Goal: Task Accomplishment & Management: Manage account settings

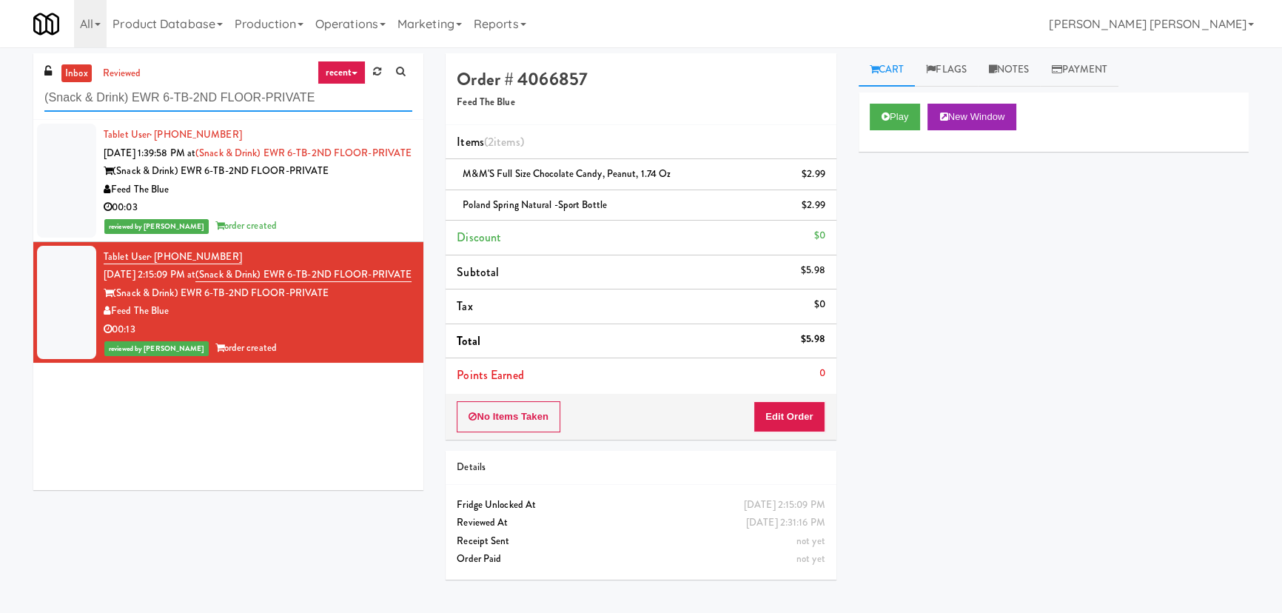
scroll to position [40, 0]
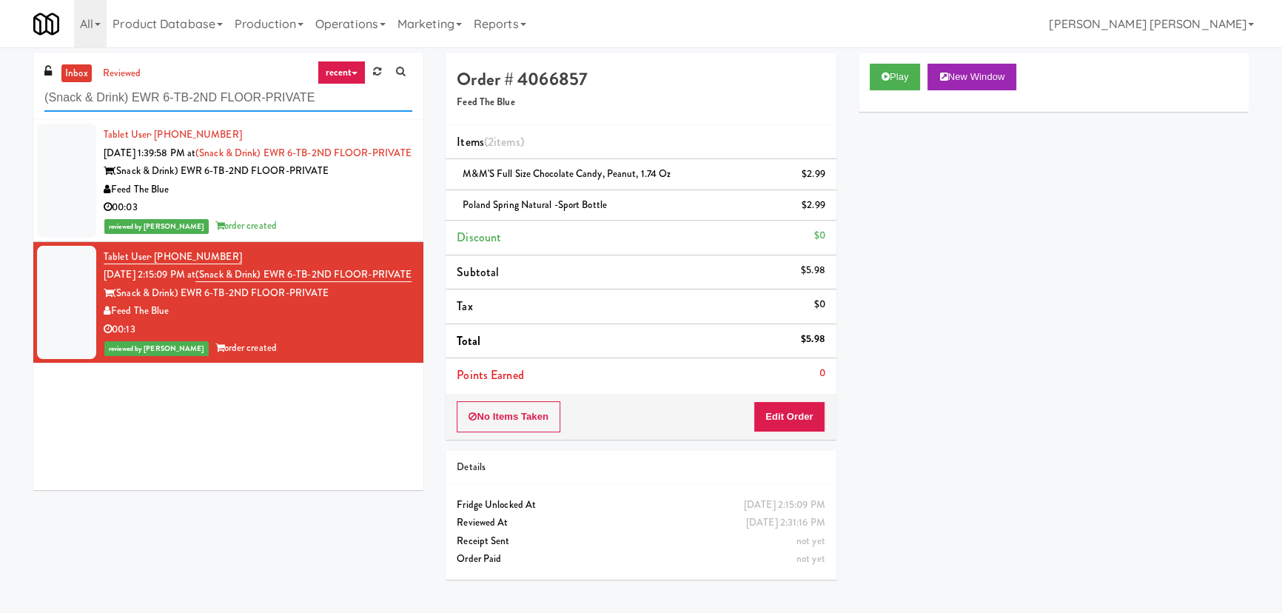
drag, startPoint x: 0, startPoint y: 0, endPoint x: 5, endPoint y: 94, distance: 94.2
click at [5, 94] on div "inbox reviewed recent all unclear take inventory issue suspicious failed recent…" at bounding box center [641, 330] width 1282 height 554
paste input "Uptown 550 Ambient"
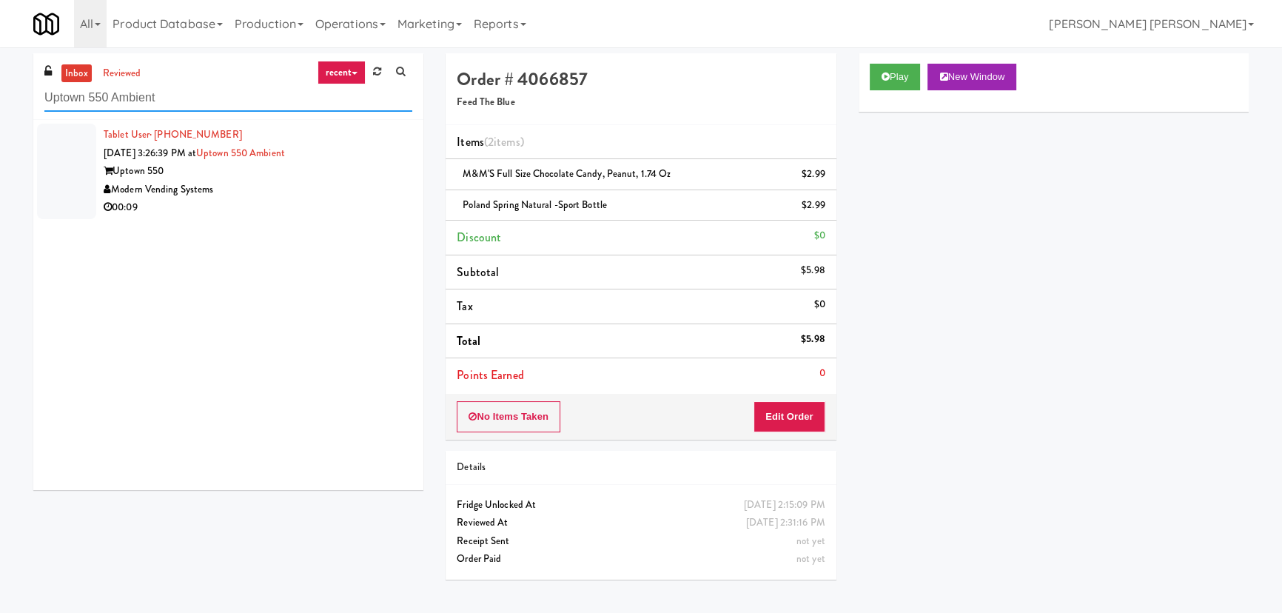
drag, startPoint x: 167, startPoint y: 104, endPoint x: -2, endPoint y: 107, distance: 168.8
click at [0, 107] on html "Are you sure you want to update this order? Okay Cancel Okay Are you sure you w…" at bounding box center [641, 306] width 1282 height 613
paste input "WPW - Middle - Fridge"
drag, startPoint x: 170, startPoint y: 101, endPoint x: -17, endPoint y: 103, distance: 187.3
click at [0, 103] on html "Are you sure you want to update this order? Okay Cancel Okay Are you sure you w…" at bounding box center [641, 306] width 1282 height 613
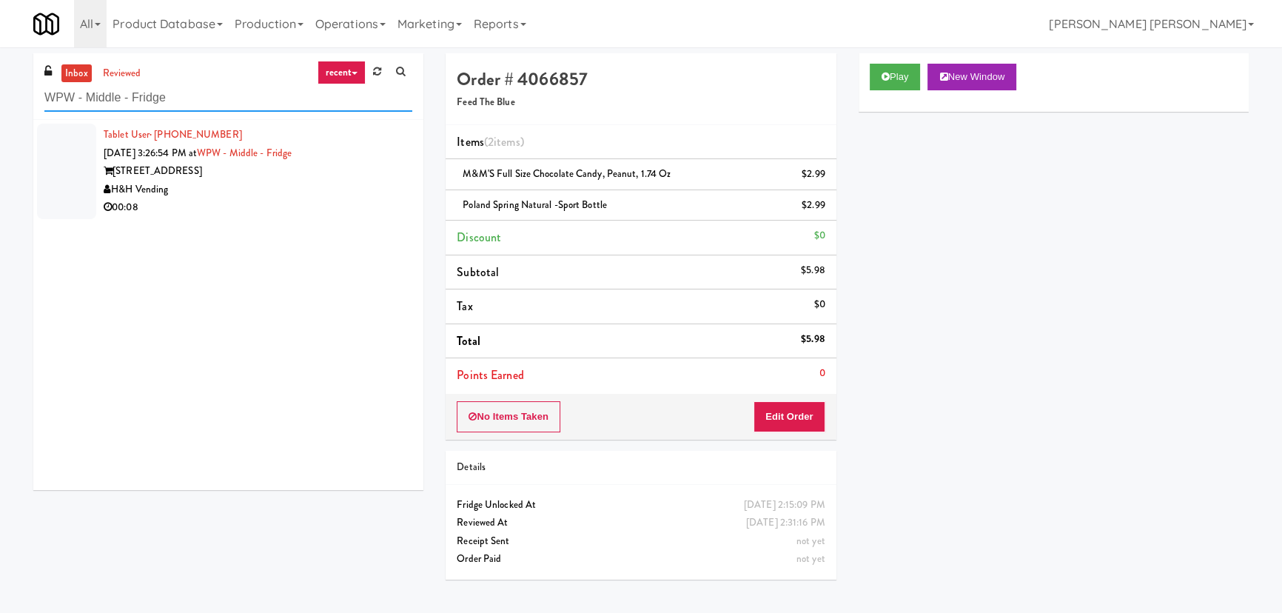
paste input "Uptown 550 Ambient"
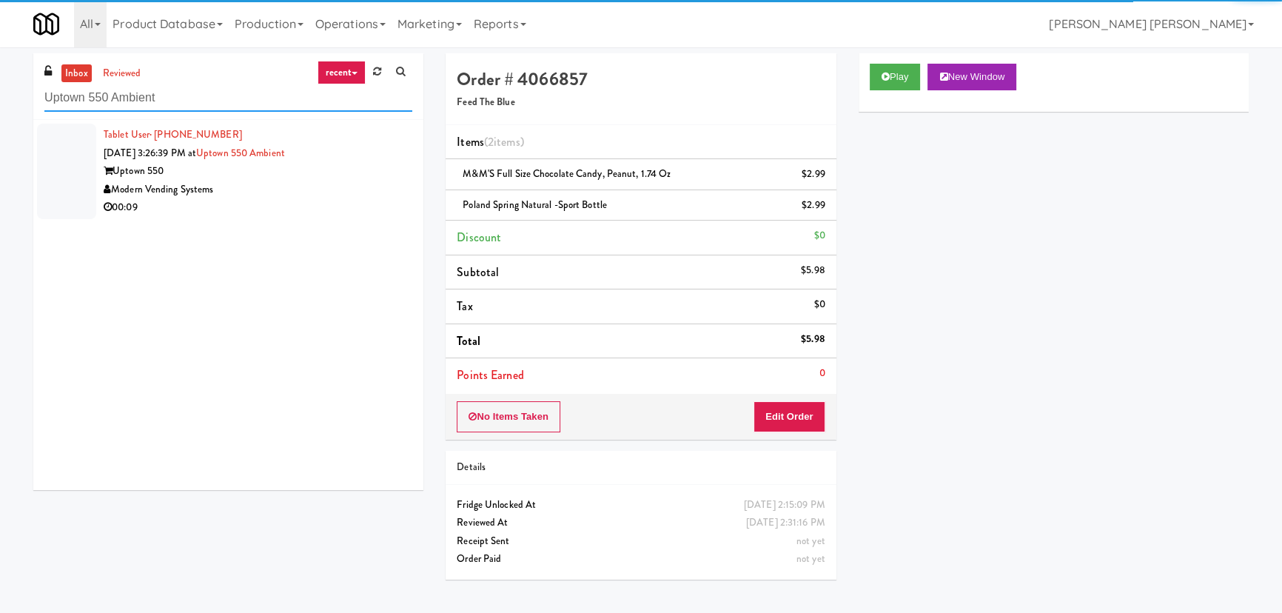
type input "Uptown 550 Ambient"
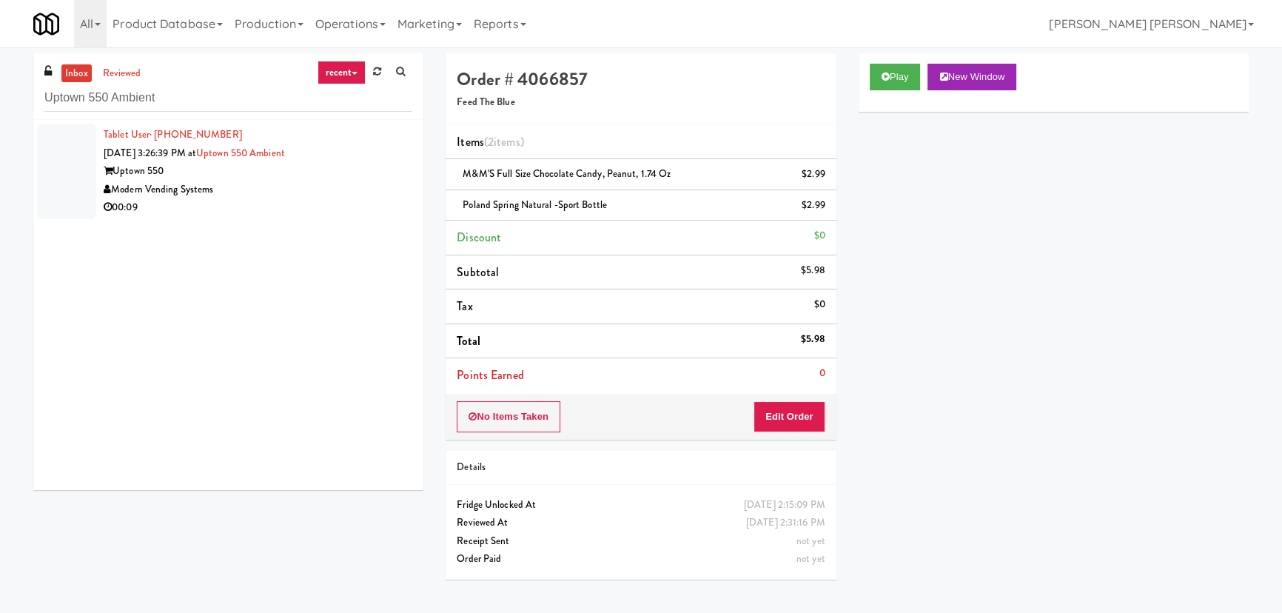
click at [268, 202] on div "00:09" at bounding box center [258, 207] width 309 height 19
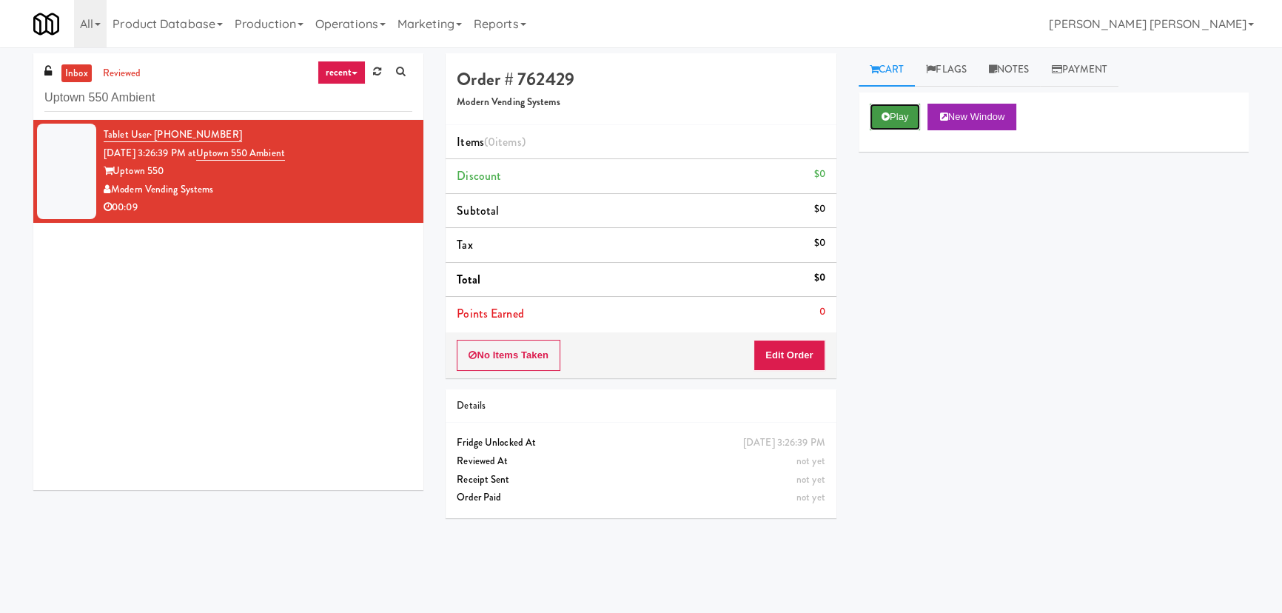
click at [910, 113] on button "Play" at bounding box center [895, 117] width 51 height 27
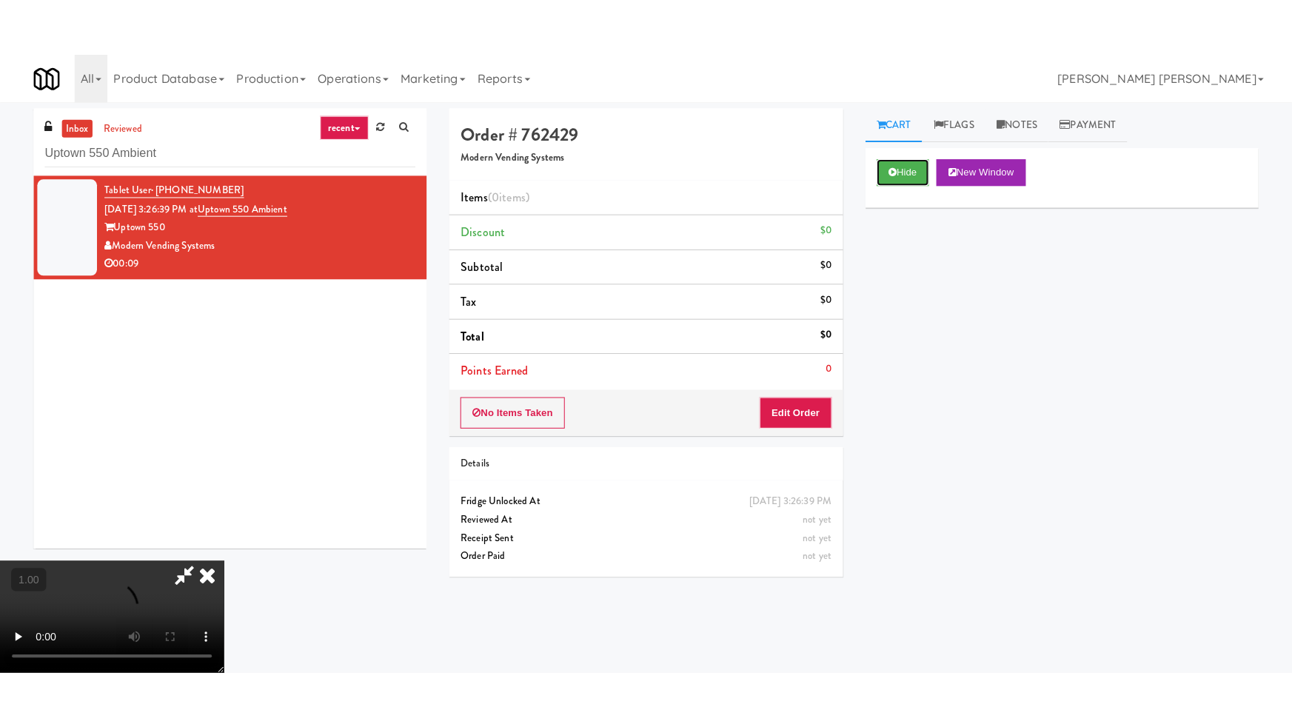
scroll to position [235, 0]
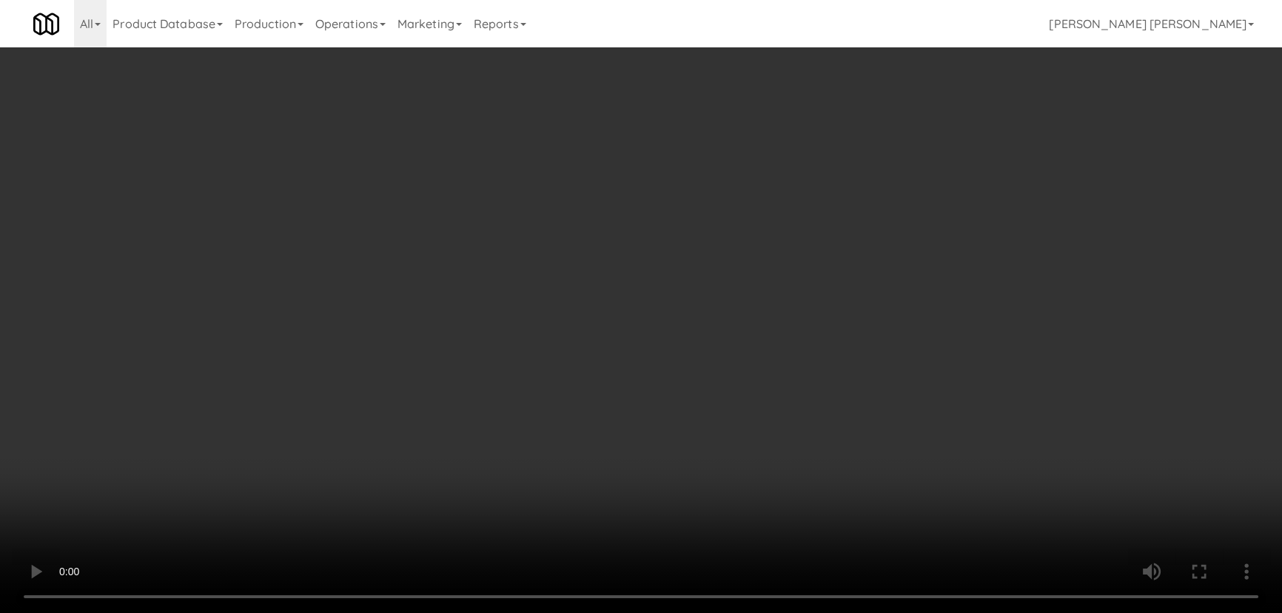
click at [751, 612] on video at bounding box center [641, 306] width 1282 height 613
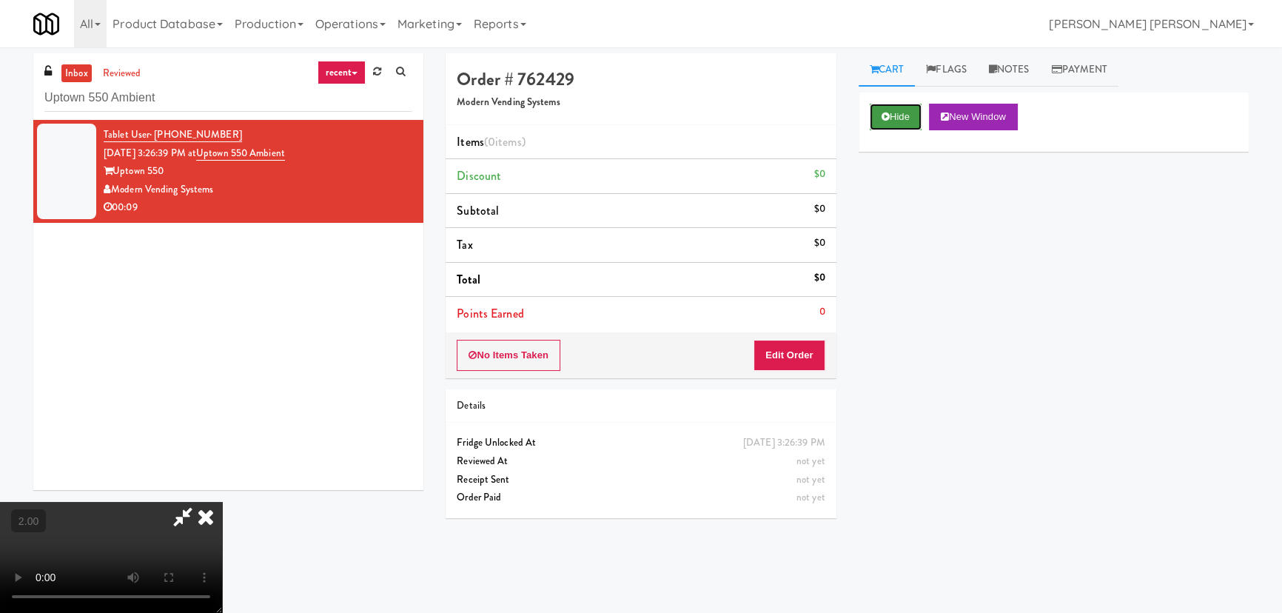
click at [894, 118] on button "Hide" at bounding box center [896, 117] width 52 height 27
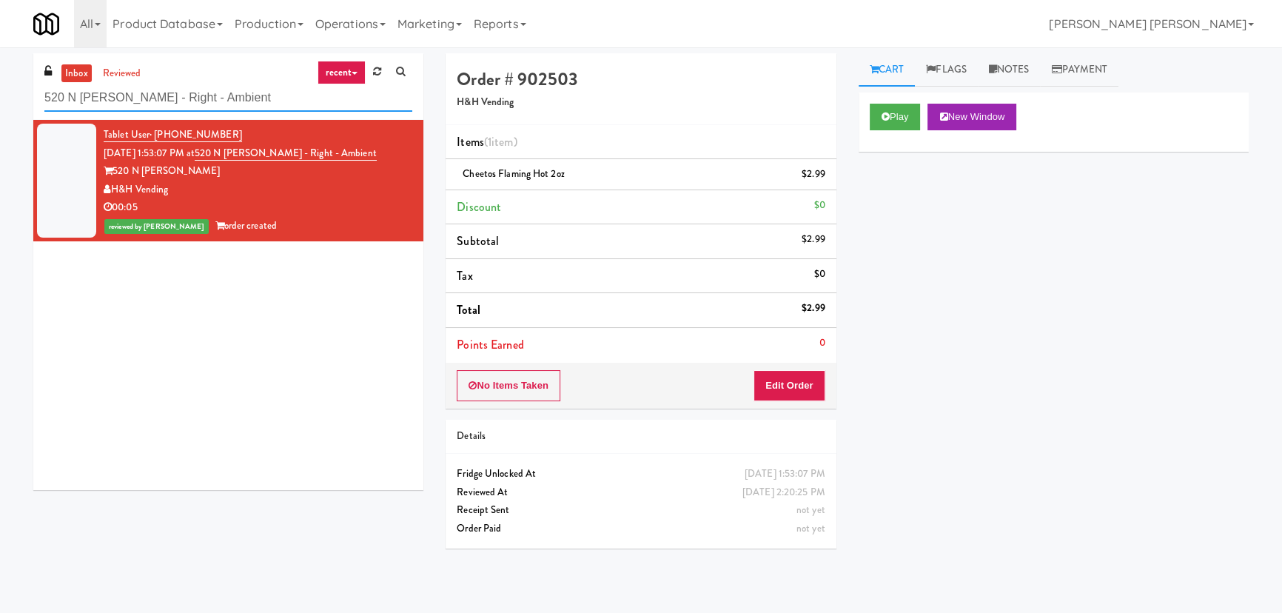
drag, startPoint x: 235, startPoint y: 98, endPoint x: -4, endPoint y: 107, distance: 238.6
click at [0, 107] on html "Are you sure you want to update this order? Okay Cancel Okay Are you sure you w…" at bounding box center [641, 306] width 1282 height 613
paste input "WPW - Middle - Fridge"
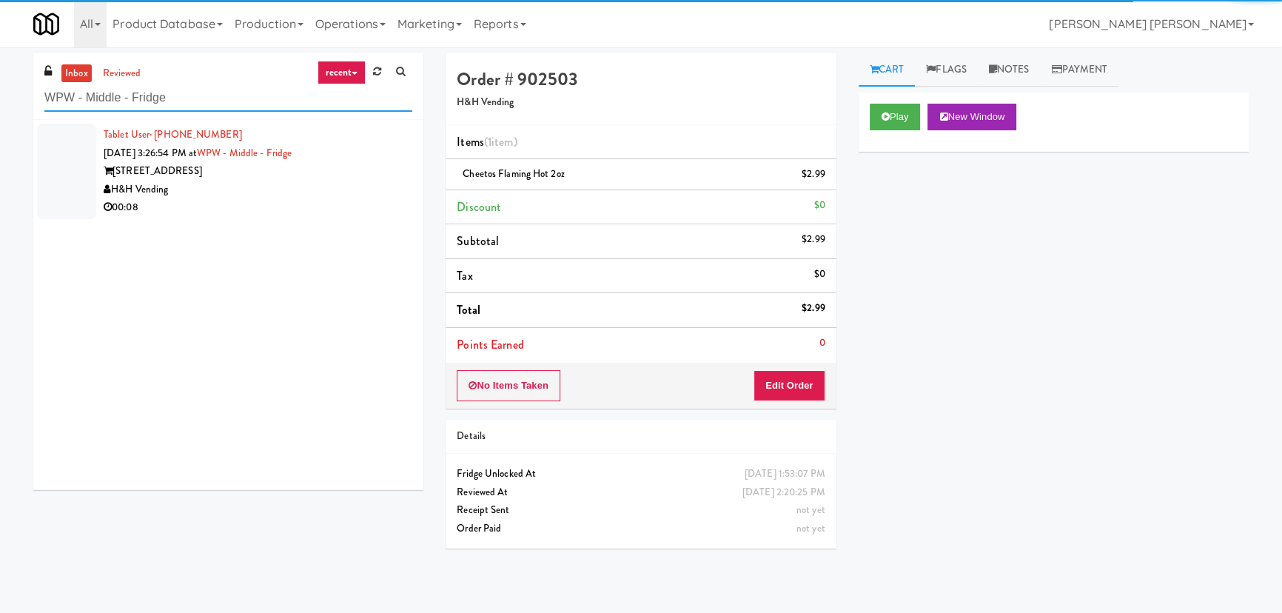
type input "WPW - Middle - Fridge"
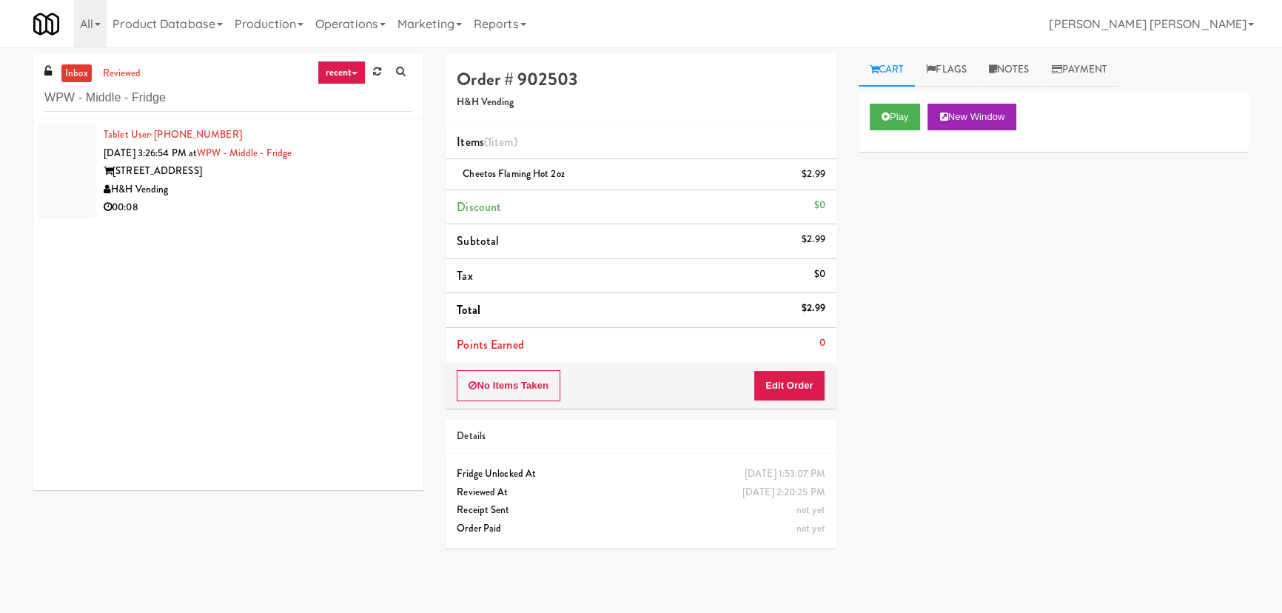
click at [280, 201] on div "00:08" at bounding box center [258, 207] width 309 height 19
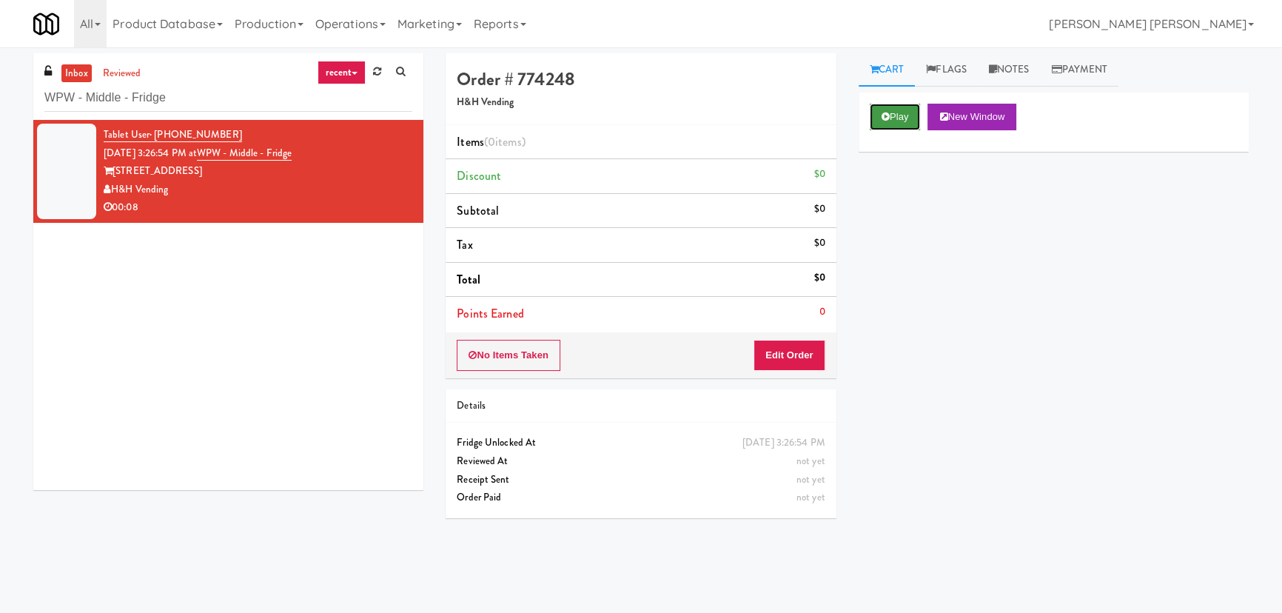
click at [900, 123] on button "Play" at bounding box center [895, 117] width 51 height 27
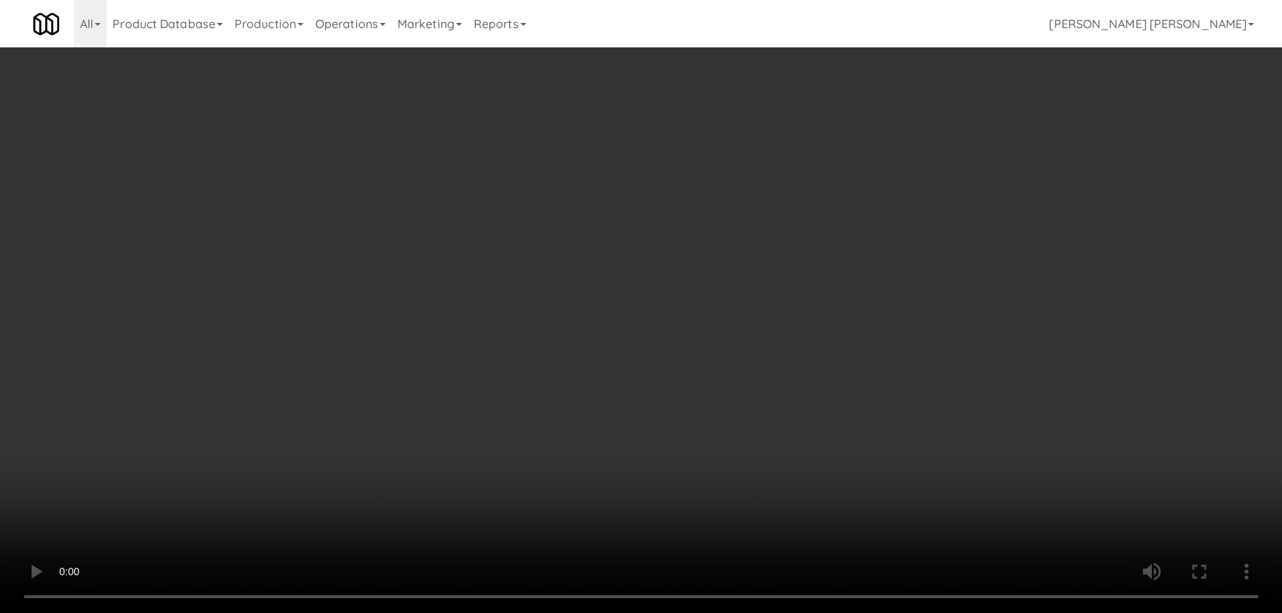
click at [747, 612] on video at bounding box center [641, 306] width 1282 height 613
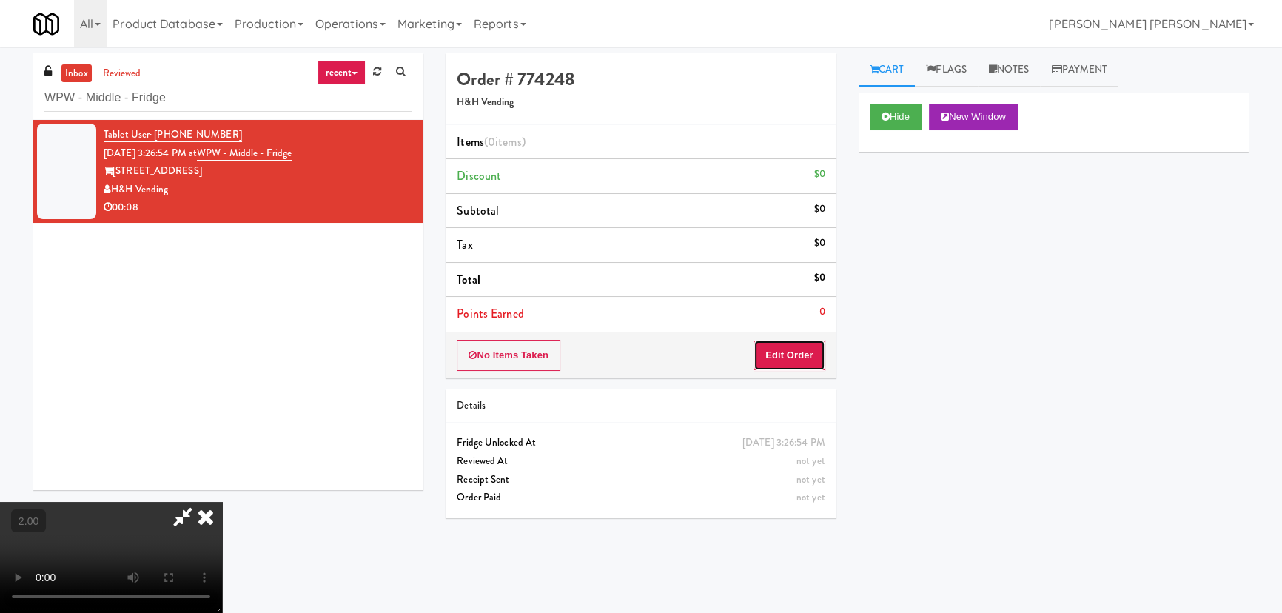
click at [804, 355] on button "Edit Order" at bounding box center [790, 355] width 72 height 31
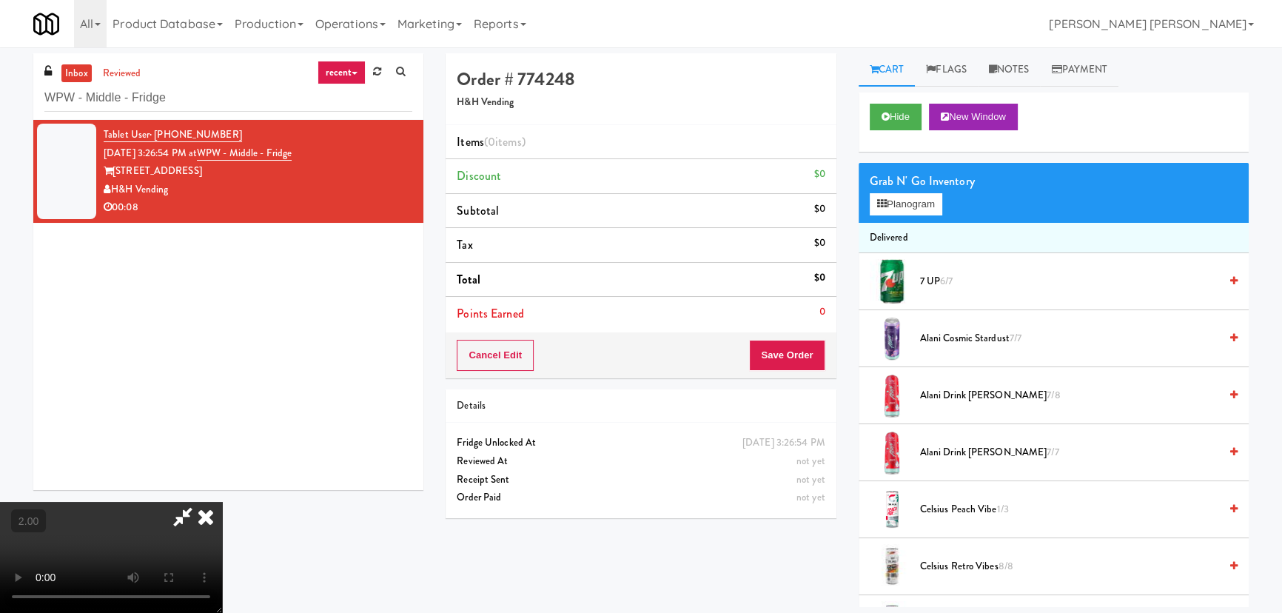
click at [962, 397] on span "Alani Drink Cherry Slush 7/8" at bounding box center [1069, 395] width 299 height 19
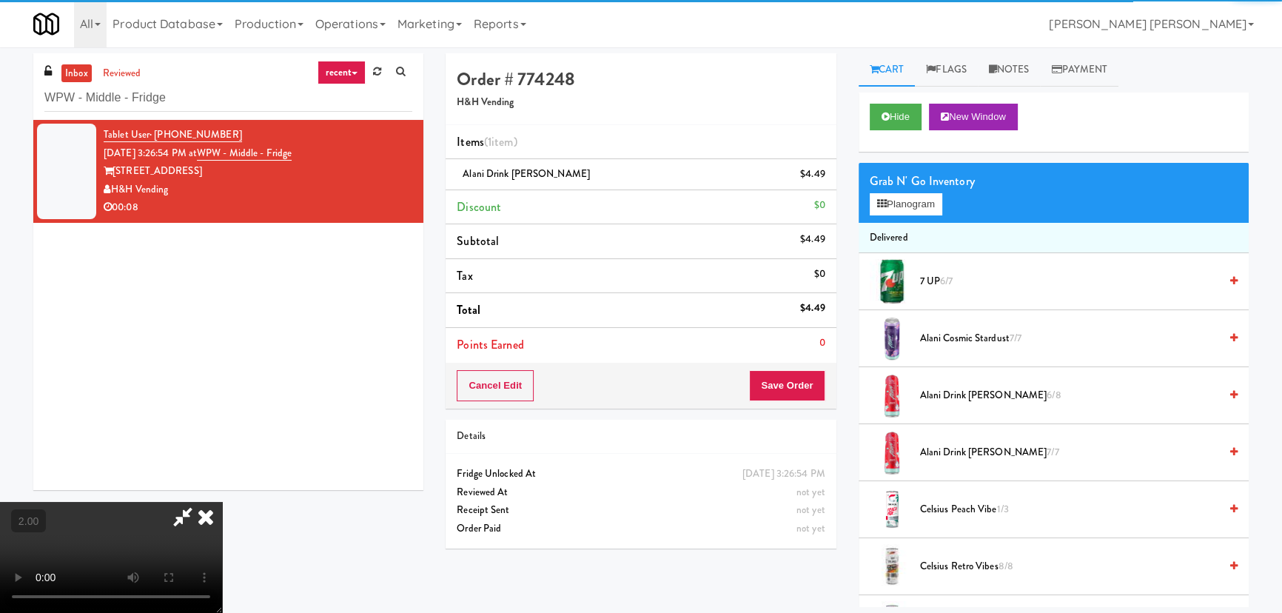
click at [222, 502] on icon at bounding box center [206, 517] width 33 height 30
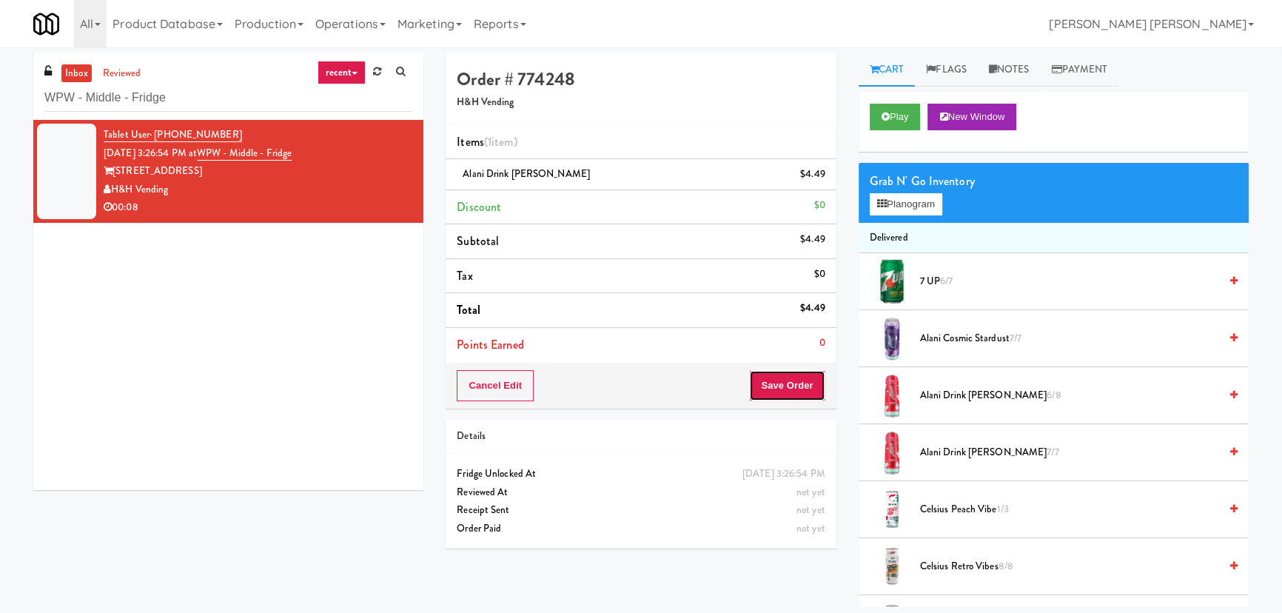
click at [782, 396] on button "Save Order" at bounding box center [787, 385] width 76 height 31
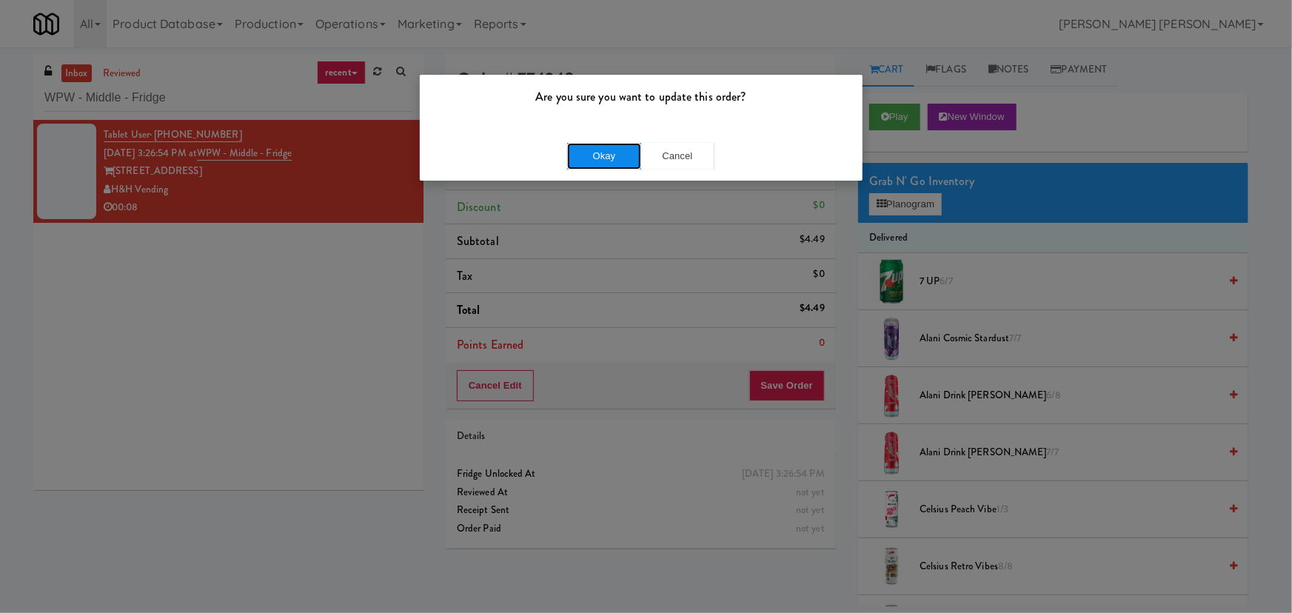
click at [618, 159] on button "Okay" at bounding box center [604, 156] width 74 height 27
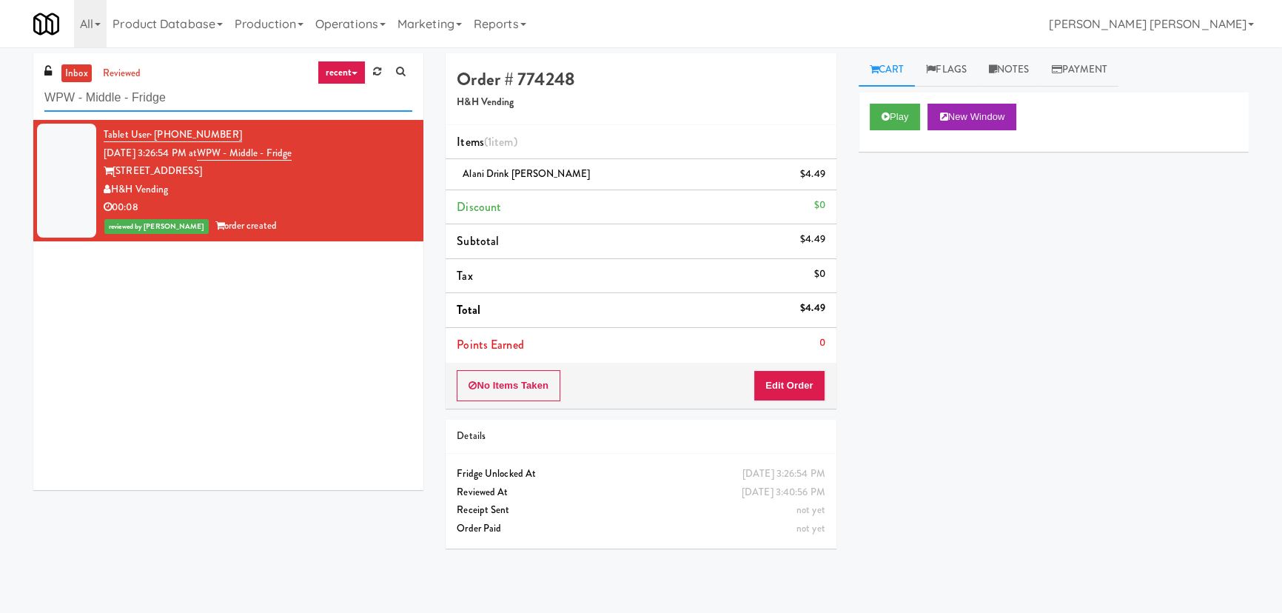
drag, startPoint x: 187, startPoint y: 97, endPoint x: 8, endPoint y: 95, distance: 178.4
click at [8, 95] on div "inbox reviewed recent all unclear take inventory issue suspicious failed recent…" at bounding box center [641, 330] width 1282 height 554
paste input "(Snack & Drink) EWR 3-TB-PUBLIC"
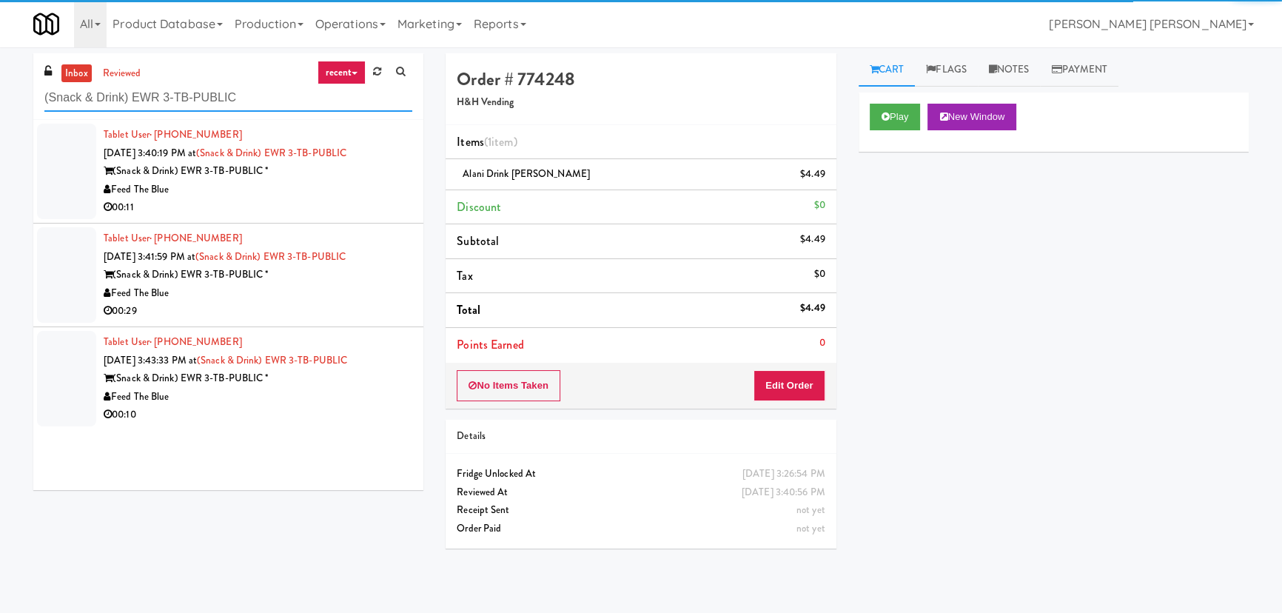
type input "(Snack & Drink) EWR 3-TB-PUBLIC"
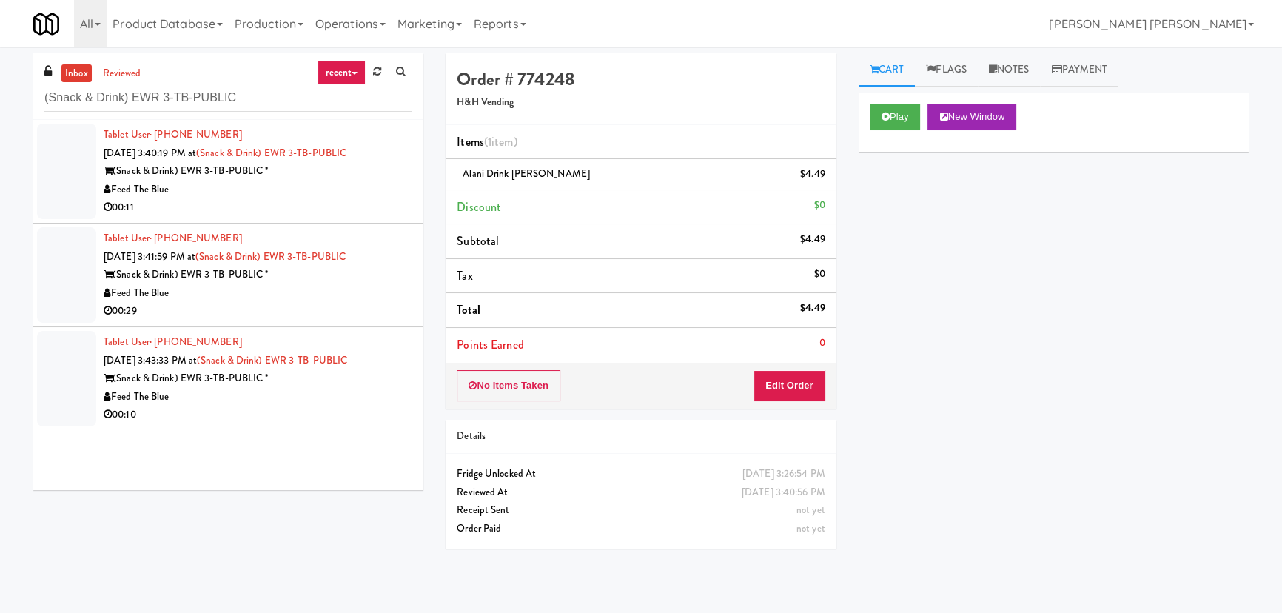
click at [324, 409] on div "00:10" at bounding box center [258, 415] width 309 height 19
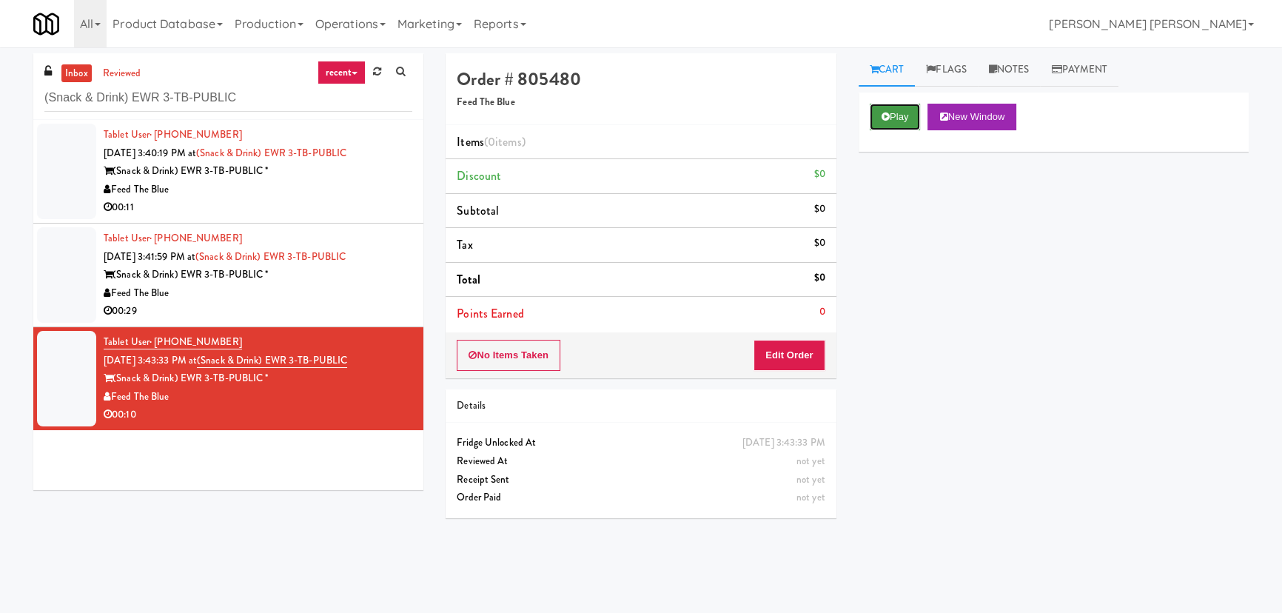
click at [894, 122] on button "Play" at bounding box center [895, 117] width 51 height 27
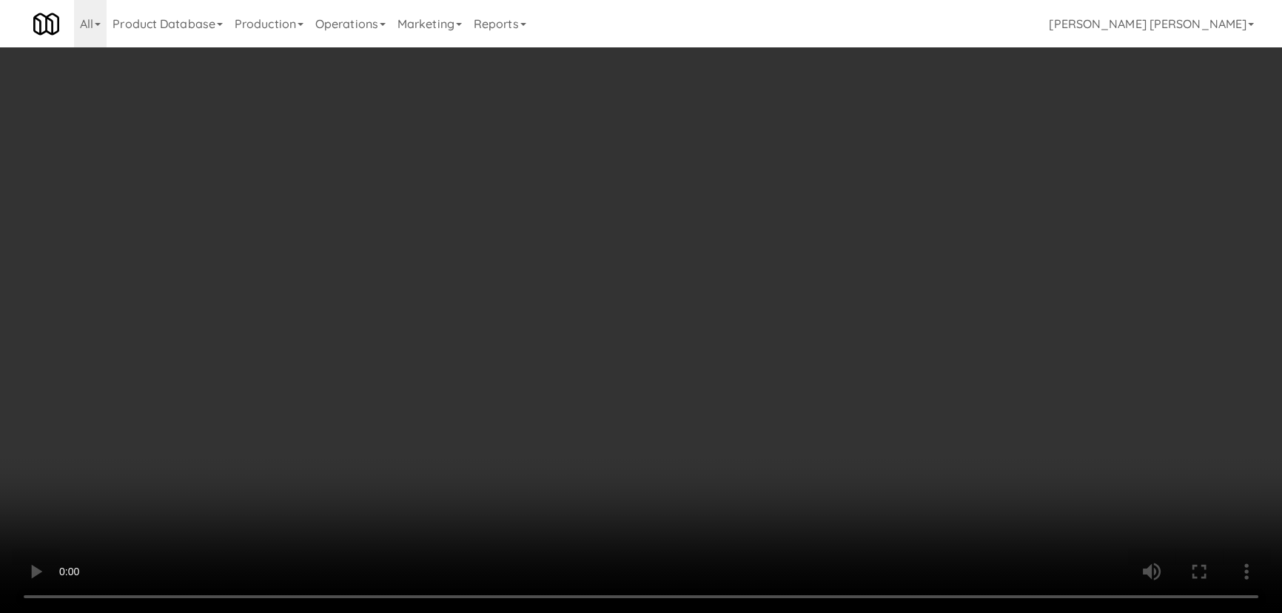
click at [720, 612] on video at bounding box center [641, 306] width 1282 height 613
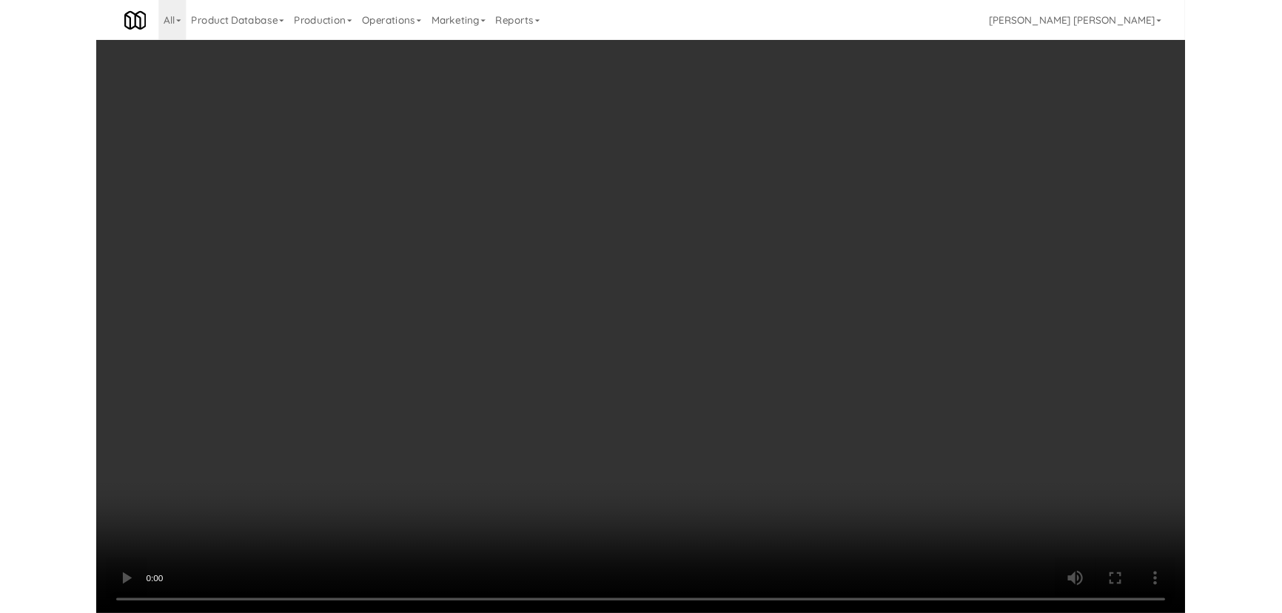
scroll to position [30, 0]
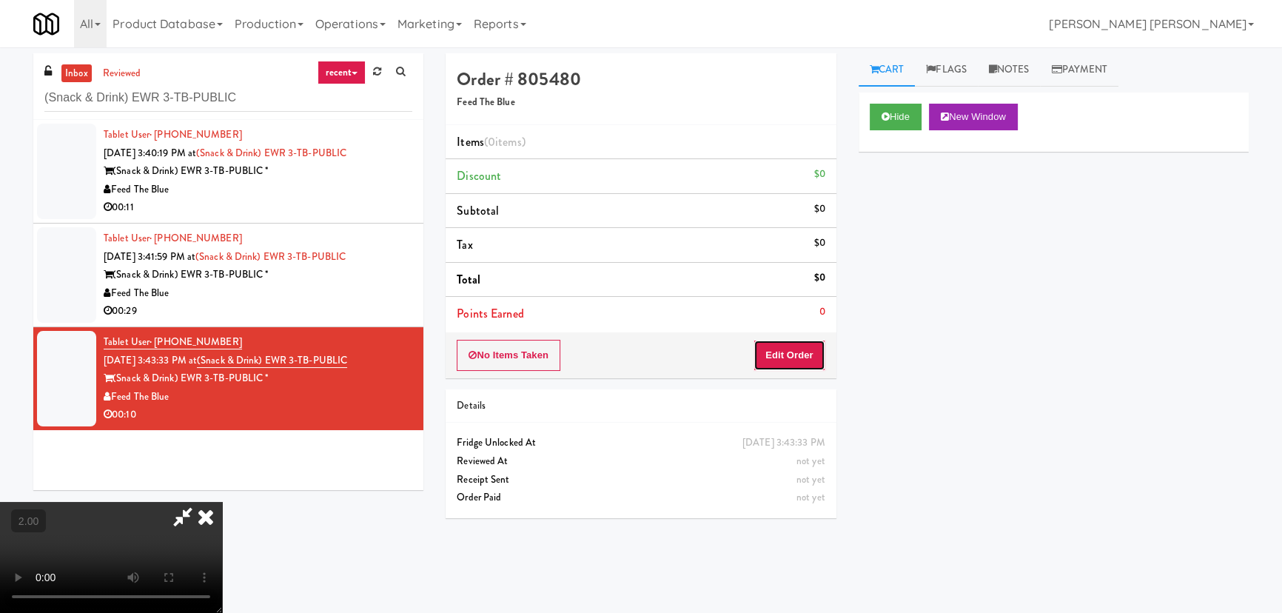
click at [796, 358] on button "Edit Order" at bounding box center [790, 355] width 72 height 31
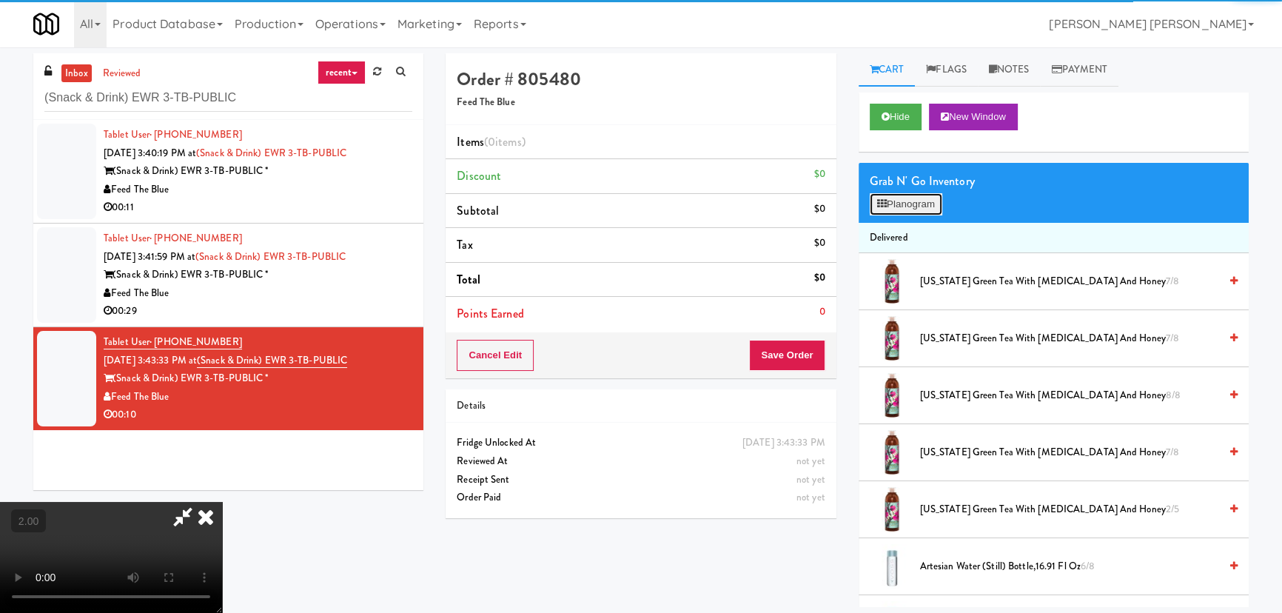
click at [888, 207] on button "Planogram" at bounding box center [906, 204] width 73 height 22
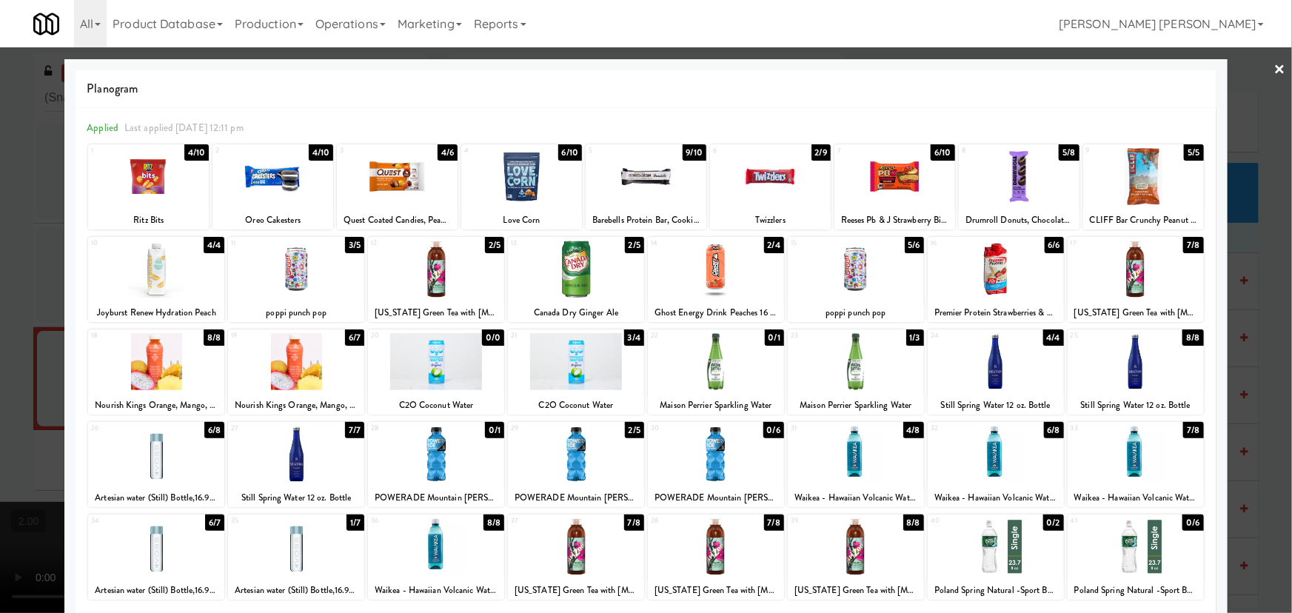
click at [431, 458] on div at bounding box center [436, 454] width 136 height 57
click at [559, 457] on div at bounding box center [576, 454] width 136 height 57
drag, startPoint x: 1272, startPoint y: 67, endPoint x: 594, endPoint y: 170, distance: 685.9
click at [1274, 67] on link "×" at bounding box center [1280, 70] width 12 height 46
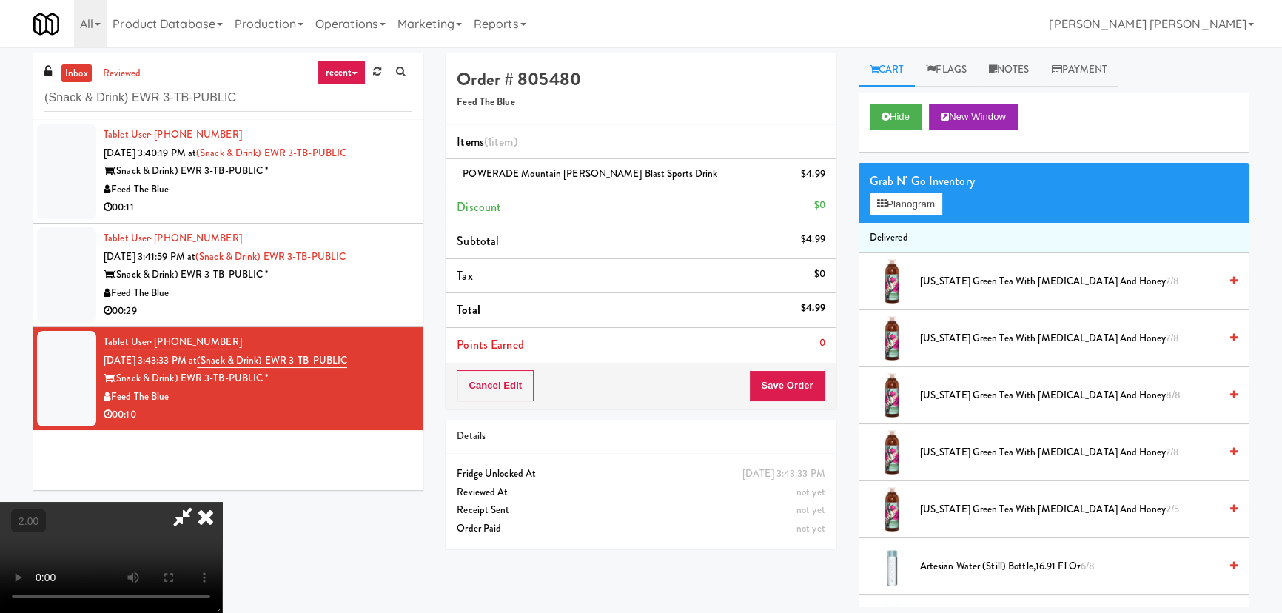
click at [222, 502] on icon at bounding box center [206, 517] width 33 height 30
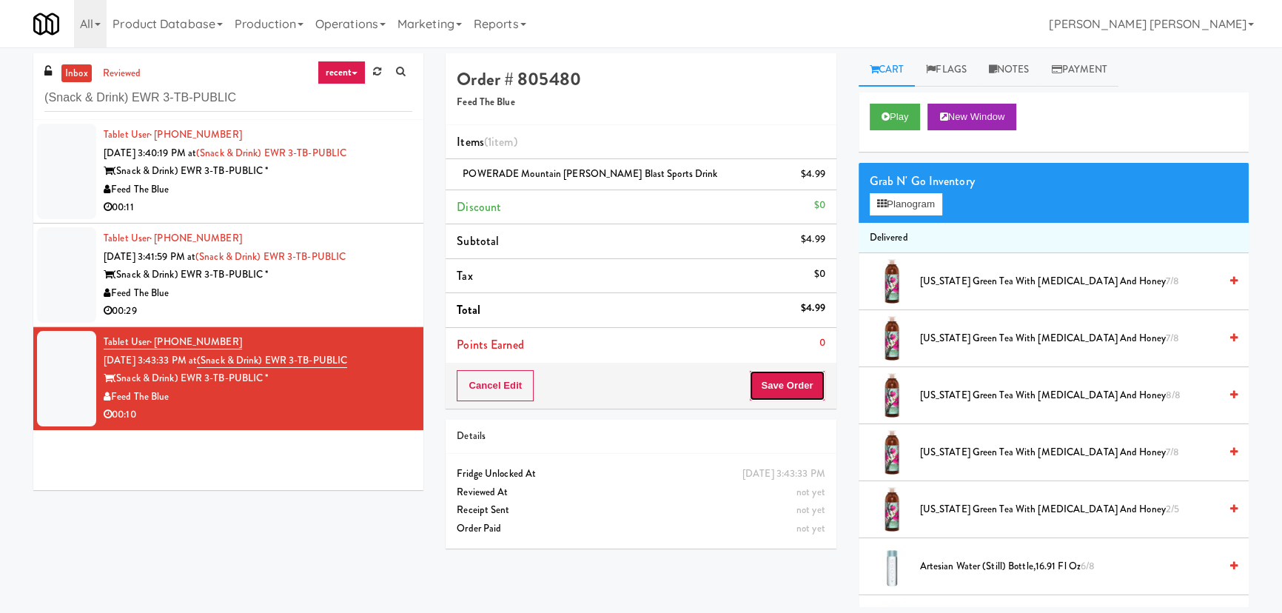
click at [788, 374] on button "Save Order" at bounding box center [787, 385] width 76 height 31
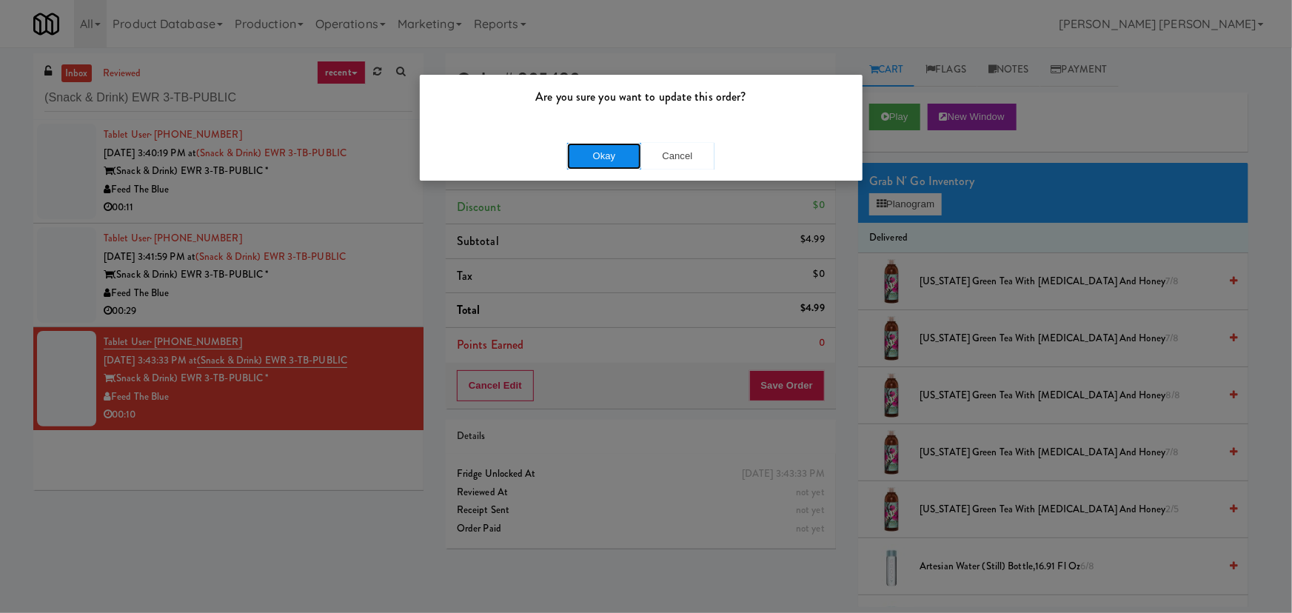
click at [621, 158] on button "Okay" at bounding box center [604, 156] width 74 height 27
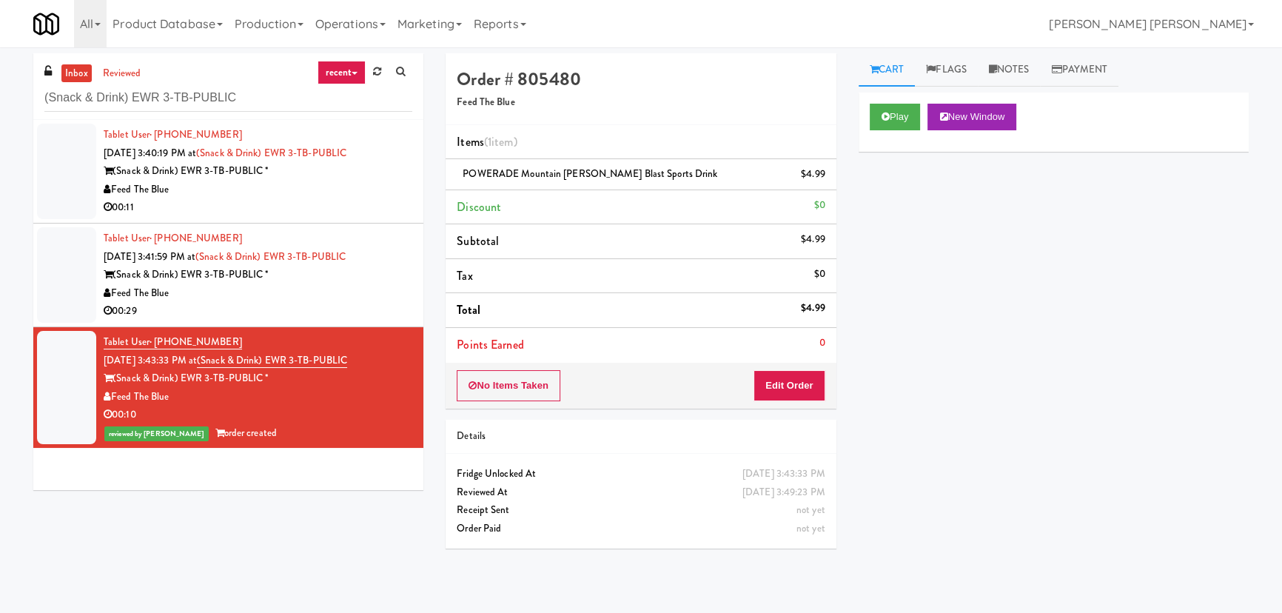
click at [318, 293] on div "Feed The Blue" at bounding box center [258, 293] width 309 height 19
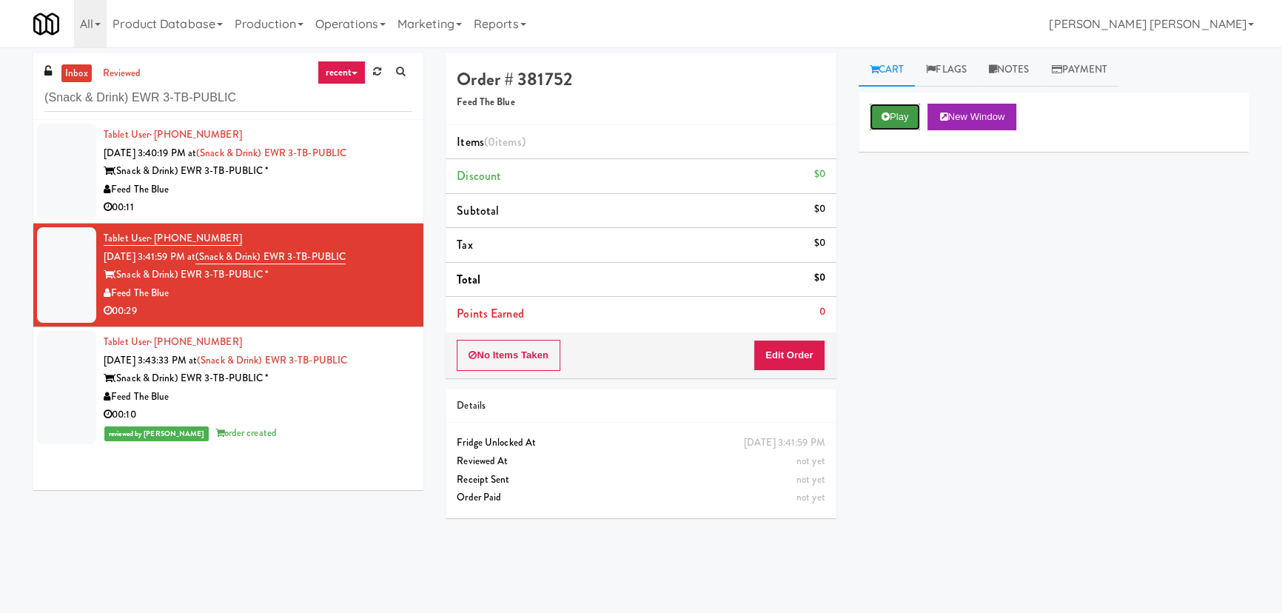
click at [905, 119] on button "Play" at bounding box center [895, 117] width 51 height 27
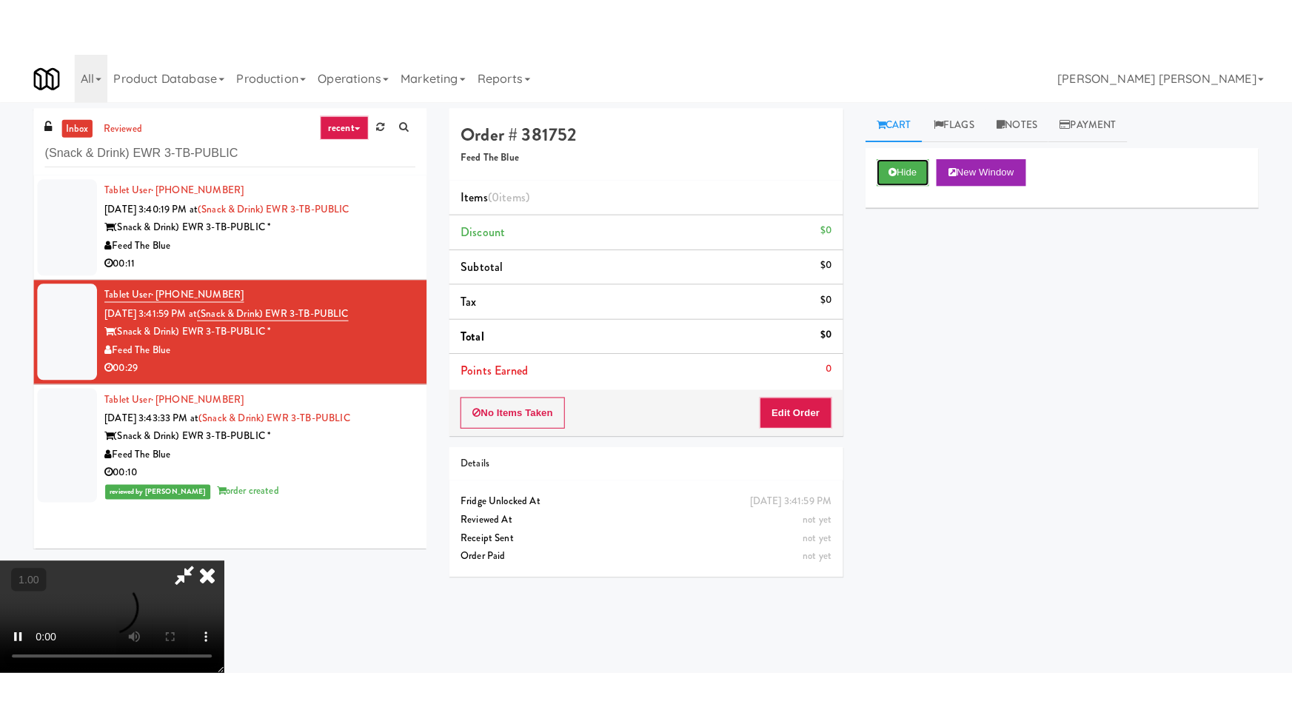
scroll to position [235, 0]
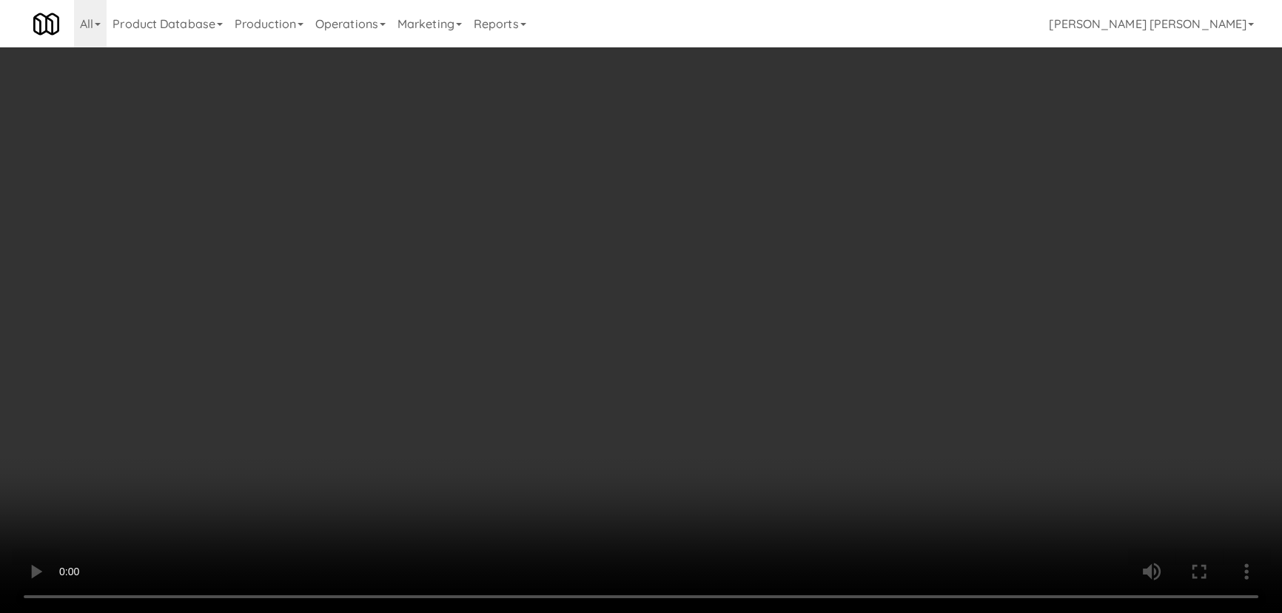
click at [751, 612] on video at bounding box center [641, 306] width 1282 height 613
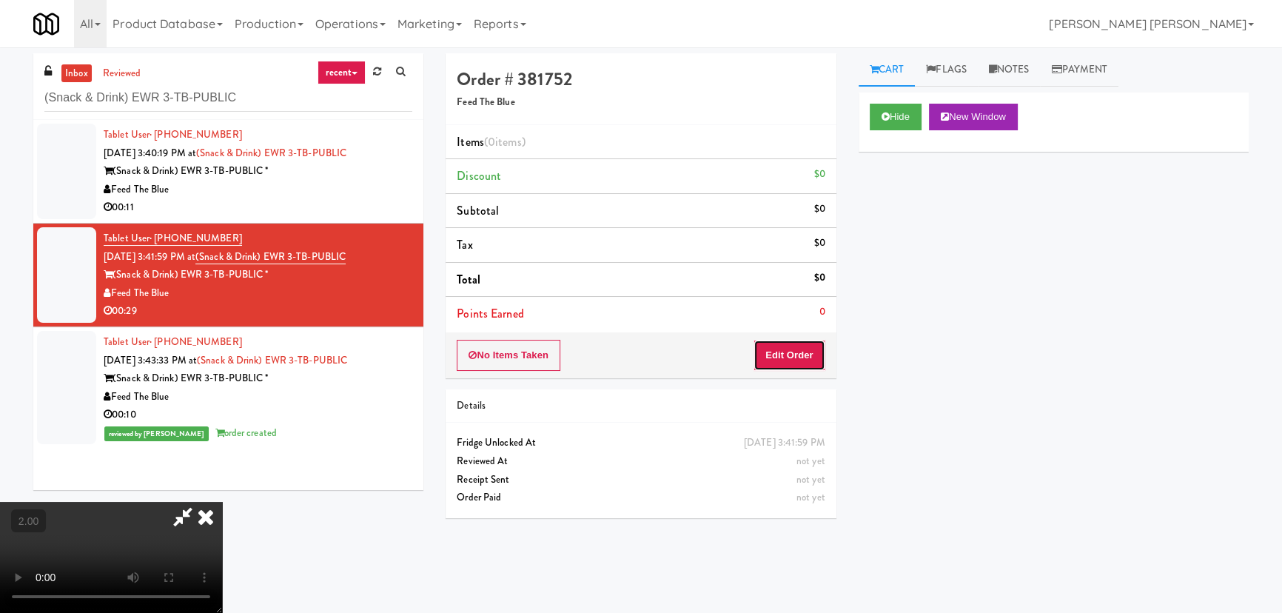
click at [799, 352] on button "Edit Order" at bounding box center [790, 355] width 72 height 31
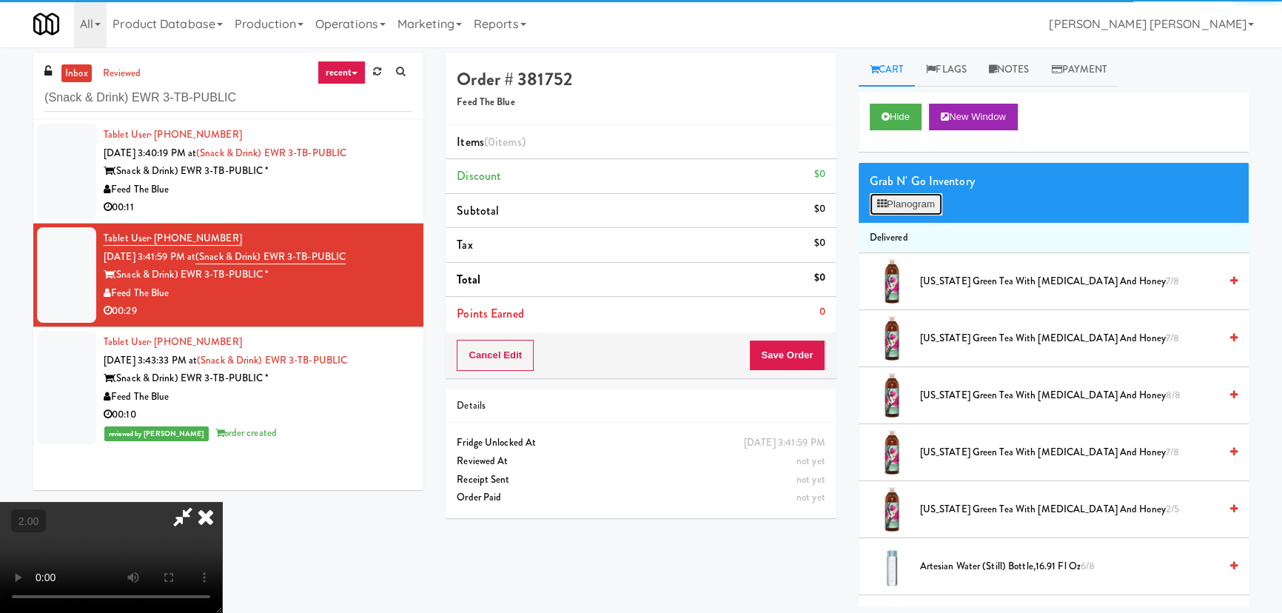
click at [894, 207] on button "Planogram" at bounding box center [906, 204] width 73 height 22
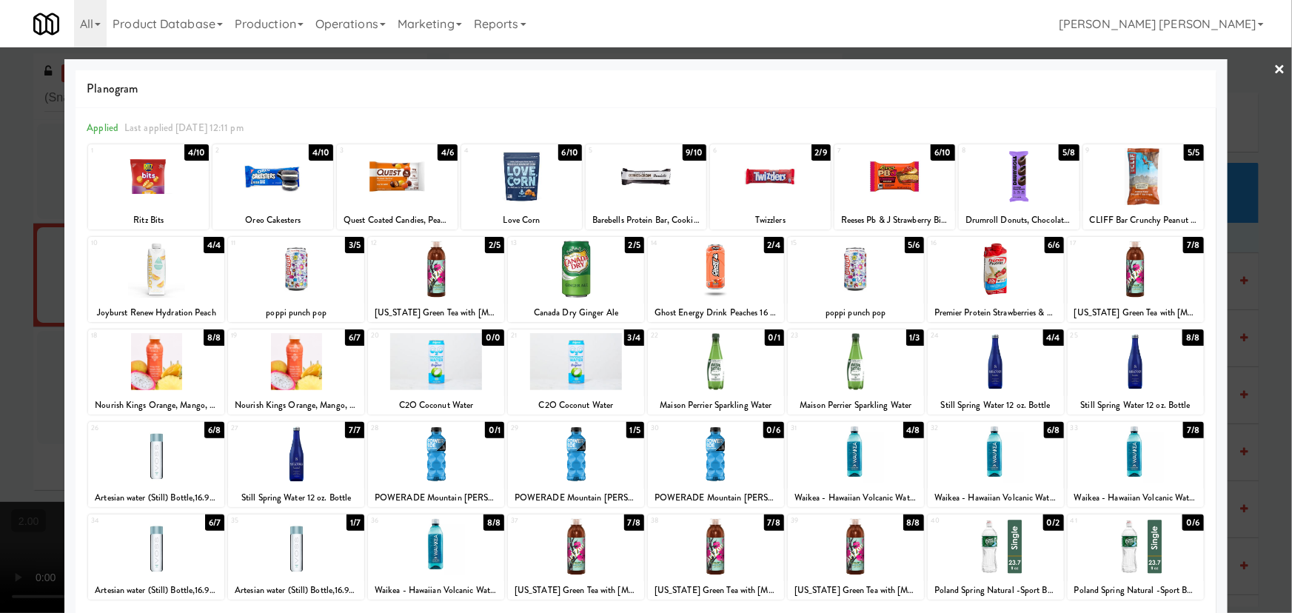
drag, startPoint x: 992, startPoint y: 350, endPoint x: 1291, endPoint y: 233, distance: 321.1
click at [994, 350] on div at bounding box center [996, 361] width 136 height 57
click at [1274, 64] on link "×" at bounding box center [1280, 70] width 12 height 46
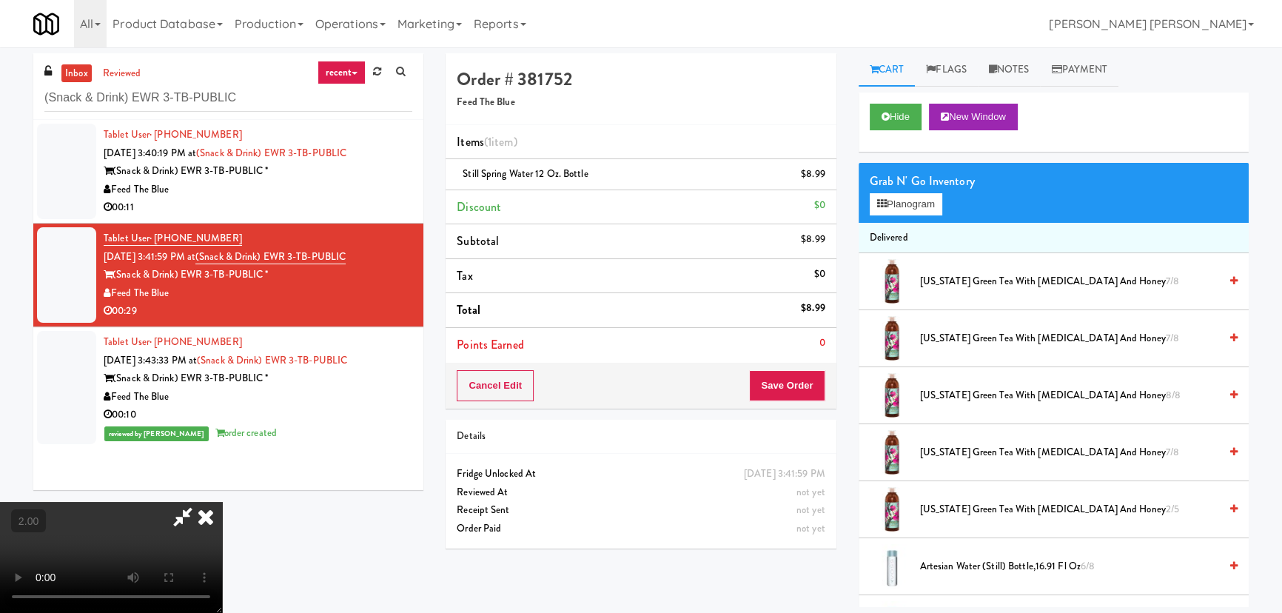
drag, startPoint x: 737, startPoint y: 59, endPoint x: 746, endPoint y: 138, distance: 79.0
click at [222, 502] on icon at bounding box center [206, 517] width 33 height 30
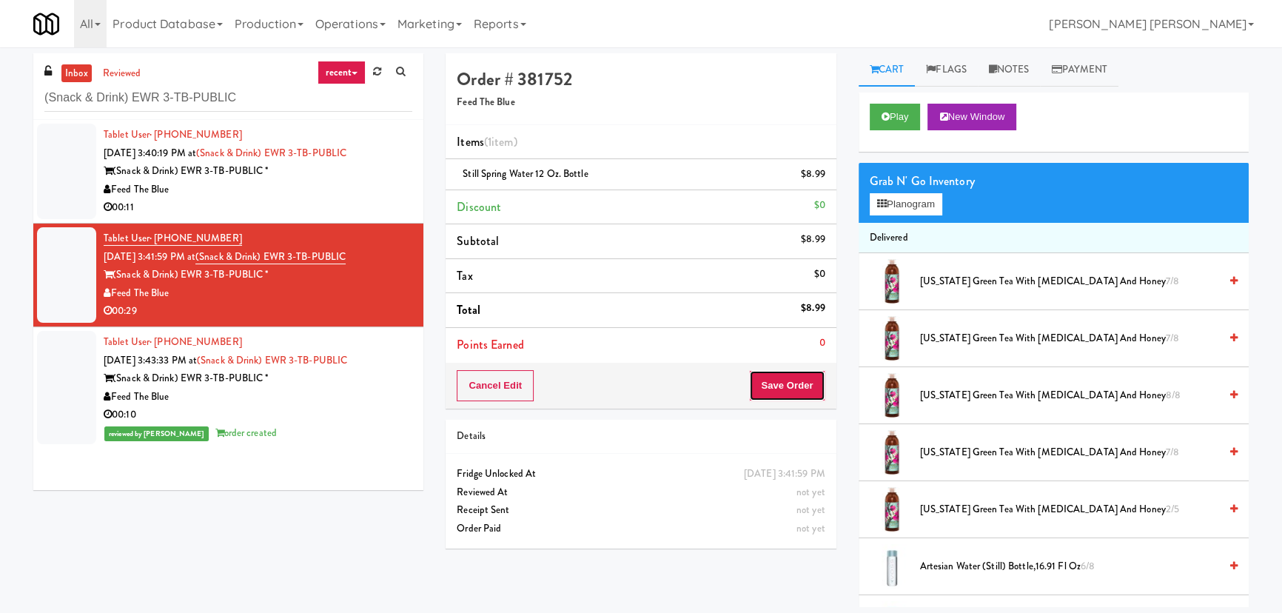
click at [792, 380] on button "Save Order" at bounding box center [787, 385] width 76 height 31
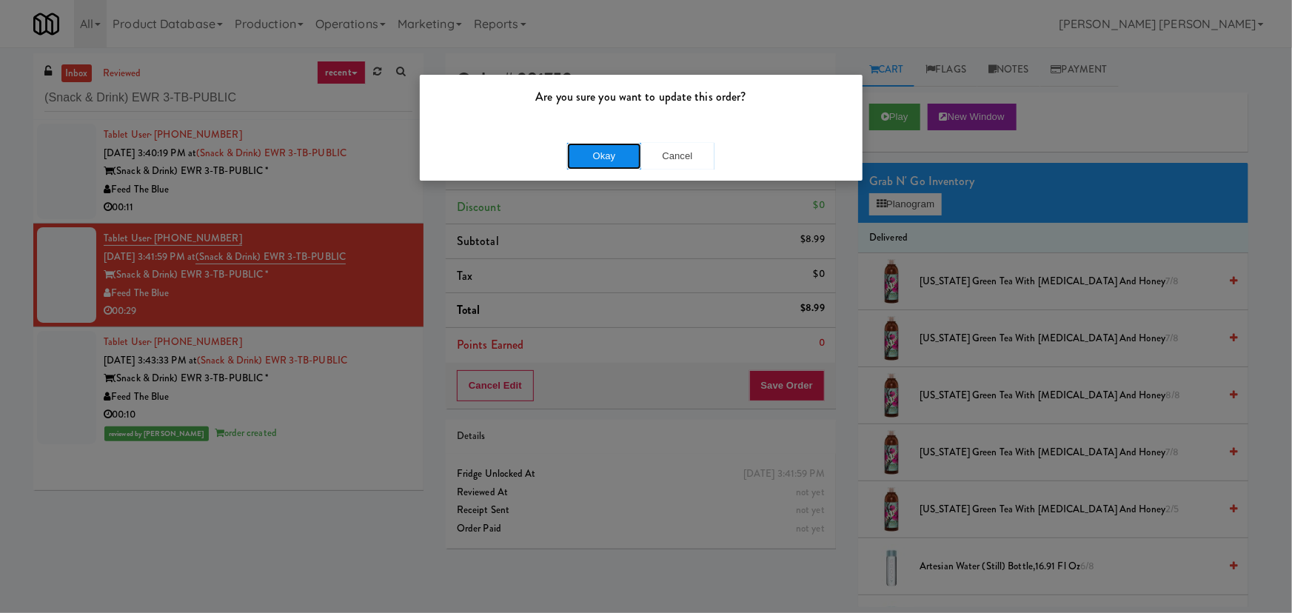
click at [603, 155] on button "Okay" at bounding box center [604, 156] width 74 height 27
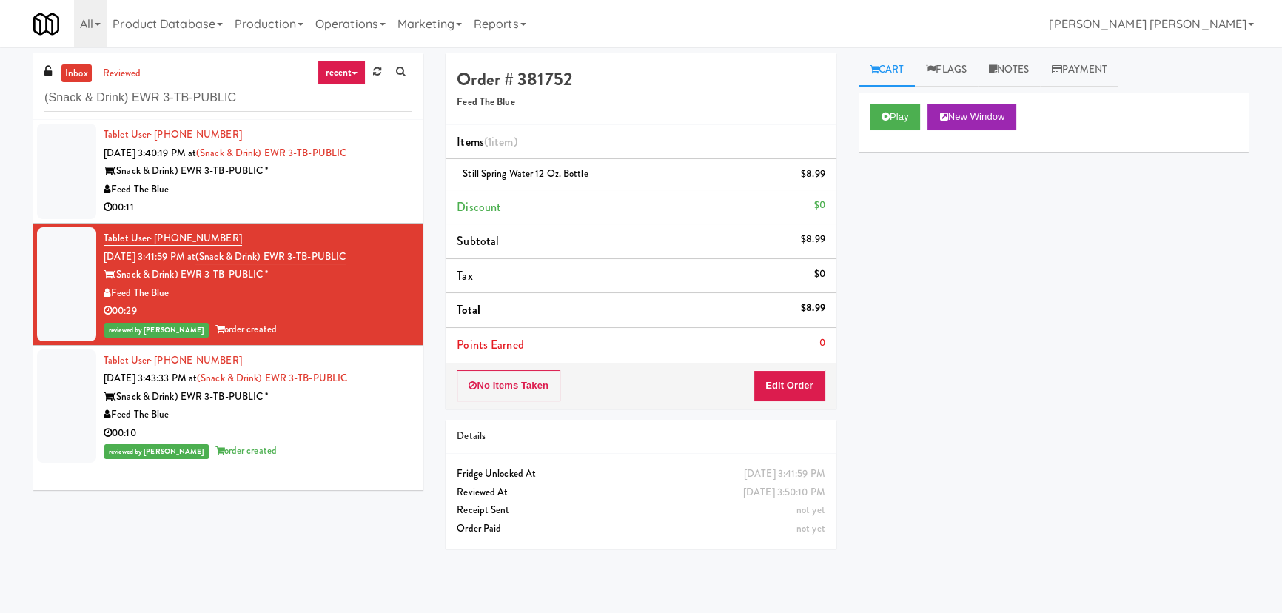
click at [340, 184] on div "Feed The Blue" at bounding box center [258, 190] width 309 height 19
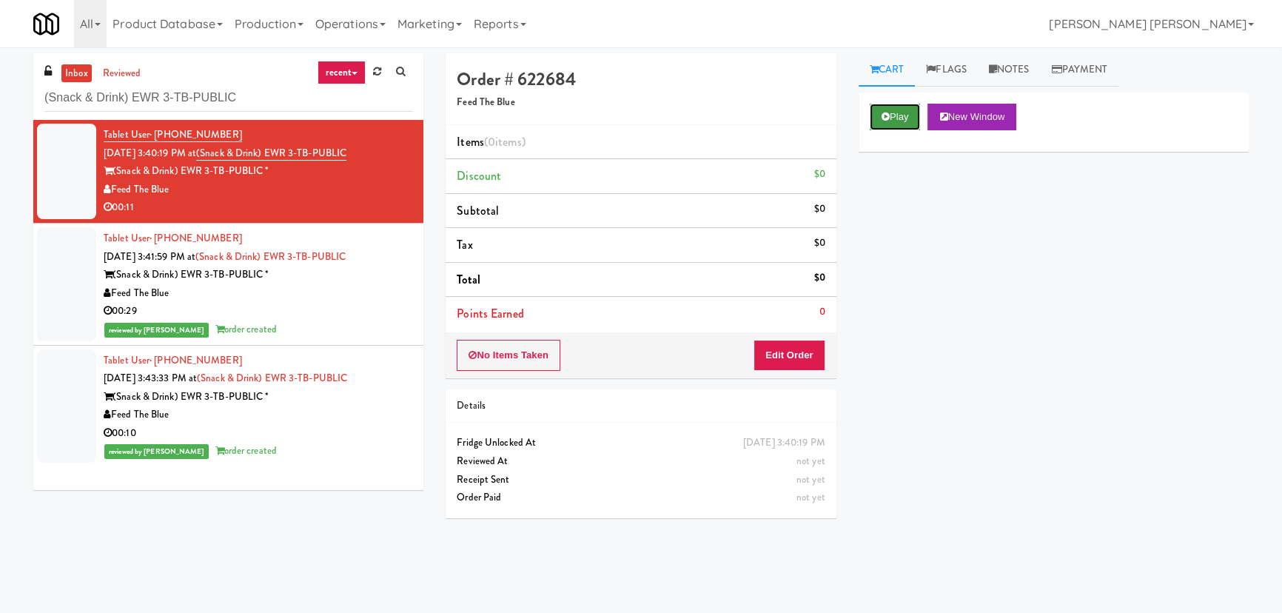
click at [877, 115] on button "Play" at bounding box center [895, 117] width 51 height 27
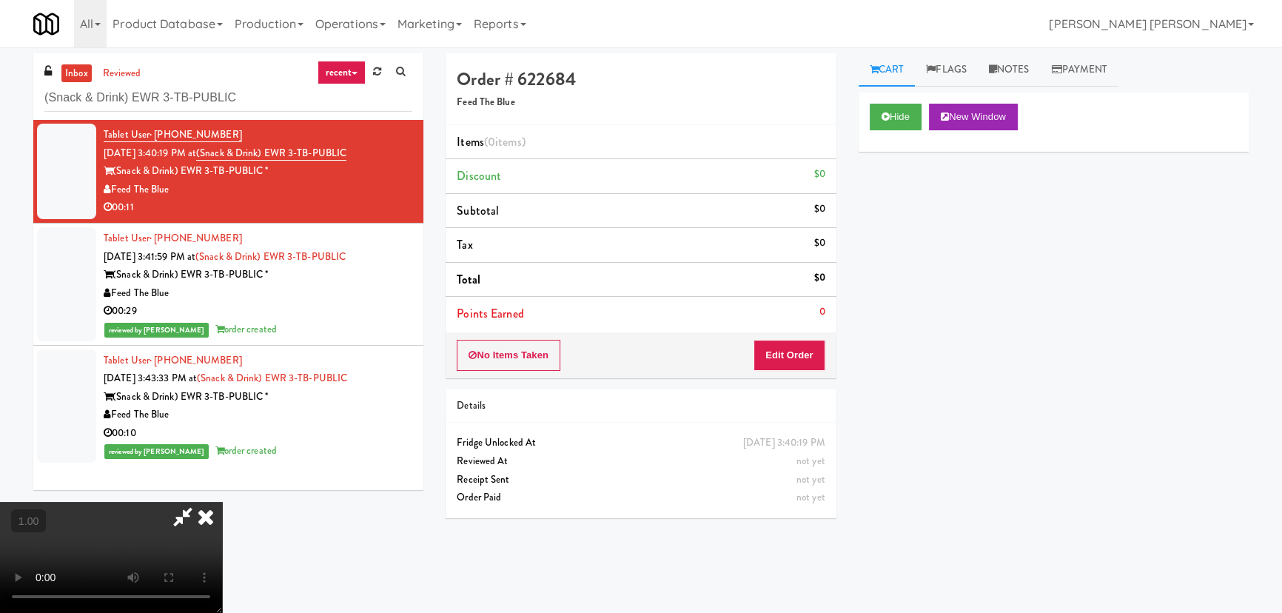
scroll to position [235, 0]
drag, startPoint x: 544, startPoint y: 512, endPoint x: 461, endPoint y: 525, distance: 84.0
click at [222, 512] on video at bounding box center [111, 557] width 222 height 111
click at [886, 118] on icon at bounding box center [886, 117] width 8 height 10
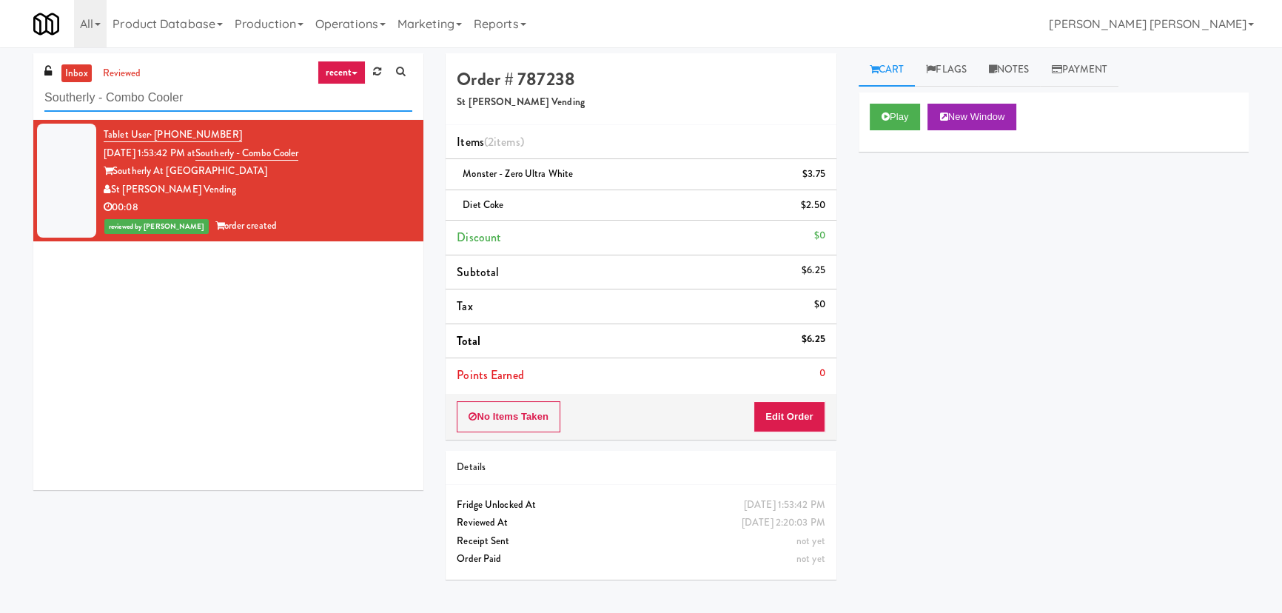
drag, startPoint x: 20, startPoint y: 101, endPoint x: 10, endPoint y: 99, distance: 10.5
click at [10, 99] on div "inbox reviewed recent all unclear take inventory issue suspicious failed recent…" at bounding box center [641, 330] width 1282 height 554
paste input "250 Residences-"
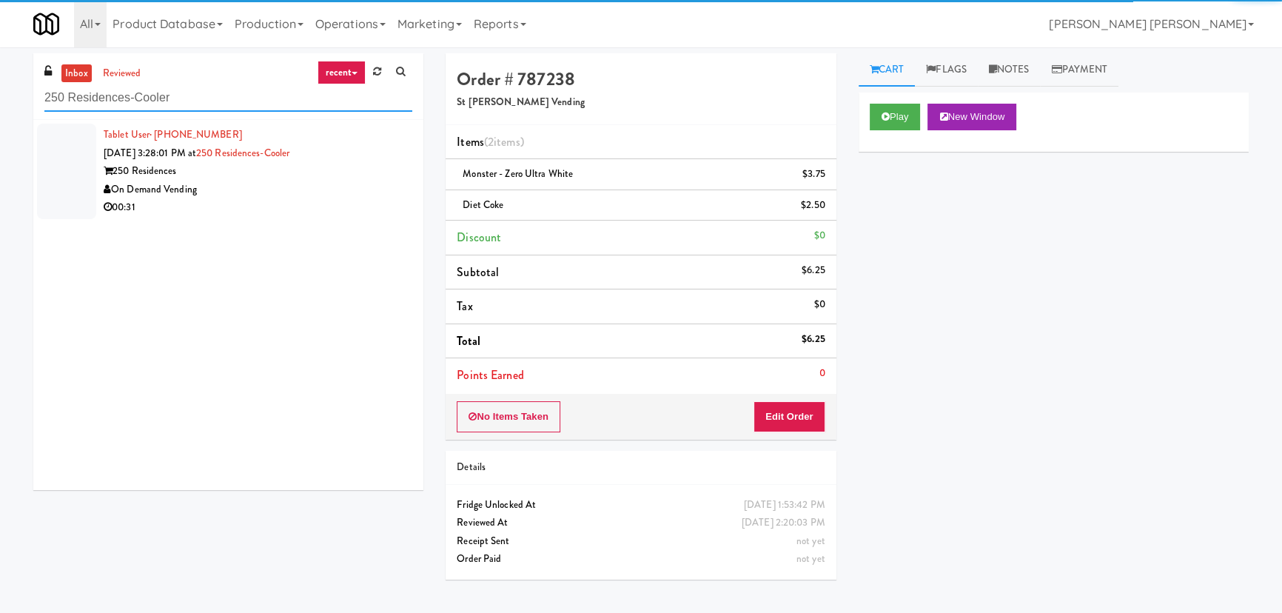
type input "250 Residences-Cooler"
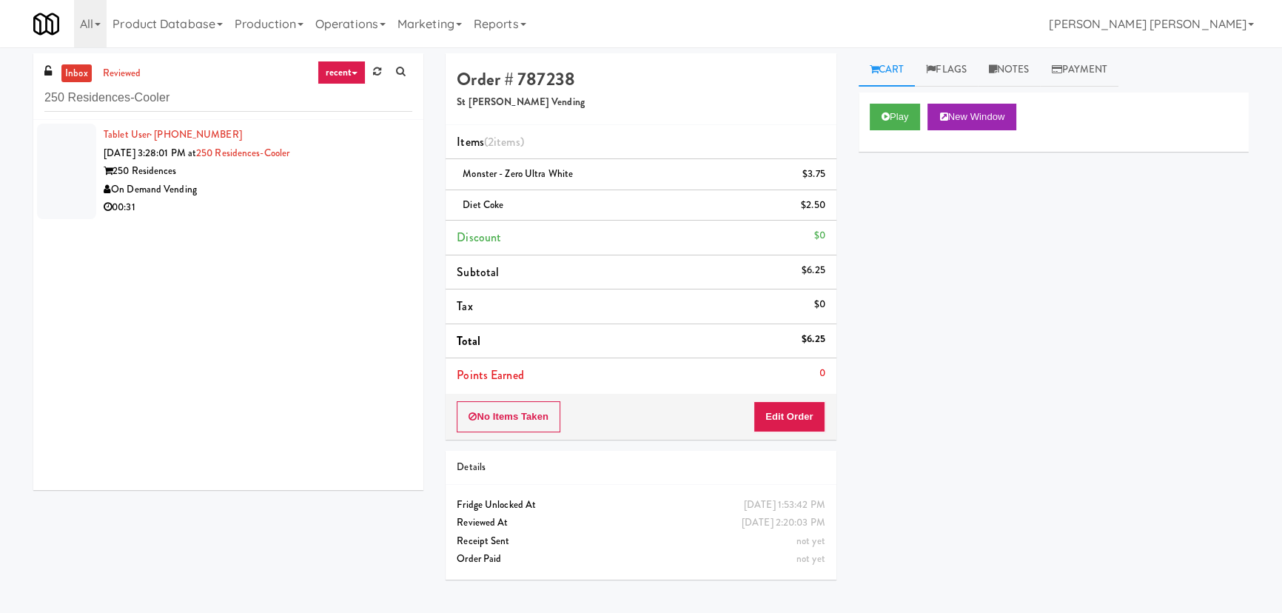
click at [311, 195] on div "On Demand Vending" at bounding box center [258, 190] width 309 height 19
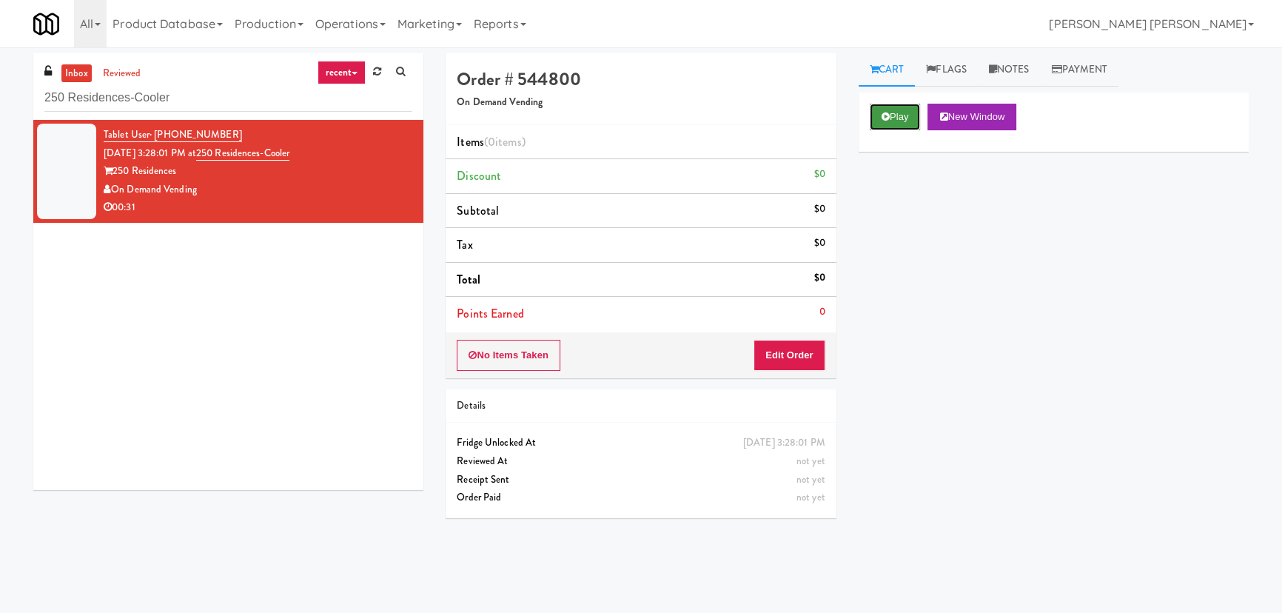
click at [890, 113] on button "Play" at bounding box center [895, 117] width 51 height 27
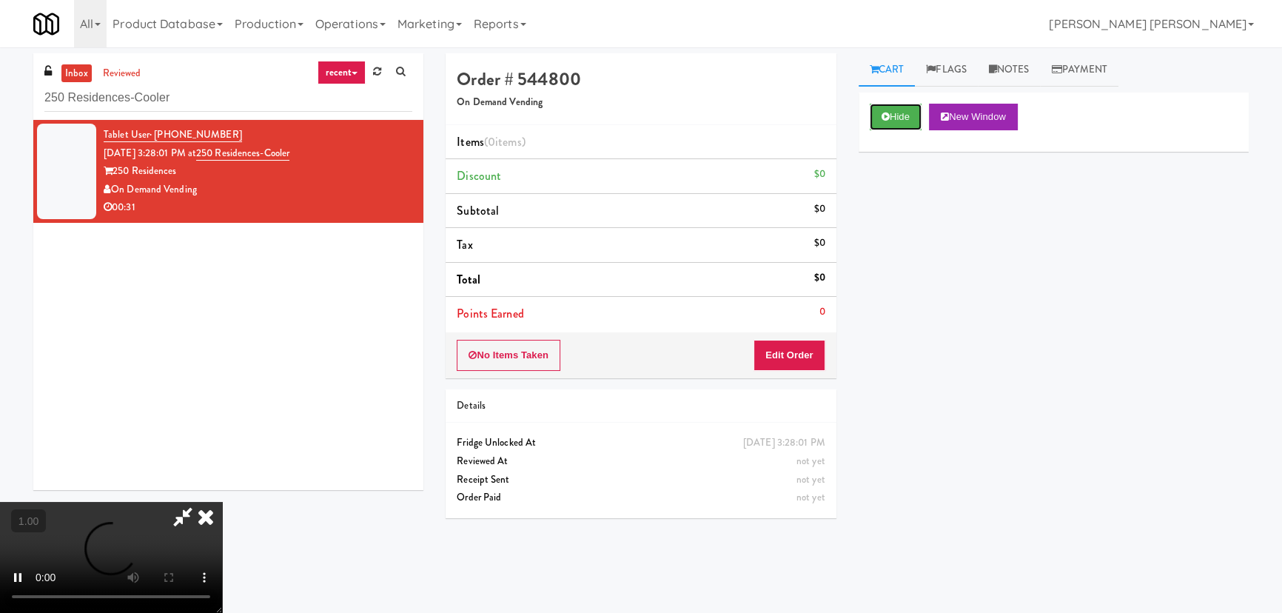
scroll to position [235, 0]
click at [222, 502] on video at bounding box center [111, 557] width 222 height 111
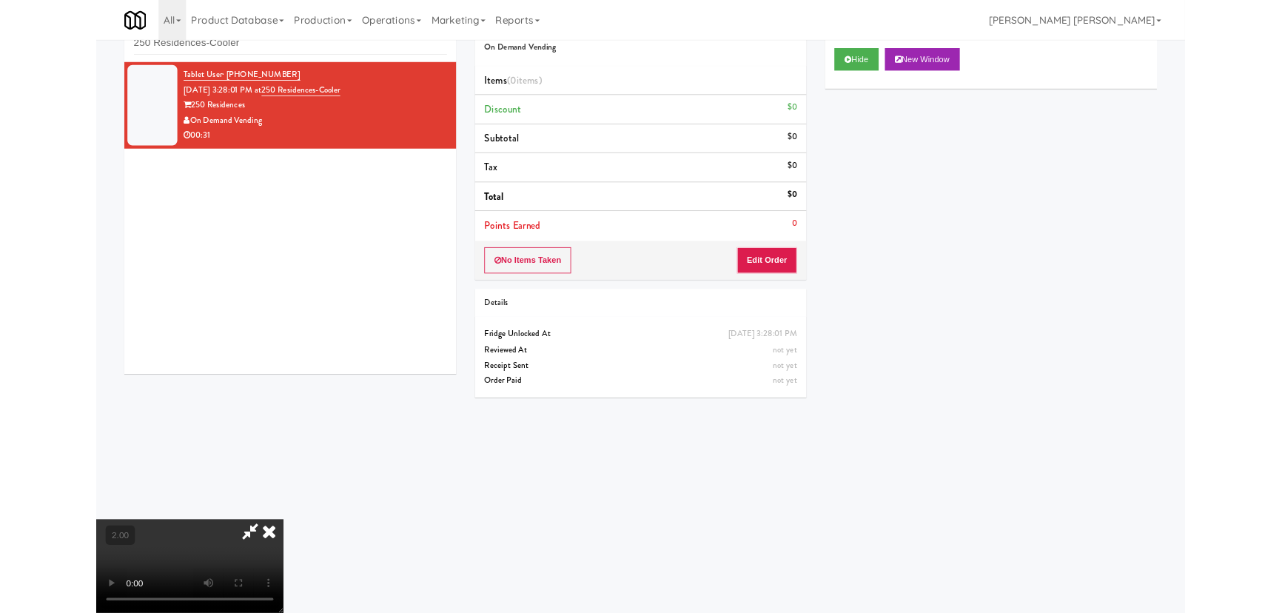
scroll to position [30, 0]
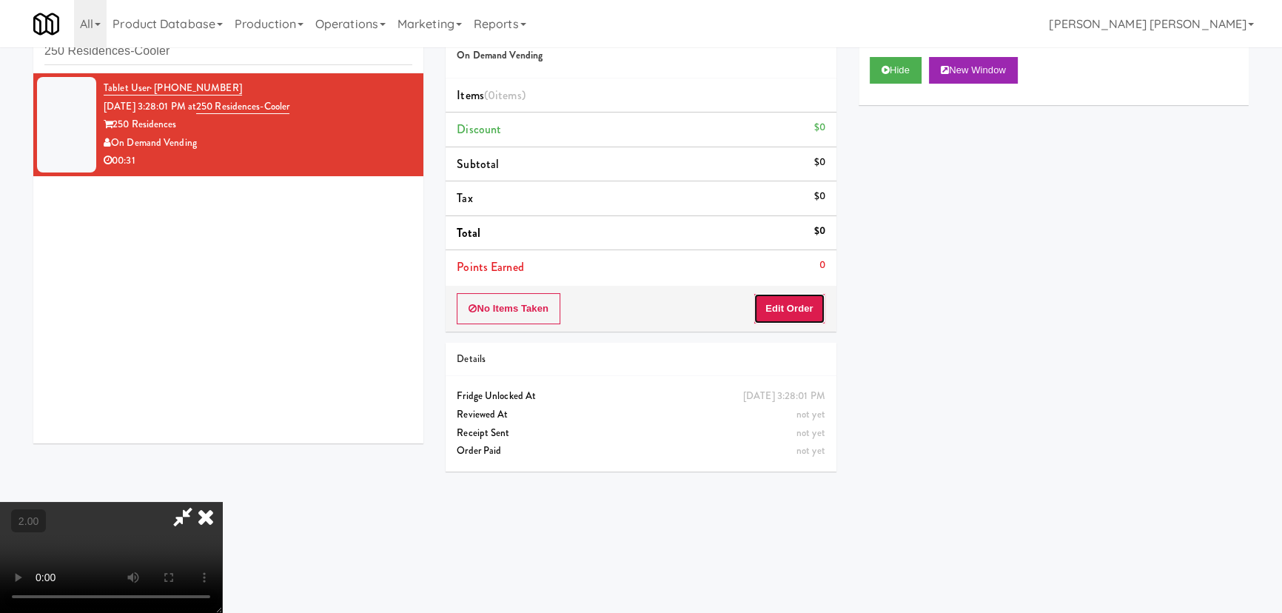
click at [797, 311] on button "Edit Order" at bounding box center [790, 308] width 72 height 31
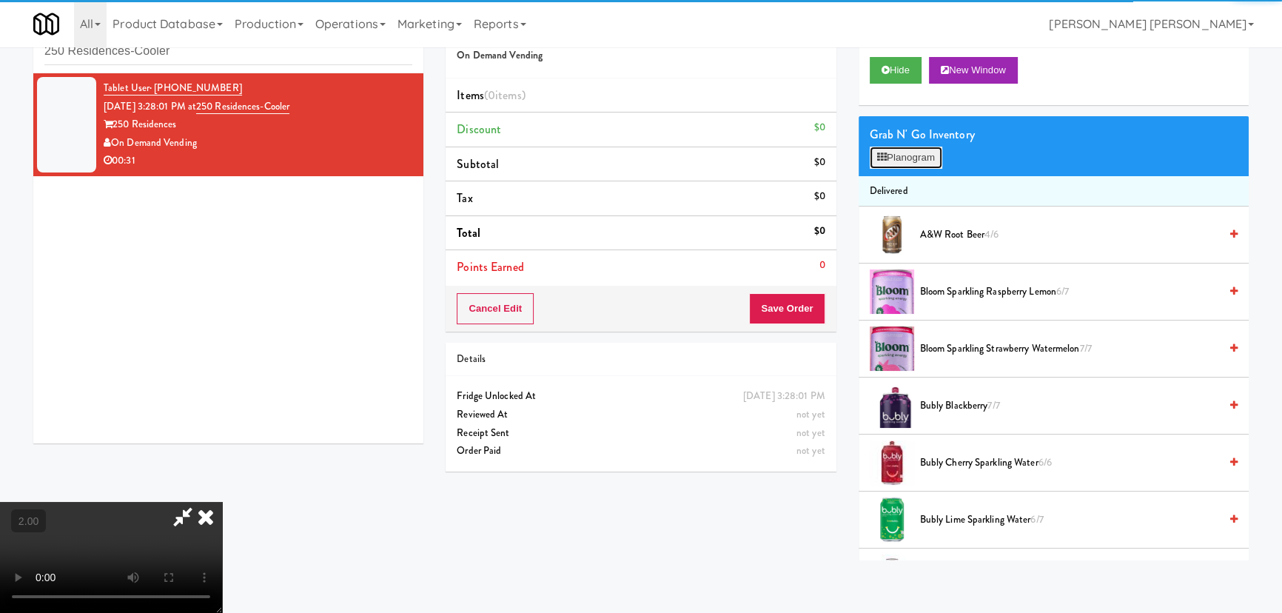
click at [888, 161] on button "Planogram" at bounding box center [906, 158] width 73 height 22
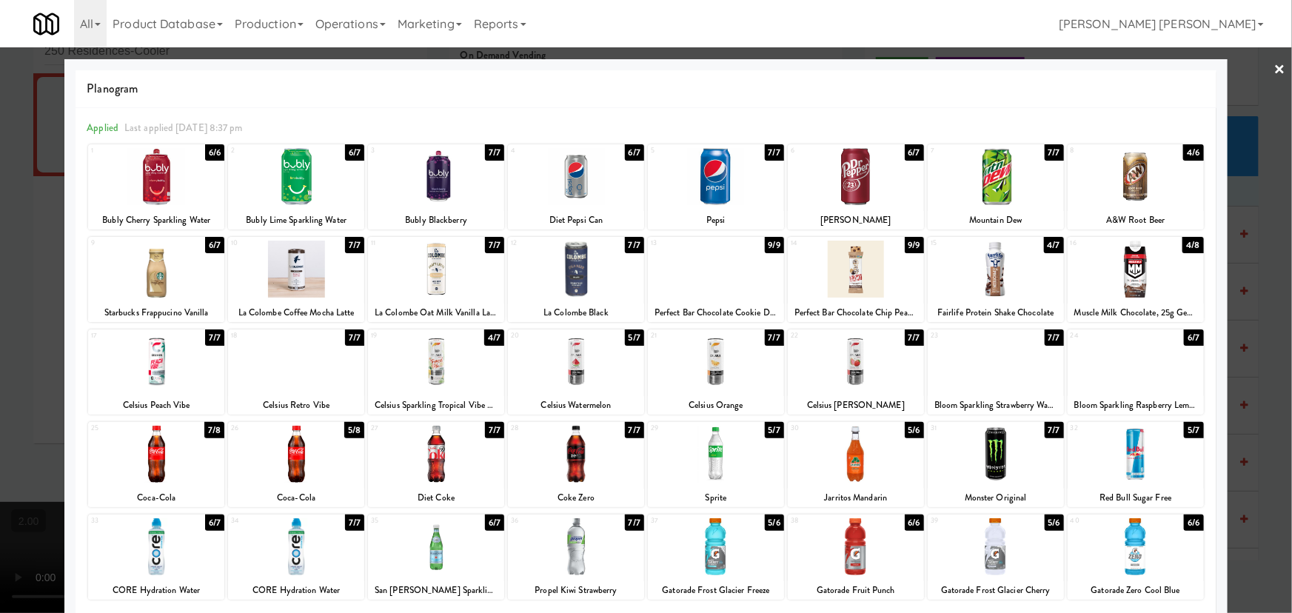
click at [438, 272] on div at bounding box center [436, 269] width 136 height 57
drag, startPoint x: 157, startPoint y: 377, endPoint x: 259, endPoint y: 392, distance: 103.2
click at [157, 377] on div at bounding box center [156, 361] width 136 height 57
click at [1274, 65] on link "×" at bounding box center [1280, 70] width 12 height 46
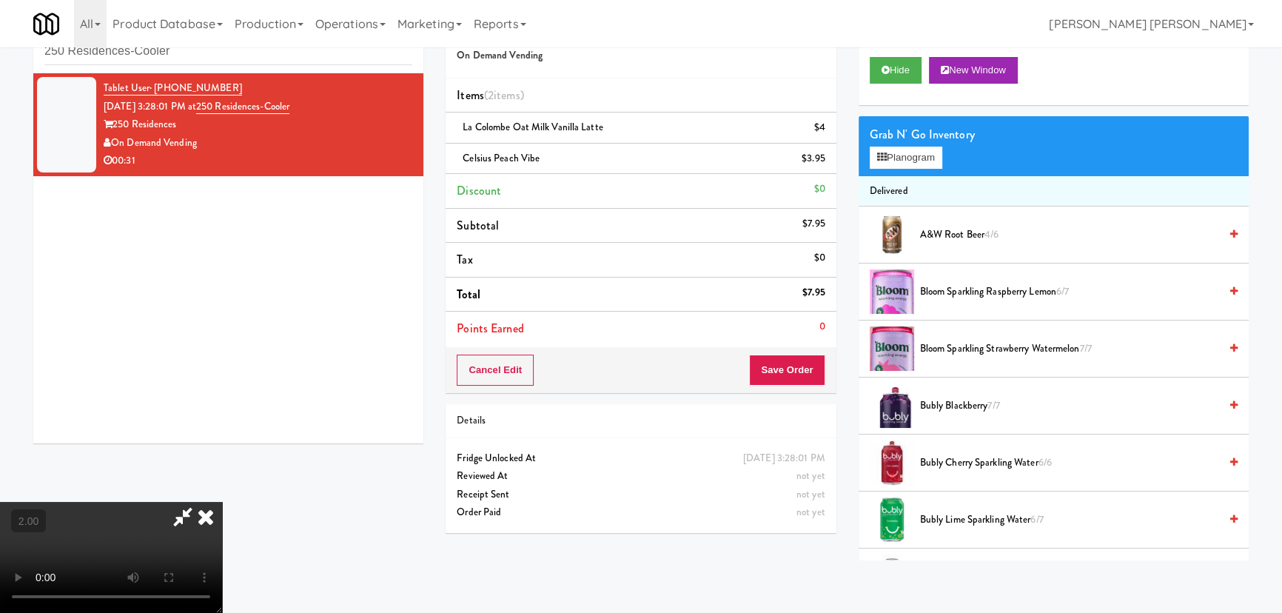
click at [222, 502] on icon at bounding box center [206, 517] width 33 height 30
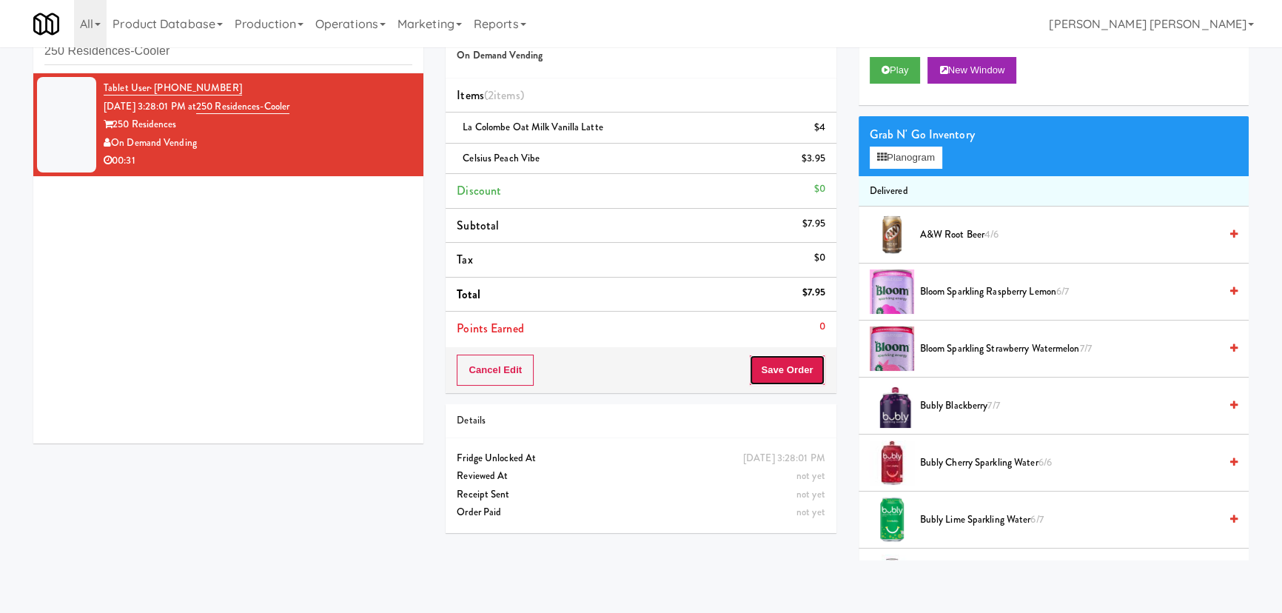
click at [796, 371] on button "Save Order" at bounding box center [787, 370] width 76 height 31
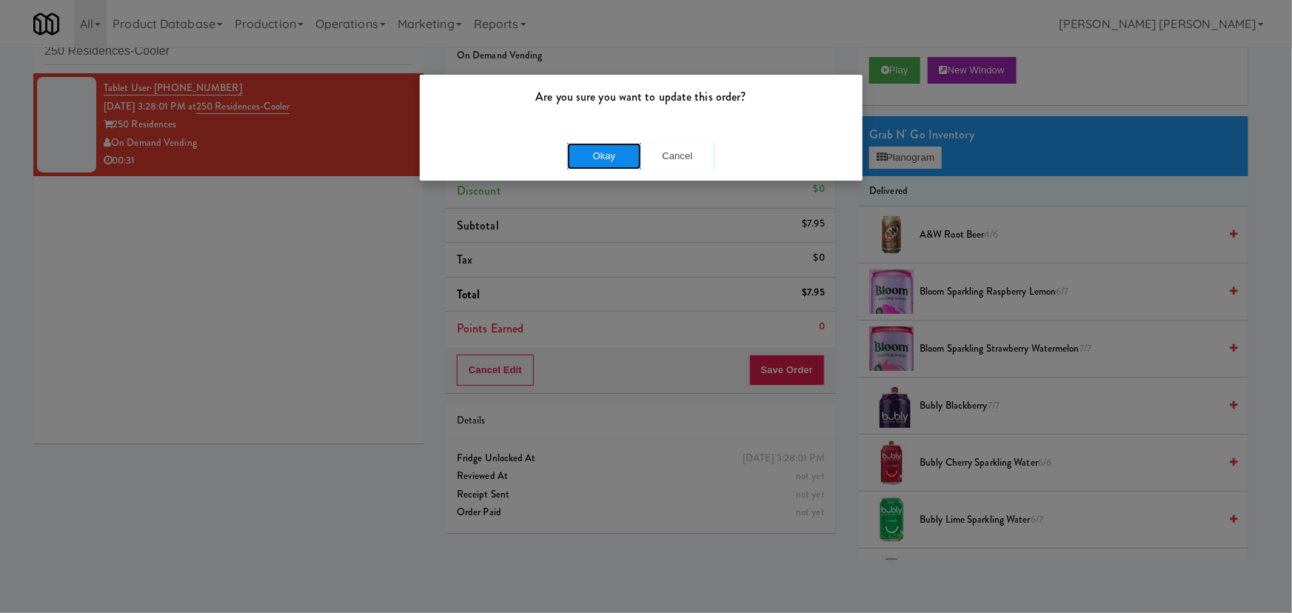
click at [629, 150] on button "Okay" at bounding box center [604, 156] width 74 height 27
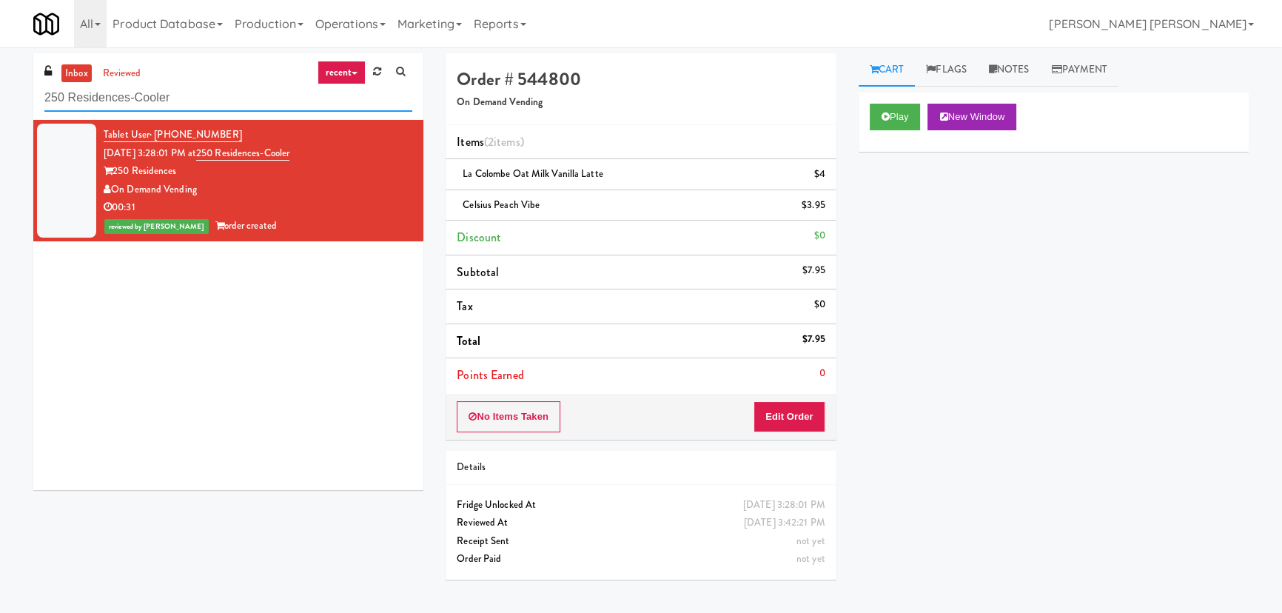
drag, startPoint x: 198, startPoint y: 96, endPoint x: 0, endPoint y: 95, distance: 198.4
click at [0, 96] on div "inbox reviewed recent all unclear take inventory issue suspicious failed recent…" at bounding box center [641, 330] width 1282 height 554
paste input "Rowan - Ambient - Right"
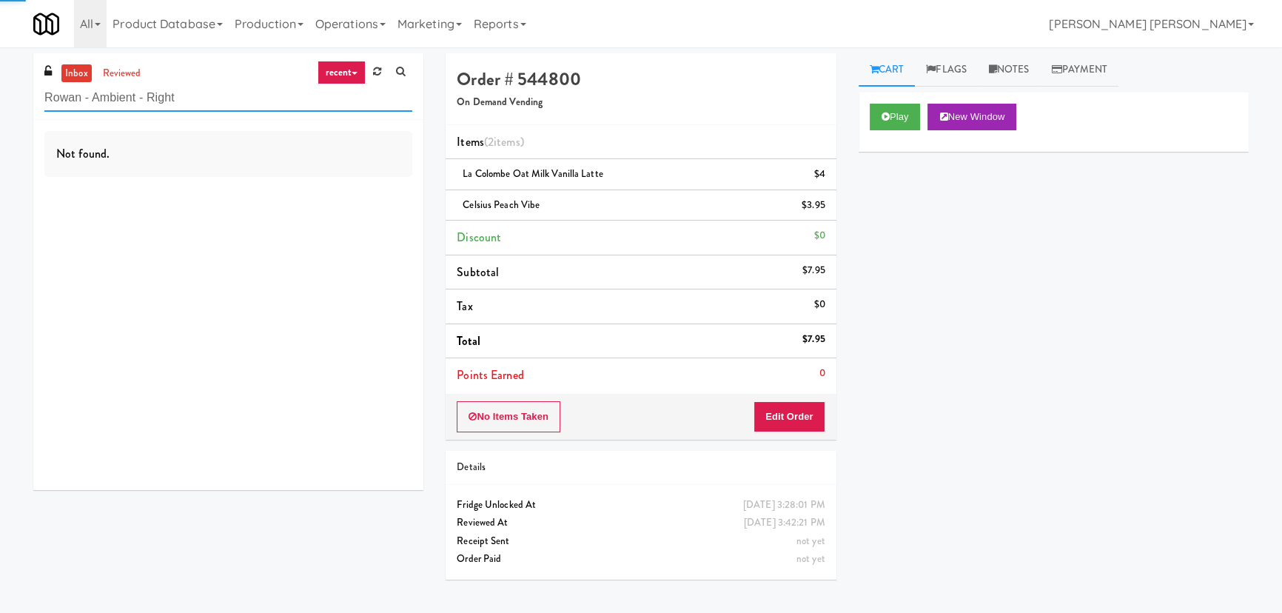
type input "Rowan - Ambient - Right"
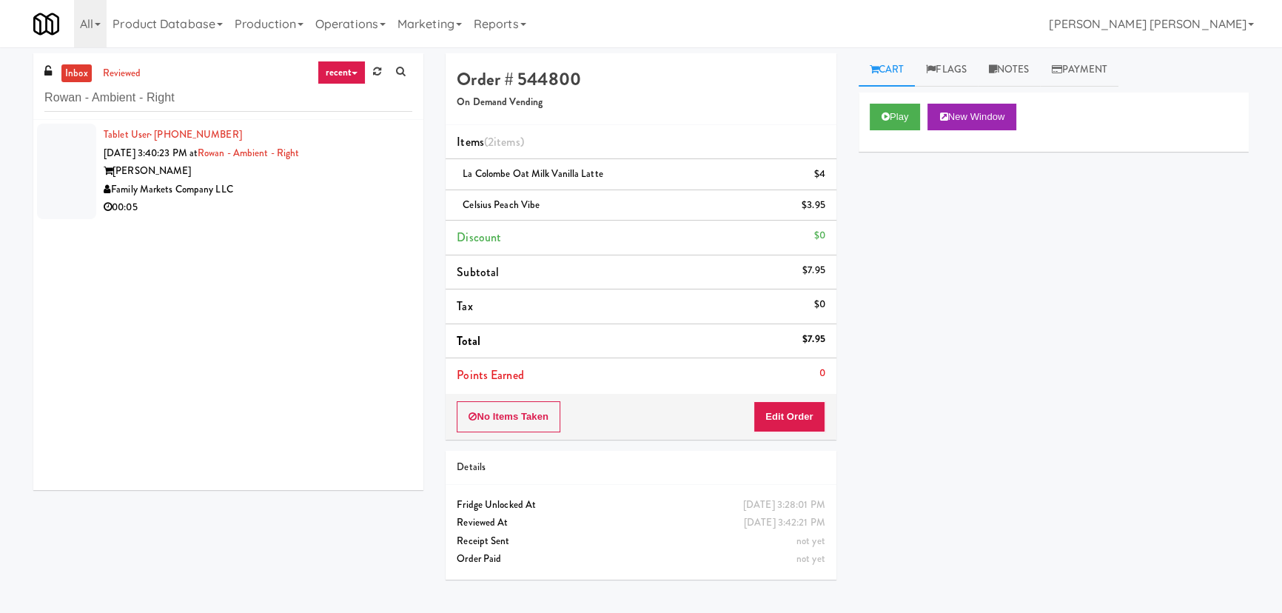
click at [306, 195] on div "Family Markets Company LLC" at bounding box center [258, 190] width 309 height 19
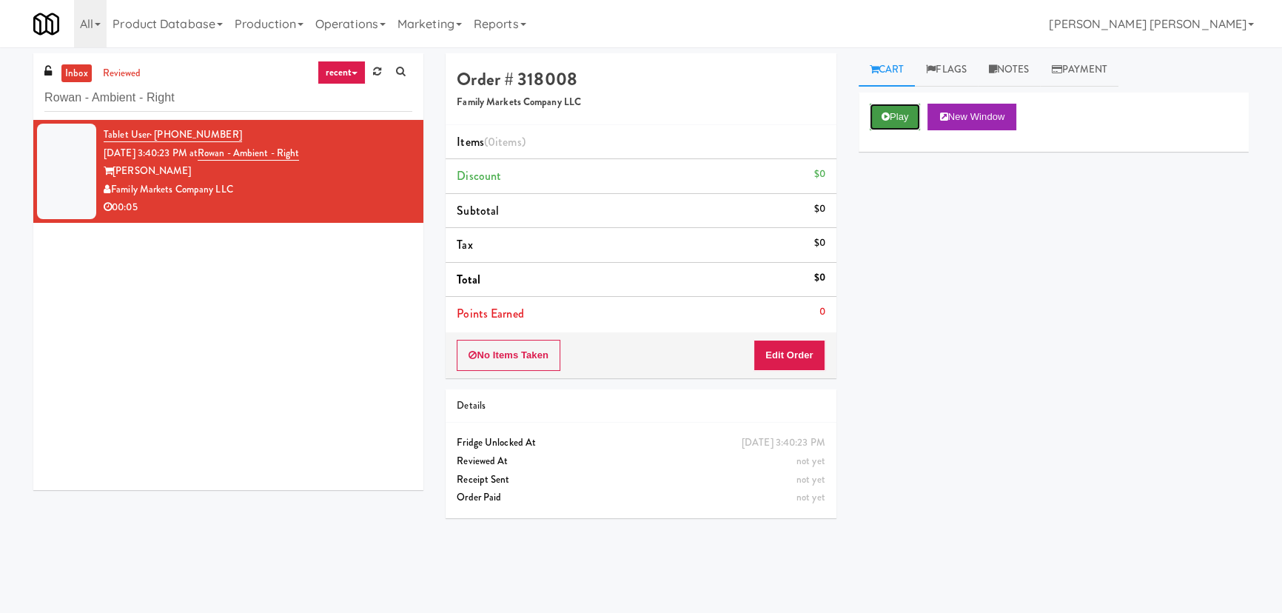
click at [899, 111] on button "Play" at bounding box center [895, 117] width 51 height 27
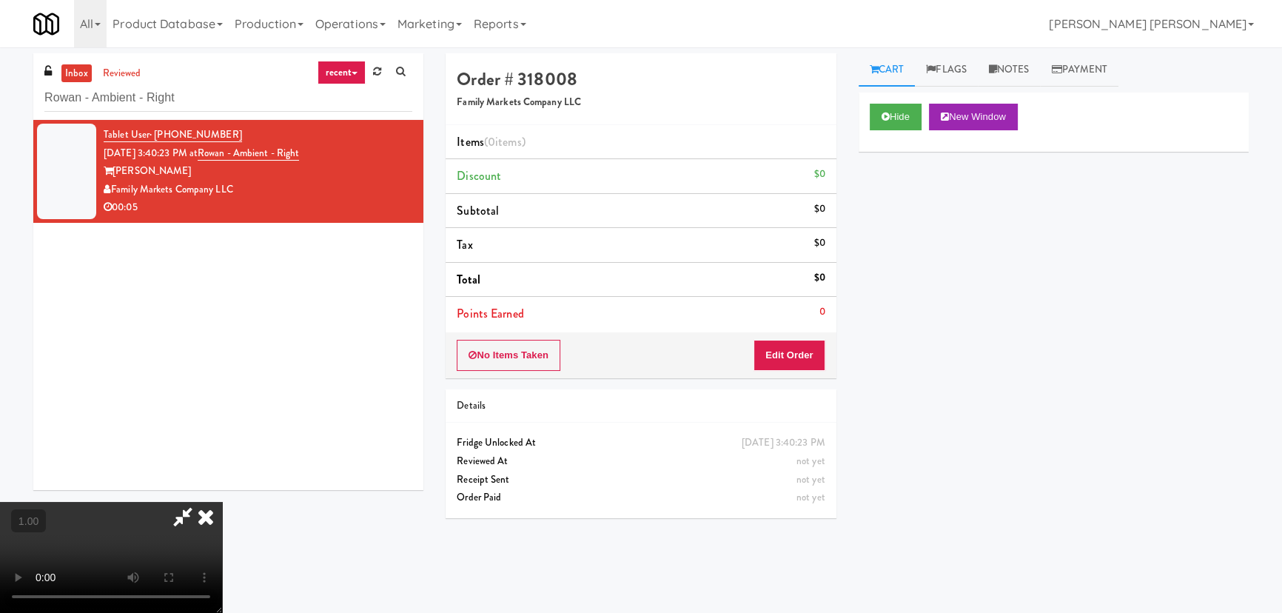
scroll to position [235, 0]
click at [892, 118] on button "Hide" at bounding box center [896, 117] width 52 height 27
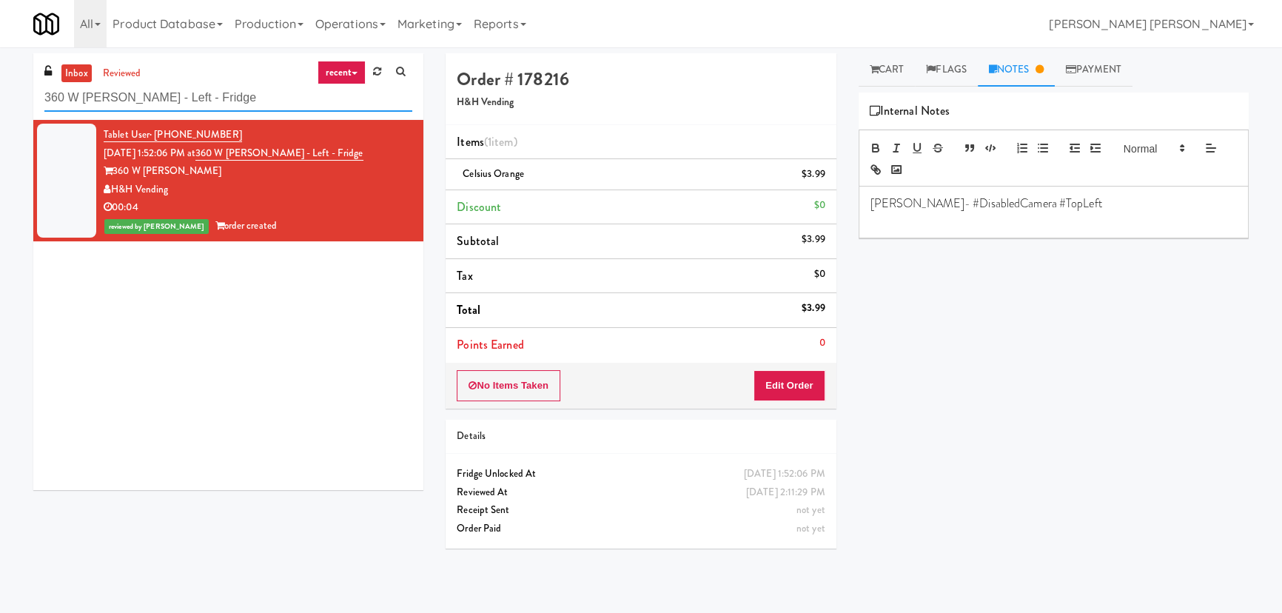
drag, startPoint x: -14, startPoint y: 100, endPoint x: -59, endPoint y: 100, distance: 45.2
click at [0, 100] on html "Are you sure you want to update this order? Okay Cancel Okay Are you sure you w…" at bounding box center [641, 306] width 1282 height 613
paste input "HP Employee Lounge Drinks"
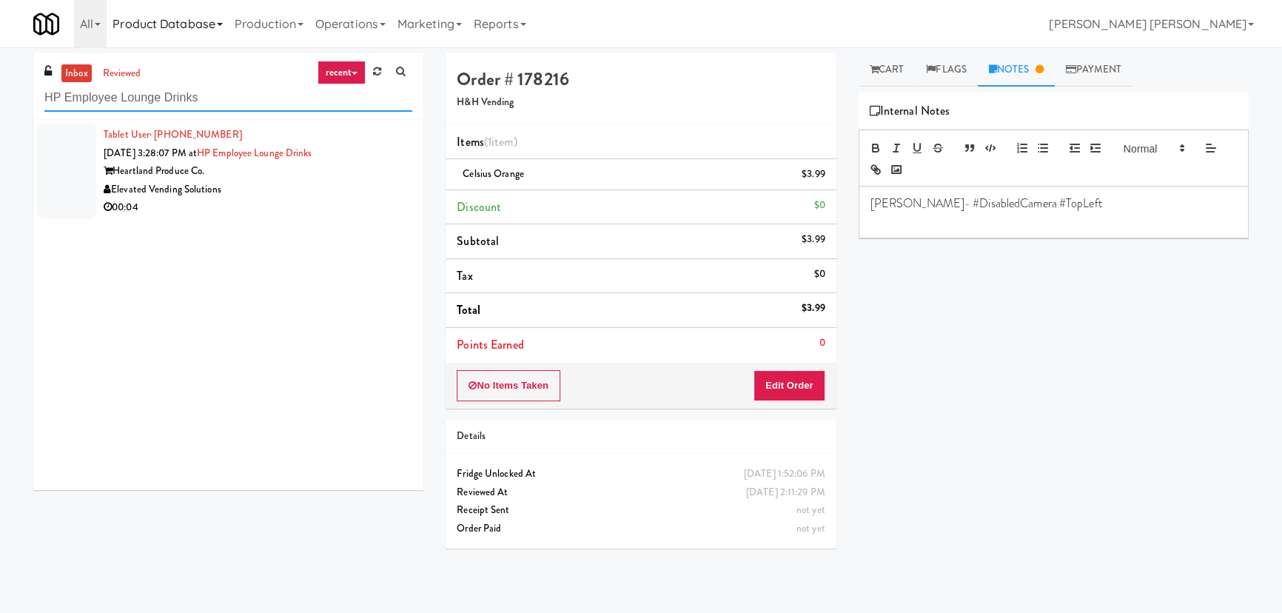
type input "HP Employee Lounge Drinks"
click at [264, 205] on div "00:04" at bounding box center [258, 207] width 309 height 19
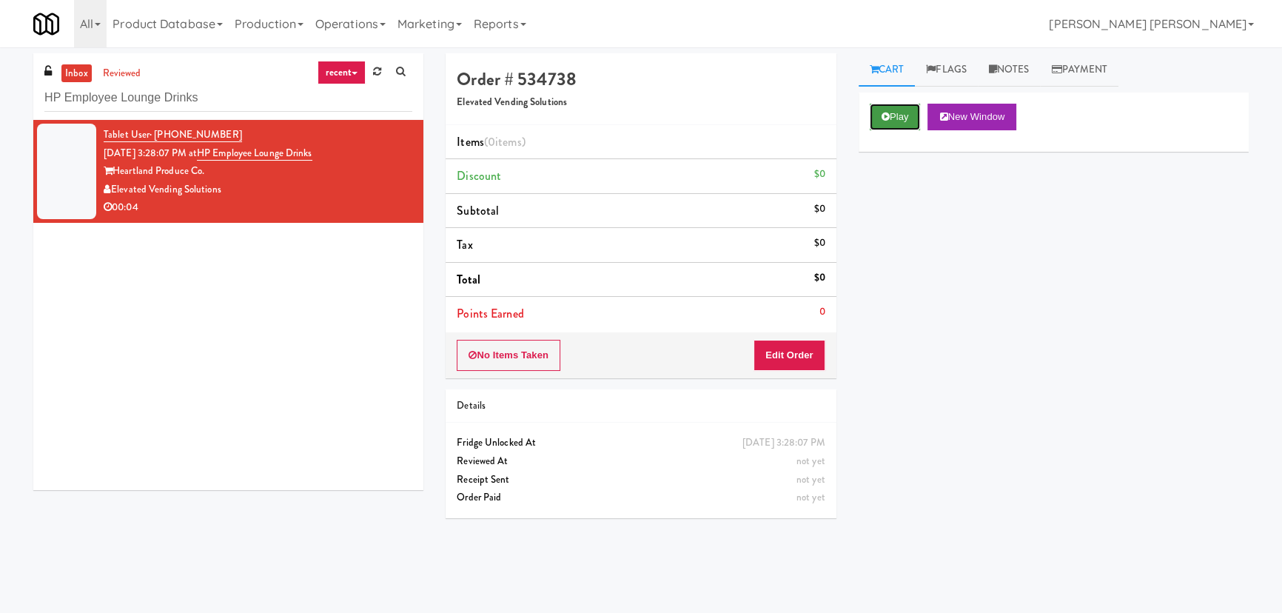
click at [900, 106] on button "Play" at bounding box center [895, 117] width 51 height 27
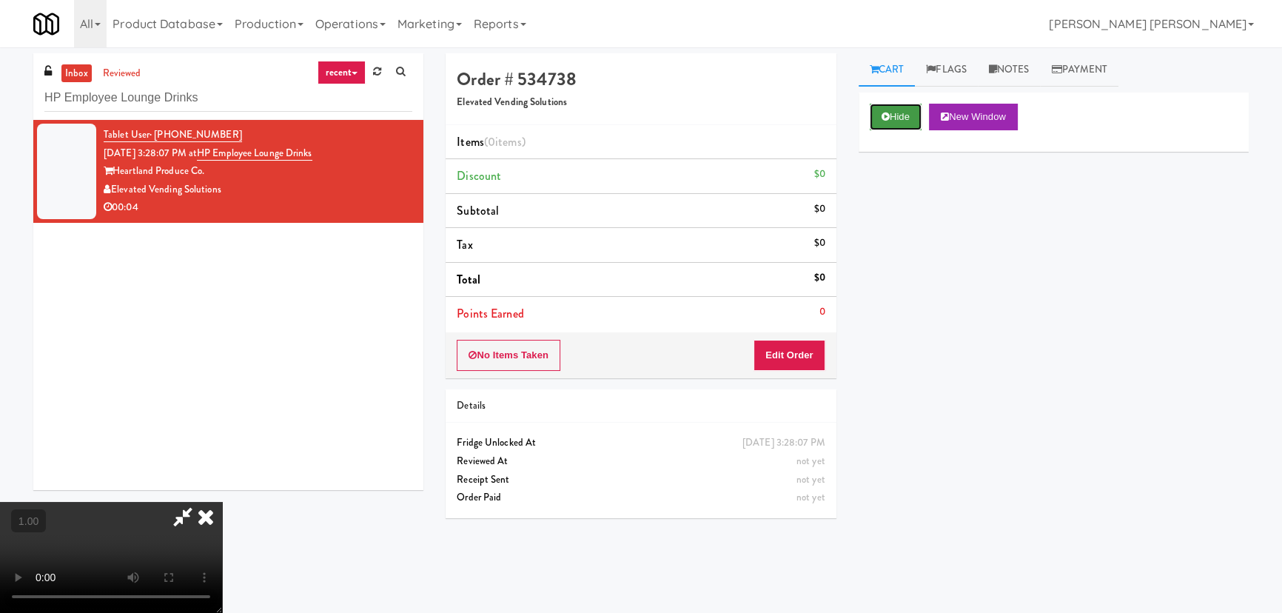
click at [909, 110] on button "Hide" at bounding box center [896, 117] width 52 height 27
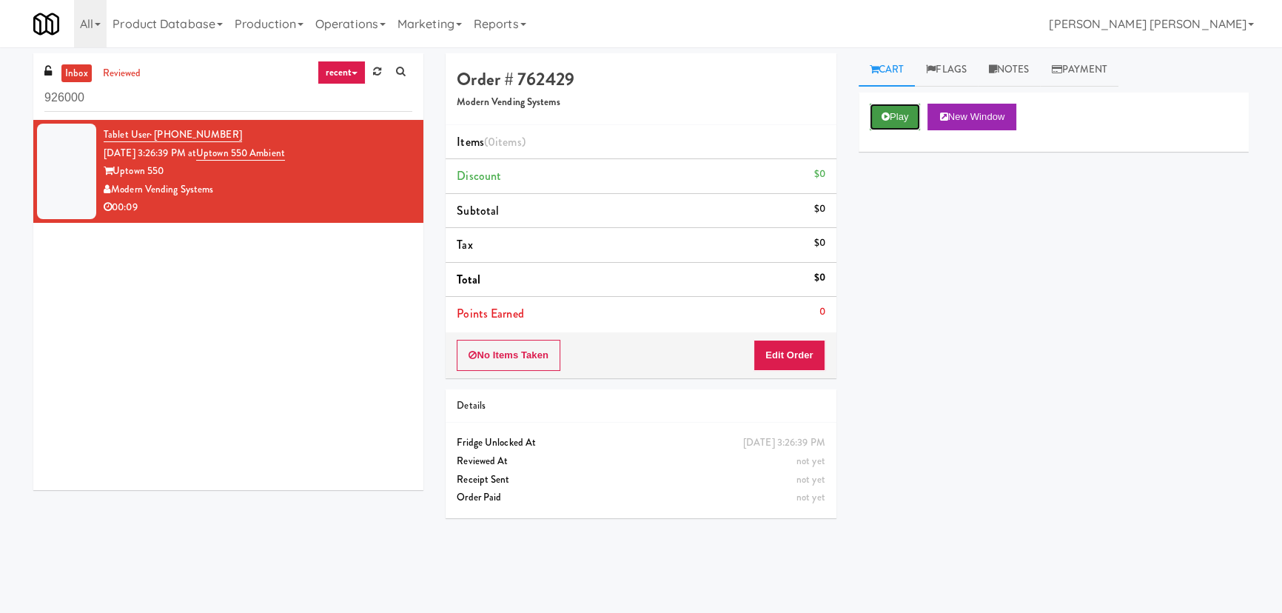
click at [913, 108] on button "Play" at bounding box center [895, 117] width 51 height 27
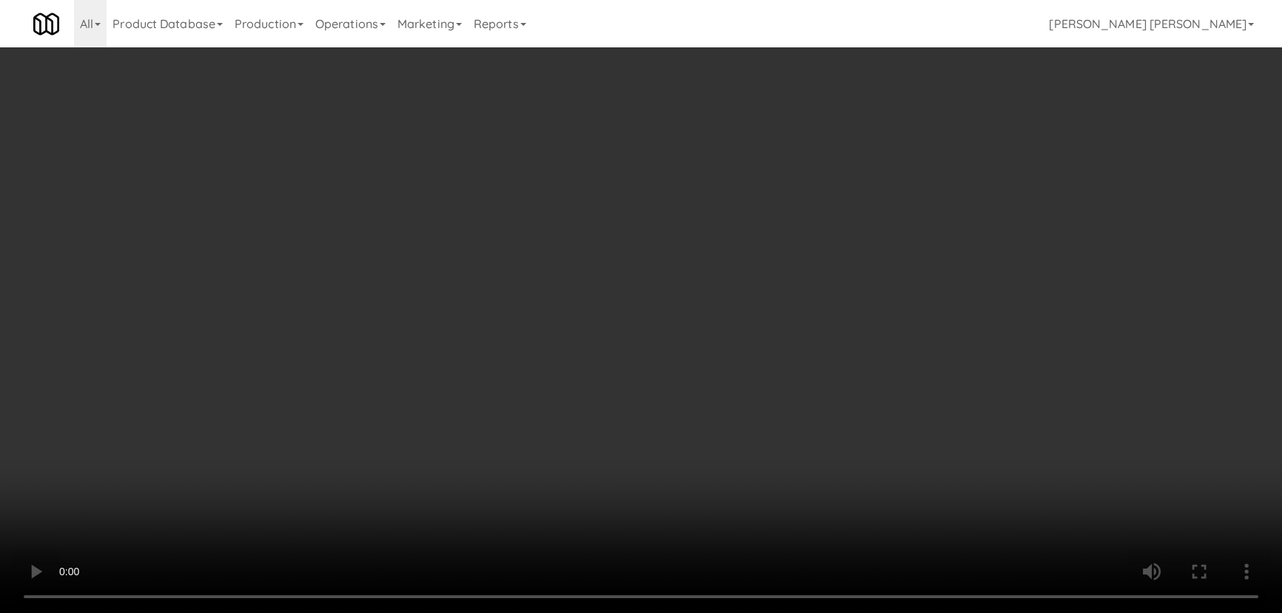
drag, startPoint x: 740, startPoint y: 647, endPoint x: 1097, endPoint y: 646, distance: 357.6
click at [789, 612] on video at bounding box center [641, 306] width 1282 height 613
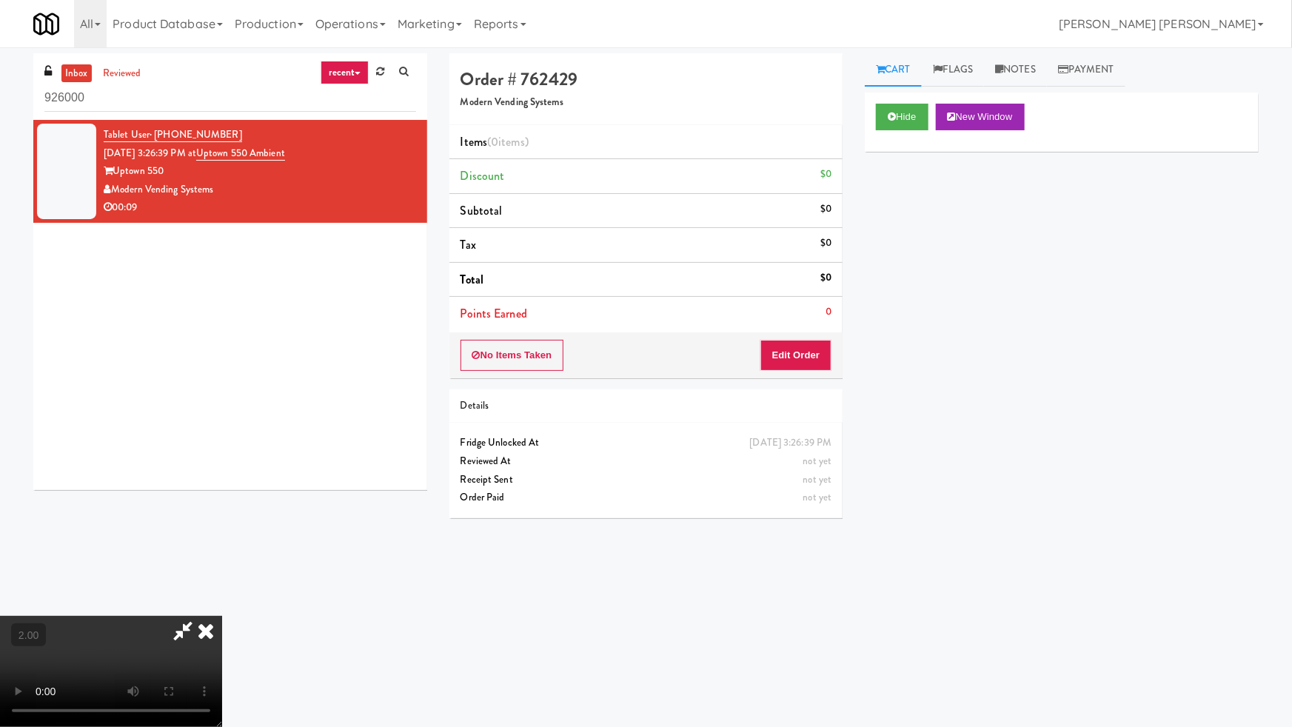
click at [1221, 598] on div "Hide New Window Primary Flag Clear Flag if unable to determine what was taken o…" at bounding box center [1062, 370] width 394 height 555
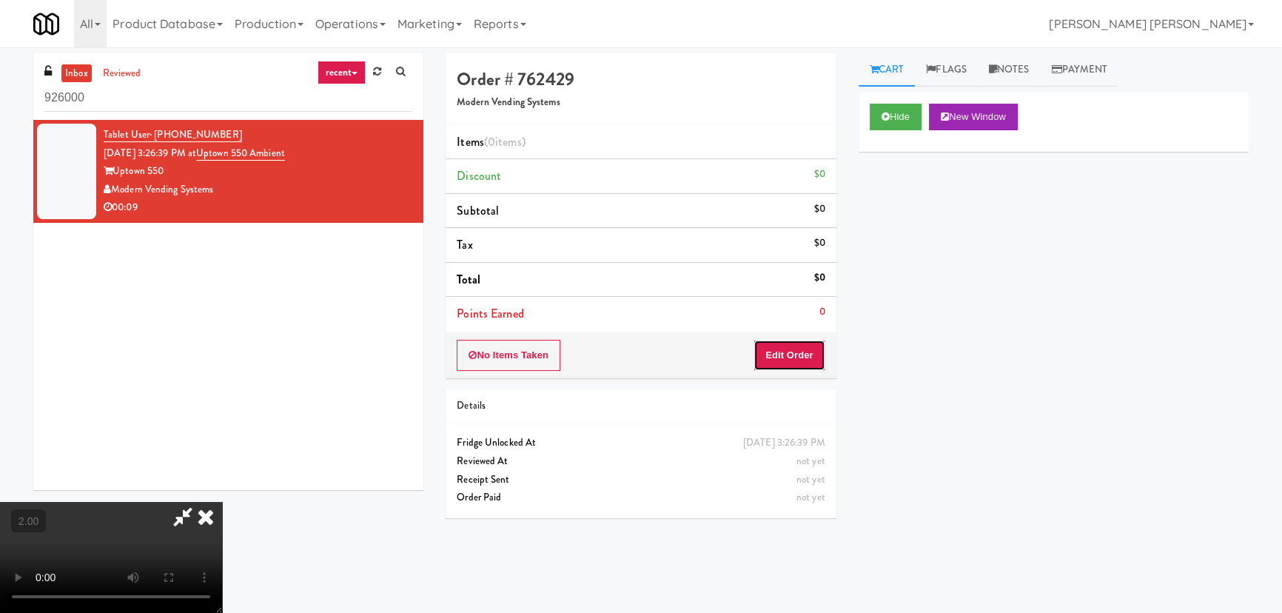
click at [804, 355] on button "Edit Order" at bounding box center [790, 355] width 72 height 31
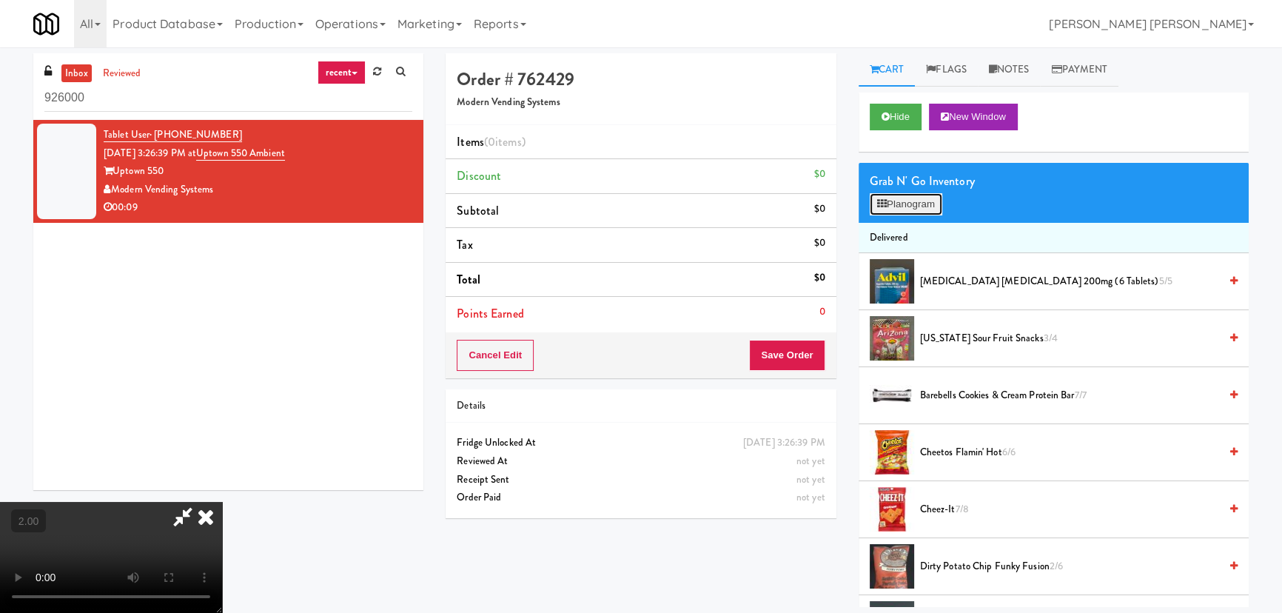
click at [897, 203] on button "Planogram" at bounding box center [906, 204] width 73 height 22
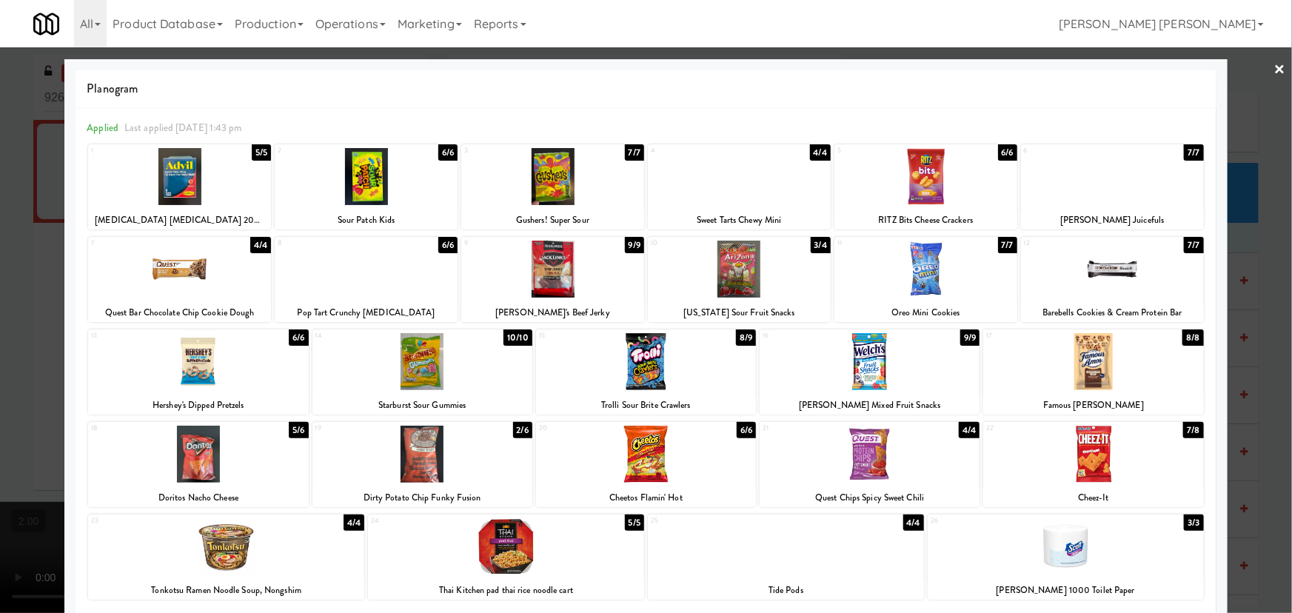
click at [1106, 258] on div at bounding box center [1112, 269] width 183 height 57
click at [1274, 63] on link "×" at bounding box center [1280, 70] width 12 height 46
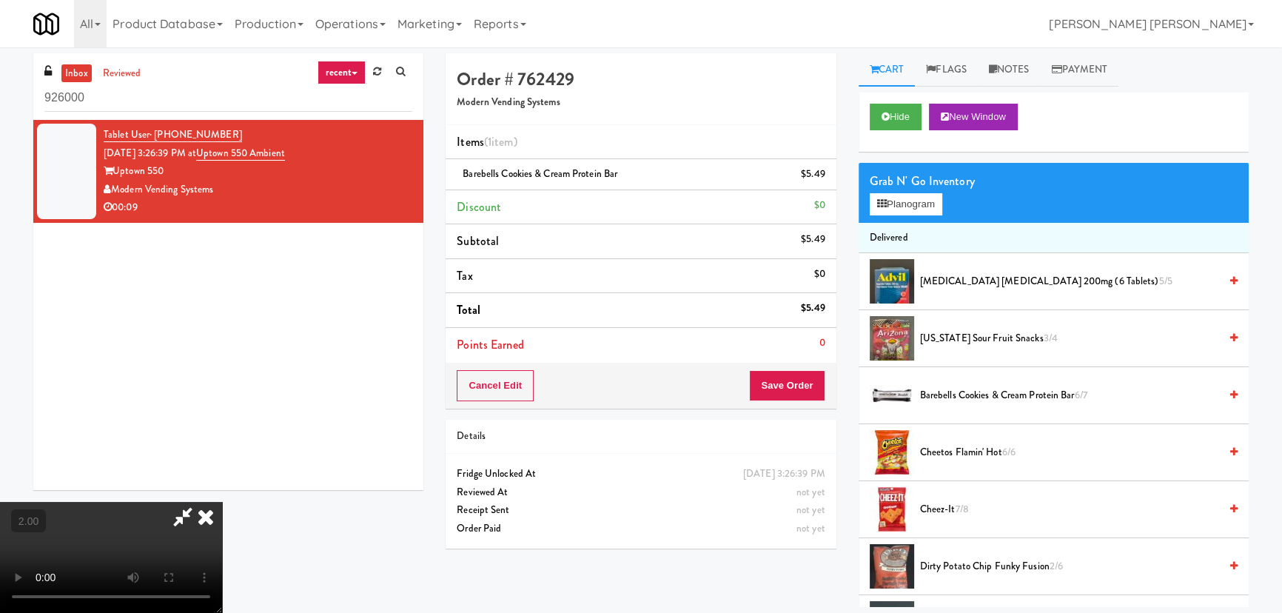
click at [222, 502] on icon at bounding box center [206, 517] width 33 height 30
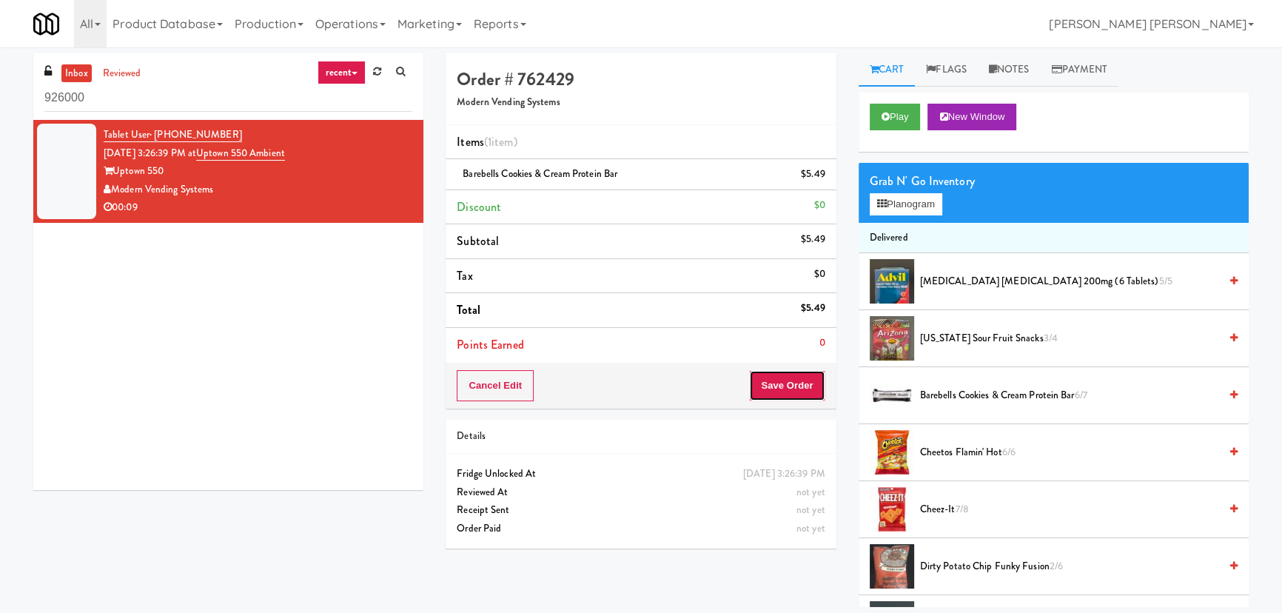
click at [784, 382] on button "Save Order" at bounding box center [787, 385] width 76 height 31
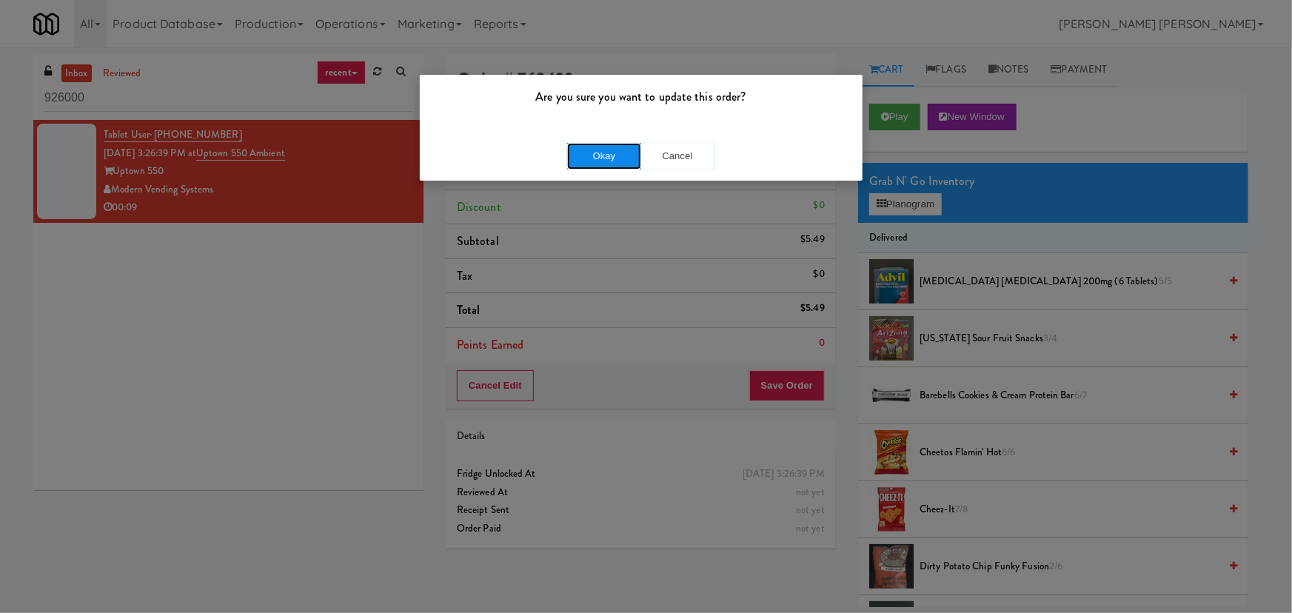
click at [626, 149] on button "Okay" at bounding box center [604, 156] width 74 height 27
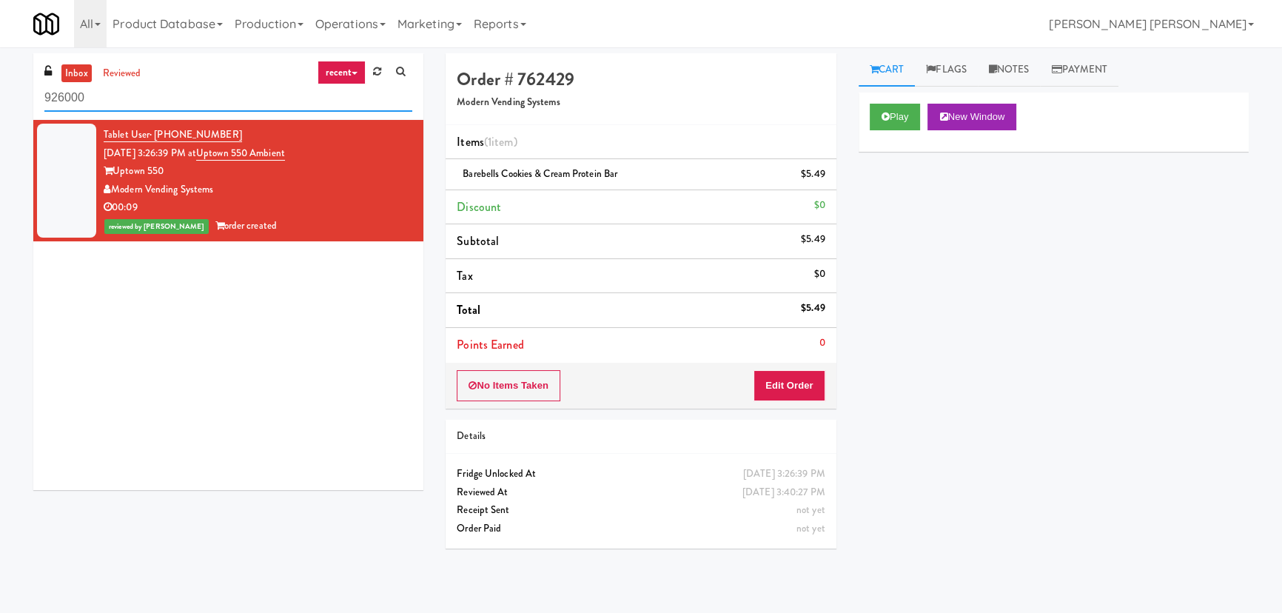
drag, startPoint x: 133, startPoint y: 102, endPoint x: -47, endPoint y: 91, distance: 180.2
click at [0, 91] on html "Are you sure you want to update this order? Okay Cancel Okay Are you sure you w…" at bounding box center [641, 306] width 1282 height 613
paste input "Twickenham Fridge"
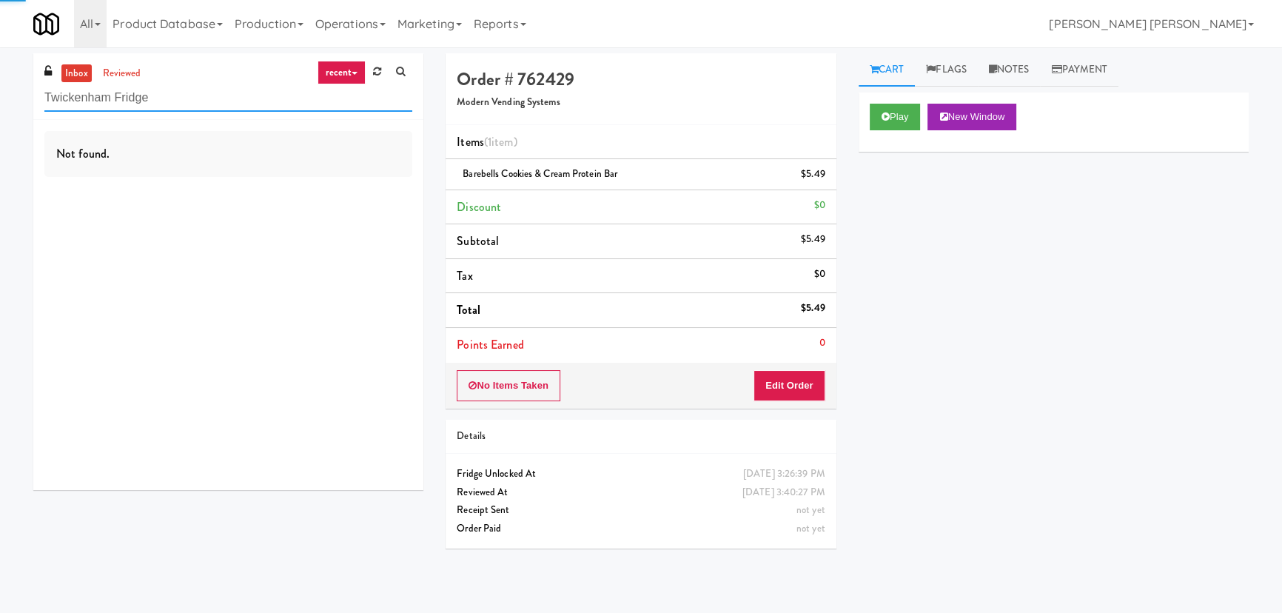
type input "Twickenham Fridge"
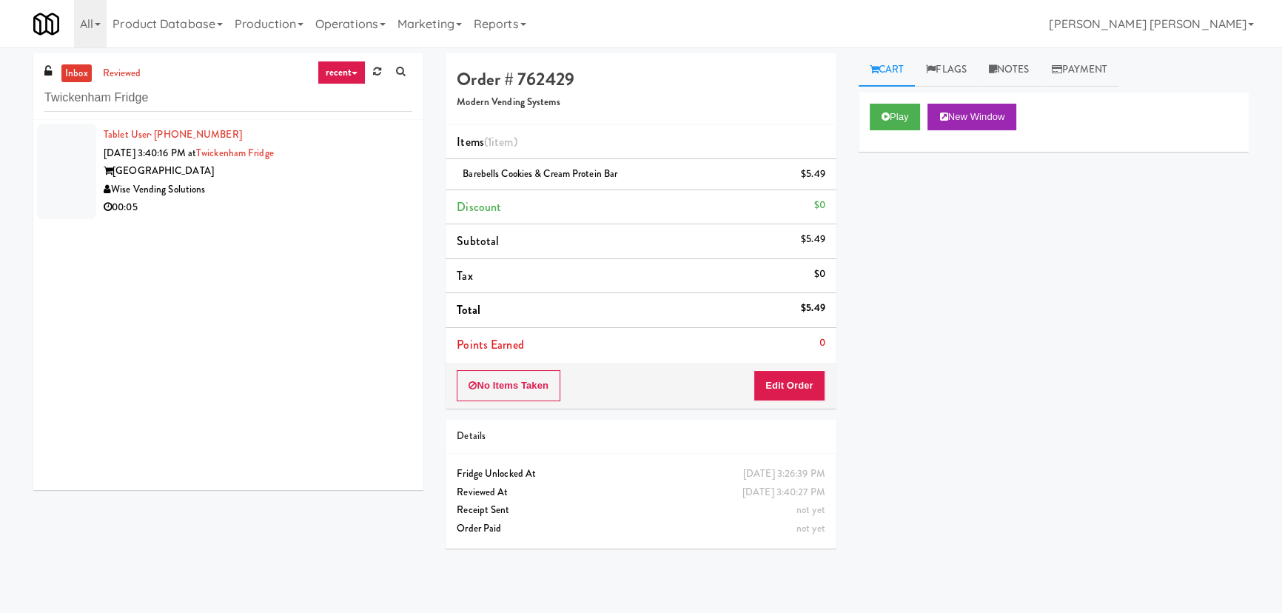
click at [269, 182] on div "Wise Vending Solutions" at bounding box center [258, 190] width 309 height 19
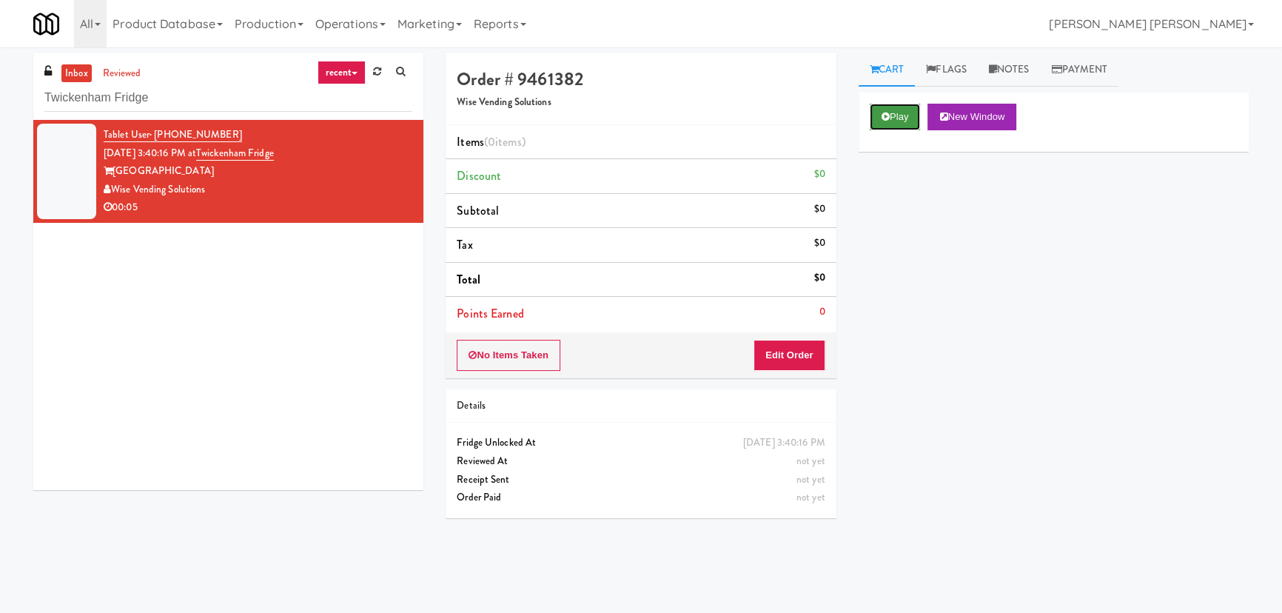
click at [900, 111] on button "Play" at bounding box center [895, 117] width 51 height 27
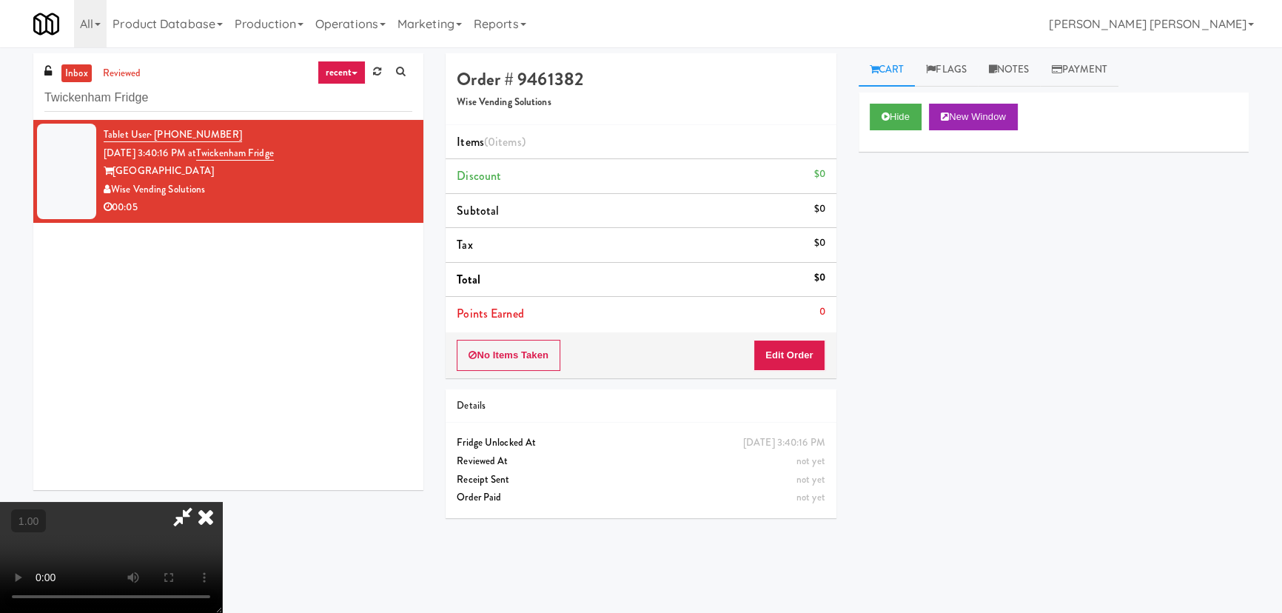
scroll to position [30, 0]
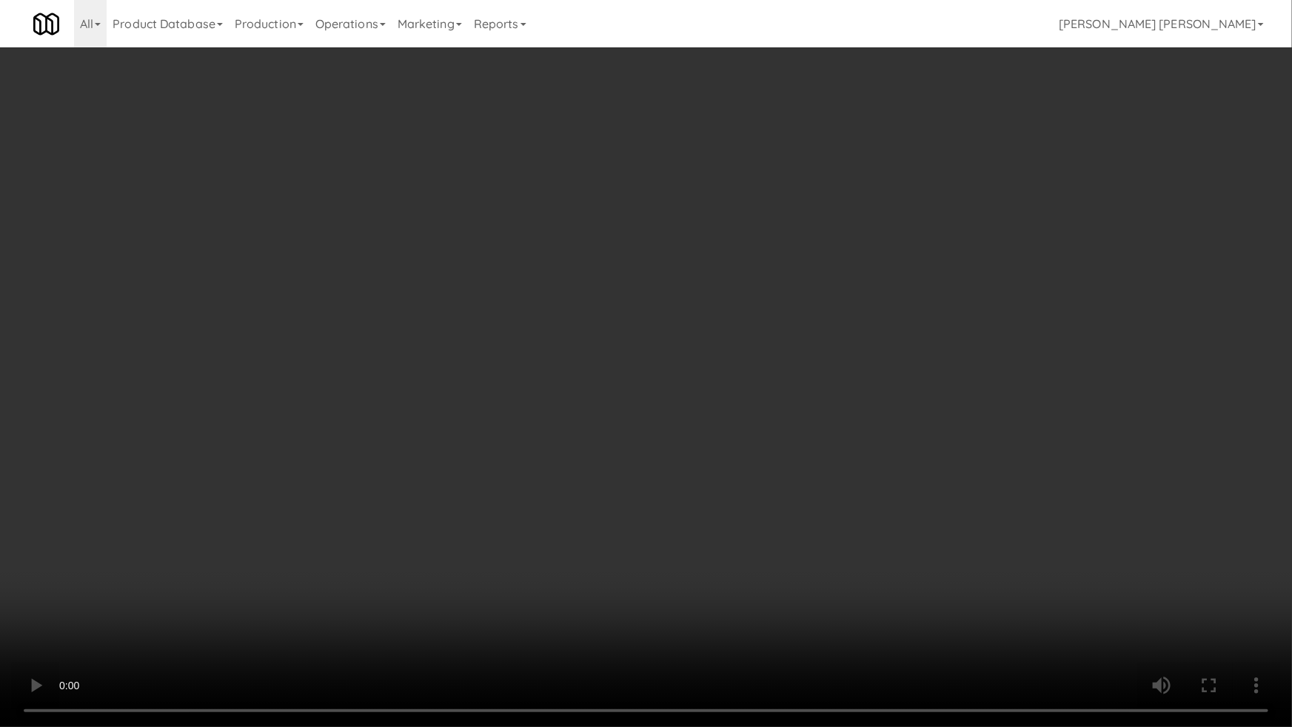
drag, startPoint x: 1102, startPoint y: 640, endPoint x: 1023, endPoint y: 602, distance: 87.8
click at [1101, 612] on video at bounding box center [646, 363] width 1292 height 727
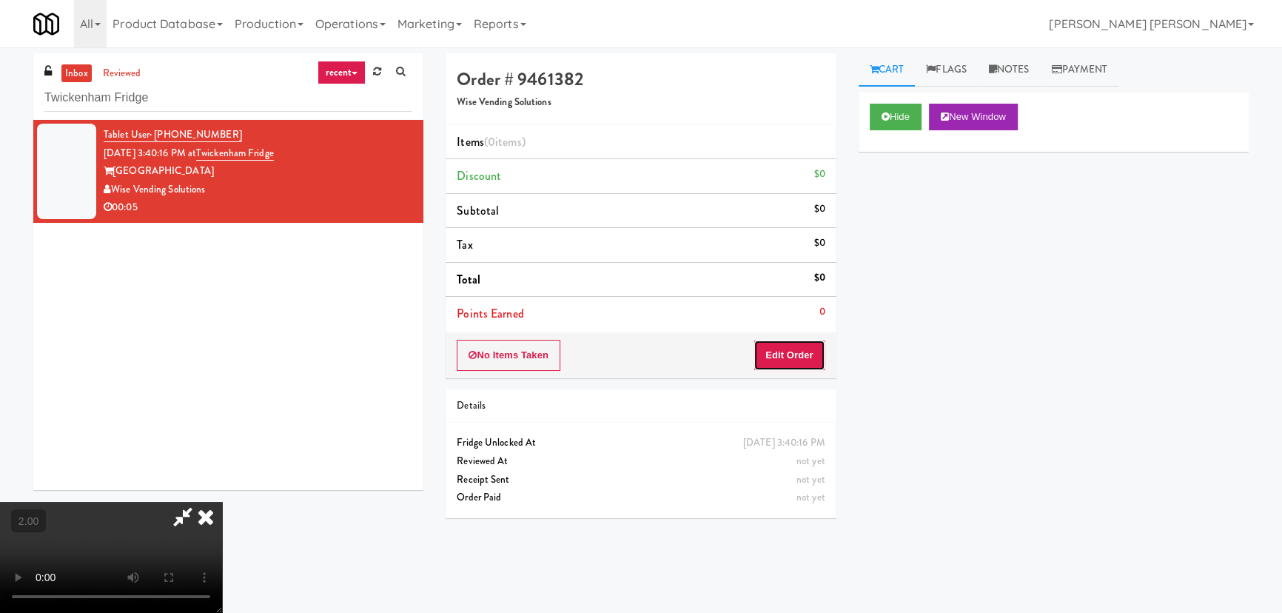
click at [802, 357] on button "Edit Order" at bounding box center [790, 355] width 72 height 31
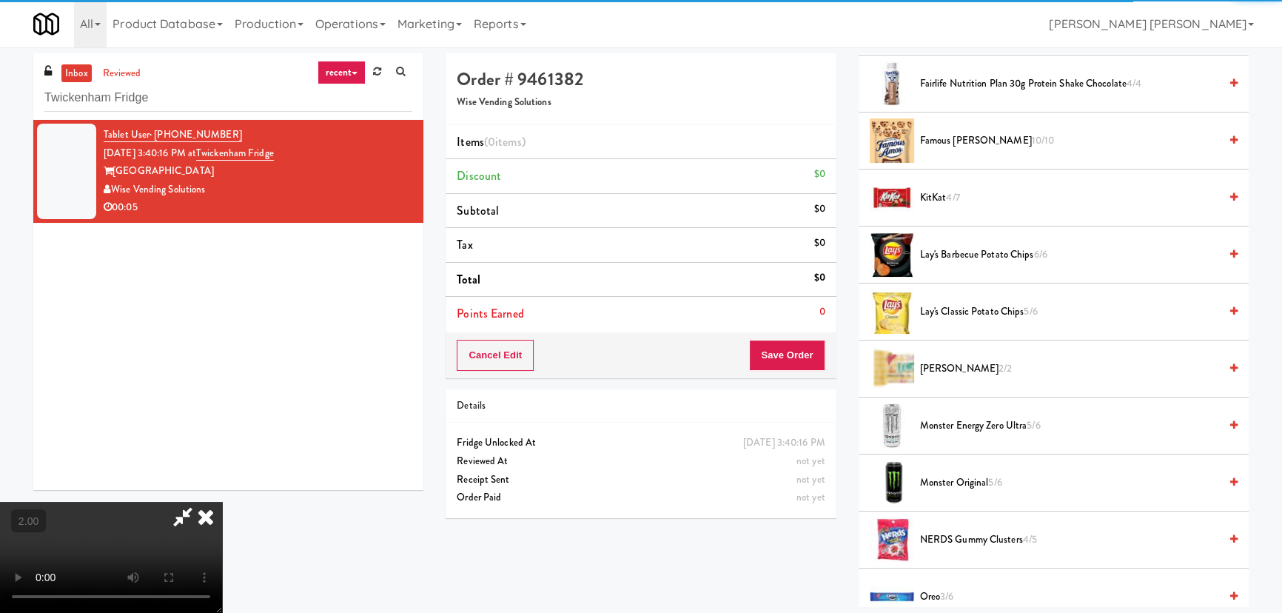
scroll to position [807, 0]
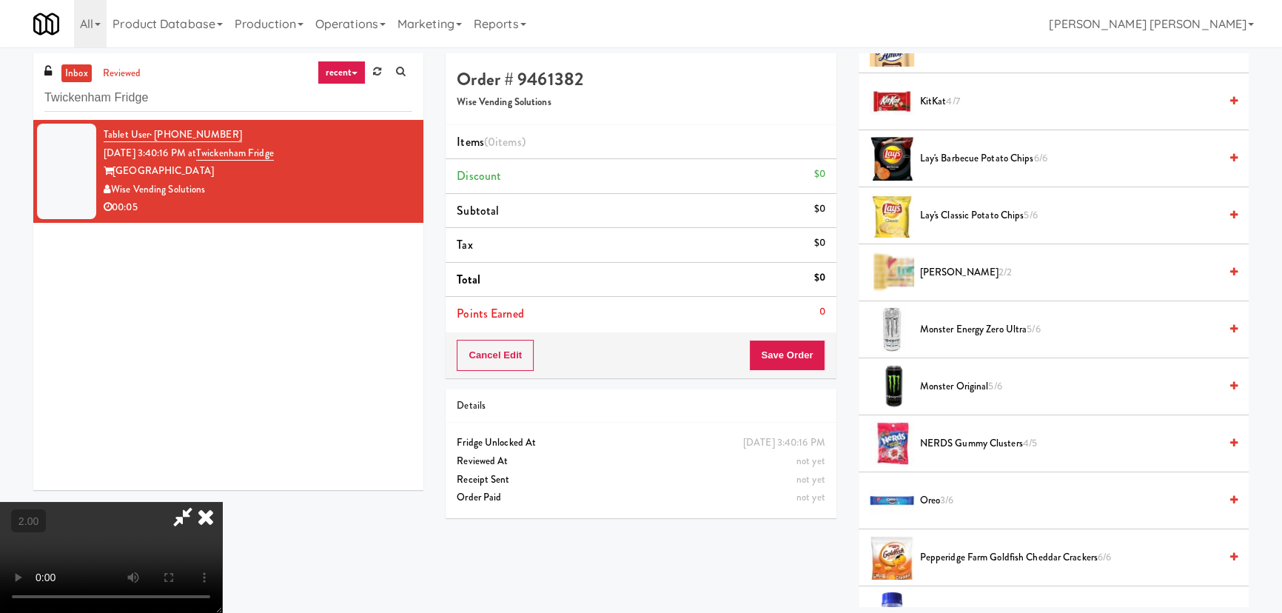
click at [954, 331] on span "Monster Energy Zero Ultra 5/6" at bounding box center [1069, 330] width 299 height 19
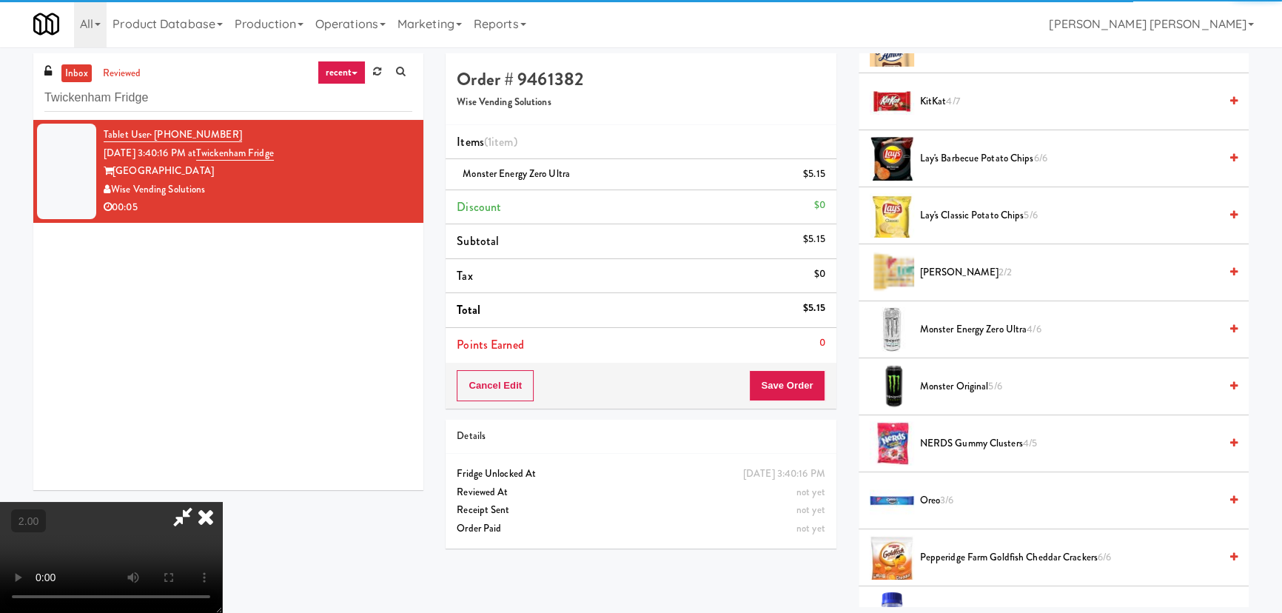
scroll to position [0, 0]
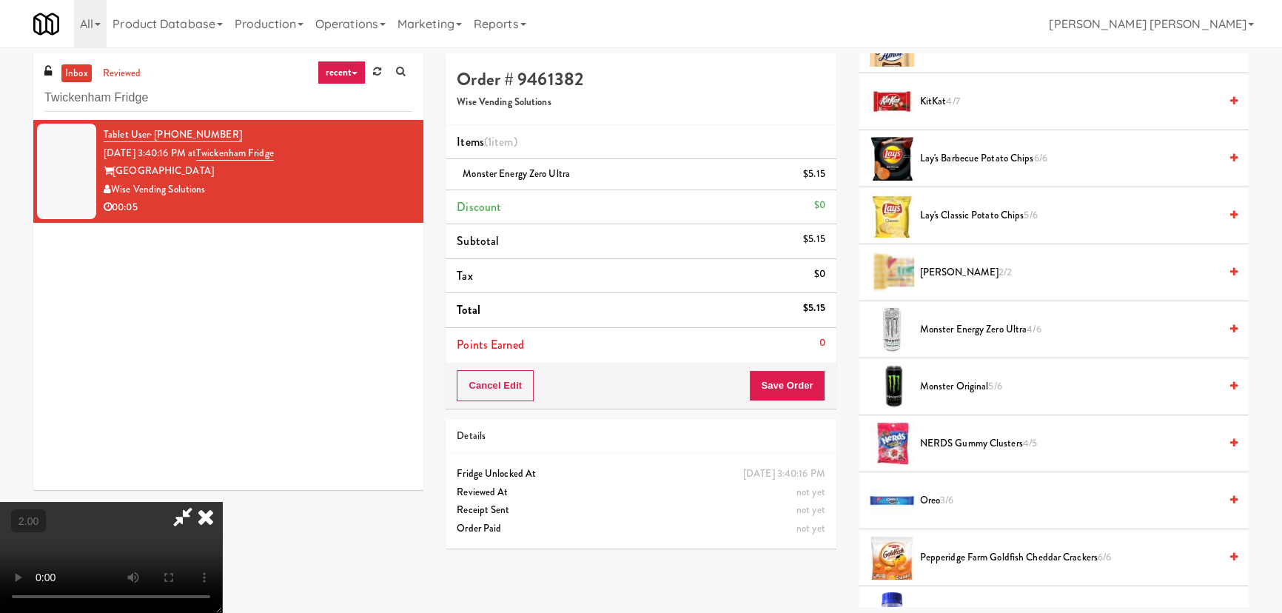
click at [222, 502] on icon at bounding box center [206, 517] width 33 height 30
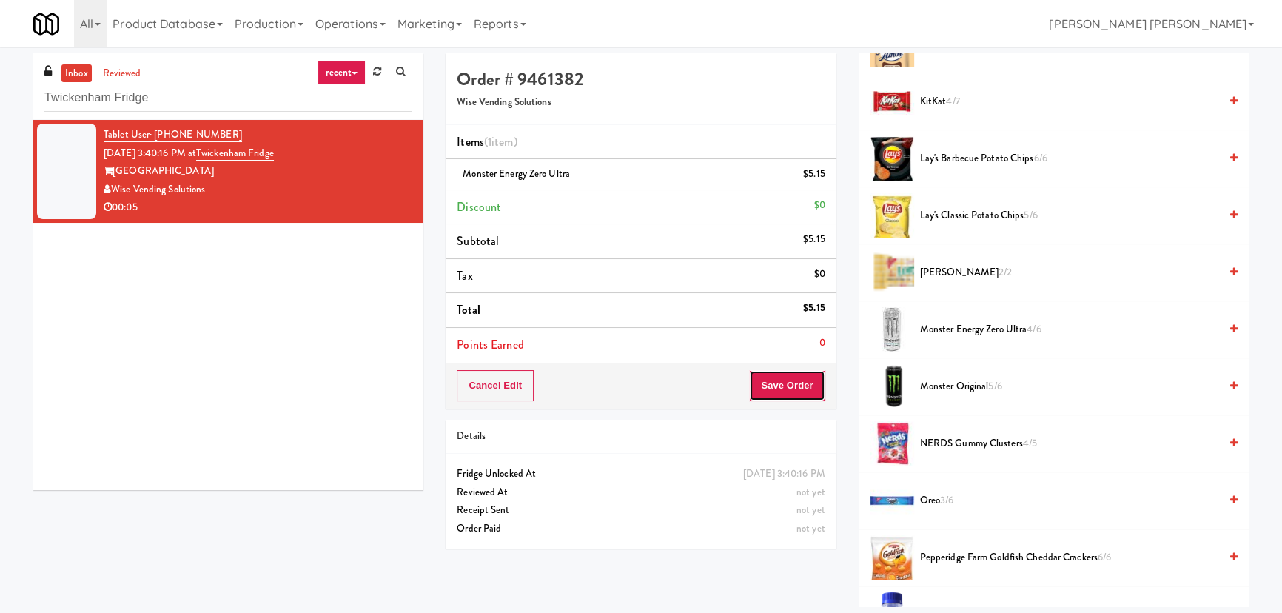
click at [780, 391] on button "Save Order" at bounding box center [787, 385] width 76 height 31
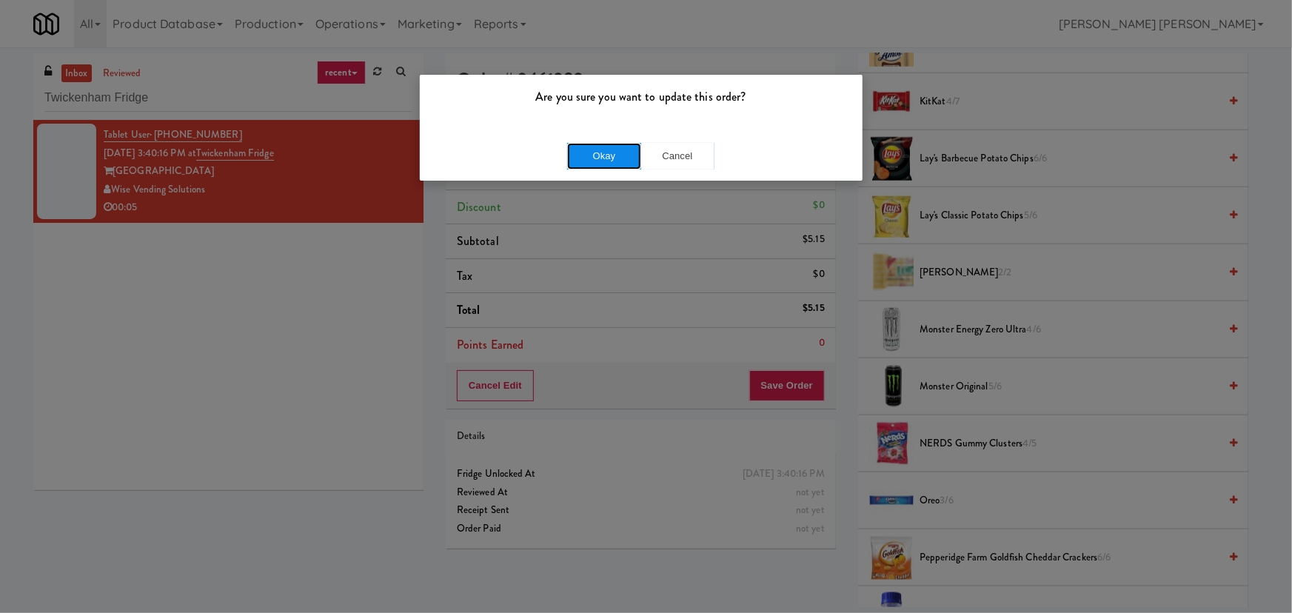
click at [613, 150] on button "Okay" at bounding box center [604, 156] width 74 height 27
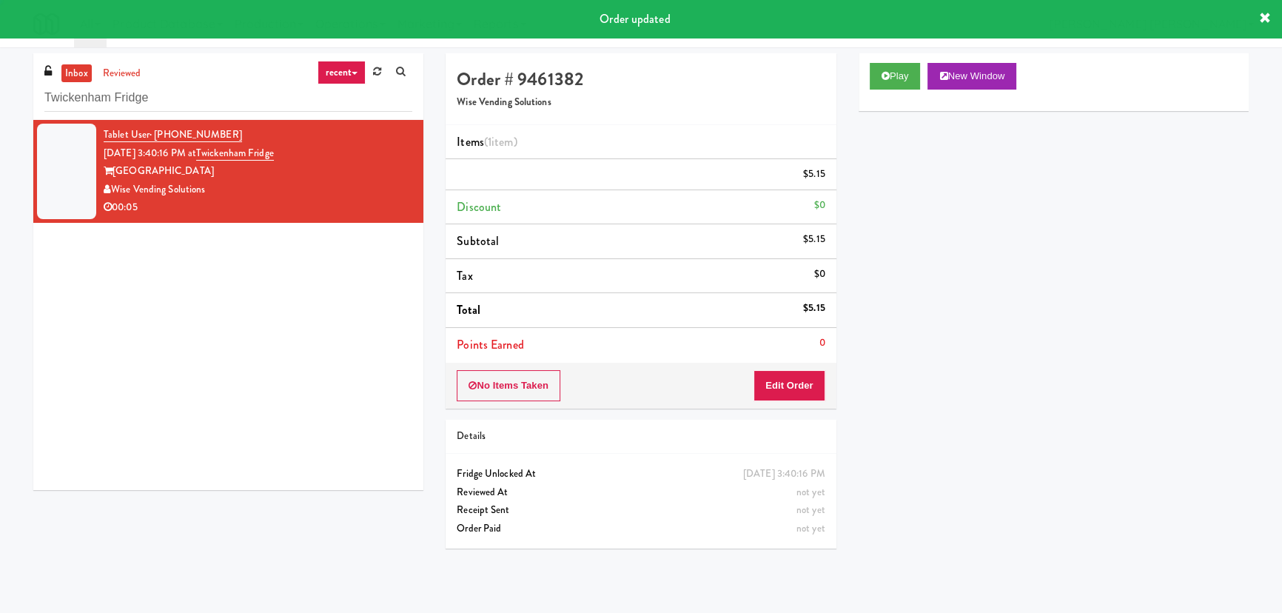
scroll to position [40, 0]
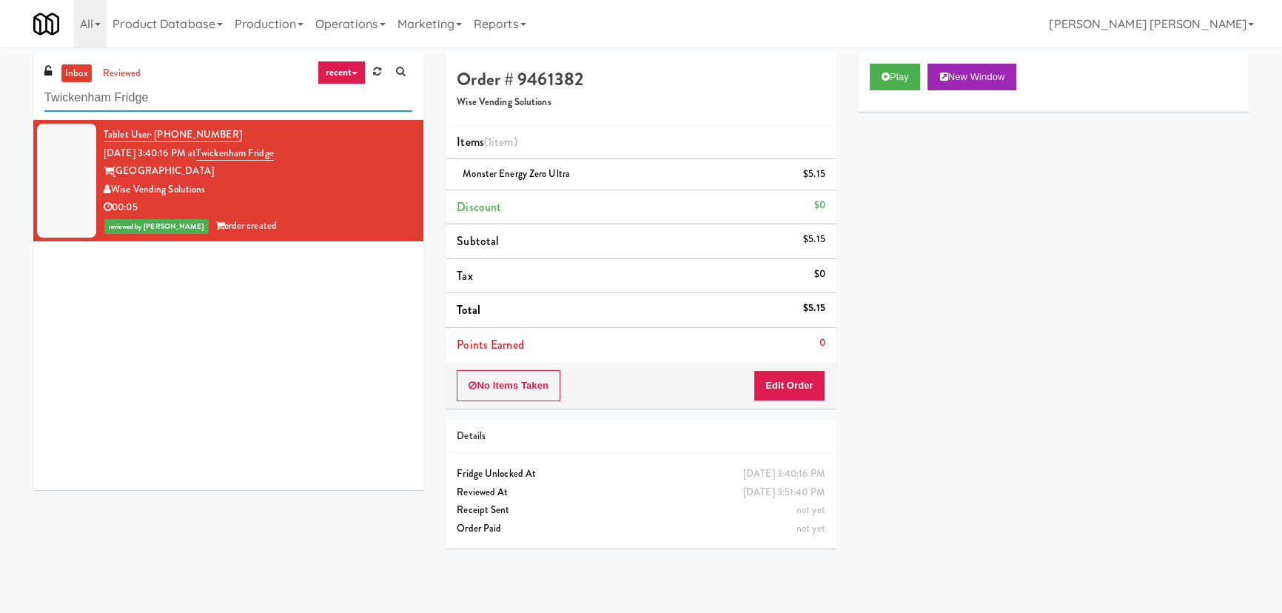
drag, startPoint x: 111, startPoint y: 93, endPoint x: -21, endPoint y: 87, distance: 131.9
click at [0, 87] on html "Are you sure you want to update this order? Okay Cancel Okay Are you sure you w…" at bounding box center [641, 306] width 1282 height 613
paste input "1130 N Dearborn - Left -"
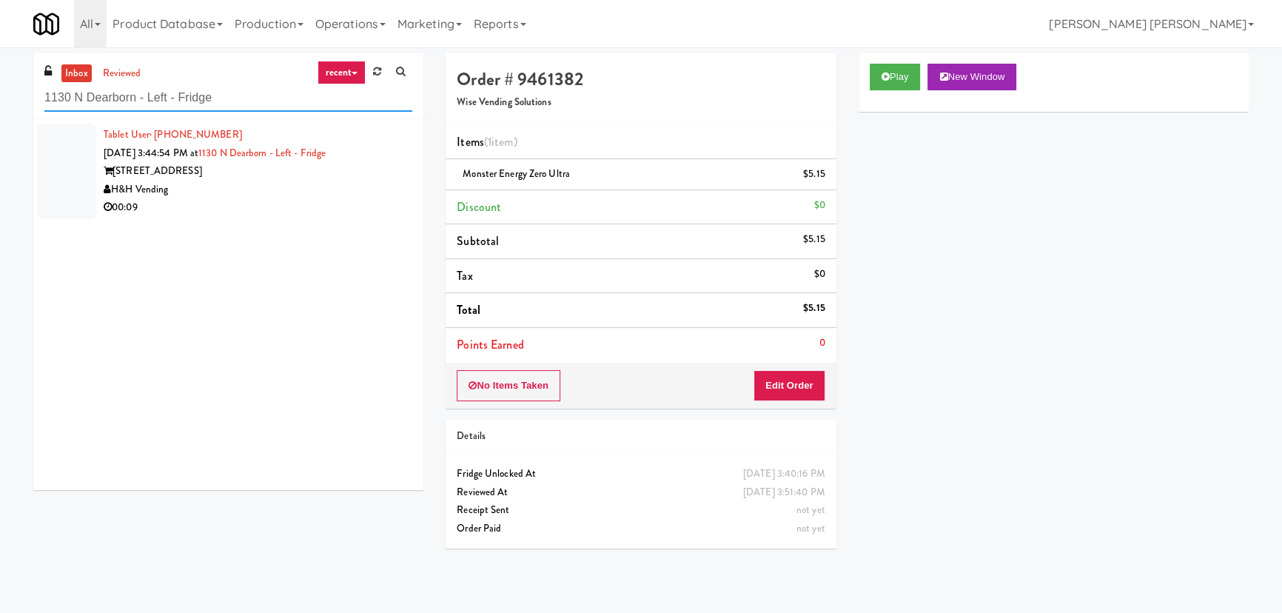
type input "1130 N Dearborn - Left - Fridge"
click at [312, 211] on div "00:09" at bounding box center [258, 207] width 309 height 19
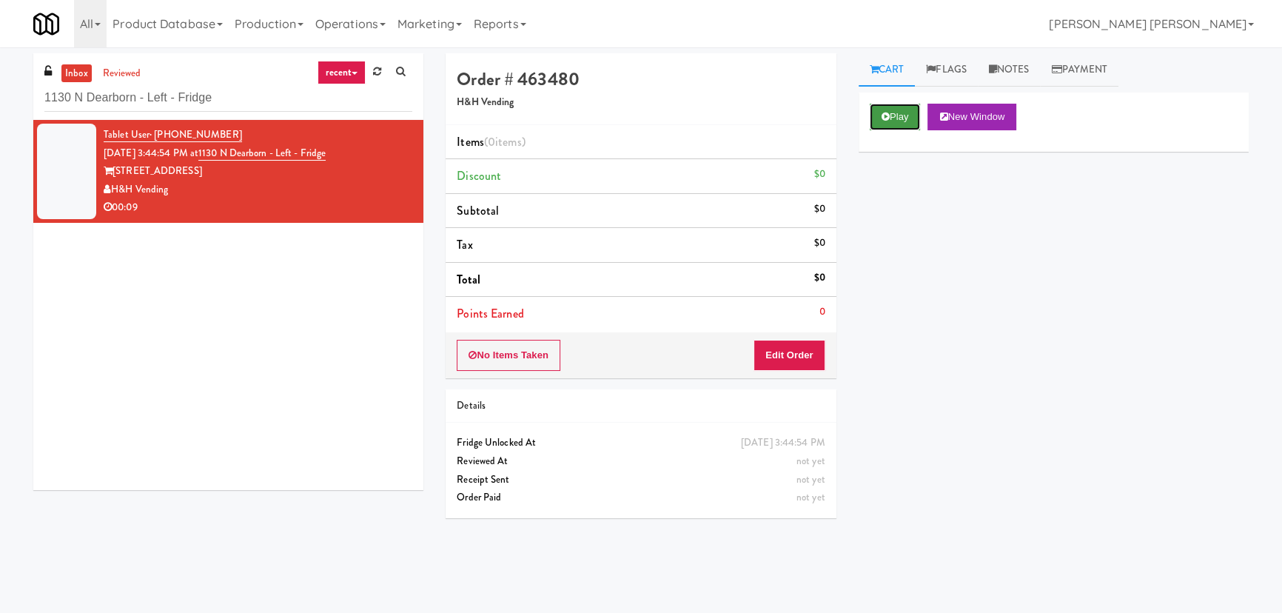
click at [894, 121] on button "Play" at bounding box center [895, 117] width 51 height 27
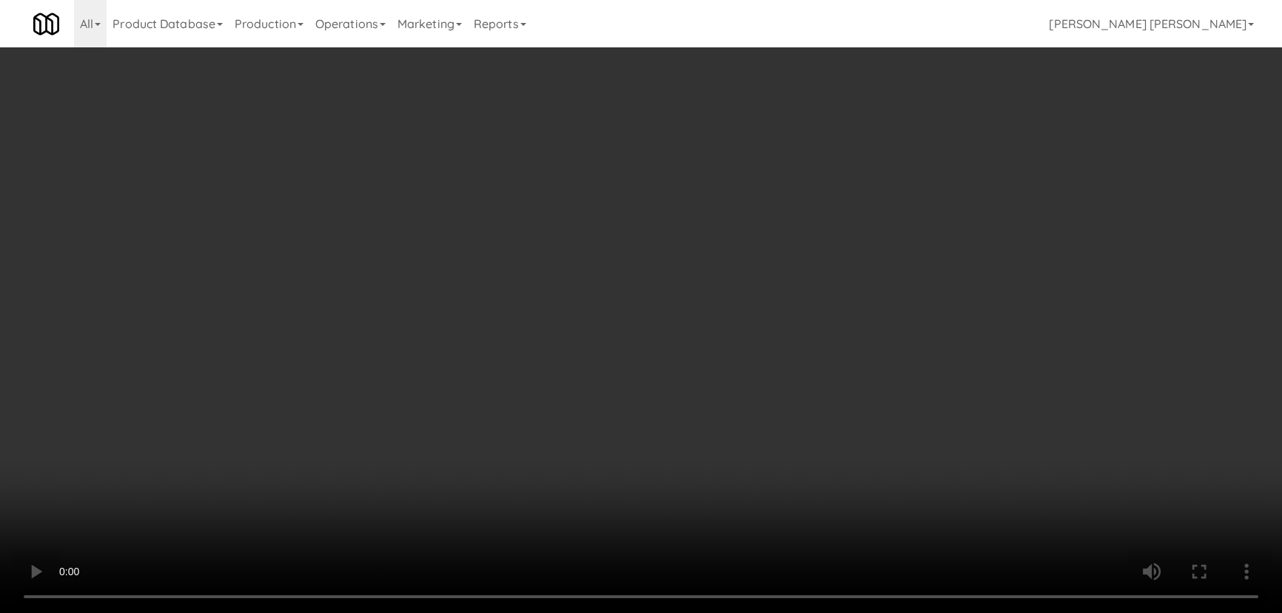
click at [731, 612] on video at bounding box center [641, 306] width 1282 height 613
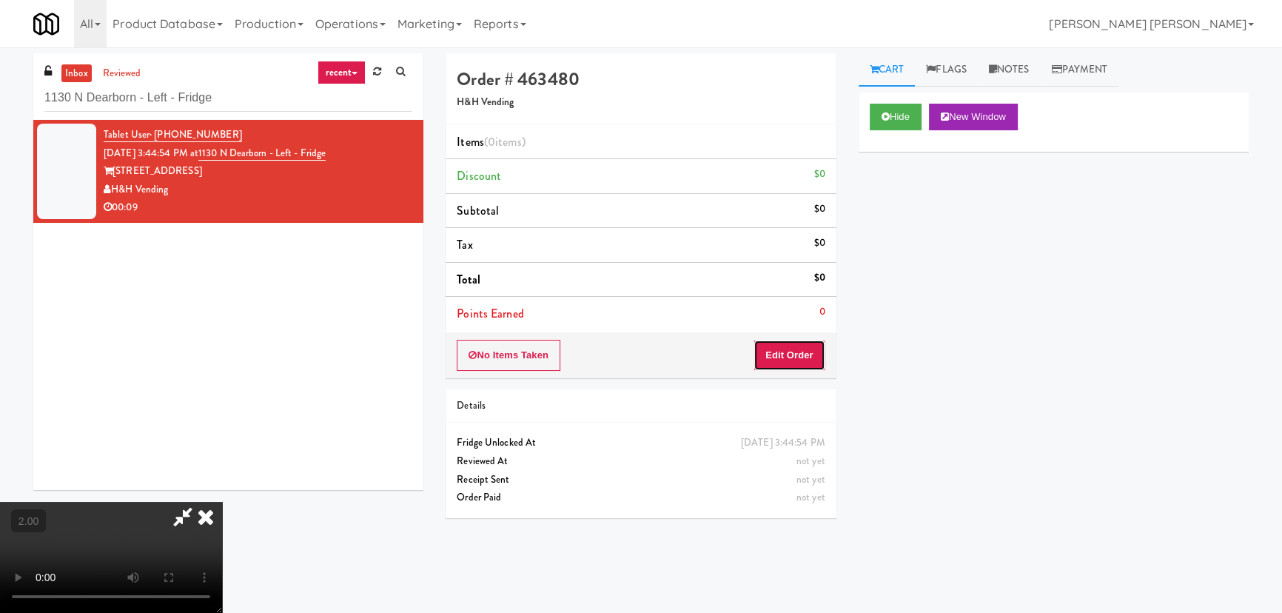
click at [796, 347] on button "Edit Order" at bounding box center [790, 355] width 72 height 31
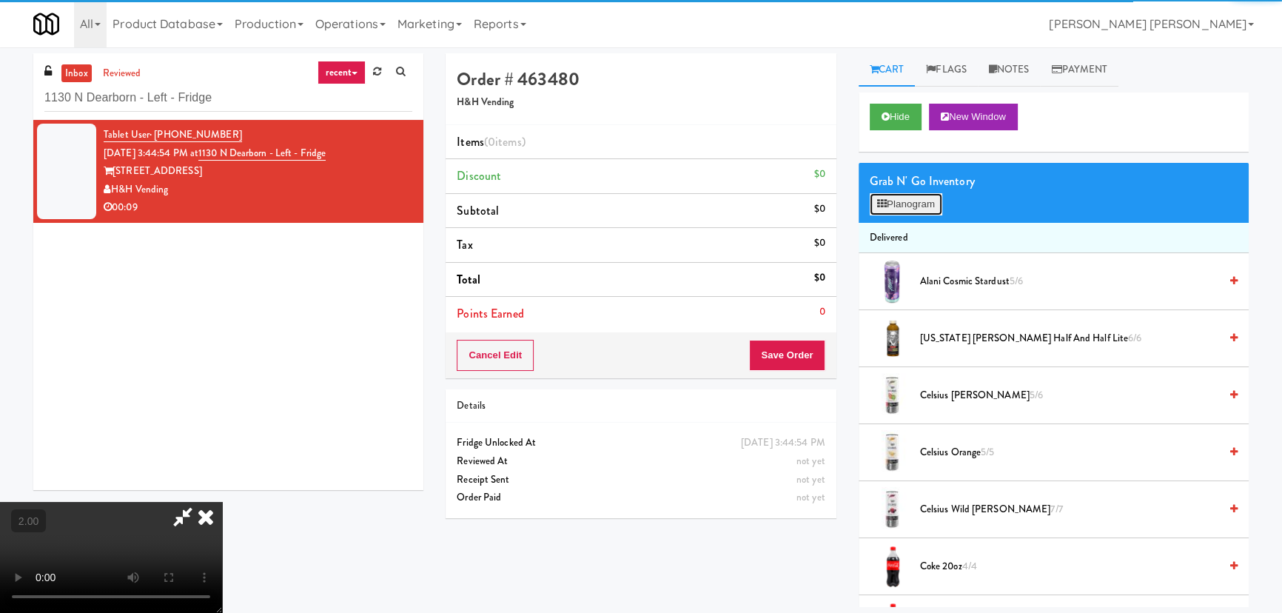
click at [922, 195] on button "Planogram" at bounding box center [906, 204] width 73 height 22
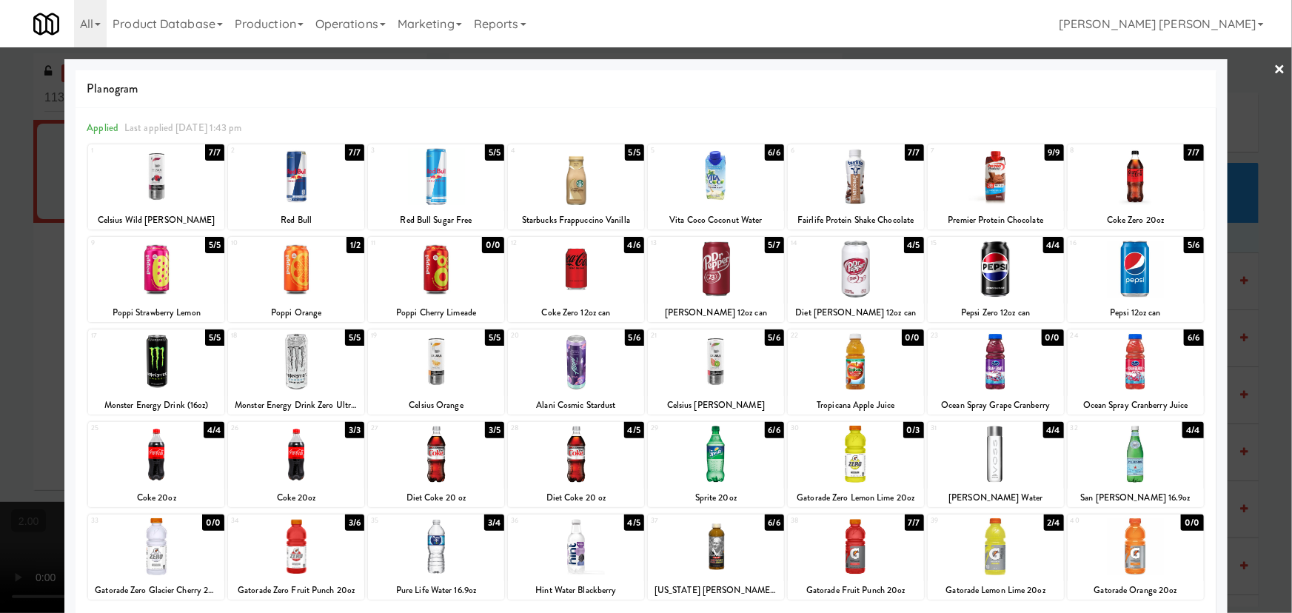
click at [295, 550] on div at bounding box center [296, 546] width 136 height 57
click at [984, 273] on div at bounding box center [996, 269] width 136 height 57
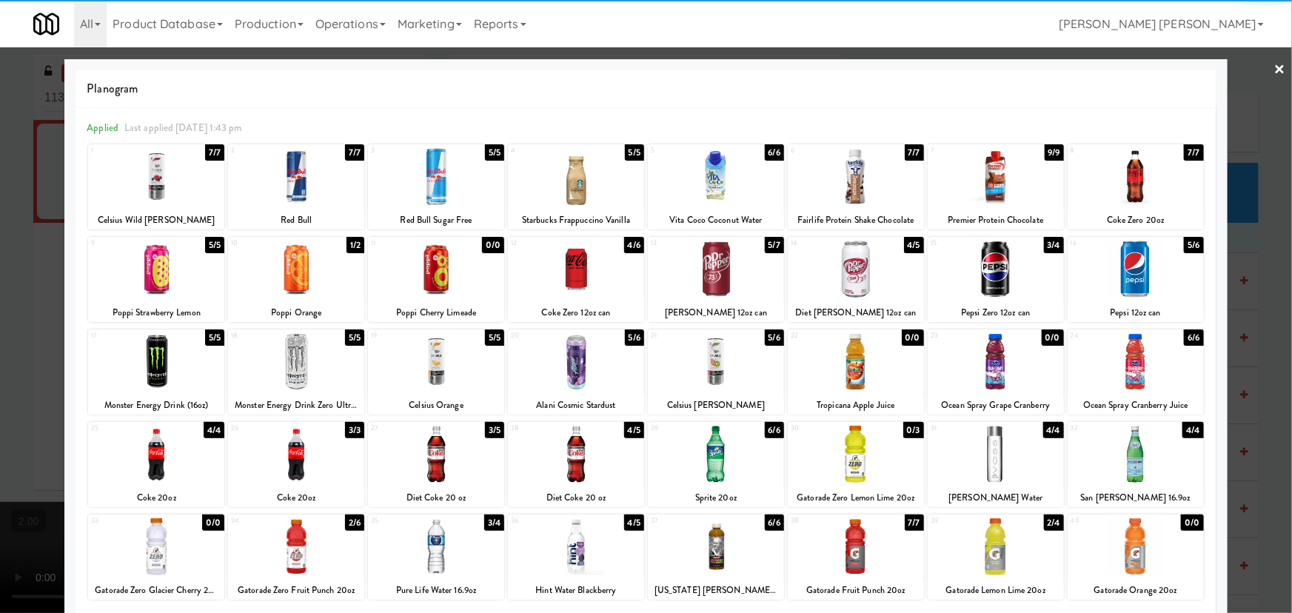
click at [1274, 68] on link "×" at bounding box center [1280, 70] width 12 height 46
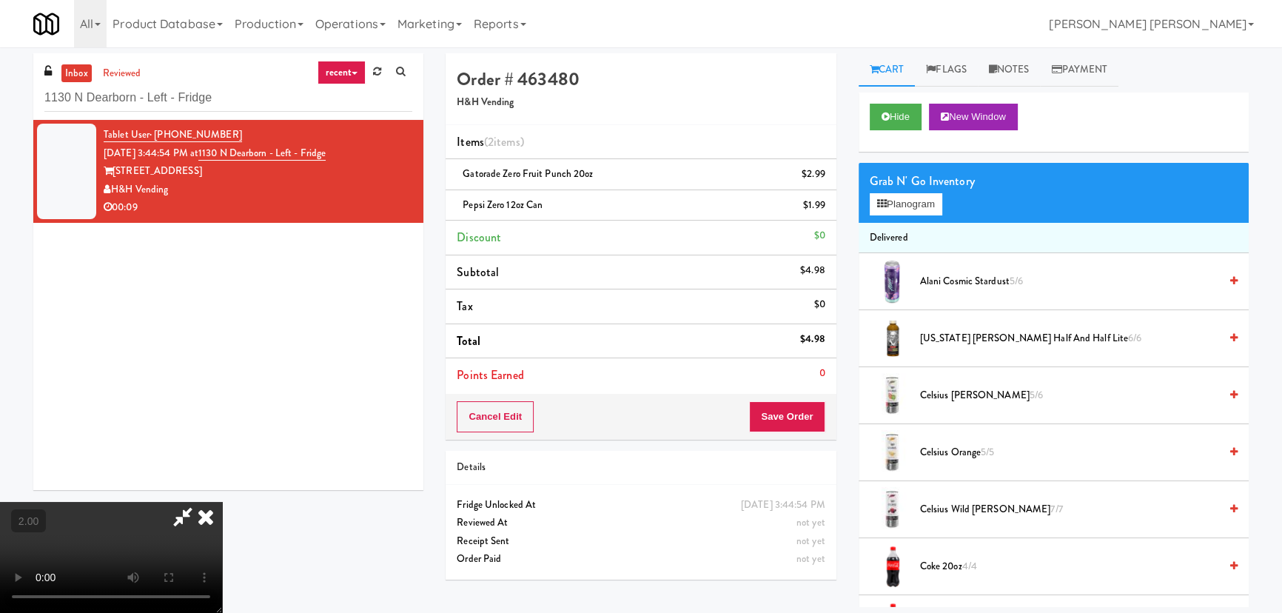
click at [222, 502] on video at bounding box center [111, 557] width 222 height 111
click at [222, 502] on icon at bounding box center [206, 517] width 33 height 30
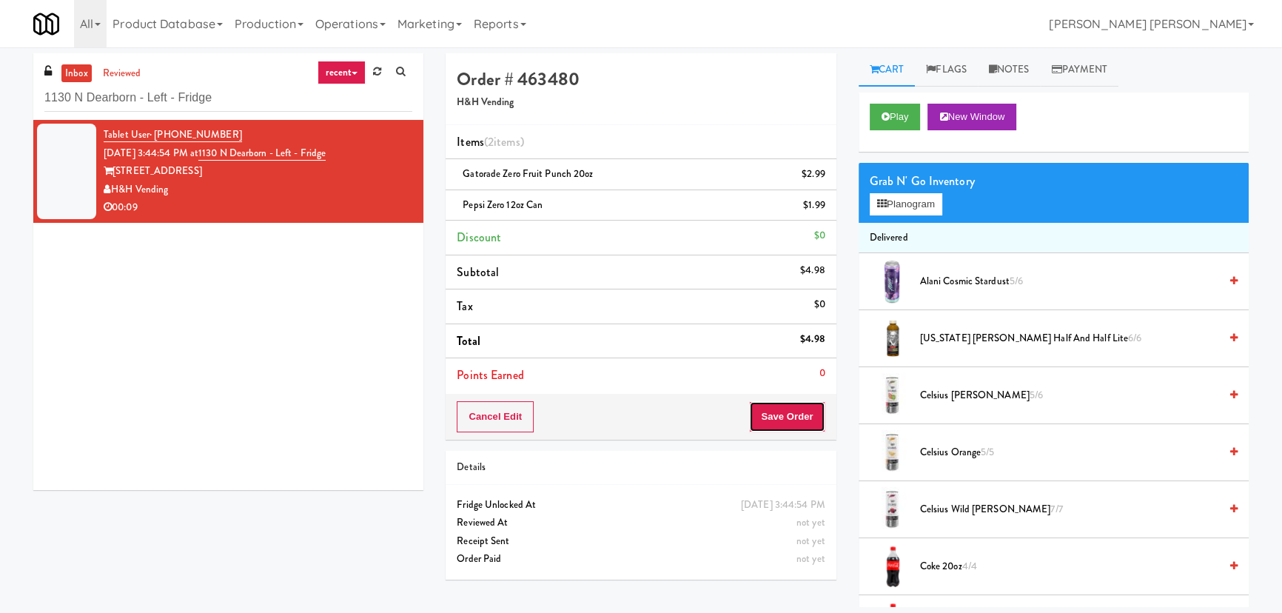
click at [774, 422] on button "Save Order" at bounding box center [787, 416] width 76 height 31
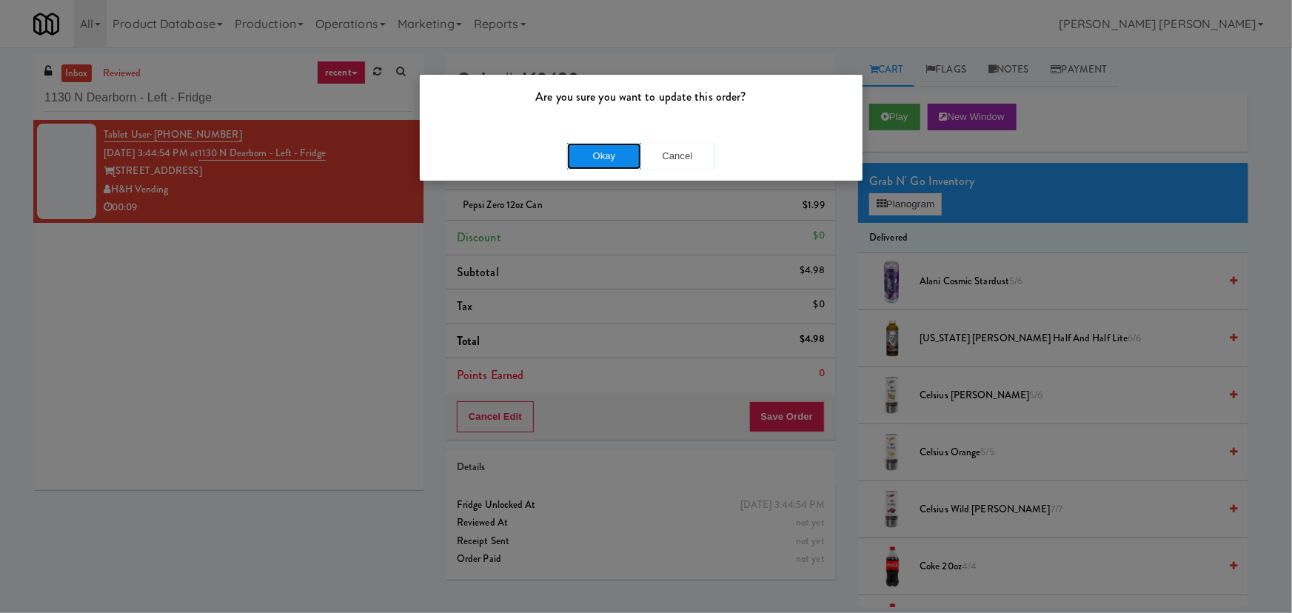
click at [595, 155] on button "Okay" at bounding box center [604, 156] width 74 height 27
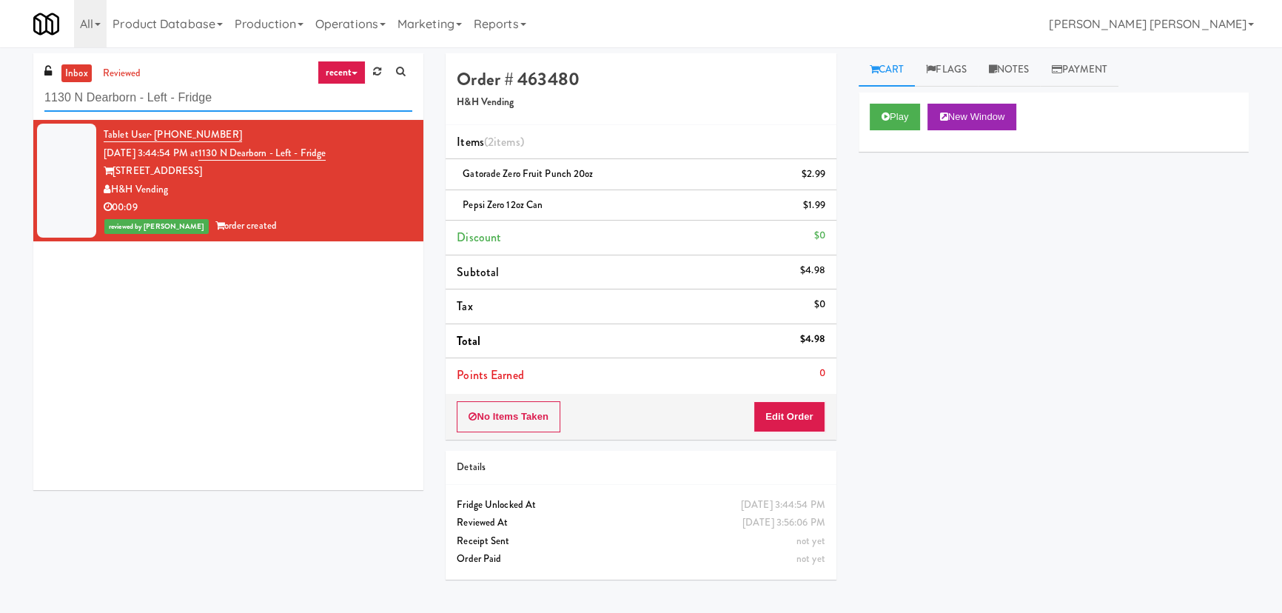
drag, startPoint x: 238, startPoint y: 98, endPoint x: -21, endPoint y: 96, distance: 258.4
click at [0, 96] on html "Are you sure you want to update this order? Okay Cancel Okay Are you sure you w…" at bounding box center [641, 306] width 1282 height 613
paste input "La Plaza - Pantry"
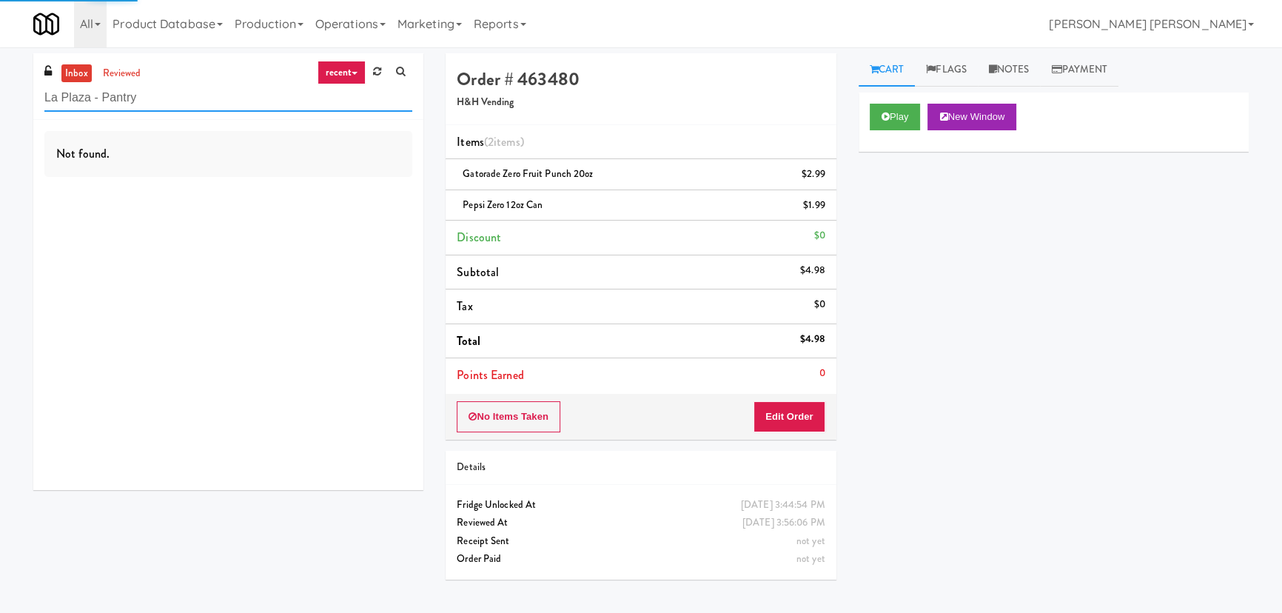
type input "La Plaza - Pantry"
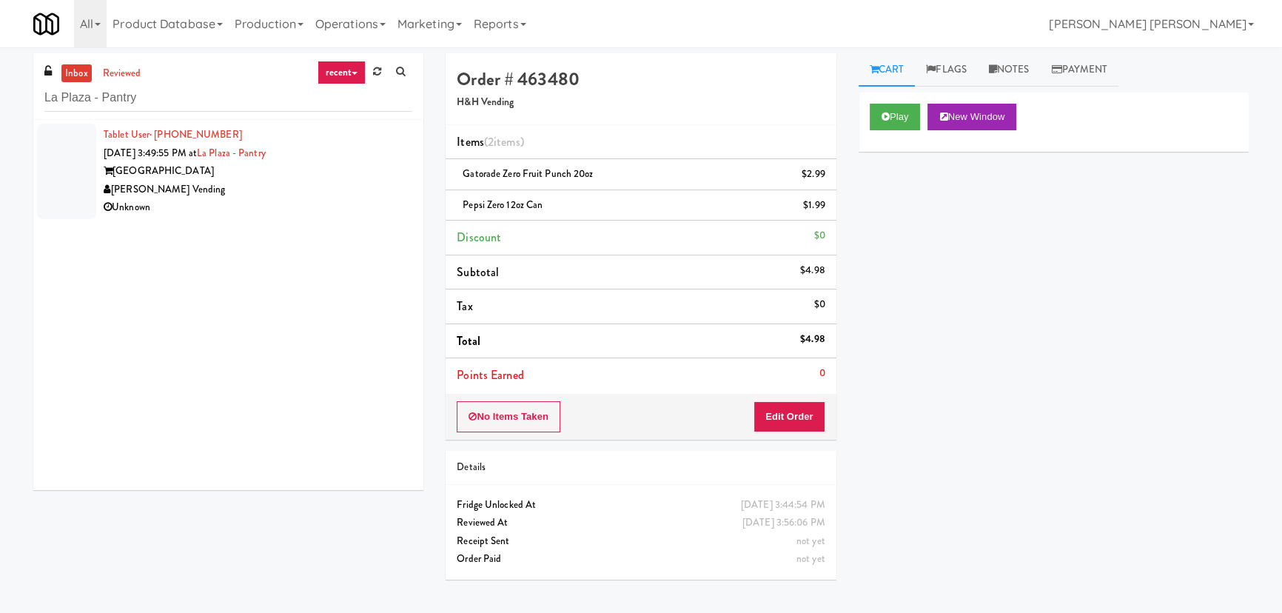
click at [253, 188] on div "[PERSON_NAME] Vending" at bounding box center [258, 190] width 309 height 19
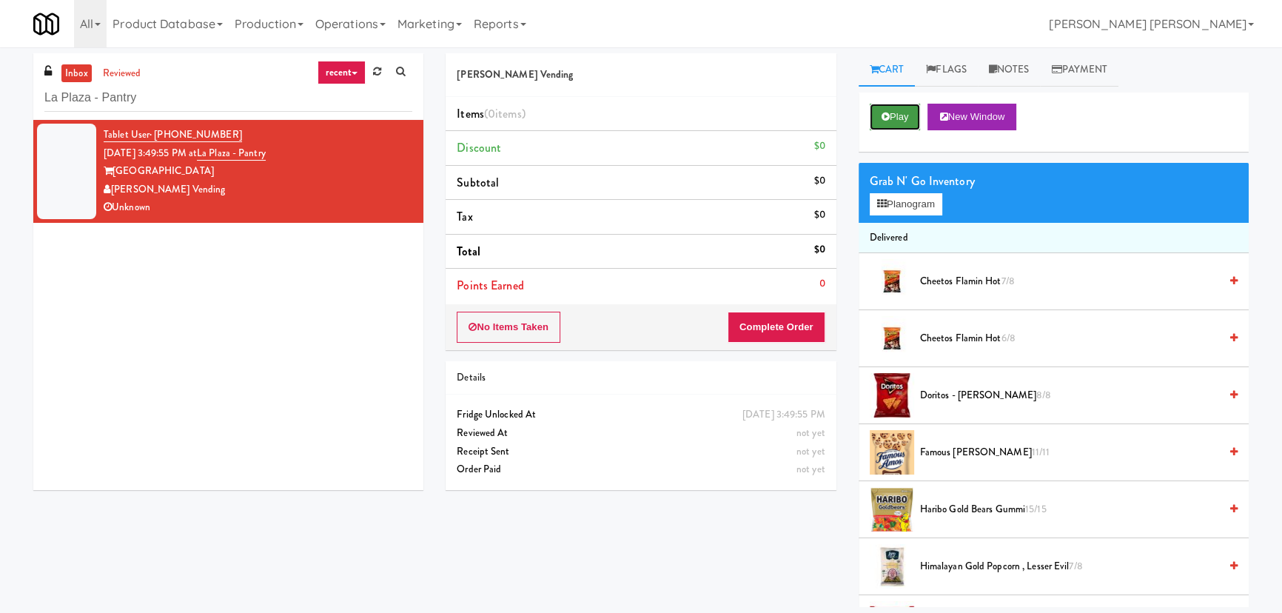
click at [909, 115] on button "Play" at bounding box center [895, 117] width 51 height 27
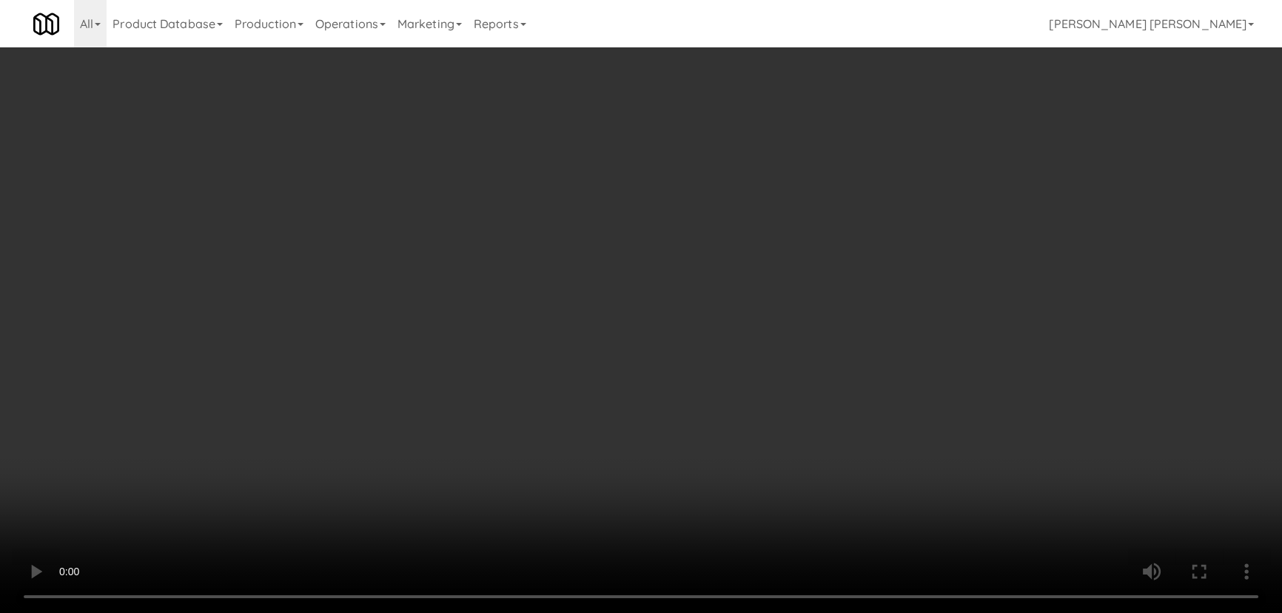
click at [724, 612] on video at bounding box center [641, 306] width 1282 height 613
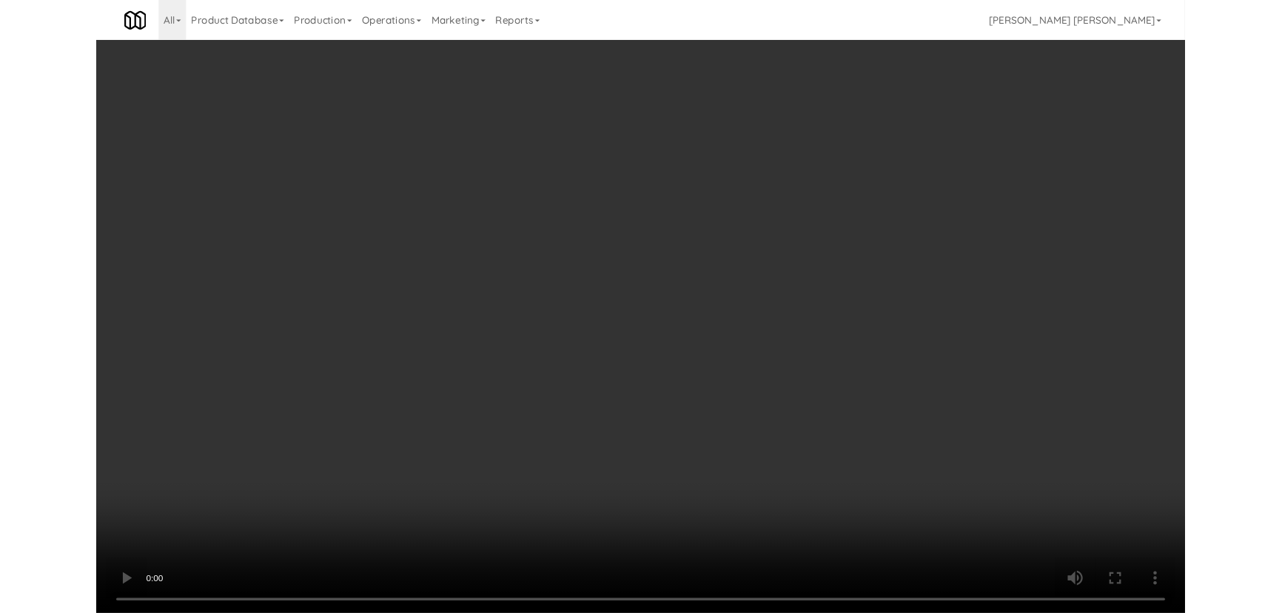
scroll to position [30, 0]
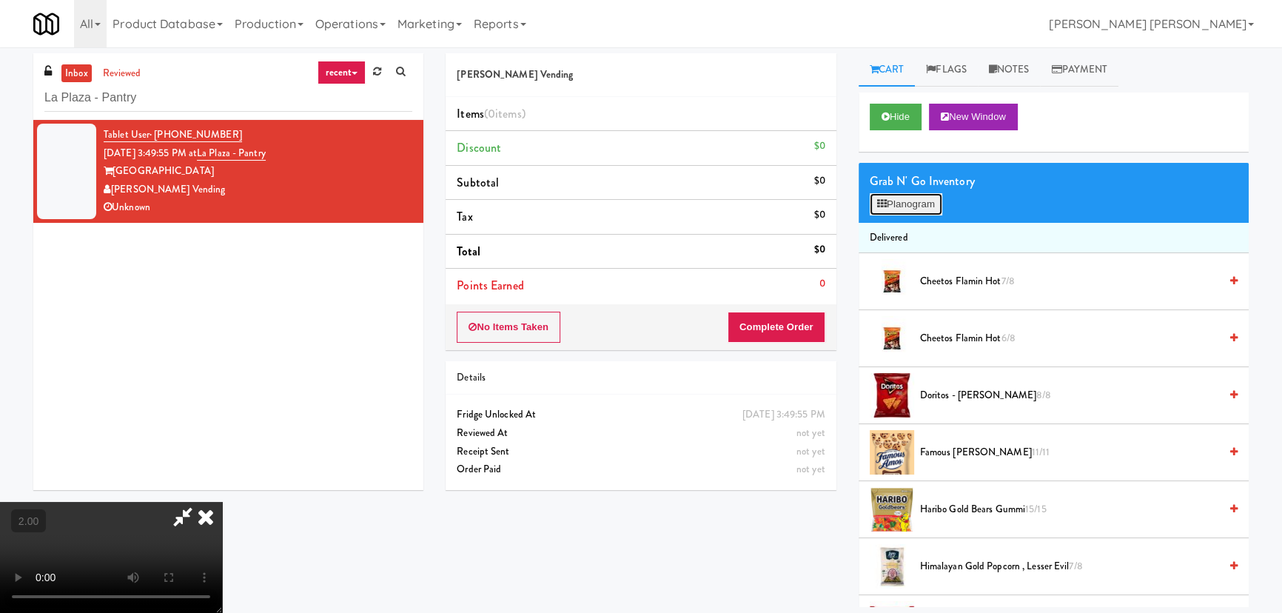
click at [901, 213] on button "Planogram" at bounding box center [906, 204] width 73 height 22
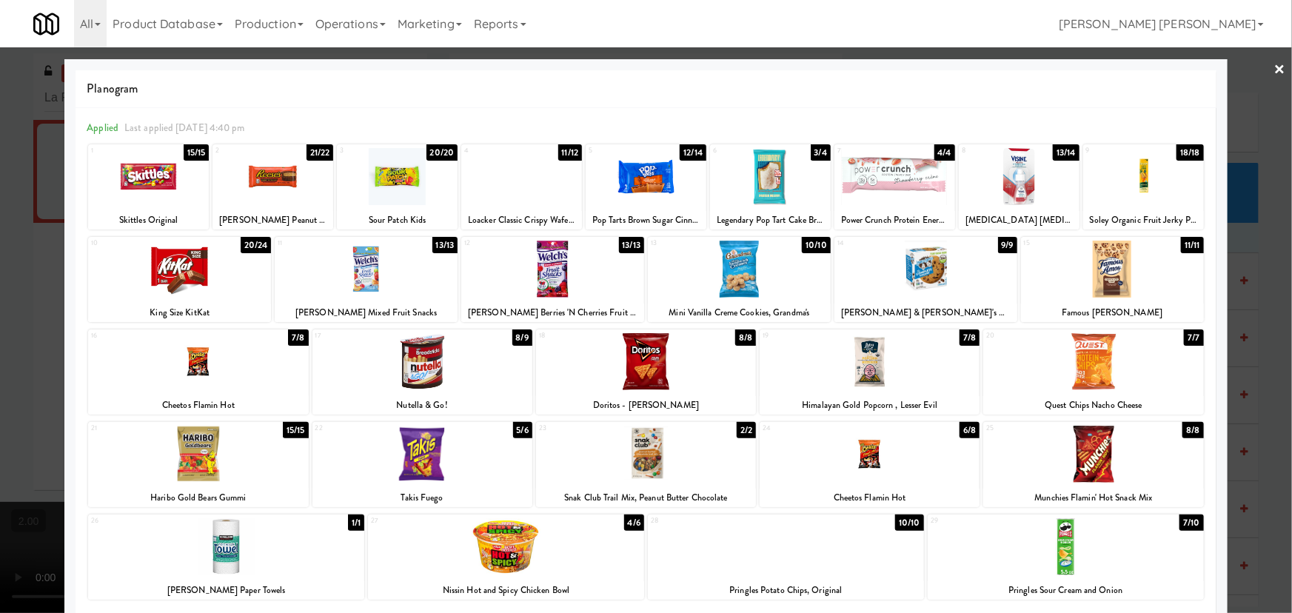
click at [362, 284] on div at bounding box center [366, 269] width 183 height 57
click at [1274, 72] on link "×" at bounding box center [1280, 70] width 12 height 46
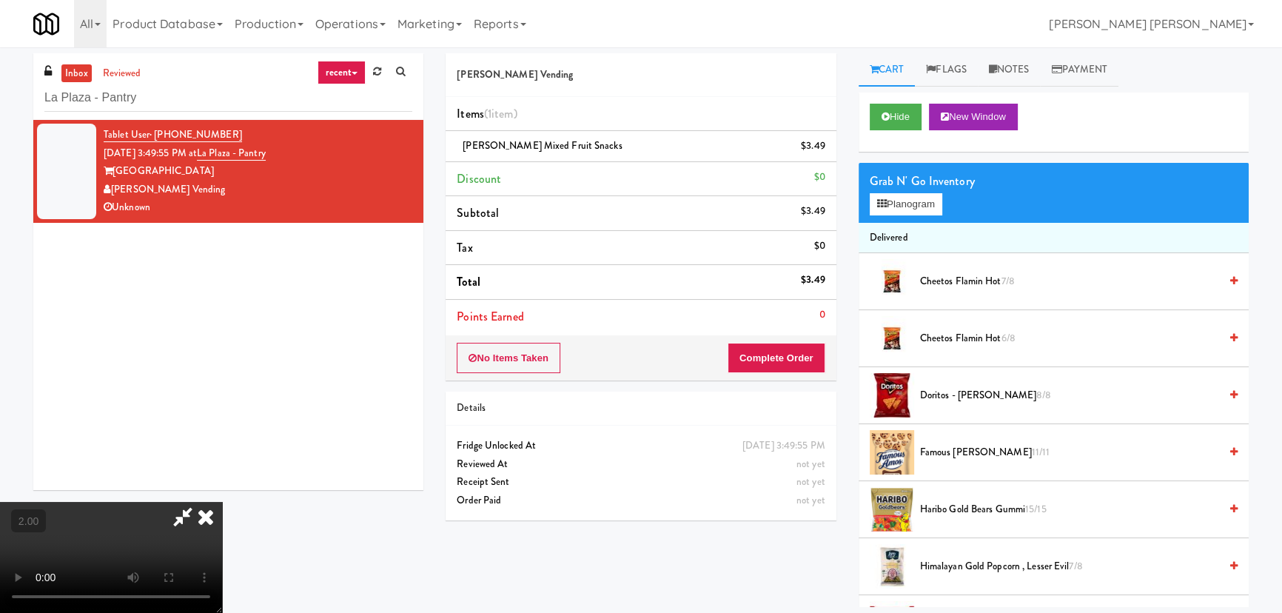
click at [222, 502] on icon at bounding box center [206, 517] width 33 height 30
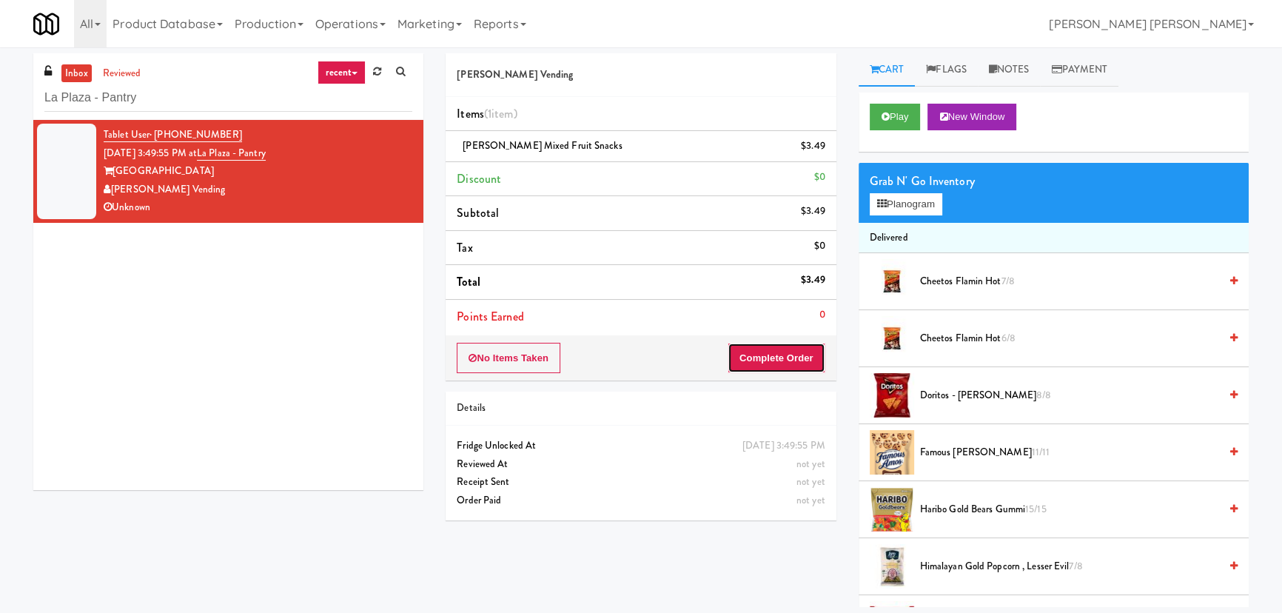
click at [777, 358] on button "Complete Order" at bounding box center [777, 358] width 98 height 31
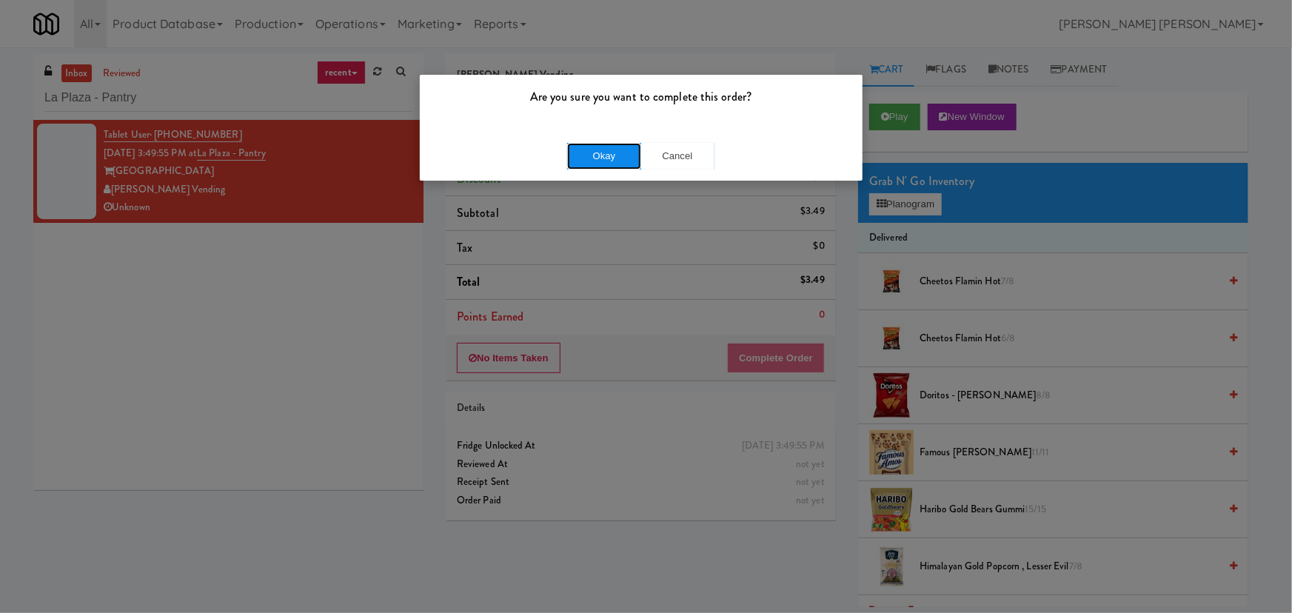
click at [603, 155] on button "Okay" at bounding box center [604, 156] width 74 height 27
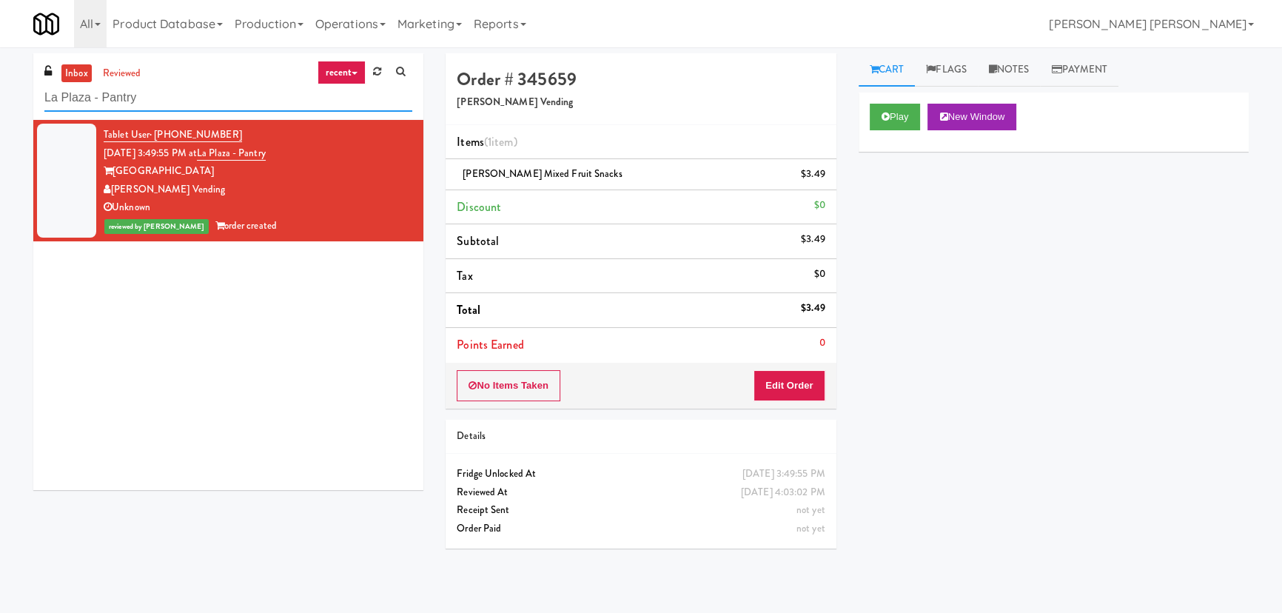
drag, startPoint x: 141, startPoint y: 100, endPoint x: -5, endPoint y: 98, distance: 146.6
click at [0, 98] on html "Are you sure you want to complete this order? Okay Cancel Okay Are you sure you…" at bounding box center [641, 306] width 1282 height 613
paste input "Ella Parkside - Combo"
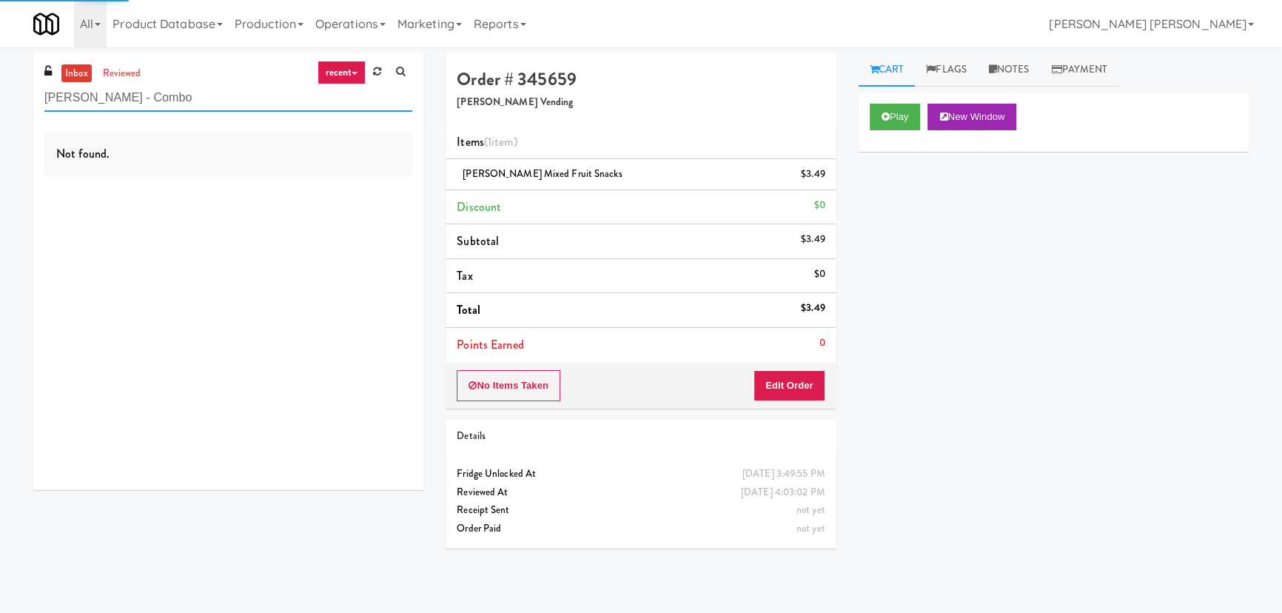
type input "Ella Parkside - Combo"
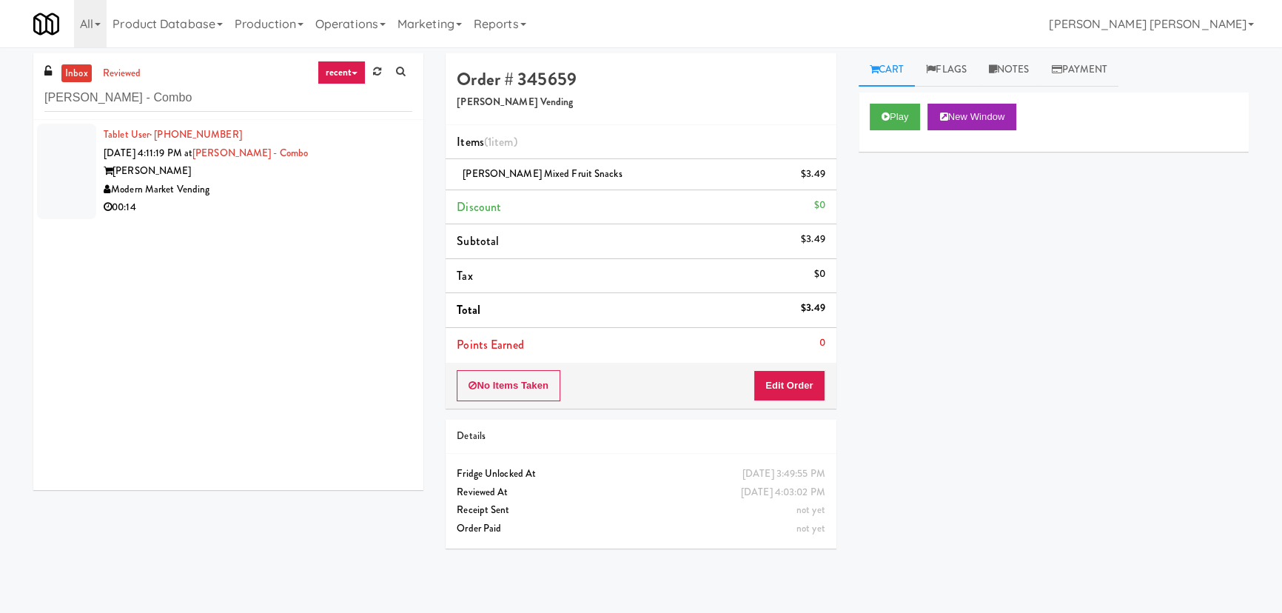
click at [278, 192] on div "Modern Market Vending" at bounding box center [258, 190] width 309 height 19
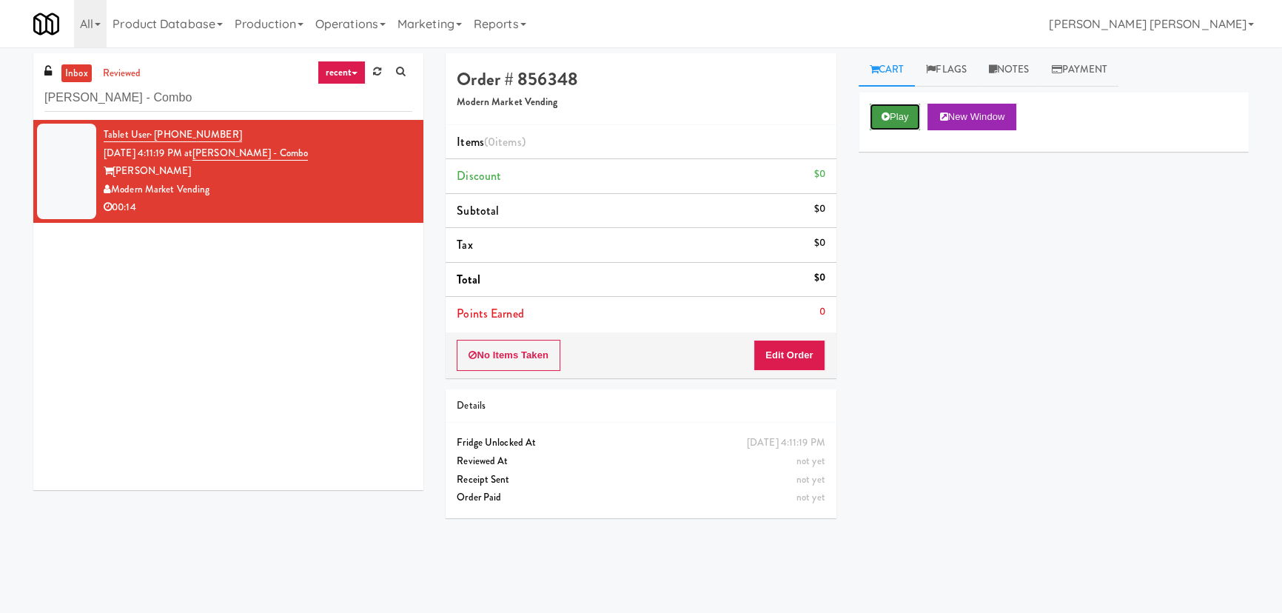
click at [899, 125] on button "Play" at bounding box center [895, 117] width 51 height 27
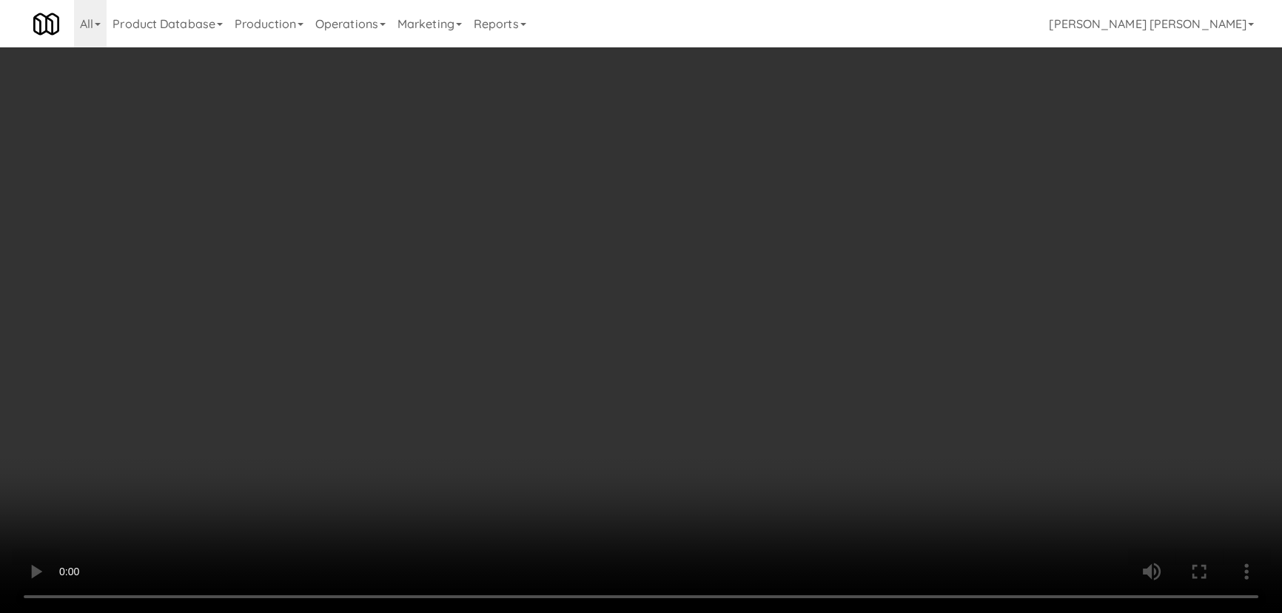
click at [700, 612] on video at bounding box center [641, 306] width 1282 height 613
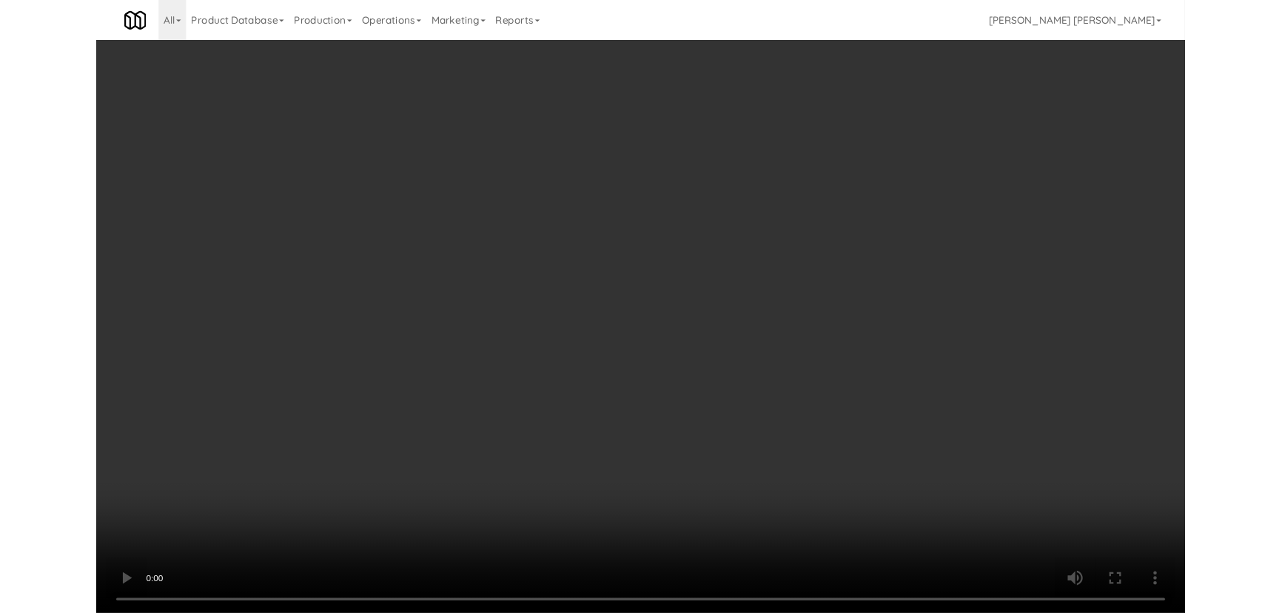
scroll to position [30, 0]
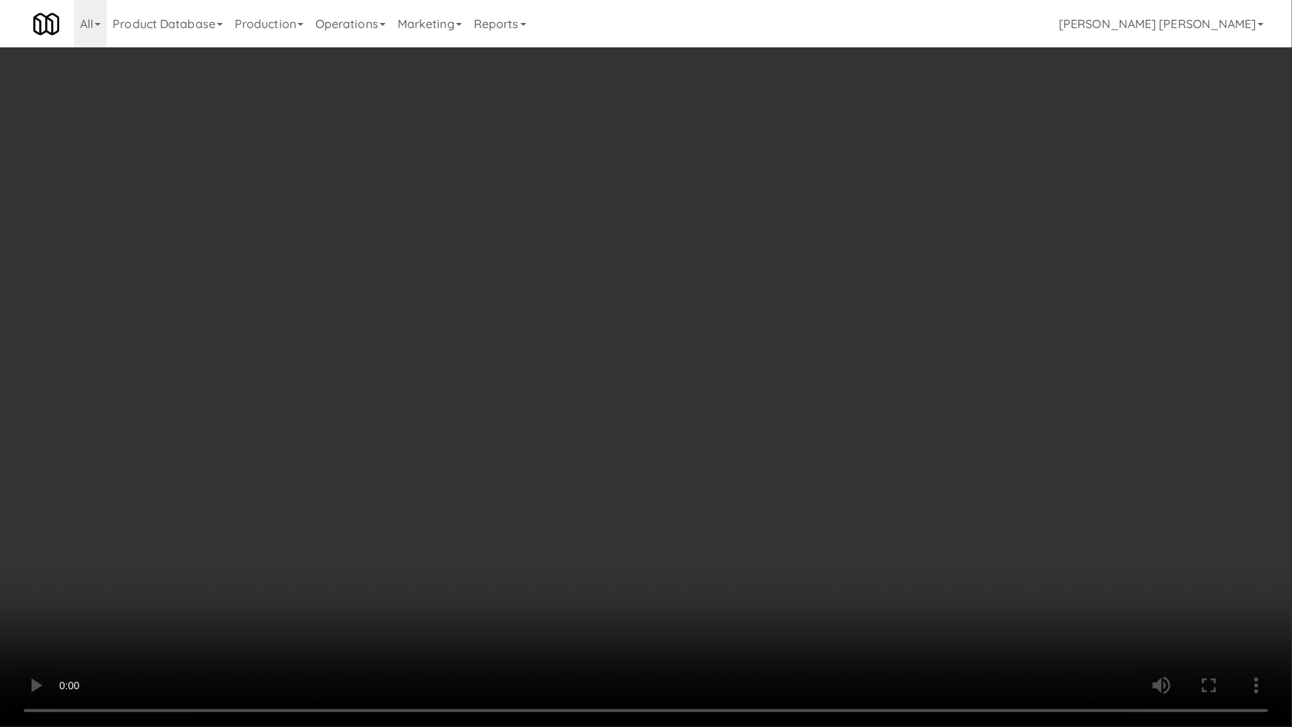
click at [1232, 607] on video at bounding box center [646, 363] width 1292 height 727
drag, startPoint x: 919, startPoint y: 523, endPoint x: 862, endPoint y: 483, distance: 70.2
click at [915, 521] on video at bounding box center [646, 363] width 1292 height 727
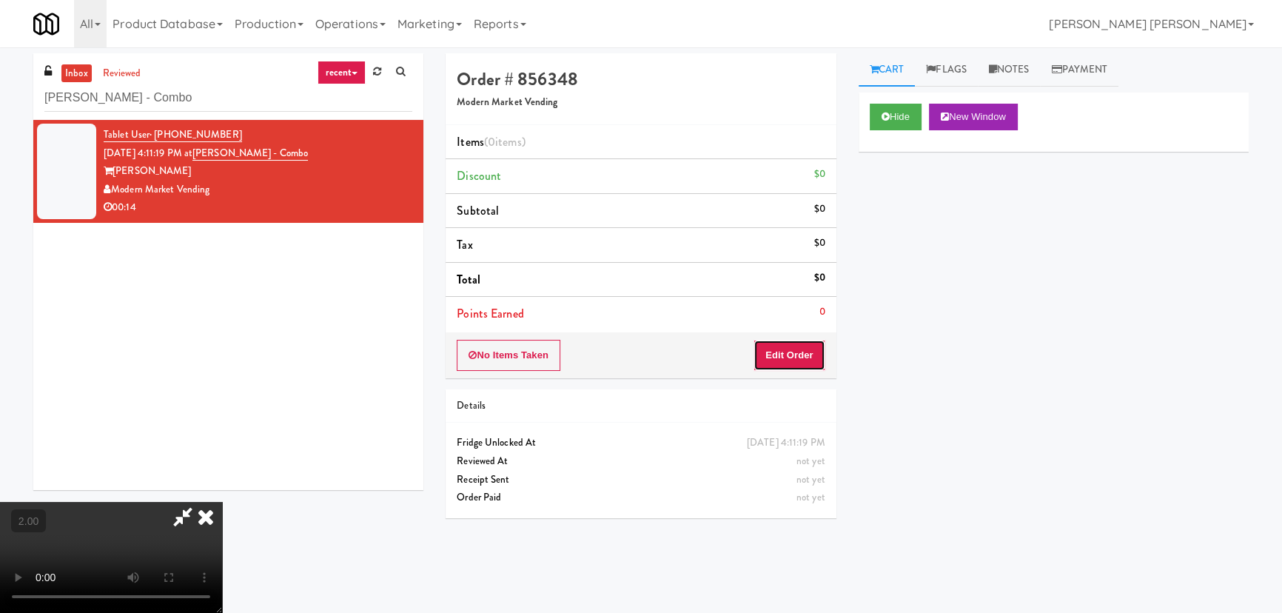
click at [817, 350] on button "Edit Order" at bounding box center [790, 355] width 72 height 31
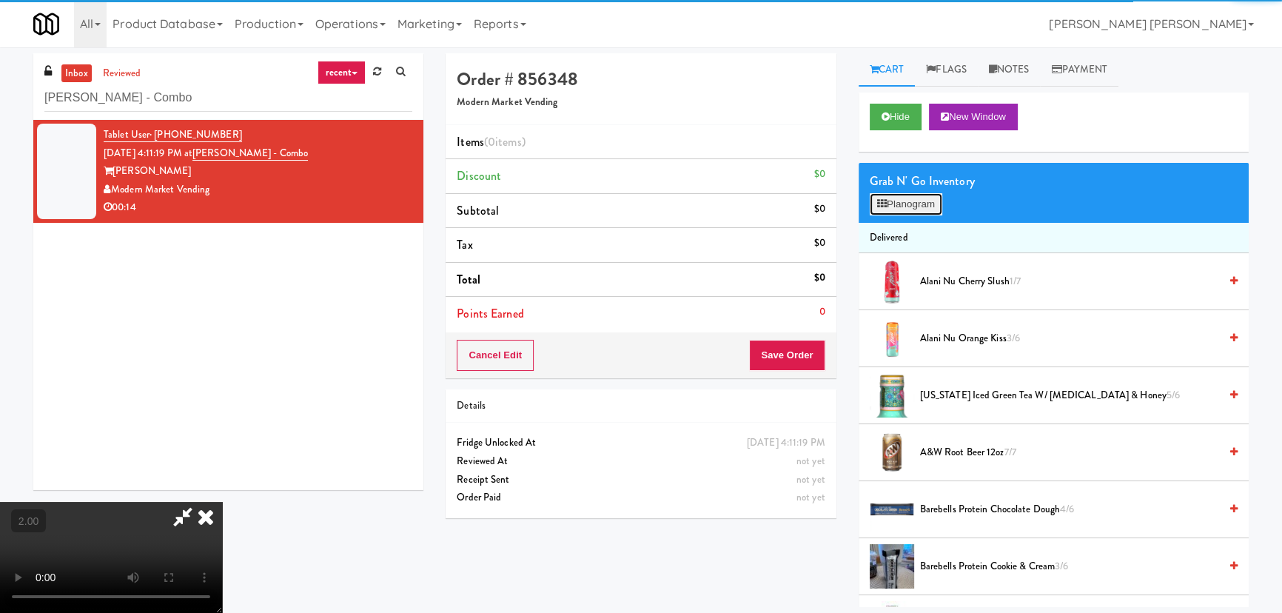
click at [903, 194] on button "Planogram" at bounding box center [906, 204] width 73 height 22
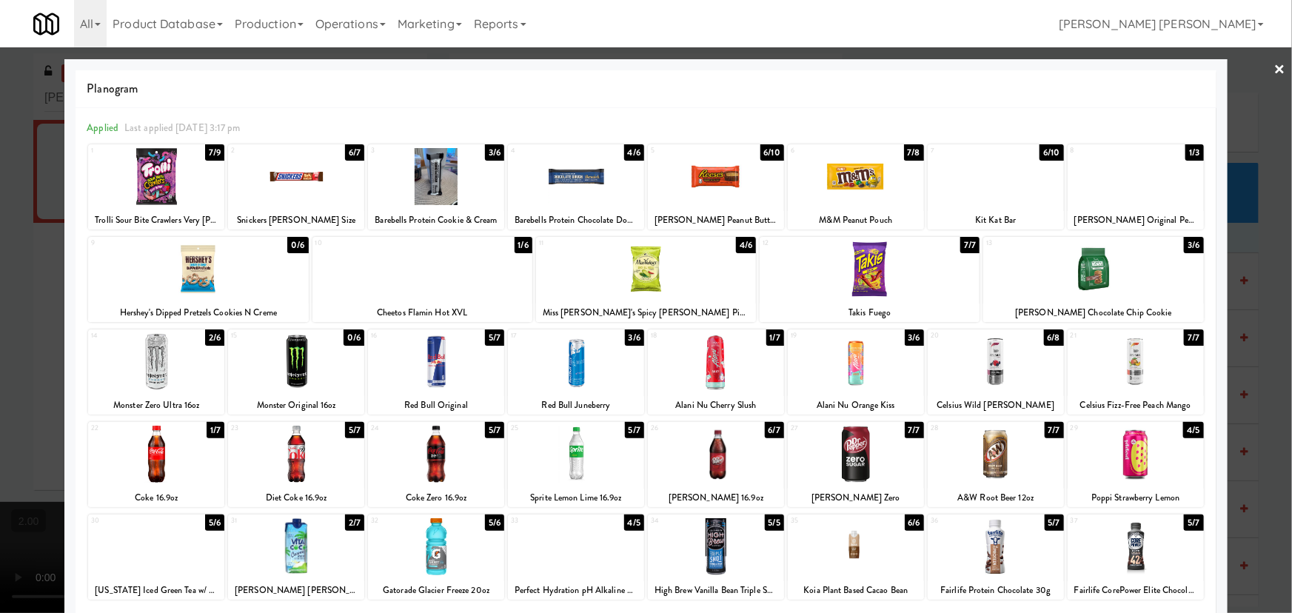
drag, startPoint x: 147, startPoint y: 456, endPoint x: 323, endPoint y: 438, distance: 176.4
click at [148, 456] on div at bounding box center [156, 454] width 136 height 57
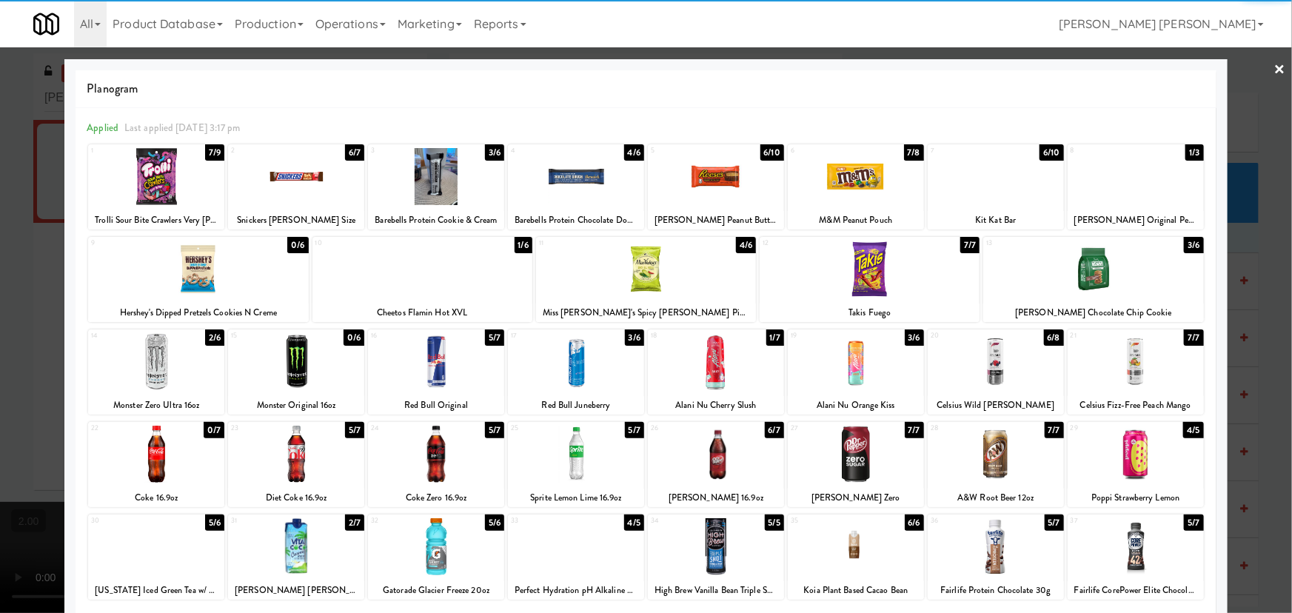
click at [435, 468] on div at bounding box center [436, 454] width 136 height 57
click at [1274, 64] on link "×" at bounding box center [1280, 70] width 12 height 46
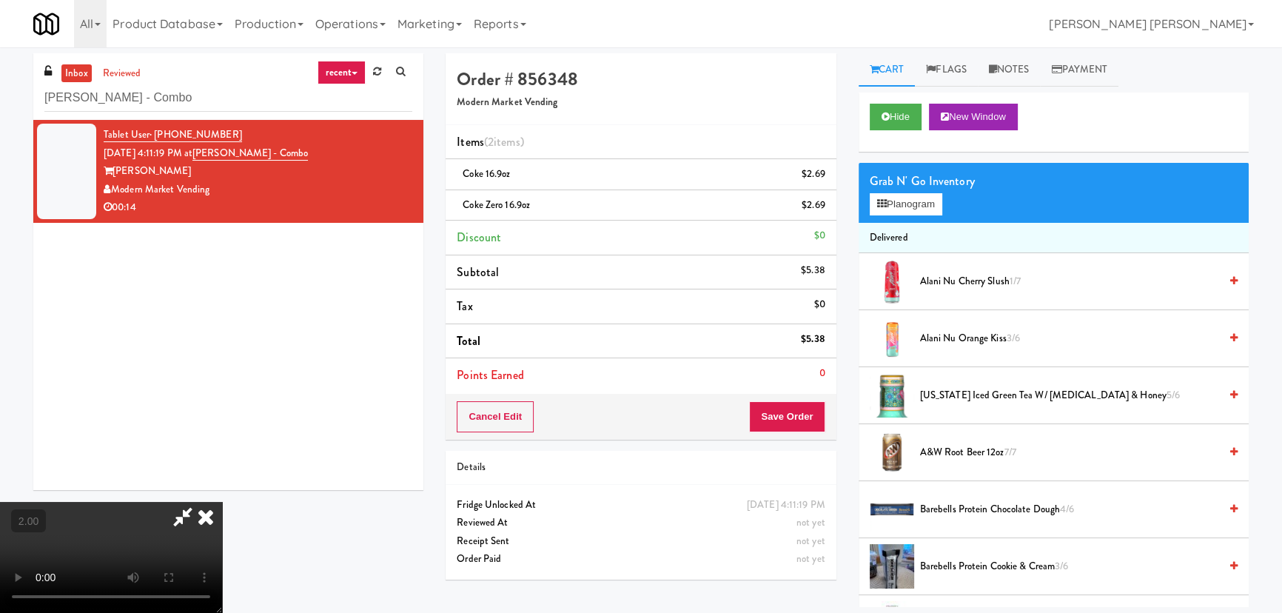
scroll to position [30, 0]
click at [891, 203] on button "Planogram" at bounding box center [906, 204] width 73 height 22
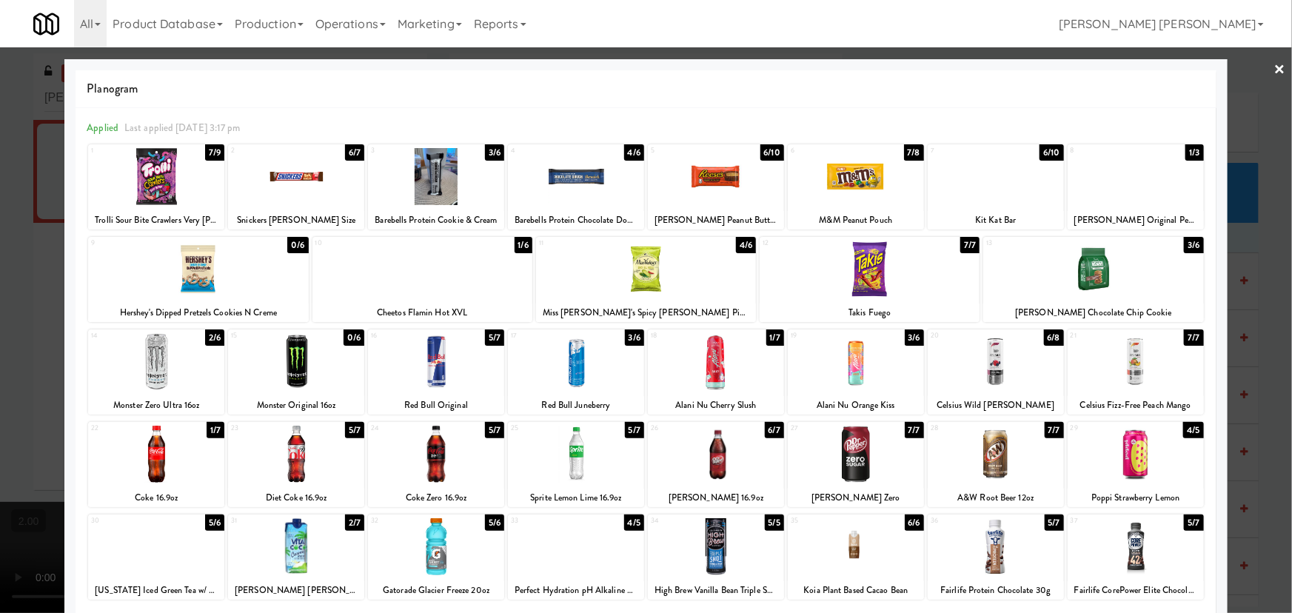
click at [152, 472] on div at bounding box center [156, 454] width 136 height 57
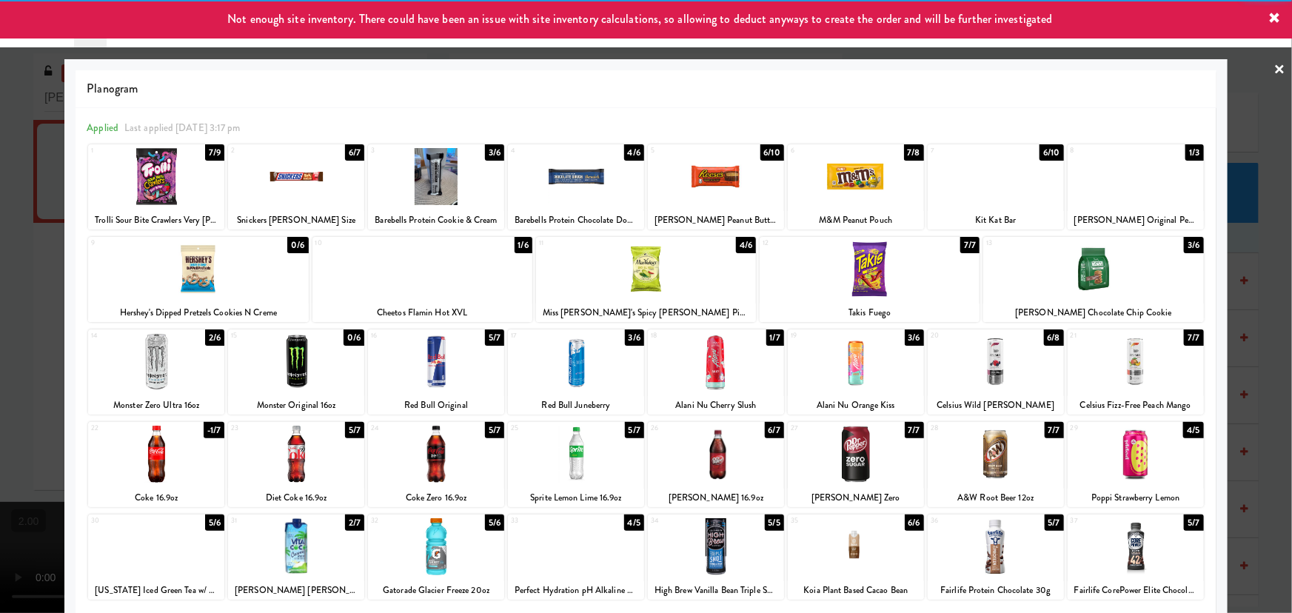
click at [435, 474] on div at bounding box center [436, 454] width 136 height 57
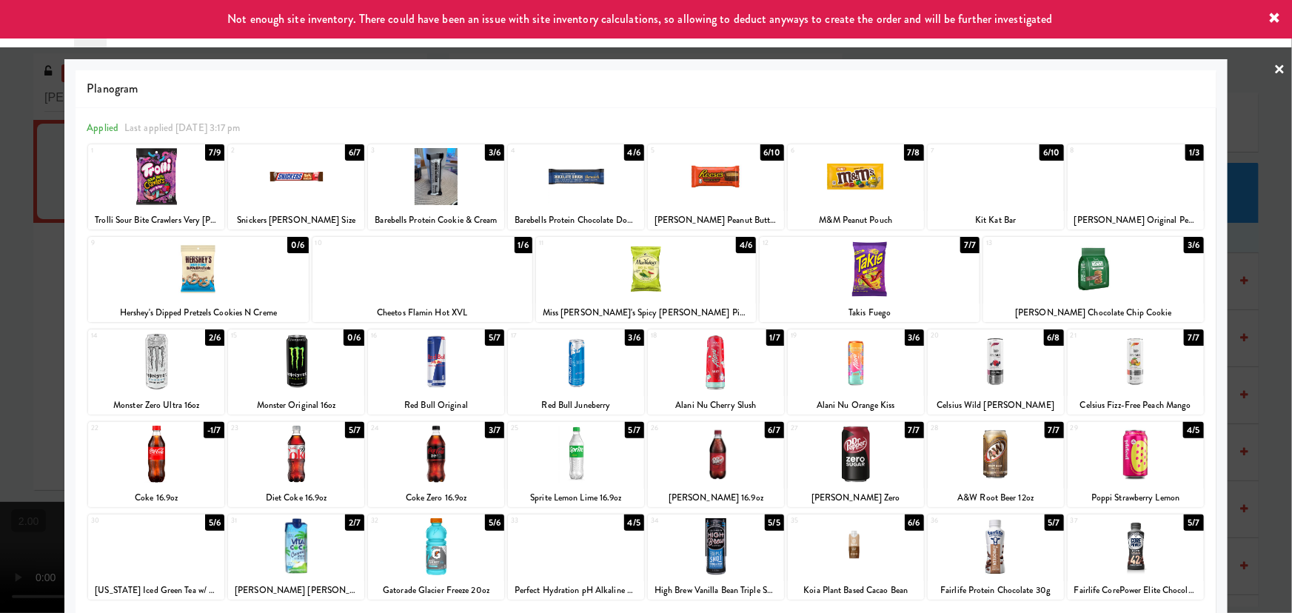
click at [1274, 64] on link "×" at bounding box center [1280, 70] width 12 height 46
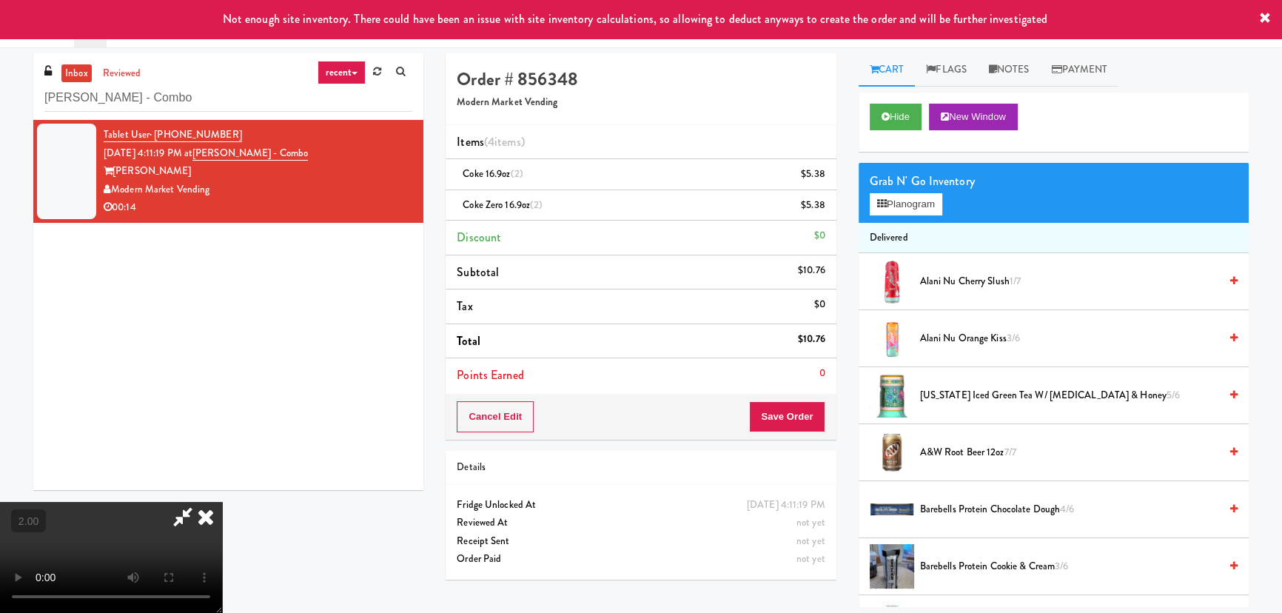
click at [222, 502] on icon at bounding box center [206, 517] width 33 height 30
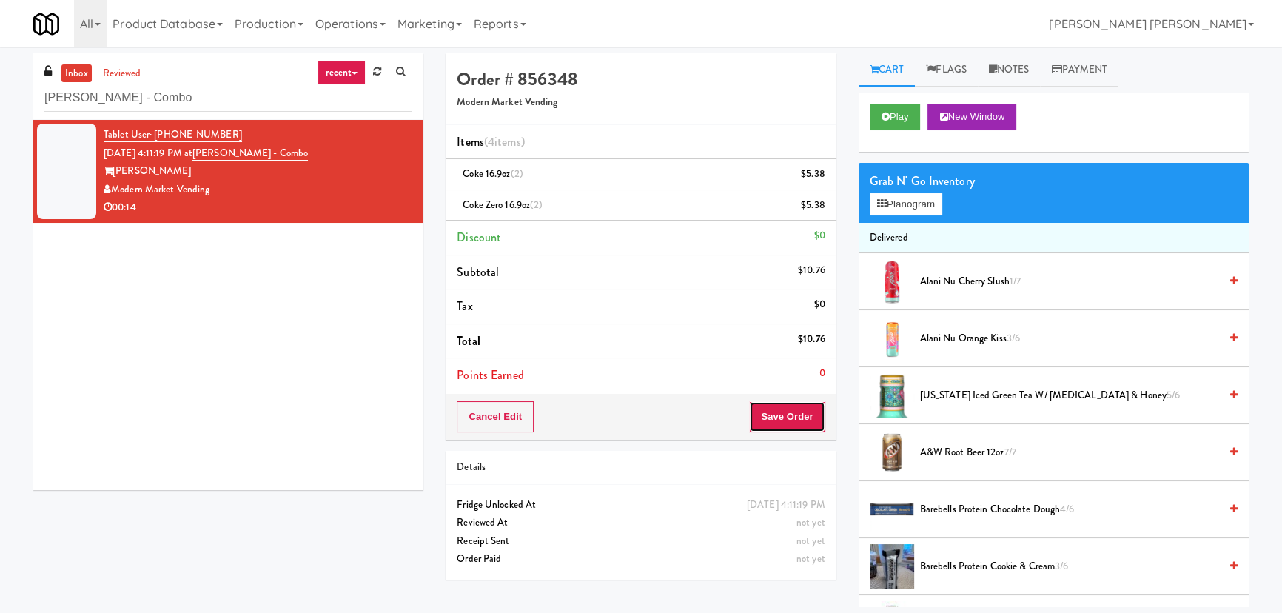
click at [791, 418] on button "Save Order" at bounding box center [787, 416] width 76 height 31
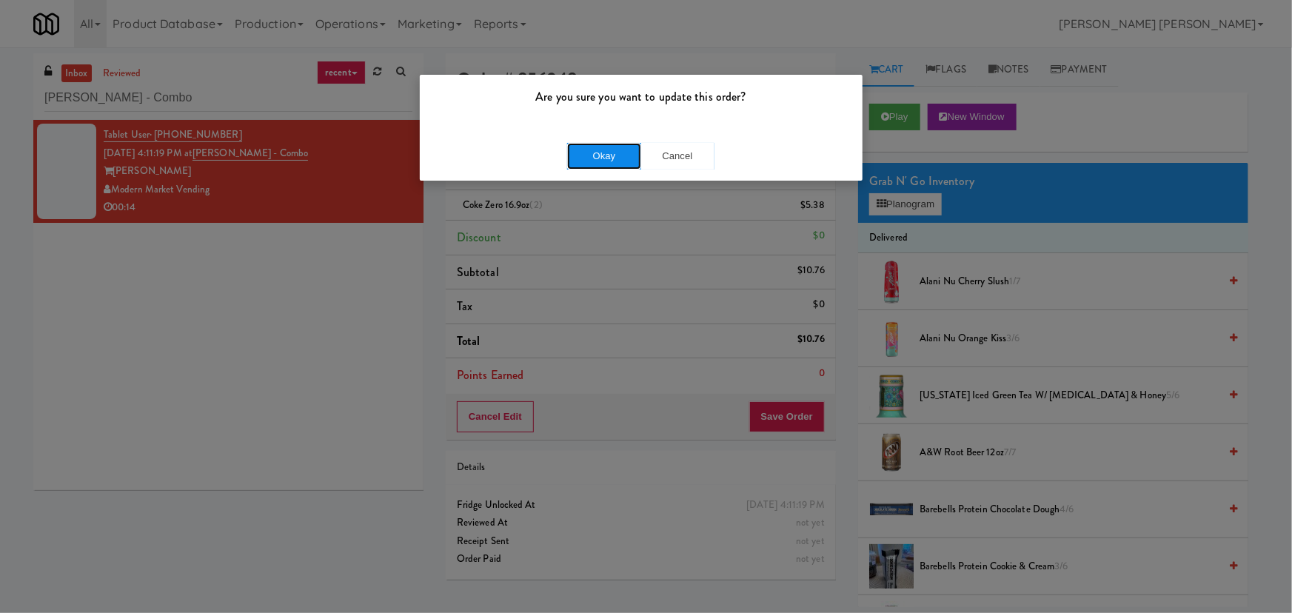
click at [628, 164] on button "Okay" at bounding box center [604, 156] width 74 height 27
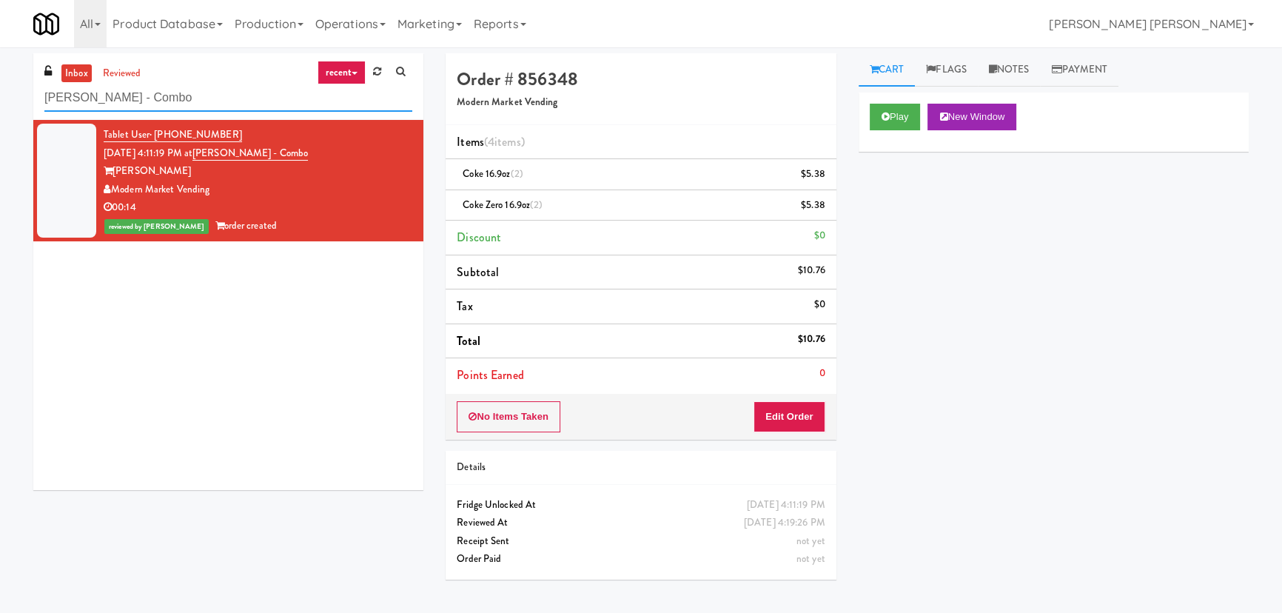
drag, startPoint x: 174, startPoint y: 101, endPoint x: 2, endPoint y: 100, distance: 171.8
click at [2, 100] on div "inbox reviewed recent all unclear take inventory issue suspicious failed recent…" at bounding box center [641, 330] width 1282 height 554
paste input "Phase I - Drink Cooler"
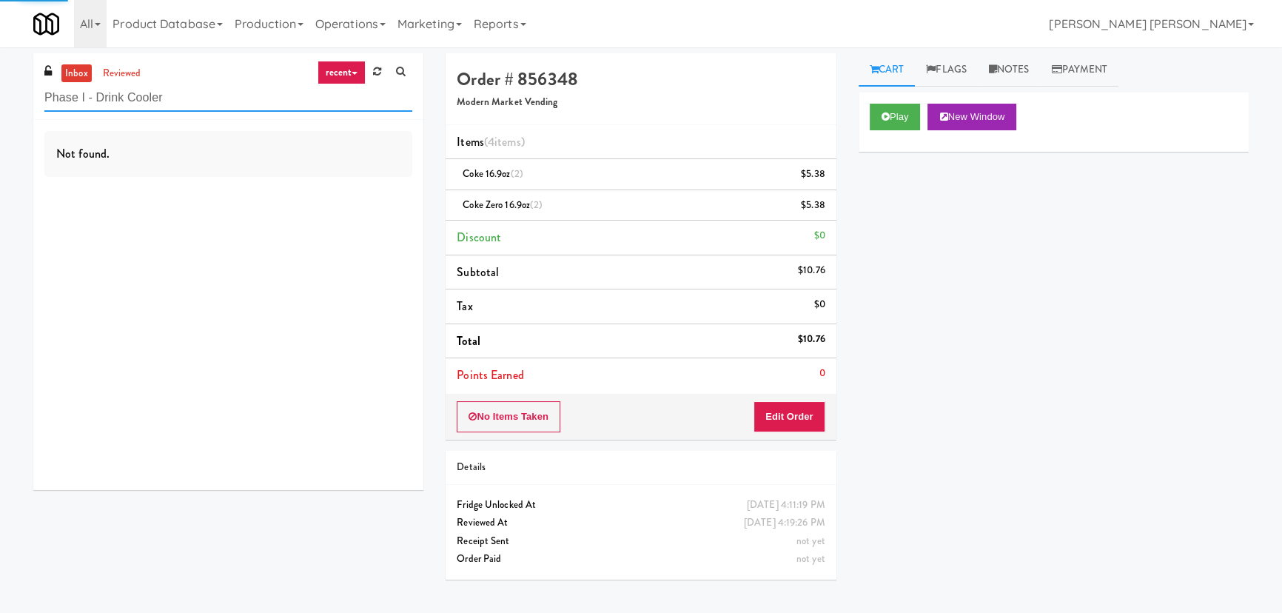
type input "Phase I - Drink Cooler"
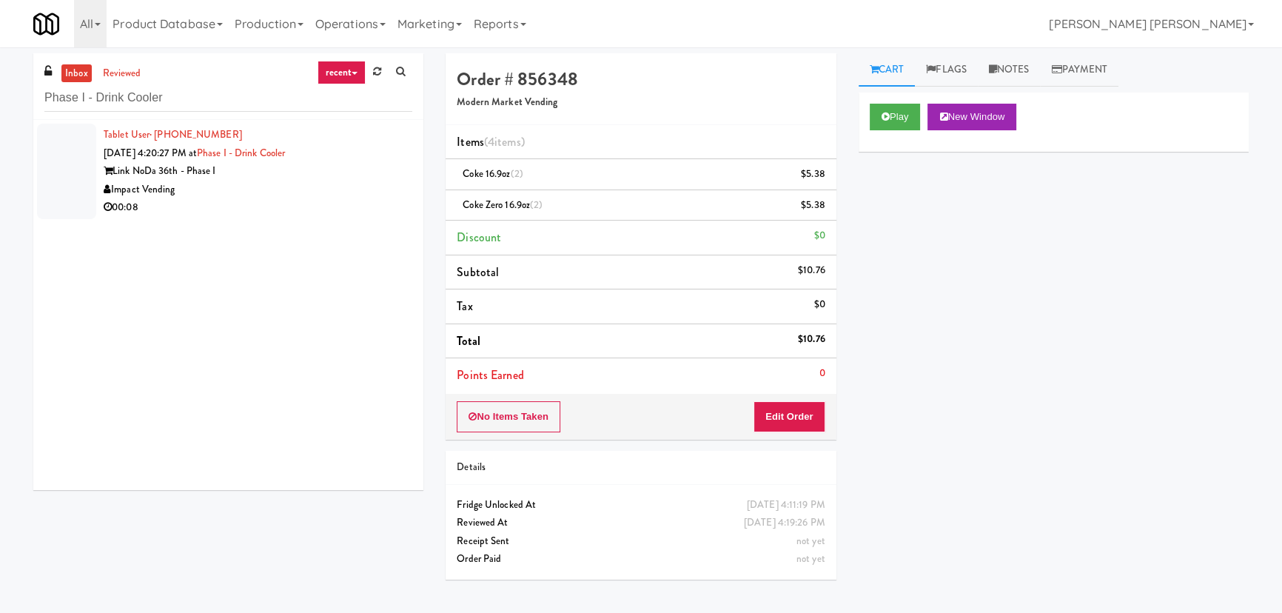
click at [269, 195] on div "Impact Vending" at bounding box center [258, 190] width 309 height 19
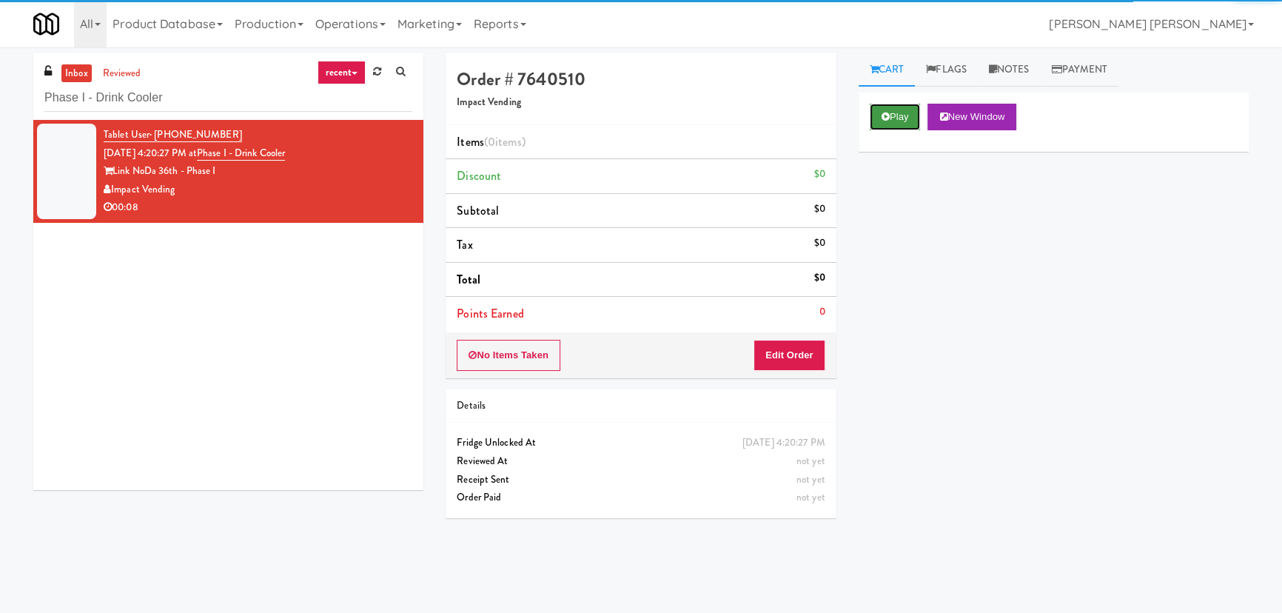
click at [886, 123] on button "Play" at bounding box center [895, 117] width 51 height 27
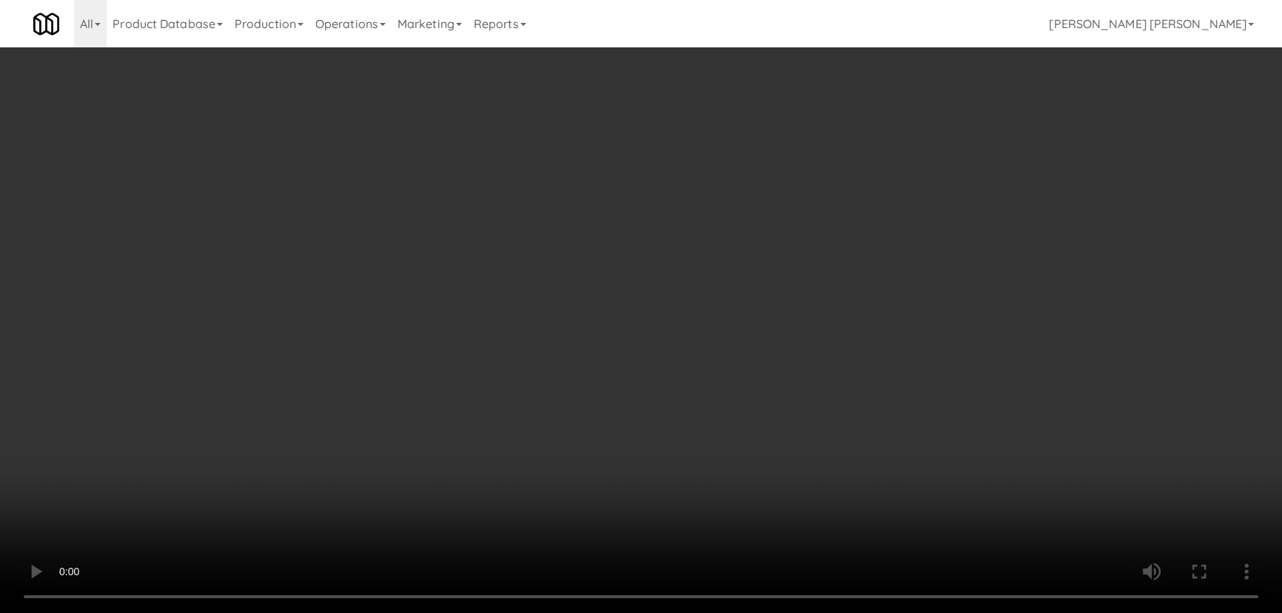
click at [896, 612] on video at bounding box center [641, 306] width 1282 height 613
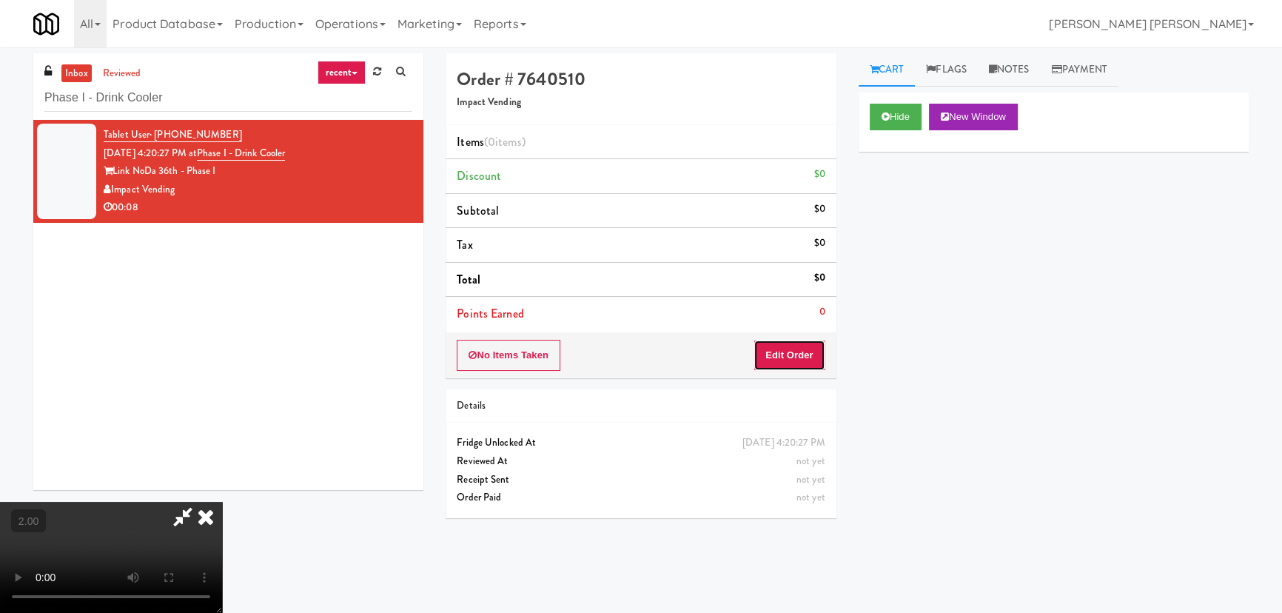
click at [800, 359] on button "Edit Order" at bounding box center [790, 355] width 72 height 31
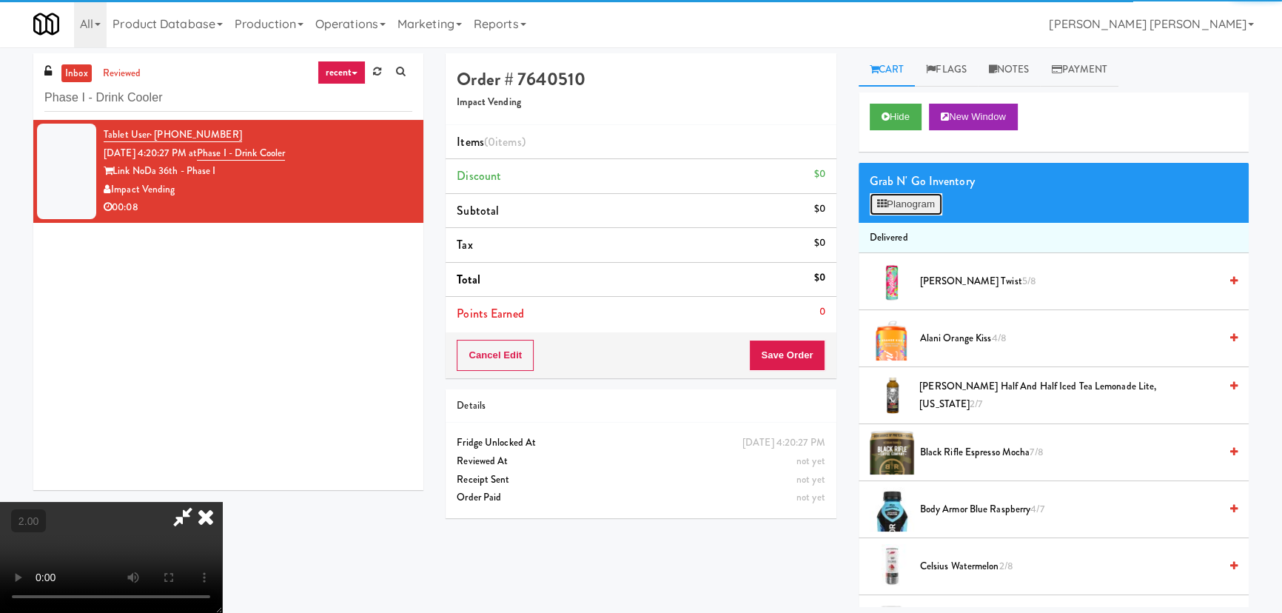
click at [895, 201] on button "Planogram" at bounding box center [906, 204] width 73 height 22
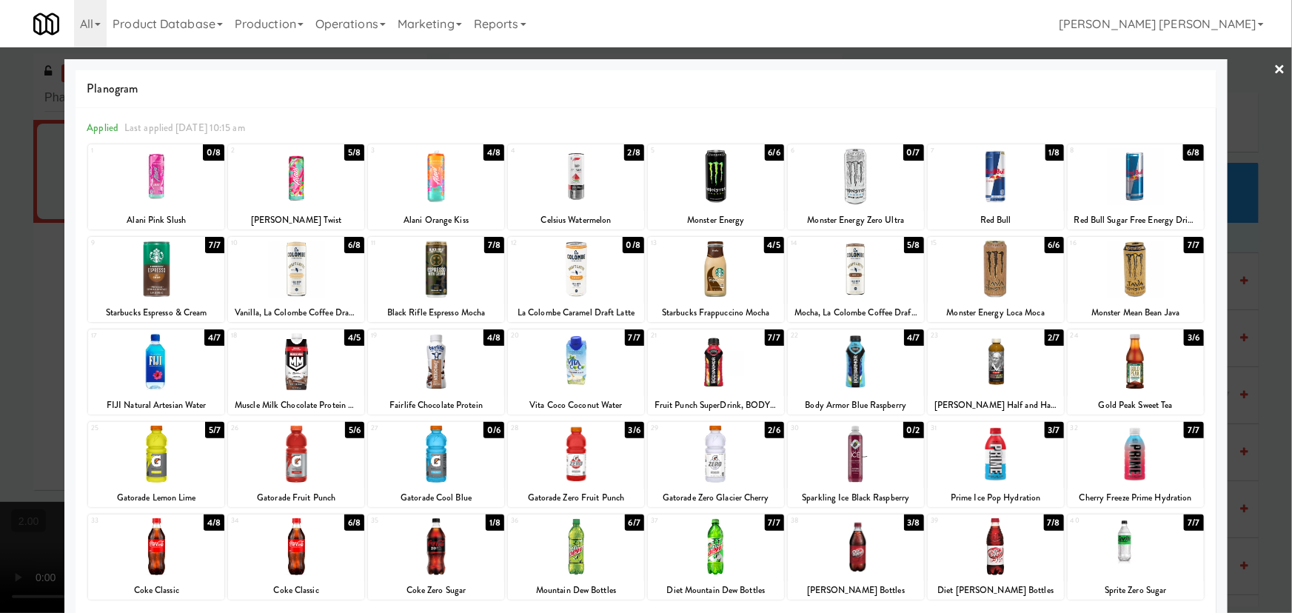
click at [154, 461] on div at bounding box center [156, 454] width 136 height 57
click at [1274, 67] on link "×" at bounding box center [1280, 70] width 12 height 46
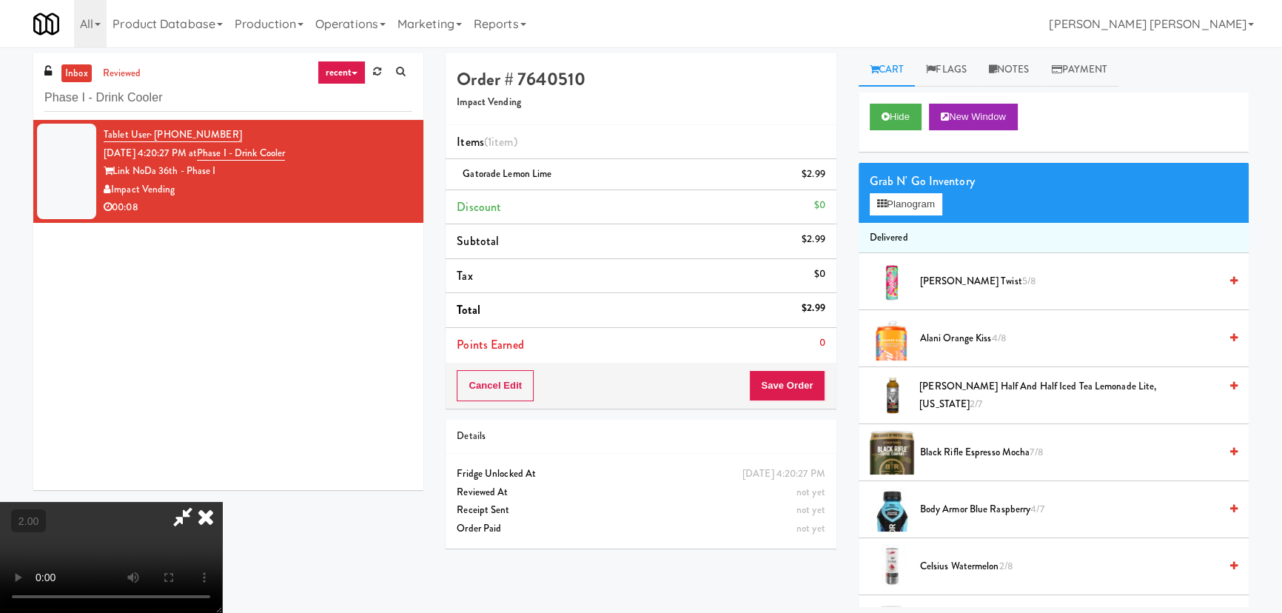
drag, startPoint x: 742, startPoint y: 59, endPoint x: 805, endPoint y: 340, distance: 287.7
click at [222, 502] on icon at bounding box center [206, 517] width 33 height 30
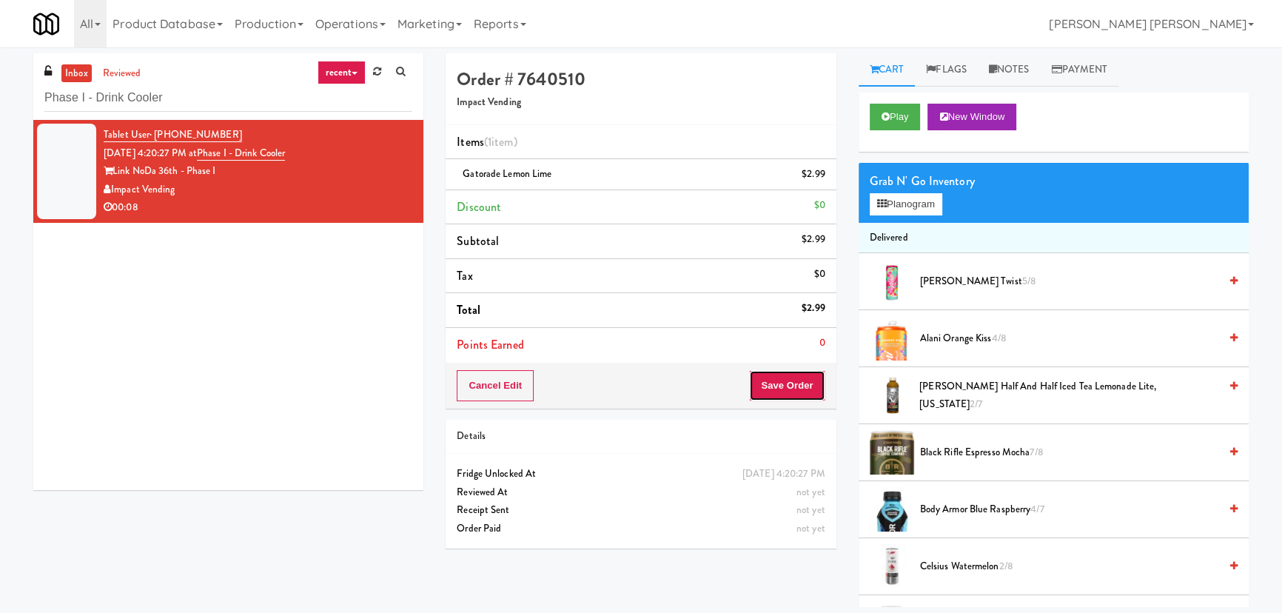
click at [802, 389] on button "Save Order" at bounding box center [787, 385] width 76 height 31
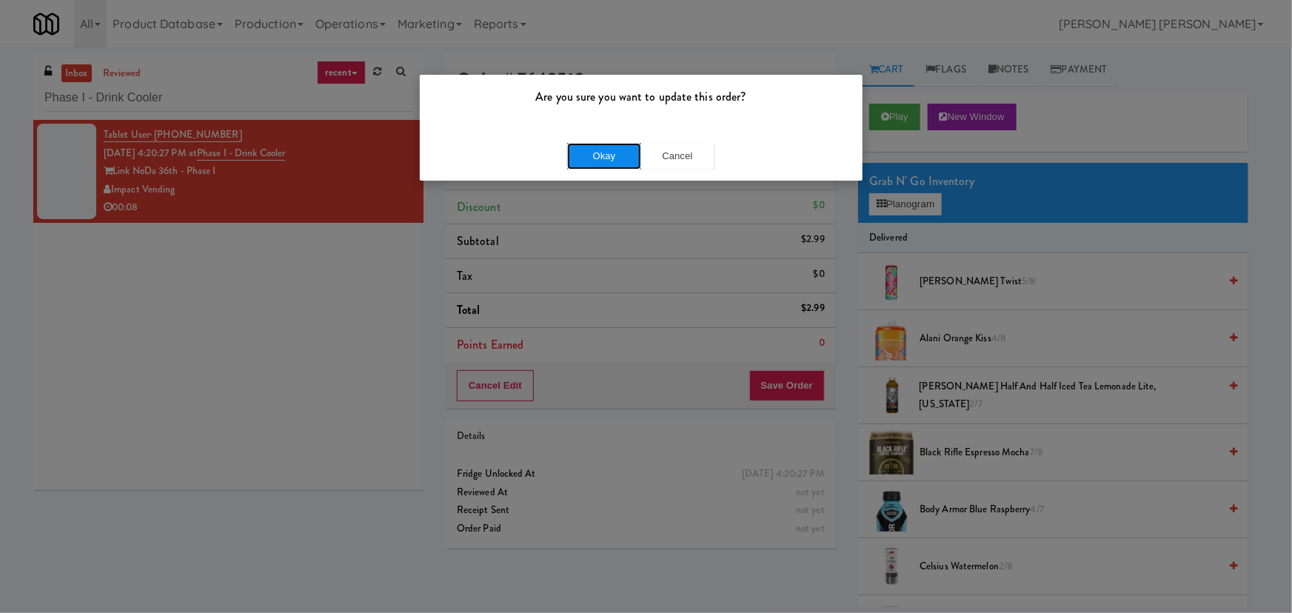
click at [610, 155] on button "Okay" at bounding box center [604, 156] width 74 height 27
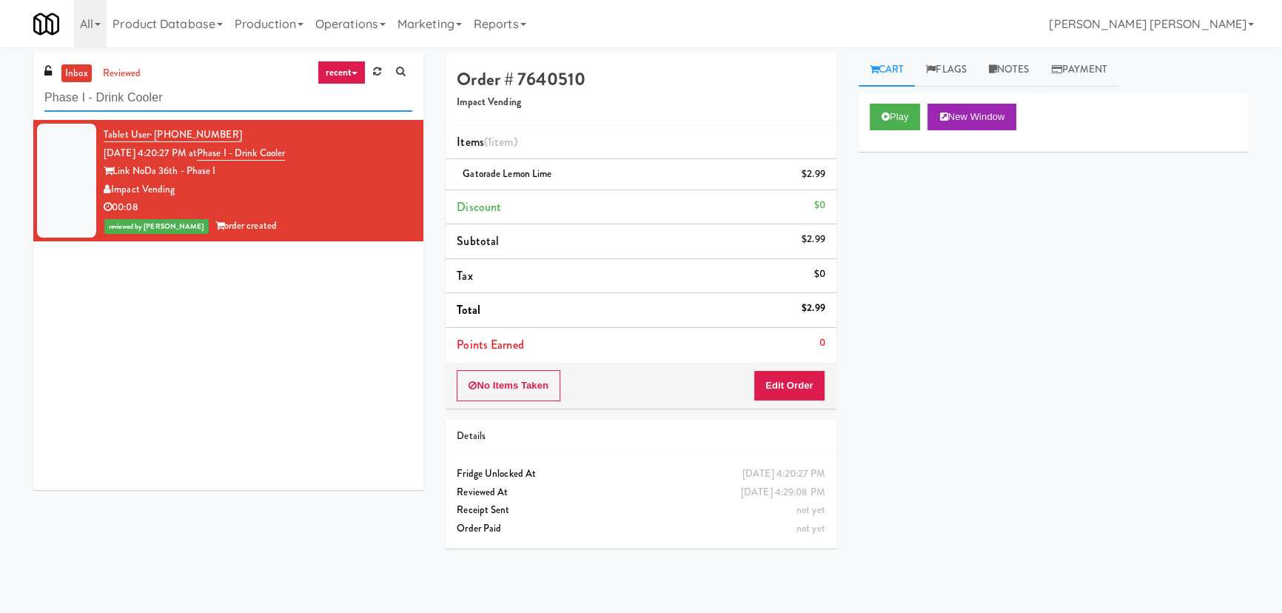
drag, startPoint x: 167, startPoint y: 98, endPoint x: -93, endPoint y: 88, distance: 260.0
click at [0, 88] on html "Are you sure you want to update this order? Okay Cancel Okay Are you sure you w…" at bounding box center [641, 306] width 1282 height 613
paste input "Court St -"
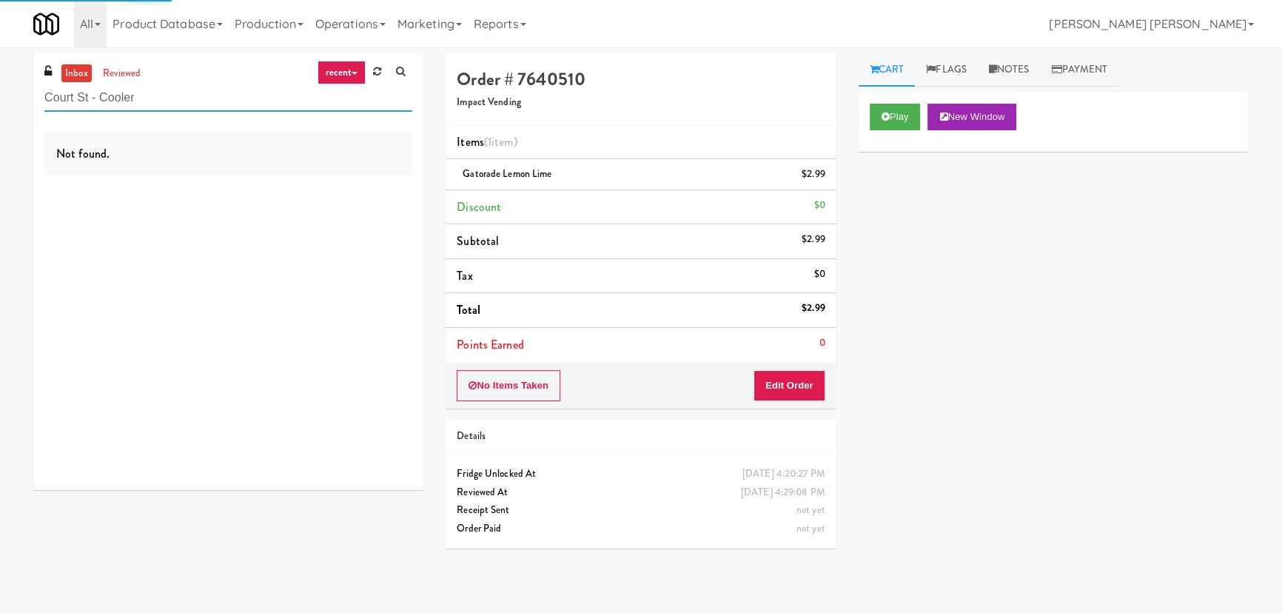
type input "Court St - Cooler"
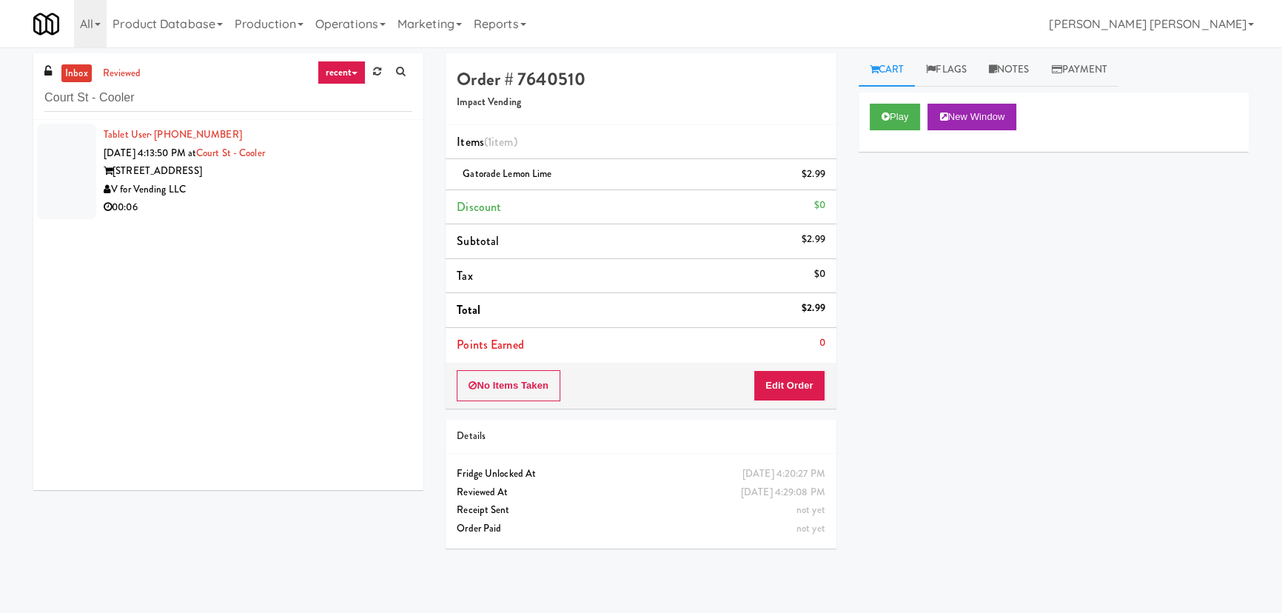
click at [268, 184] on div "V for Vending LLC" at bounding box center [258, 190] width 309 height 19
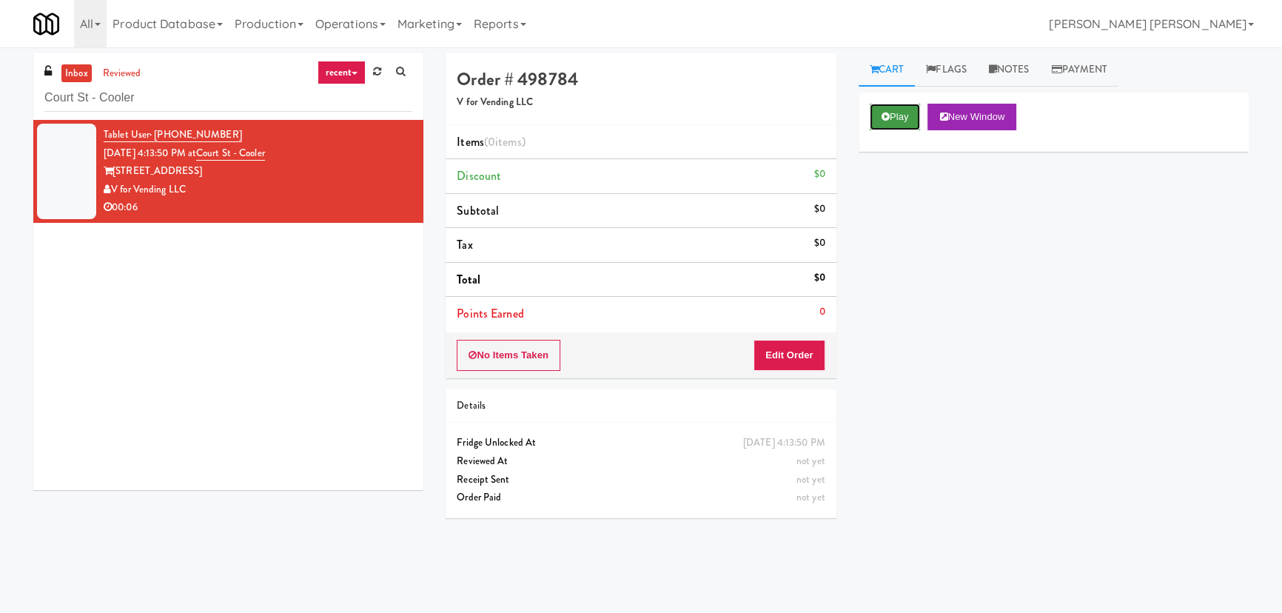
click at [891, 111] on button "Play" at bounding box center [895, 117] width 51 height 27
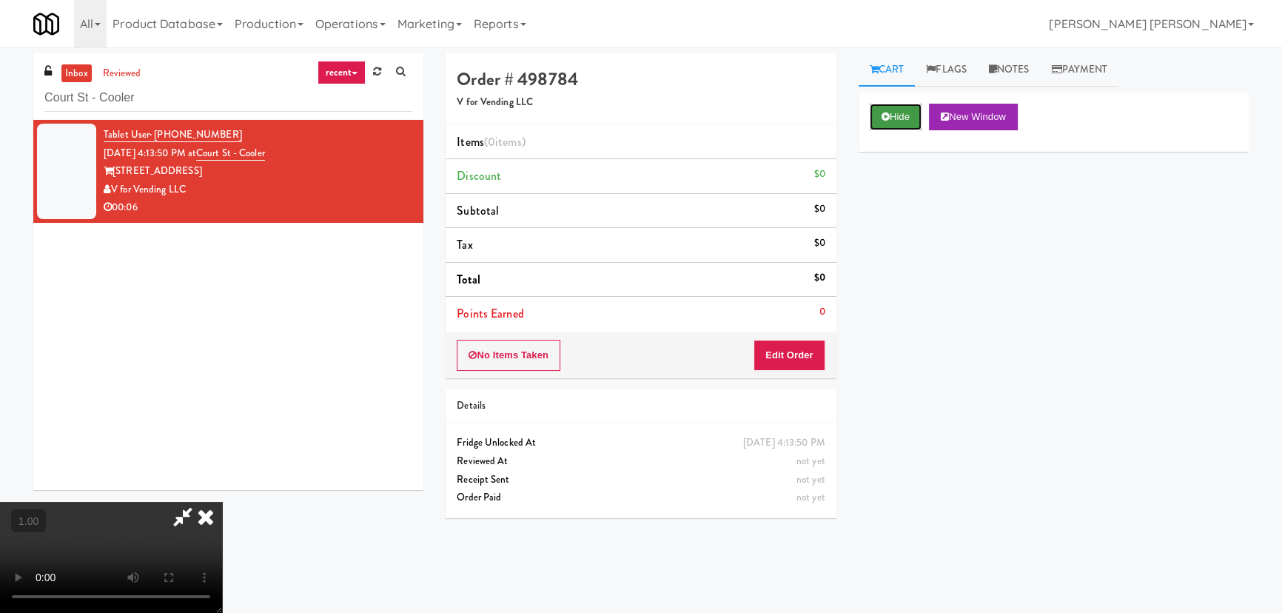
click at [888, 121] on button "Hide" at bounding box center [896, 117] width 52 height 27
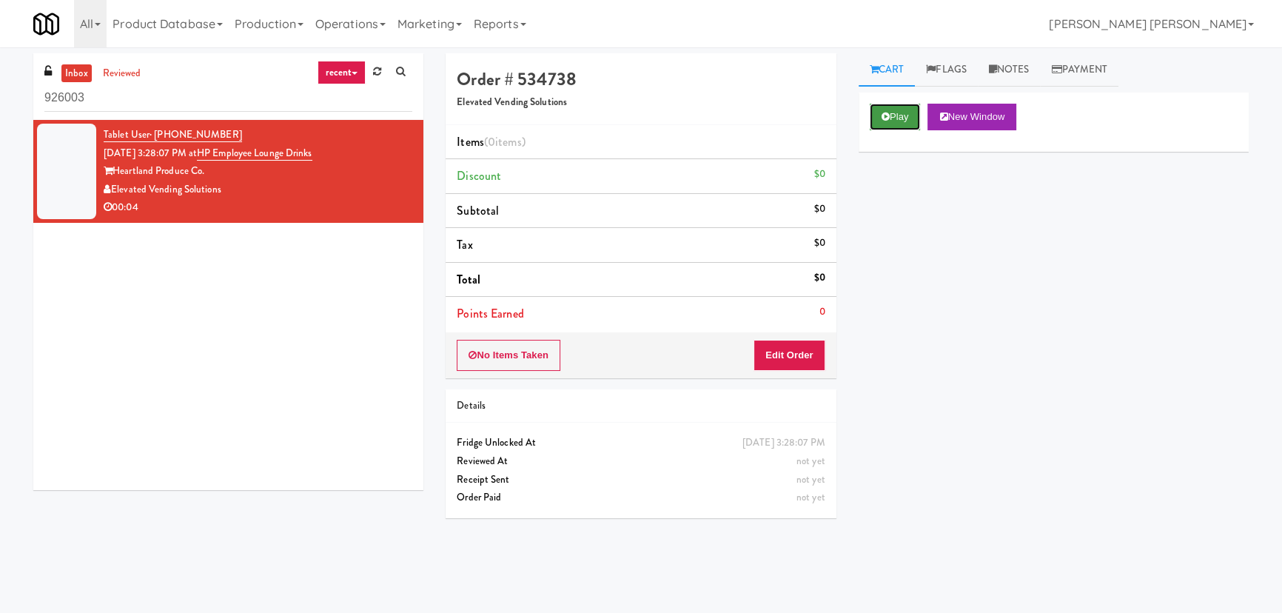
click at [885, 115] on icon at bounding box center [886, 117] width 8 height 10
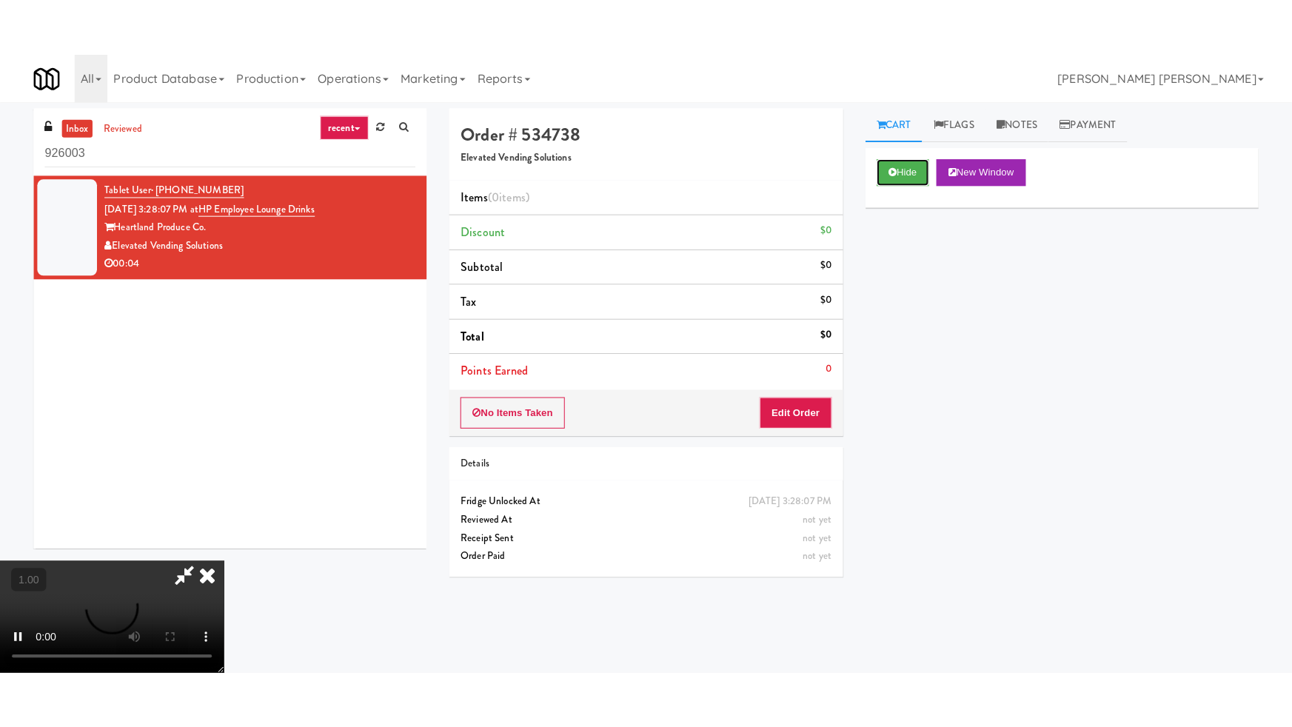
scroll to position [235, 0]
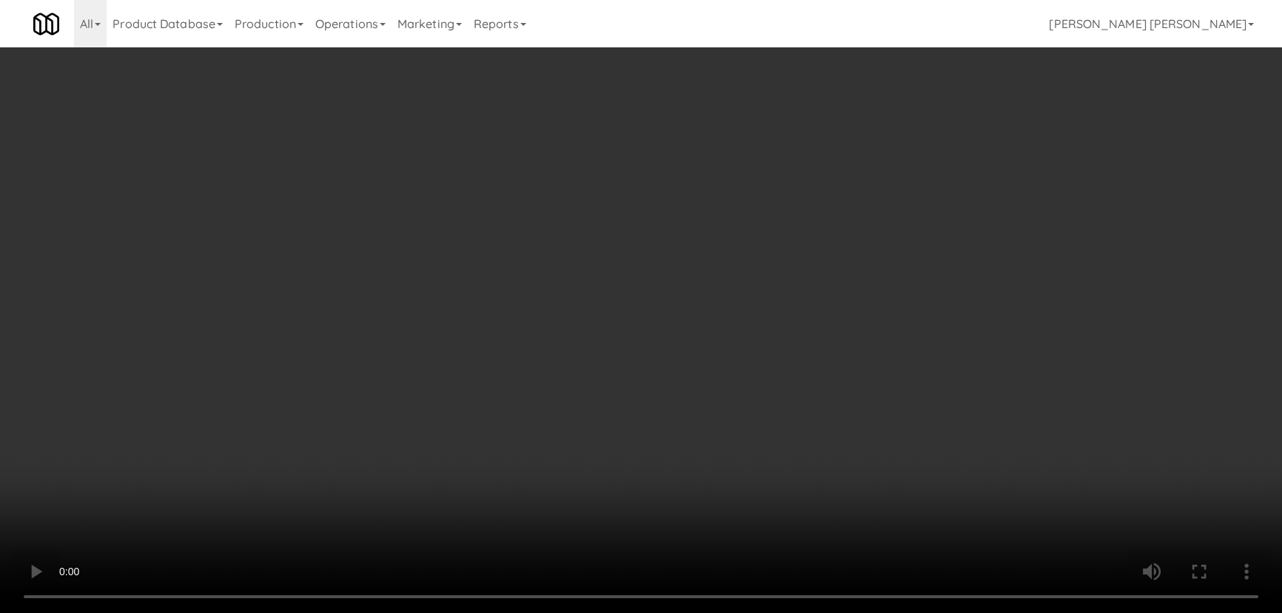
click at [750, 612] on video at bounding box center [641, 306] width 1282 height 613
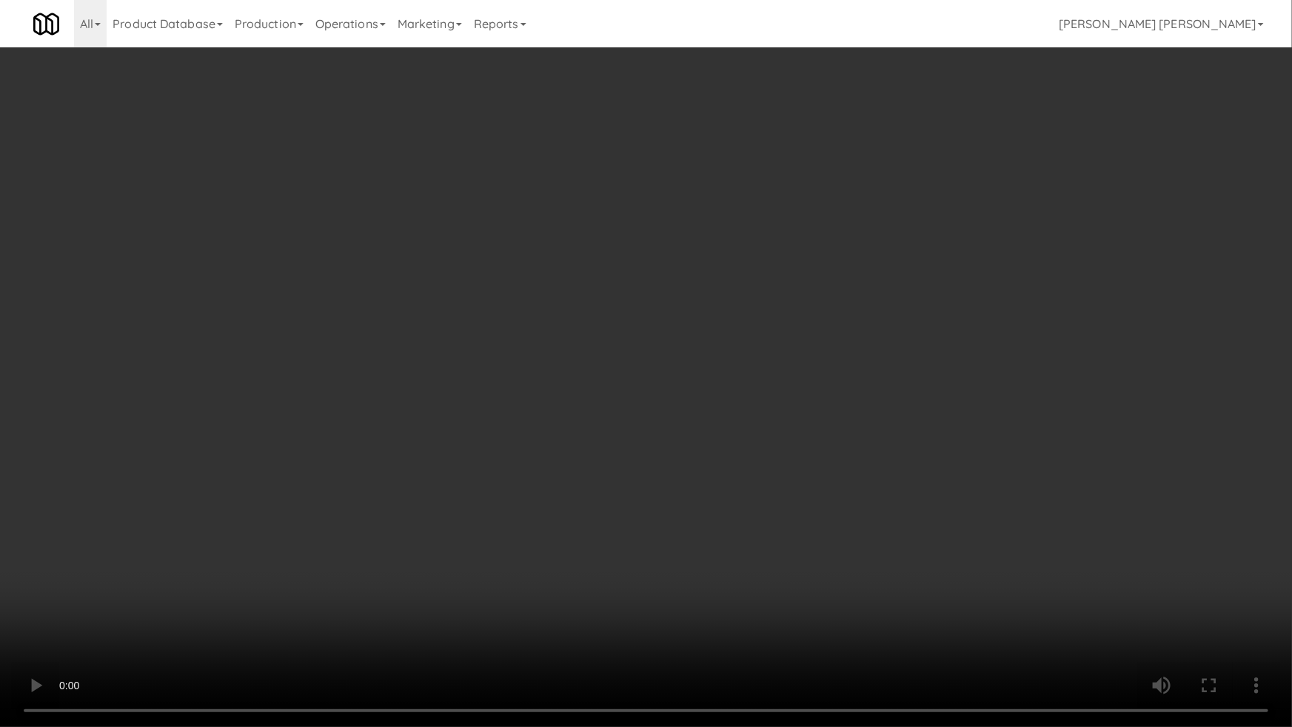
click at [1176, 526] on video at bounding box center [646, 363] width 1292 height 727
click at [1019, 593] on video at bounding box center [646, 363] width 1292 height 727
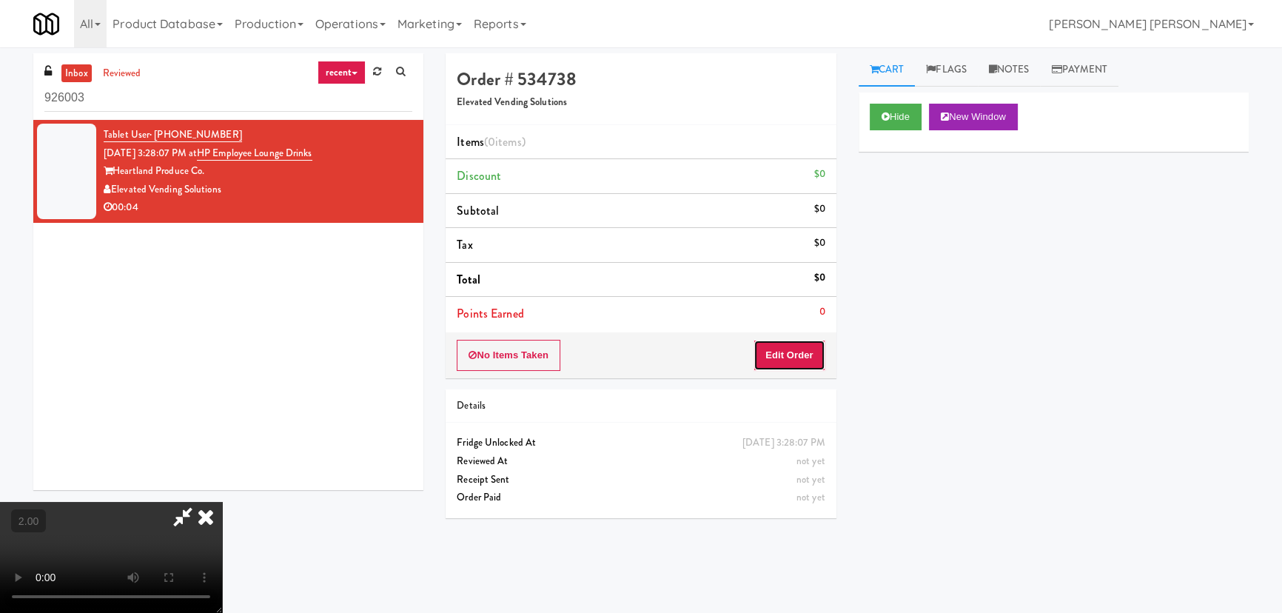
click at [817, 358] on button "Edit Order" at bounding box center [790, 355] width 72 height 31
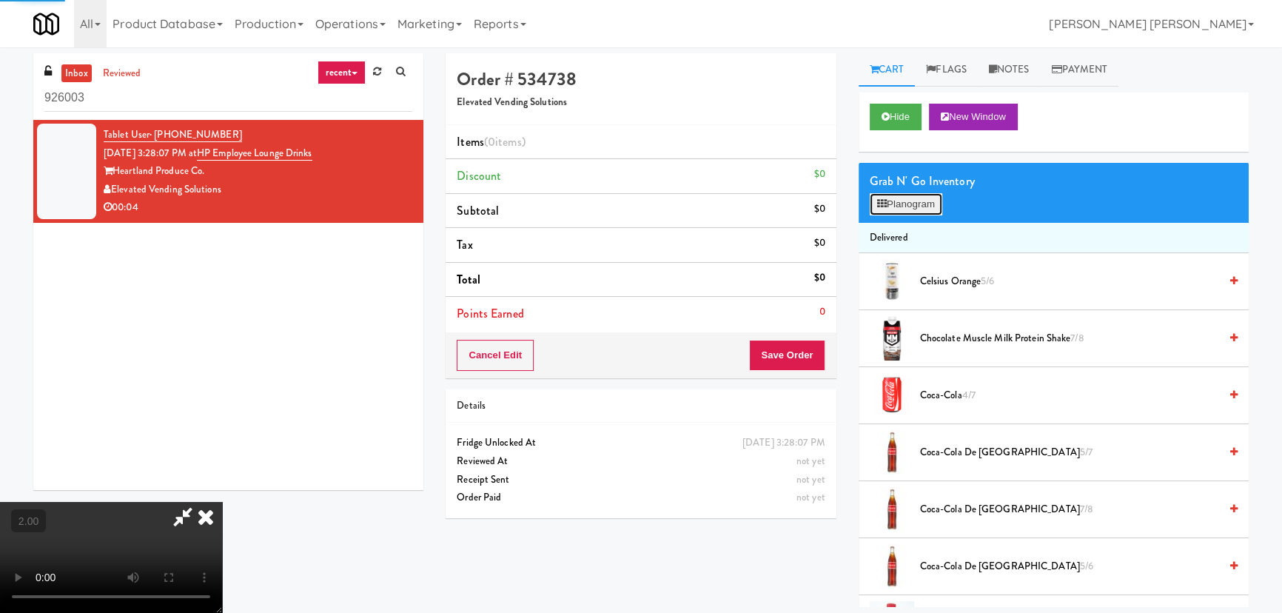
click at [891, 208] on button "Planogram" at bounding box center [906, 204] width 73 height 22
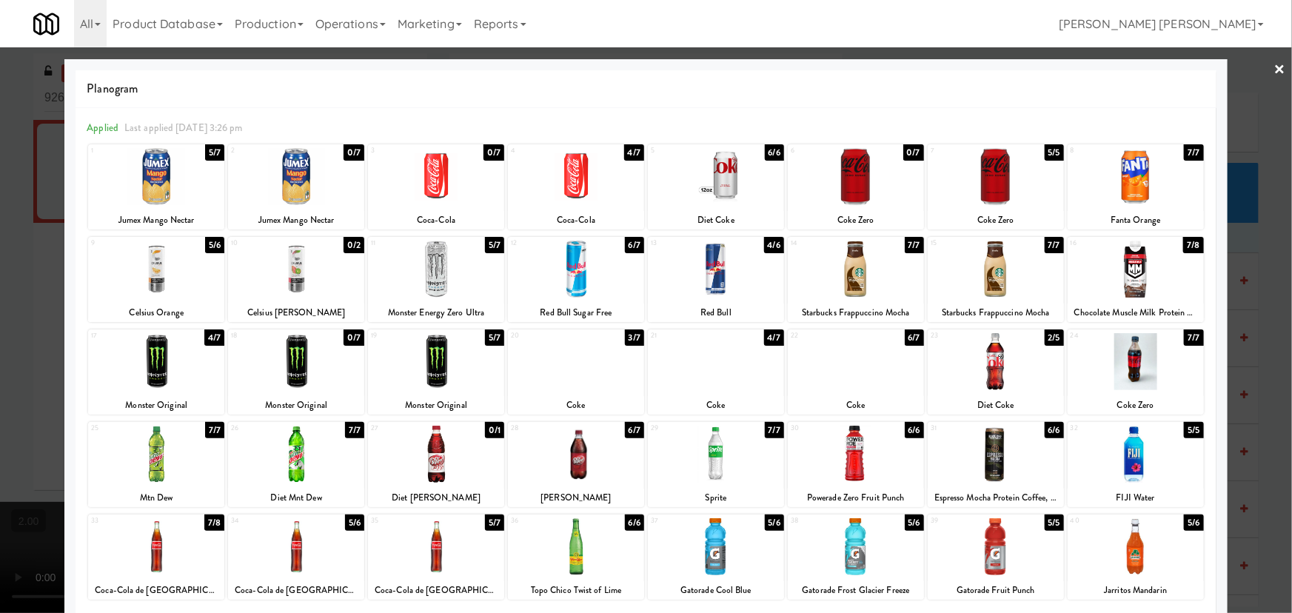
click at [845, 467] on div at bounding box center [856, 454] width 136 height 57
click at [1274, 60] on link "×" at bounding box center [1280, 70] width 12 height 46
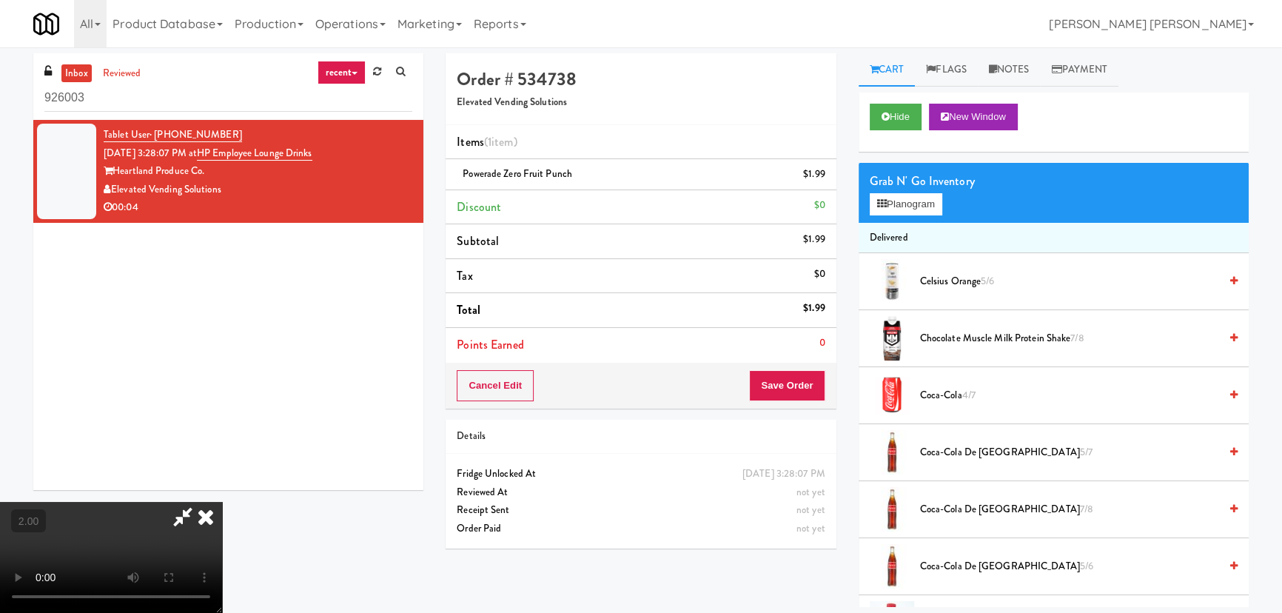
click at [222, 502] on icon at bounding box center [206, 517] width 33 height 30
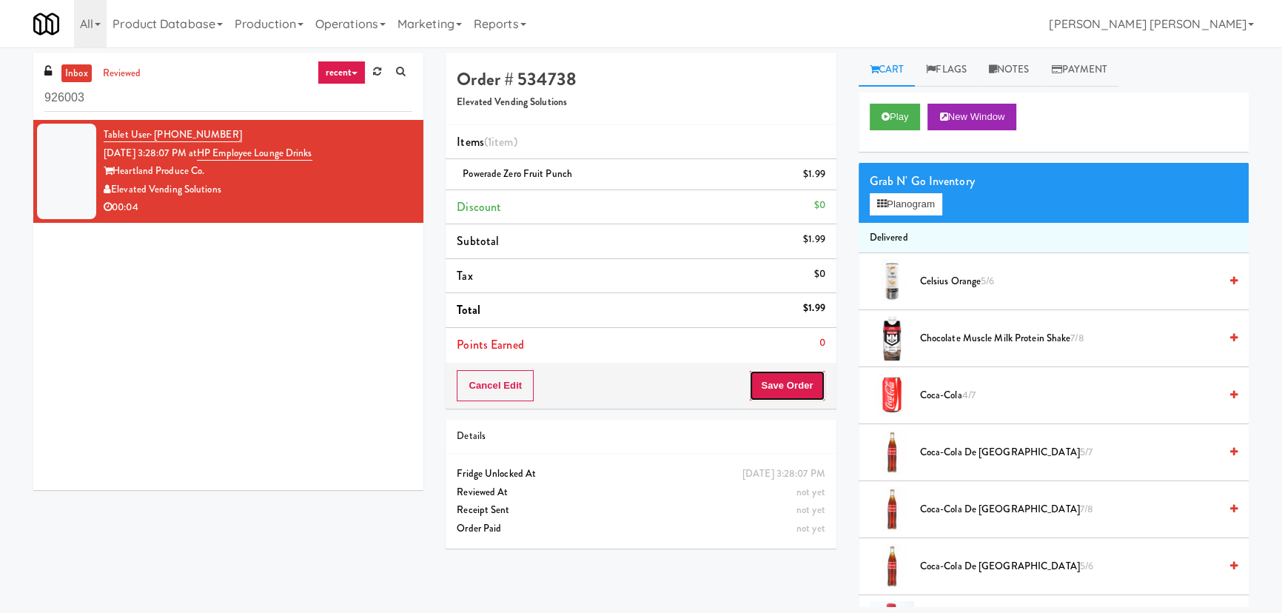
click at [785, 390] on button "Save Order" at bounding box center [787, 385] width 76 height 31
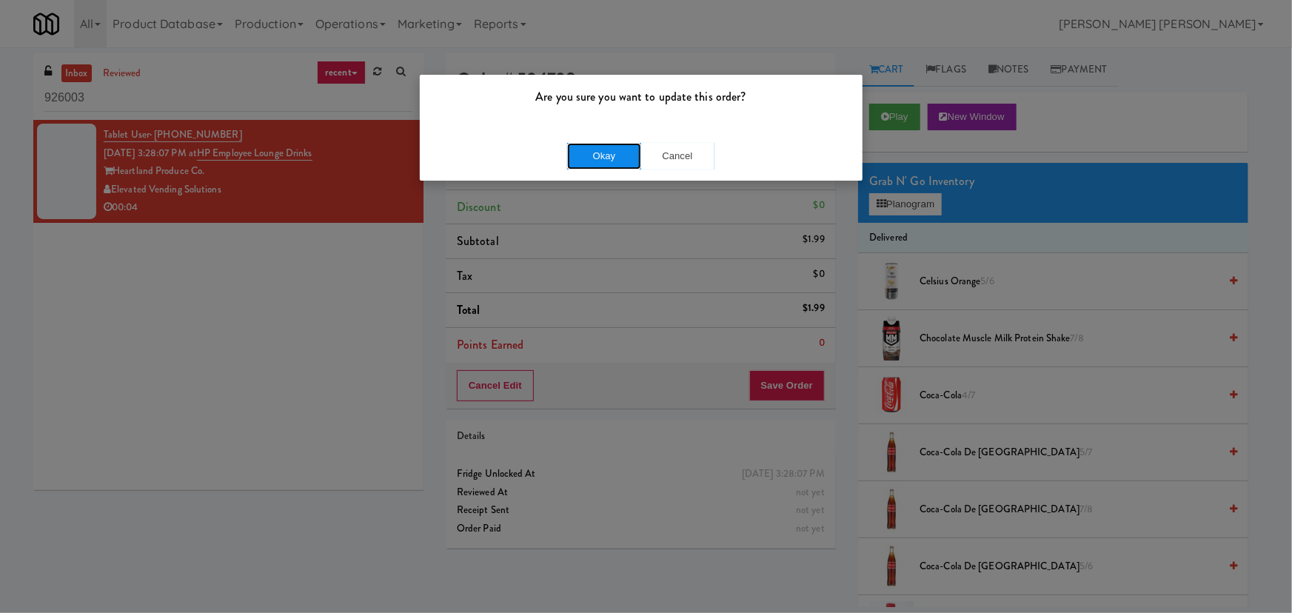
click at [608, 162] on button "Okay" at bounding box center [604, 156] width 74 height 27
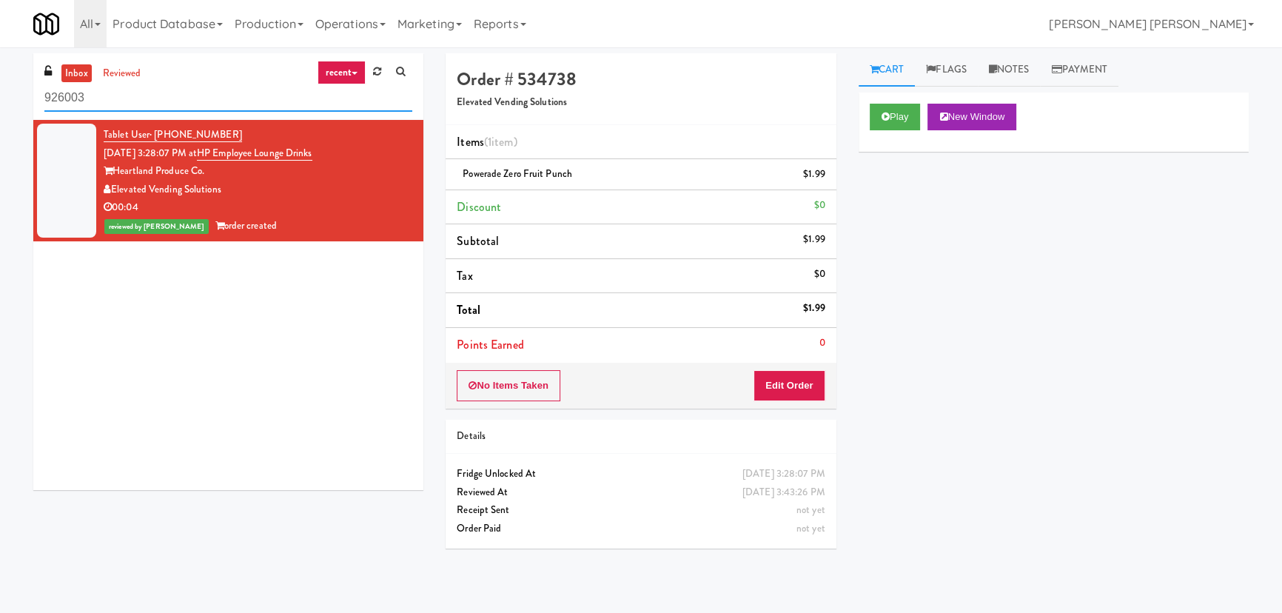
drag, startPoint x: 67, startPoint y: 107, endPoint x: -43, endPoint y: 107, distance: 110.3
click at [0, 107] on html "Are you sure you want to update this order? Okay Cancel Okay Are you sure you w…" at bounding box center [641, 306] width 1282 height 613
paste input "(Snack & Drink) EWR 5-TB-PUBLIC"
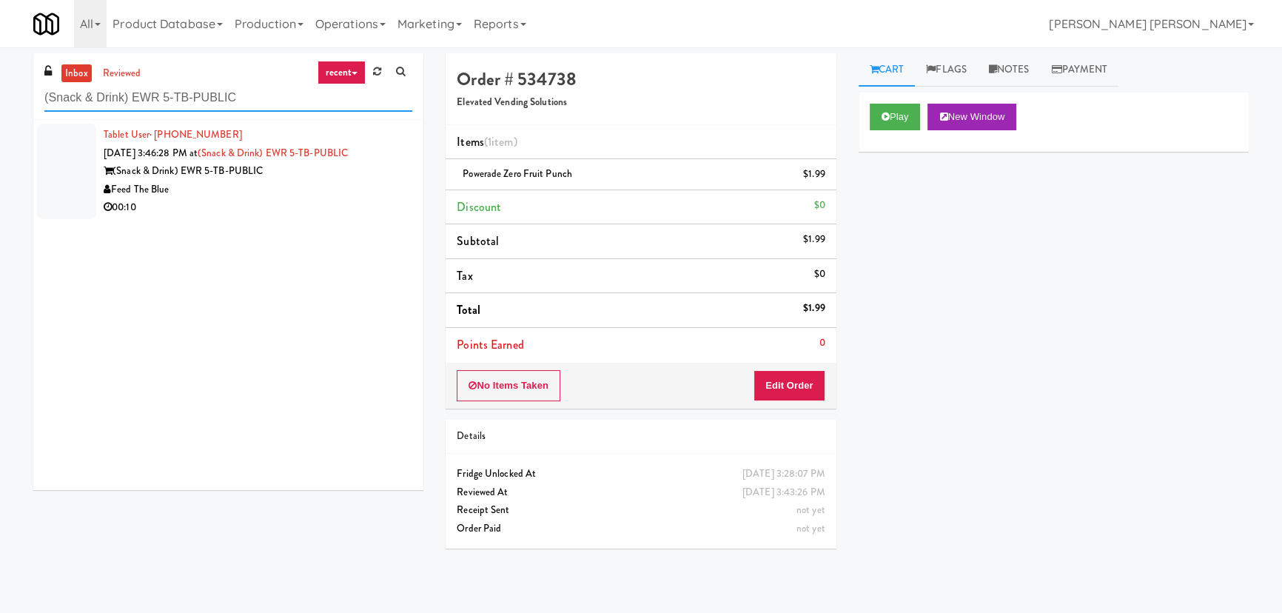
type input "(Snack & Drink) EWR 5-TB-PUBLIC"
click at [284, 192] on div "Feed The Blue" at bounding box center [258, 190] width 309 height 19
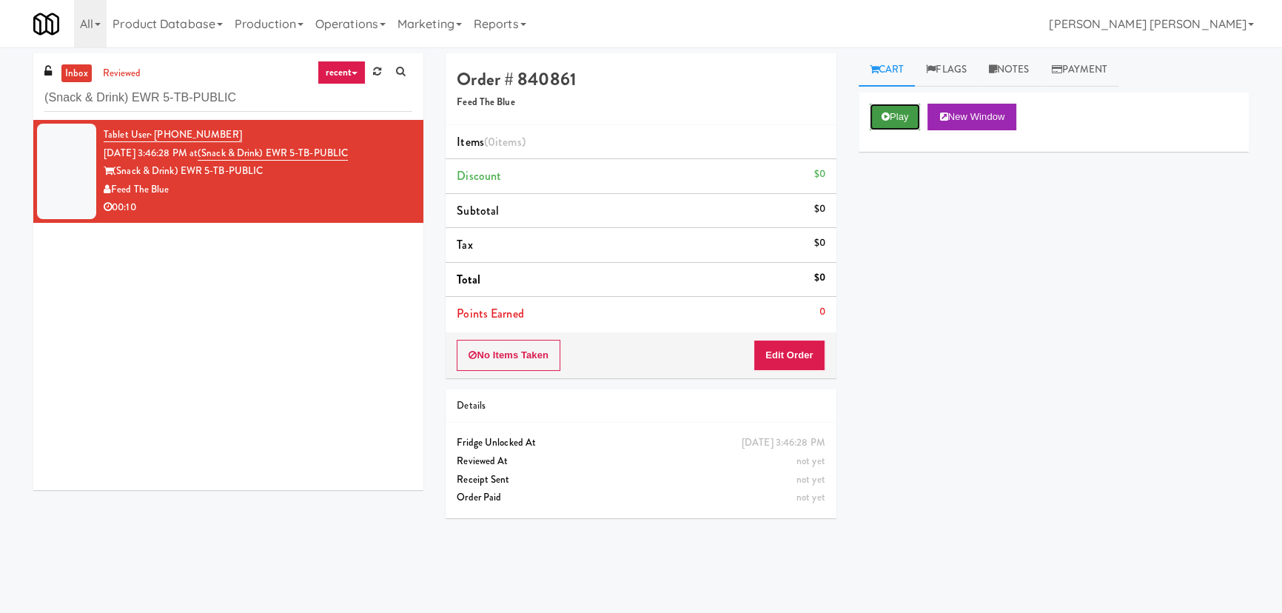
click at [886, 119] on icon at bounding box center [886, 117] width 8 height 10
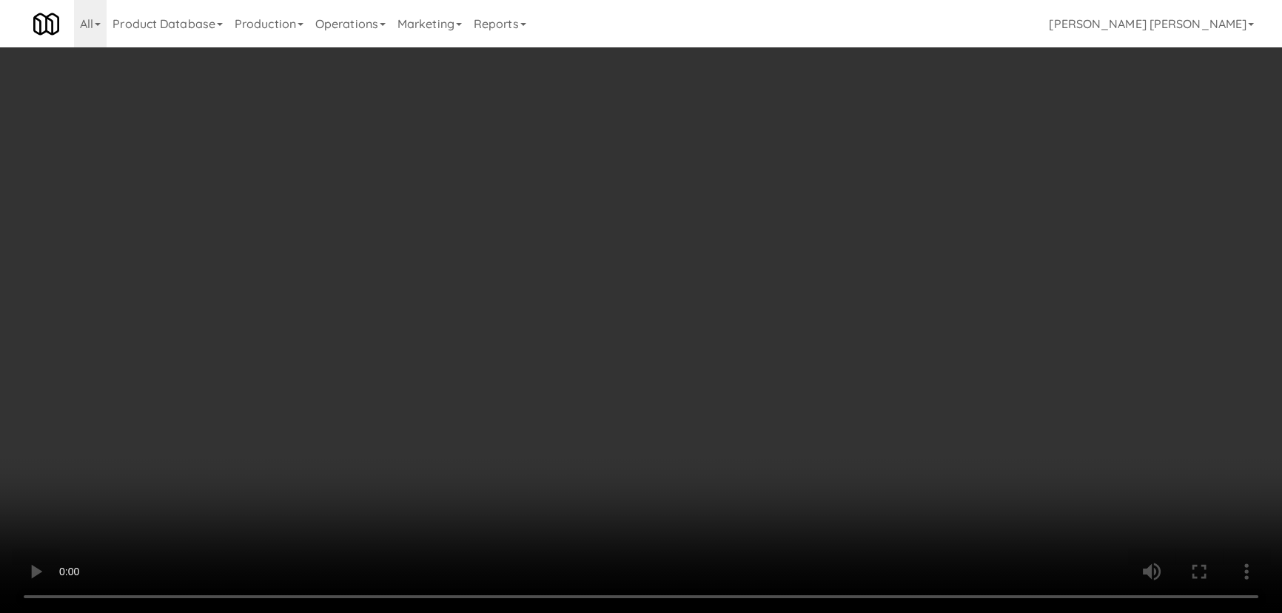
click at [777, 612] on video at bounding box center [641, 306] width 1282 height 613
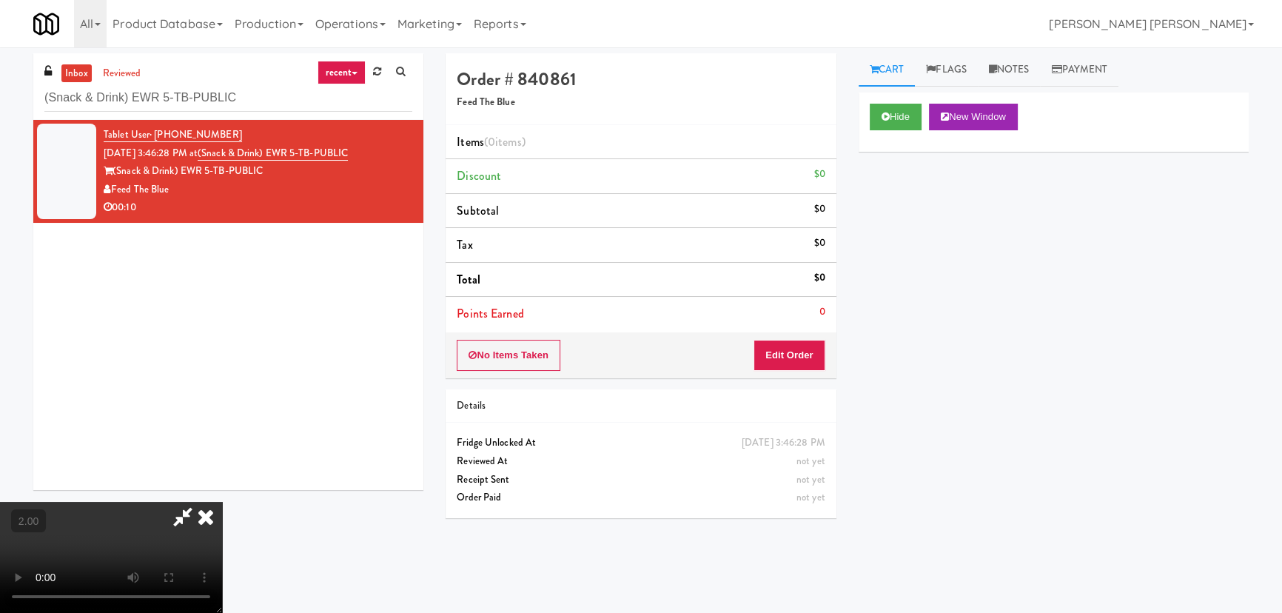
click at [222, 502] on video at bounding box center [111, 557] width 222 height 111
click at [804, 359] on button "Edit Order" at bounding box center [790, 355] width 72 height 31
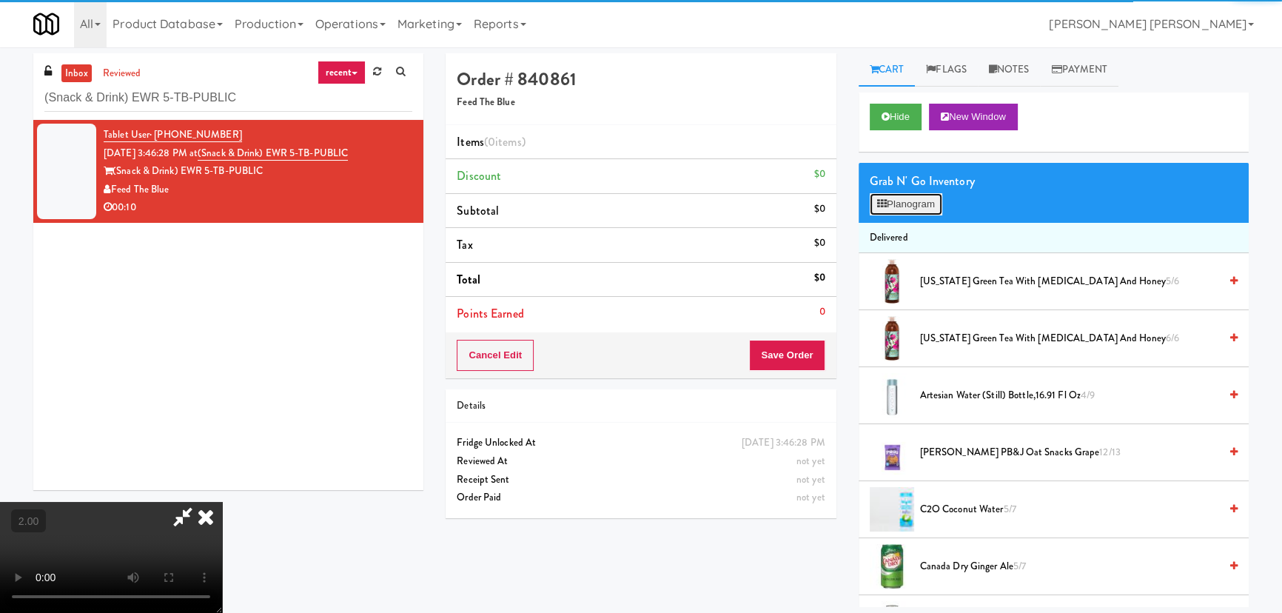
click at [897, 207] on button "Planogram" at bounding box center [906, 204] width 73 height 22
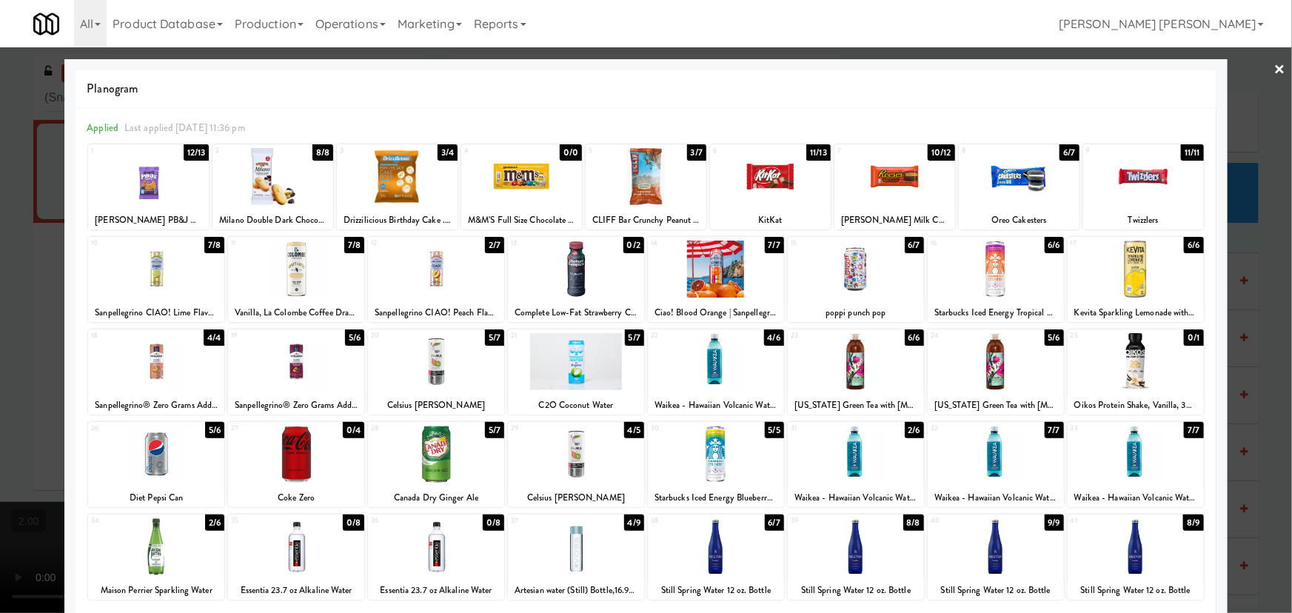
drag, startPoint x: 852, startPoint y: 378, endPoint x: 825, endPoint y: 269, distance: 112.8
click at [854, 378] on div at bounding box center [856, 361] width 136 height 57
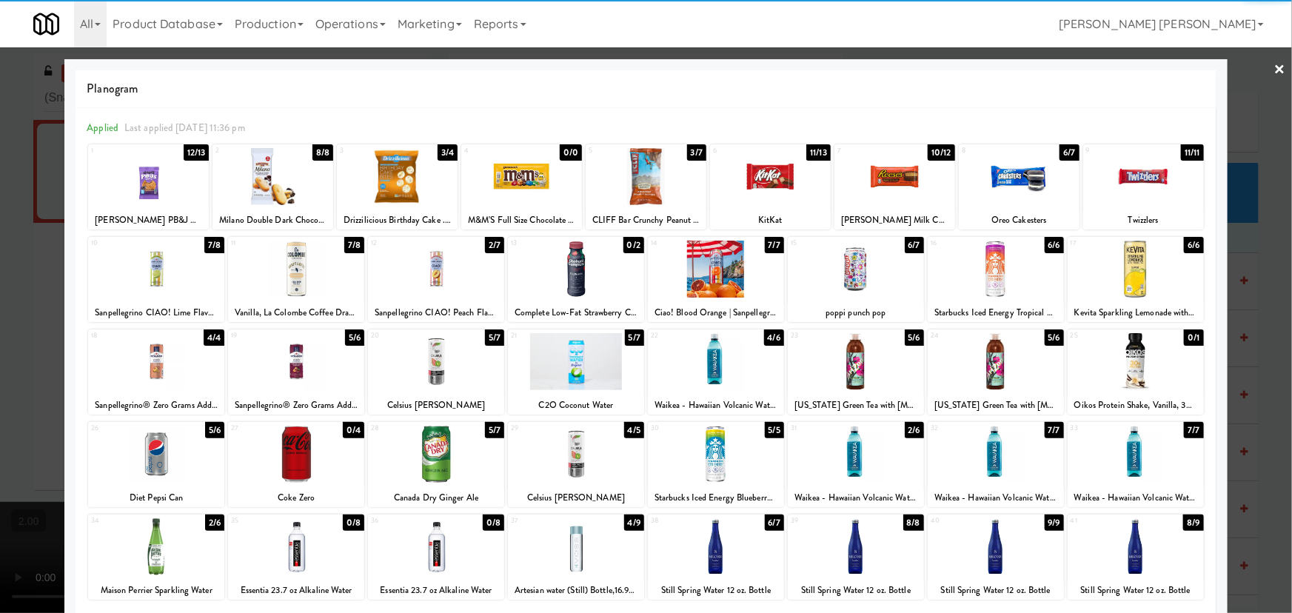
click at [765, 164] on div at bounding box center [770, 176] width 121 height 57
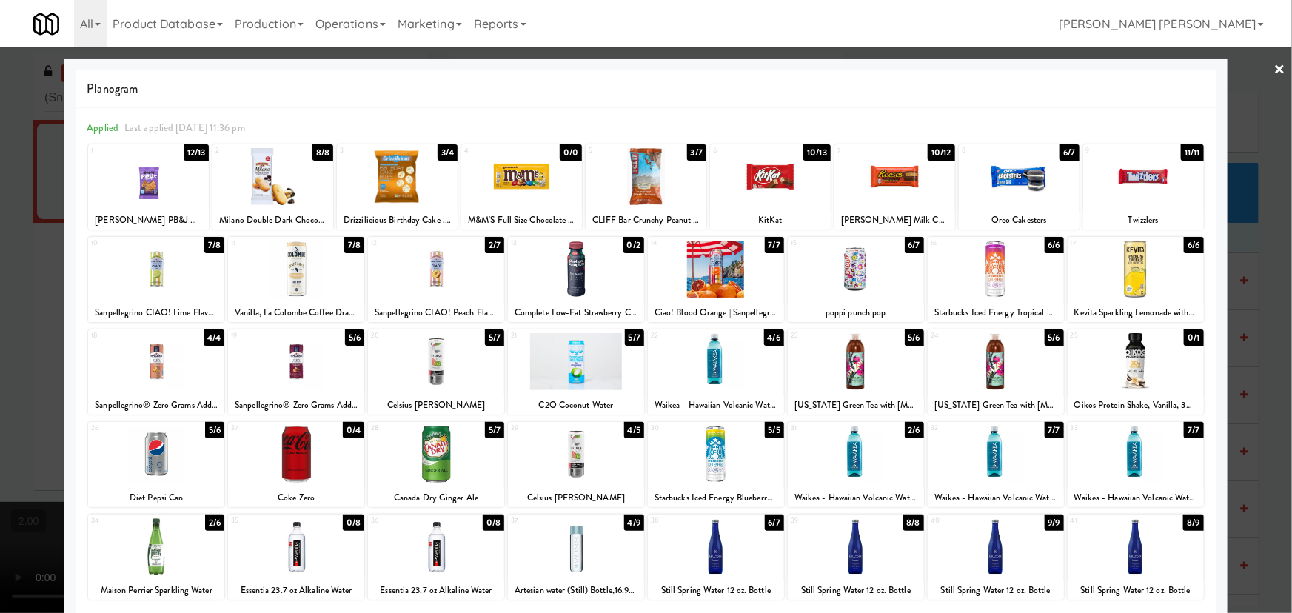
click at [1274, 64] on link "×" at bounding box center [1280, 70] width 12 height 46
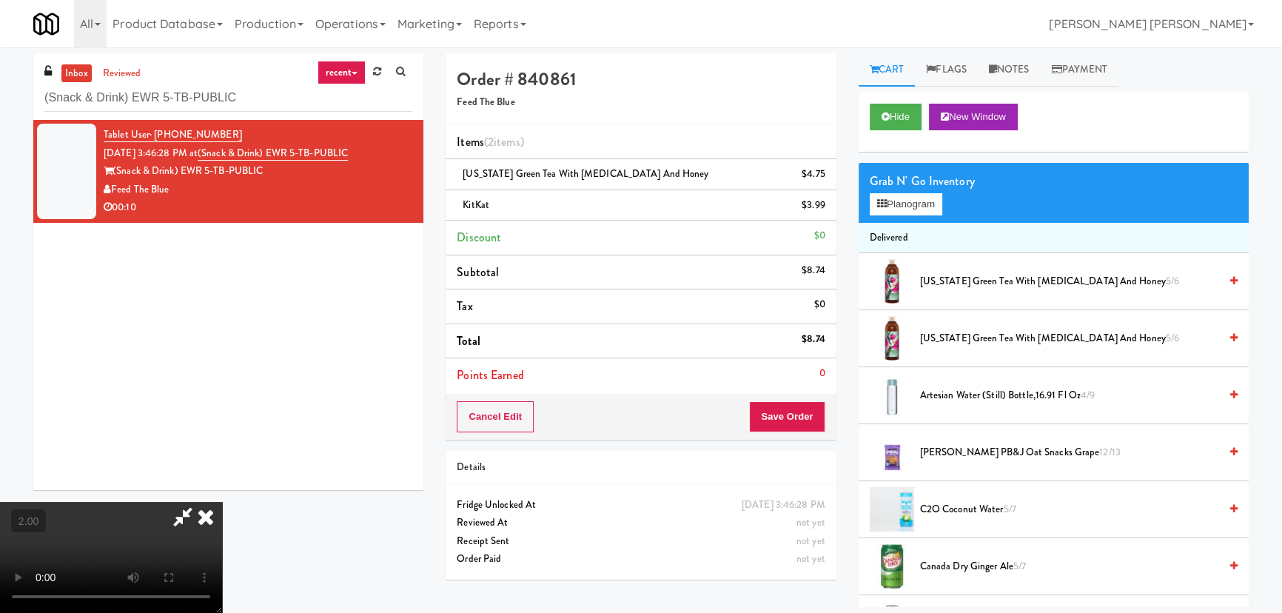
click at [222, 502] on icon at bounding box center [206, 517] width 33 height 30
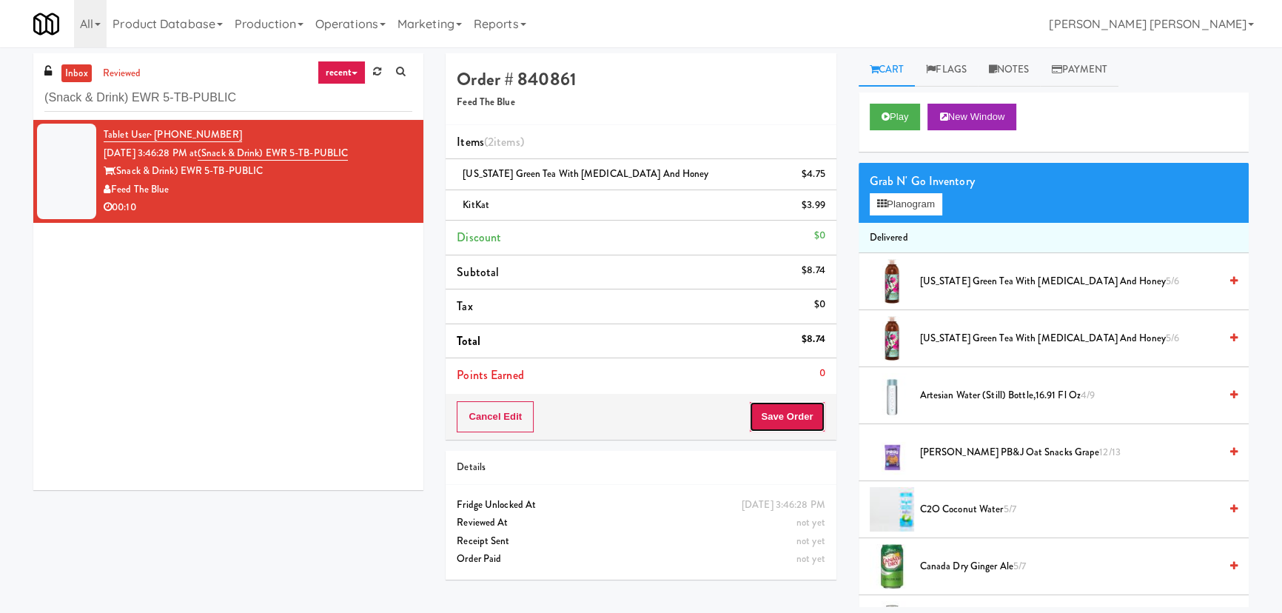
click at [777, 419] on button "Save Order" at bounding box center [787, 416] width 76 height 31
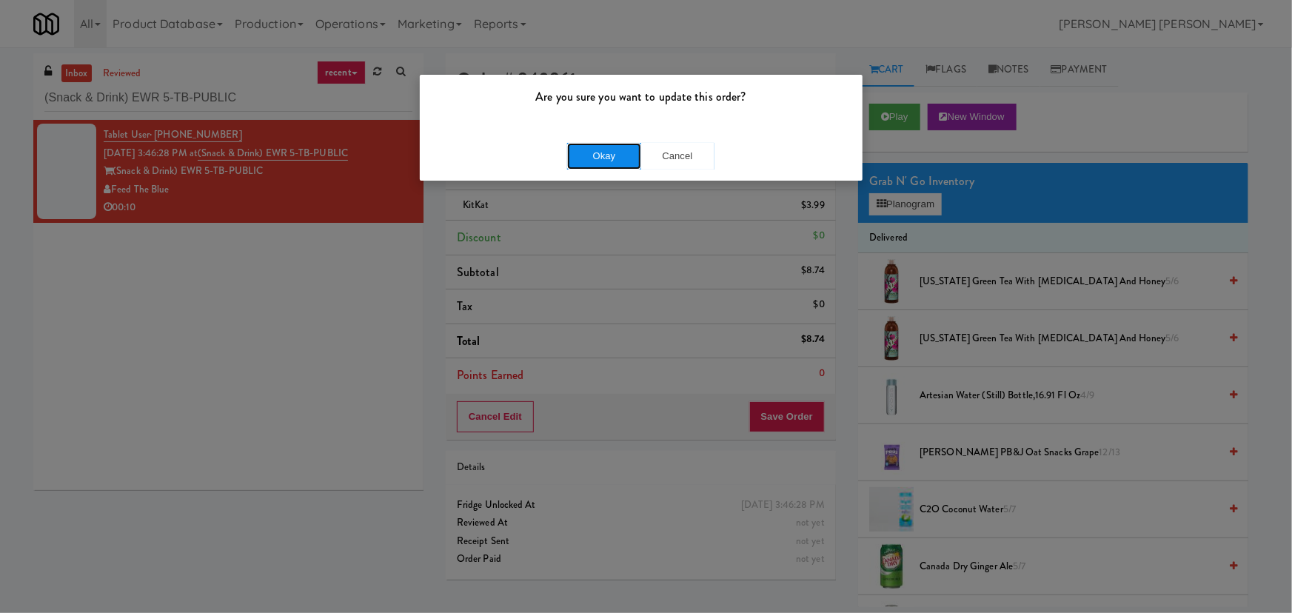
click at [603, 156] on button "Okay" at bounding box center [604, 156] width 74 height 27
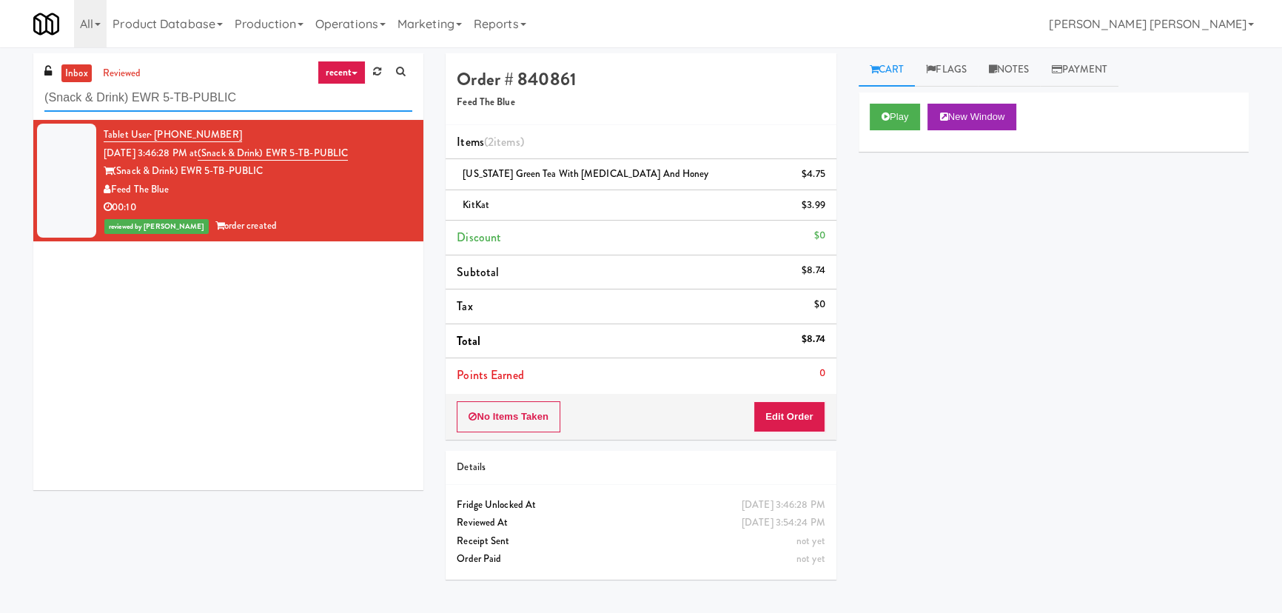
drag, startPoint x: 242, startPoint y: 96, endPoint x: -44, endPoint y: 85, distance: 286.7
click at [0, 85] on html "Are you sure you want to update this order? Okay Cancel Okay Are you sure you w…" at bounding box center [641, 306] width 1282 height 613
paste input "Central Gardens - Cooler"
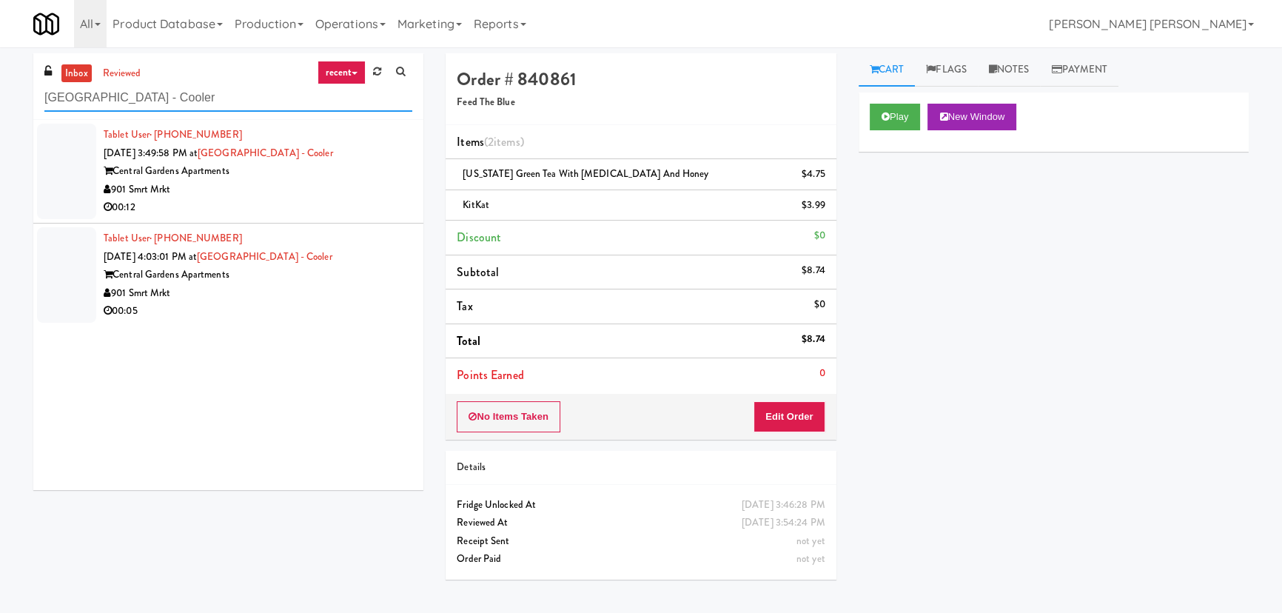
type input "Central Gardens - Cooler"
click at [347, 293] on div "901 Smrt Mrkt" at bounding box center [258, 293] width 309 height 19
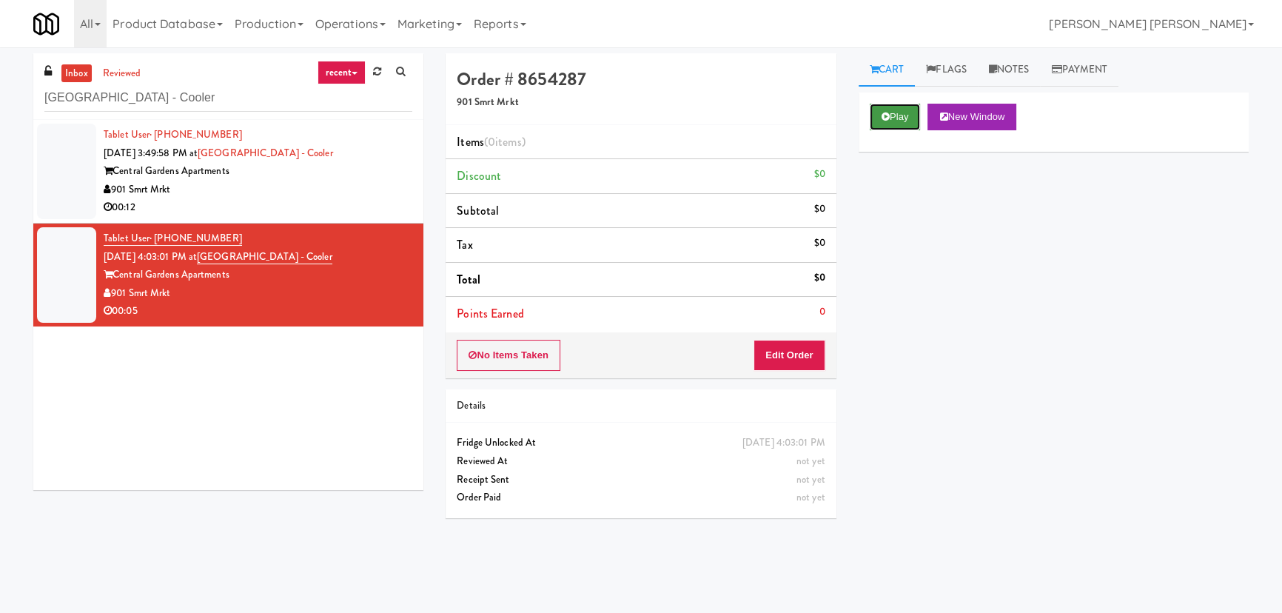
click at [892, 116] on button "Play" at bounding box center [895, 117] width 51 height 27
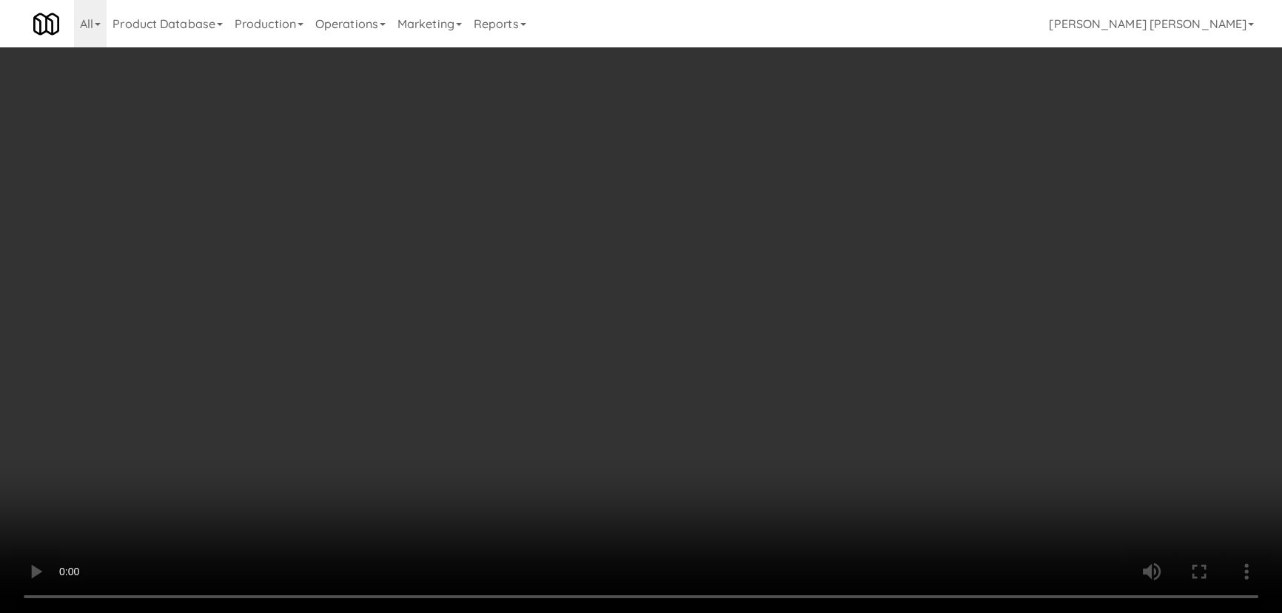
click at [854, 612] on video at bounding box center [641, 306] width 1282 height 613
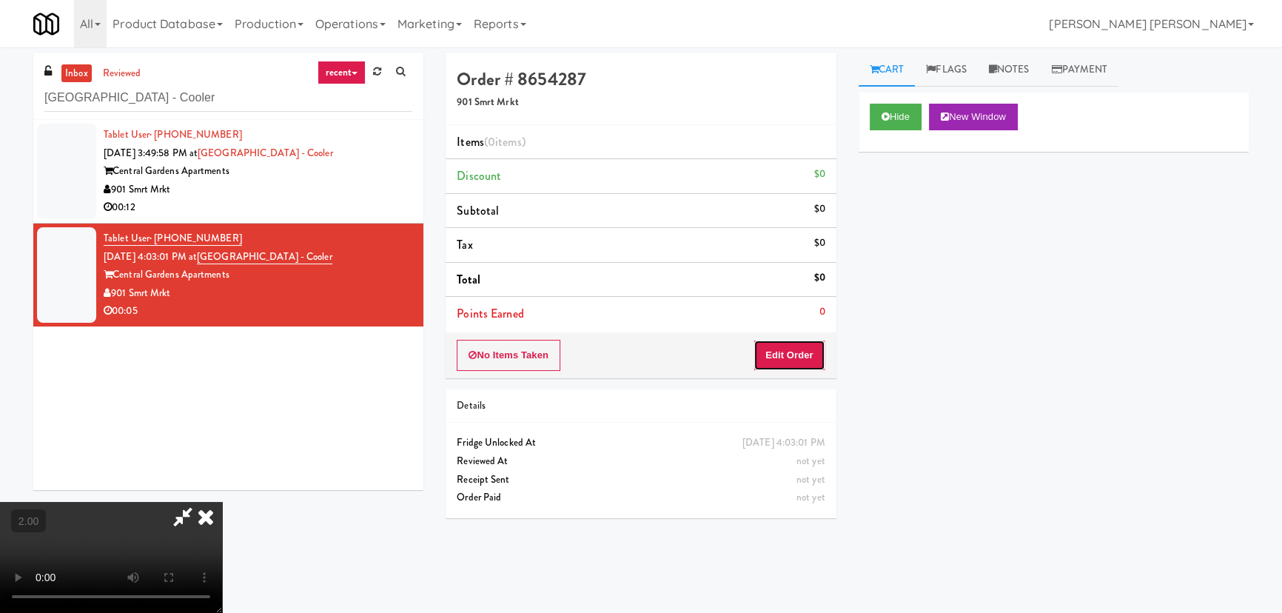
click at [779, 347] on button "Edit Order" at bounding box center [790, 355] width 72 height 31
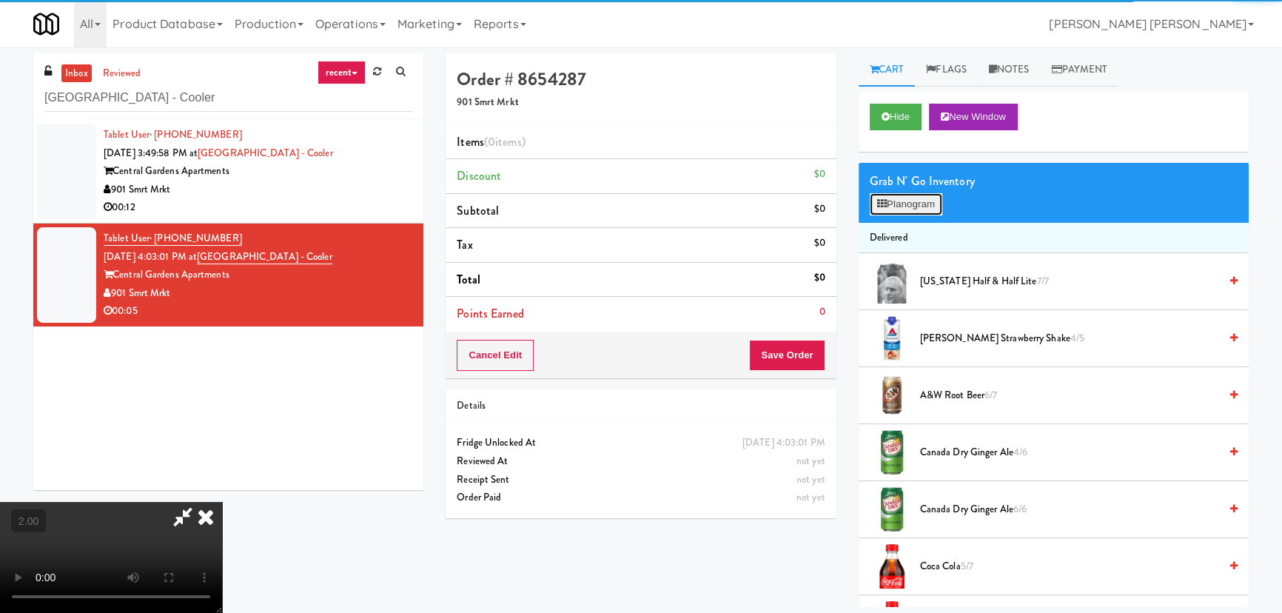
click at [894, 198] on button "Planogram" at bounding box center [906, 204] width 73 height 22
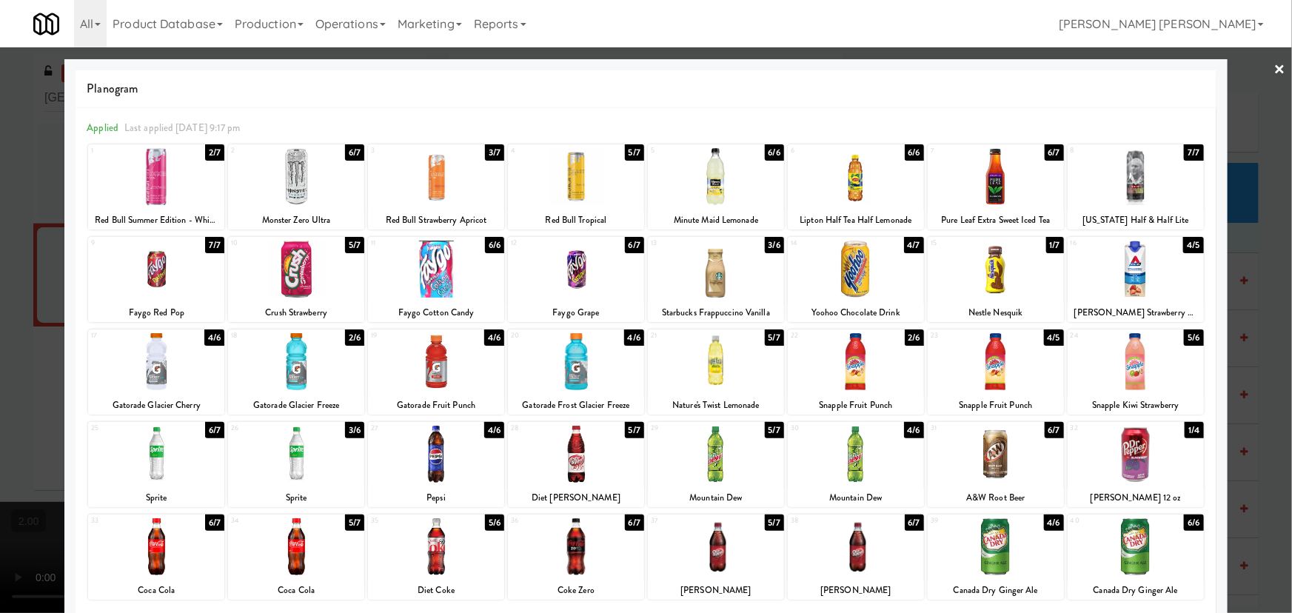
click at [1274, 68] on link "×" at bounding box center [1280, 70] width 12 height 46
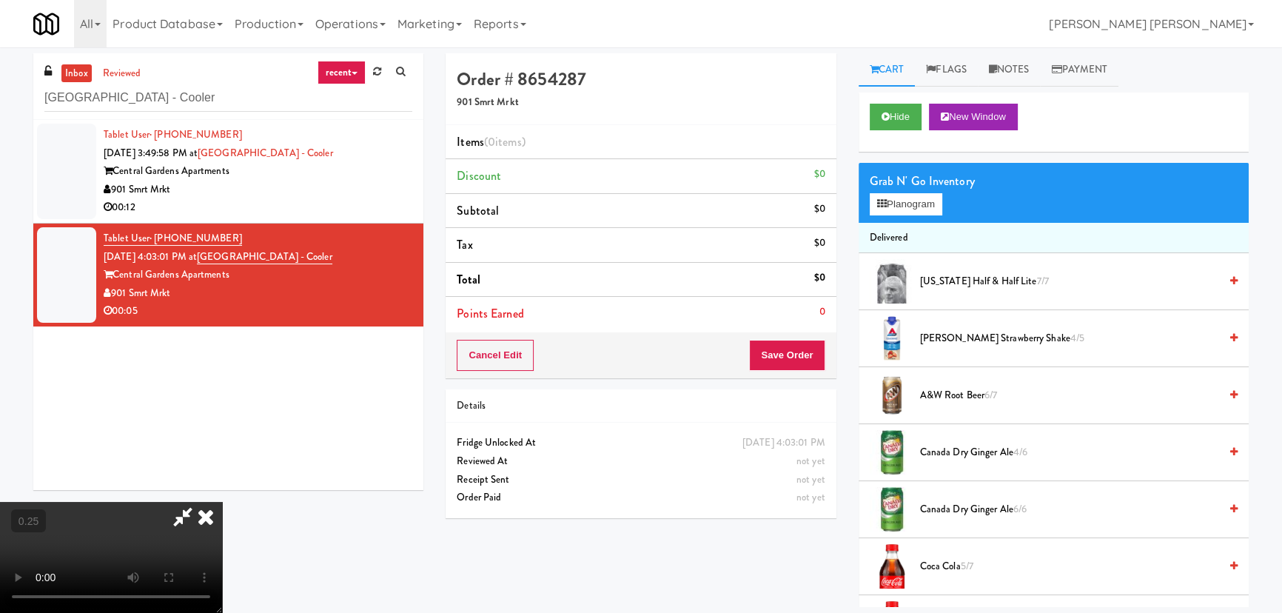
drag, startPoint x: 748, startPoint y: 58, endPoint x: 965, endPoint y: 240, distance: 283.3
click at [222, 502] on icon at bounding box center [206, 517] width 33 height 30
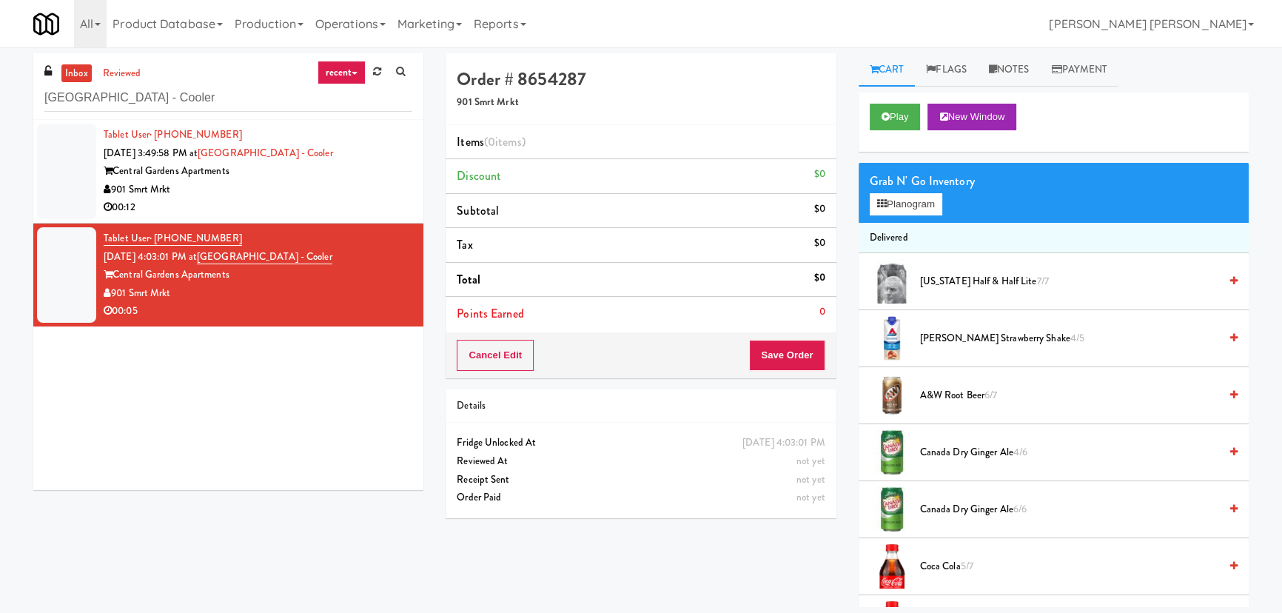
click at [971, 399] on span "A&W Root Beer 6/7" at bounding box center [1069, 395] width 299 height 19
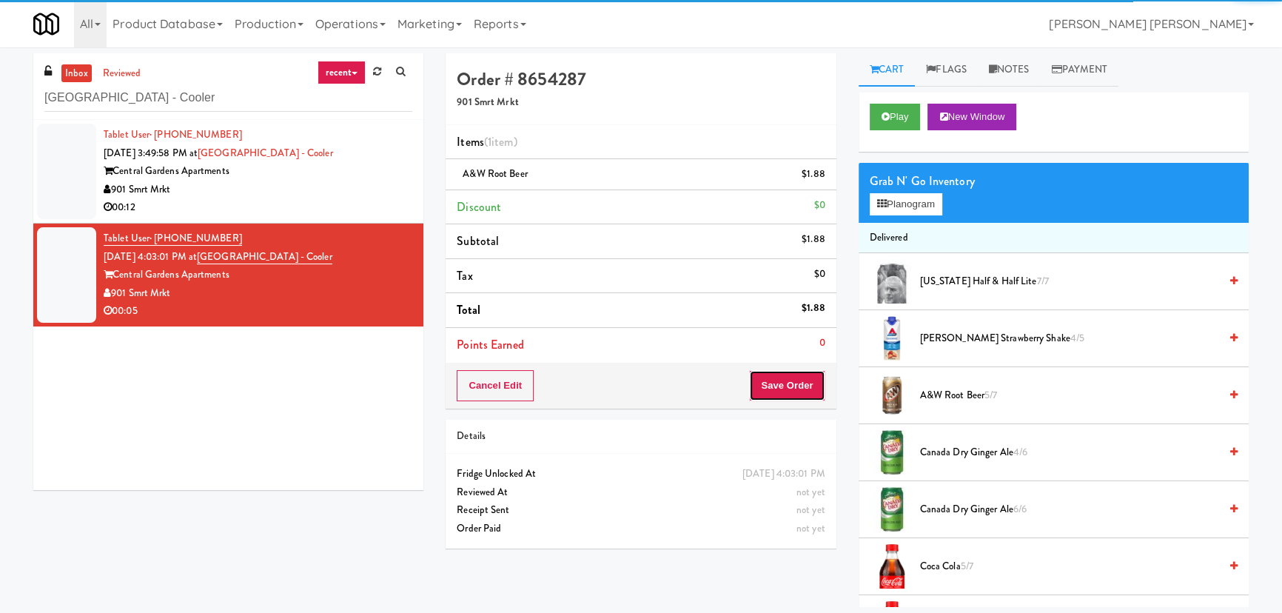
click at [791, 381] on button "Save Order" at bounding box center [787, 385] width 76 height 31
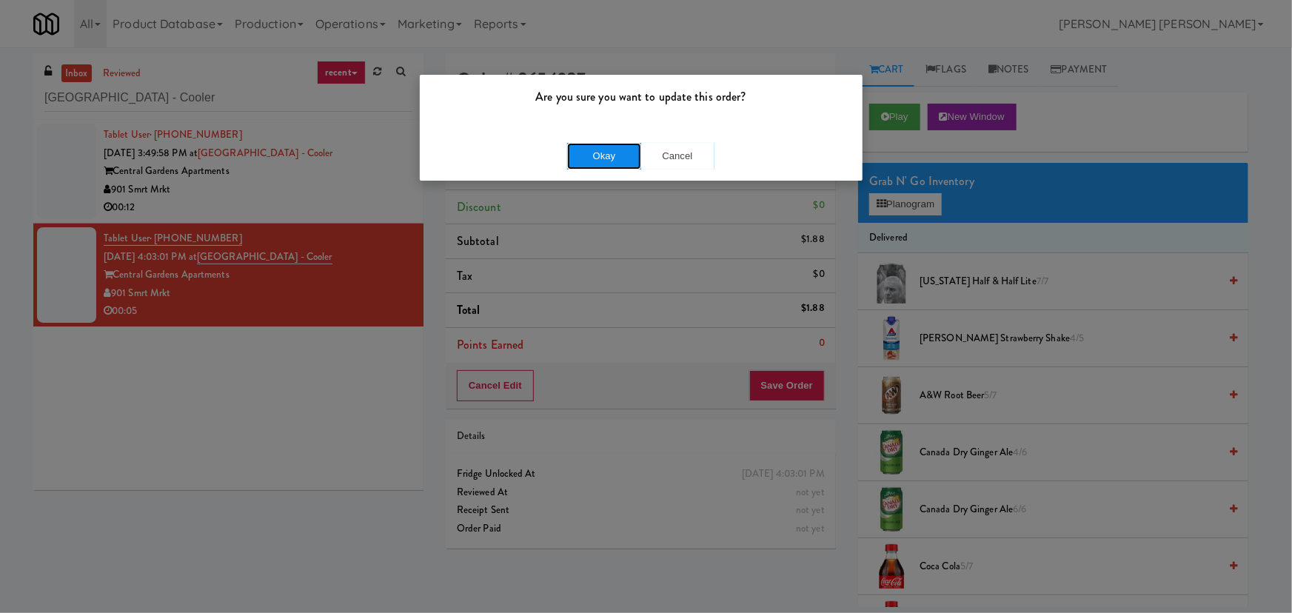
click at [604, 151] on button "Okay" at bounding box center [604, 156] width 74 height 27
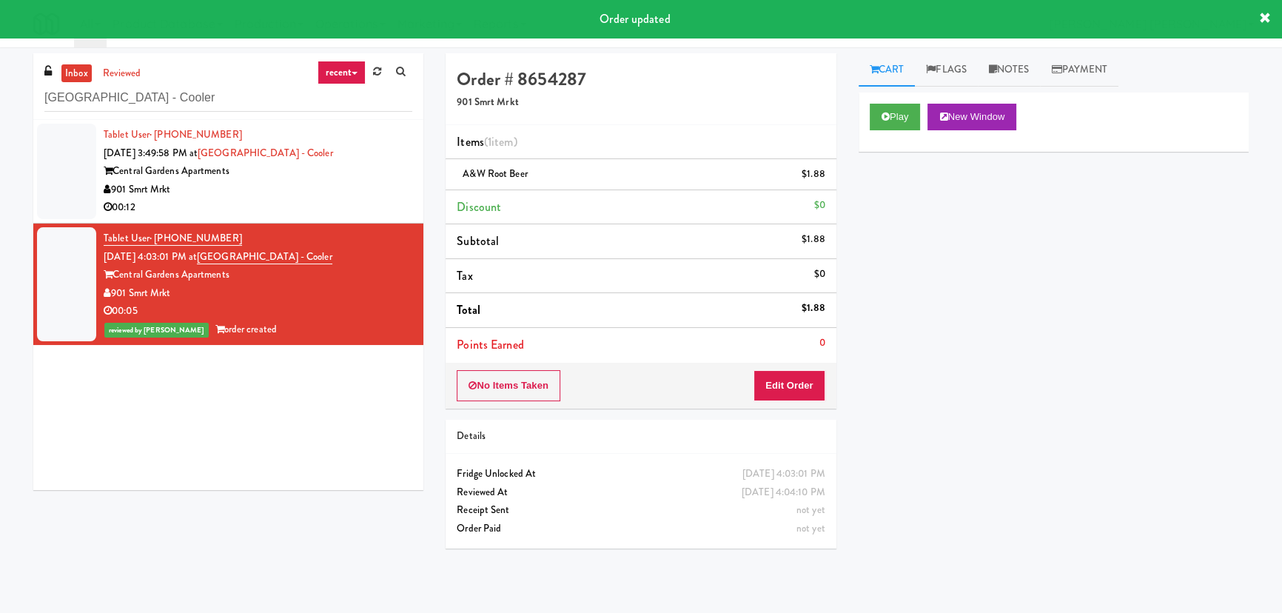
click at [318, 200] on div "00:12" at bounding box center [258, 207] width 309 height 19
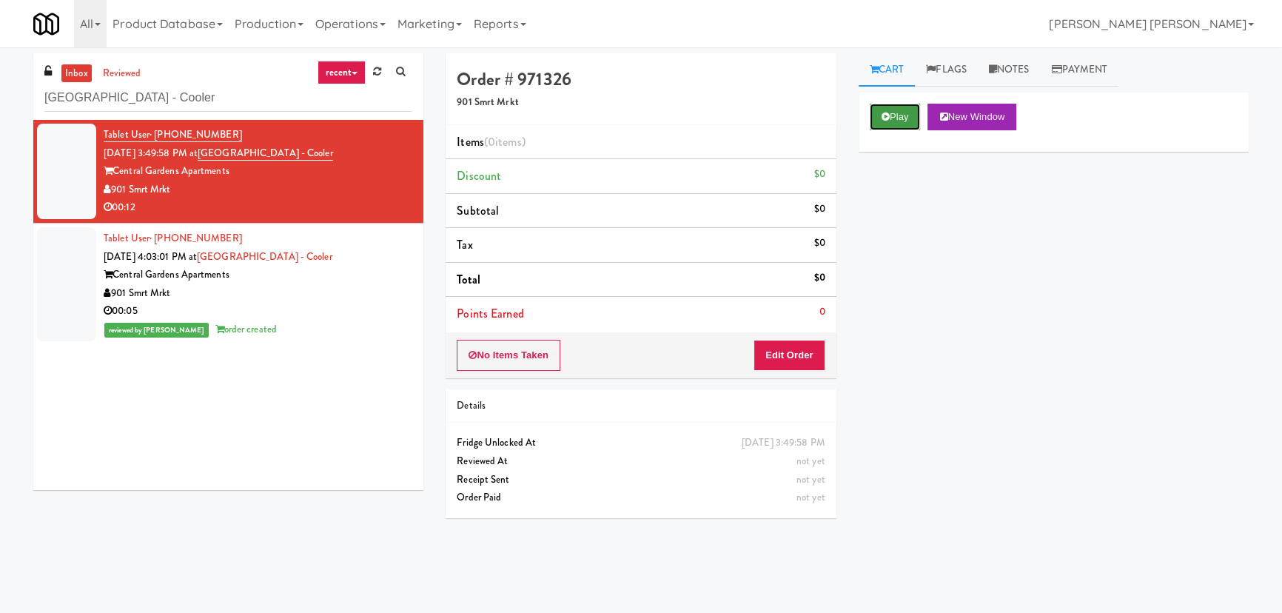
click at [890, 124] on button "Play" at bounding box center [895, 117] width 51 height 27
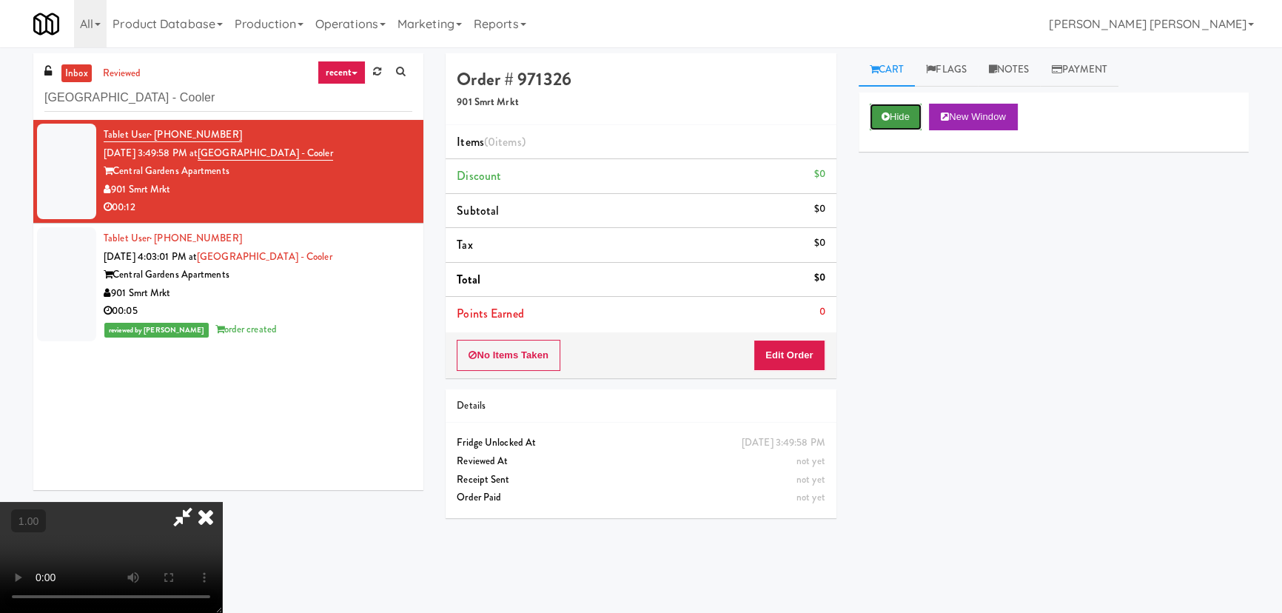
click at [894, 115] on button "Hide" at bounding box center [896, 117] width 52 height 27
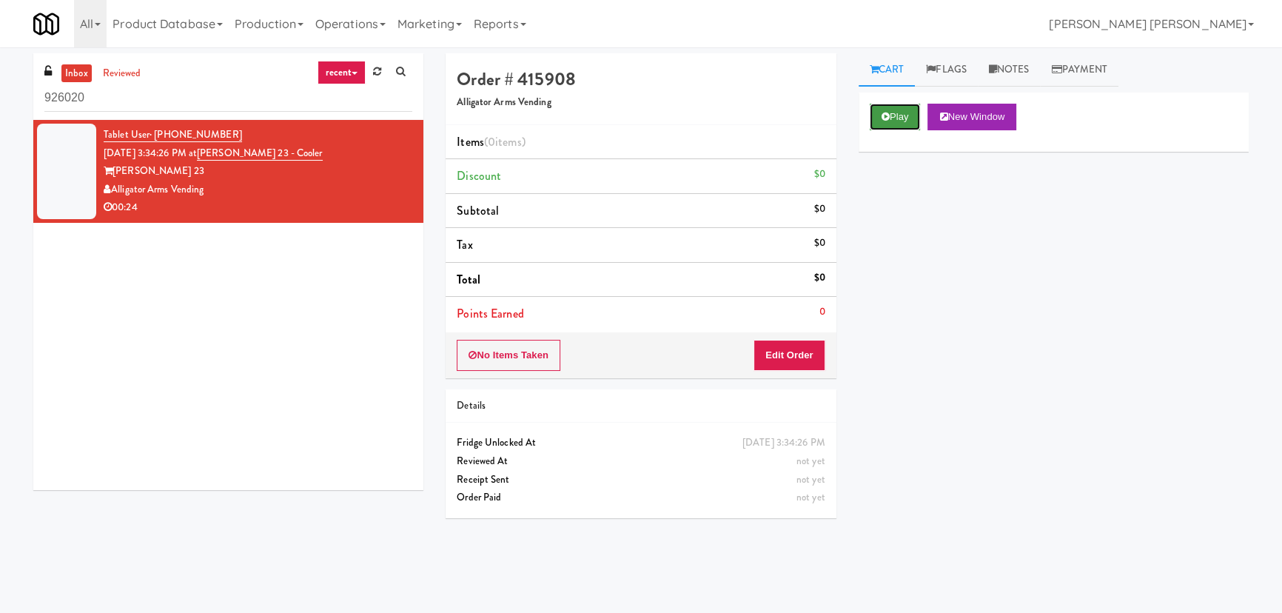
click at [902, 117] on button "Play" at bounding box center [895, 117] width 51 height 27
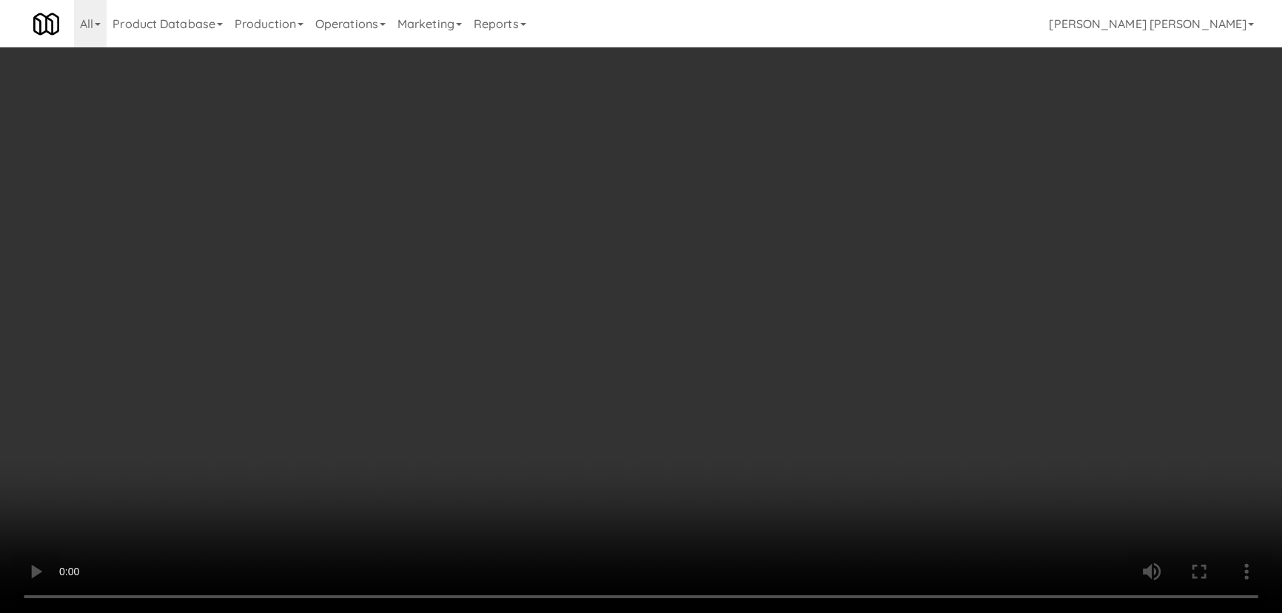
drag, startPoint x: 797, startPoint y: 634, endPoint x: 911, endPoint y: 613, distance: 116.6
click at [820, 612] on video at bounding box center [641, 306] width 1282 height 613
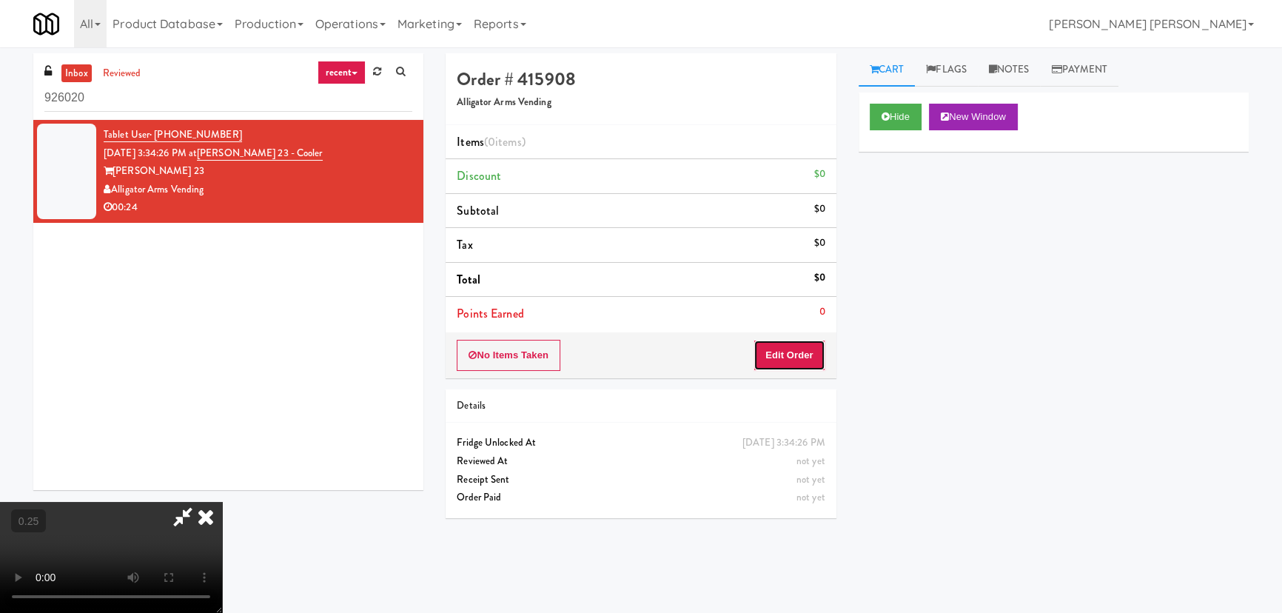
click at [817, 349] on button "Edit Order" at bounding box center [790, 355] width 72 height 31
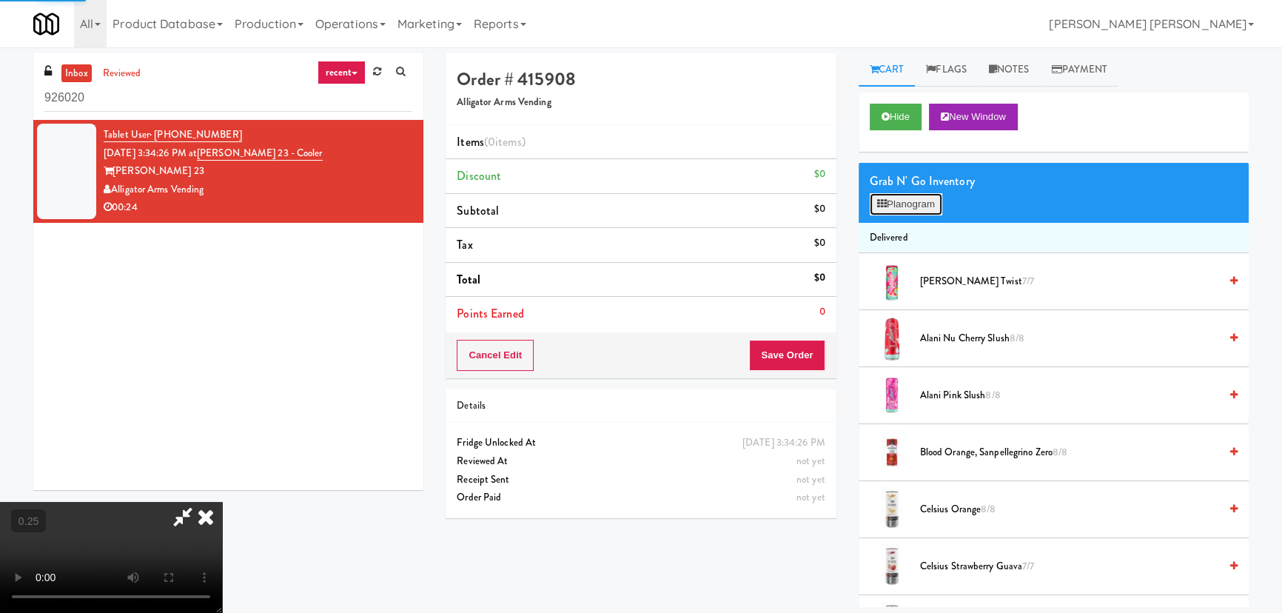
click at [905, 204] on button "Planogram" at bounding box center [906, 204] width 73 height 22
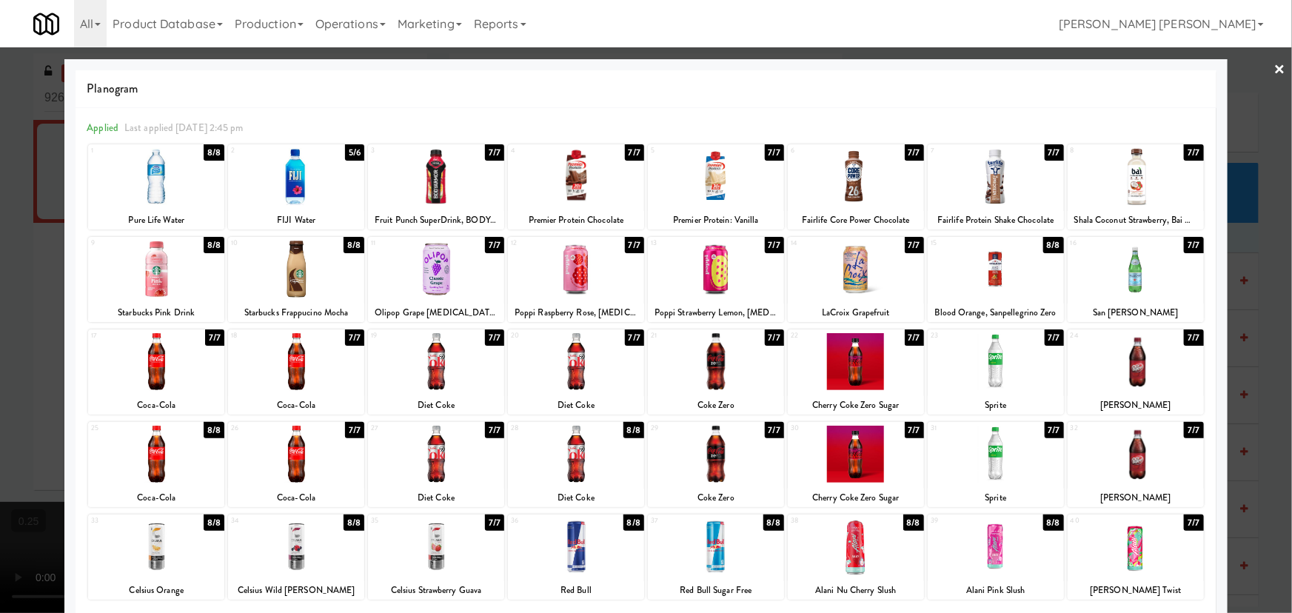
click at [1274, 73] on link "×" at bounding box center [1280, 70] width 12 height 46
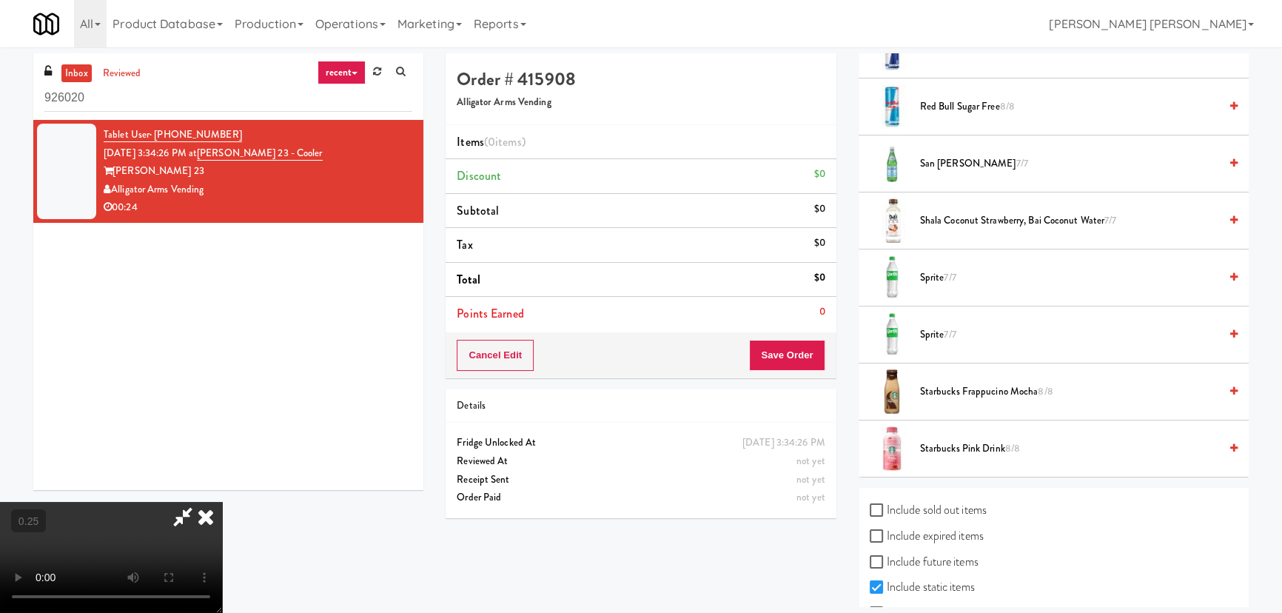
scroll to position [2094, 0]
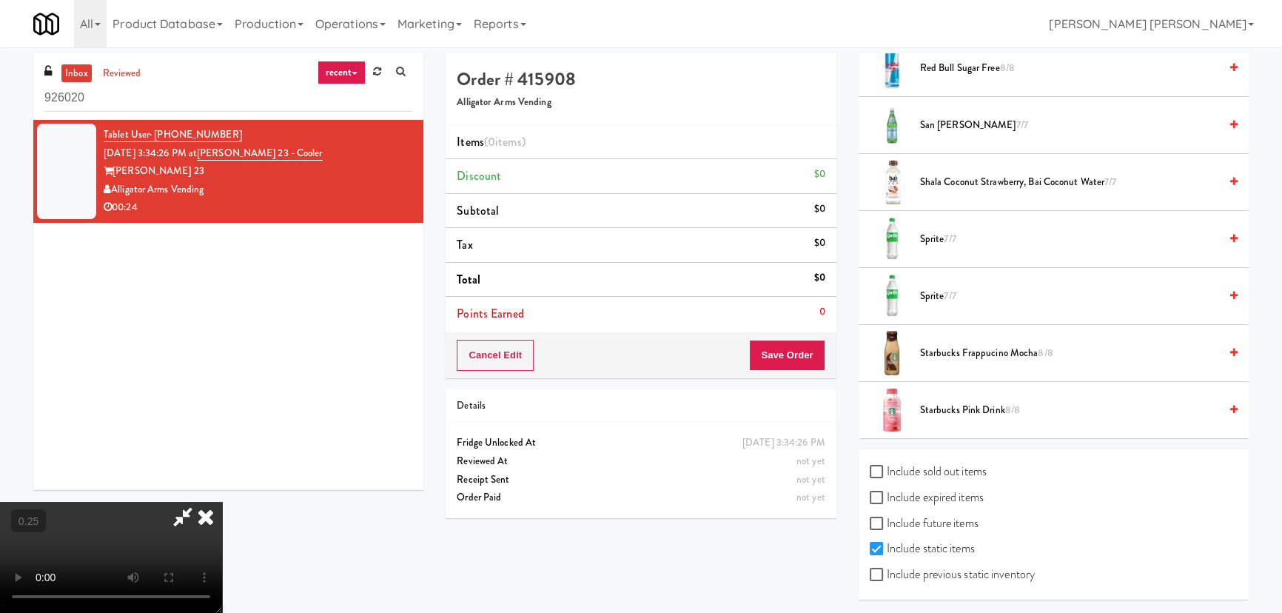
click at [914, 569] on label "Include previous static inventory" at bounding box center [952, 574] width 165 height 22
click at [887, 569] on input "Include previous static inventory" at bounding box center [878, 575] width 17 height 12
checkbox input "true"
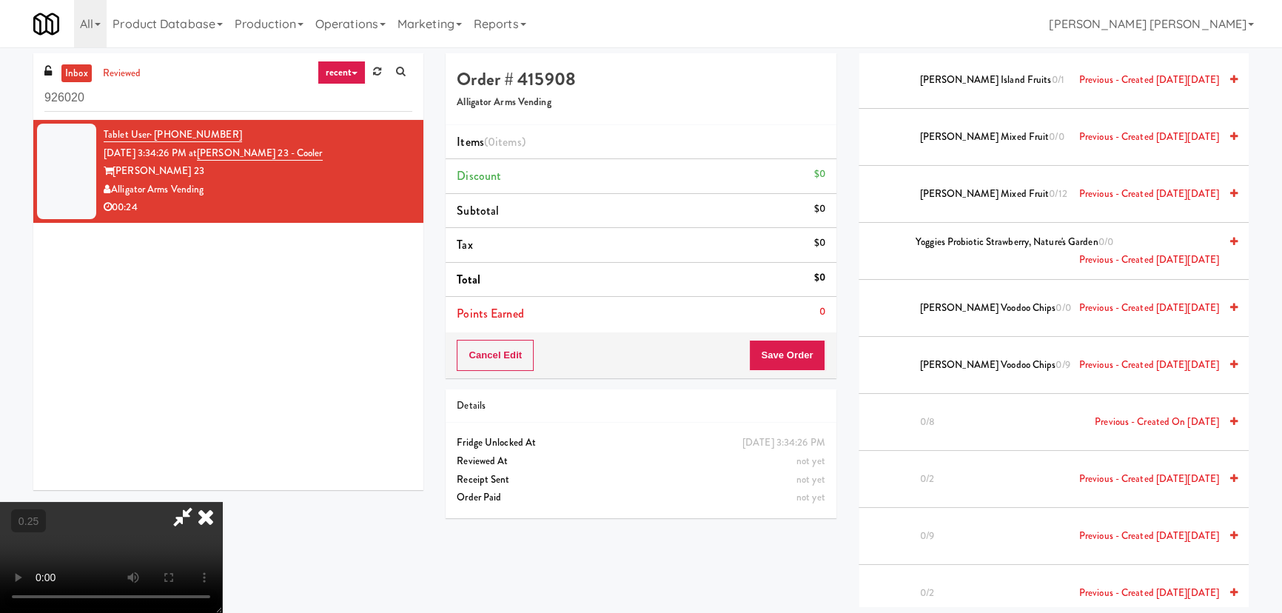
scroll to position [8528, 0]
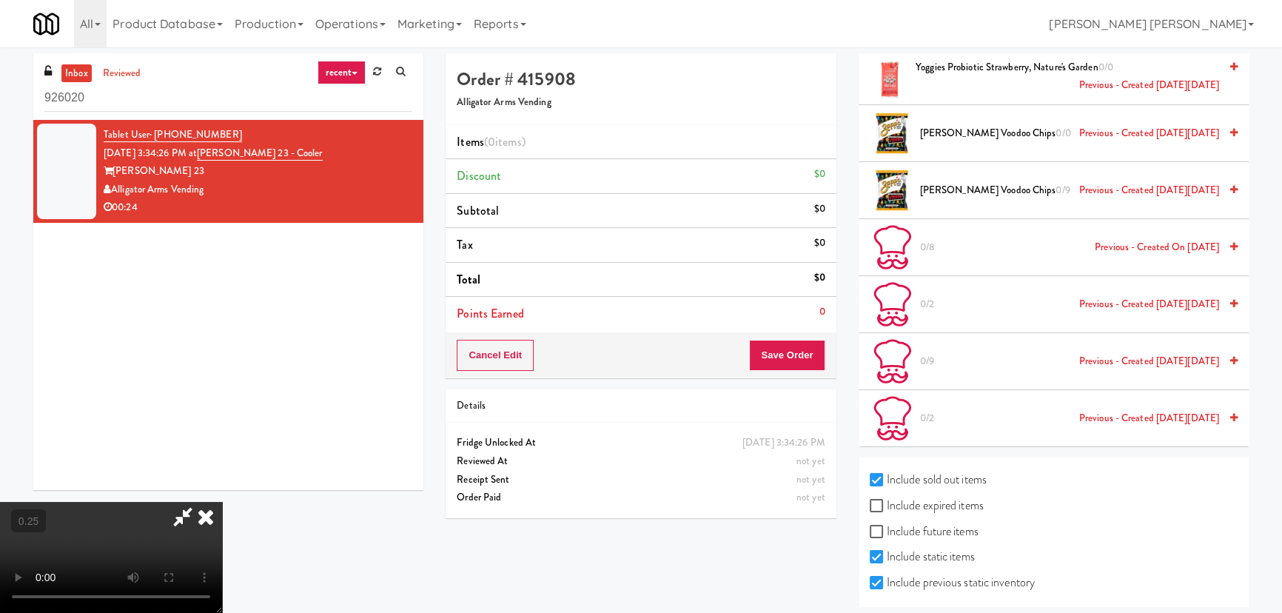
click at [910, 495] on label "Include expired items" at bounding box center [927, 506] width 114 height 22
click at [887, 500] on input "Include expired items" at bounding box center [878, 506] width 17 height 12
checkbox input "true"
click at [909, 521] on label "Include future items" at bounding box center [924, 531] width 109 height 22
click at [887, 526] on input "Include future items" at bounding box center [878, 532] width 17 height 12
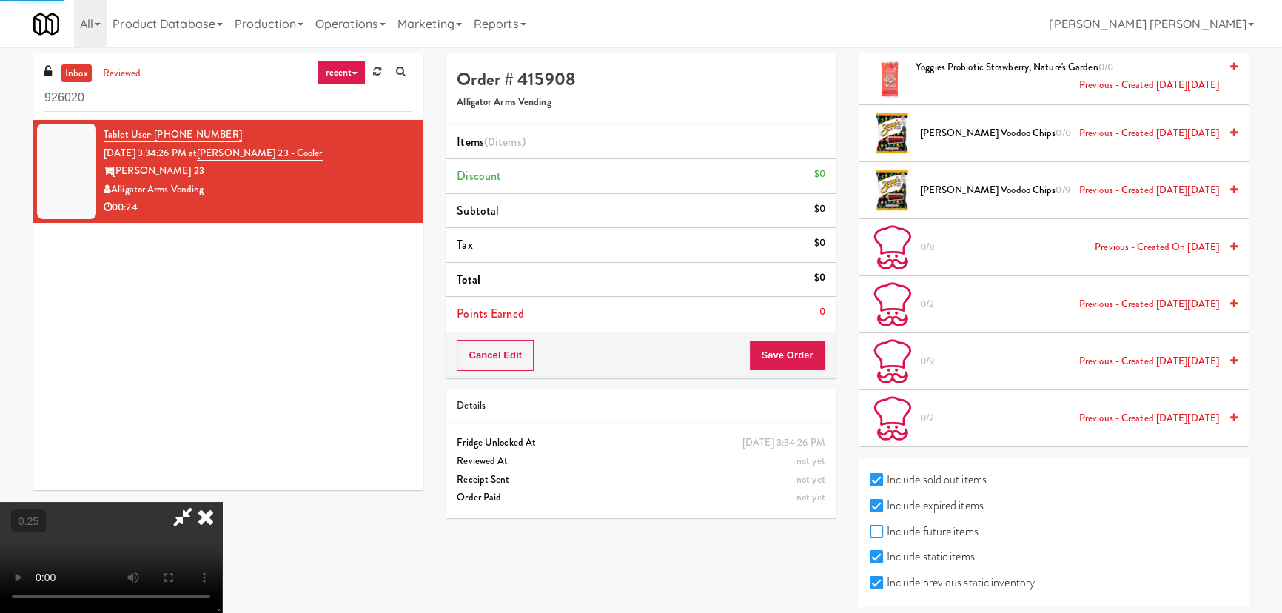
checkbox input "true"
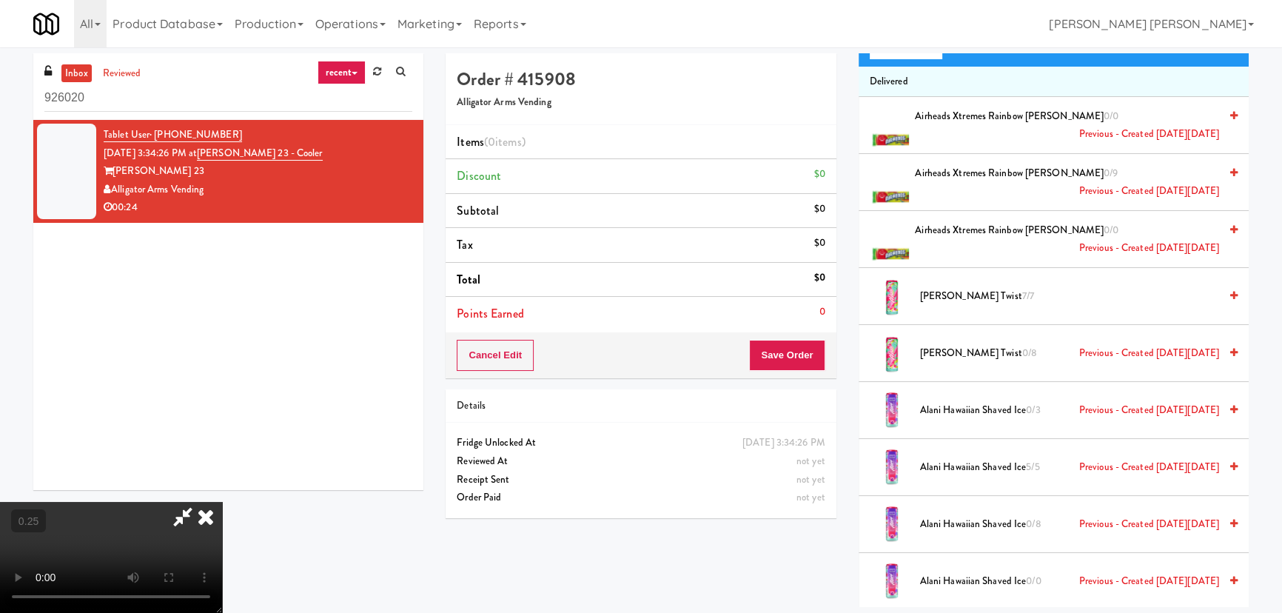
scroll to position [0, 0]
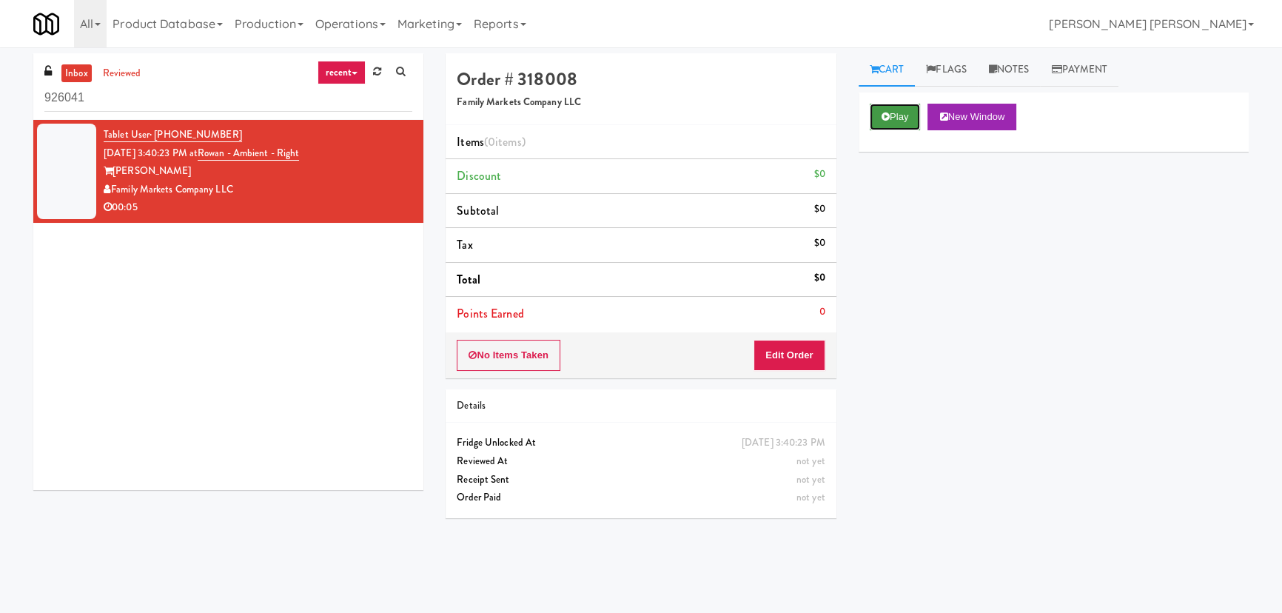
click at [888, 112] on icon at bounding box center [886, 117] width 8 height 10
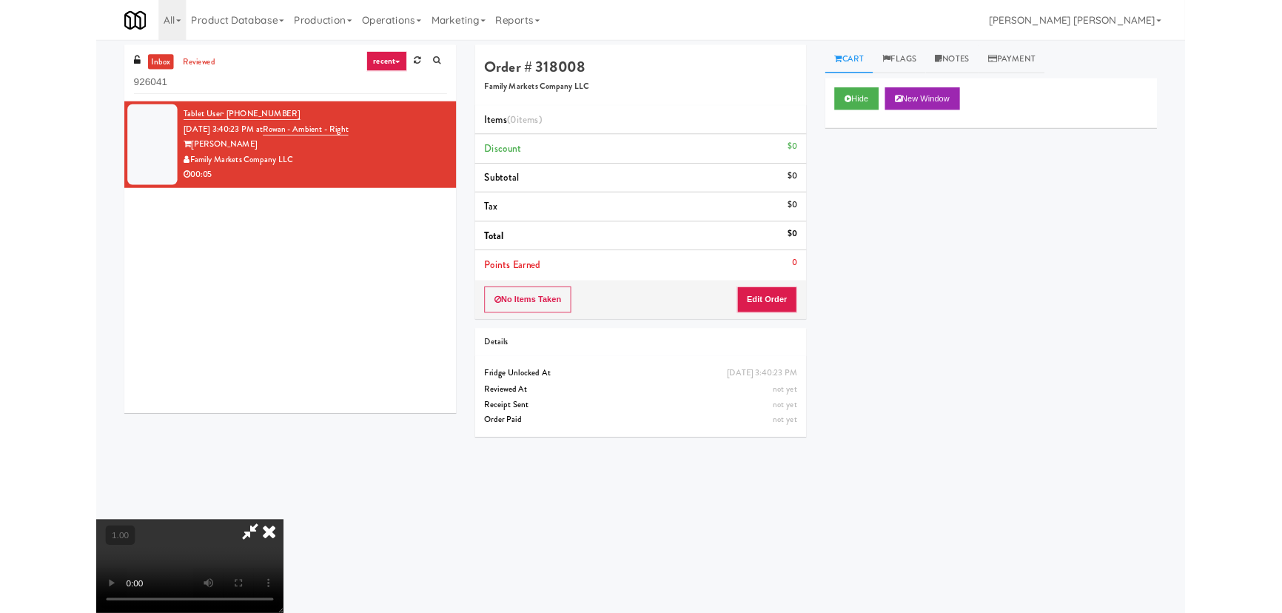
scroll to position [30, 0]
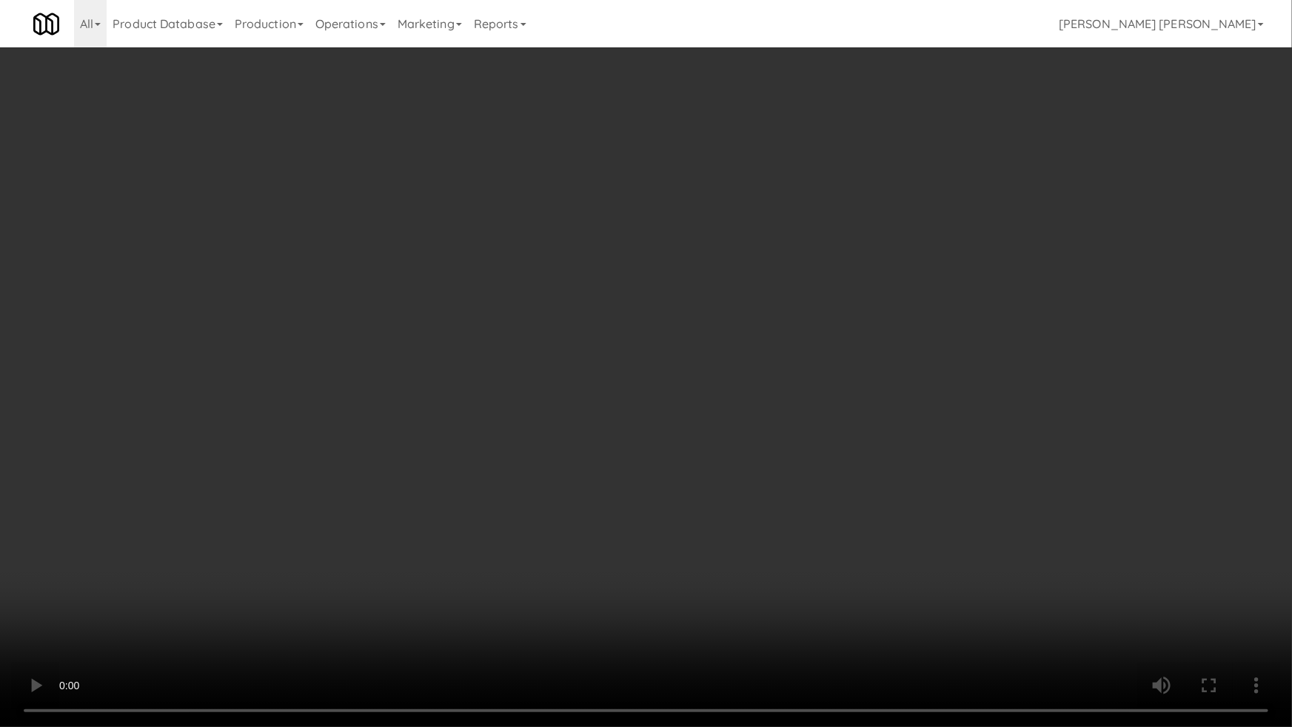
drag, startPoint x: 987, startPoint y: 620, endPoint x: 897, endPoint y: 572, distance: 102.3
click at [985, 612] on video at bounding box center [646, 363] width 1292 height 727
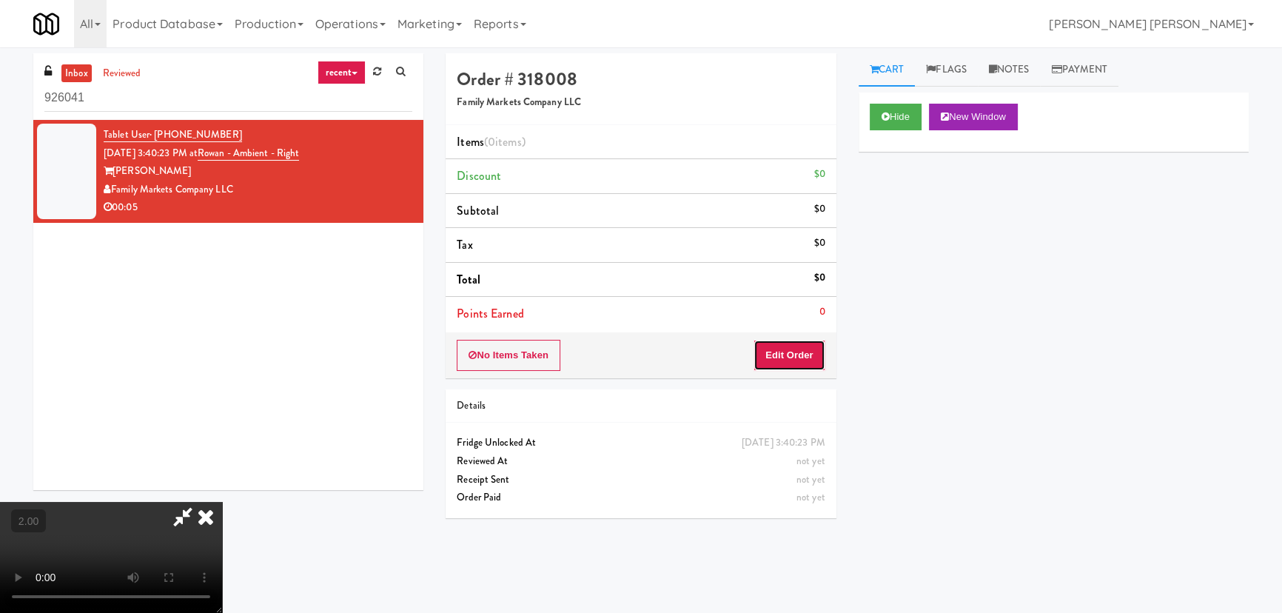
click at [811, 350] on button "Edit Order" at bounding box center [790, 355] width 72 height 31
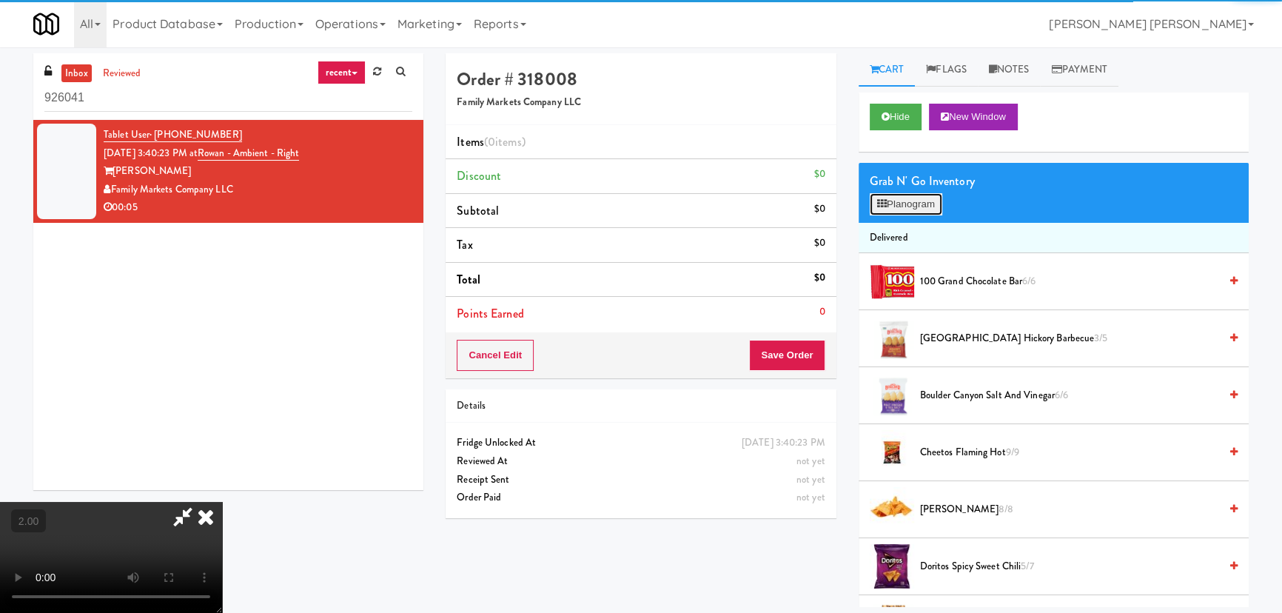
click at [898, 209] on button "Planogram" at bounding box center [906, 204] width 73 height 22
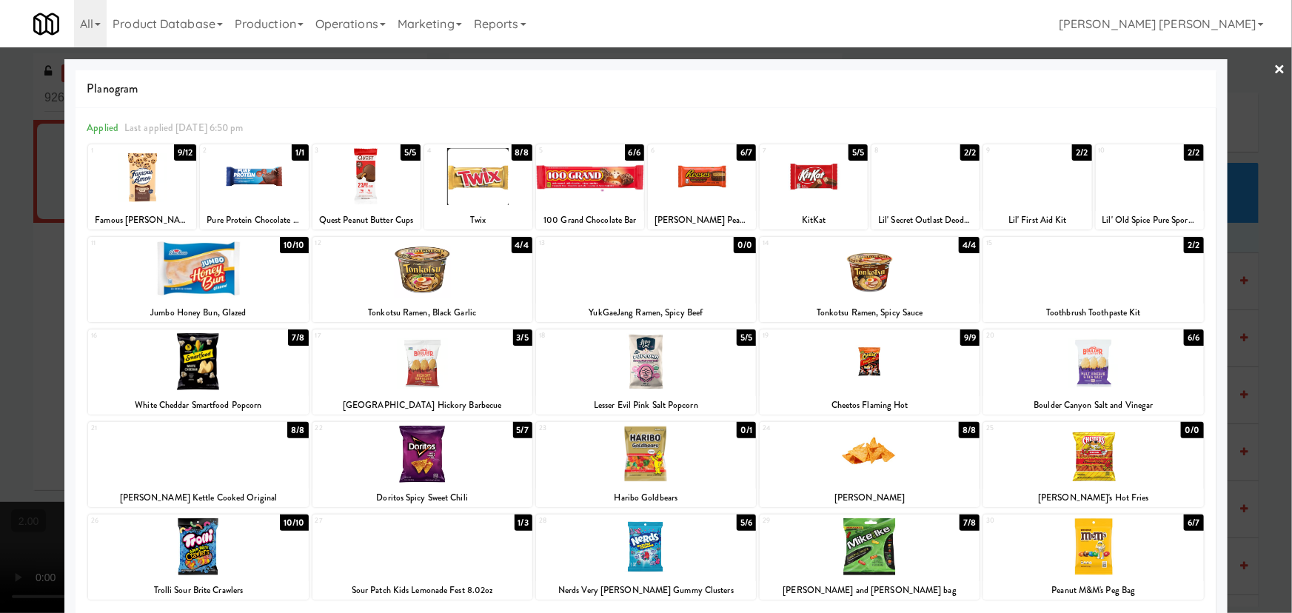
click at [653, 566] on div at bounding box center [646, 546] width 220 height 57
click at [1274, 67] on link "×" at bounding box center [1280, 70] width 12 height 46
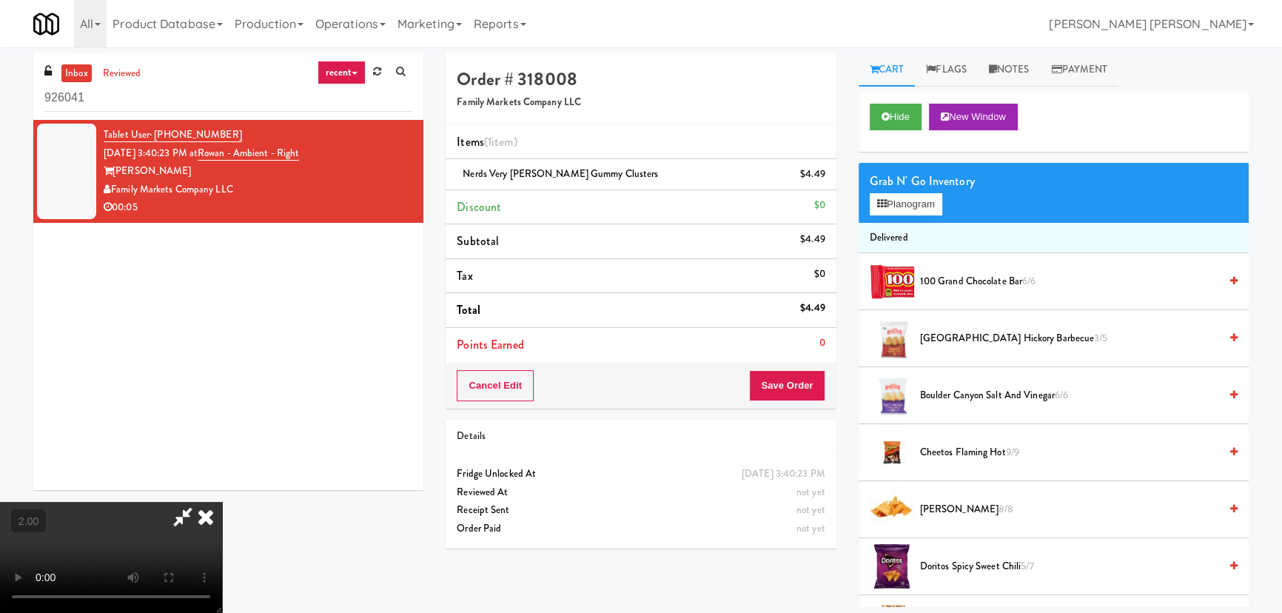
click at [222, 502] on icon at bounding box center [206, 517] width 33 height 30
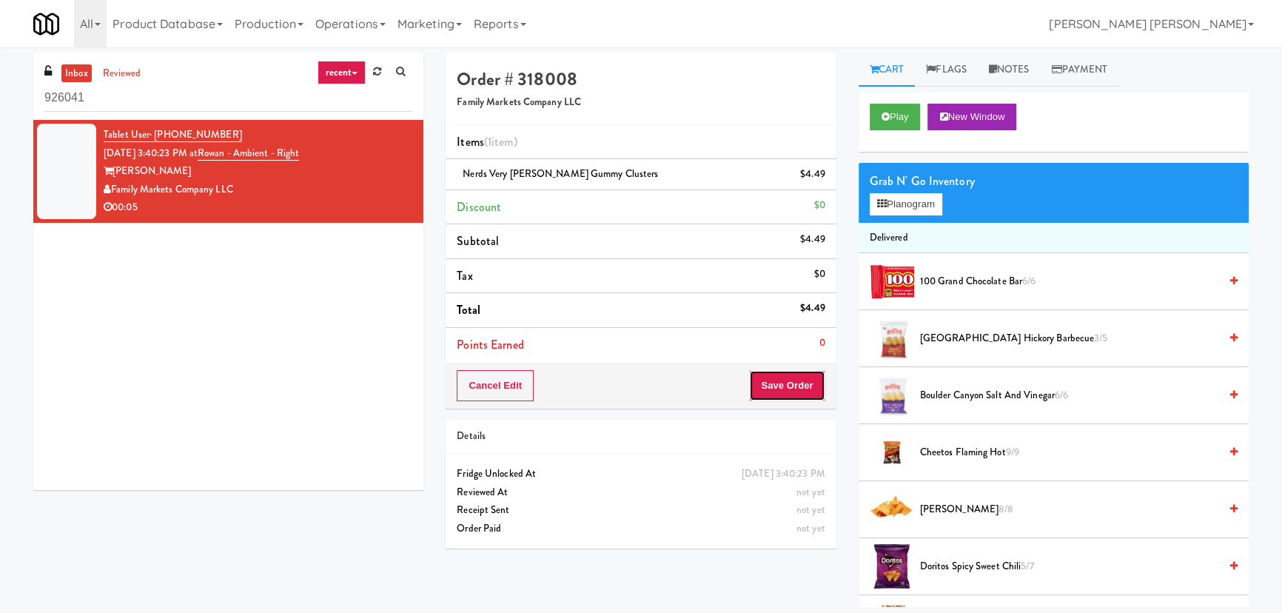
click at [795, 384] on button "Save Order" at bounding box center [787, 385] width 76 height 31
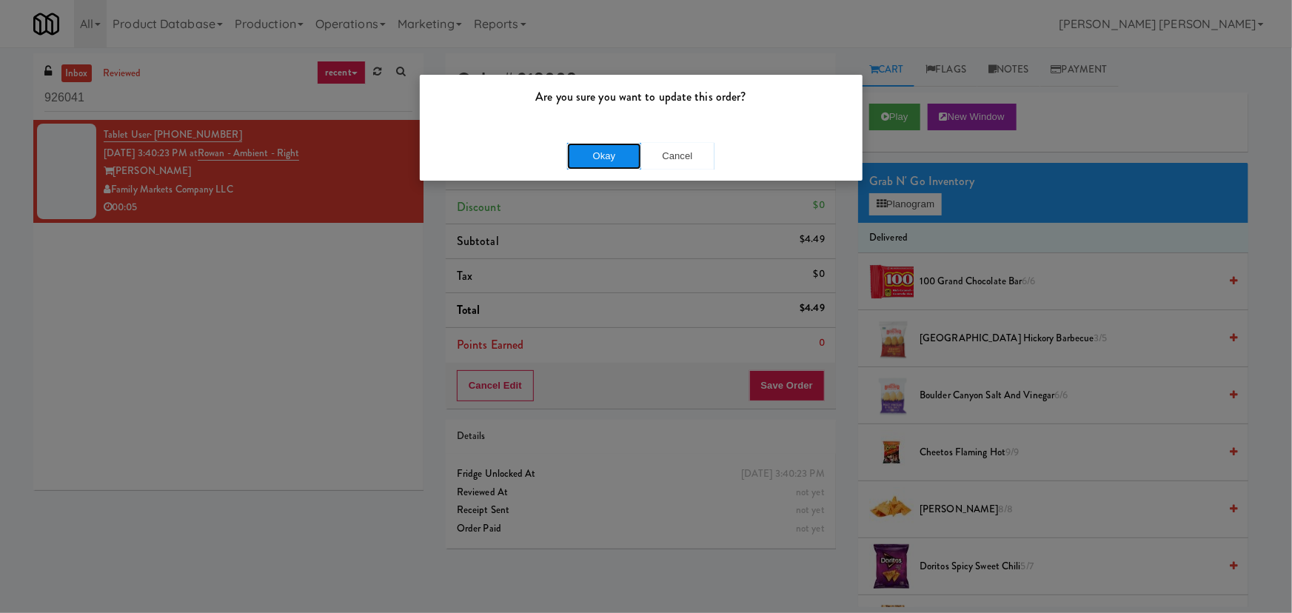
click at [622, 154] on button "Okay" at bounding box center [604, 156] width 74 height 27
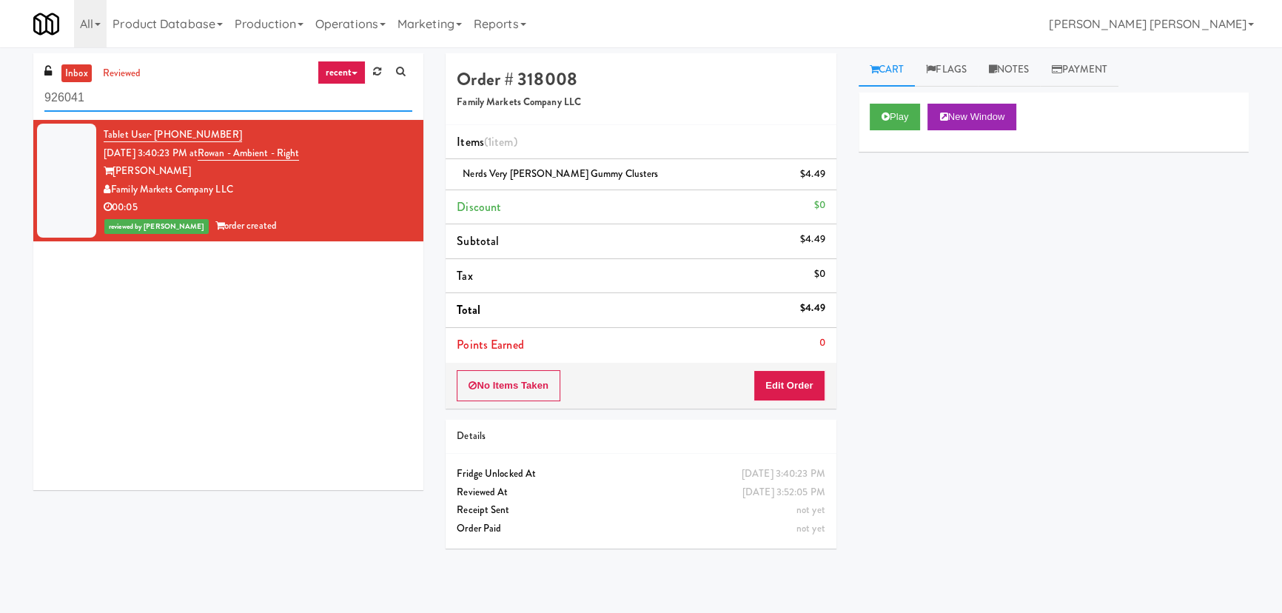
drag, startPoint x: 184, startPoint y: 101, endPoint x: -30, endPoint y: 96, distance: 214.0
click at [0, 96] on html "Are you sure you want to update this order? Okay Cancel Okay Are you sure you w…" at bounding box center [641, 306] width 1282 height 613
paste input "Reserve Glenview"
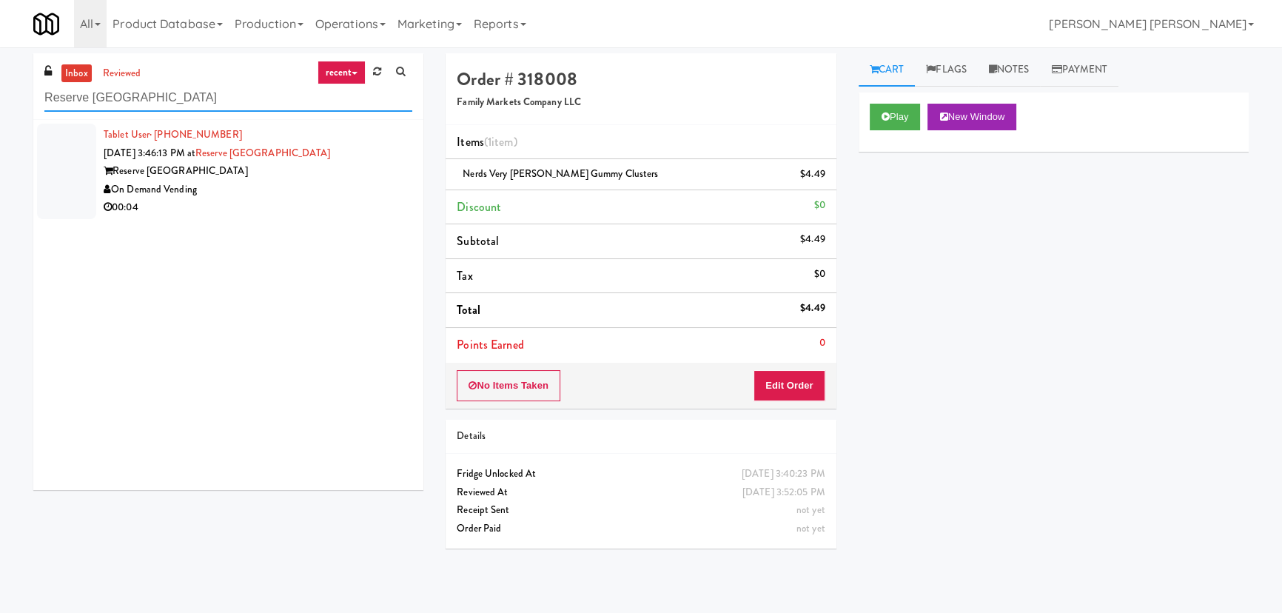
type input "Reserve Glenview"
click at [302, 175] on div "Reserve Glenview" at bounding box center [258, 171] width 309 height 19
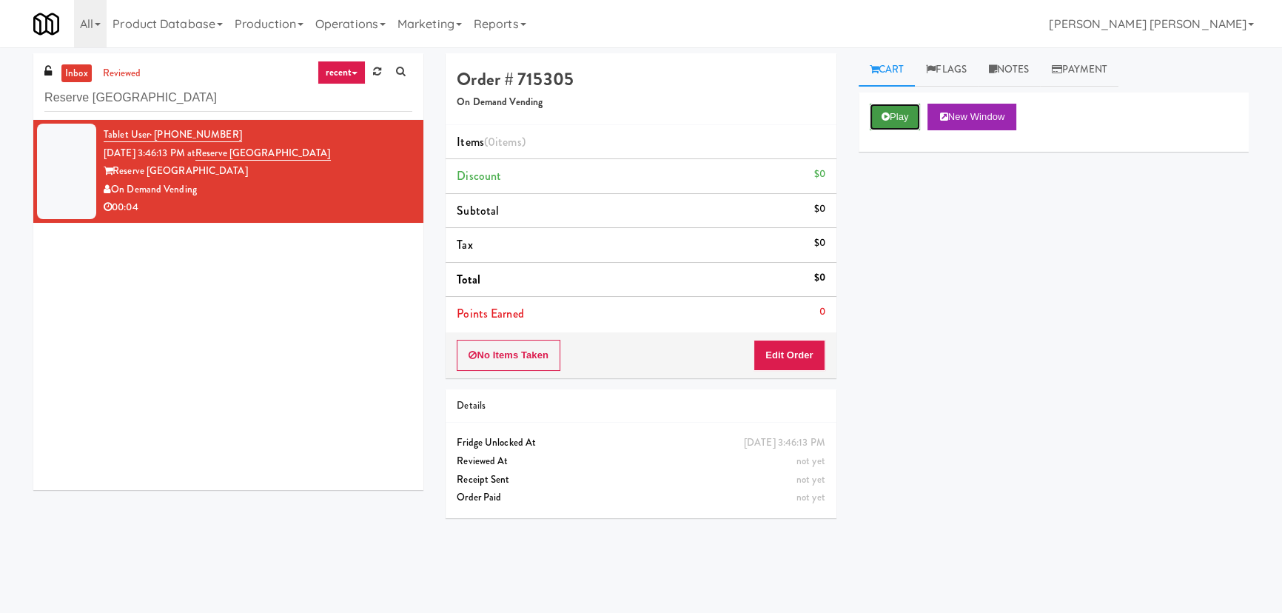
click at [905, 116] on button "Play" at bounding box center [895, 117] width 51 height 27
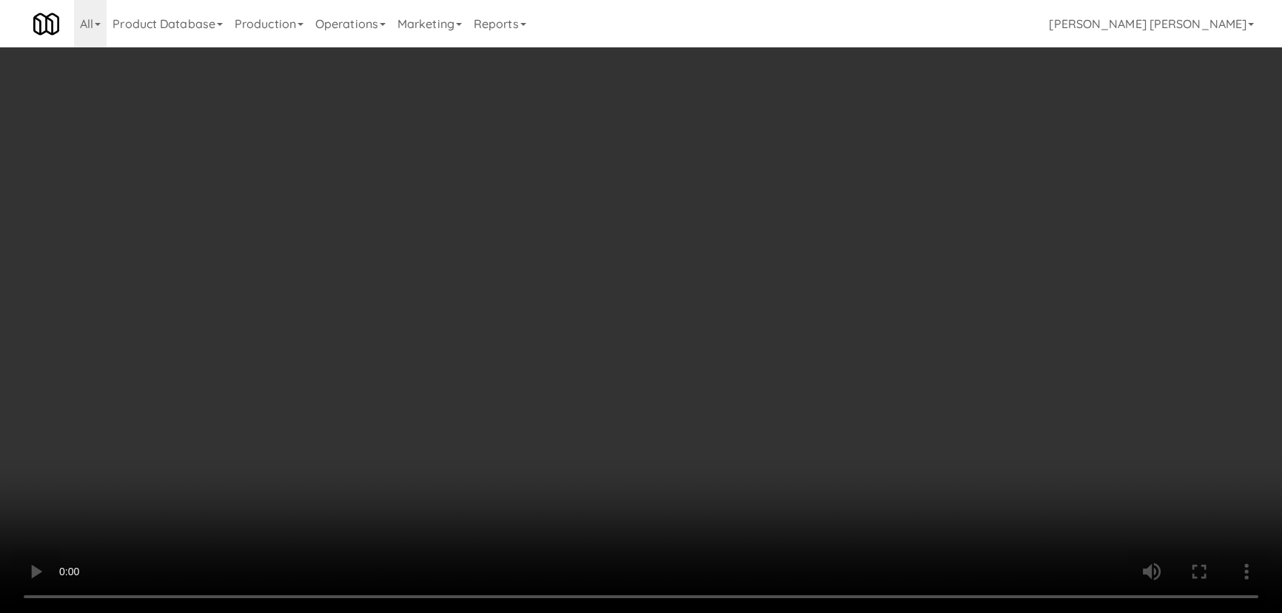
click at [746, 612] on video at bounding box center [641, 306] width 1282 height 613
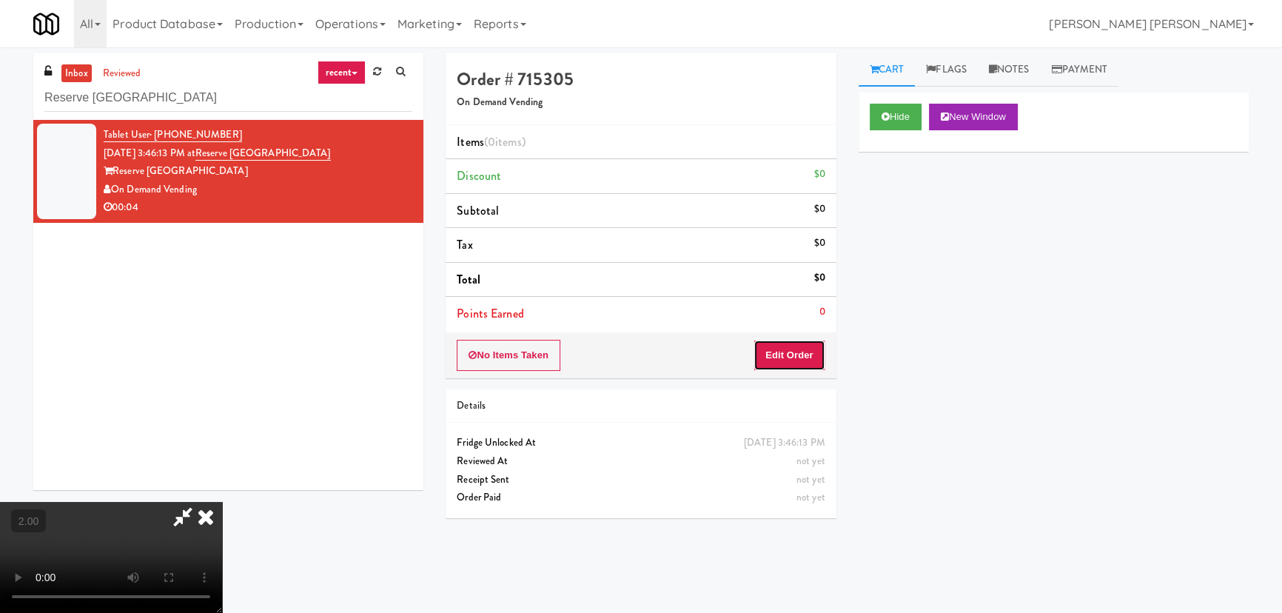
click at [807, 355] on button "Edit Order" at bounding box center [790, 355] width 72 height 31
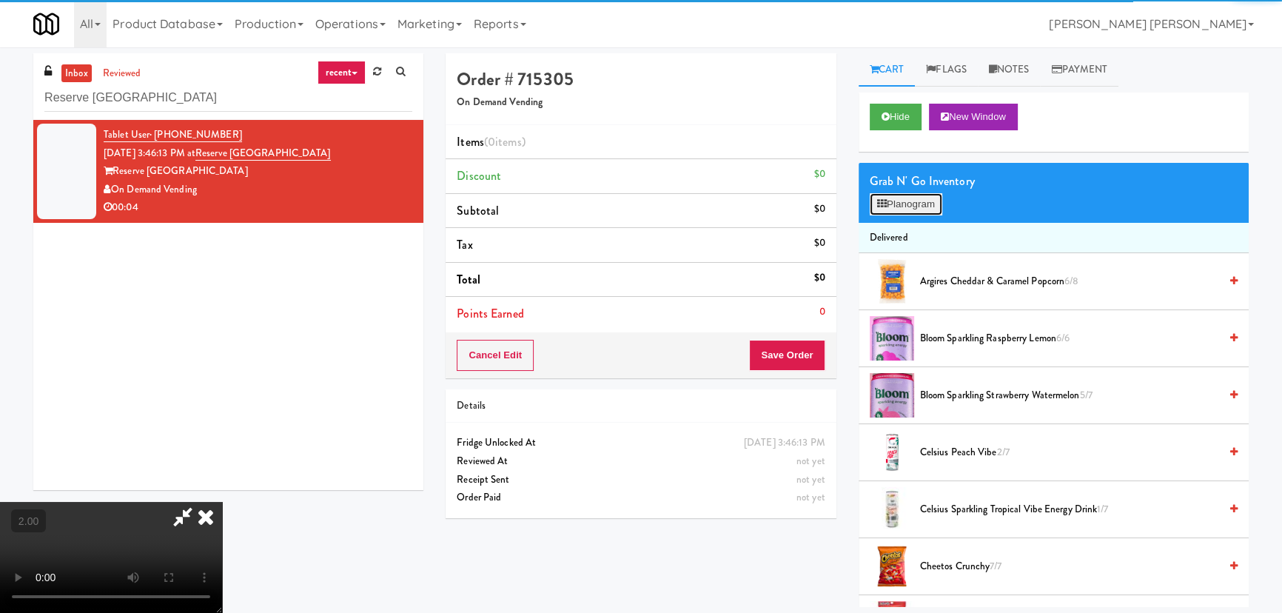
click at [892, 214] on button "Planogram" at bounding box center [906, 204] width 73 height 22
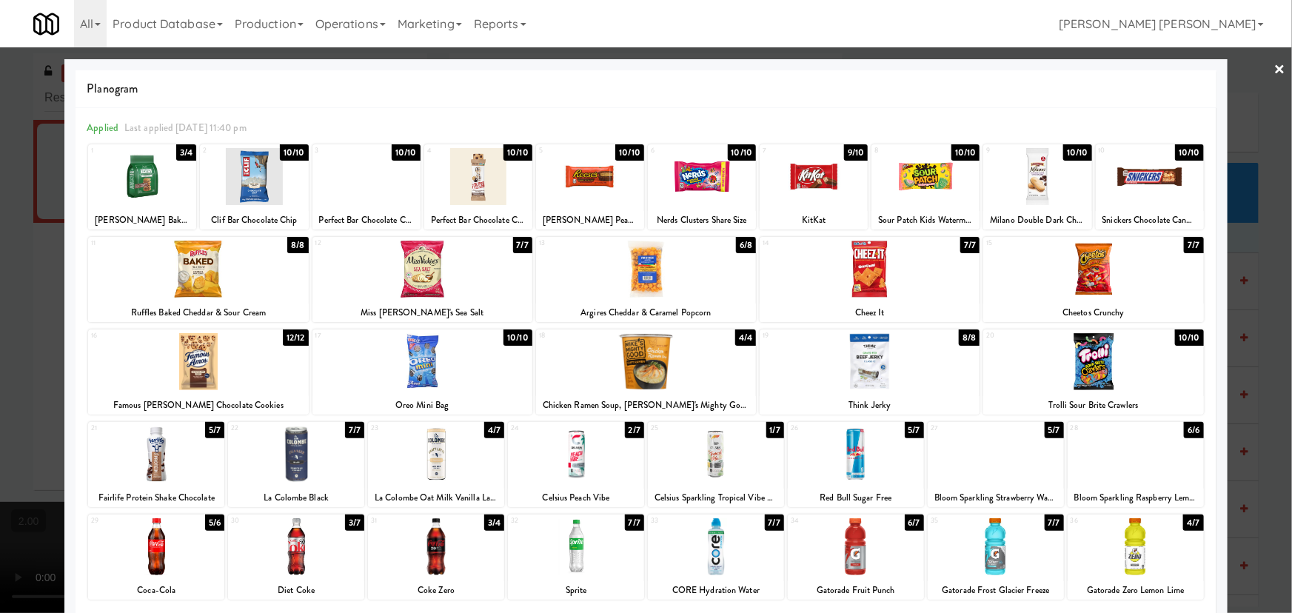
click at [430, 555] on div at bounding box center [436, 546] width 136 height 57
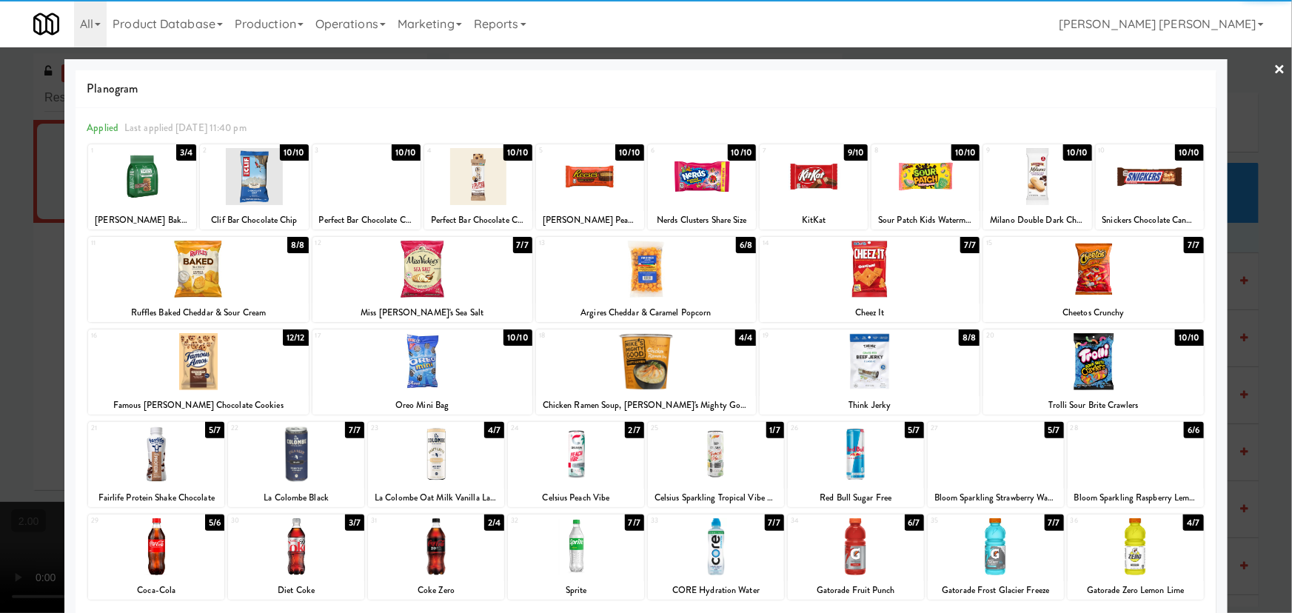
click at [986, 551] on div at bounding box center [996, 546] width 136 height 57
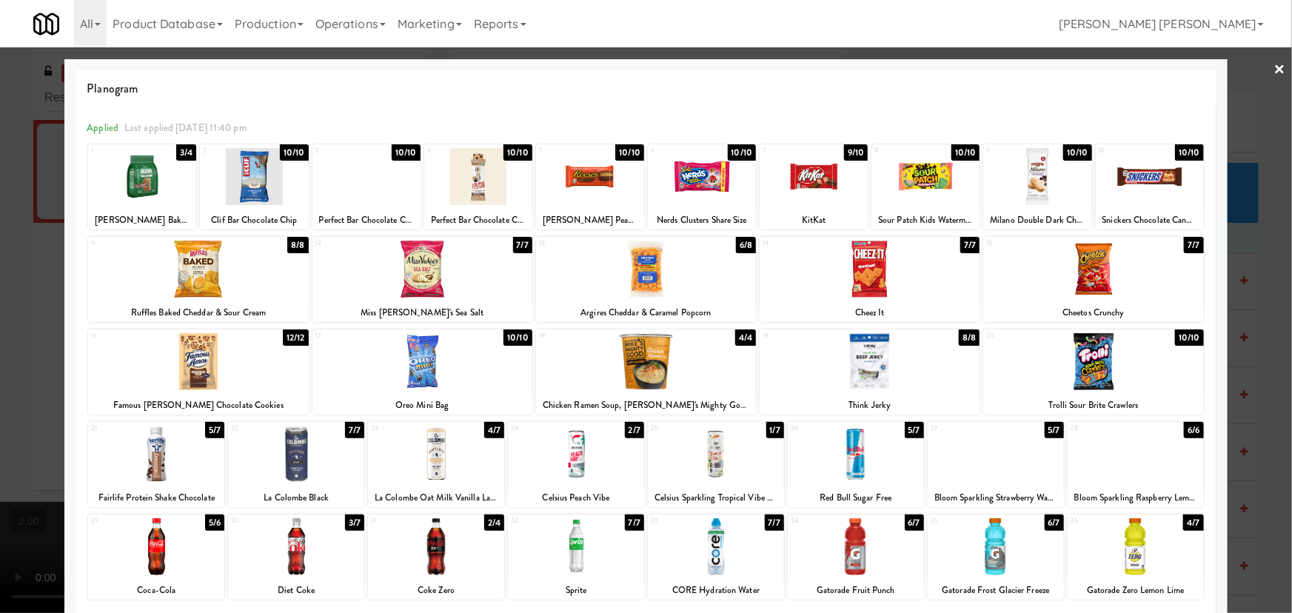
click at [1274, 67] on link "×" at bounding box center [1280, 70] width 12 height 46
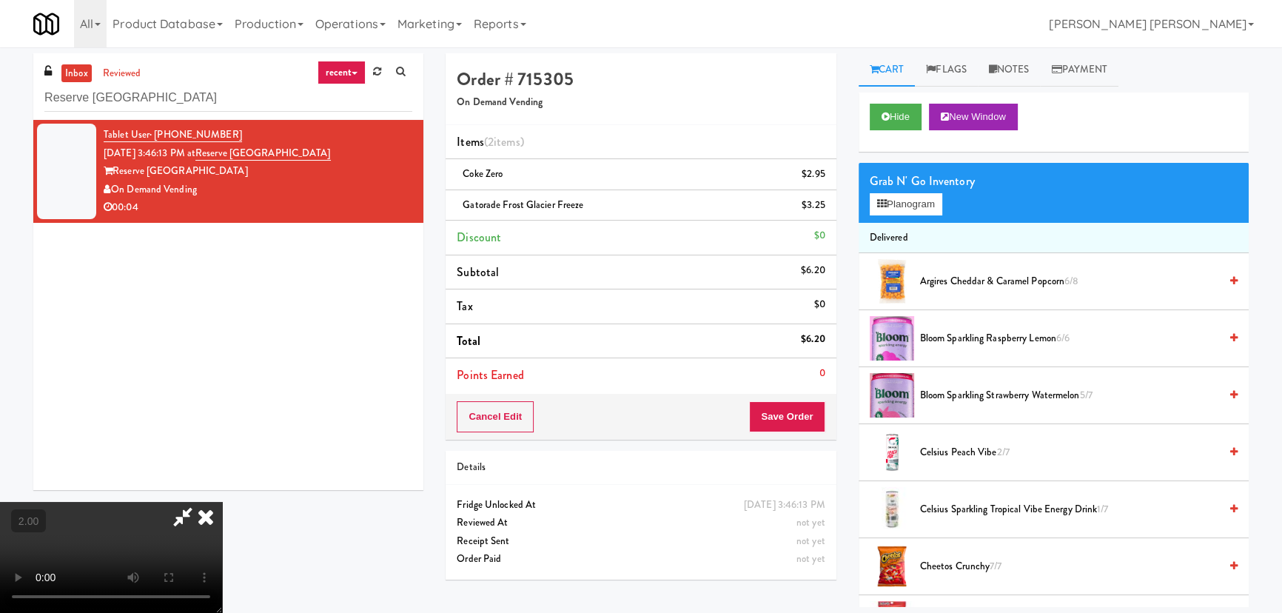
click at [222, 502] on video at bounding box center [111, 557] width 222 height 111
click at [222, 502] on icon at bounding box center [206, 517] width 33 height 30
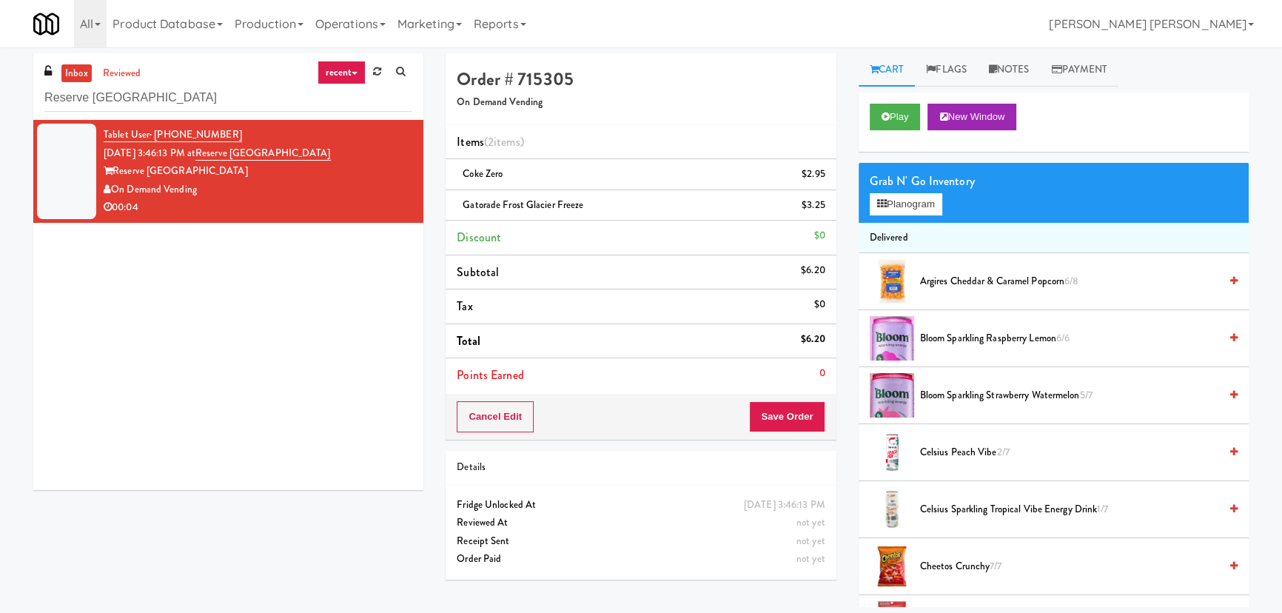
drag, startPoint x: 824, startPoint y: 175, endPoint x: 1019, endPoint y: 388, distance: 289.2
click at [824, 175] on icon at bounding box center [826, 180] width 7 height 10
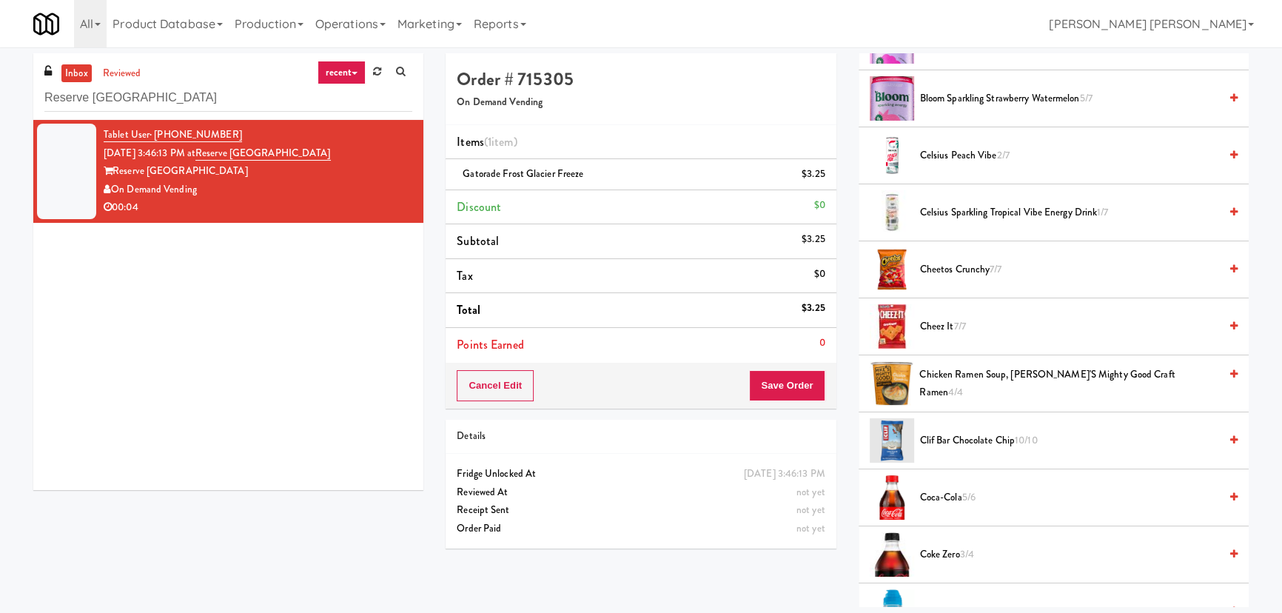
scroll to position [403, 0]
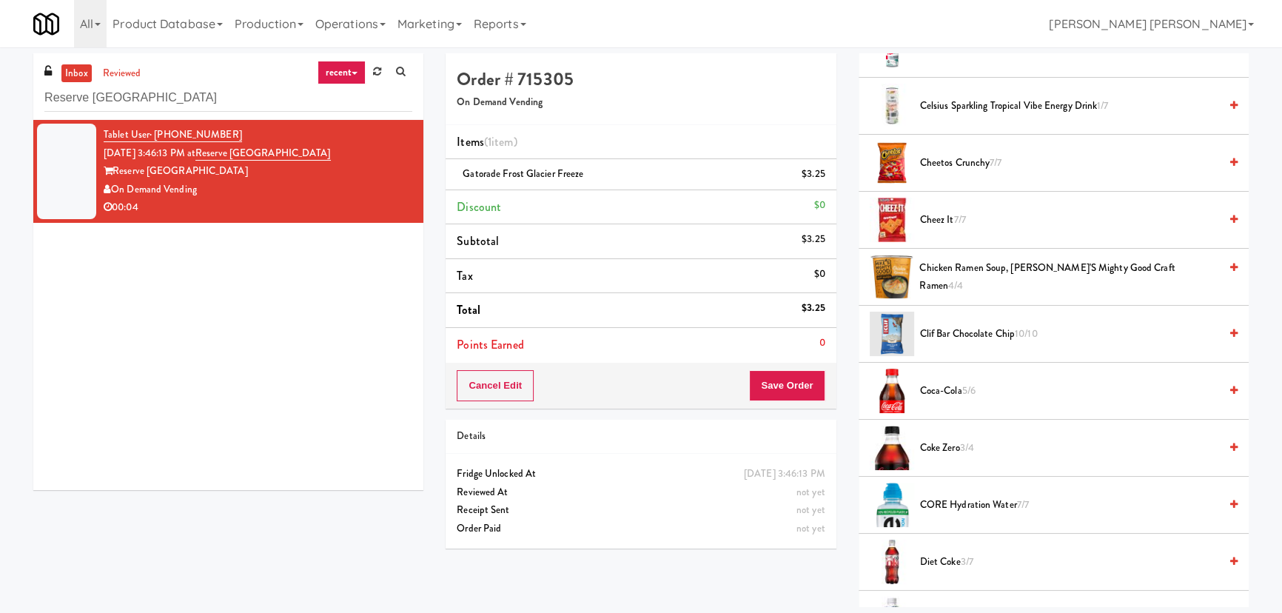
click at [940, 388] on span "Coca-Cola 5/6" at bounding box center [1069, 391] width 299 height 19
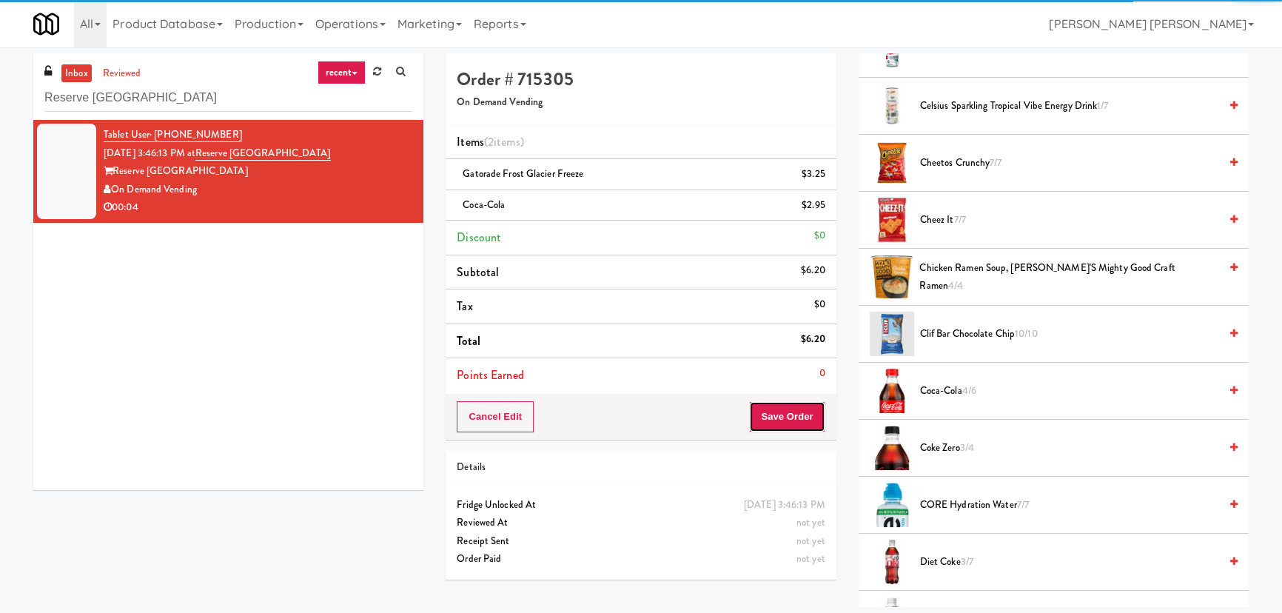
click at [794, 421] on button "Save Order" at bounding box center [787, 416] width 76 height 31
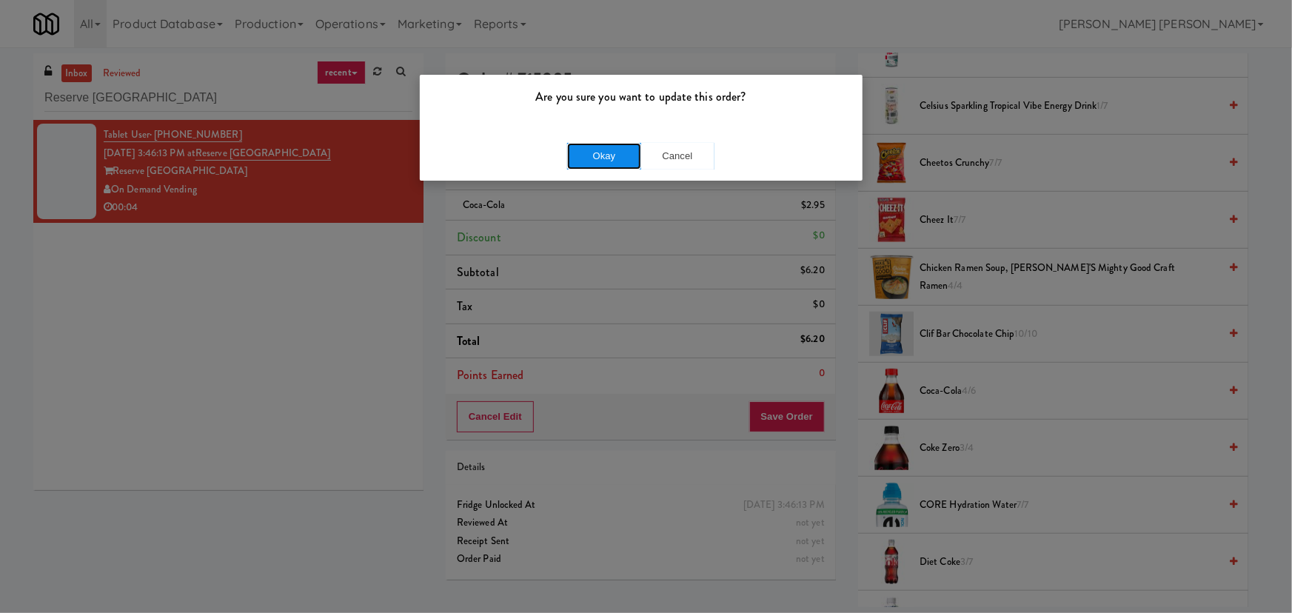
click at [604, 163] on button "Okay" at bounding box center [604, 156] width 74 height 27
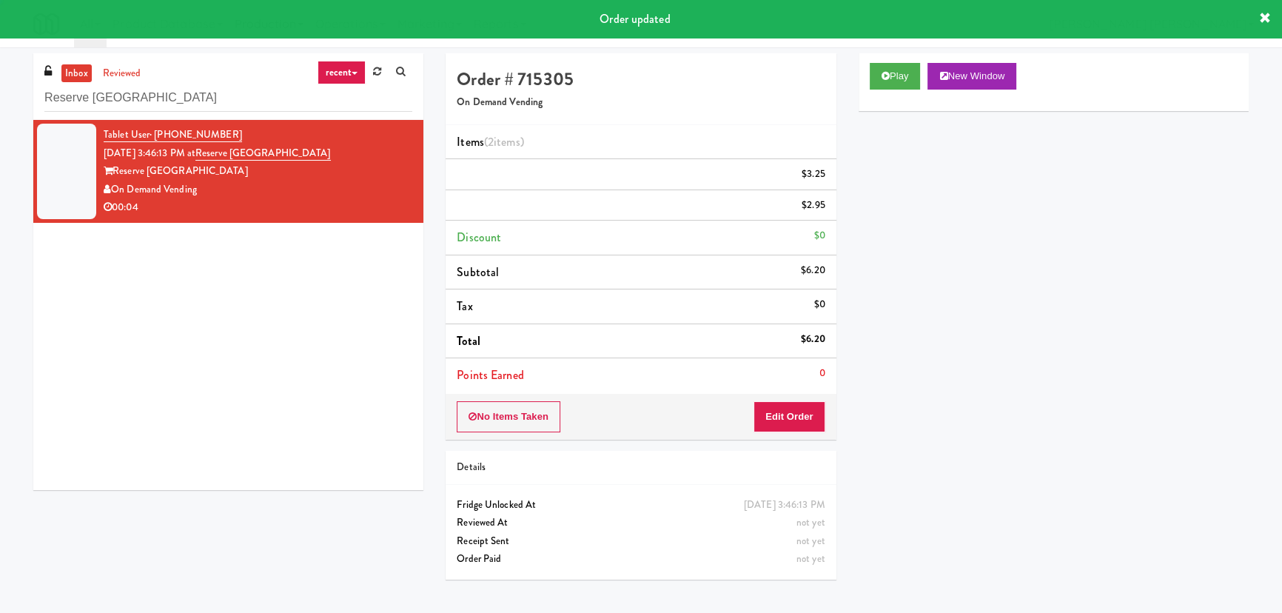
scroll to position [40, 0]
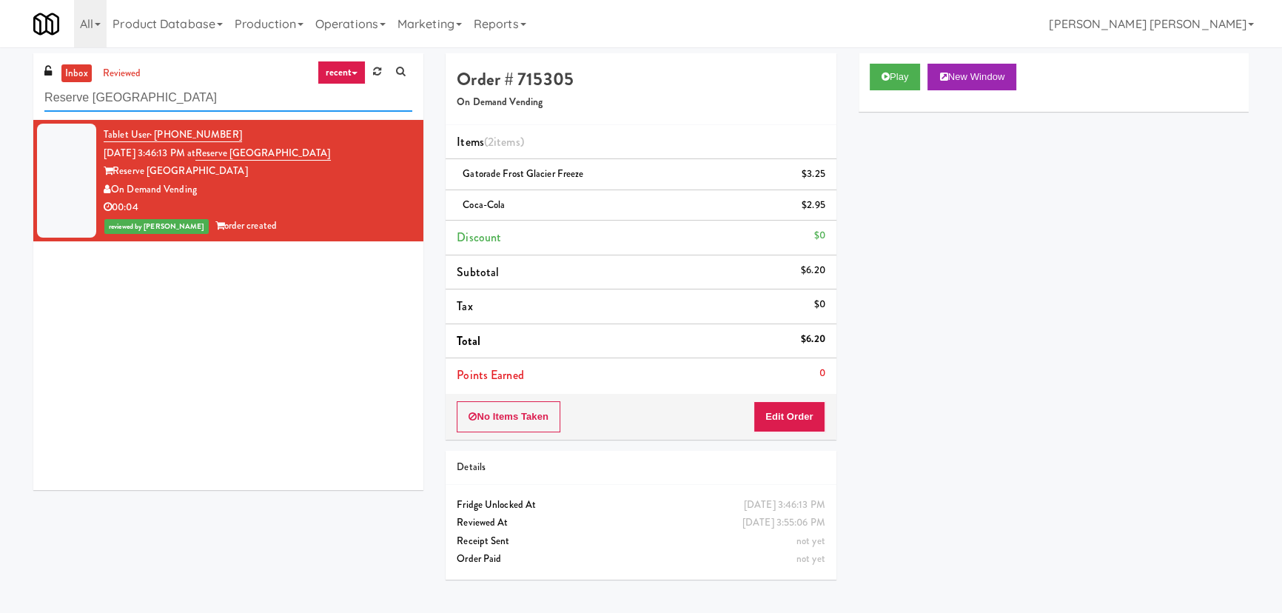
drag, startPoint x: 201, startPoint y: 110, endPoint x: -44, endPoint y: 99, distance: 246.0
click at [0, 99] on html "Are you sure you want to update this order? Okay Cancel Okay Are you sure you w…" at bounding box center [641, 306] width 1282 height 613
paste input "Central Gardens - Cooler"
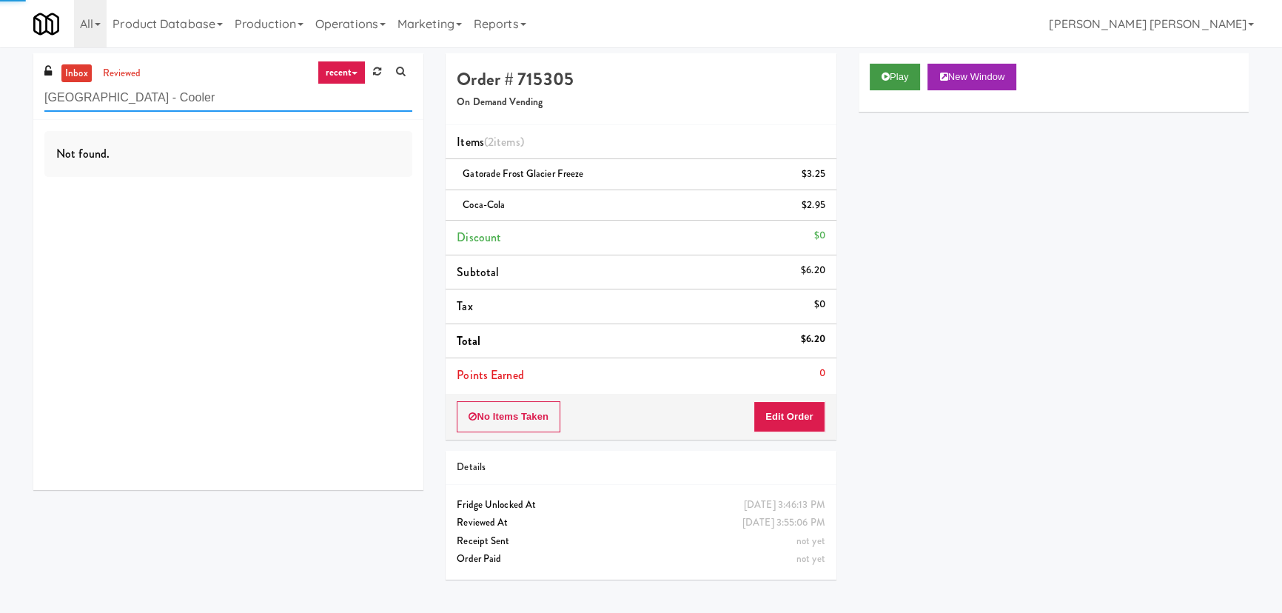
type input "Central Gardens - Cooler"
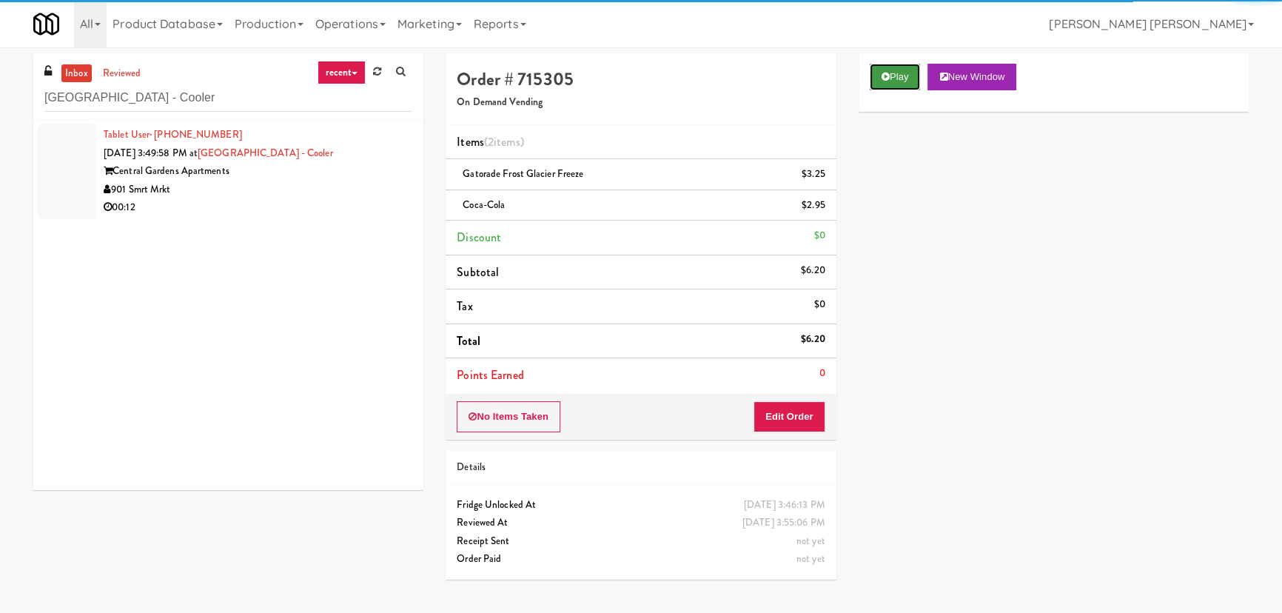
click at [898, 80] on button "Play" at bounding box center [895, 77] width 51 height 27
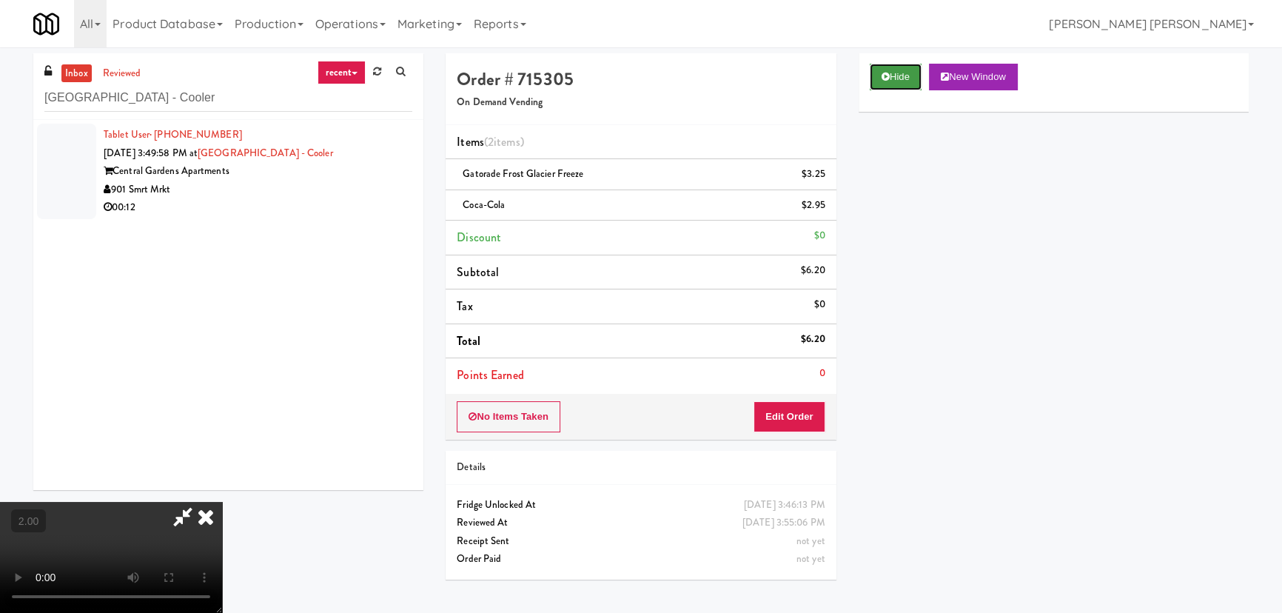
click at [903, 70] on button "Hide" at bounding box center [896, 77] width 52 height 27
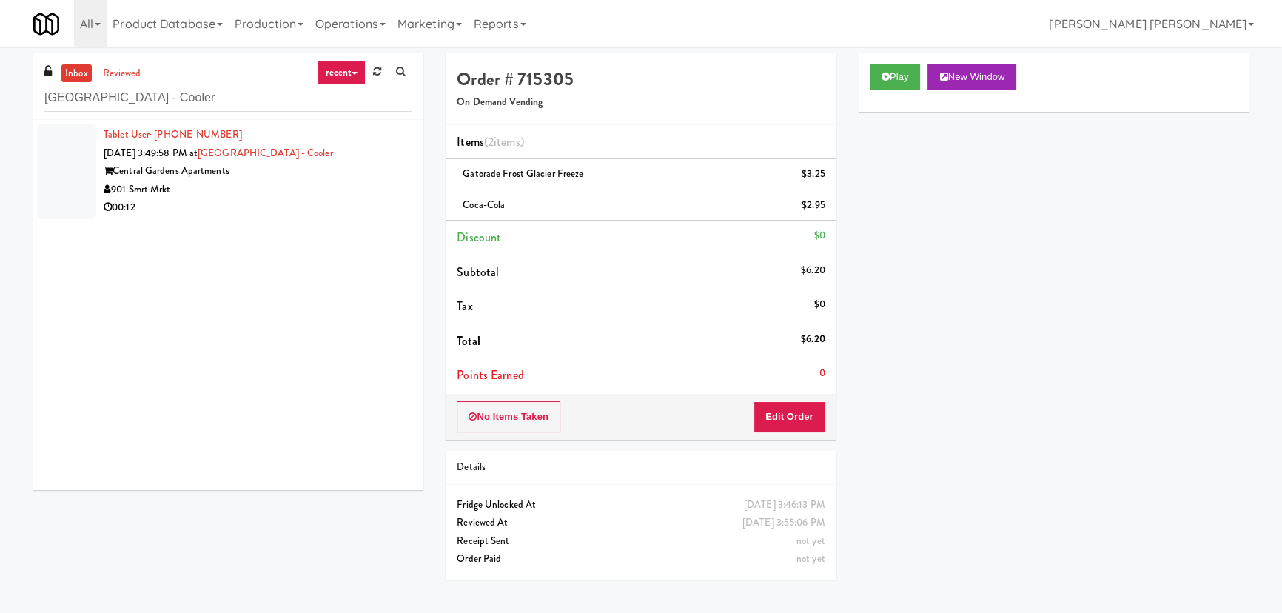
click at [314, 197] on div "901 Smrt Mrkt" at bounding box center [258, 190] width 309 height 19
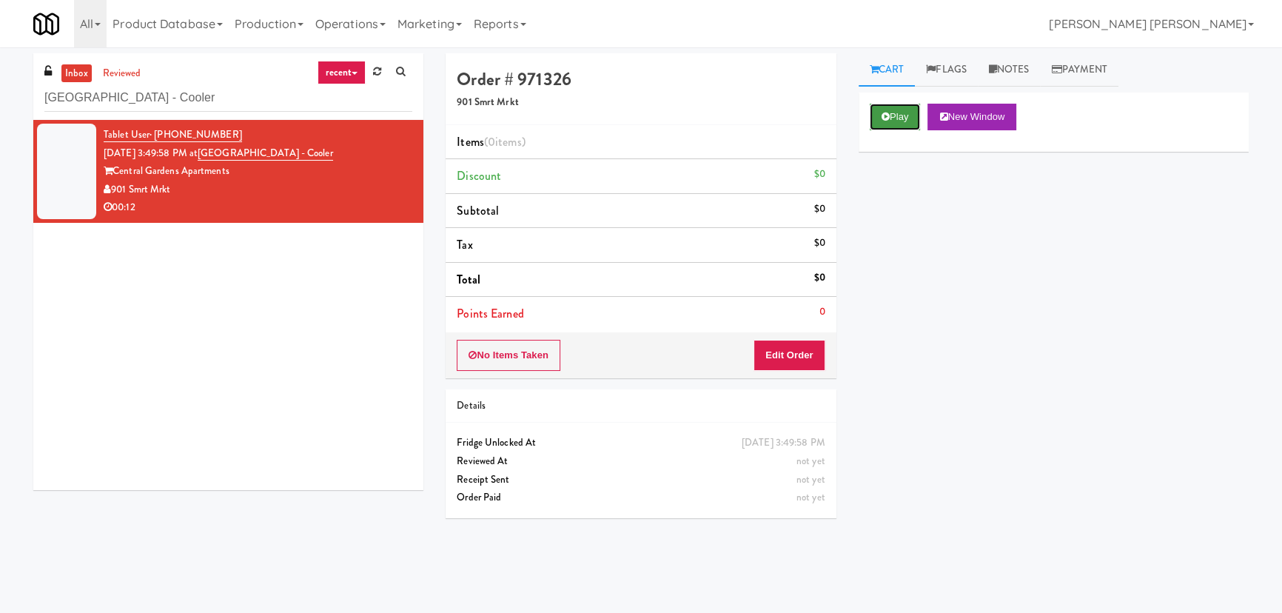
click at [885, 110] on button "Play" at bounding box center [895, 117] width 51 height 27
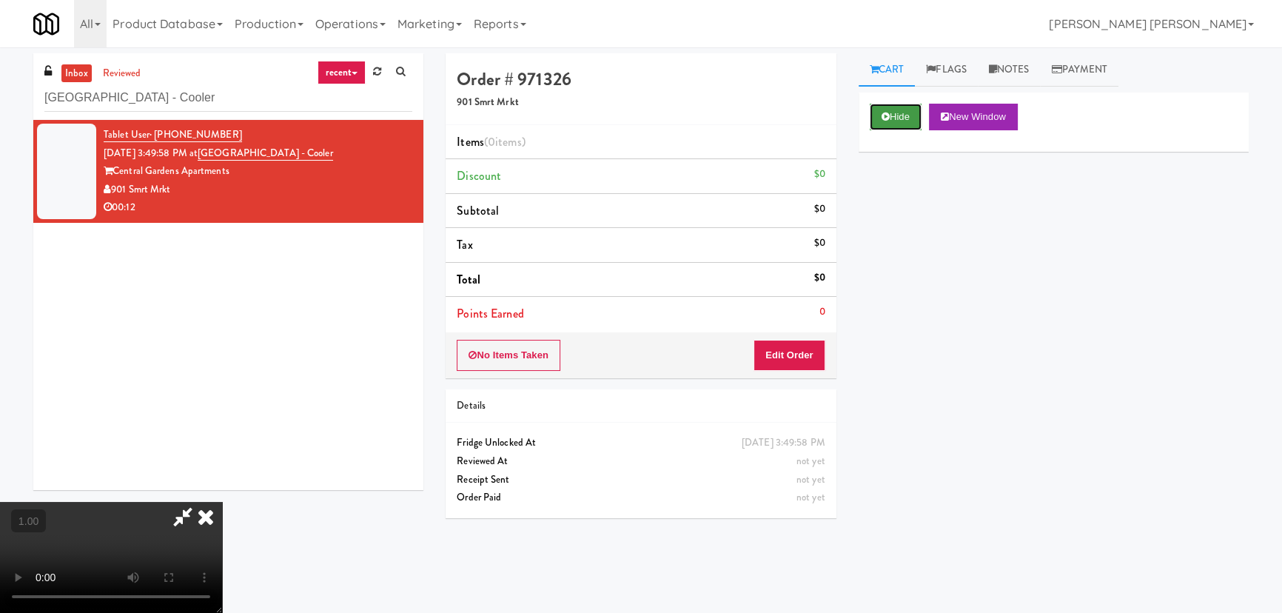
click at [889, 110] on button "Hide" at bounding box center [896, 117] width 52 height 27
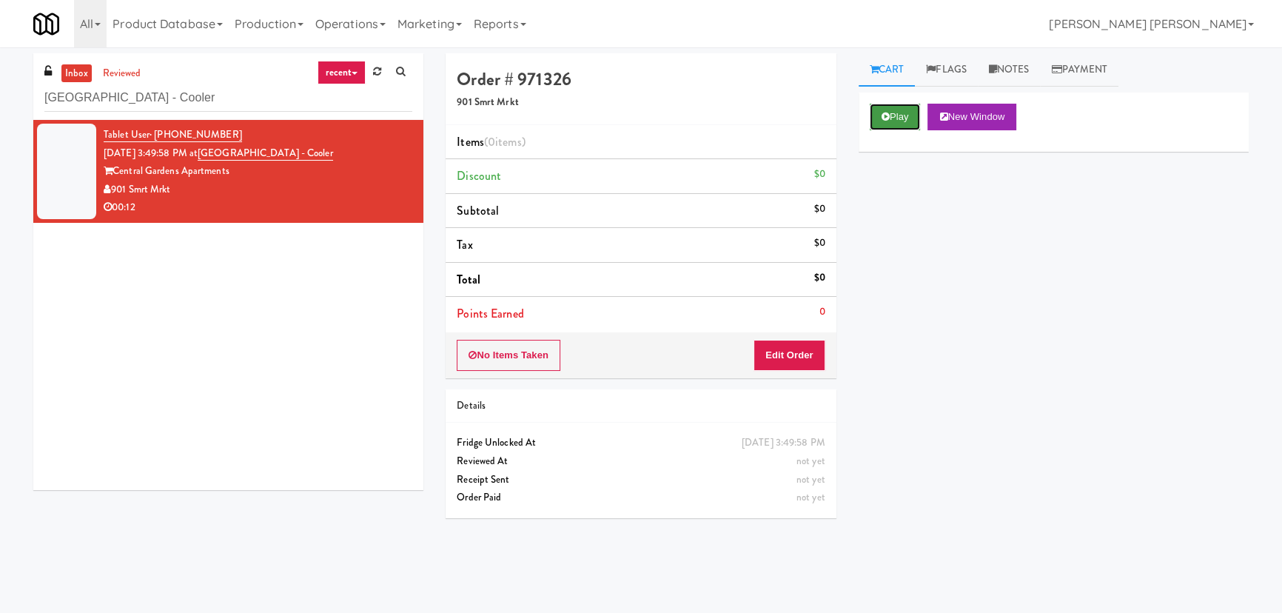
click at [890, 110] on button "Play" at bounding box center [895, 117] width 51 height 27
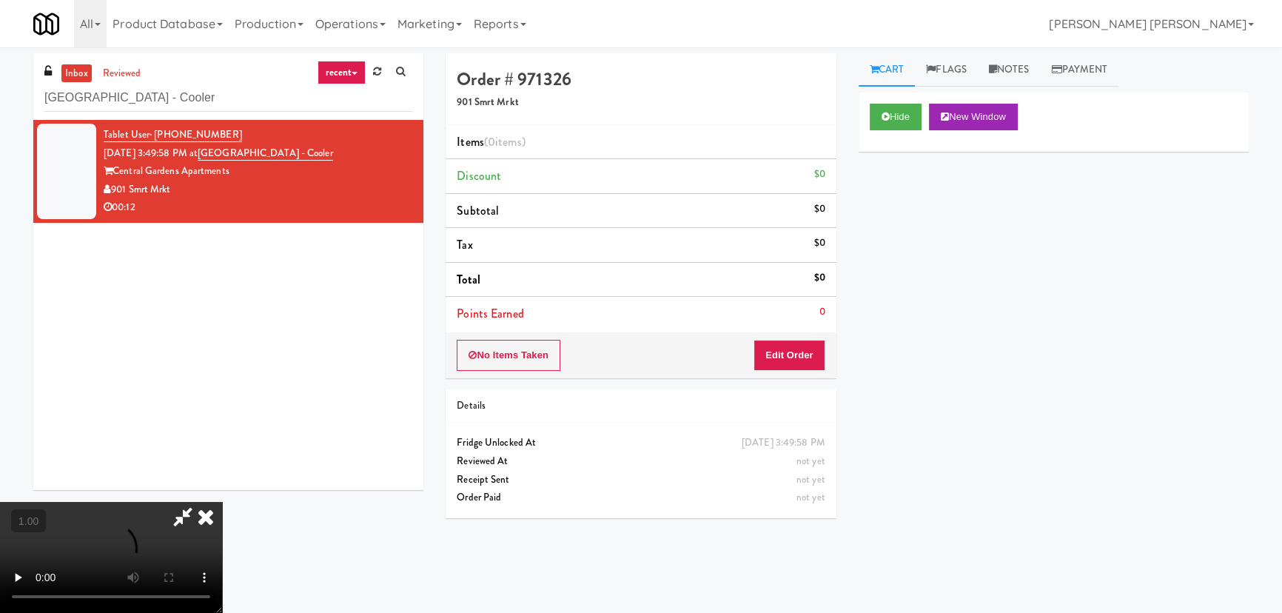
scroll to position [235, 0]
click at [891, 118] on button "Hide" at bounding box center [896, 117] width 52 height 27
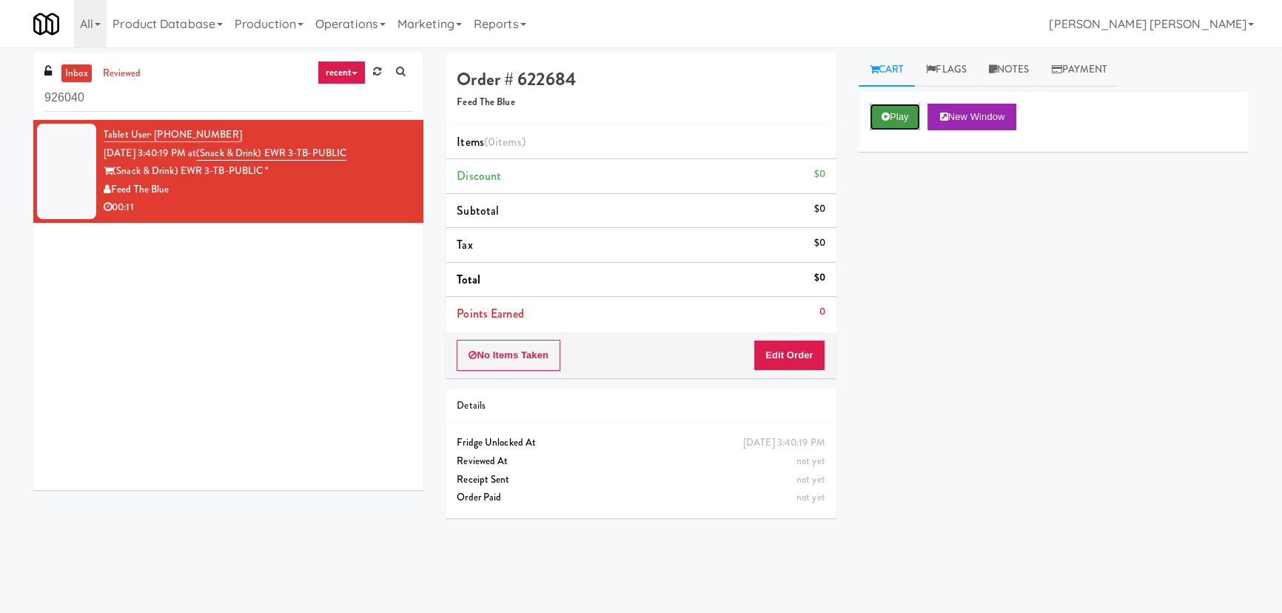
click at [897, 120] on button "Play" at bounding box center [895, 117] width 51 height 27
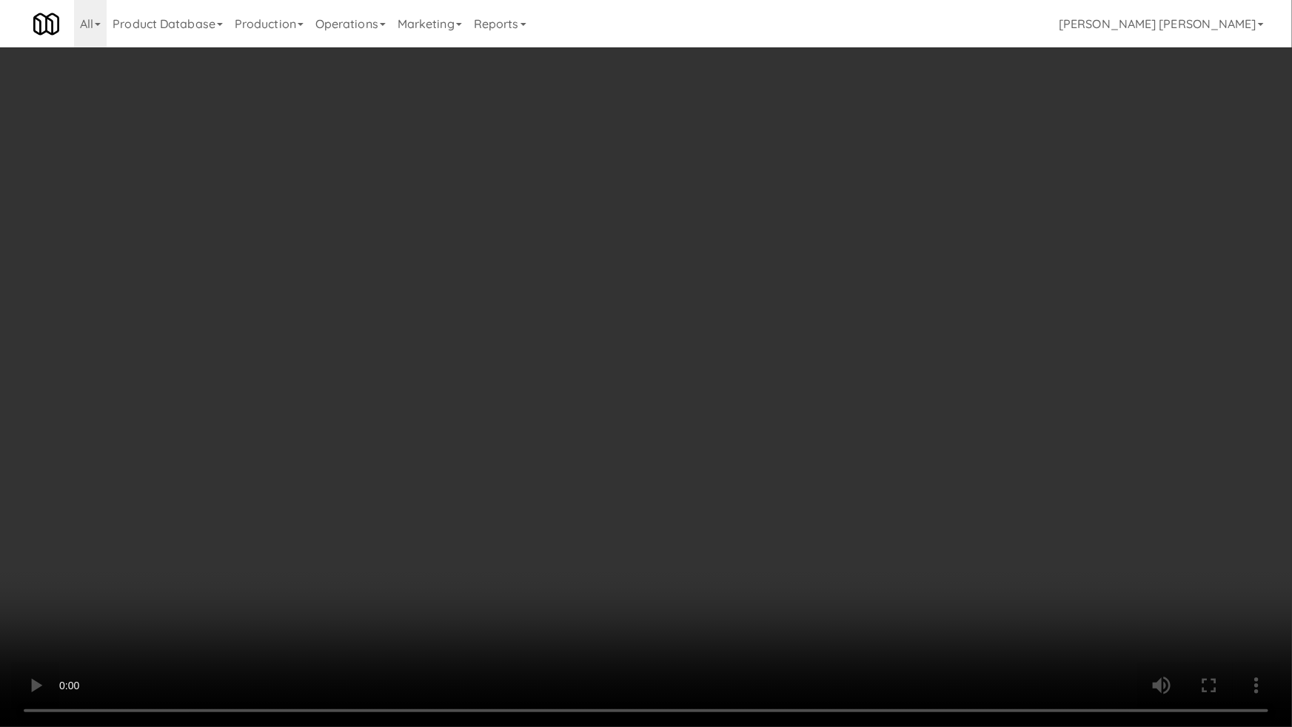
click at [846, 612] on video at bounding box center [646, 363] width 1292 height 727
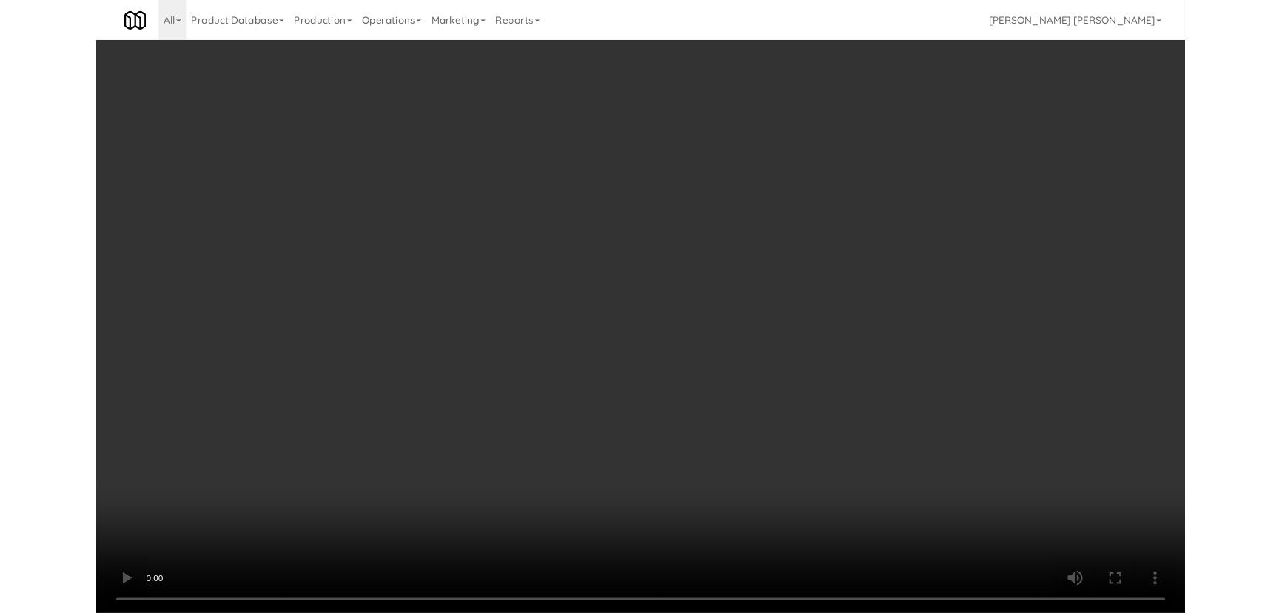
scroll to position [30, 0]
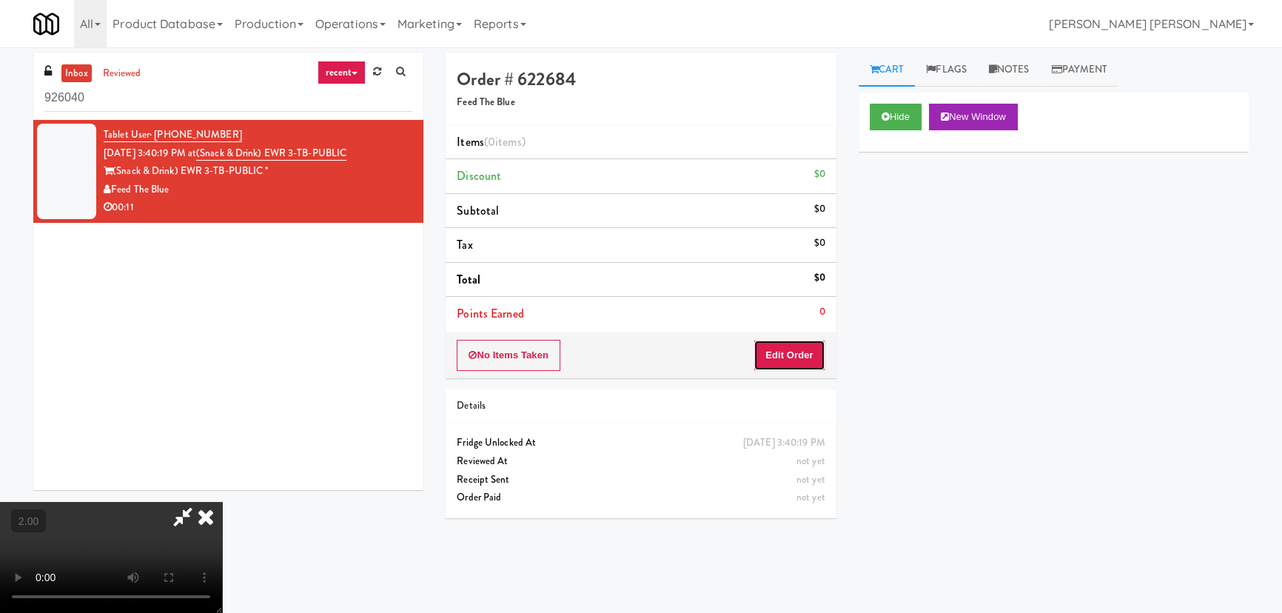
click at [806, 347] on button "Edit Order" at bounding box center [790, 355] width 72 height 31
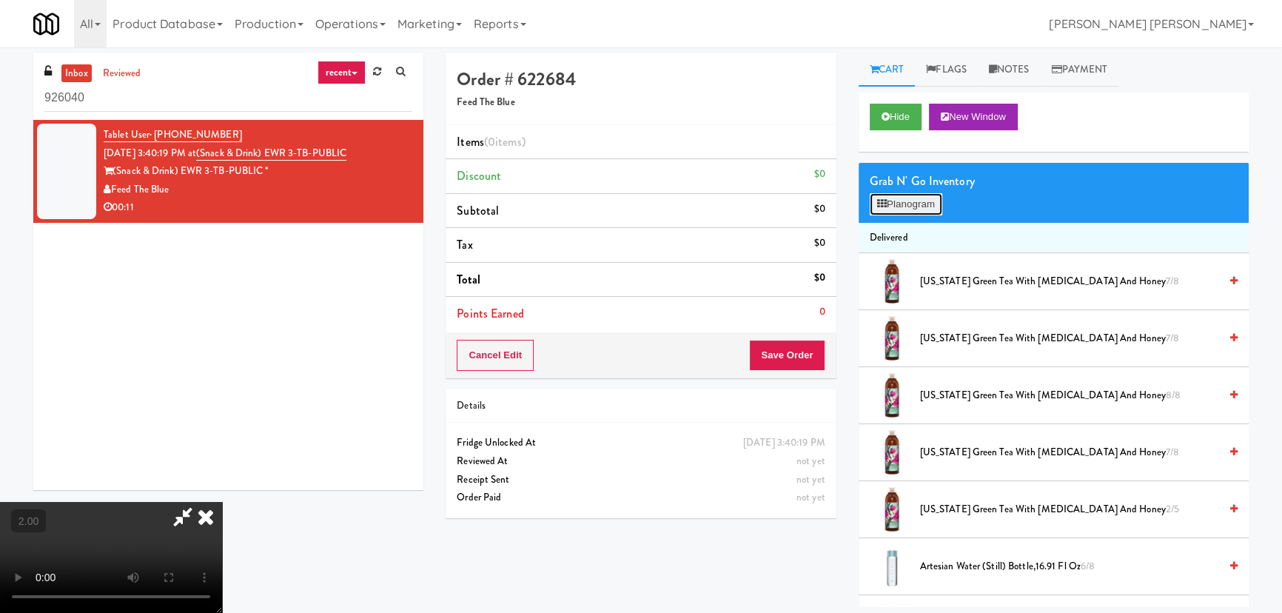
click at [902, 211] on button "Planogram" at bounding box center [906, 204] width 73 height 22
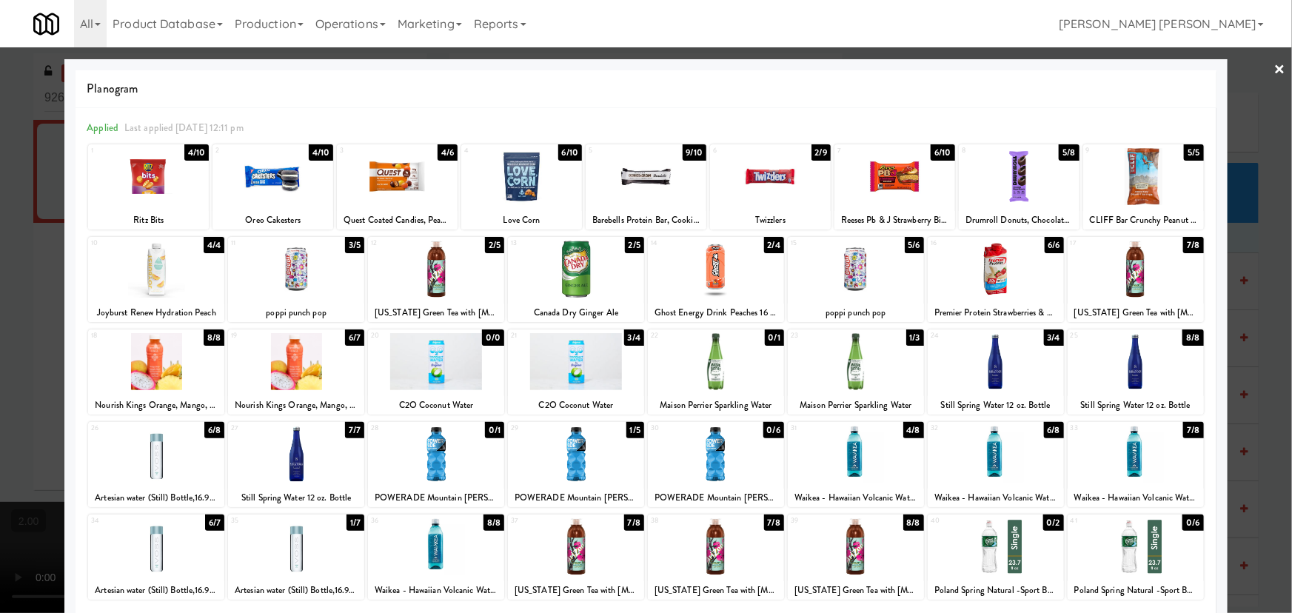
click at [296, 274] on div at bounding box center [296, 269] width 136 height 57
click at [1274, 64] on link "×" at bounding box center [1280, 70] width 12 height 46
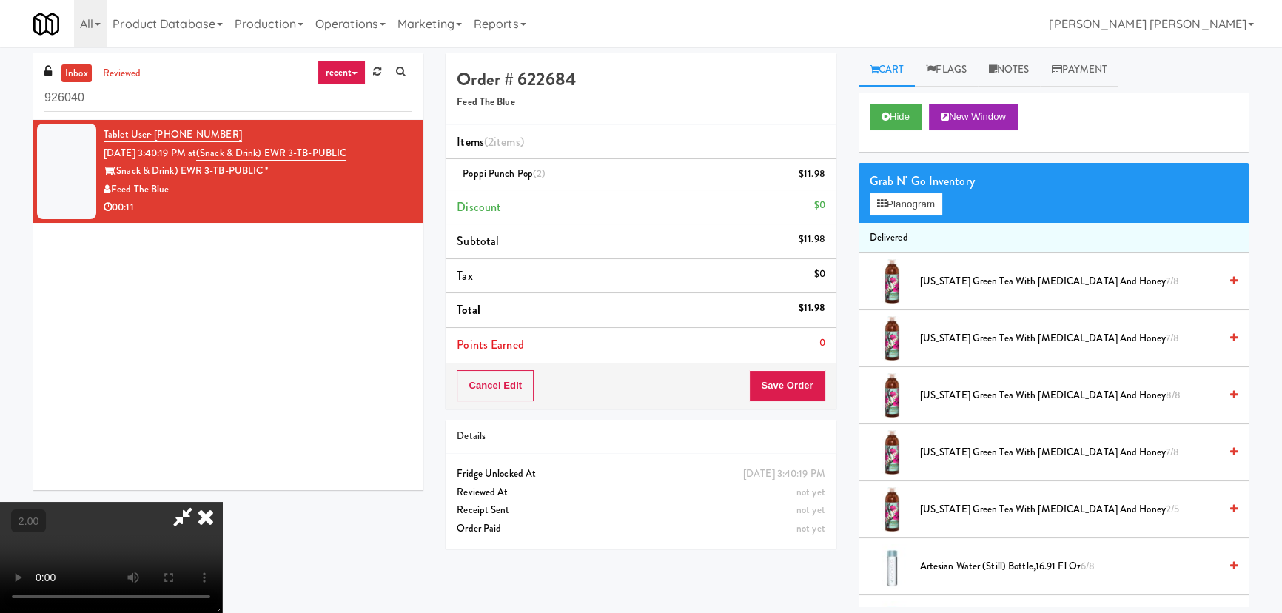
click at [222, 502] on icon at bounding box center [206, 517] width 33 height 30
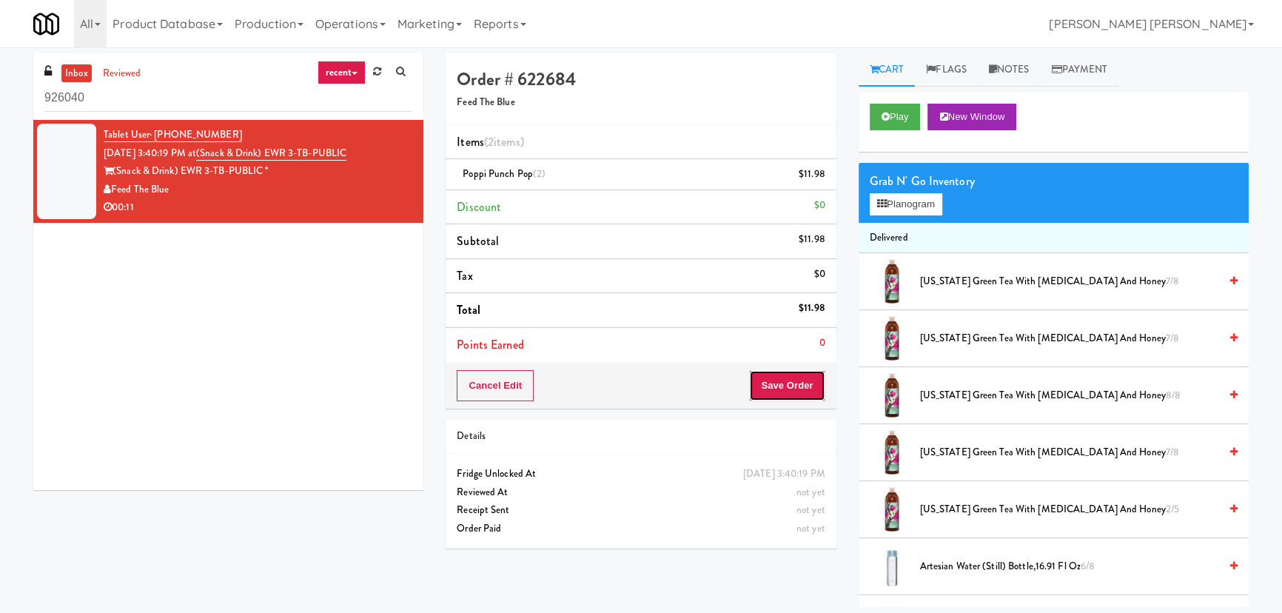
click at [796, 378] on button "Save Order" at bounding box center [787, 385] width 76 height 31
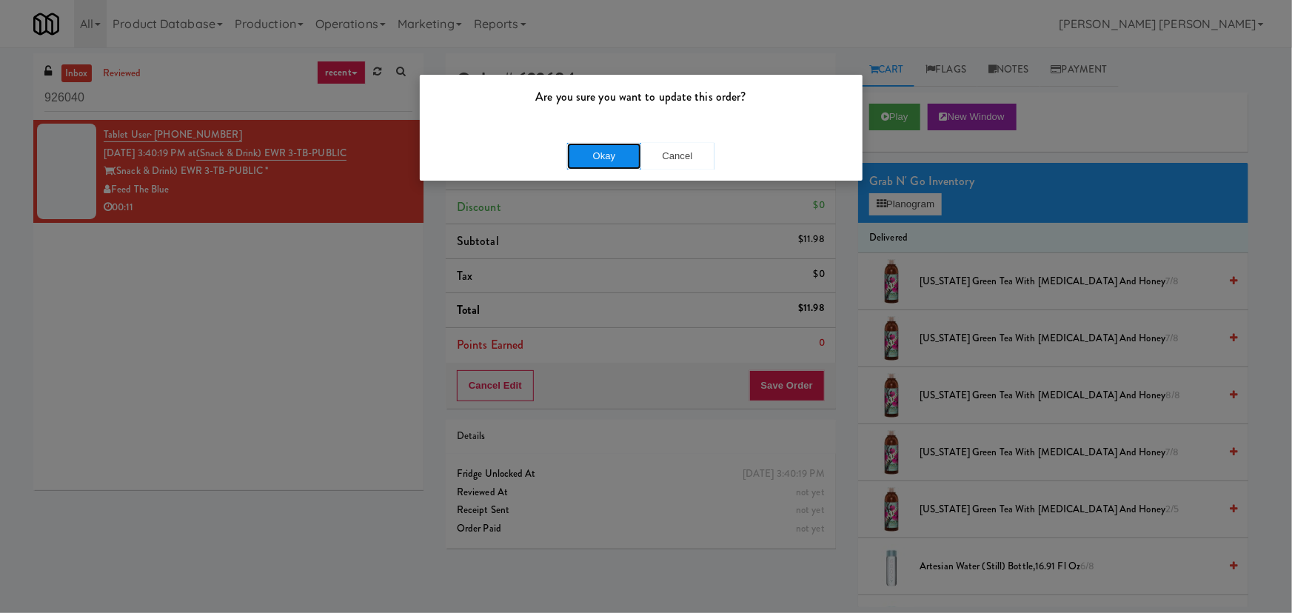
click at [611, 167] on button "Okay" at bounding box center [604, 156] width 74 height 27
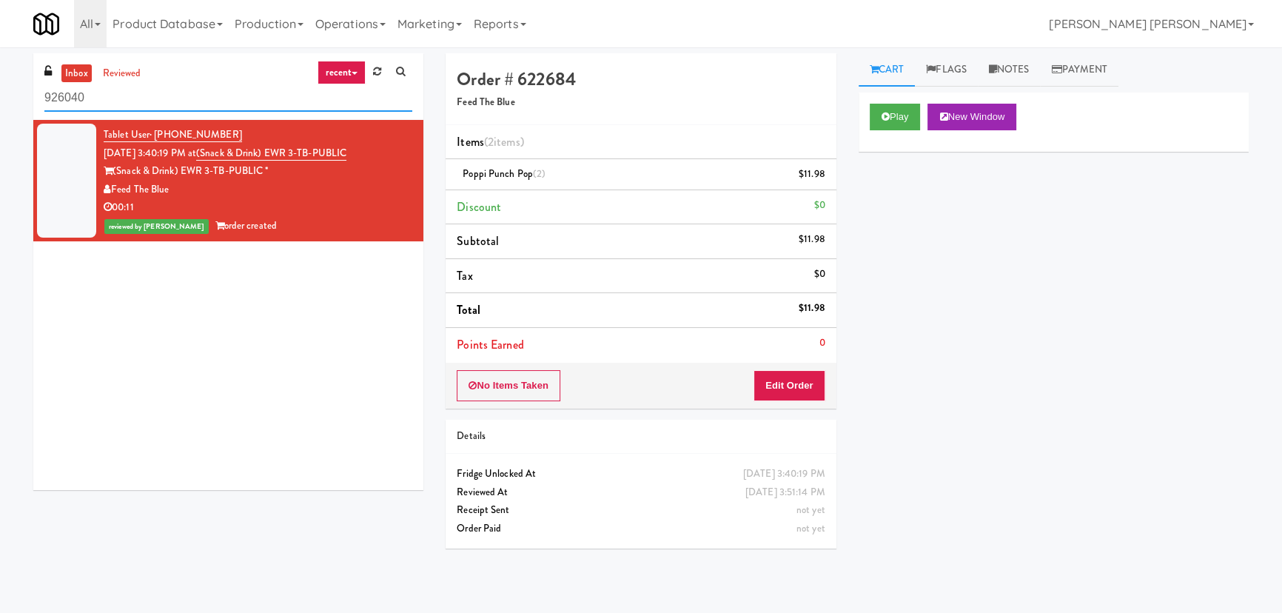
drag, startPoint x: 89, startPoint y: 96, endPoint x: 9, endPoint y: 94, distance: 80.0
click at [9, 94] on div "inbox reviewed recent all unclear take inventory issue suspicious failed recent…" at bounding box center [641, 330] width 1282 height 554
paste input "Alameda West - Drink"
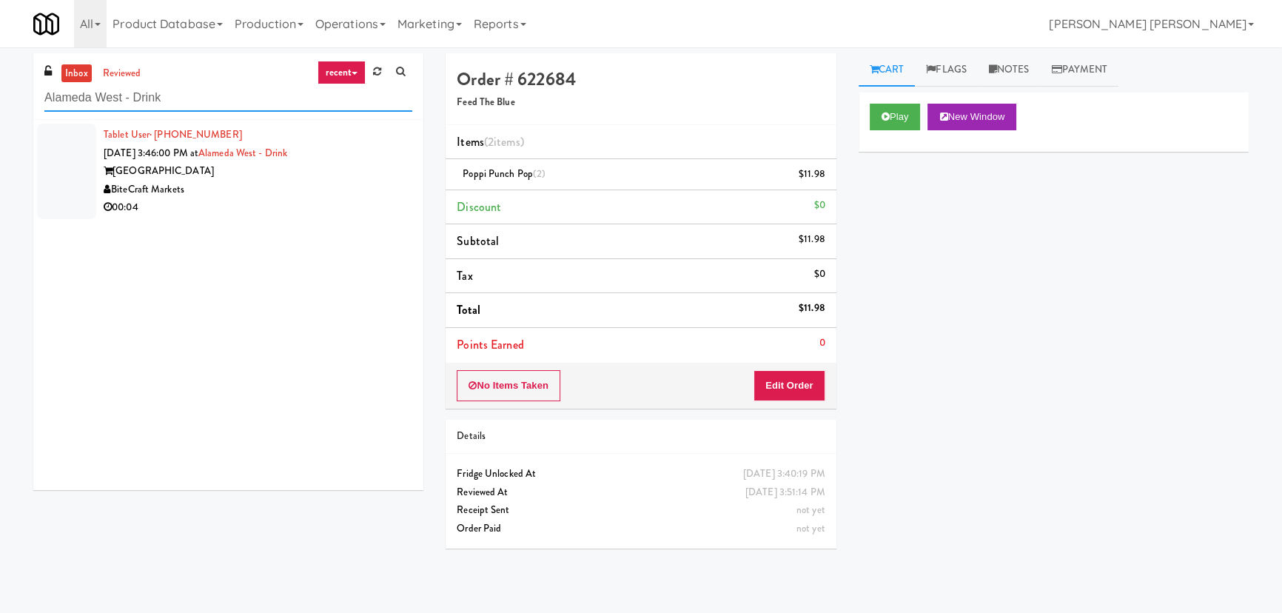
type input "Alameda West - Drink"
click at [272, 199] on div "00:04" at bounding box center [258, 207] width 309 height 19
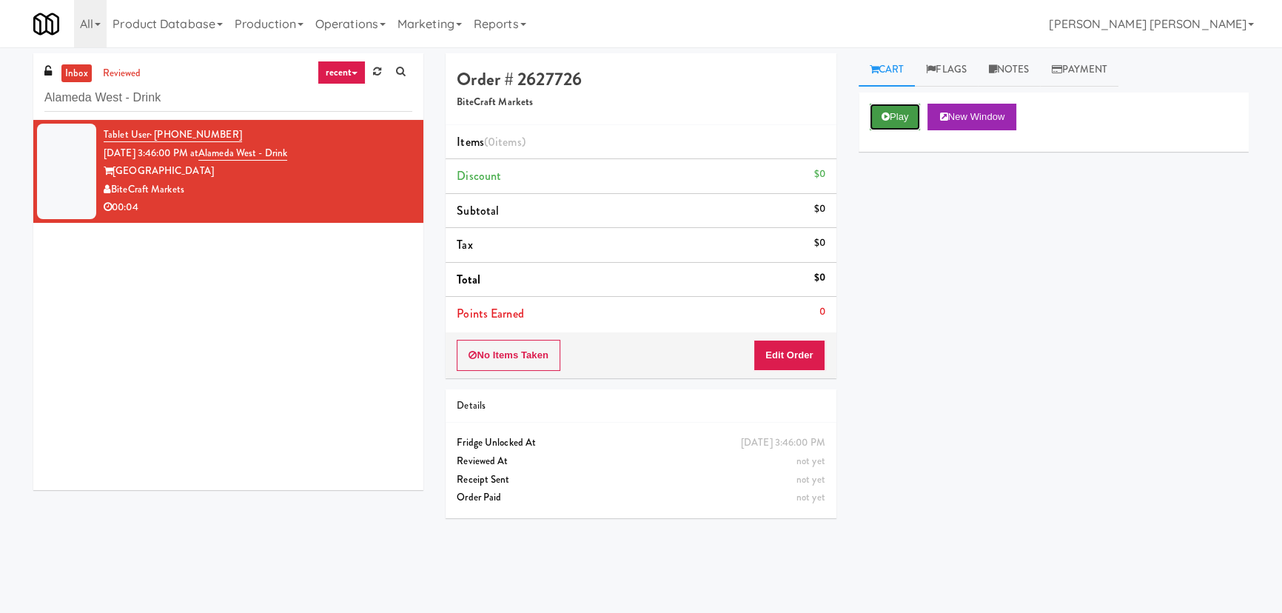
click at [890, 121] on button "Play" at bounding box center [895, 117] width 51 height 27
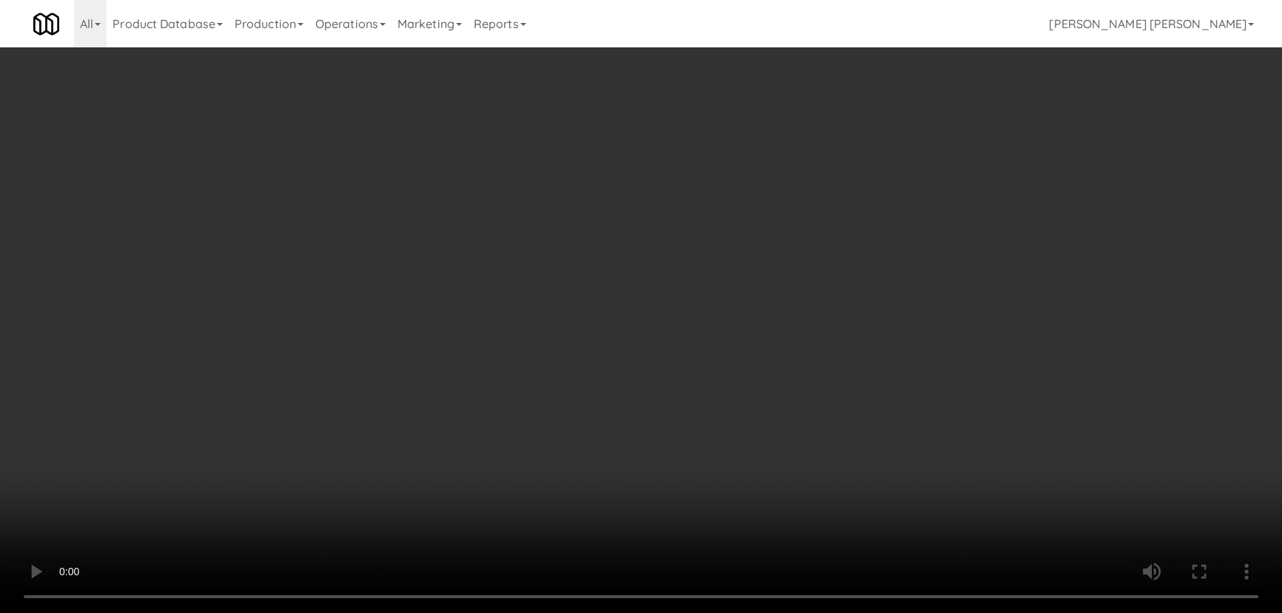
click at [734, 612] on video at bounding box center [641, 306] width 1282 height 613
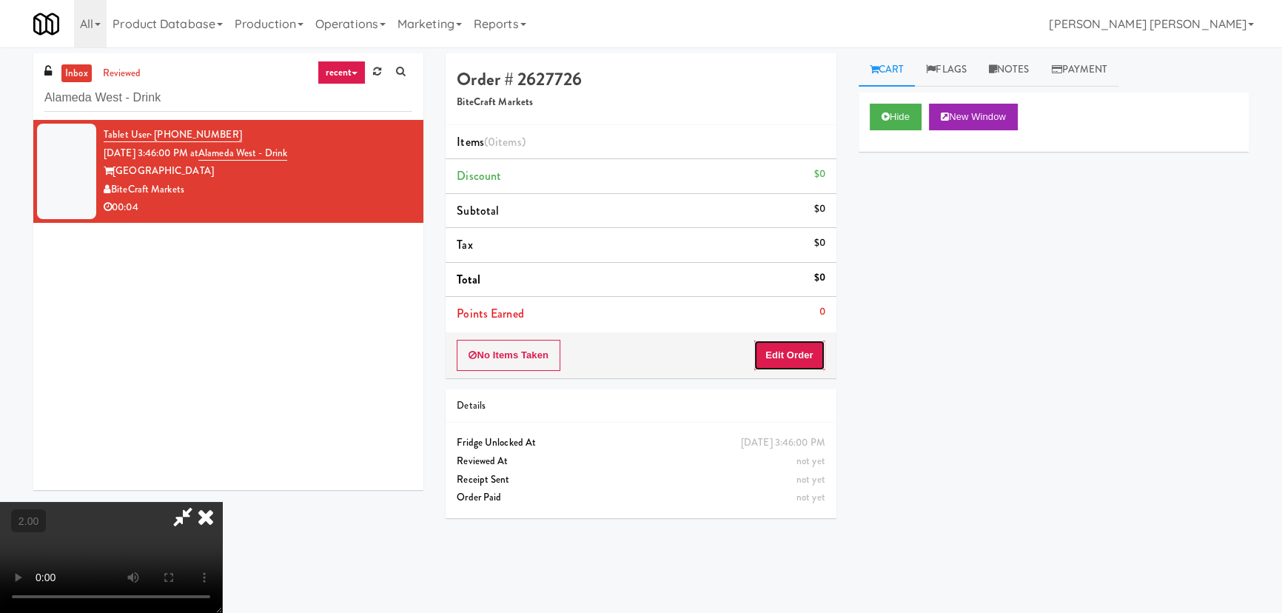
click at [797, 355] on button "Edit Order" at bounding box center [790, 355] width 72 height 31
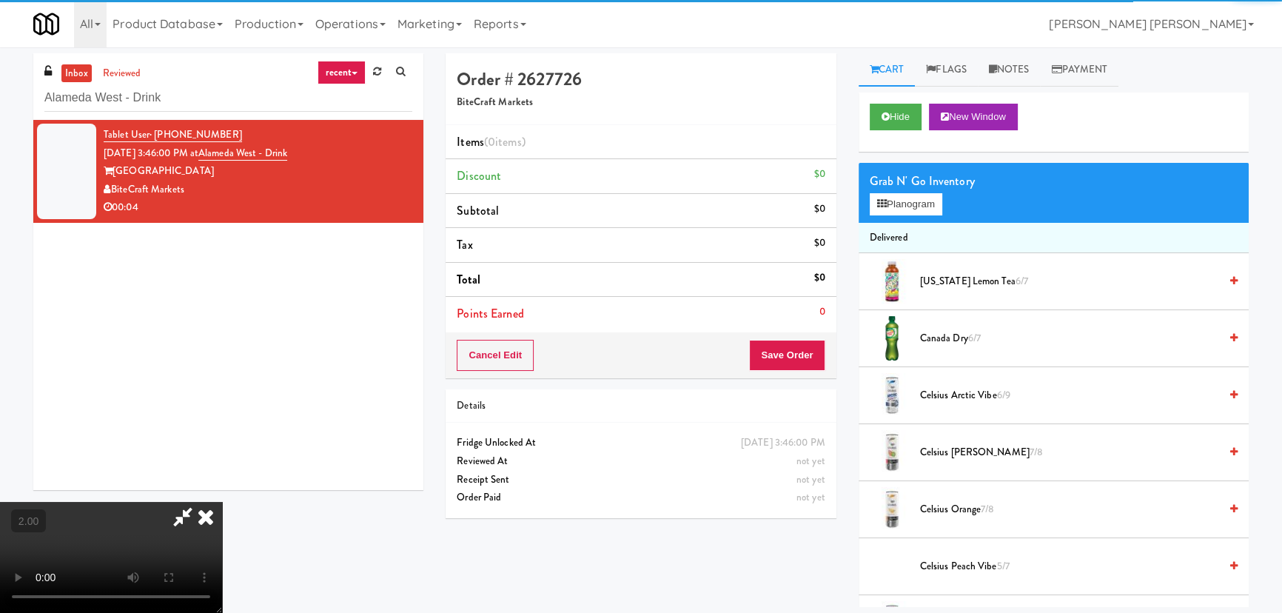
scroll to position [403, 0]
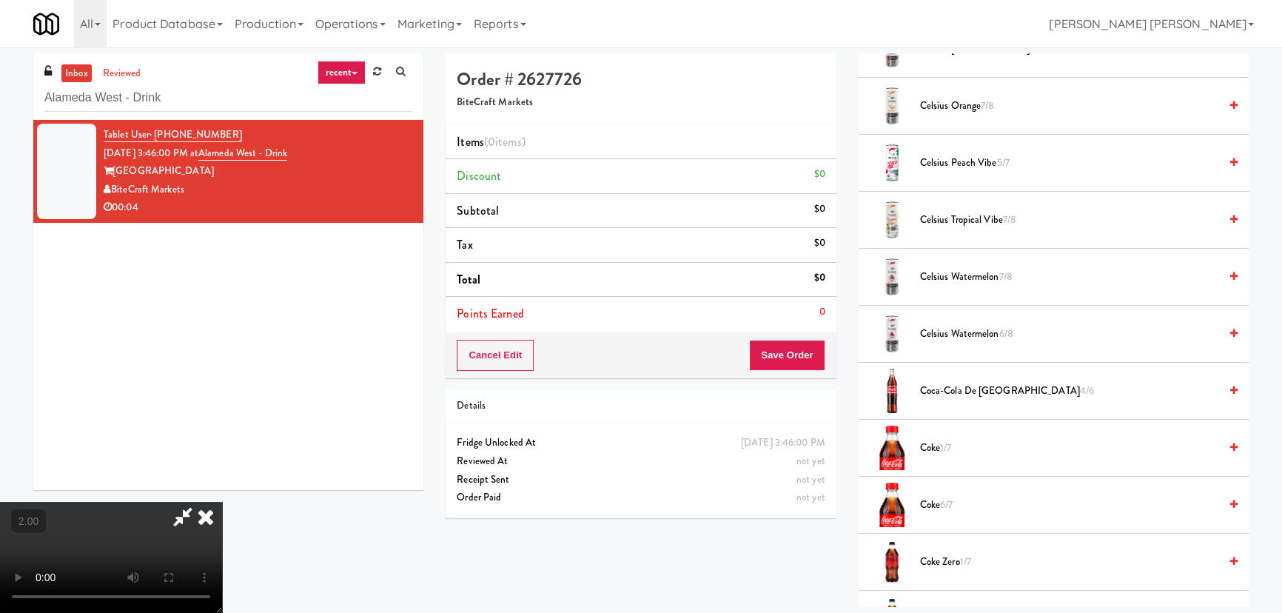
click at [949, 392] on span "Coca-Cola de Mexico 4/6" at bounding box center [1069, 391] width 299 height 19
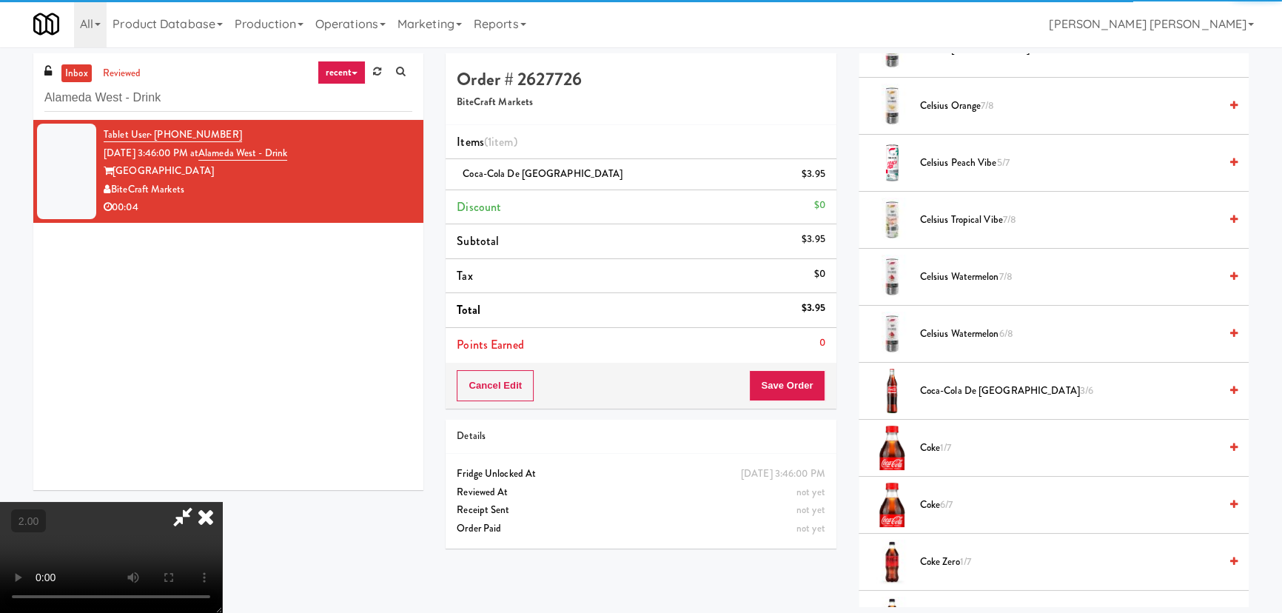
scroll to position [0, 0]
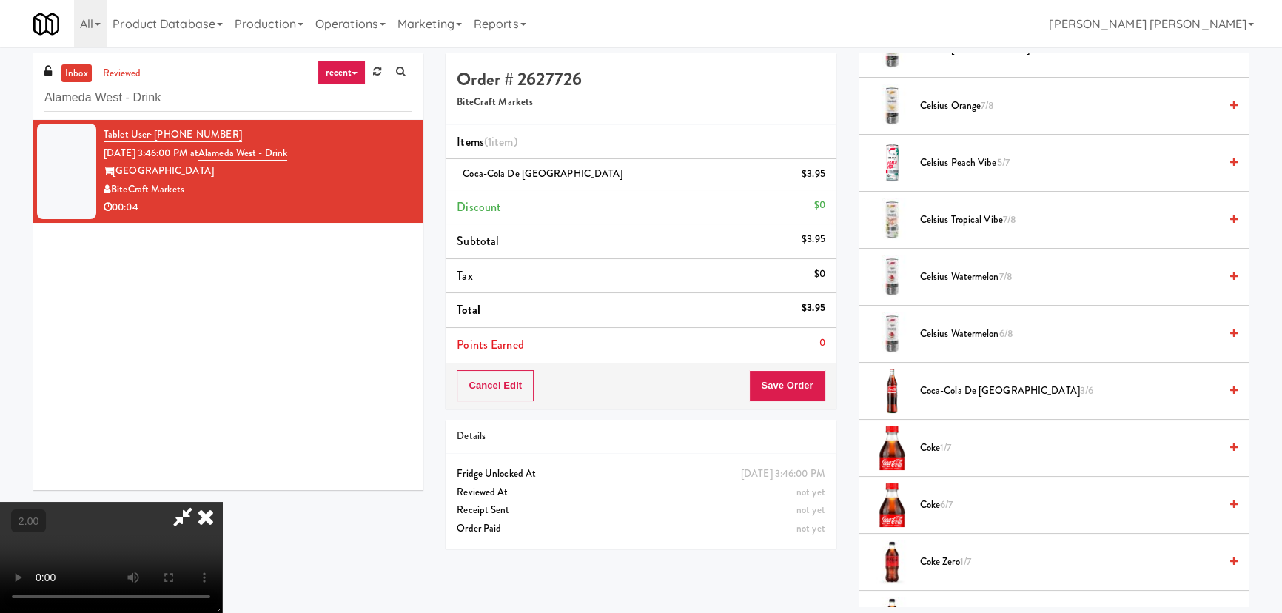
click at [222, 502] on icon at bounding box center [206, 517] width 33 height 30
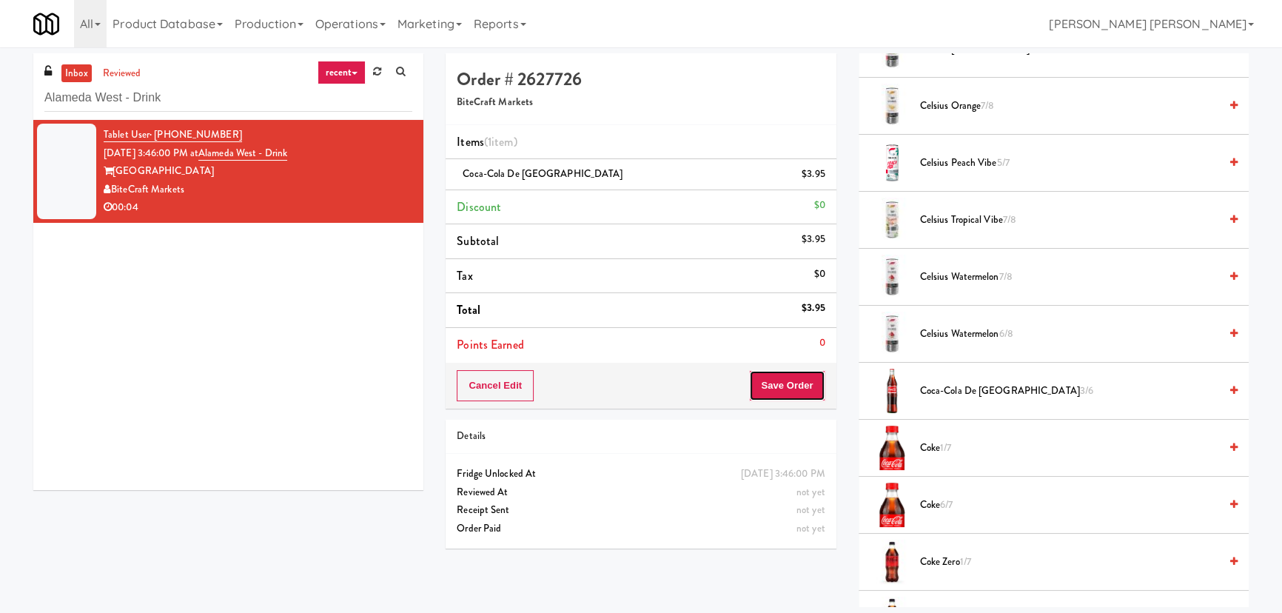
click at [781, 390] on button "Save Order" at bounding box center [787, 385] width 76 height 31
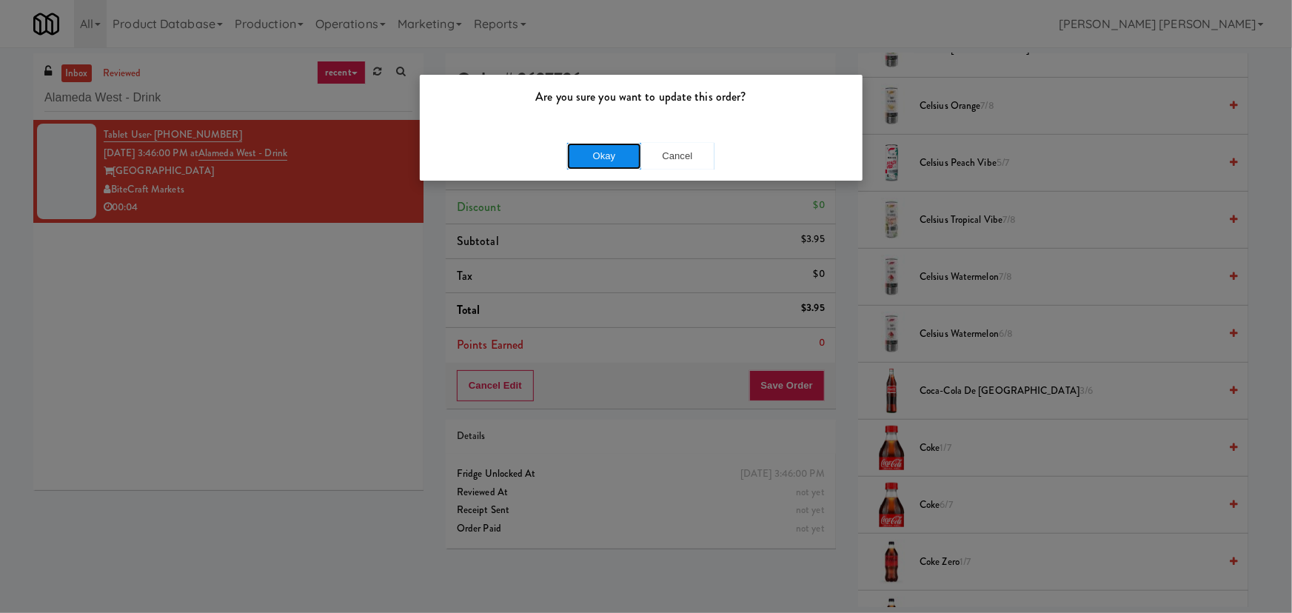
click at [603, 155] on button "Okay" at bounding box center [604, 156] width 74 height 27
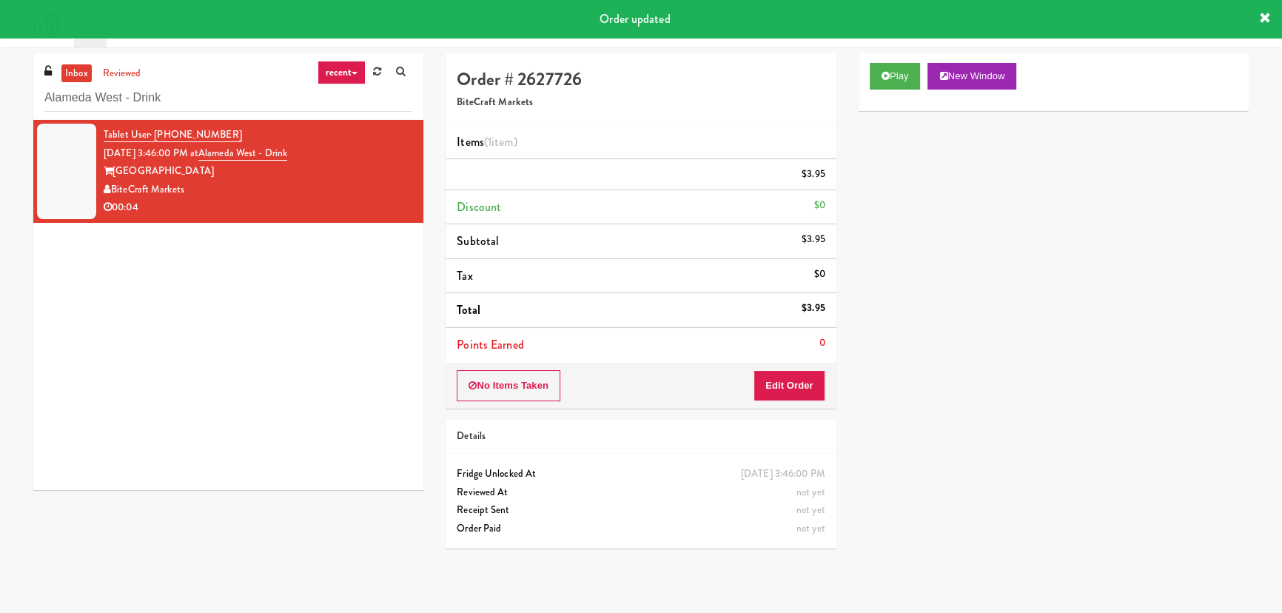
scroll to position [40, 0]
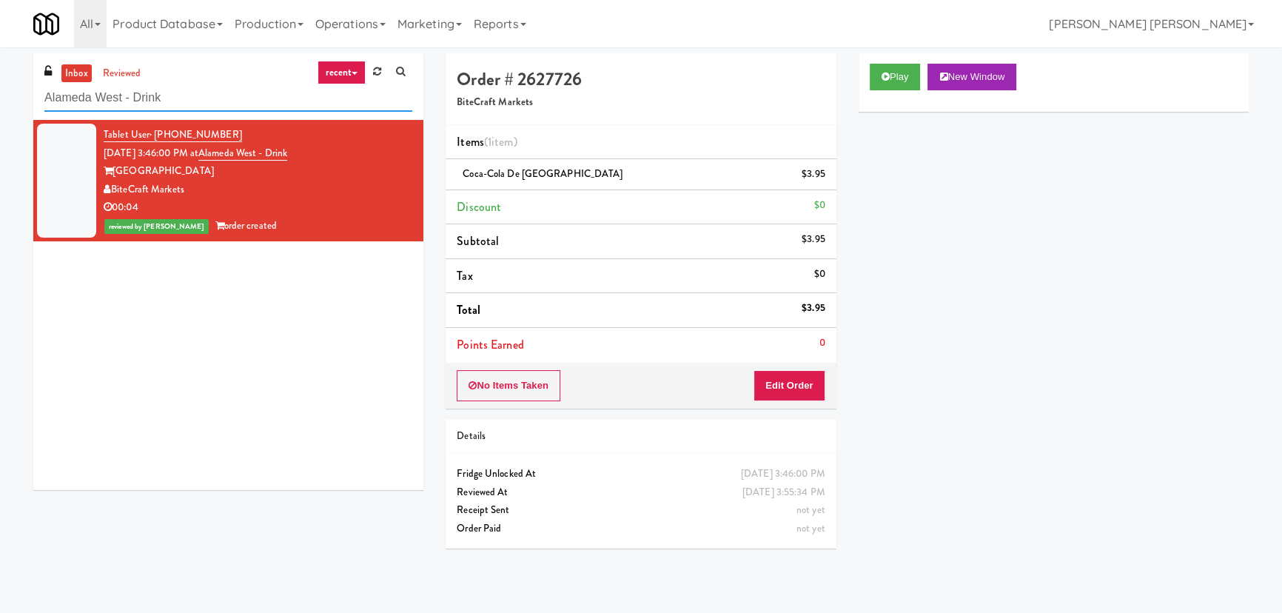
drag, startPoint x: 175, startPoint y: 104, endPoint x: 30, endPoint y: 101, distance: 145.1
click at [30, 101] on div "inbox reviewed recent all unclear take inventory issue suspicious failed recent…" at bounding box center [228, 277] width 412 height 448
paste input "399 Fremont - Pantry"
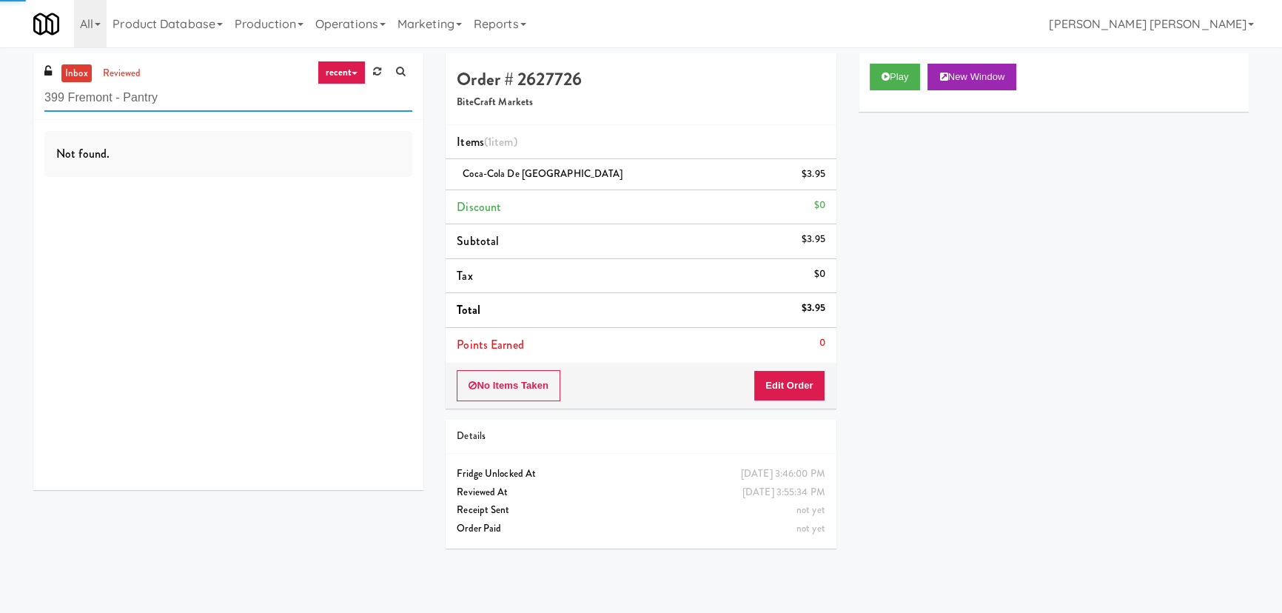
type input "399 Fremont - Pantry"
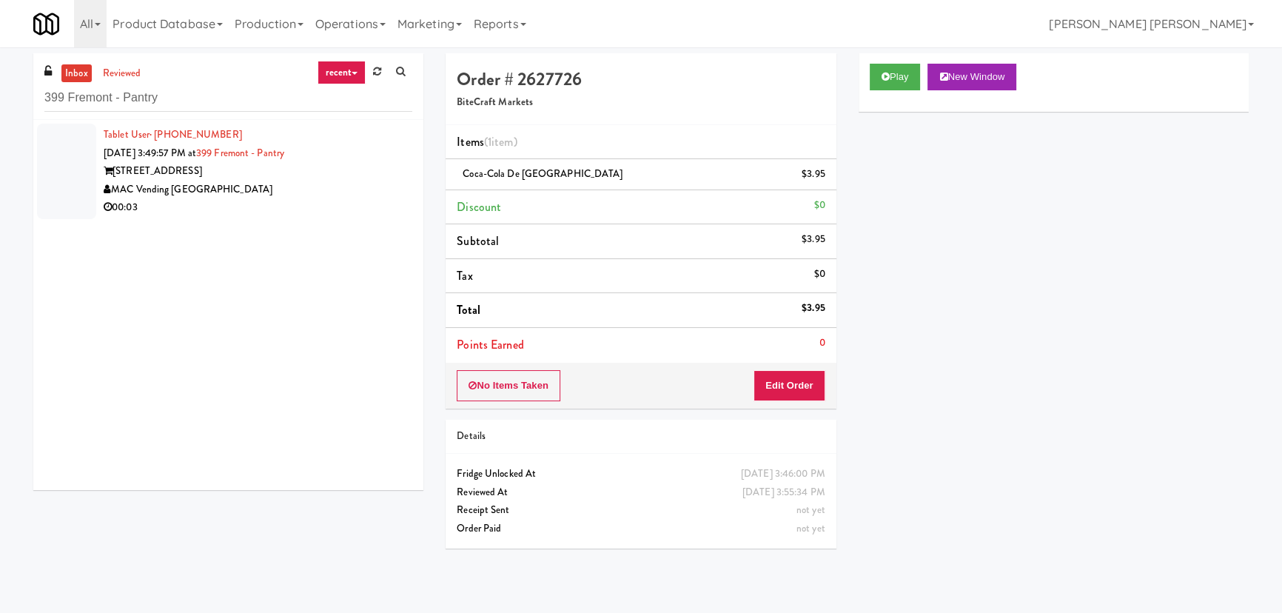
click at [305, 189] on div "MAC Vending [GEOGRAPHIC_DATA]" at bounding box center [258, 190] width 309 height 19
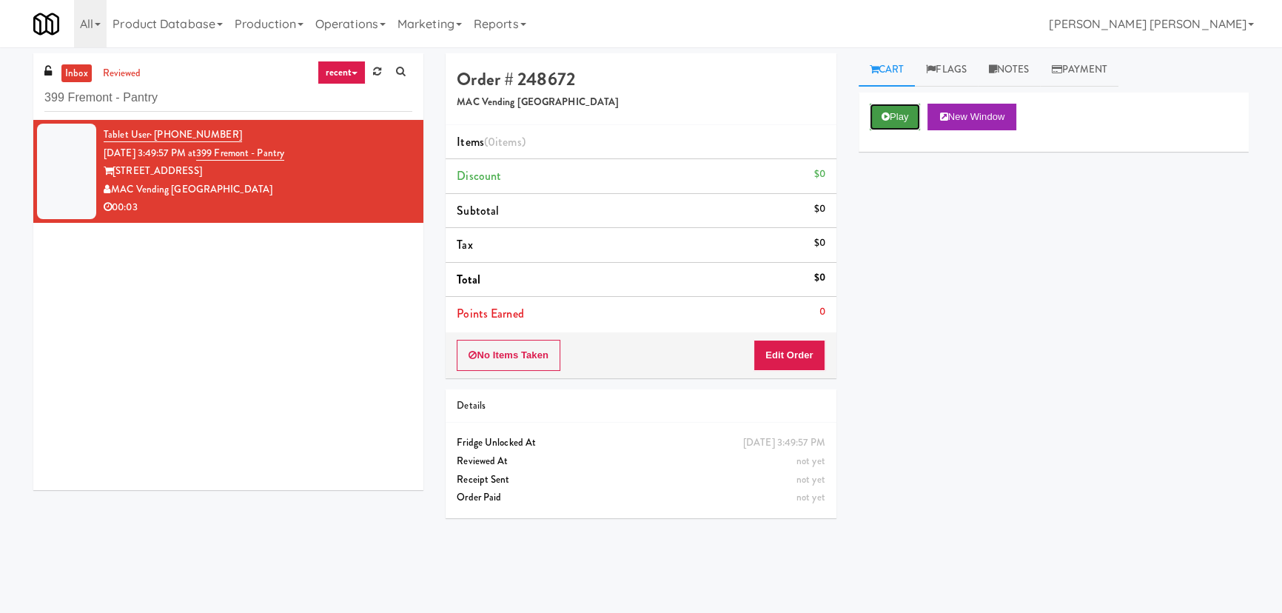
click at [896, 111] on button "Play" at bounding box center [895, 117] width 51 height 27
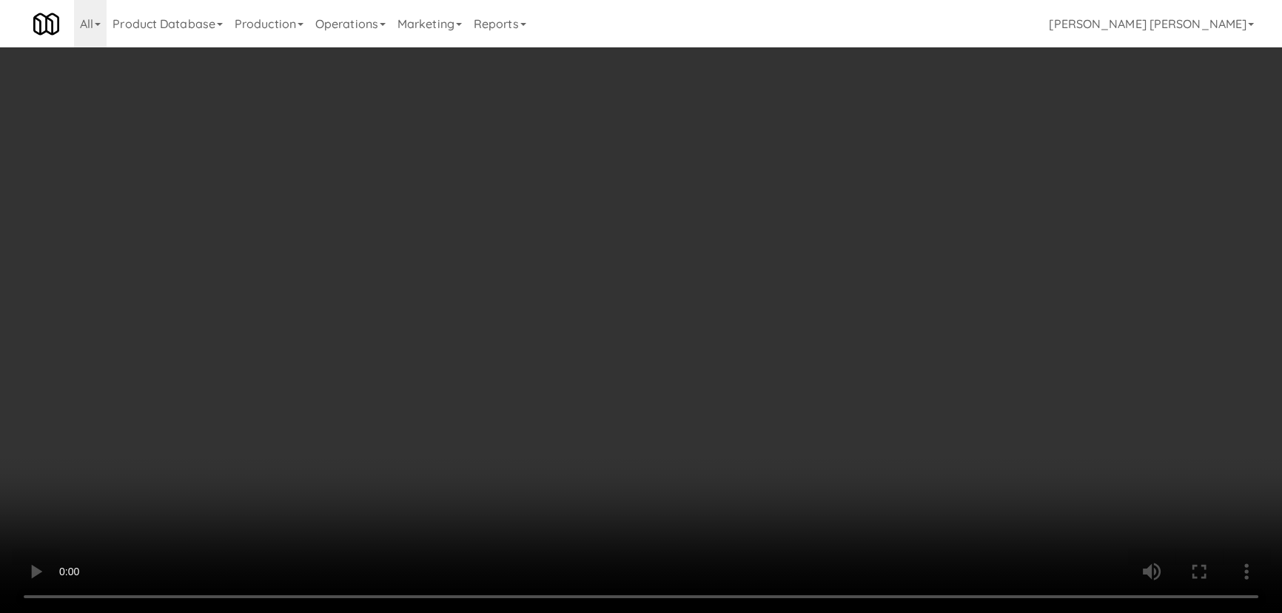
click at [717, 612] on video at bounding box center [641, 306] width 1282 height 613
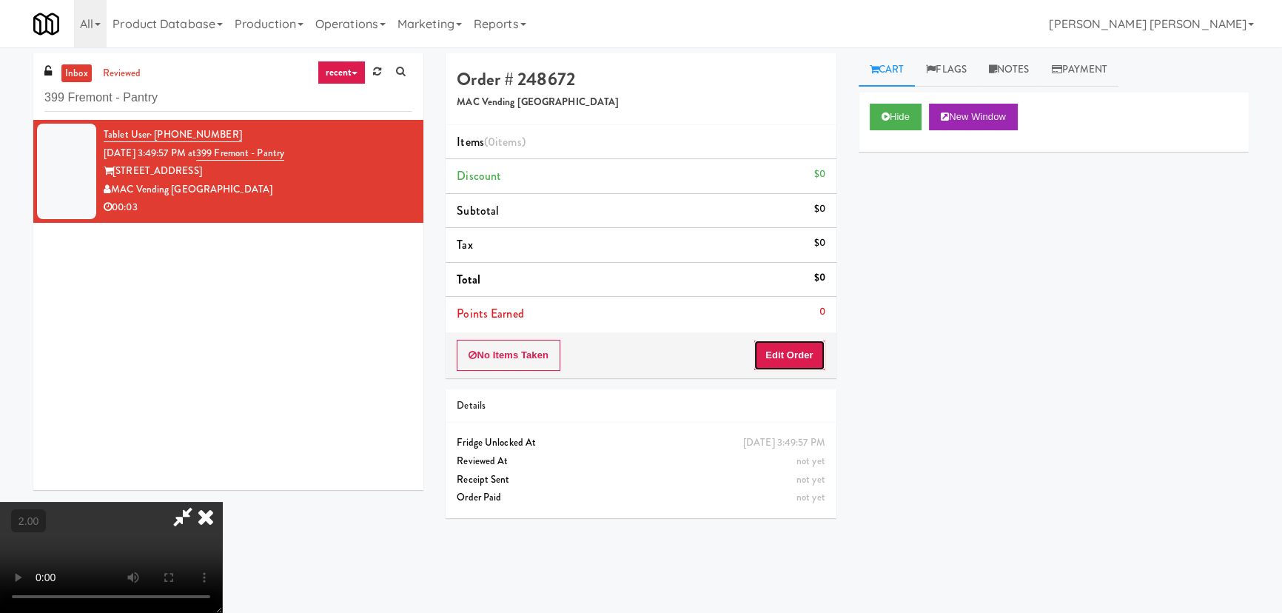
click at [805, 352] on button "Edit Order" at bounding box center [790, 355] width 72 height 31
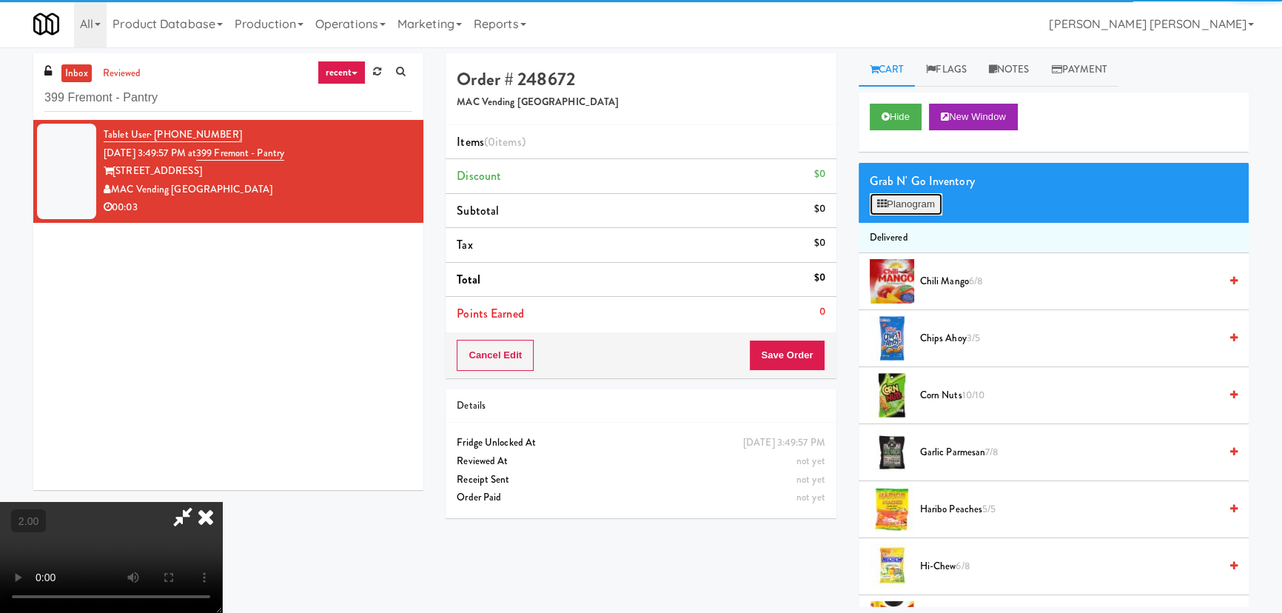
click at [907, 204] on button "Planogram" at bounding box center [906, 204] width 73 height 22
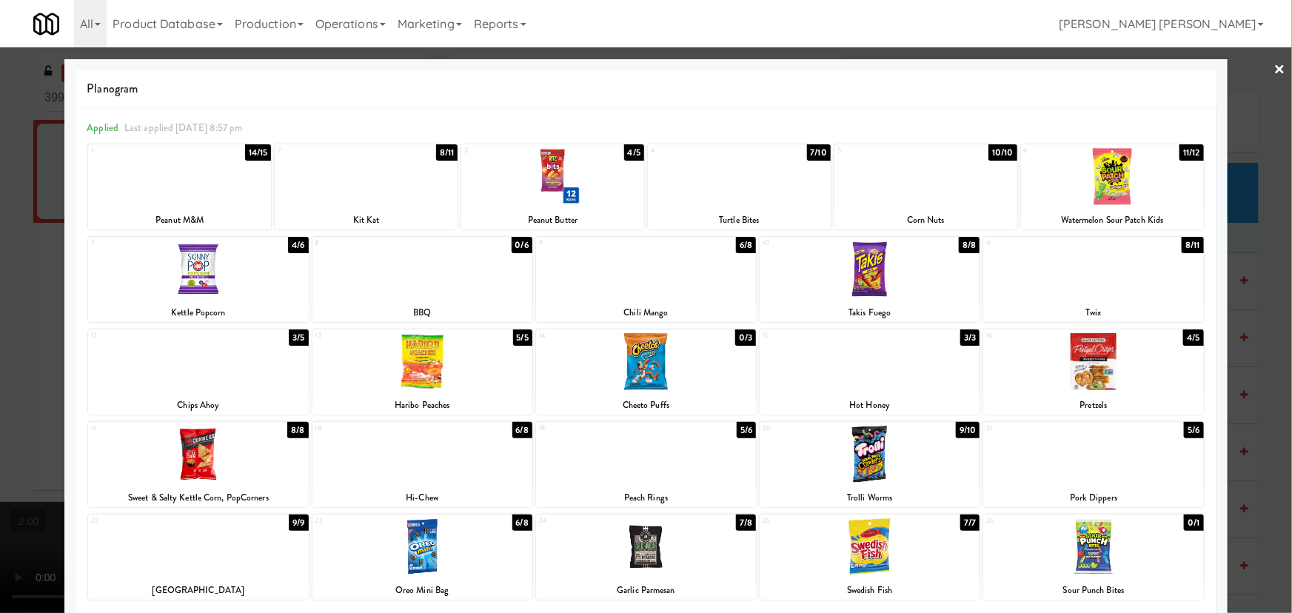
click at [1274, 62] on link "×" at bounding box center [1280, 70] width 12 height 46
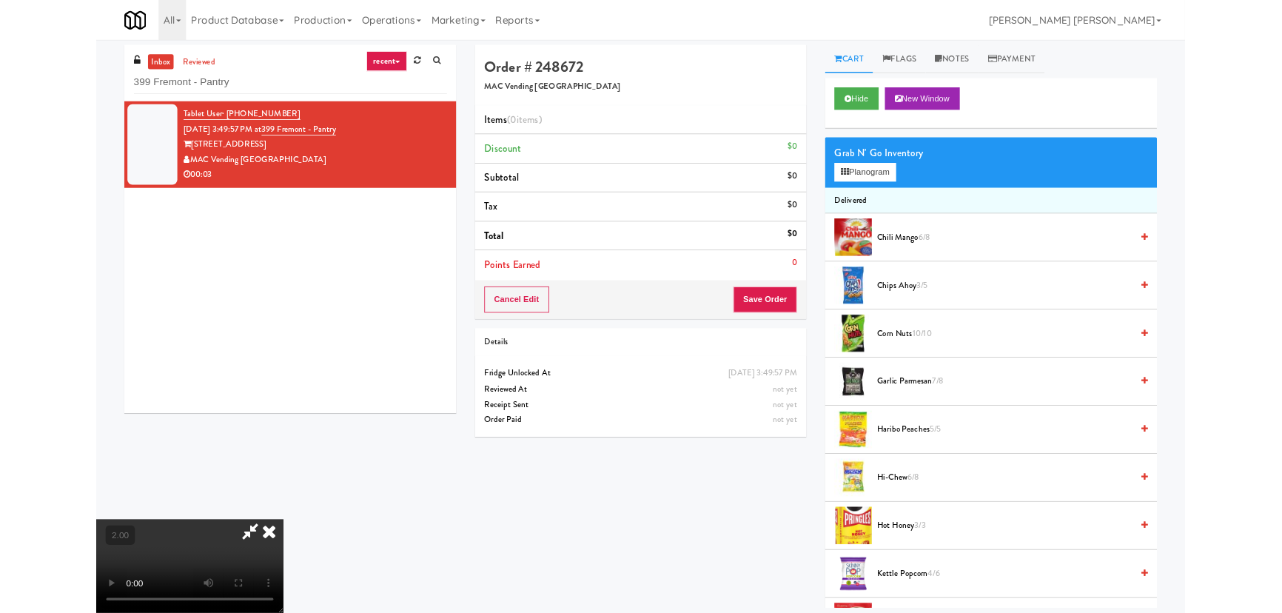
scroll to position [30, 0]
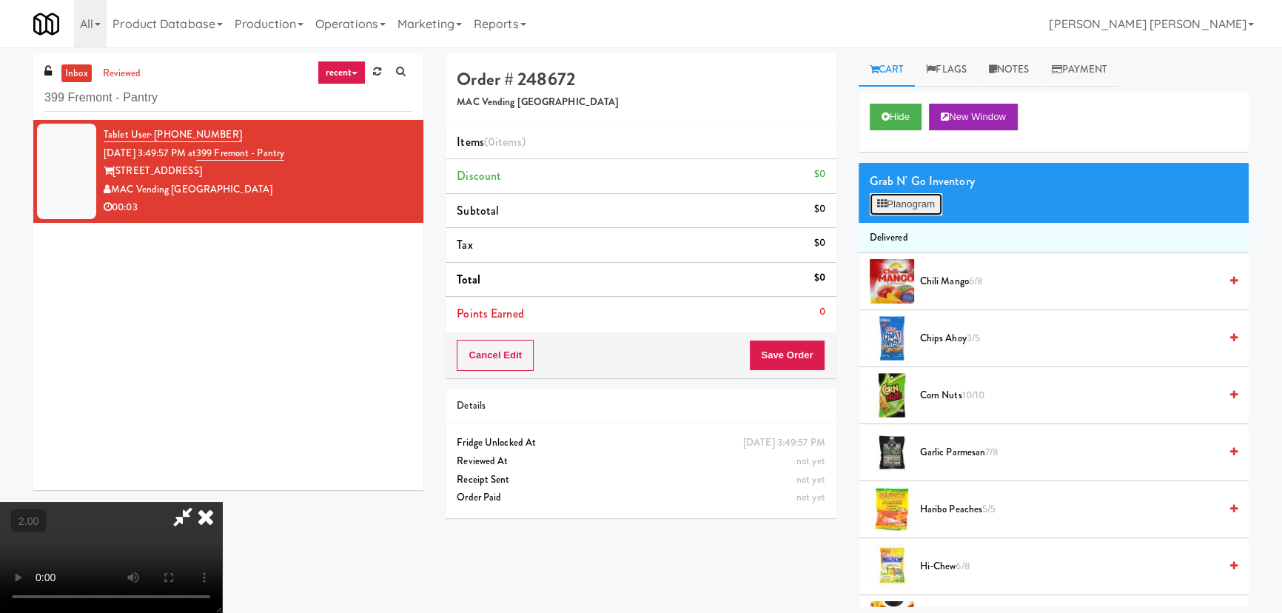
click at [911, 198] on button "Planogram" at bounding box center [906, 204] width 73 height 22
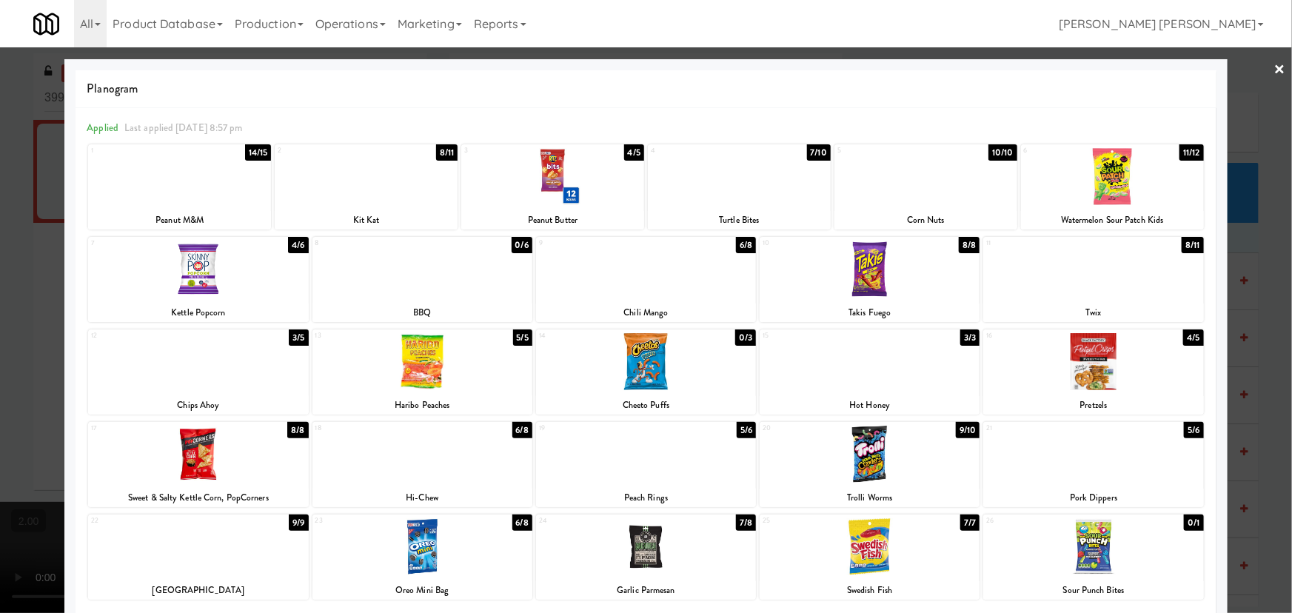
click at [190, 458] on div at bounding box center [198, 454] width 220 height 57
click at [1274, 67] on link "×" at bounding box center [1280, 70] width 12 height 46
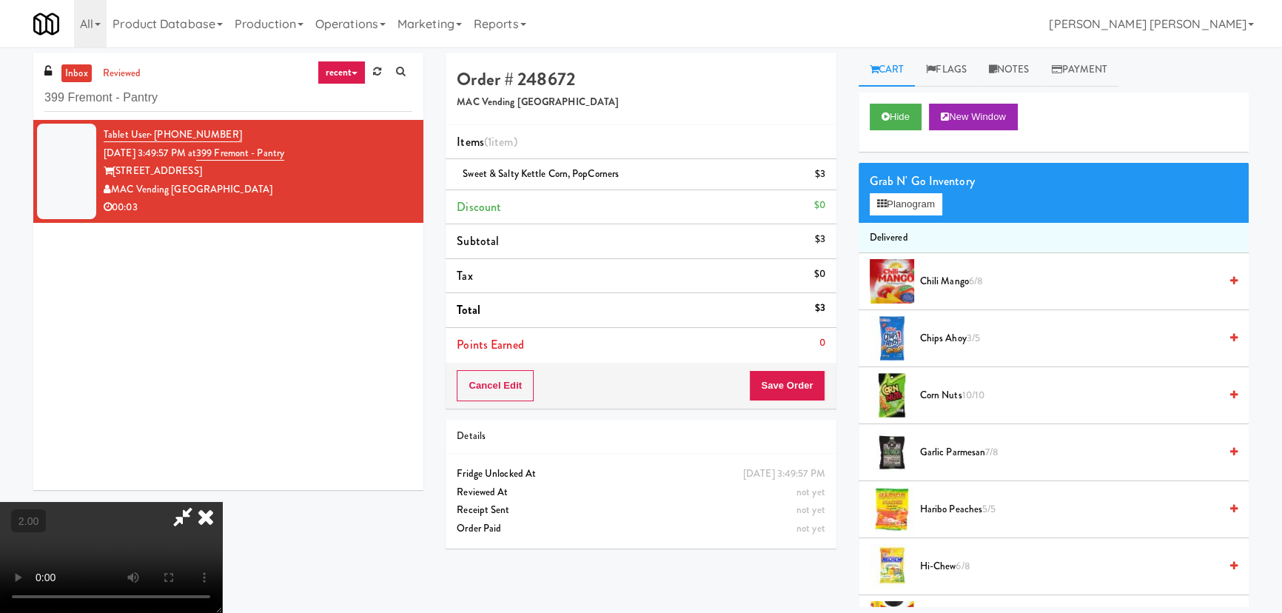
click at [222, 502] on icon at bounding box center [206, 517] width 33 height 30
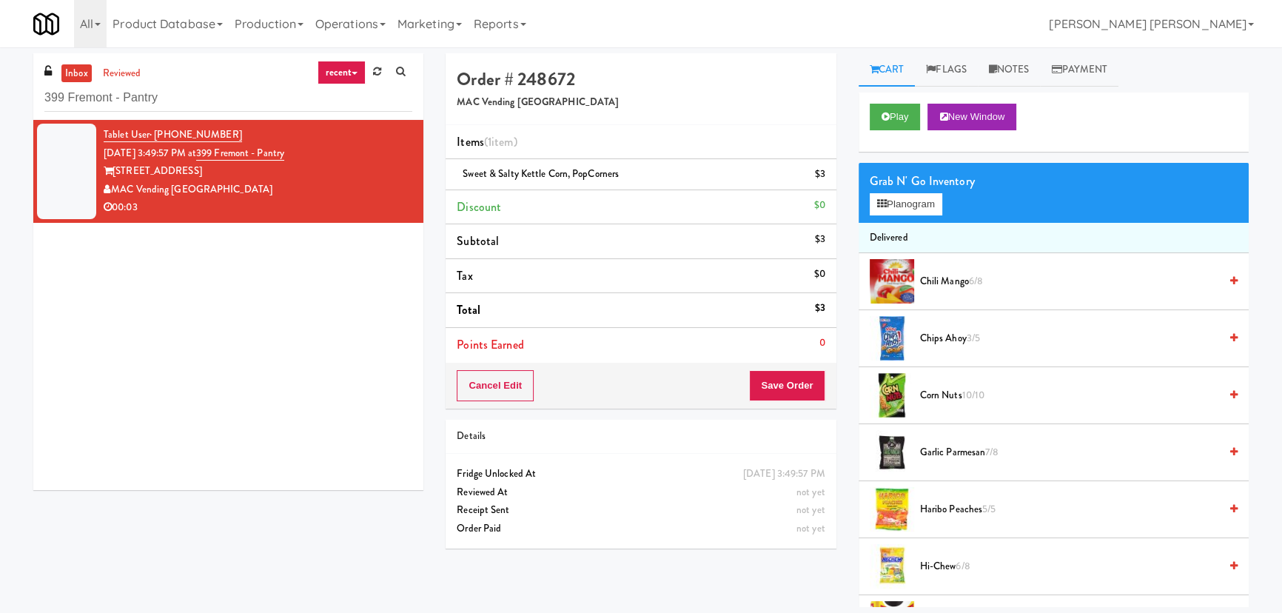
click at [825, 386] on div "Cancel Edit Save Order" at bounding box center [641, 386] width 390 height 46
click at [809, 386] on button "Save Order" at bounding box center [787, 385] width 76 height 31
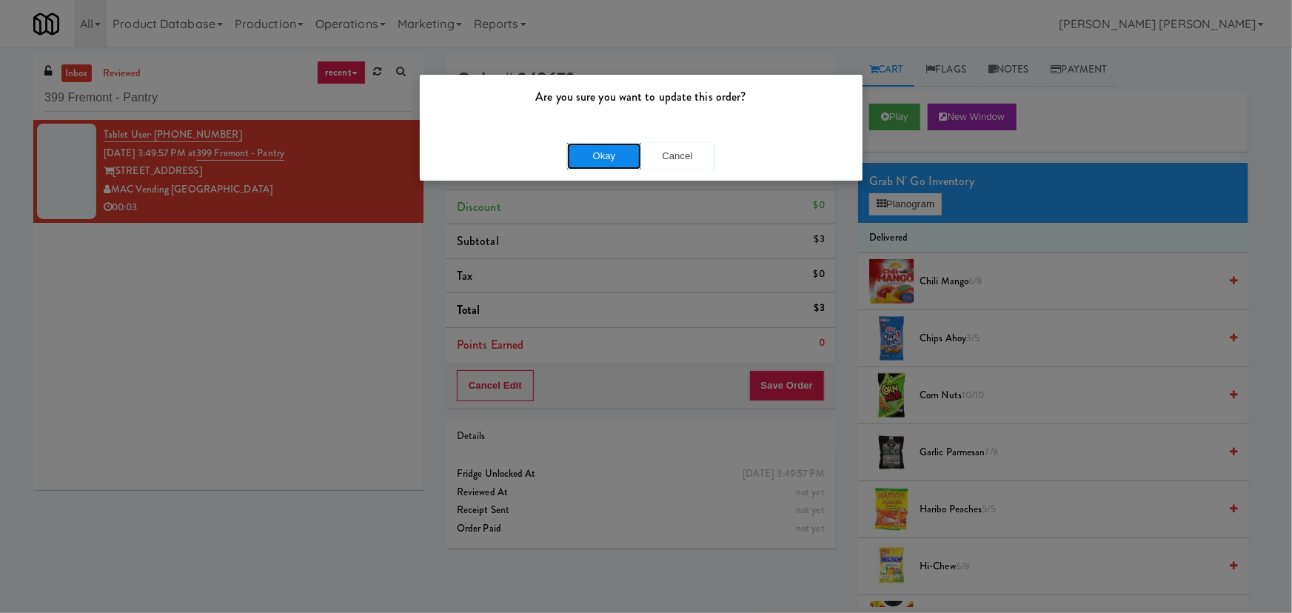
click at [600, 153] on button "Okay" at bounding box center [604, 156] width 74 height 27
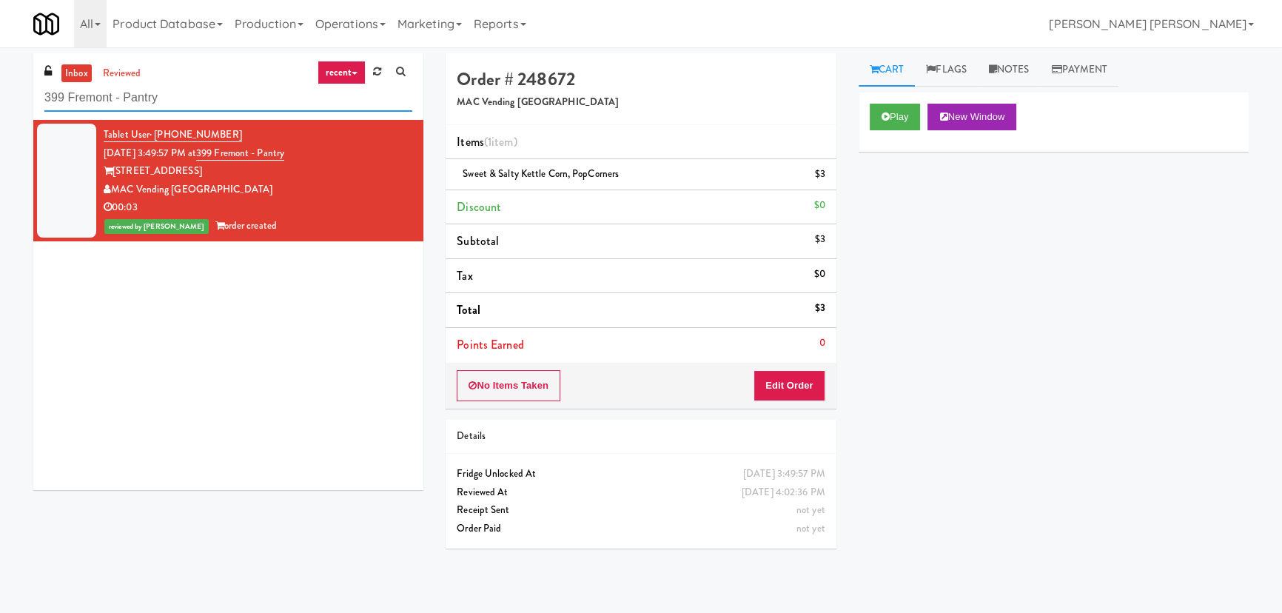
drag, startPoint x: 164, startPoint y: 102, endPoint x: -20, endPoint y: 104, distance: 183.6
click at [0, 104] on html "Are you sure you want to update this order? Okay Cancel Okay Are you sure you w…" at bounding box center [641, 306] width 1282 height 613
paste input "Glasshouse [GEOGRAPHIC_DATA]"
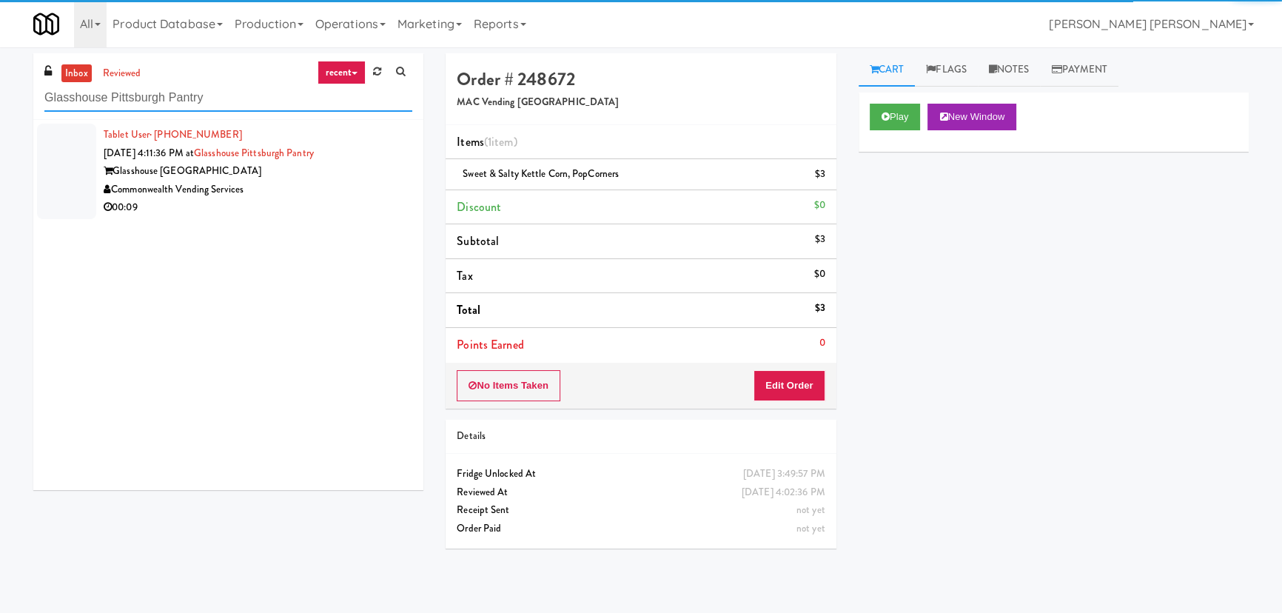
type input "Glasshouse Pittsburgh Pantry"
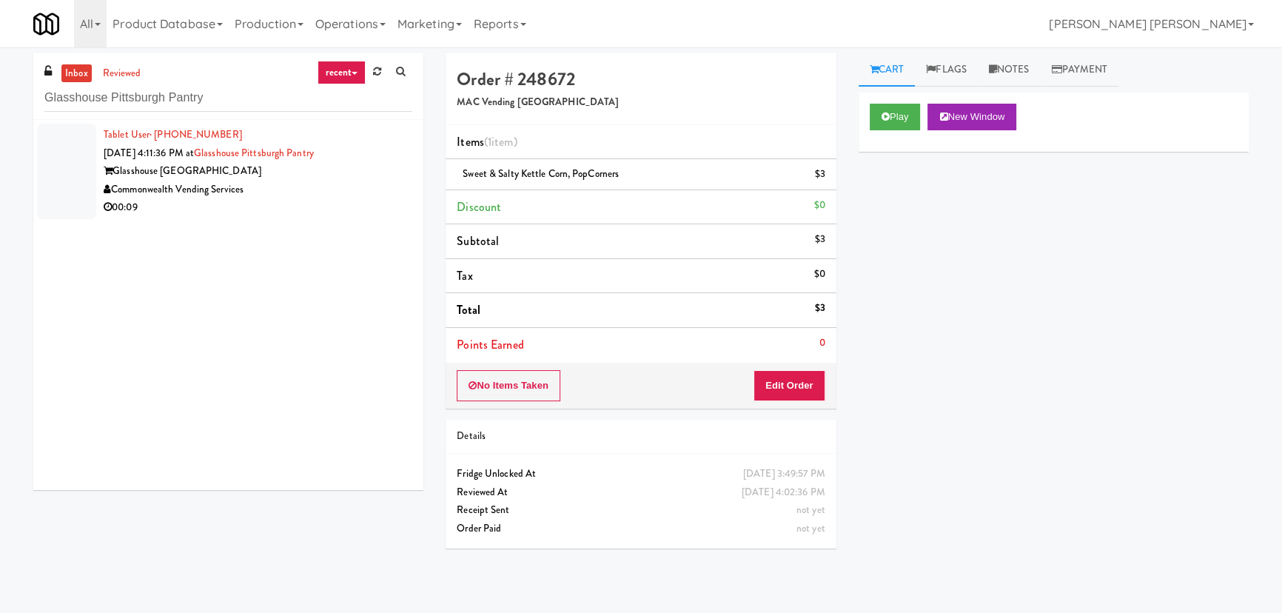
click at [314, 192] on div "Commonwealth Vending Services" at bounding box center [258, 190] width 309 height 19
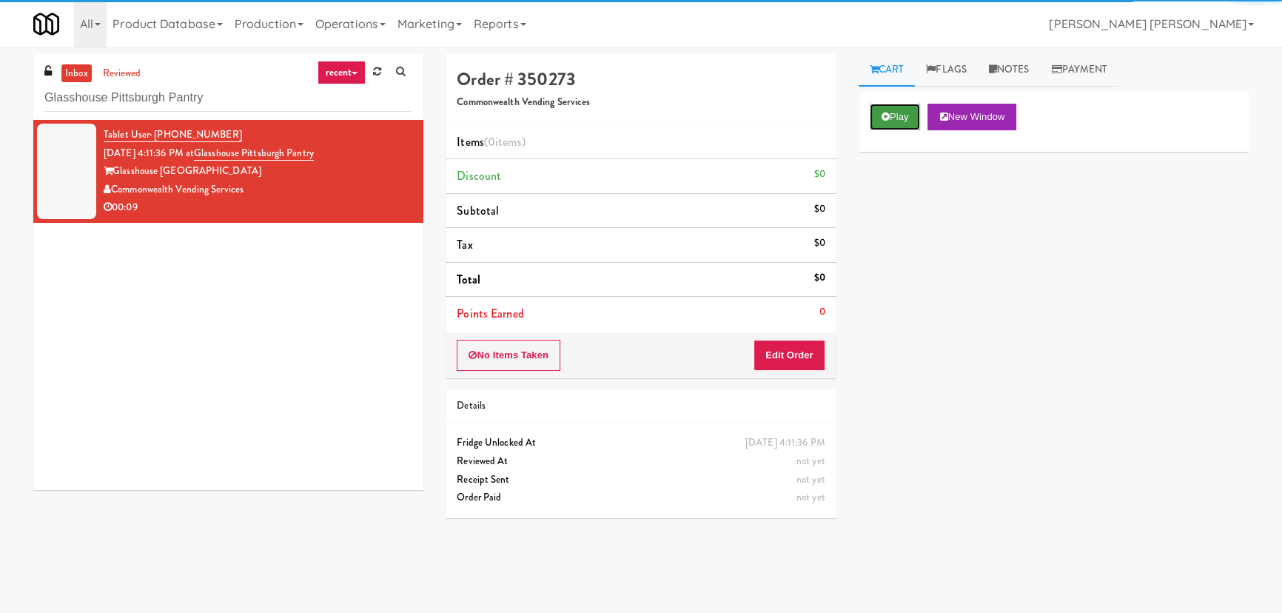
click at [902, 111] on button "Play" at bounding box center [895, 117] width 51 height 27
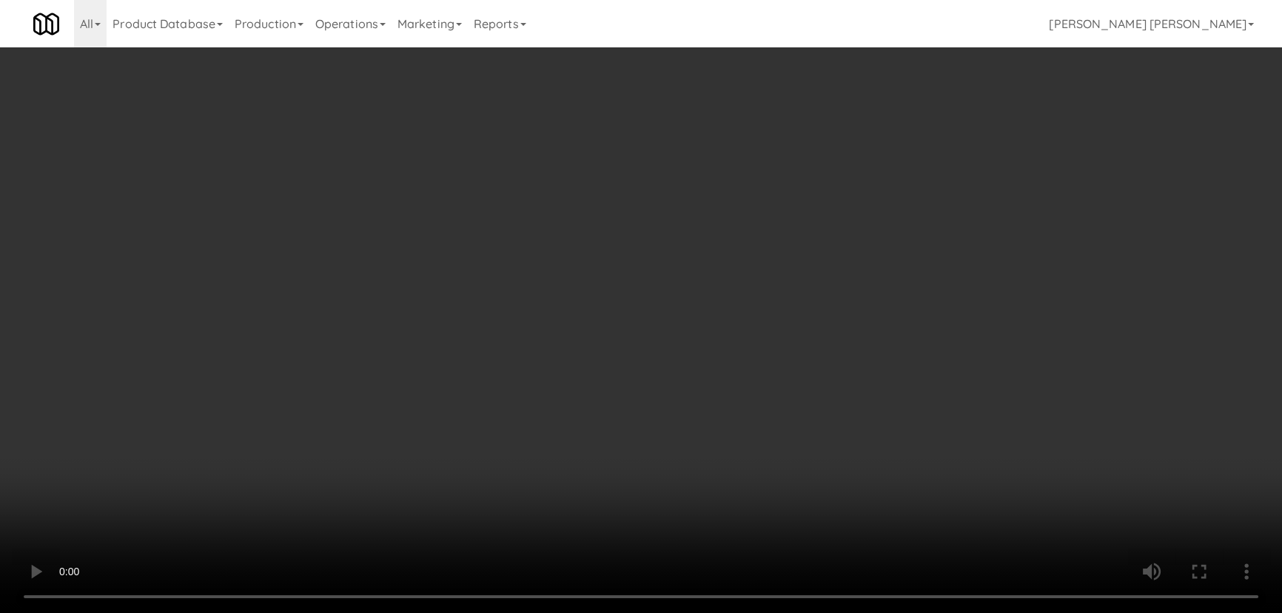
click at [795, 612] on video at bounding box center [641, 306] width 1282 height 613
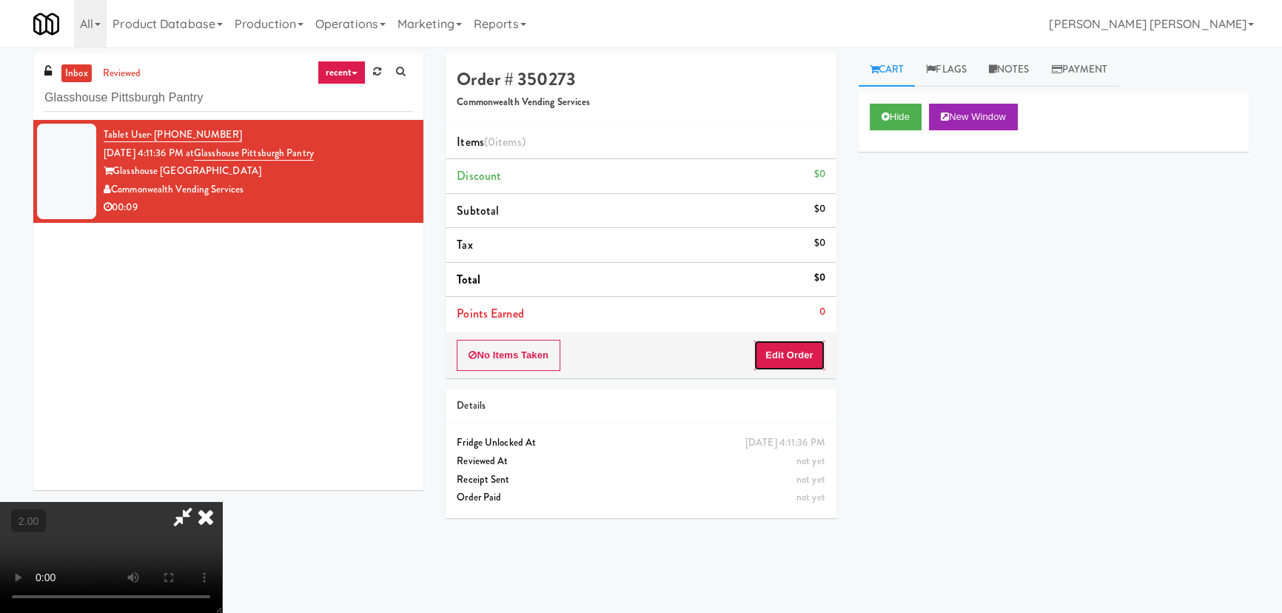
click at [808, 355] on button "Edit Order" at bounding box center [790, 355] width 72 height 31
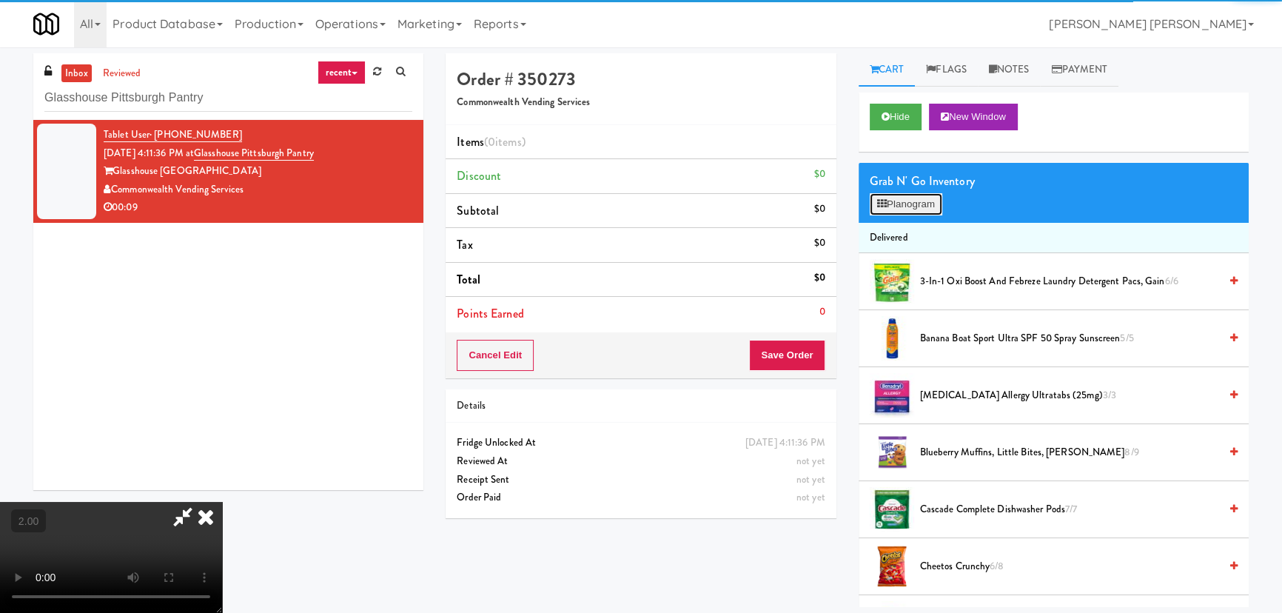
click at [885, 204] on icon at bounding box center [882, 204] width 10 height 10
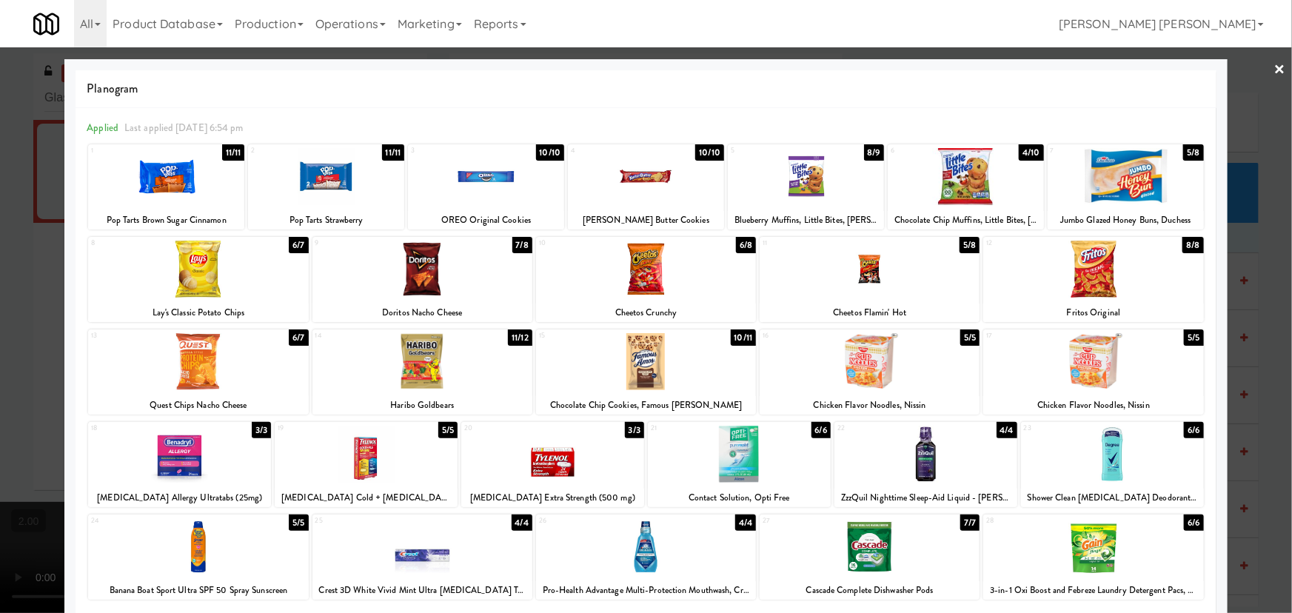
click at [644, 282] on div at bounding box center [646, 269] width 220 height 57
click at [1274, 67] on link "×" at bounding box center [1280, 70] width 12 height 46
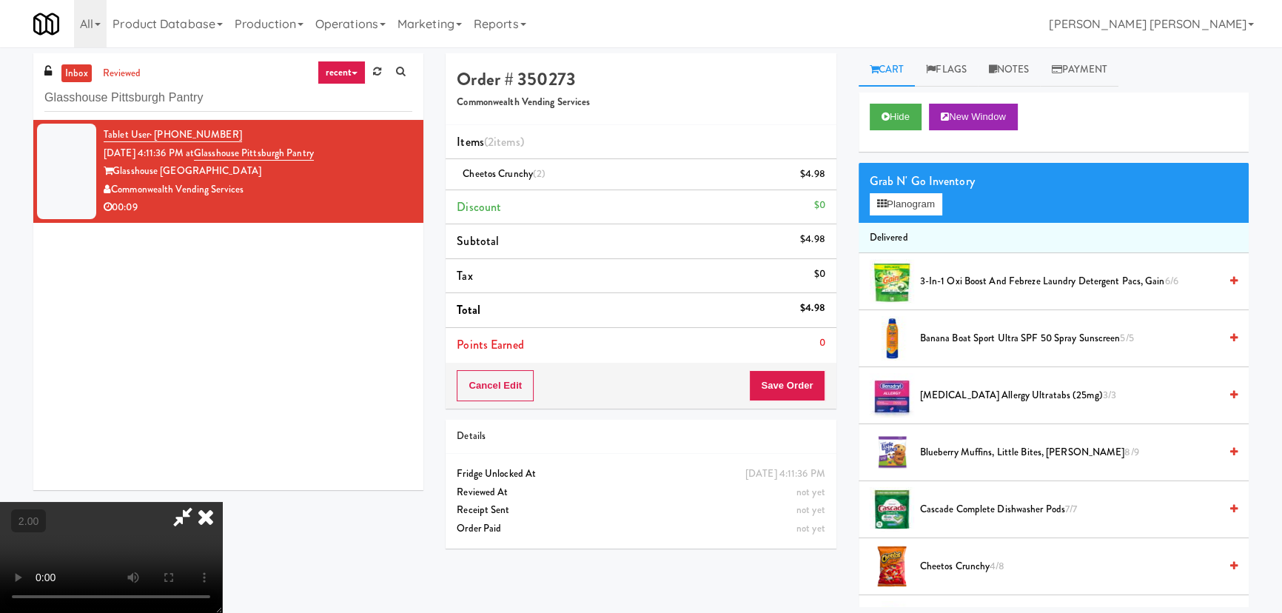
click at [222, 502] on icon at bounding box center [206, 517] width 33 height 30
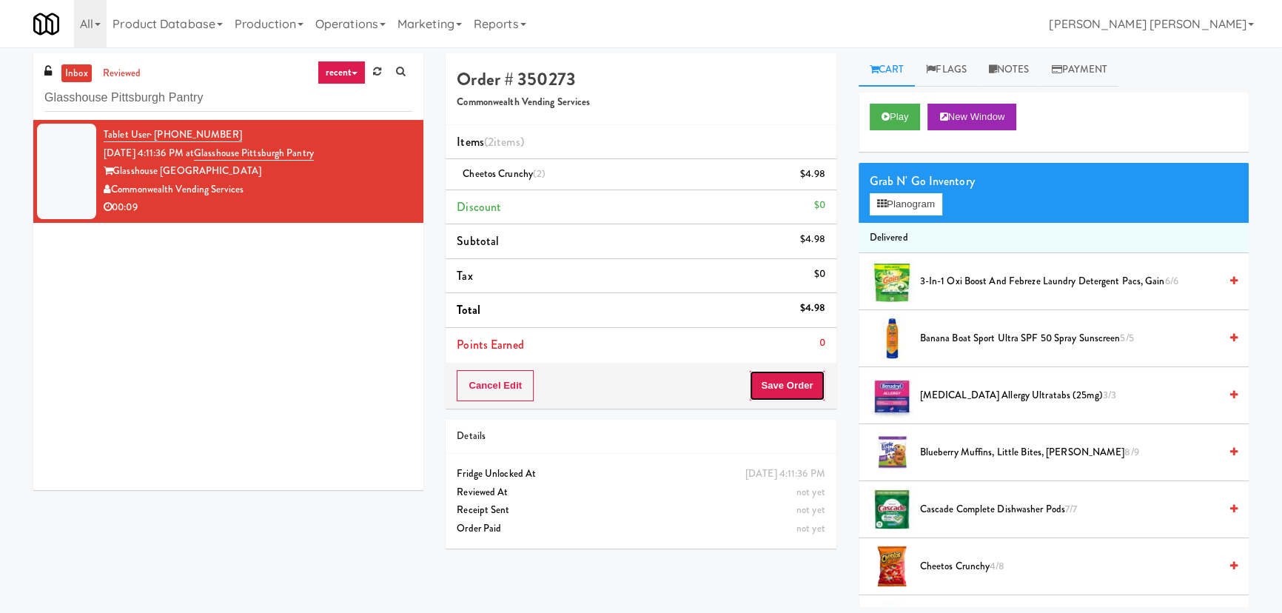
click at [775, 390] on button "Save Order" at bounding box center [787, 385] width 76 height 31
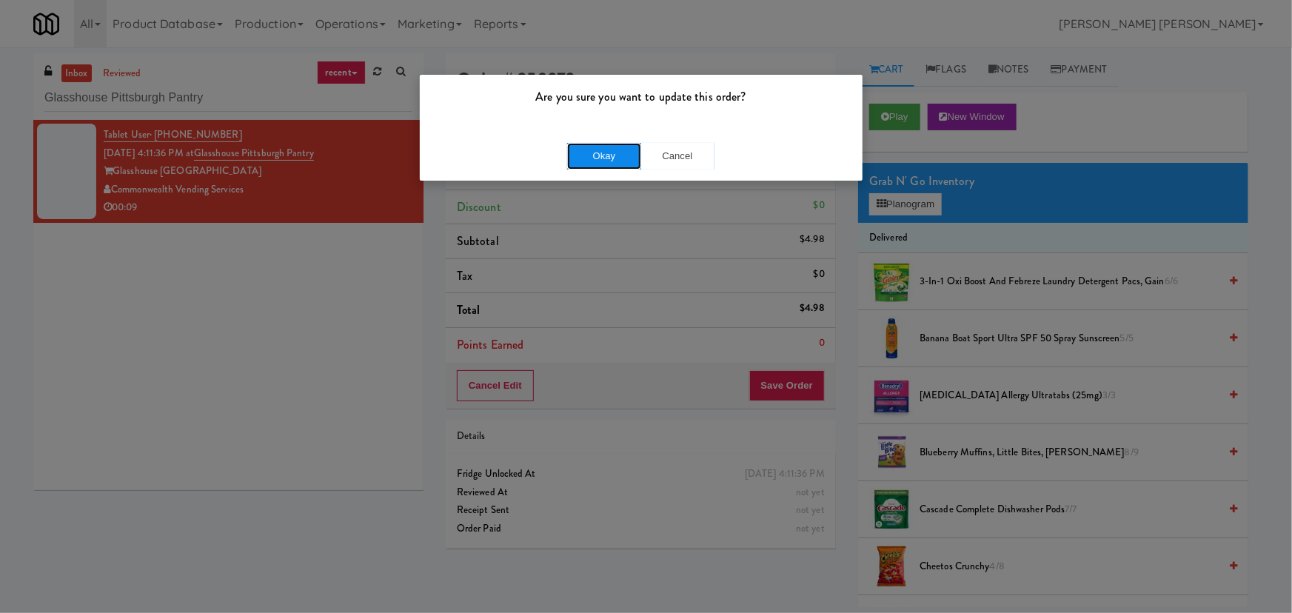
click at [606, 161] on button "Okay" at bounding box center [604, 156] width 74 height 27
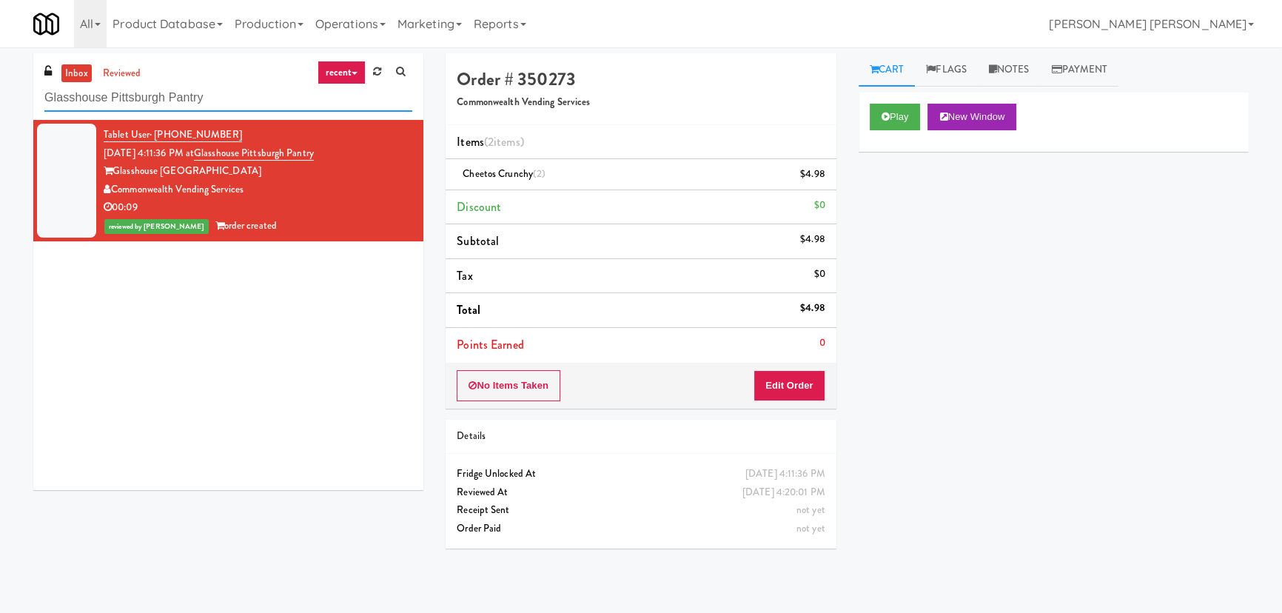
drag, startPoint x: 216, startPoint y: 98, endPoint x: -13, endPoint y: 96, distance: 229.5
click at [0, 96] on html "Are you sure you want to update this order? Okay Cancel Okay Are you sure you w…" at bounding box center [641, 306] width 1282 height 613
paste input "oodwin - Cooler - Right"
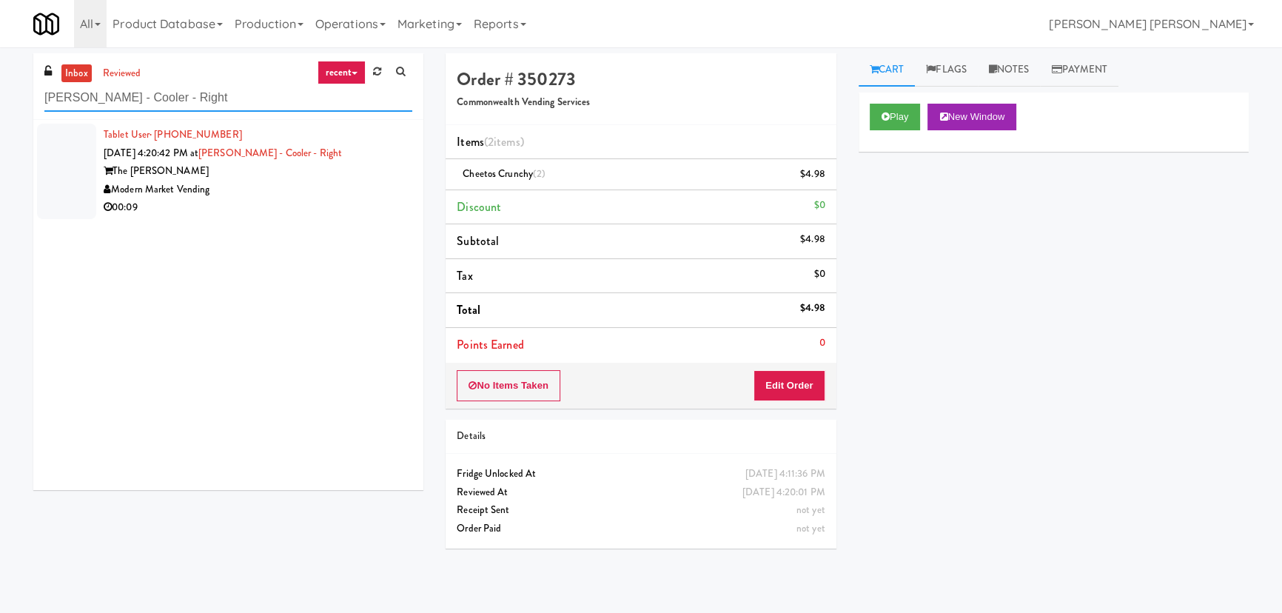
type input "Goodwin - Cooler - Right"
click at [272, 199] on div "00:09" at bounding box center [258, 207] width 309 height 19
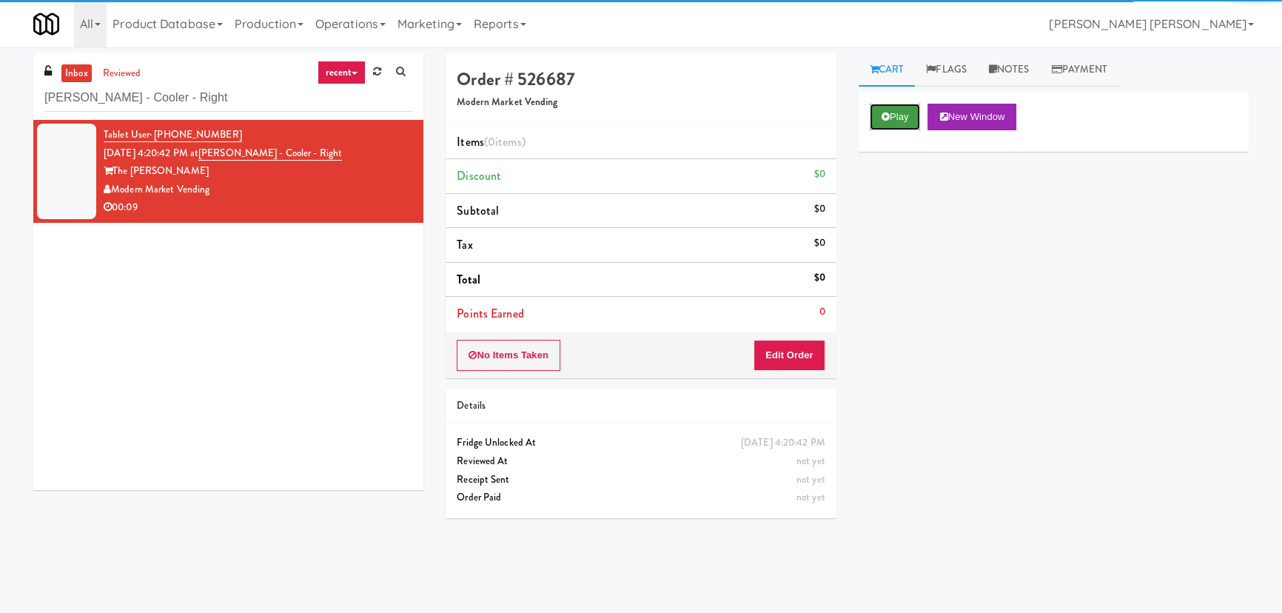
click at [894, 120] on button "Play" at bounding box center [895, 117] width 51 height 27
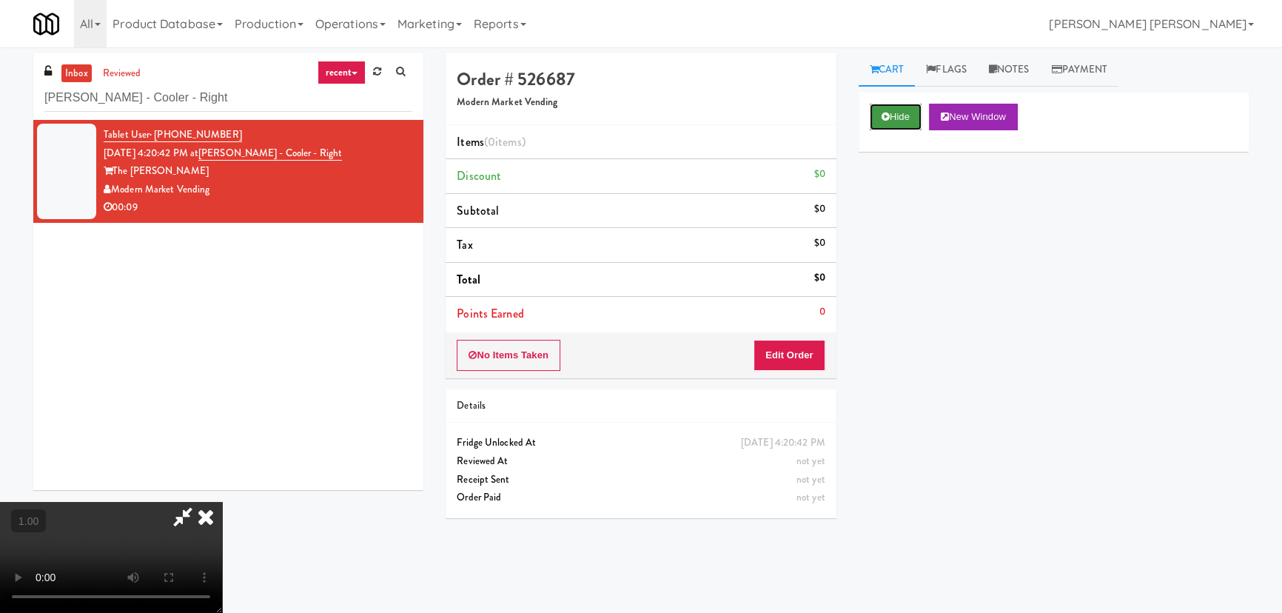
click at [894, 121] on button "Hide" at bounding box center [896, 117] width 52 height 27
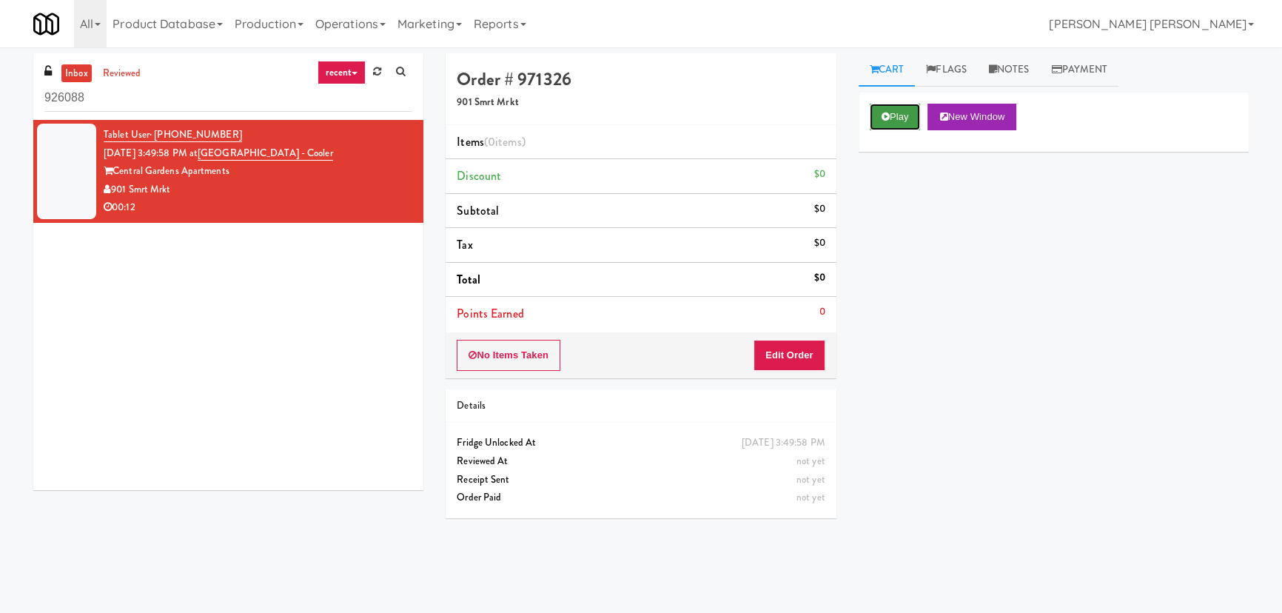
click at [902, 112] on button "Play" at bounding box center [895, 117] width 51 height 27
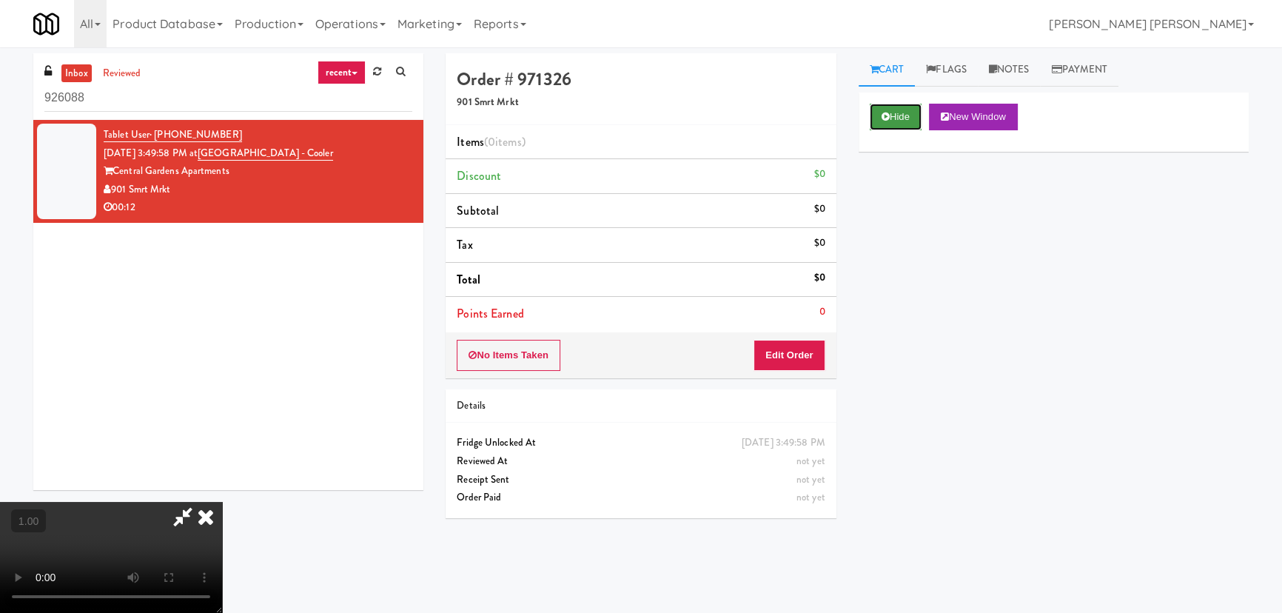
click at [905, 120] on button "Hide" at bounding box center [896, 117] width 52 height 27
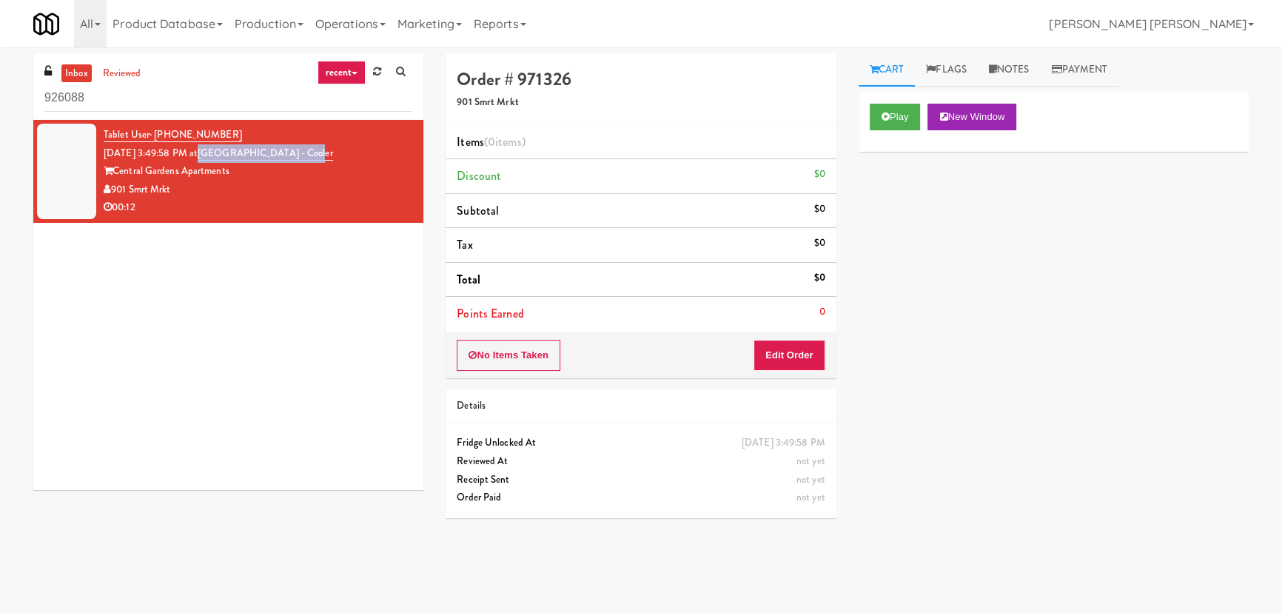
drag, startPoint x: 329, startPoint y: 147, endPoint x: 223, endPoint y: 153, distance: 106.7
click at [223, 153] on div "Tablet User · (901) 736-5486 [DATE] 3:49:58 PM at [GEOGRAPHIC_DATA] - [GEOGRAPH…" at bounding box center [258, 171] width 309 height 91
copy link "[GEOGRAPHIC_DATA] - Cooler"
drag, startPoint x: 163, startPoint y: 104, endPoint x: -176, endPoint y: 103, distance: 339.1
click at [0, 103] on html "Okay Okay Select date: previous 2025-Aug next Su Mo Tu We Th Fr Sa 27 28 29 30 …" at bounding box center [641, 306] width 1282 height 613
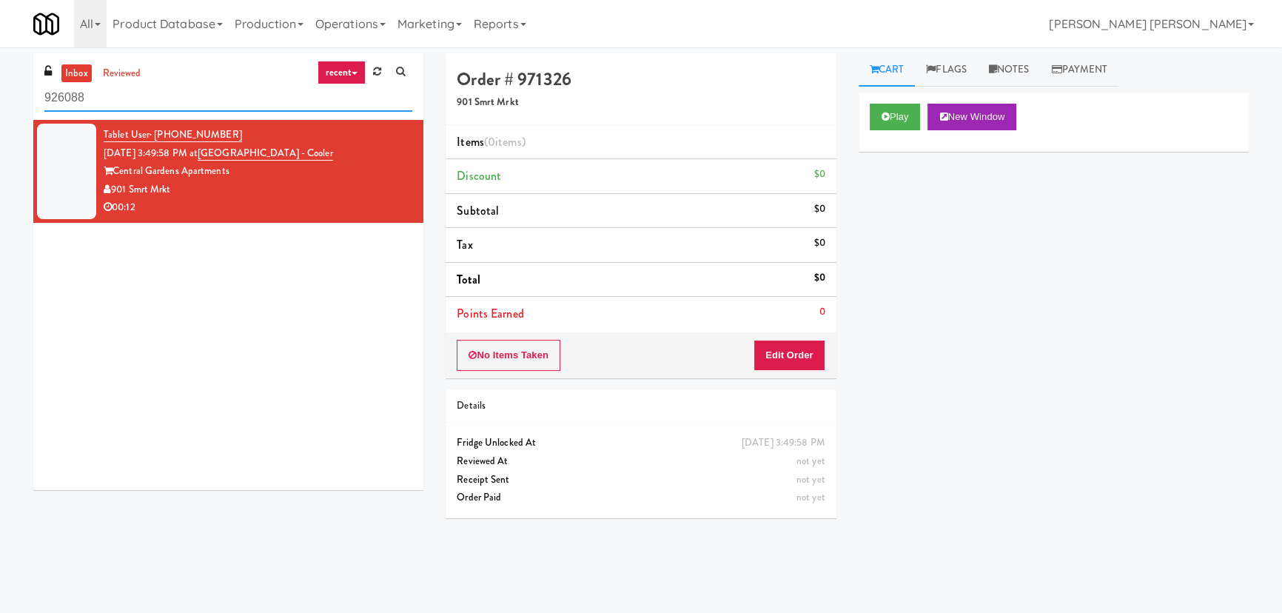
paste input "Park on First - Mailroom 2 - Cooler"
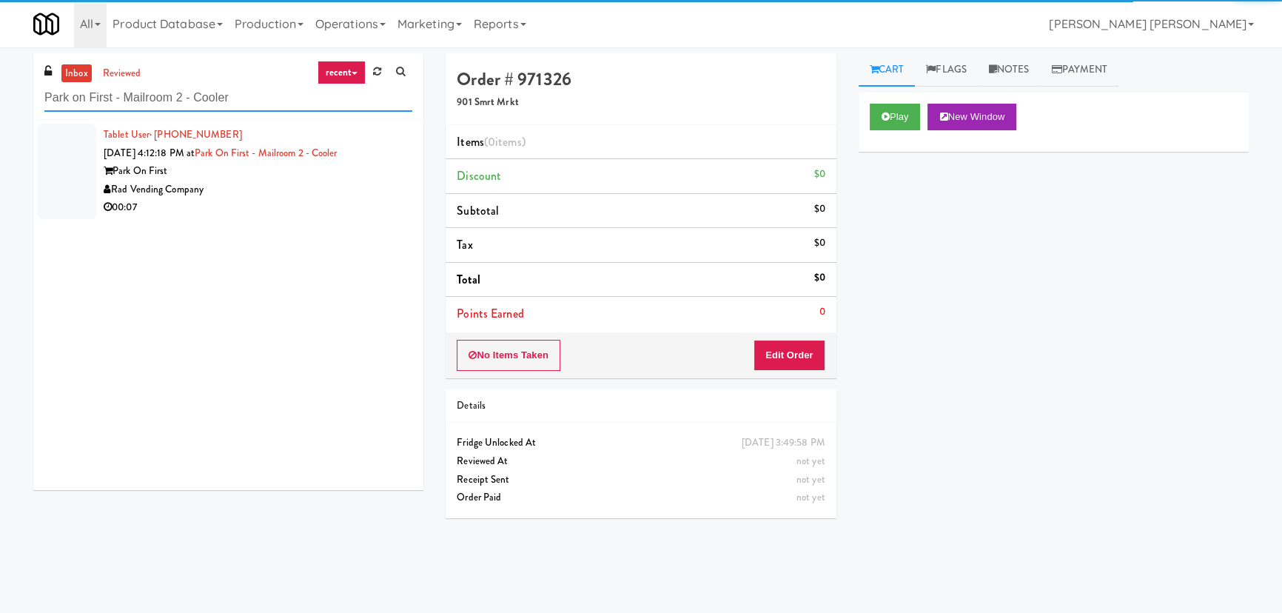
type input "Park on First - Mailroom 2 - Cooler"
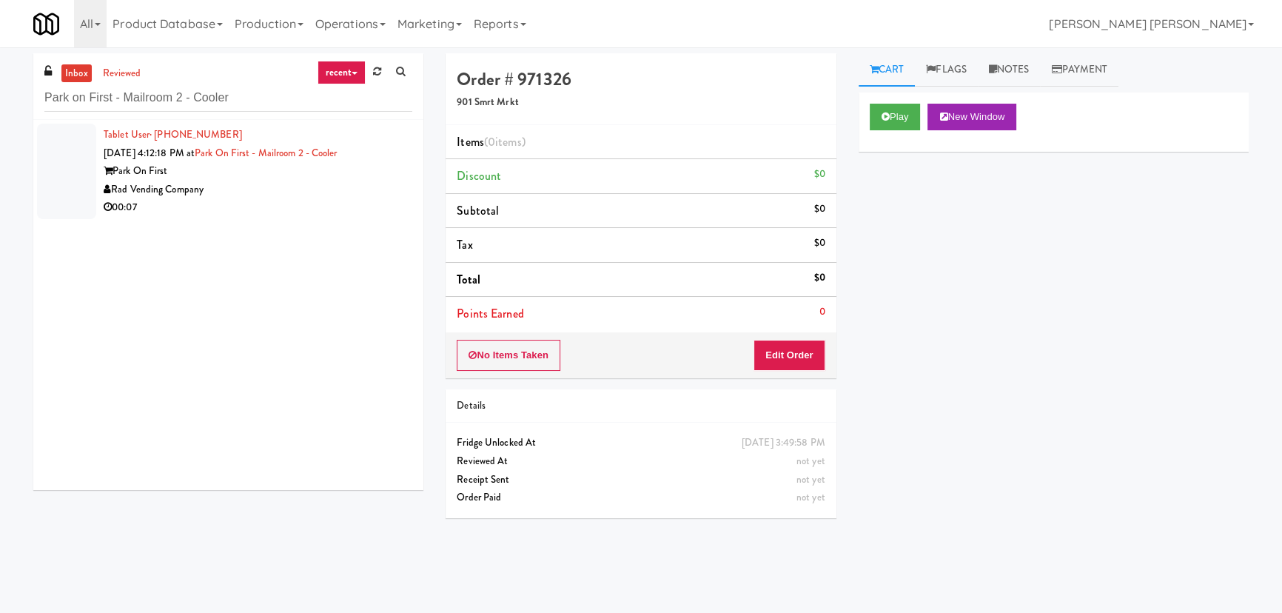
click at [299, 192] on div "Rad Vending Company" at bounding box center [258, 190] width 309 height 19
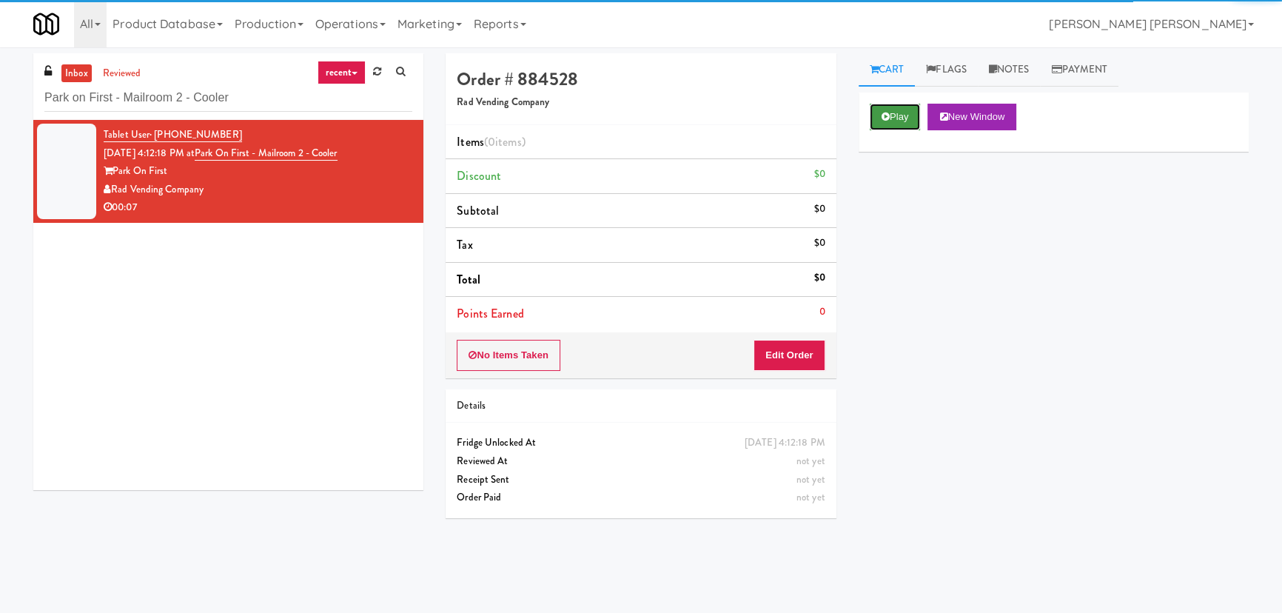
click at [872, 112] on button "Play" at bounding box center [895, 117] width 51 height 27
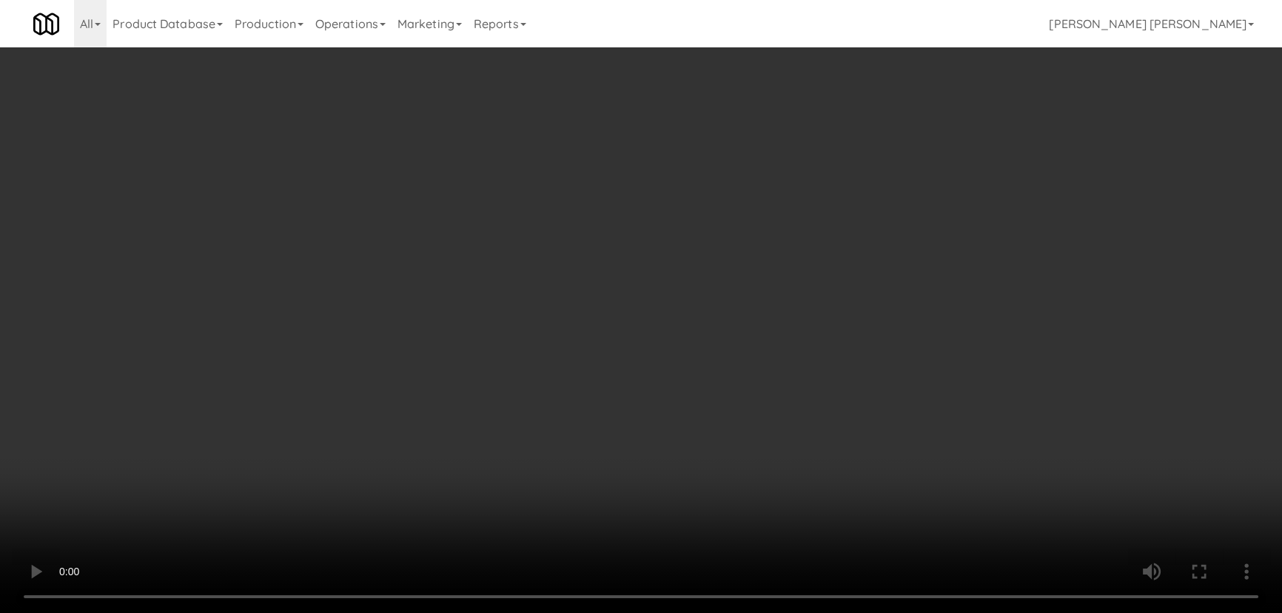
click at [800, 612] on video at bounding box center [641, 306] width 1282 height 613
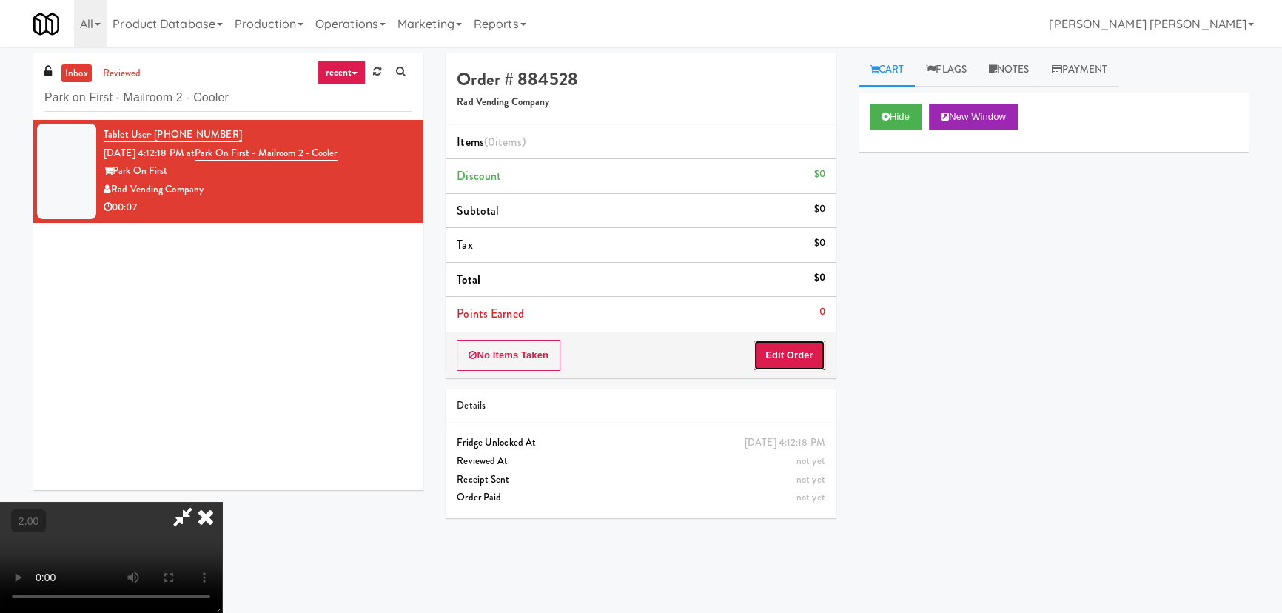
click at [808, 360] on button "Edit Order" at bounding box center [790, 355] width 72 height 31
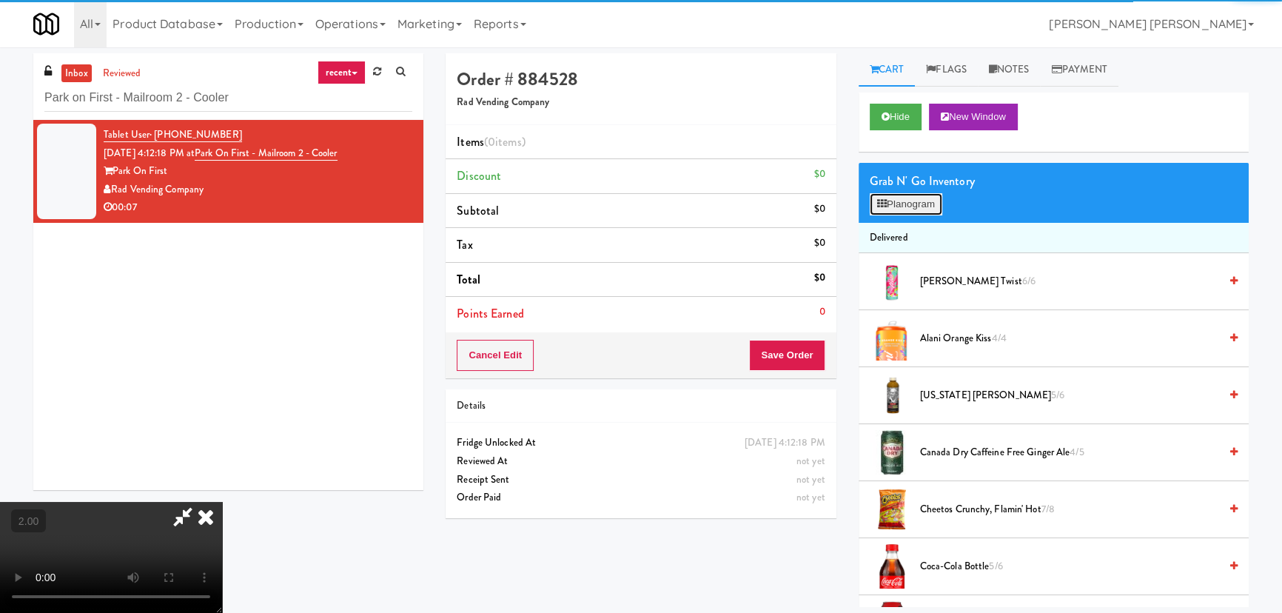
click at [922, 197] on button "Planogram" at bounding box center [906, 204] width 73 height 22
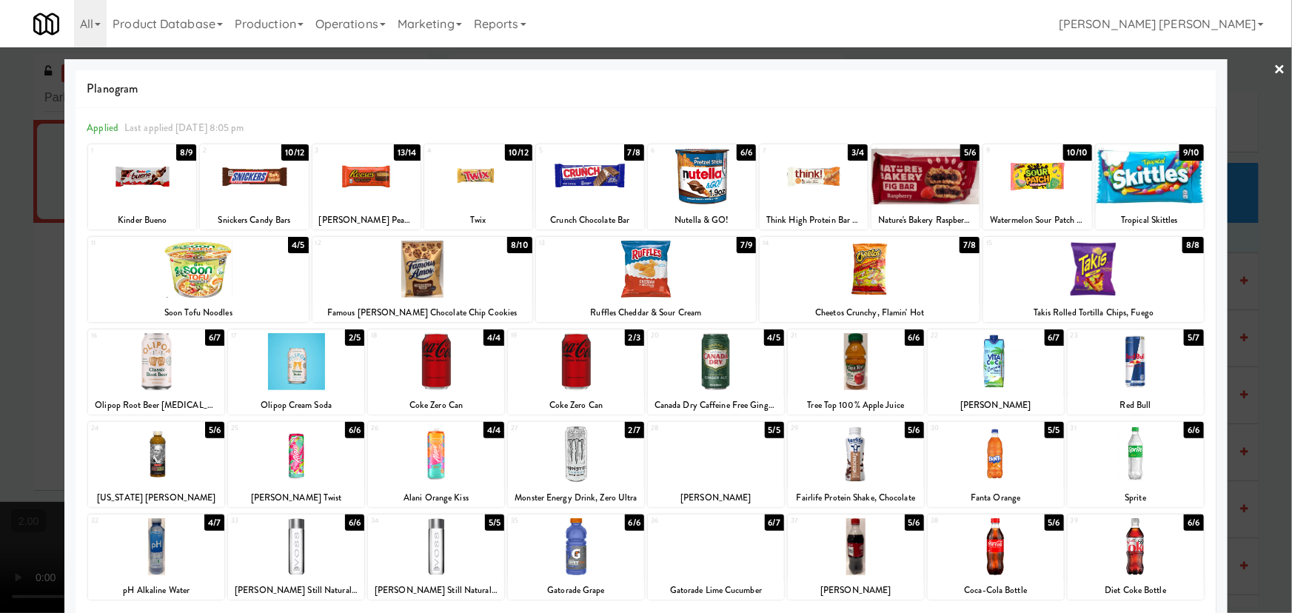
click at [1091, 272] on div at bounding box center [1093, 269] width 220 height 57
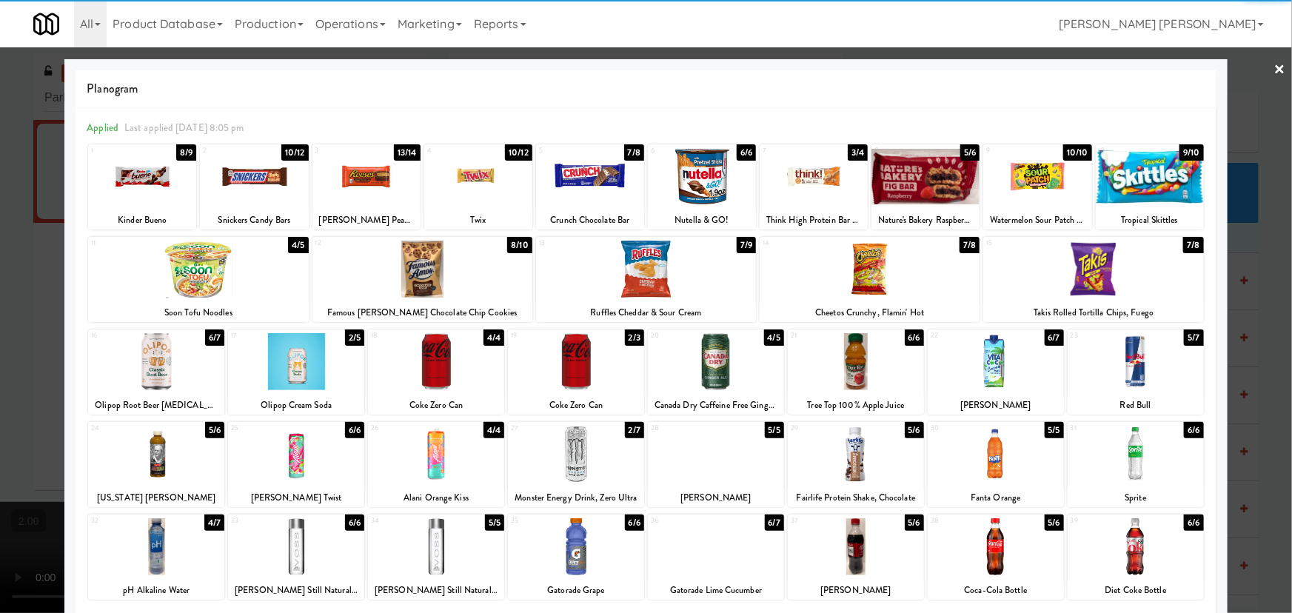
click at [1274, 69] on link "×" at bounding box center [1280, 70] width 12 height 46
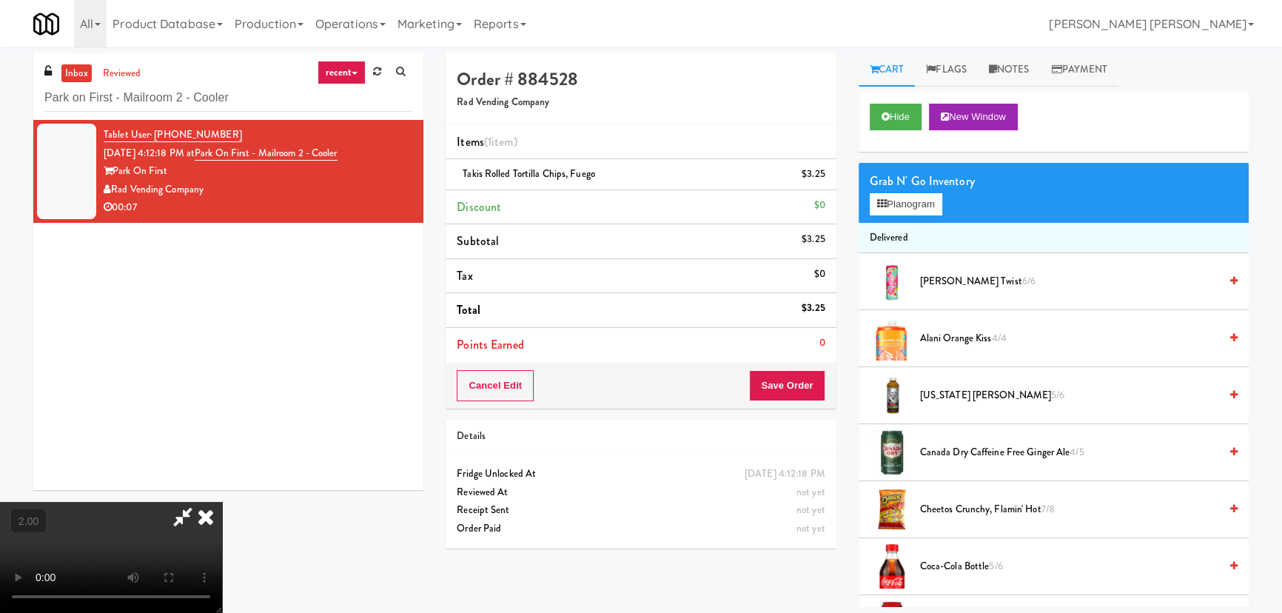
click at [222, 502] on icon at bounding box center [206, 517] width 33 height 30
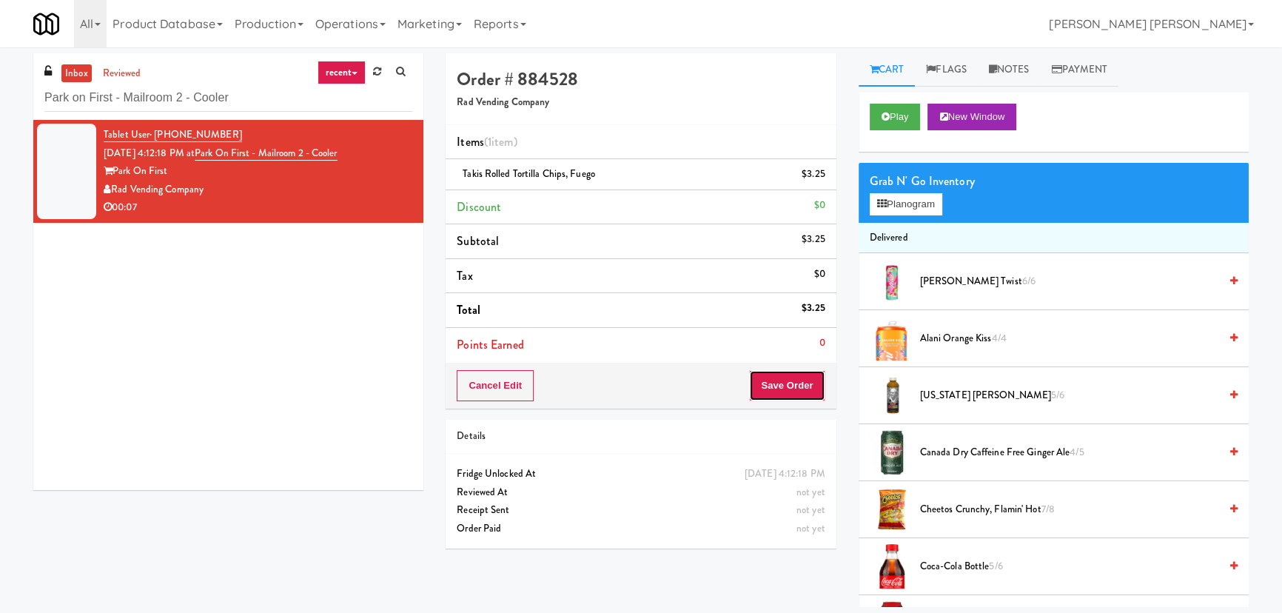
click at [803, 395] on button "Save Order" at bounding box center [787, 385] width 76 height 31
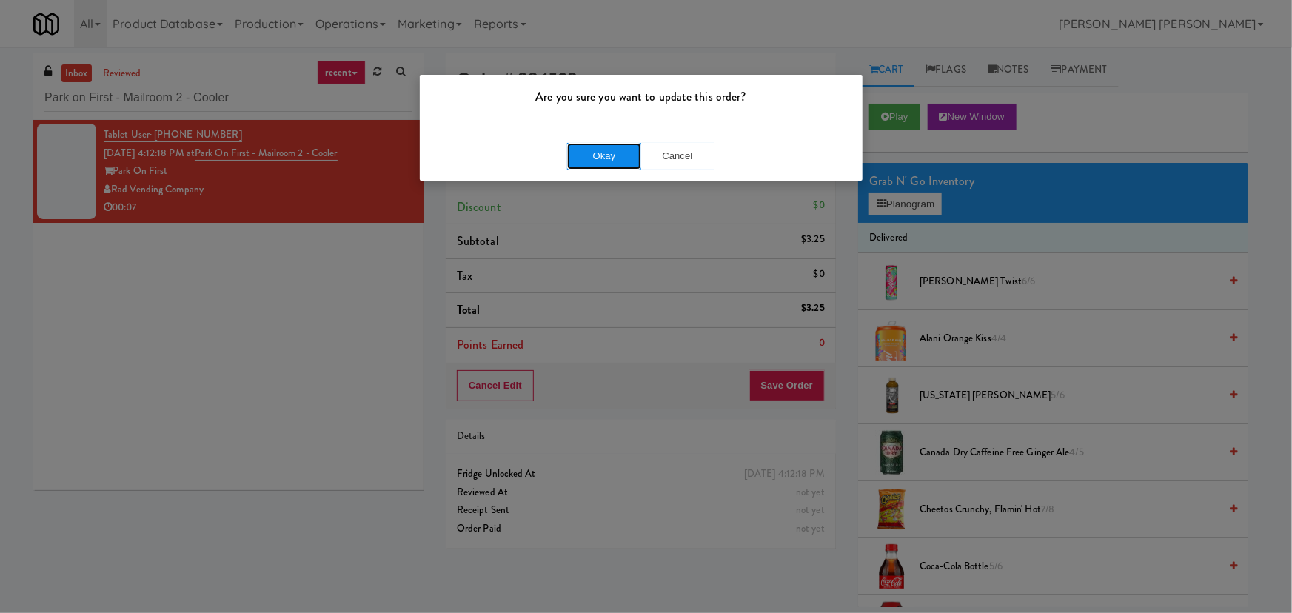
click at [614, 154] on button "Okay" at bounding box center [604, 156] width 74 height 27
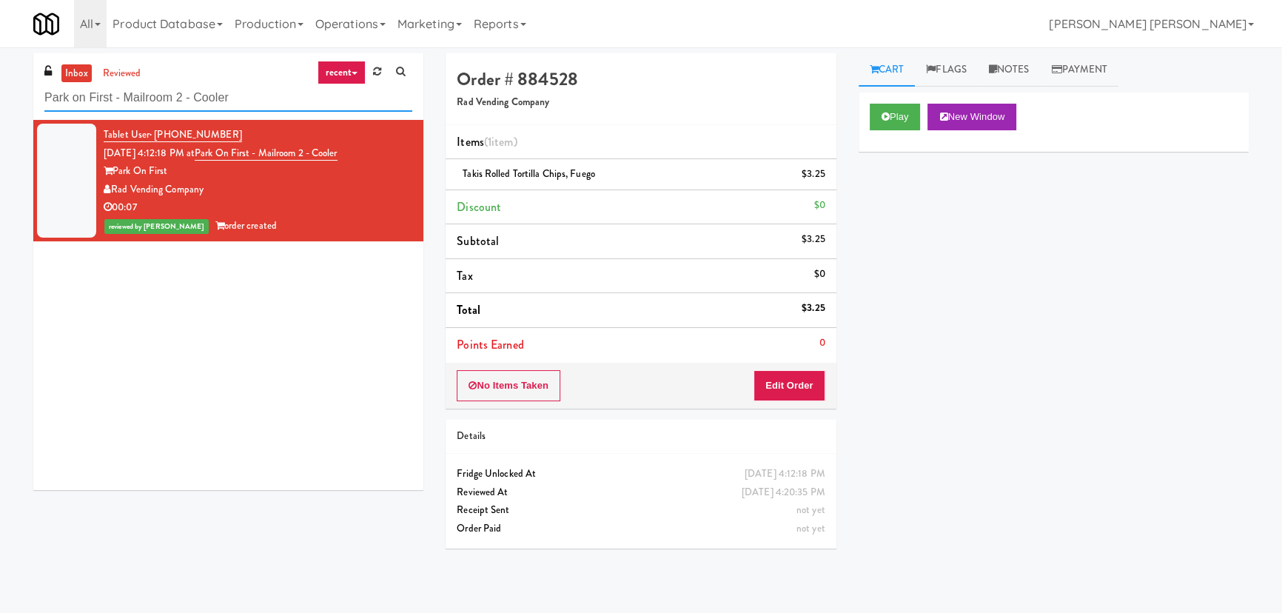
drag, startPoint x: 247, startPoint y: 101, endPoint x: -105, endPoint y: 95, distance: 352.5
click at [0, 95] on html "Are you sure you want to update this order? Okay Cancel Okay Are you sure you w…" at bounding box center [641, 306] width 1282 height 613
paste input "2112 [US_STATE] - Cooler - Left"
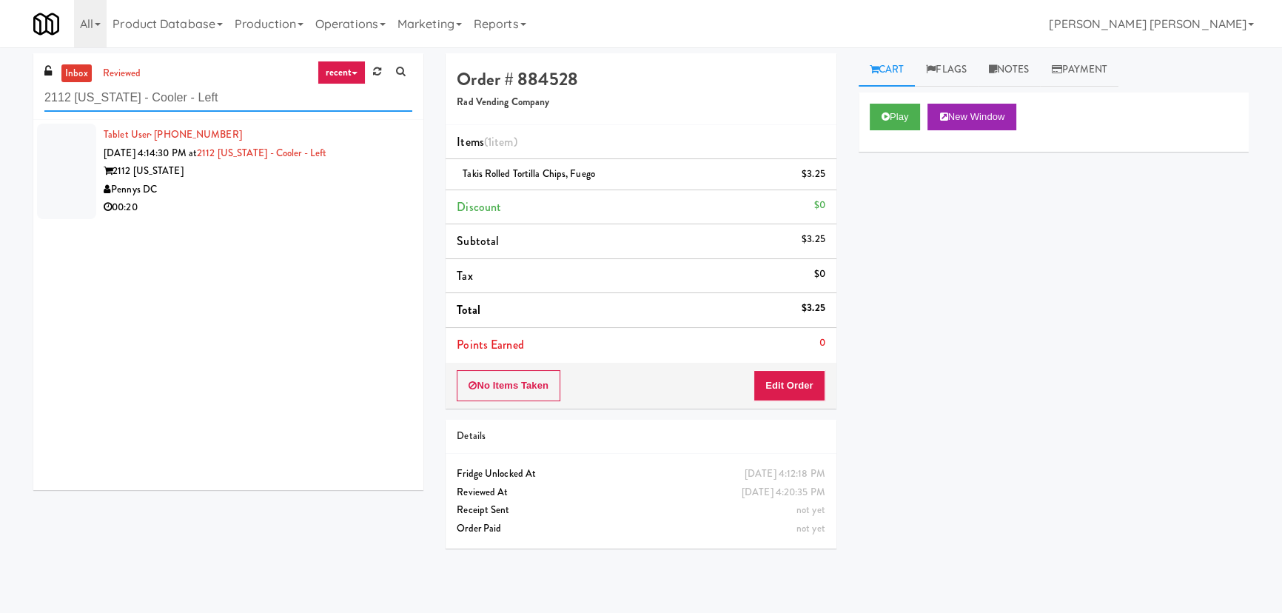
type input "2112 [US_STATE] - Cooler - Left"
click at [258, 202] on div "00:20" at bounding box center [258, 207] width 309 height 19
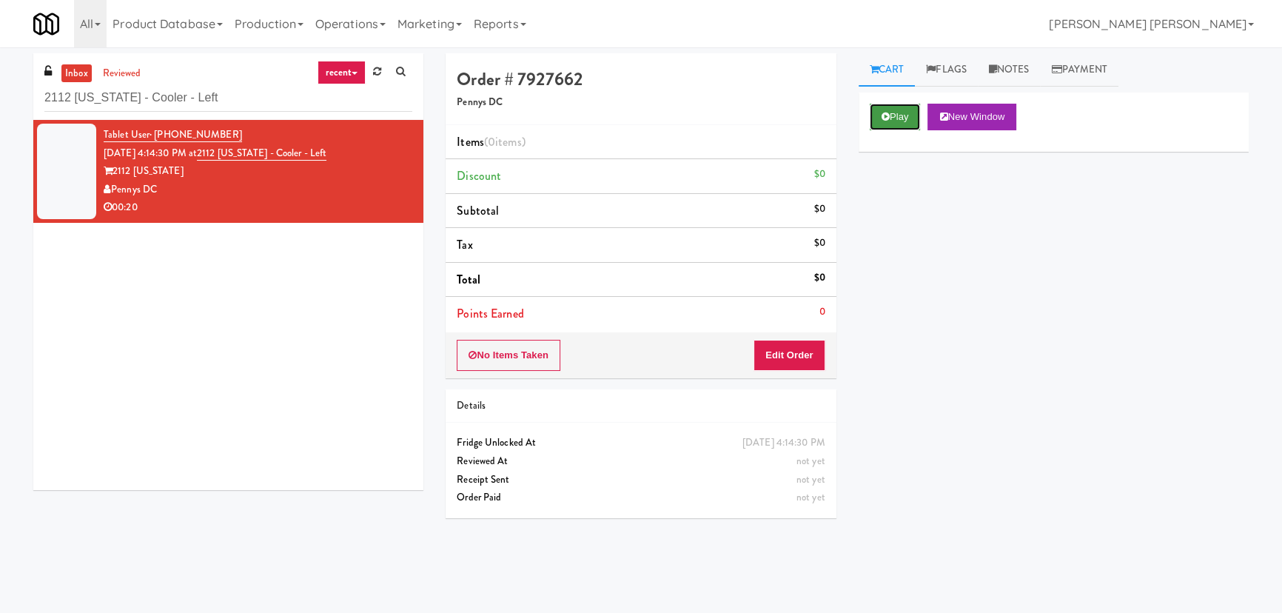
click at [889, 120] on button "Play" at bounding box center [895, 117] width 51 height 27
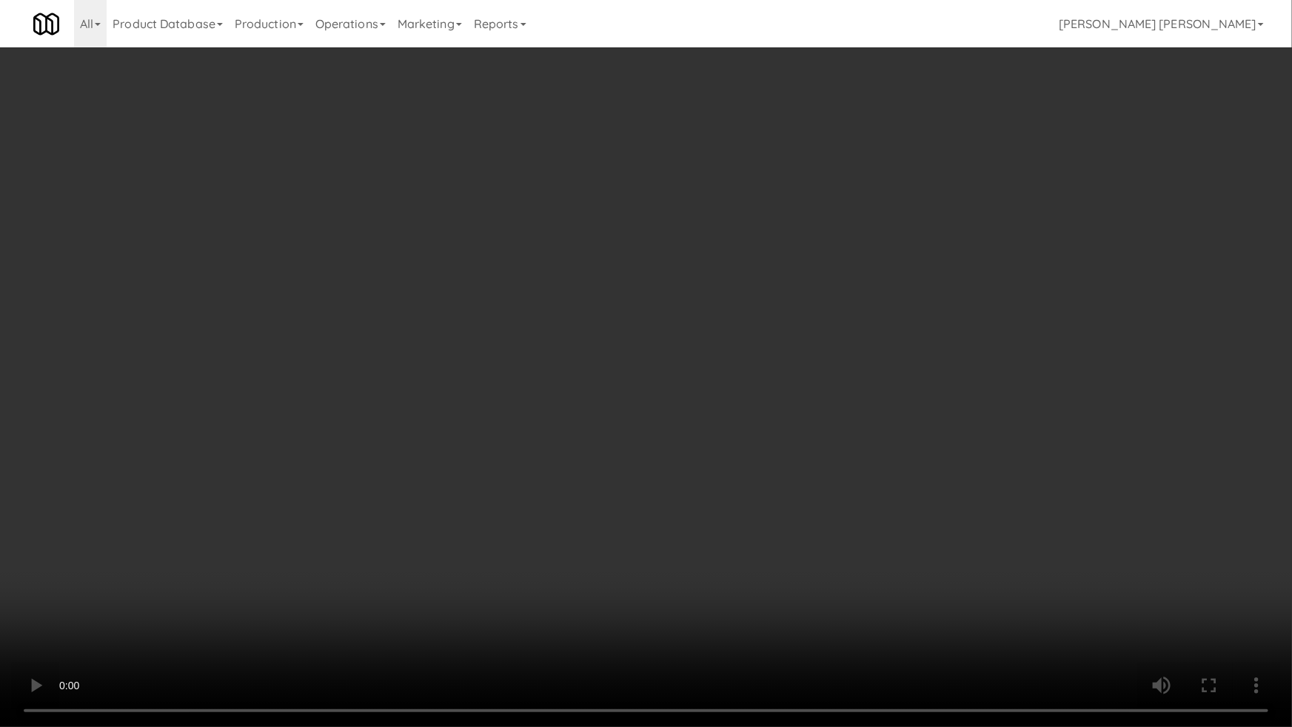
click at [754, 612] on video at bounding box center [646, 363] width 1292 height 727
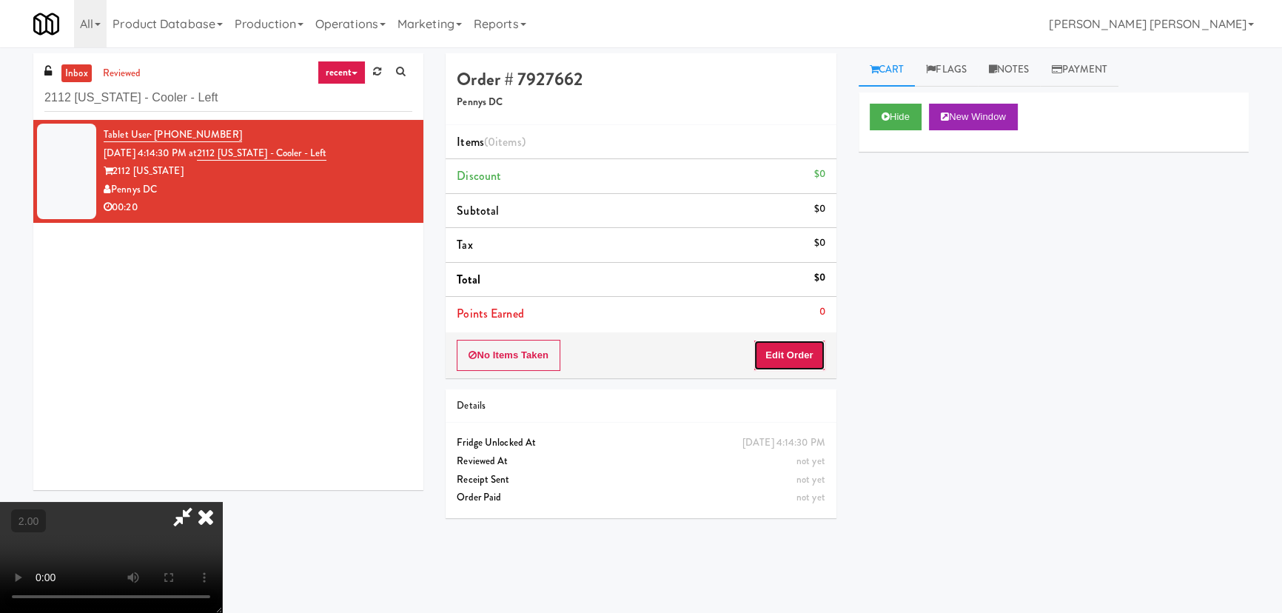
click at [812, 354] on button "Edit Order" at bounding box center [790, 355] width 72 height 31
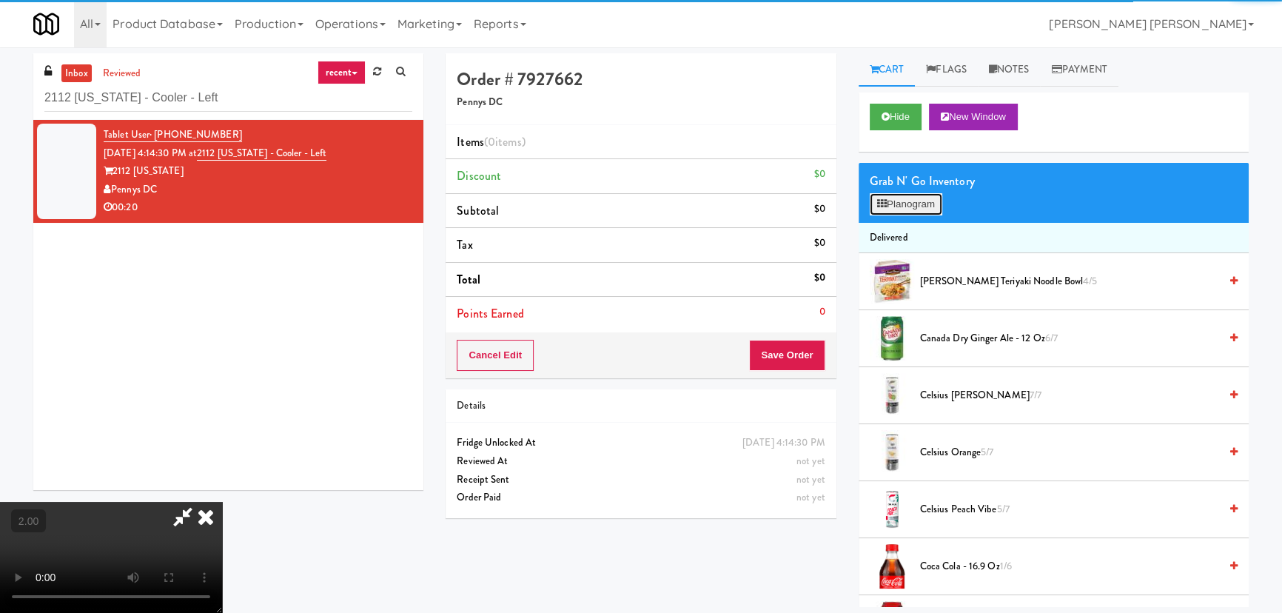
click at [905, 202] on button "Planogram" at bounding box center [906, 204] width 73 height 22
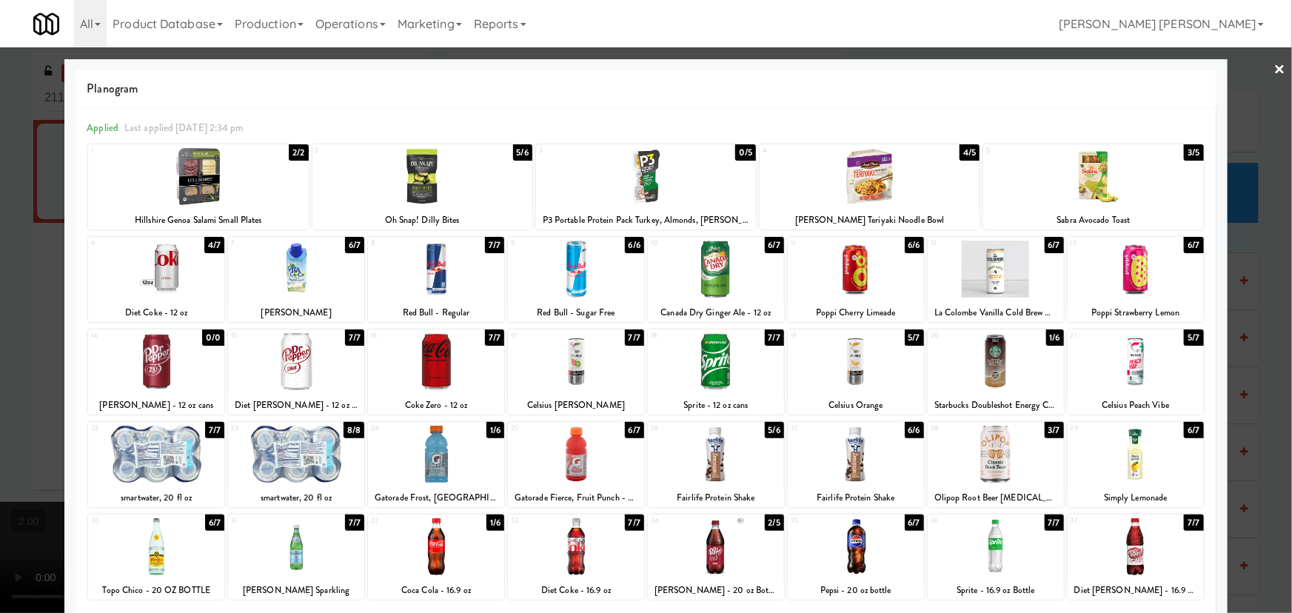
click at [852, 269] on div at bounding box center [856, 269] width 136 height 57
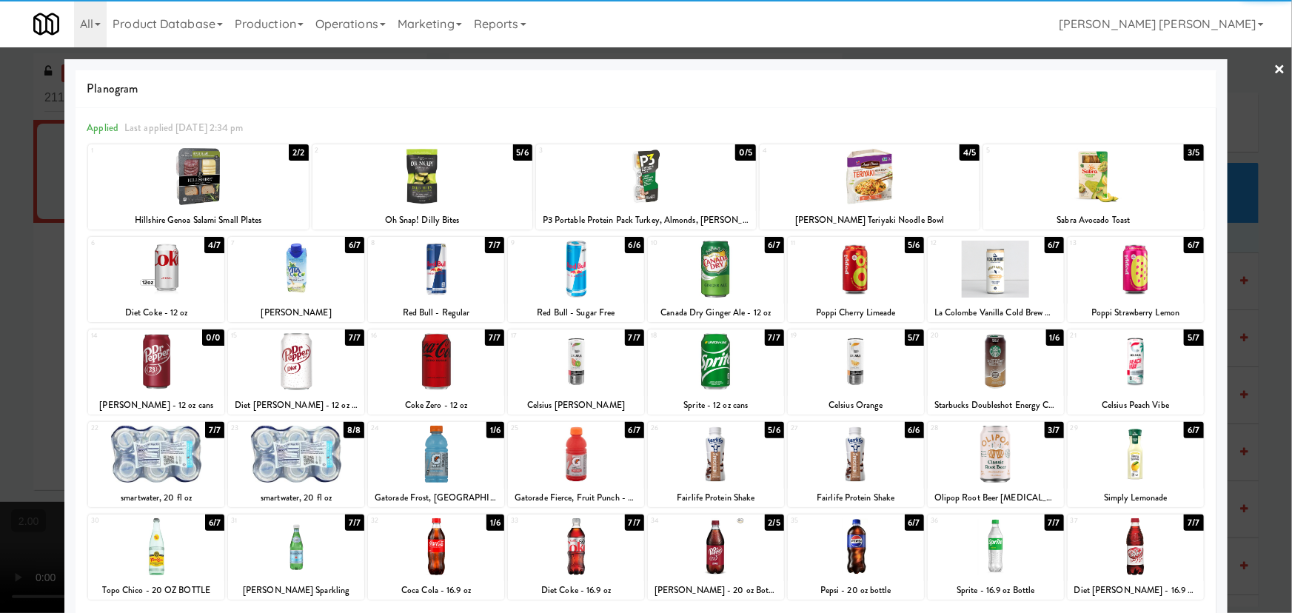
click at [1274, 70] on link "×" at bounding box center [1280, 70] width 12 height 46
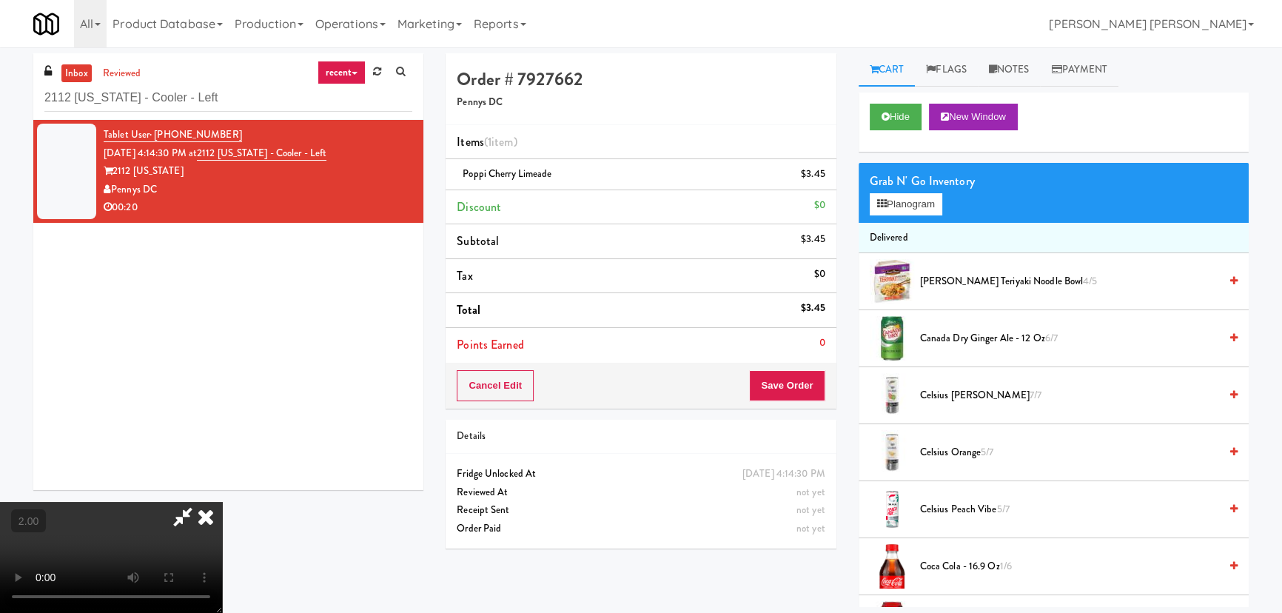
drag, startPoint x: 753, startPoint y: 194, endPoint x: 760, endPoint y: 213, distance: 20.4
click at [222, 502] on icon at bounding box center [206, 517] width 33 height 30
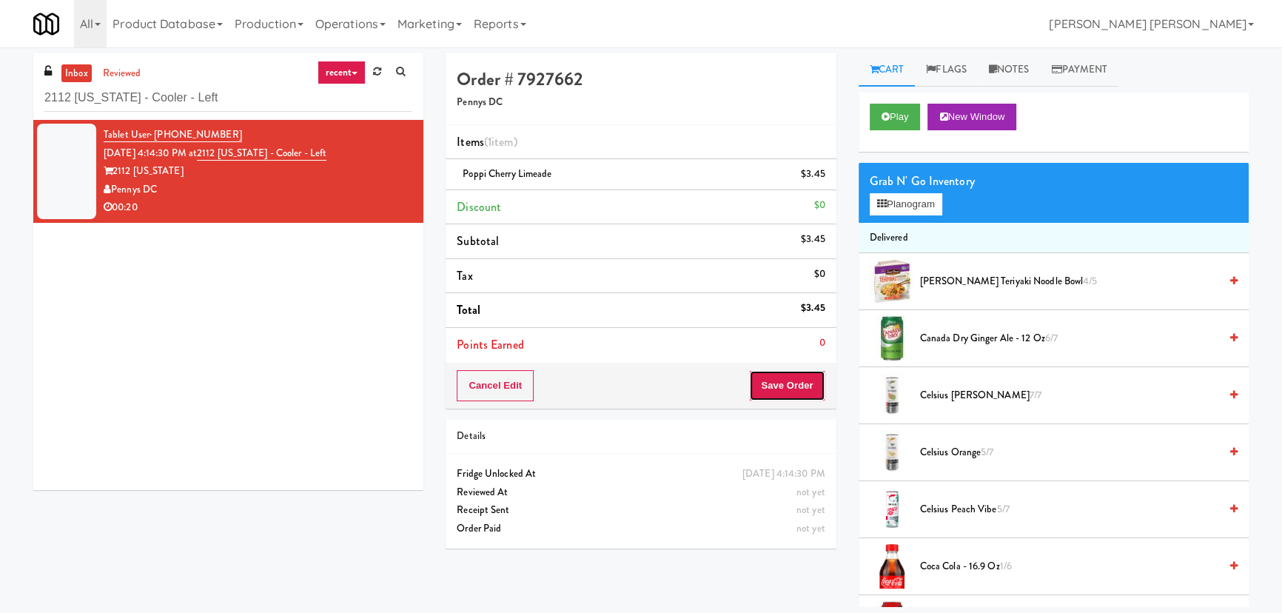
click at [802, 379] on button "Save Order" at bounding box center [787, 385] width 76 height 31
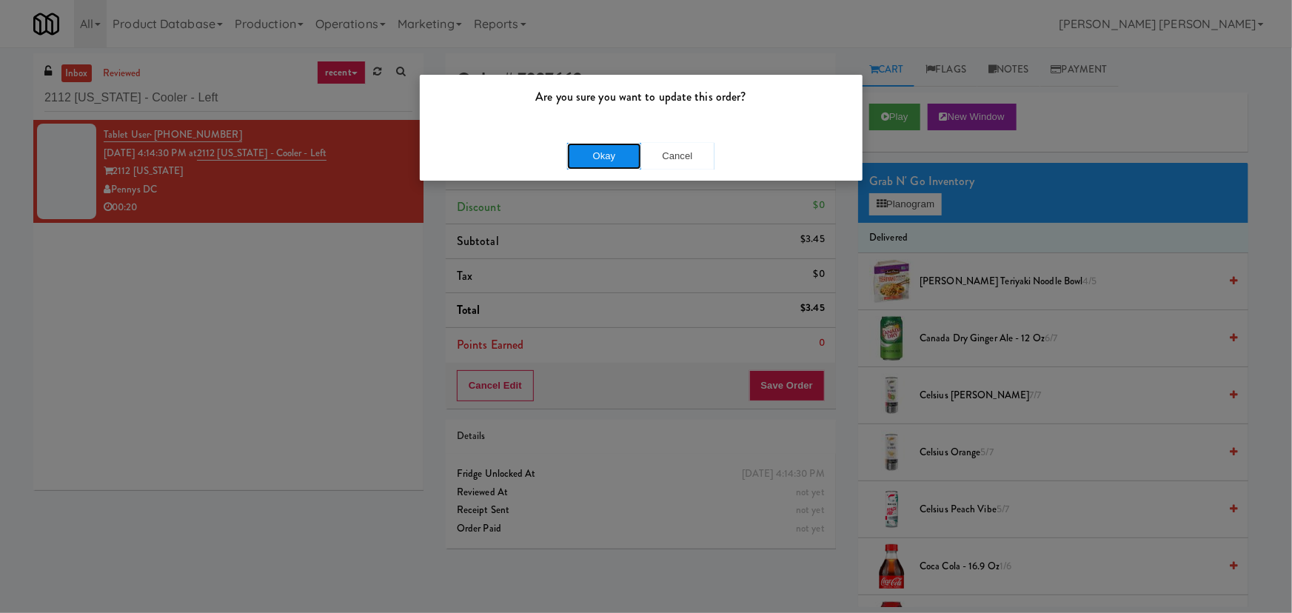
click at [606, 157] on button "Okay" at bounding box center [604, 156] width 74 height 27
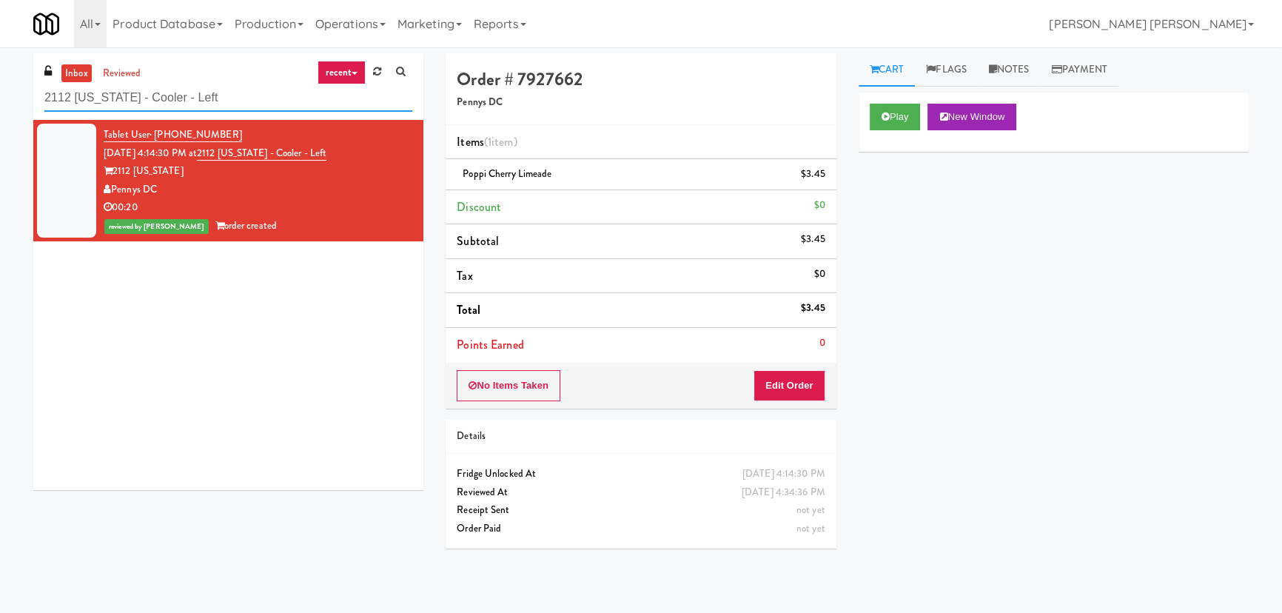
drag, startPoint x: 261, startPoint y: 96, endPoint x: -153, endPoint y: 90, distance: 414.6
click at [0, 90] on html "Are you sure you want to update this order? Okay Cancel Okay Are you sure you w…" at bounding box center [641, 306] width 1282 height 613
paste input "Cosmopolitan at Lorton Station - Cooler #2"
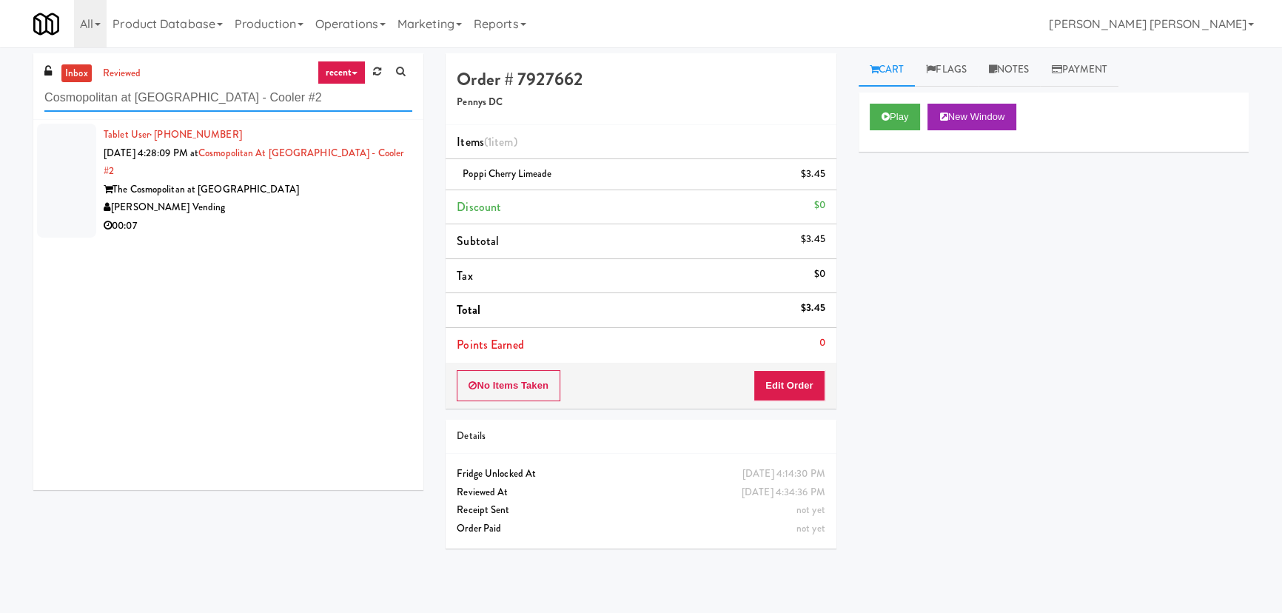
type input "Cosmopolitan at Lorton Station - Cooler #2"
click at [325, 217] on div "00:07" at bounding box center [258, 226] width 309 height 19
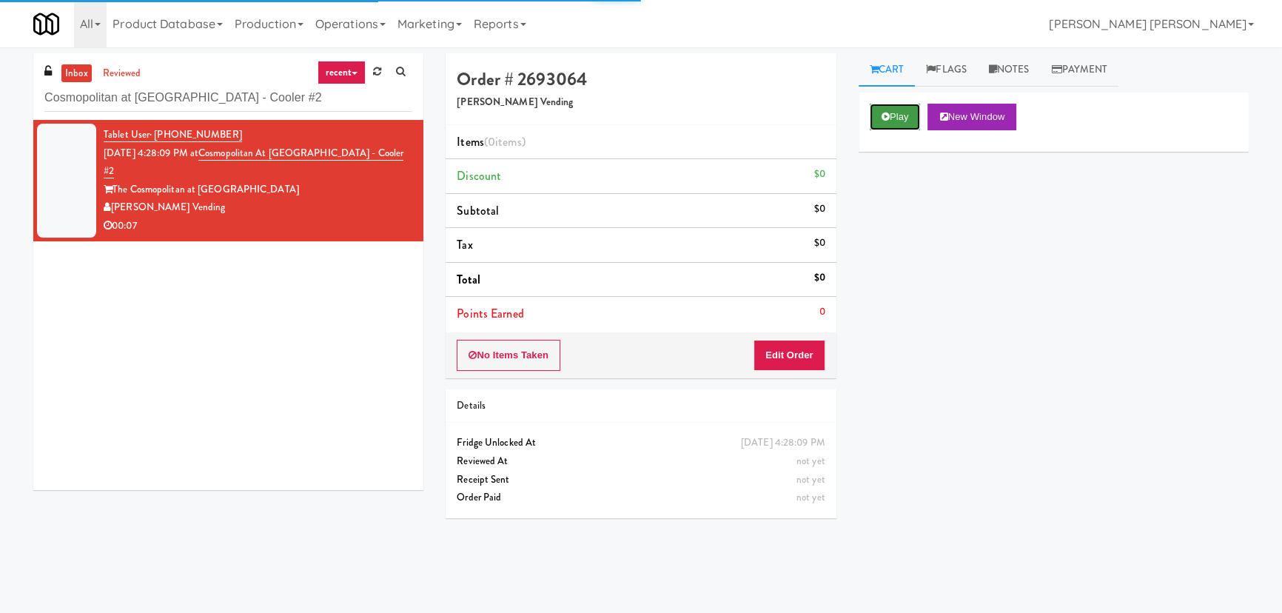
click at [901, 123] on button "Play" at bounding box center [895, 117] width 51 height 27
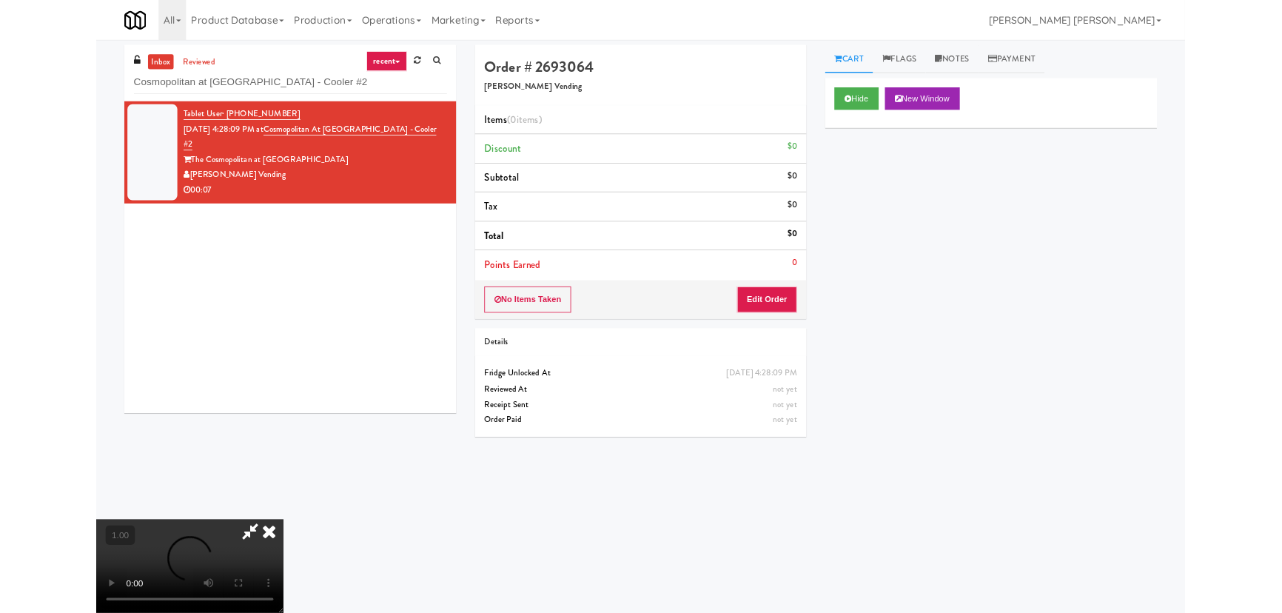
scroll to position [30, 0]
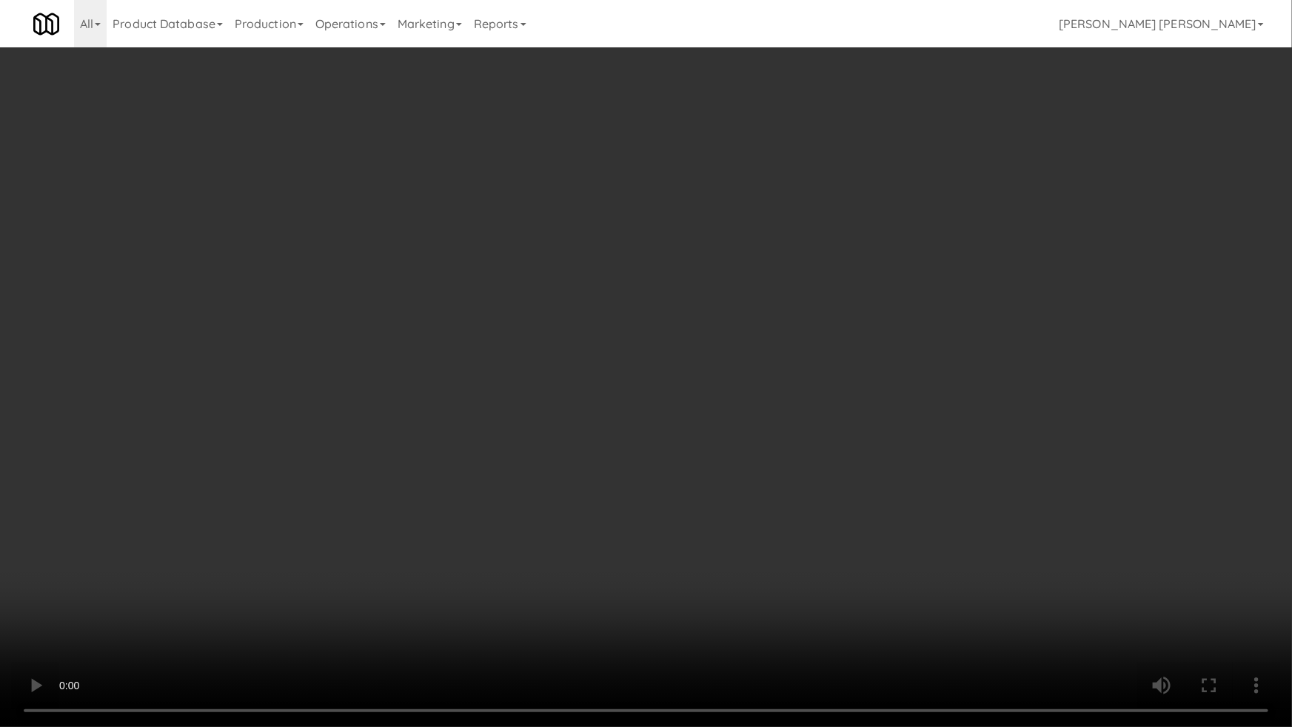
drag, startPoint x: 902, startPoint y: 526, endPoint x: 888, endPoint y: 518, distance: 16.3
click at [899, 526] on video at bounding box center [646, 363] width 1292 height 727
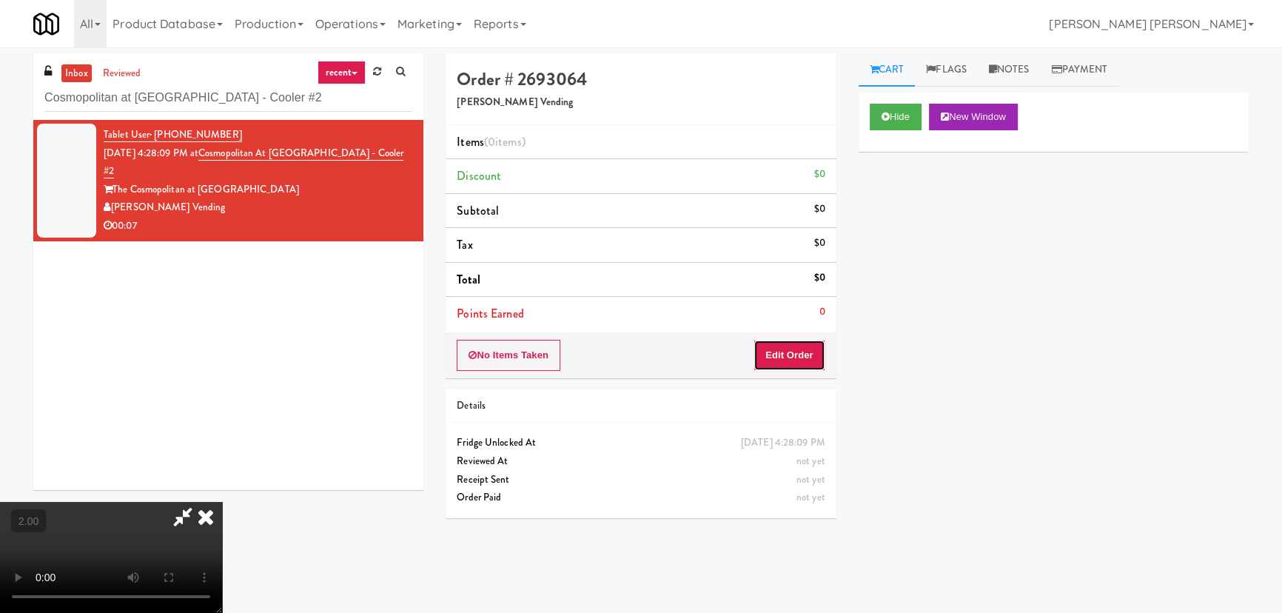
click at [790, 358] on button "Edit Order" at bounding box center [790, 355] width 72 height 31
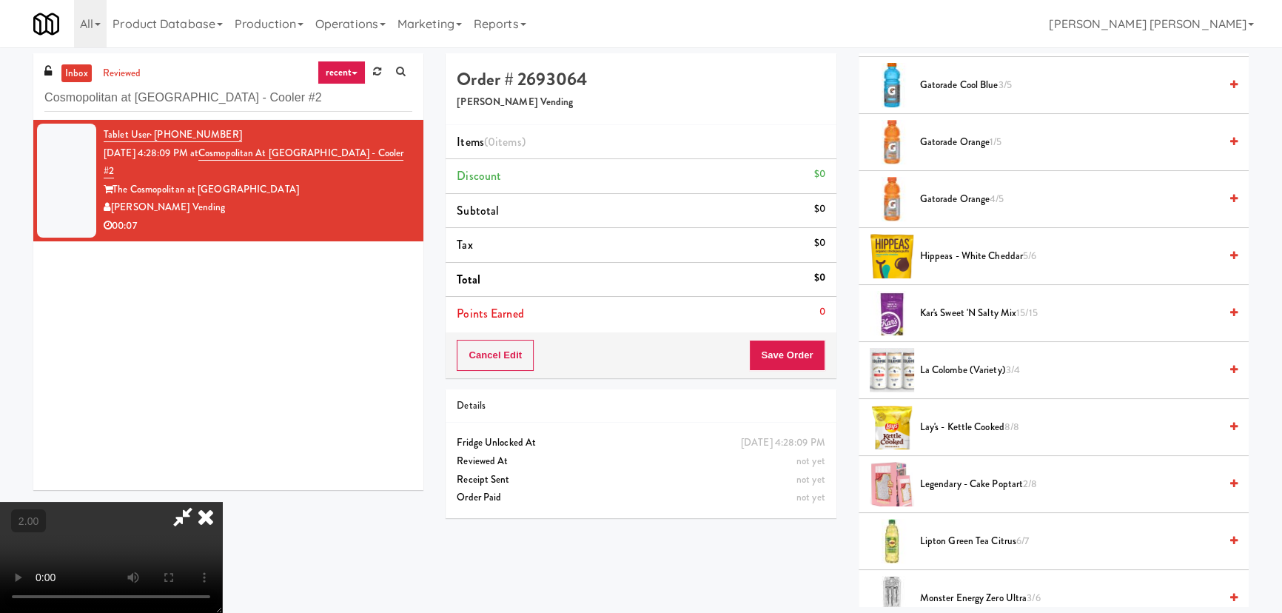
scroll to position [269, 0]
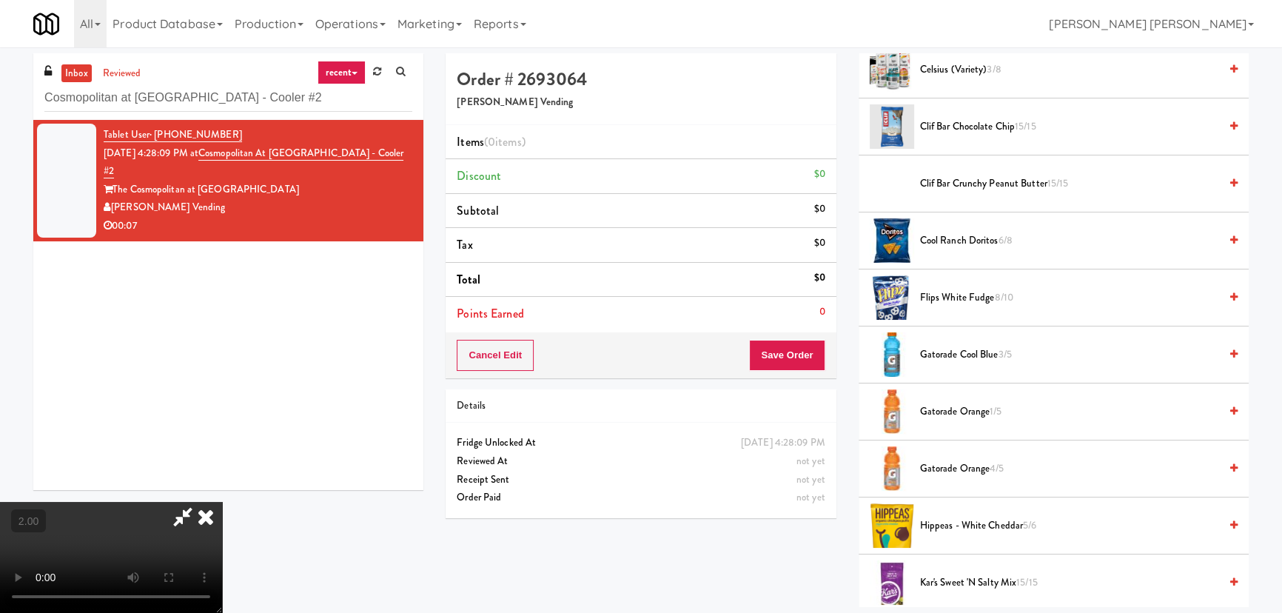
click at [940, 467] on span "Gatorade Orange 4/5" at bounding box center [1069, 469] width 299 height 19
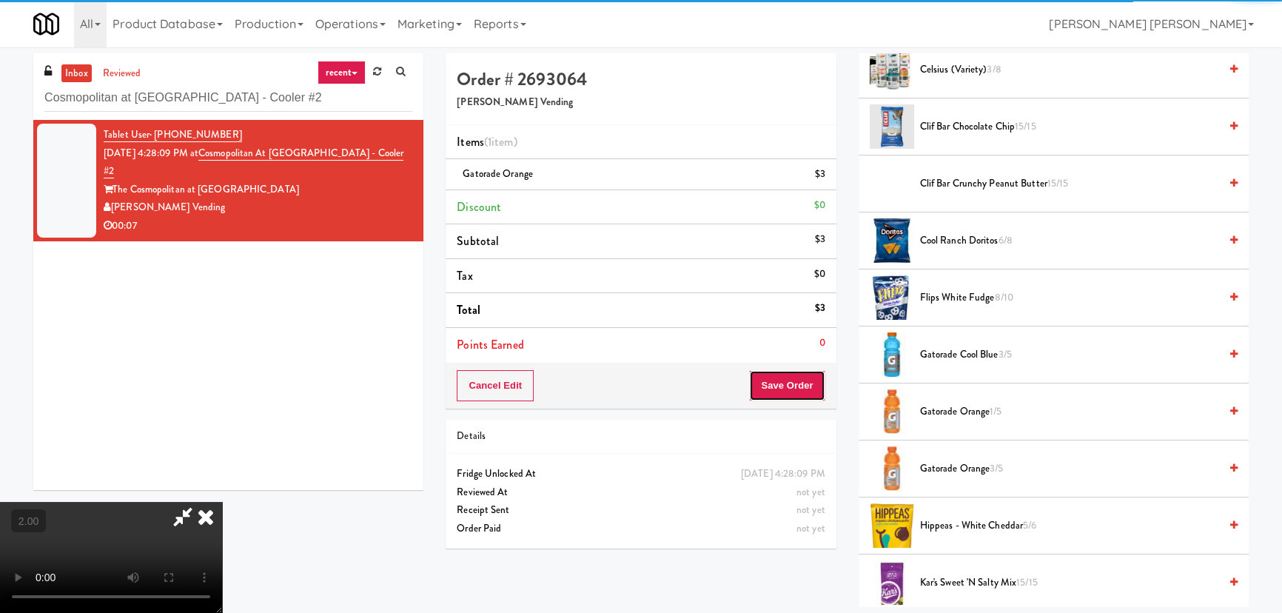
click at [797, 398] on button "Save Order" at bounding box center [787, 385] width 76 height 31
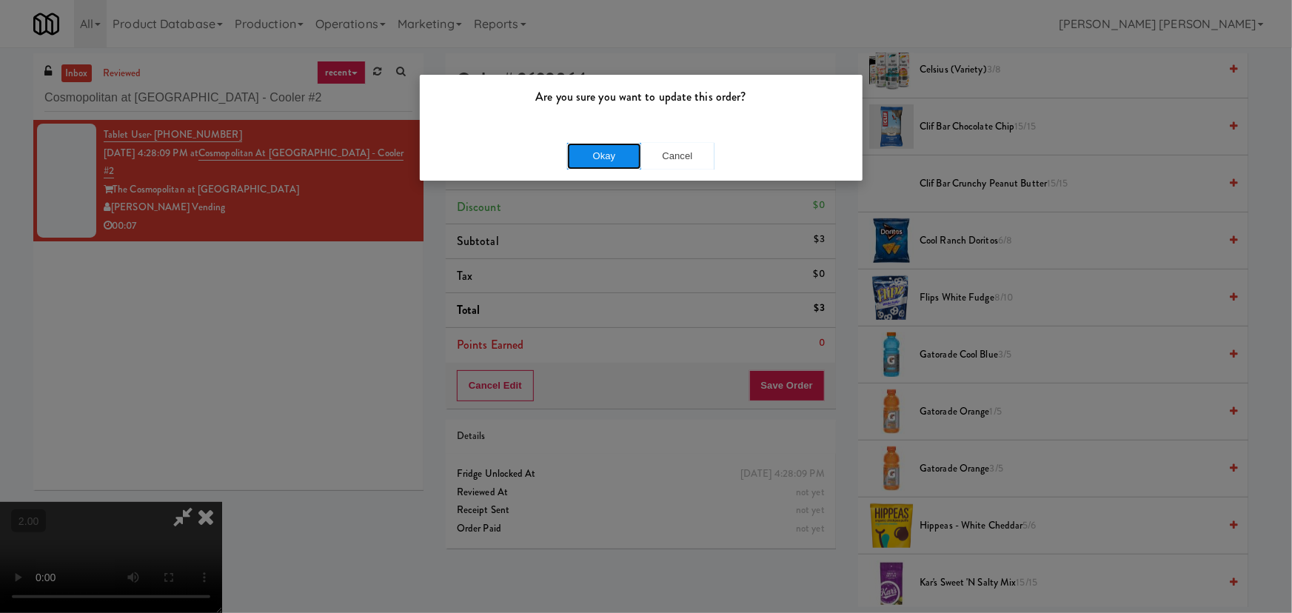
click at [606, 158] on button "Okay" at bounding box center [604, 156] width 74 height 27
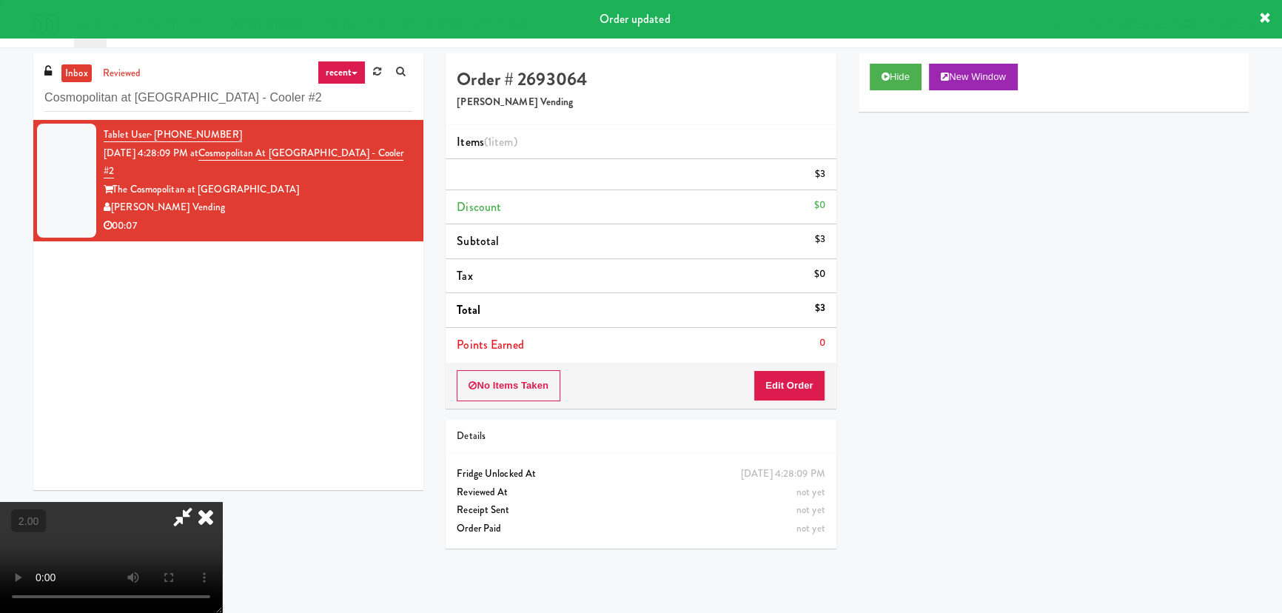
scroll to position [0, 0]
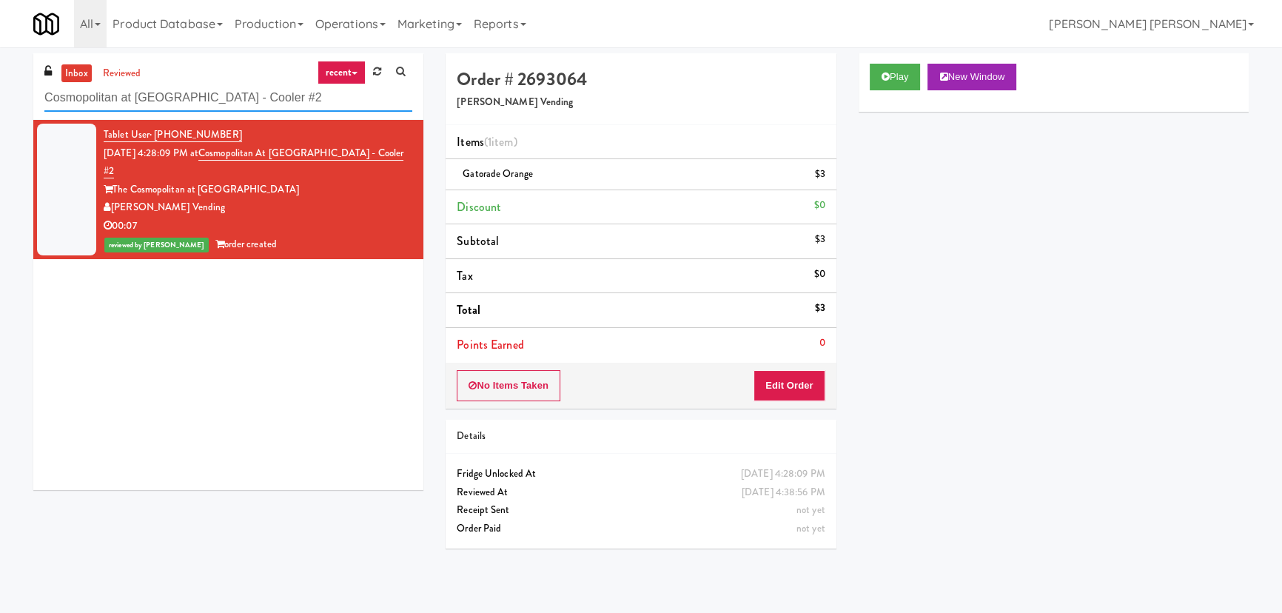
drag, startPoint x: 280, startPoint y: 90, endPoint x: -143, endPoint y: 90, distance: 422.7
click at [0, 90] on html "Are you sure you want to update this order? Okay Cancel Okay Are you sure you w…" at bounding box center [641, 306] width 1282 height 613
paste input "AVE Tampa Riverwalk - Food - Cooler"
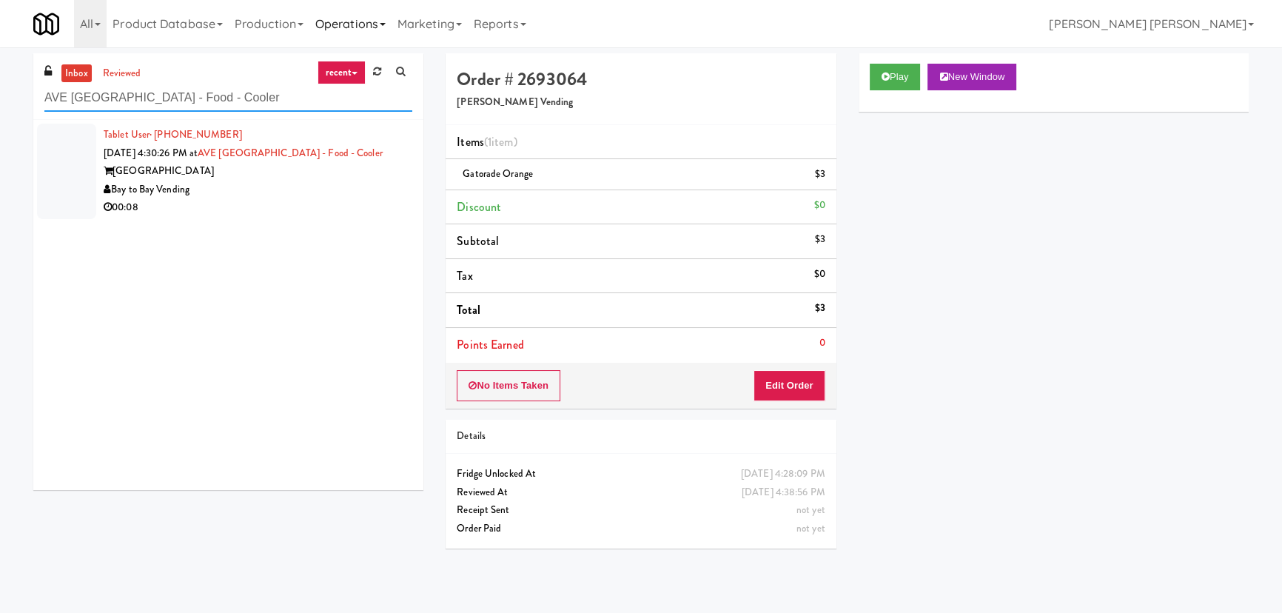
type input "AVE Tampa Riverwalk - Food - Cooler"
click at [315, 195] on div "Bay to Bay Vending" at bounding box center [258, 190] width 309 height 19
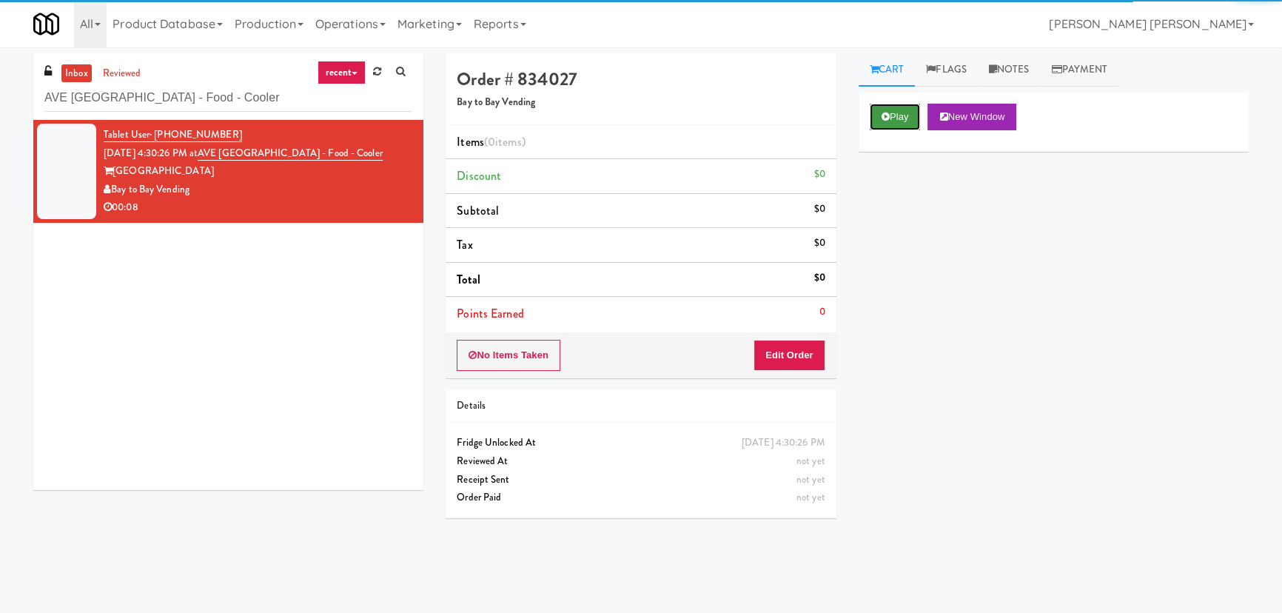
click at [894, 116] on button "Play" at bounding box center [895, 117] width 51 height 27
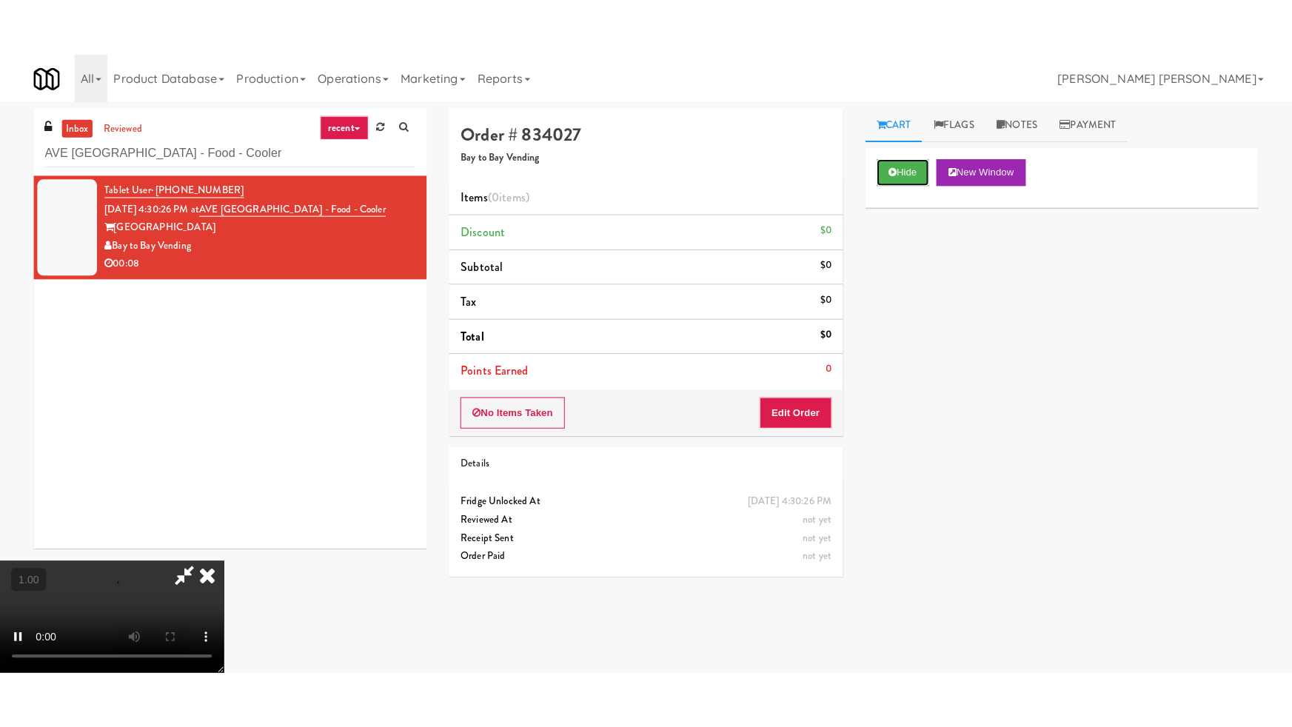
scroll to position [235, 0]
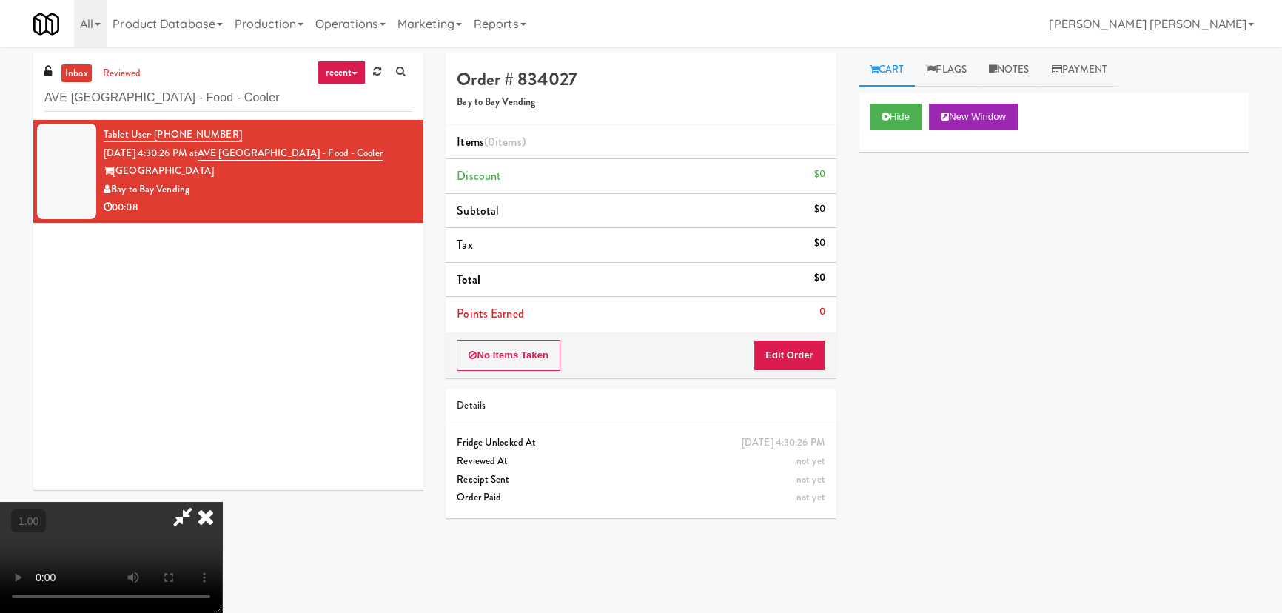
click at [222, 612] on video at bounding box center [111, 557] width 222 height 111
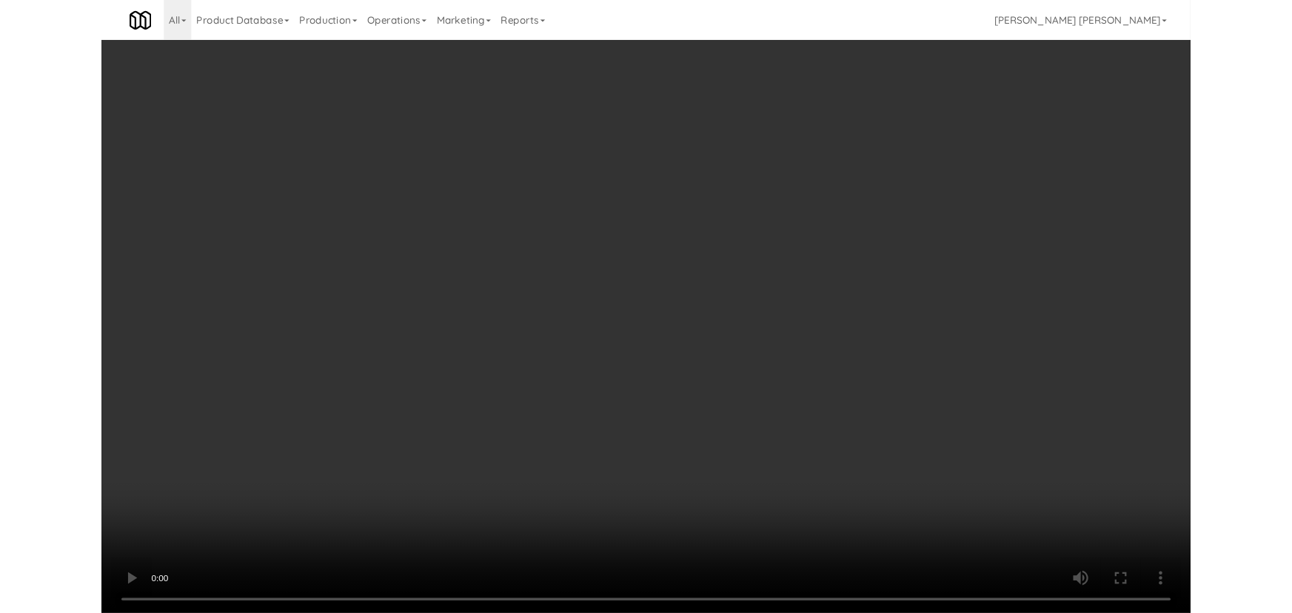
scroll to position [30, 0]
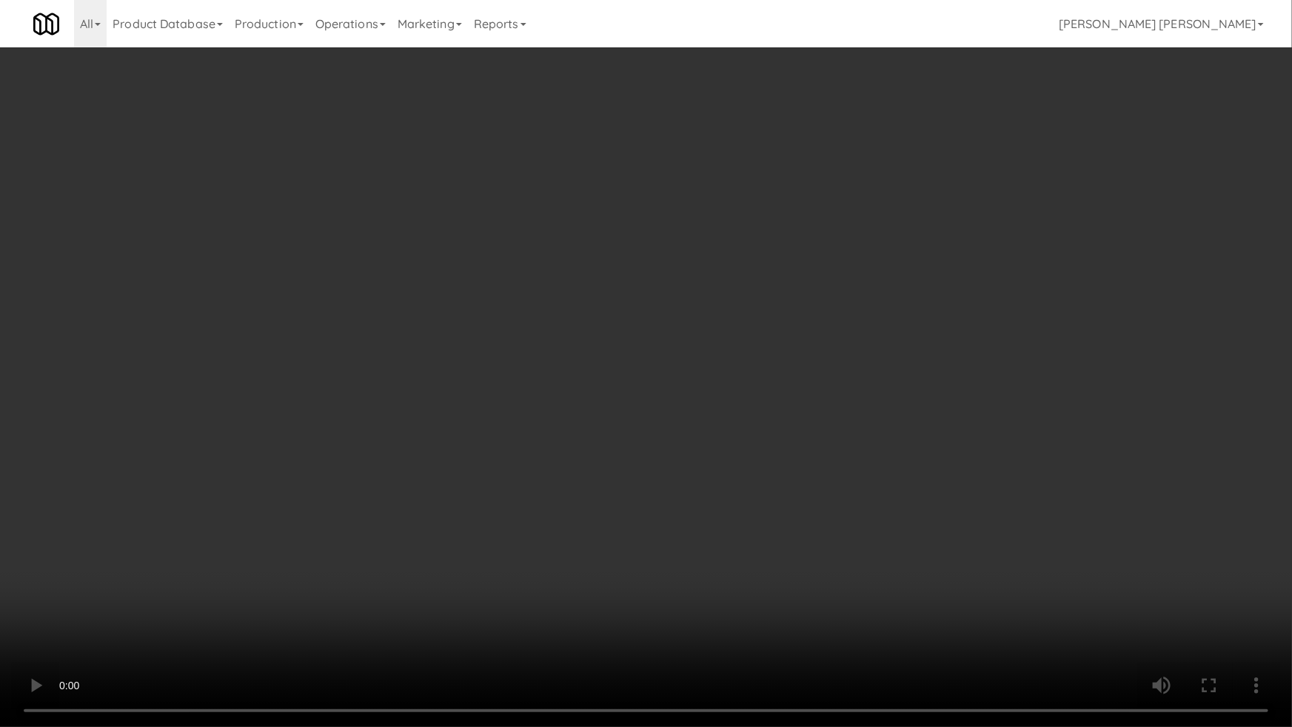
drag, startPoint x: 1120, startPoint y: 584, endPoint x: 1290, endPoint y: 643, distance: 180.3
click at [1135, 587] on video at bounding box center [646, 363] width 1292 height 727
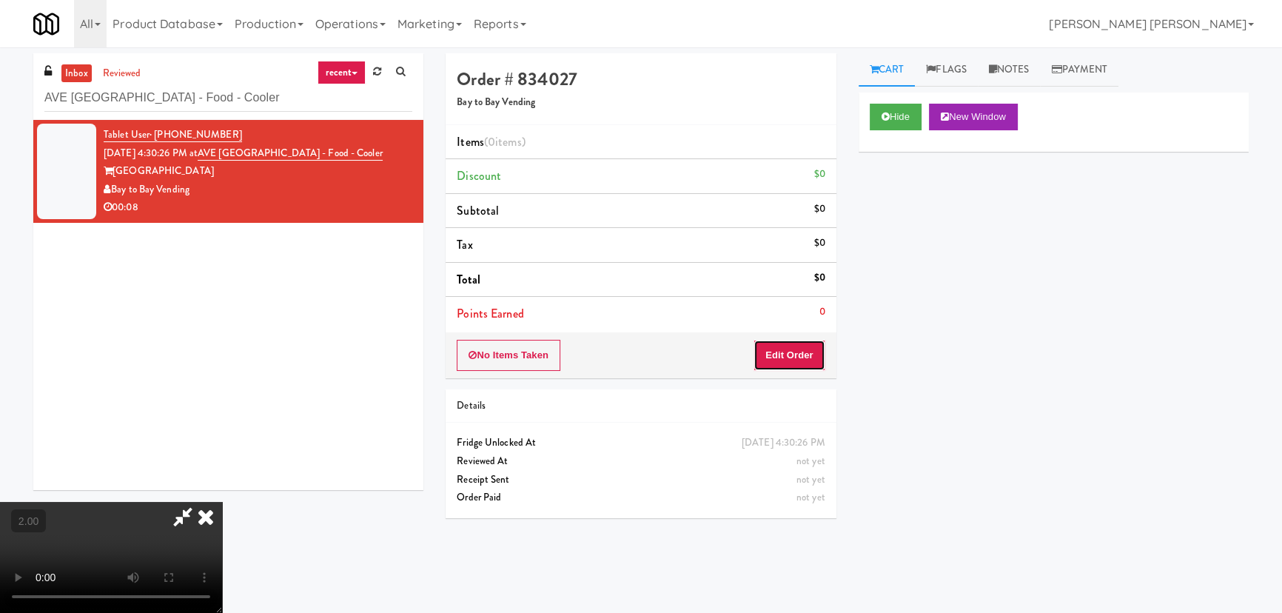
click at [805, 365] on button "Edit Order" at bounding box center [790, 355] width 72 height 31
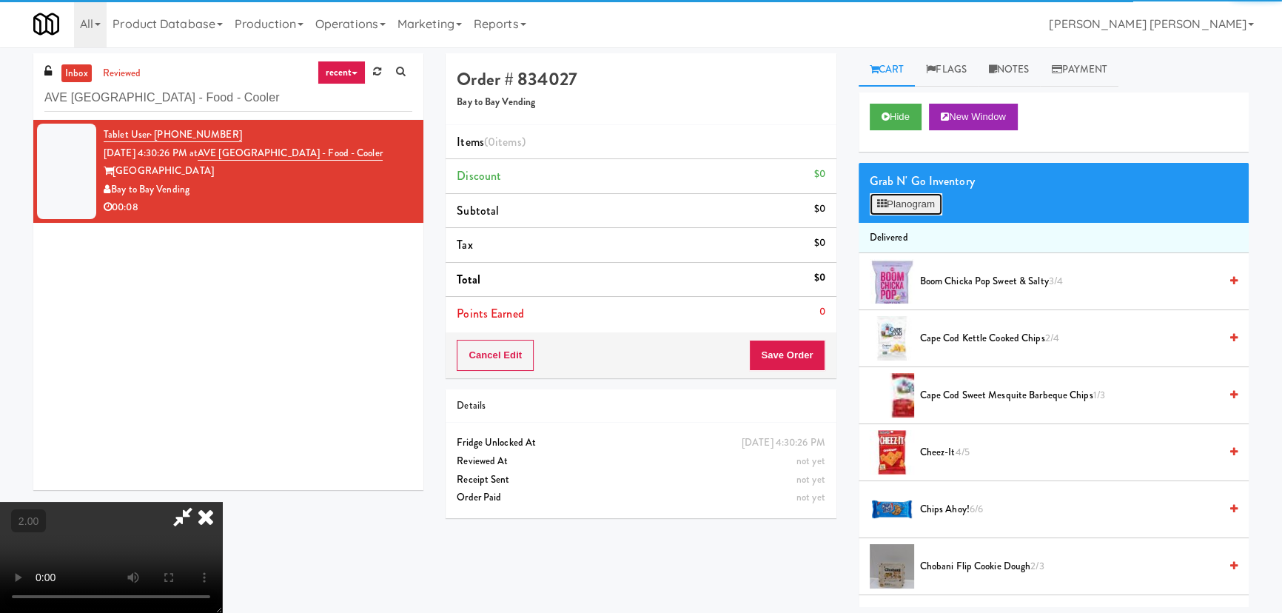
click at [897, 201] on button "Planogram" at bounding box center [906, 204] width 73 height 22
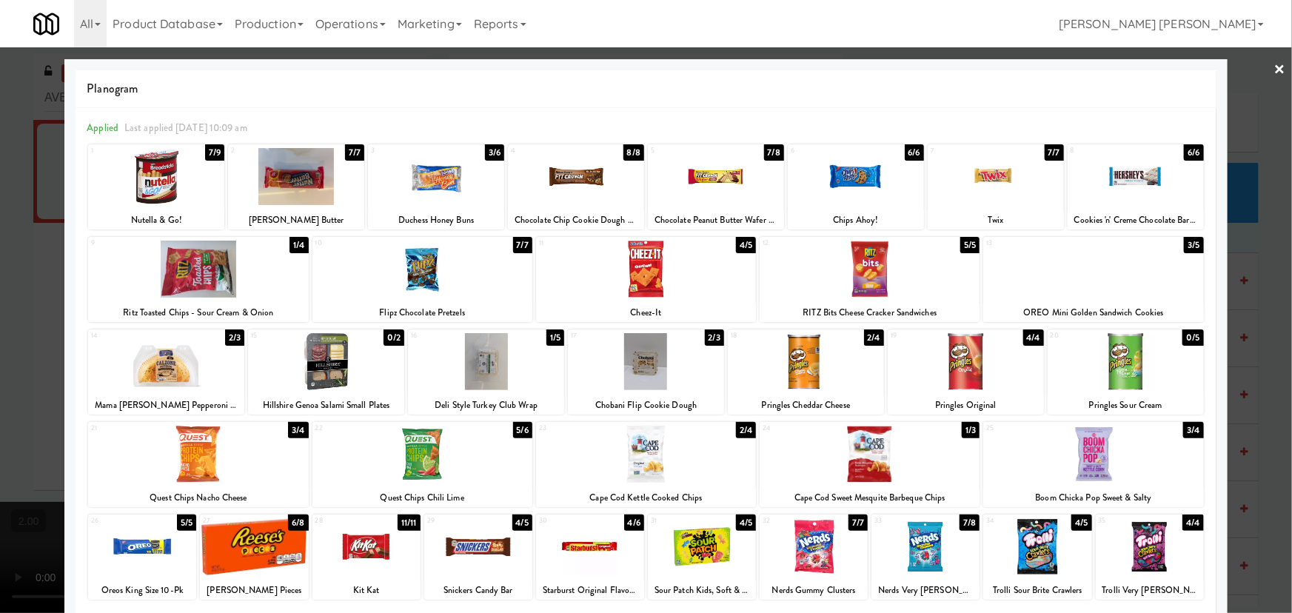
click at [986, 175] on div at bounding box center [996, 176] width 136 height 57
click at [1274, 60] on link "×" at bounding box center [1280, 70] width 12 height 46
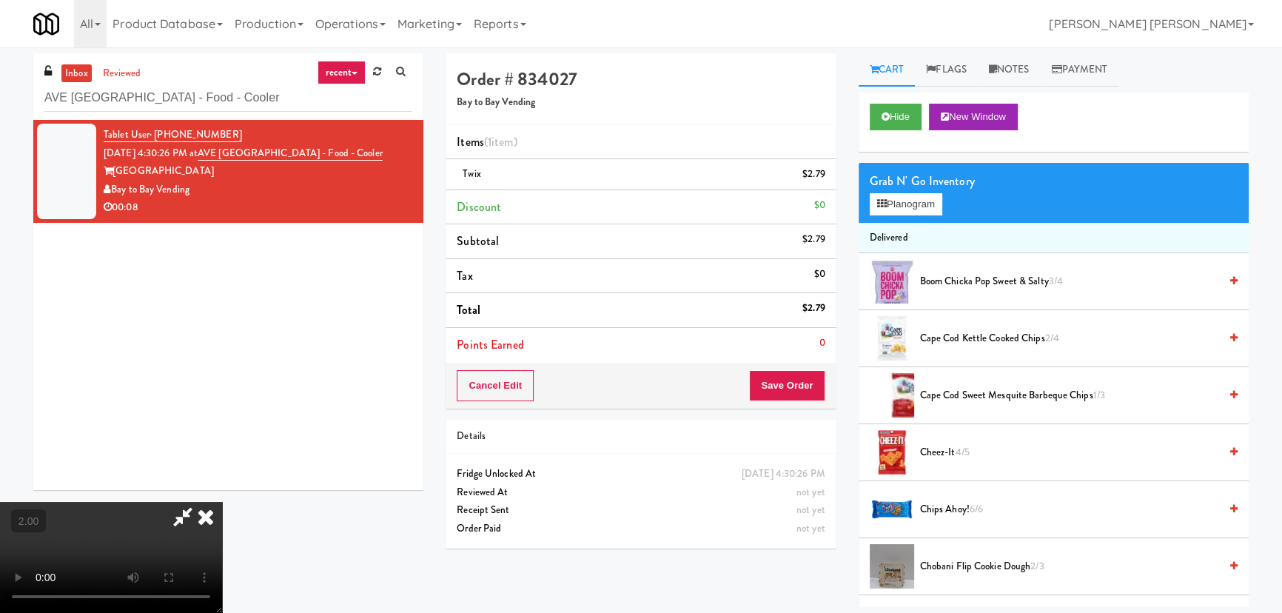
click at [222, 502] on video at bounding box center [111, 557] width 222 height 111
click at [910, 201] on button "Planogram" at bounding box center [906, 204] width 73 height 22
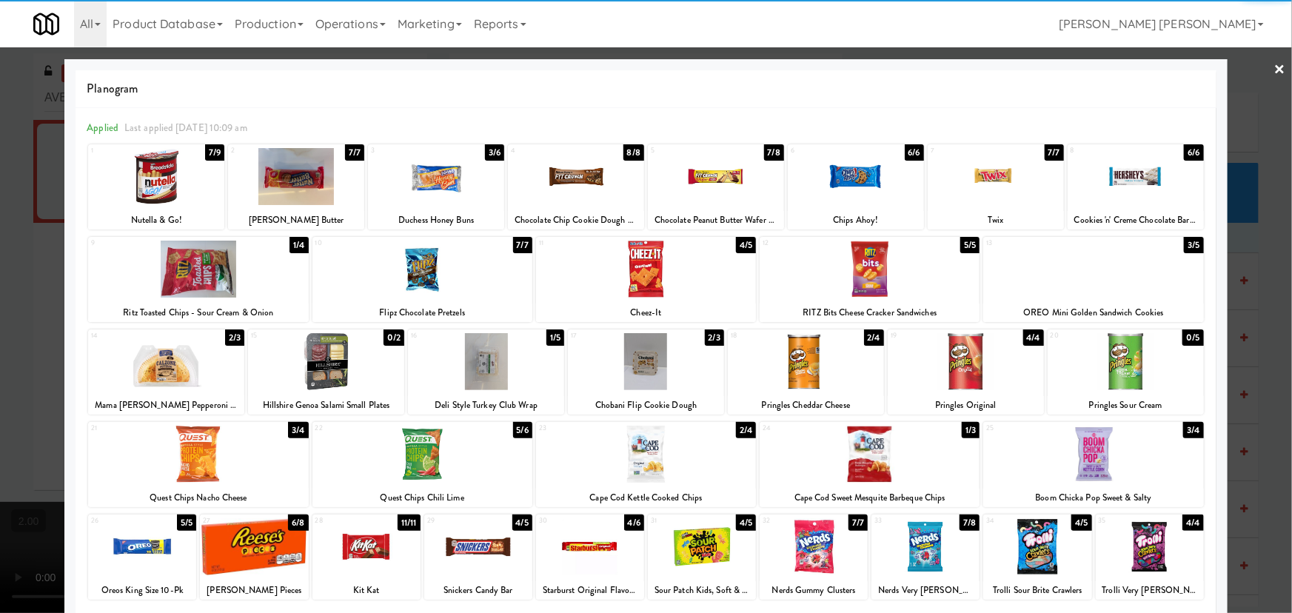
scroll to position [113, 0]
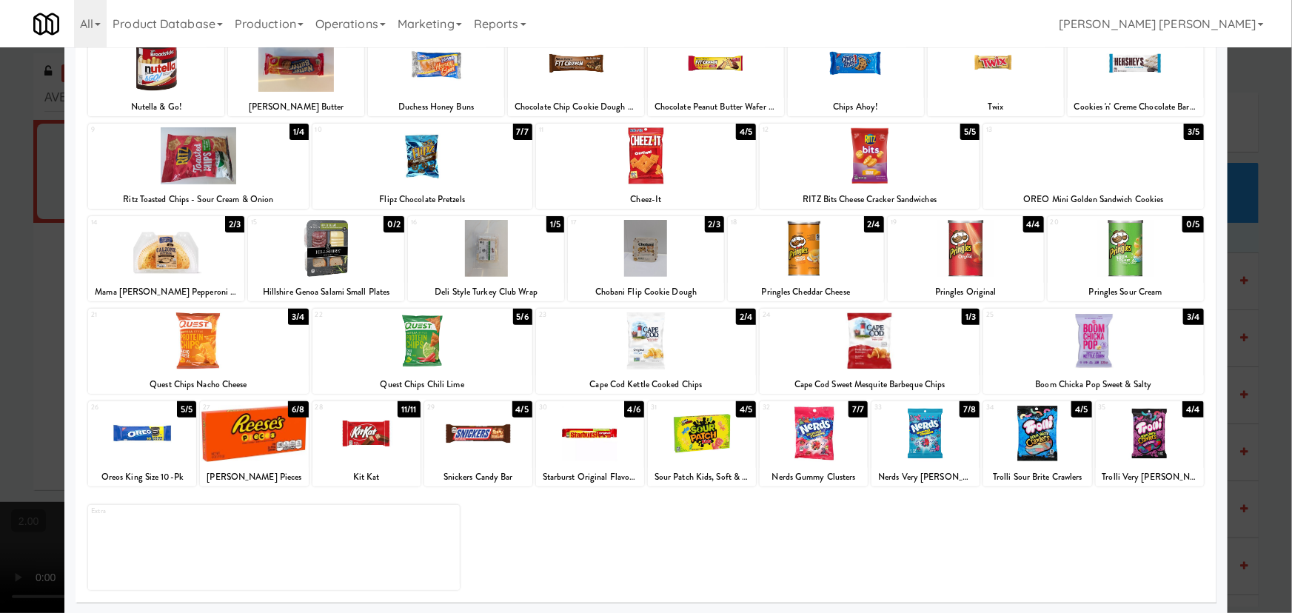
click at [148, 433] on div at bounding box center [142, 433] width 108 height 57
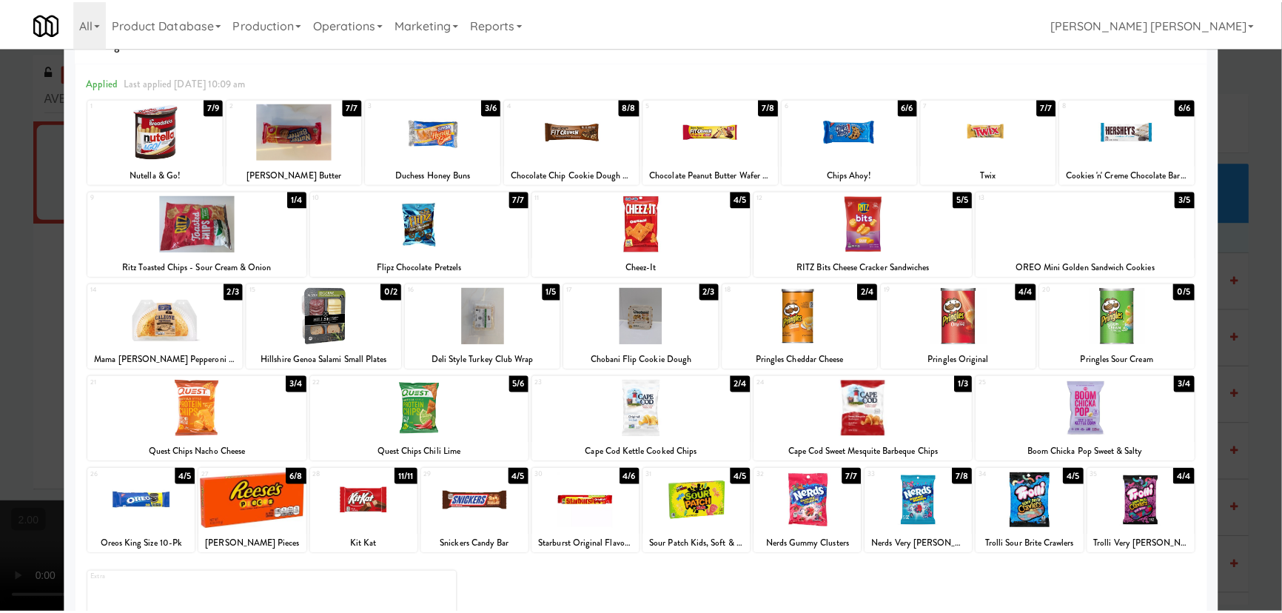
scroll to position [0, 0]
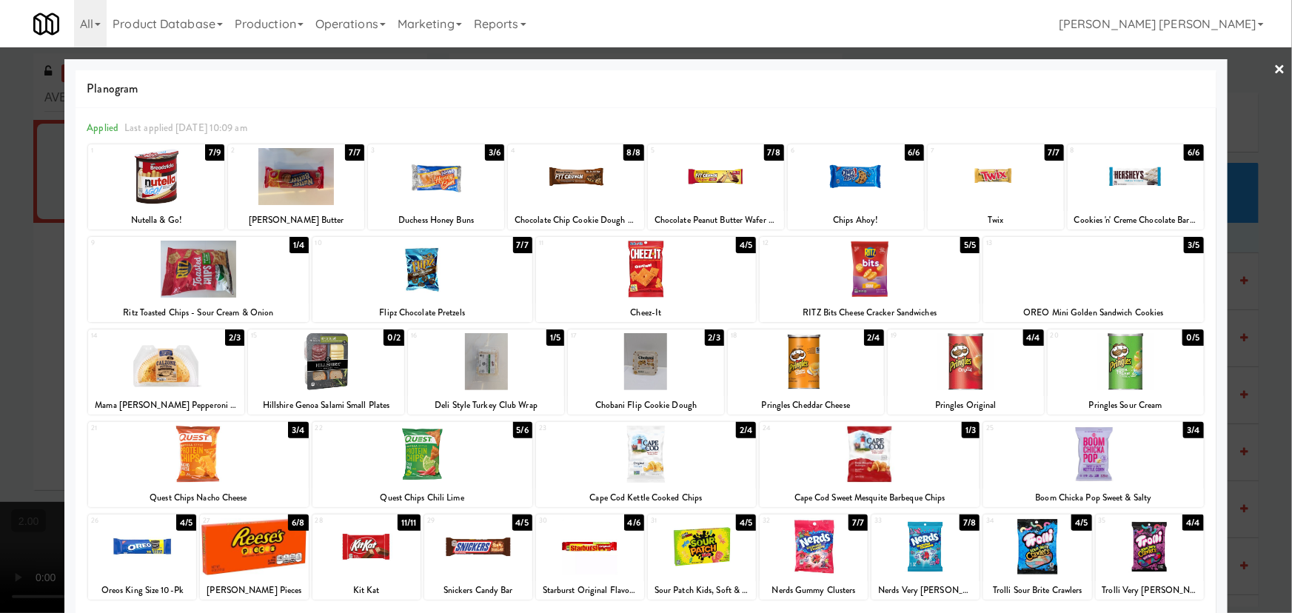
click at [1274, 67] on link "×" at bounding box center [1280, 70] width 12 height 46
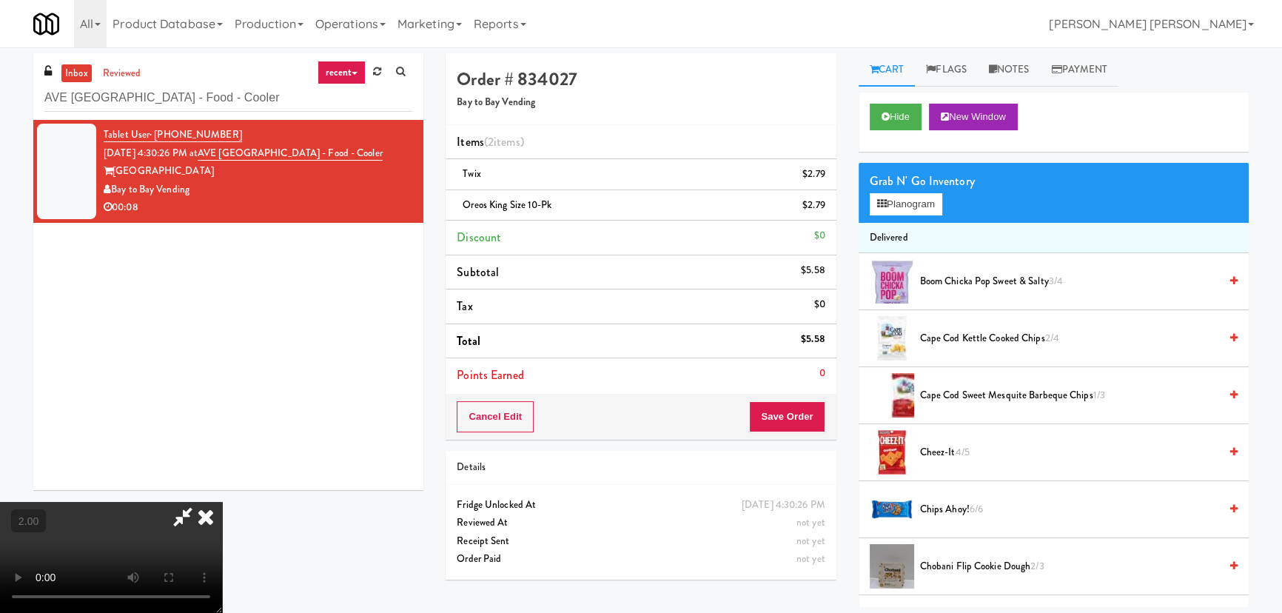
click at [222, 502] on icon at bounding box center [206, 517] width 33 height 30
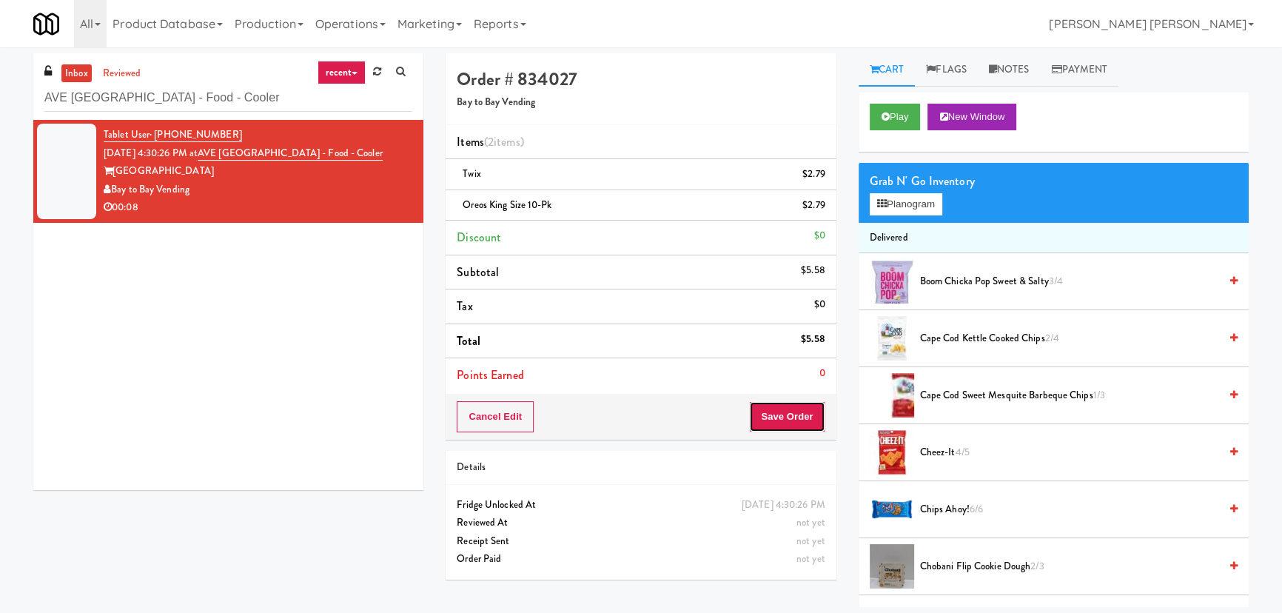
click at [785, 412] on button "Save Order" at bounding box center [787, 416] width 76 height 31
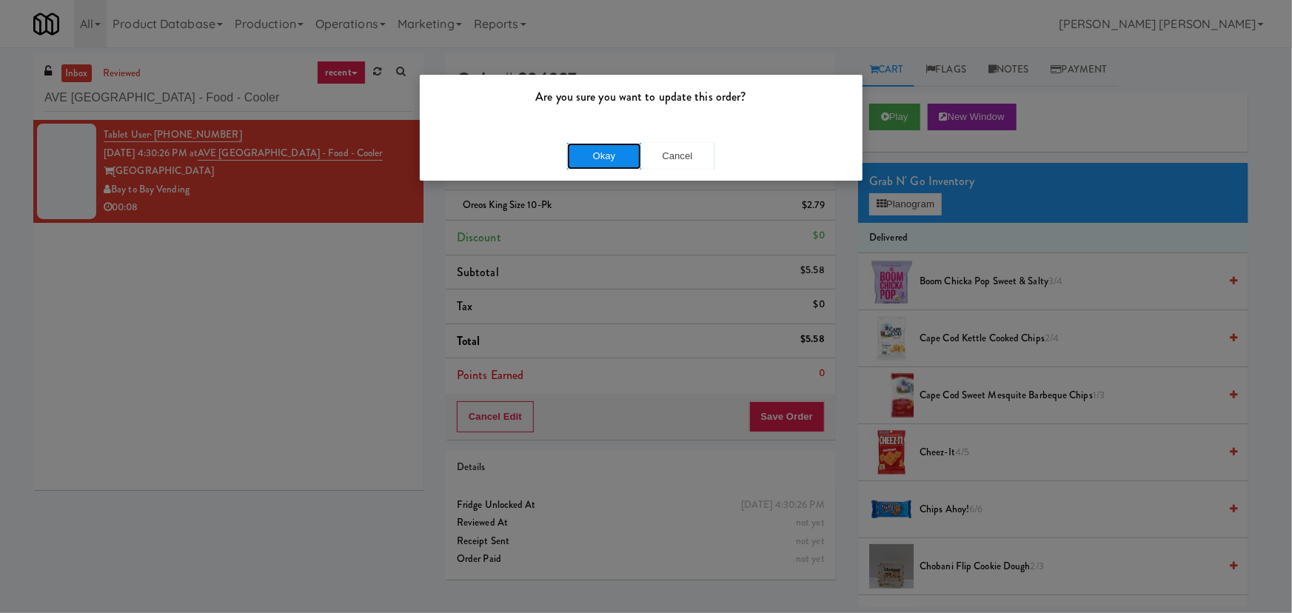
click at [601, 153] on button "Okay" at bounding box center [604, 156] width 74 height 27
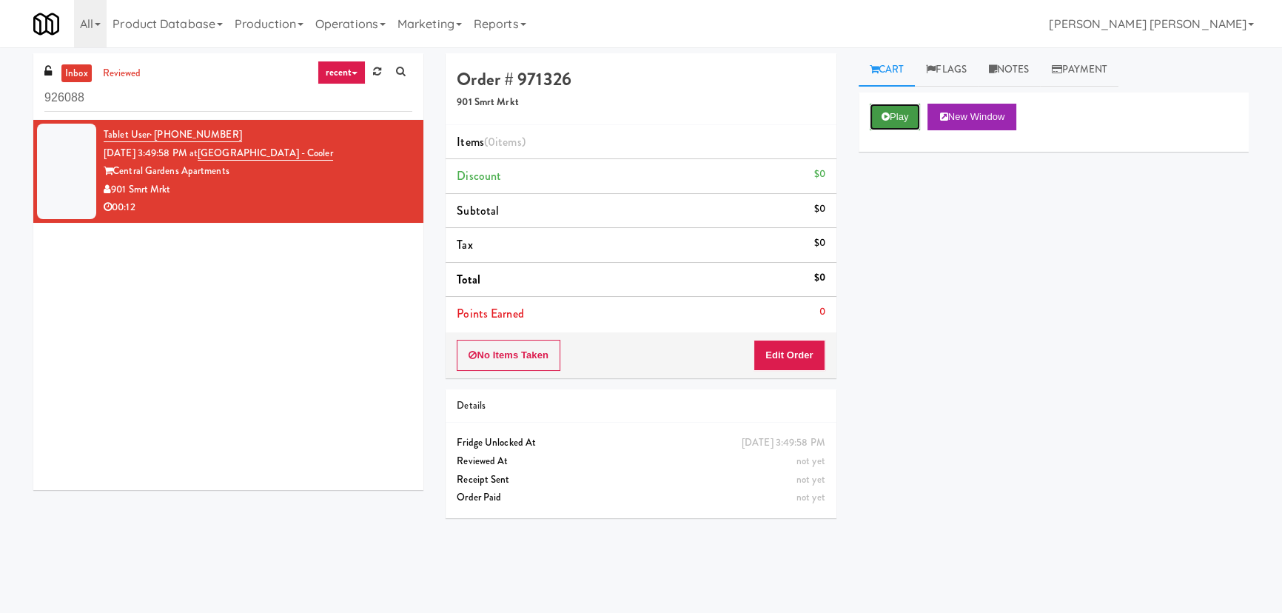
click at [904, 112] on button "Play" at bounding box center [895, 117] width 51 height 27
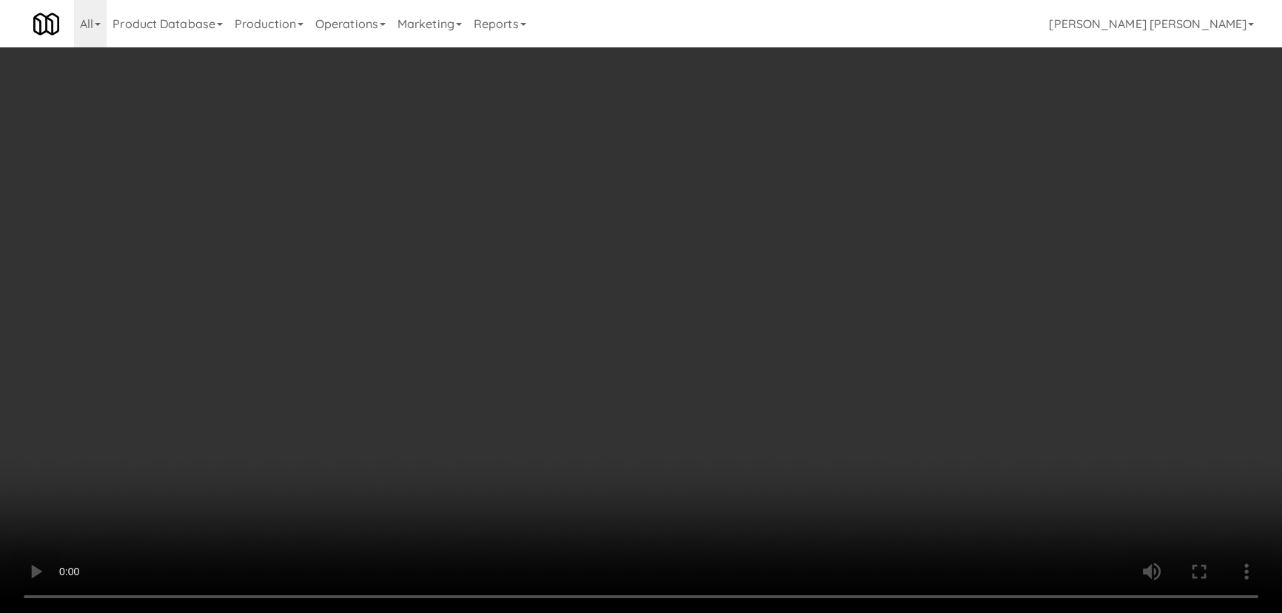
drag, startPoint x: 711, startPoint y: 652, endPoint x: 1291, endPoint y: 680, distance: 580.3
click at [941, 612] on video at bounding box center [641, 306] width 1282 height 613
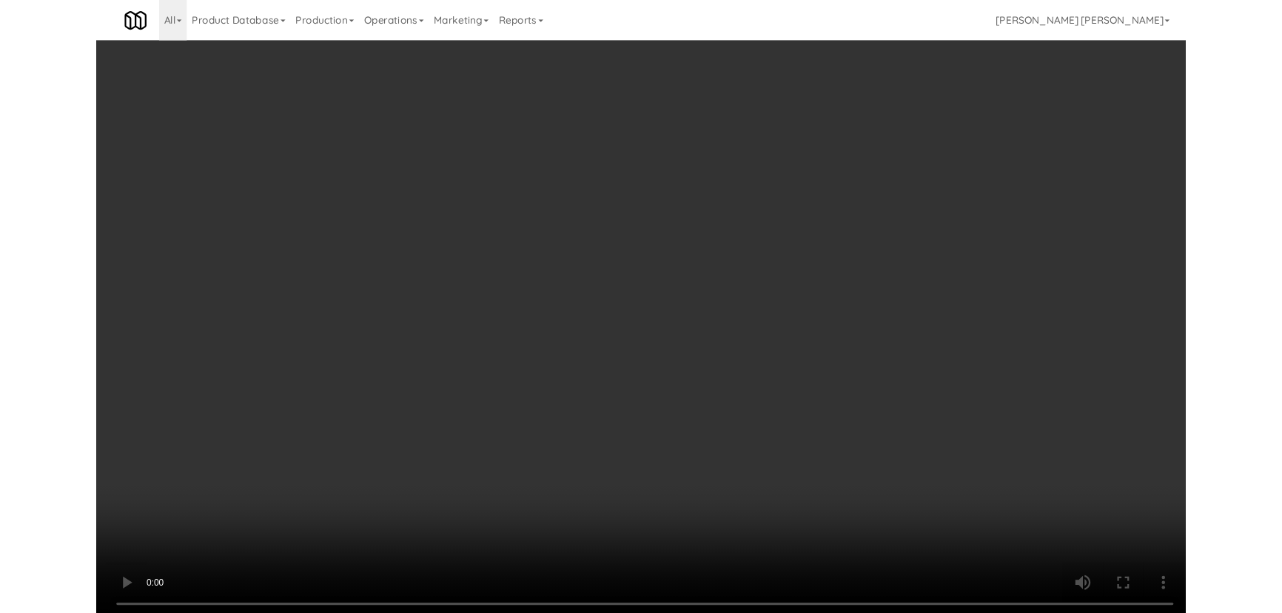
scroll to position [30, 0]
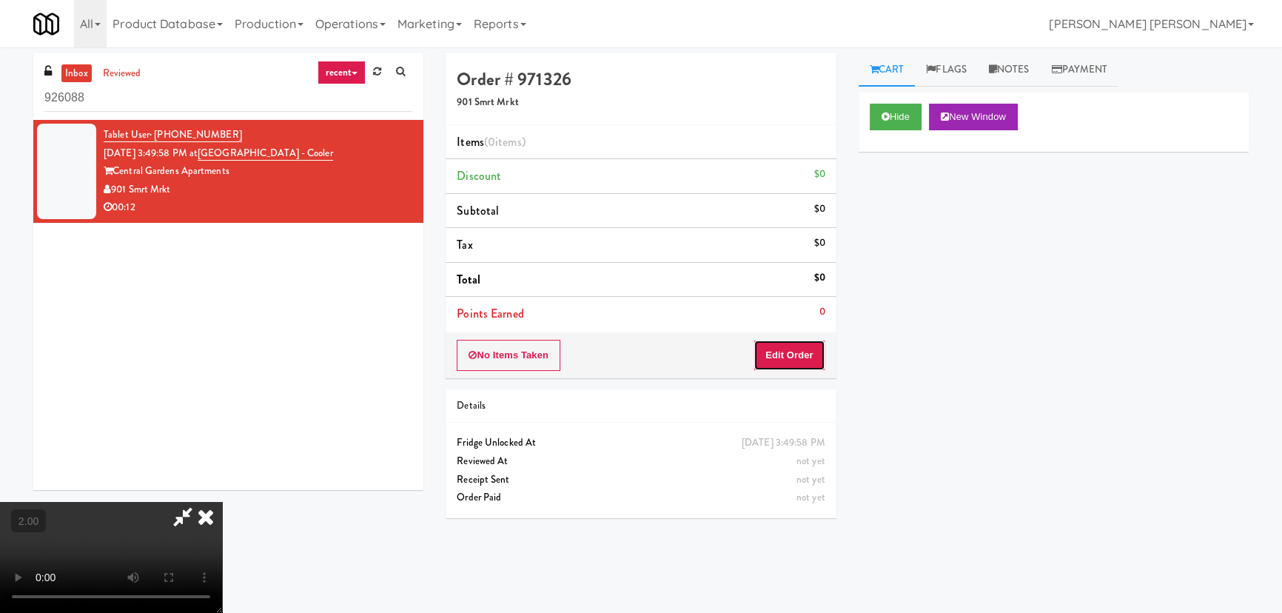
click at [795, 354] on button "Edit Order" at bounding box center [790, 355] width 72 height 31
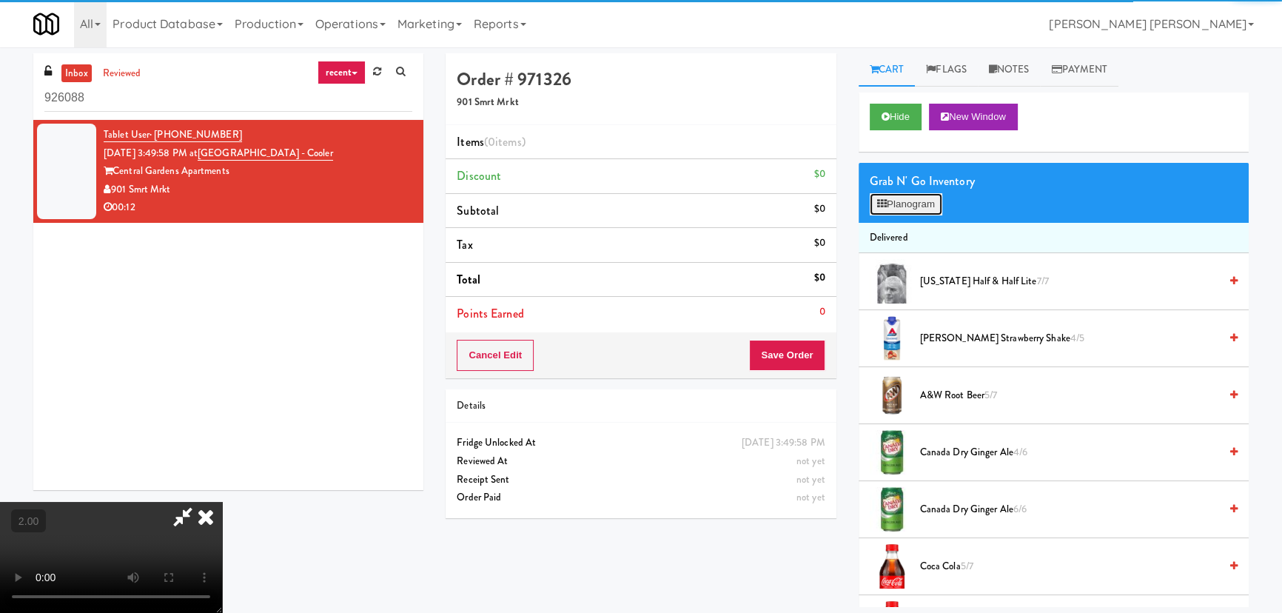
click at [896, 204] on button "Planogram" at bounding box center [906, 204] width 73 height 22
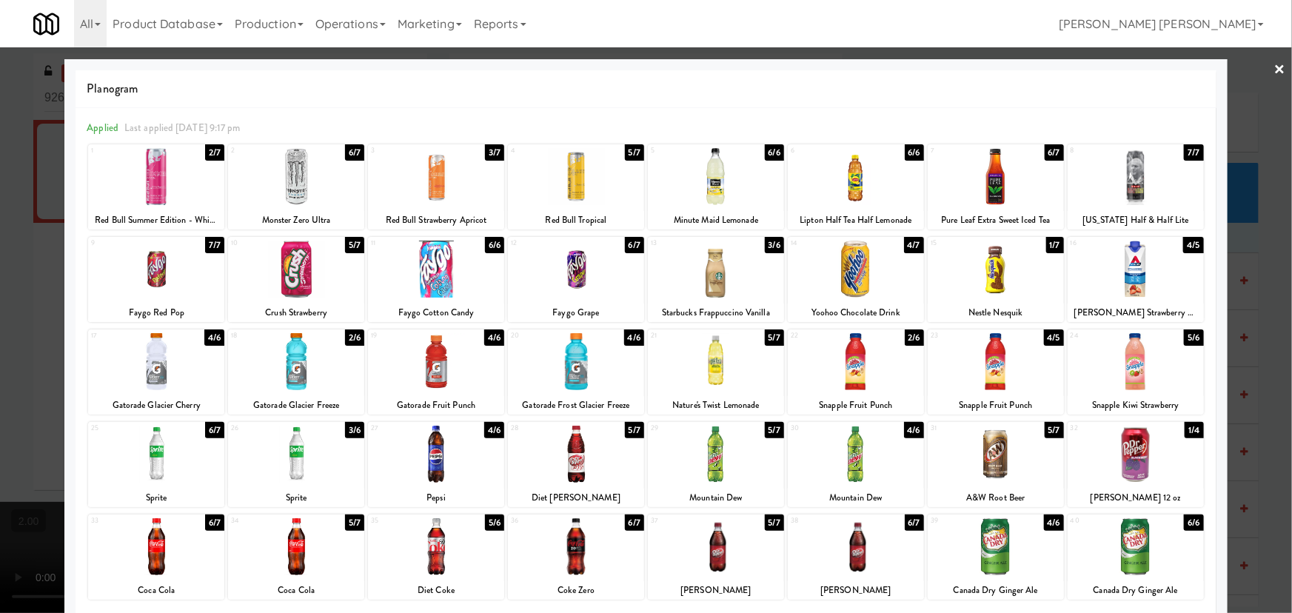
click at [985, 560] on div at bounding box center [996, 546] width 136 height 57
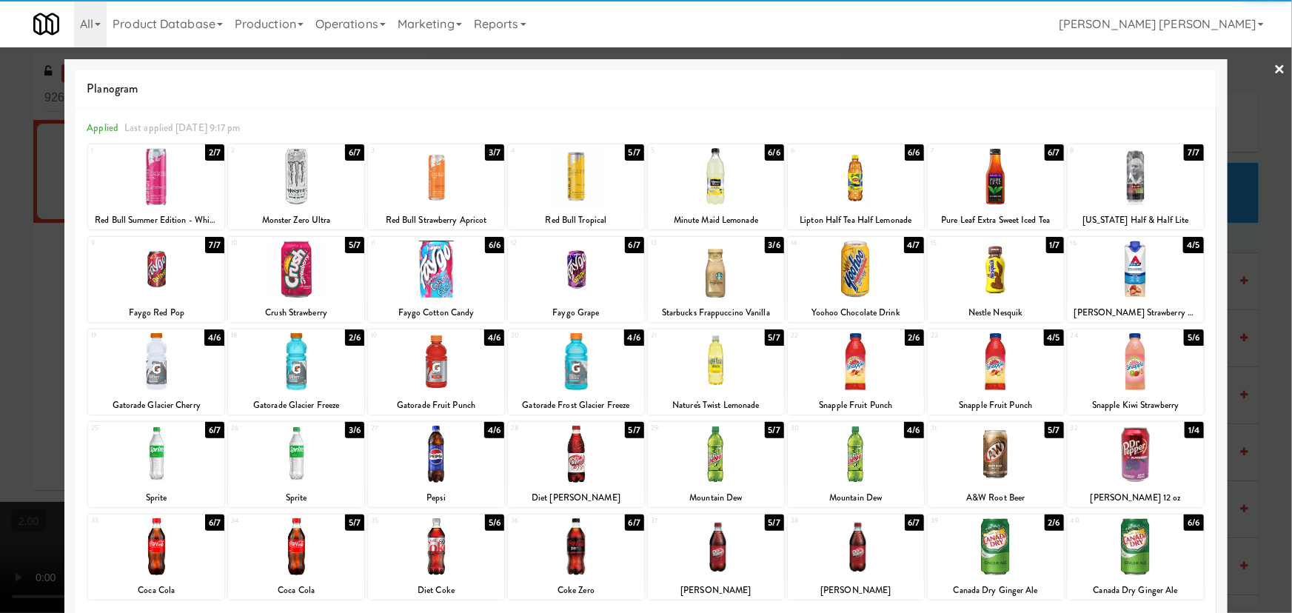
click at [1274, 70] on link "×" at bounding box center [1280, 70] width 12 height 46
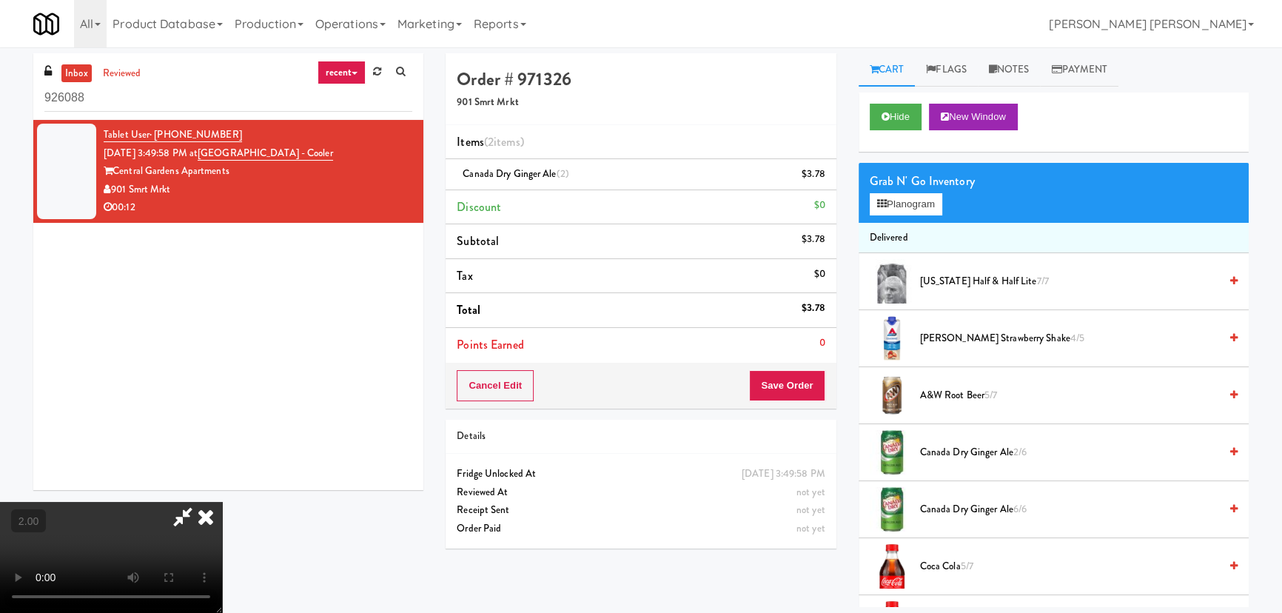
click at [222, 502] on icon at bounding box center [206, 517] width 33 height 30
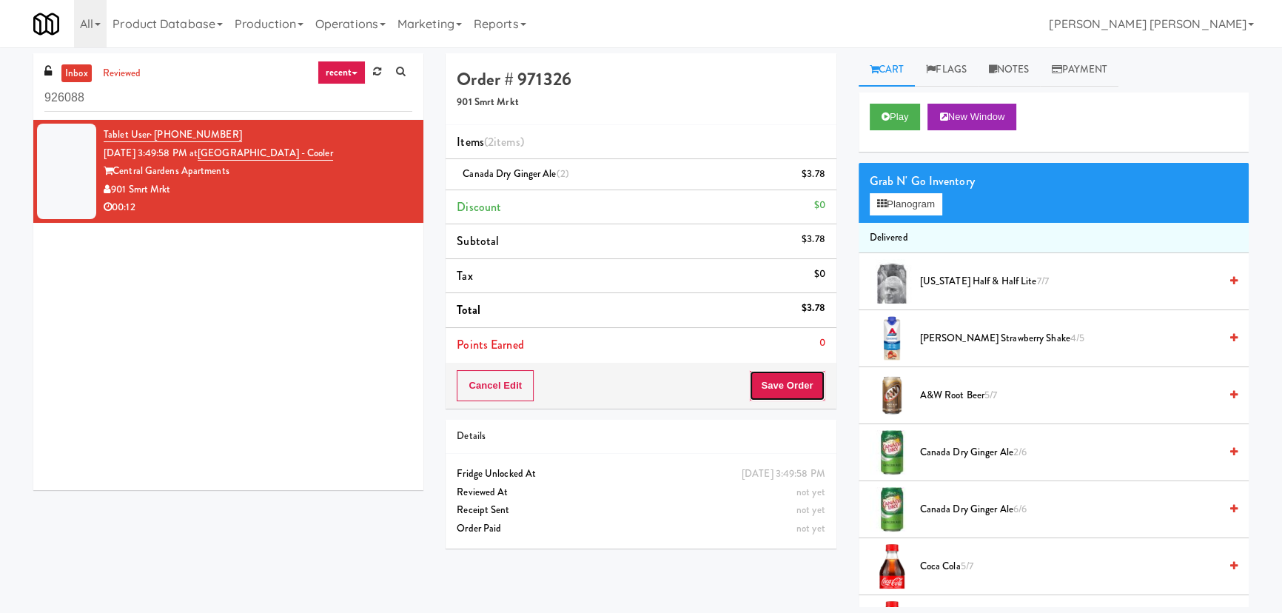
click at [790, 392] on button "Save Order" at bounding box center [787, 385] width 76 height 31
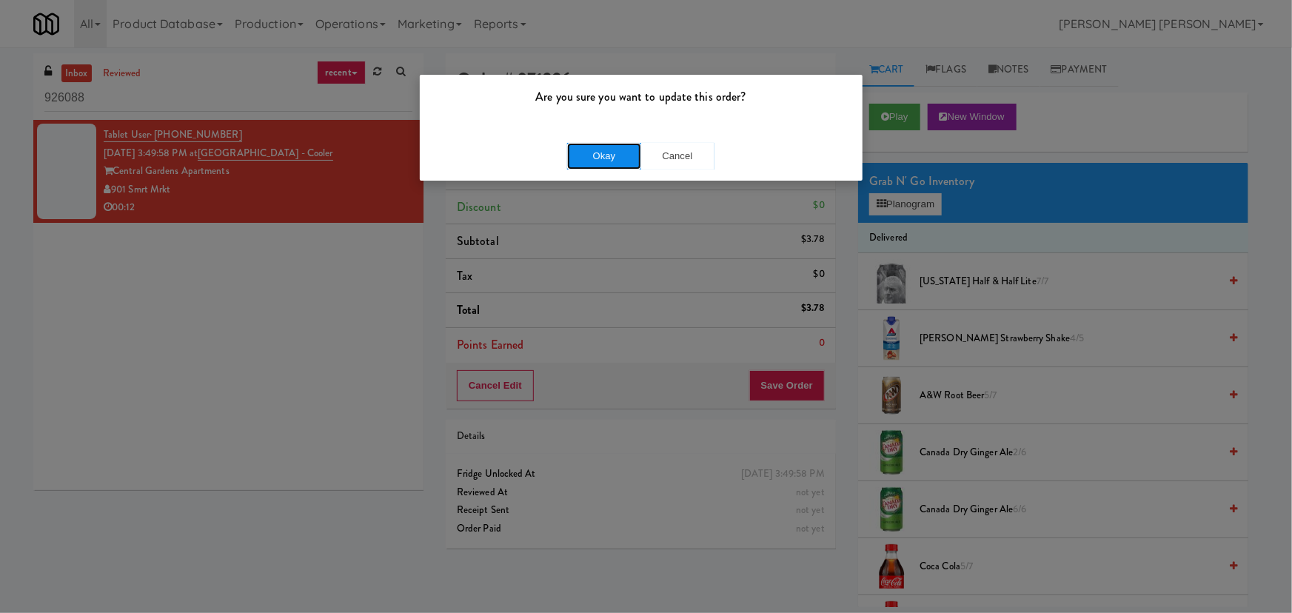
click at [622, 160] on button "Okay" at bounding box center [604, 156] width 74 height 27
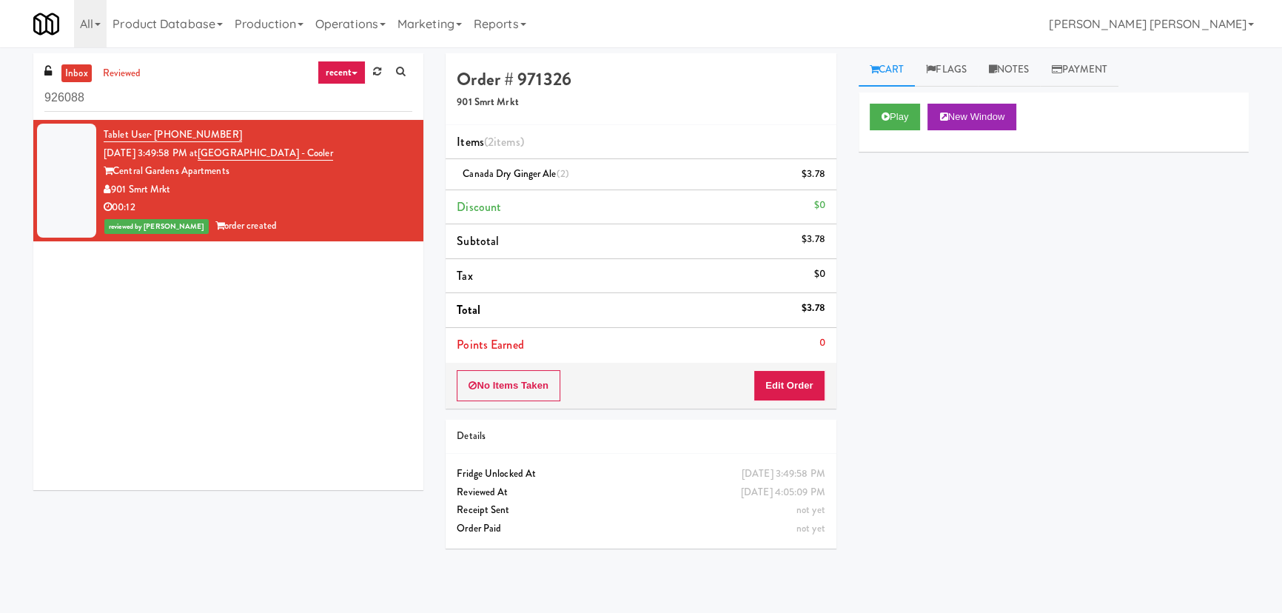
drag, startPoint x: 81, startPoint y: 111, endPoint x: -12, endPoint y: 113, distance: 92.6
click at [0, 113] on html "Are you sure you want to update this order? Okay Cancel Okay Are you sure you w…" at bounding box center [641, 306] width 1282 height 613
drag, startPoint x: 107, startPoint y: 96, endPoint x: -22, endPoint y: 93, distance: 128.8
click at [0, 93] on html "Are you sure you want to update this order? Okay Cancel Okay Are you sure you w…" at bounding box center [641, 306] width 1282 height 613
paste input "IKEA North York Store"
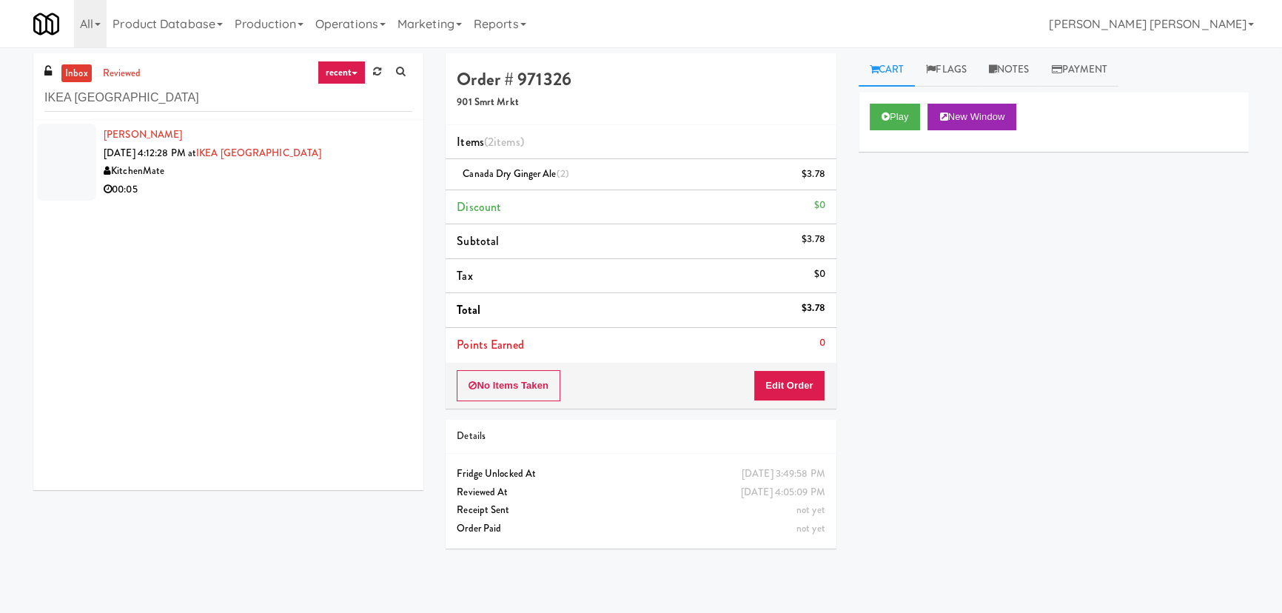
click at [248, 187] on div "00:05" at bounding box center [258, 190] width 309 height 19
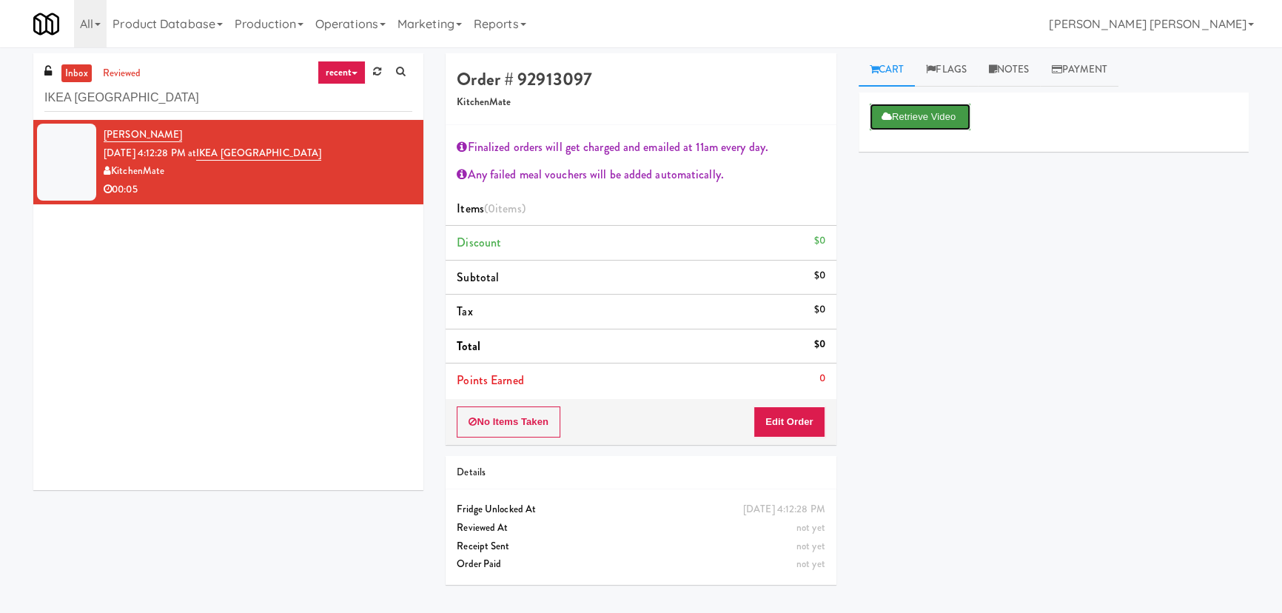
click at [955, 111] on button "Retrieve Video" at bounding box center [920, 117] width 101 height 27
click at [917, 114] on button "Play" at bounding box center [895, 117] width 51 height 27
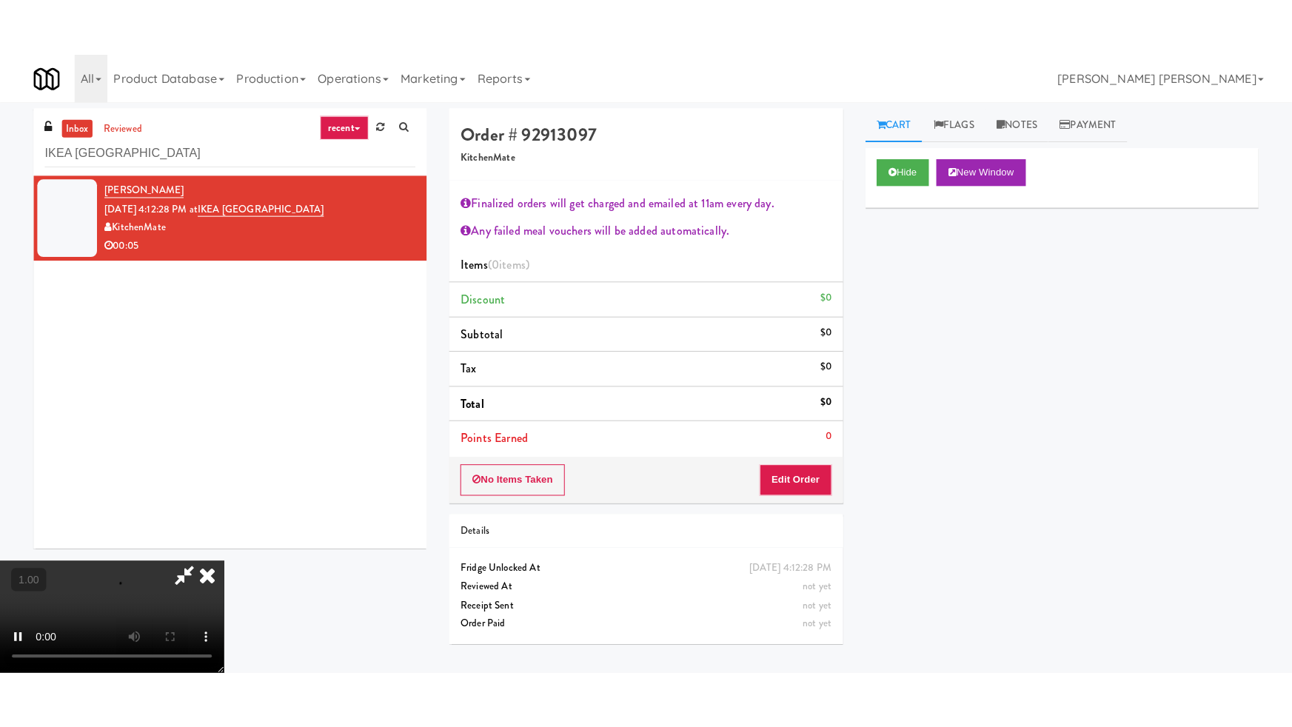
scroll to position [288, 0]
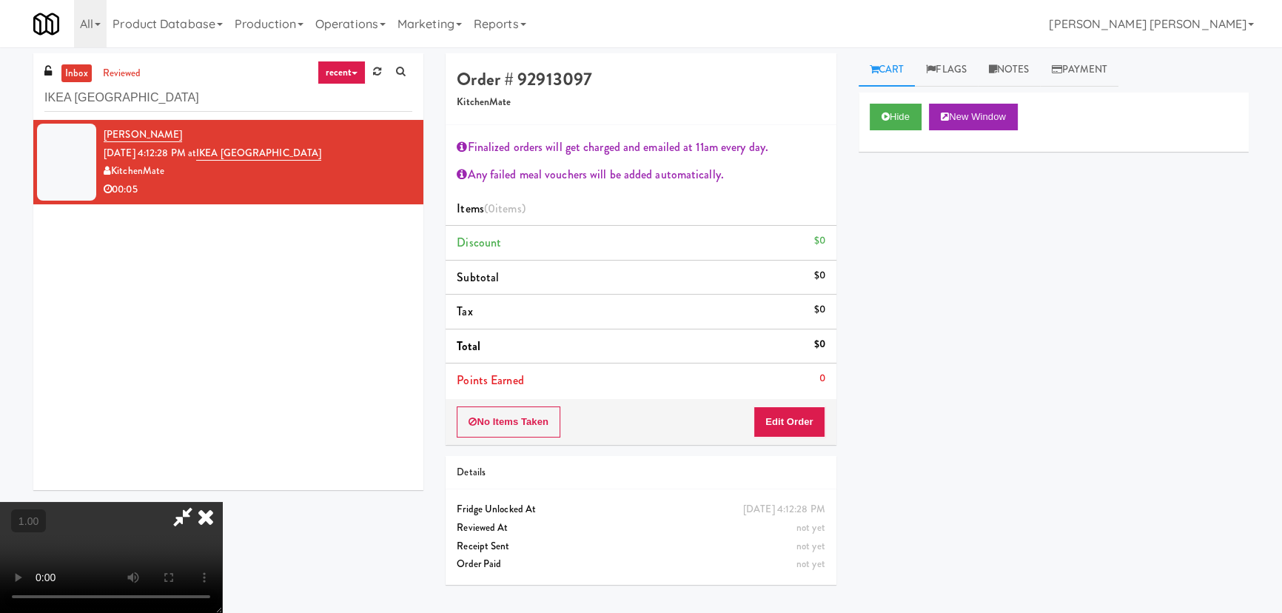
click at [222, 507] on video at bounding box center [111, 557] width 222 height 111
click at [803, 417] on button "Edit Order" at bounding box center [790, 421] width 72 height 31
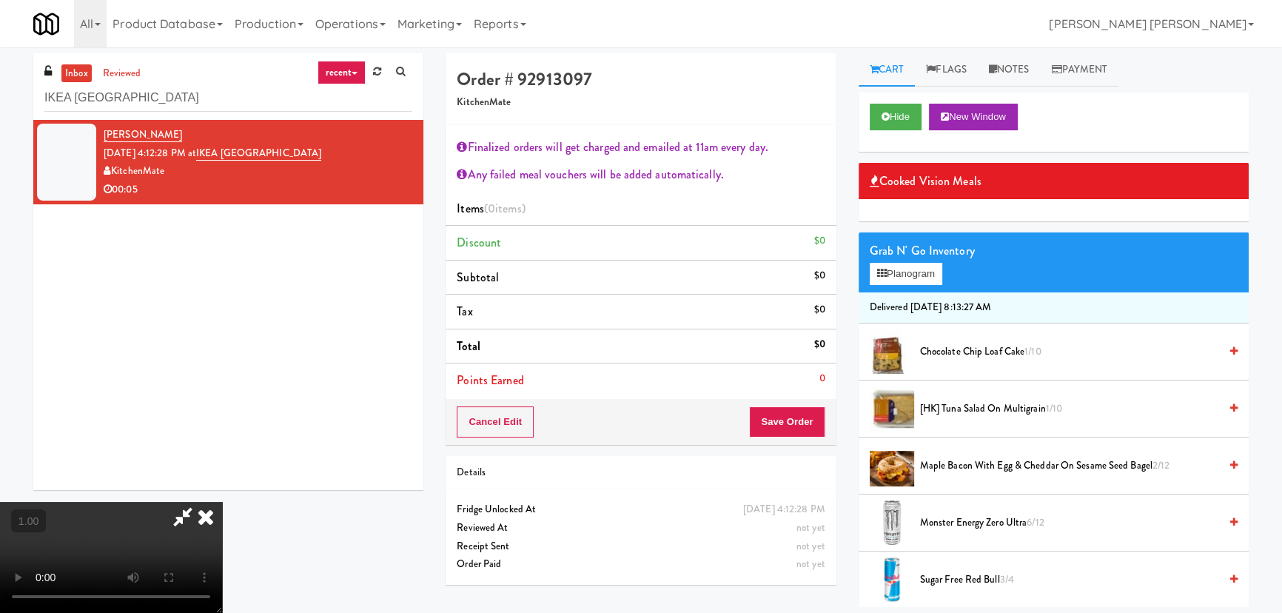
click at [971, 468] on span "Maple Bacon with Egg & Cheddar on Sesame Seed Bagel 2/12" at bounding box center [1069, 466] width 299 height 19
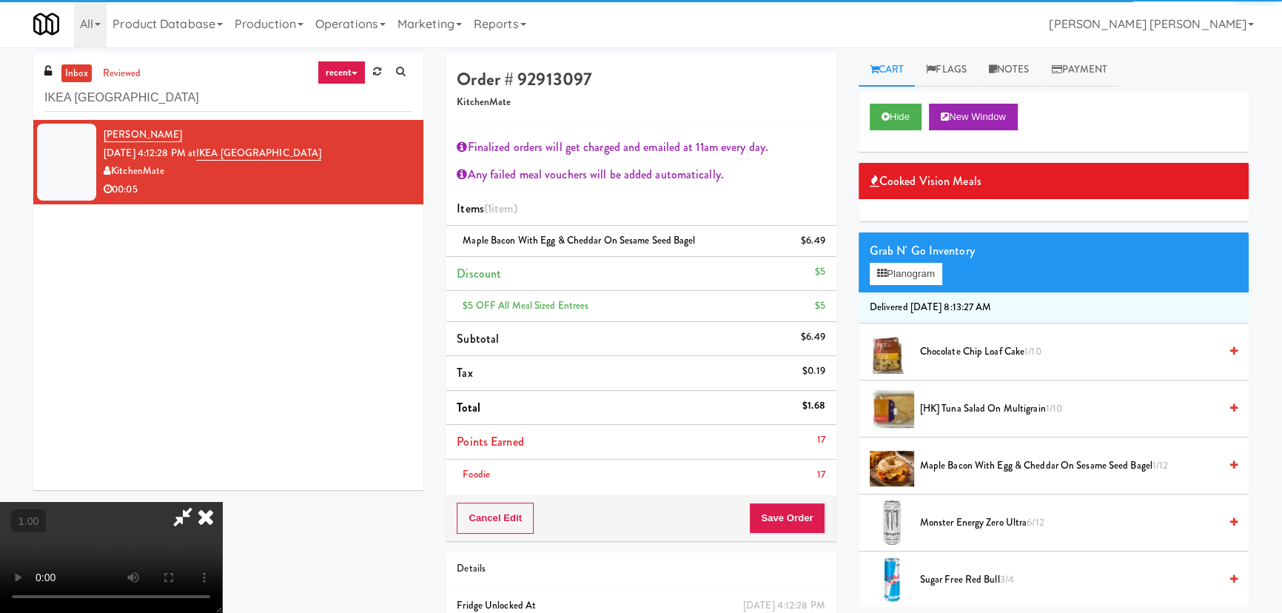
scroll to position [0, 0]
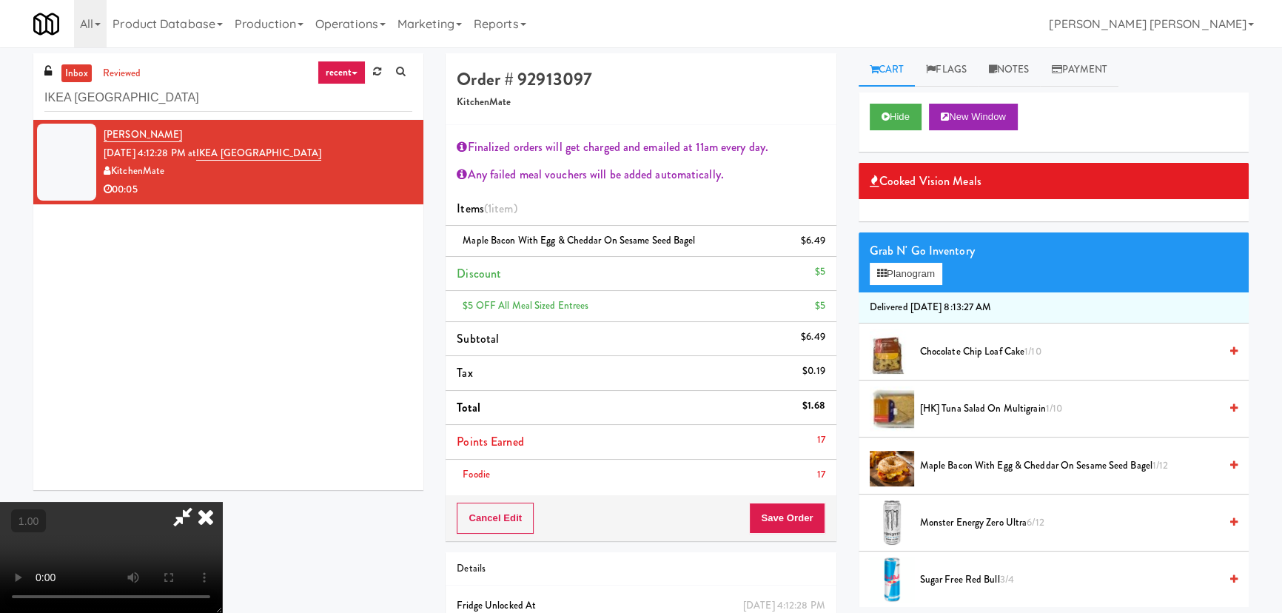
click at [222, 502] on icon at bounding box center [206, 517] width 33 height 30
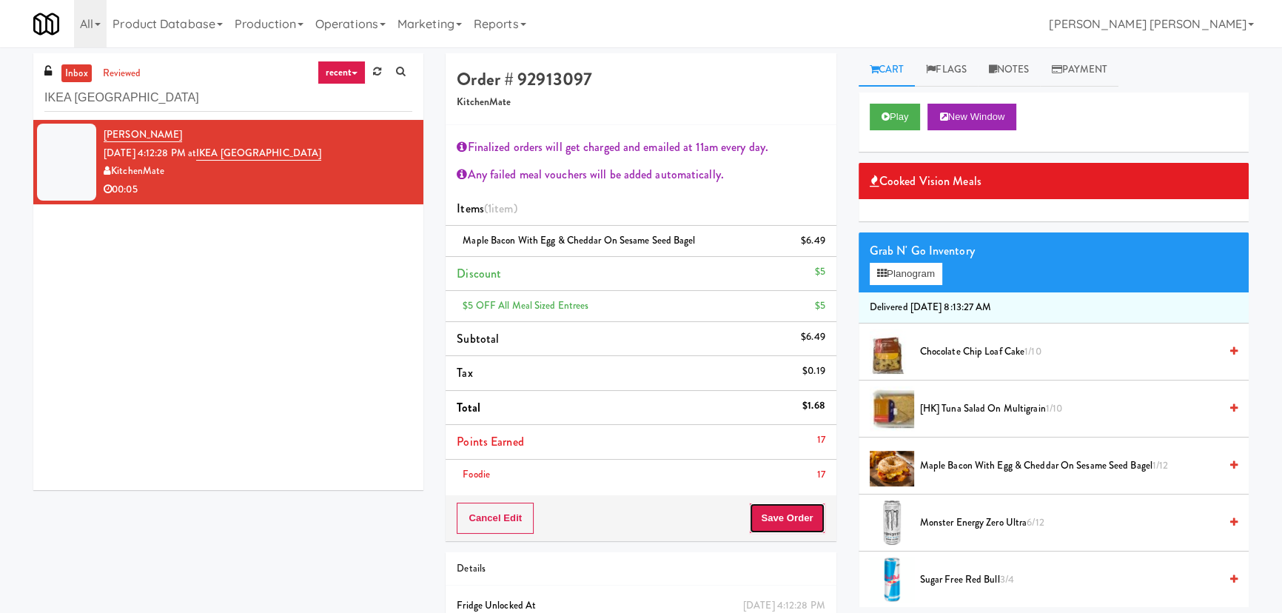
click at [805, 513] on button "Save Order" at bounding box center [787, 518] width 76 height 31
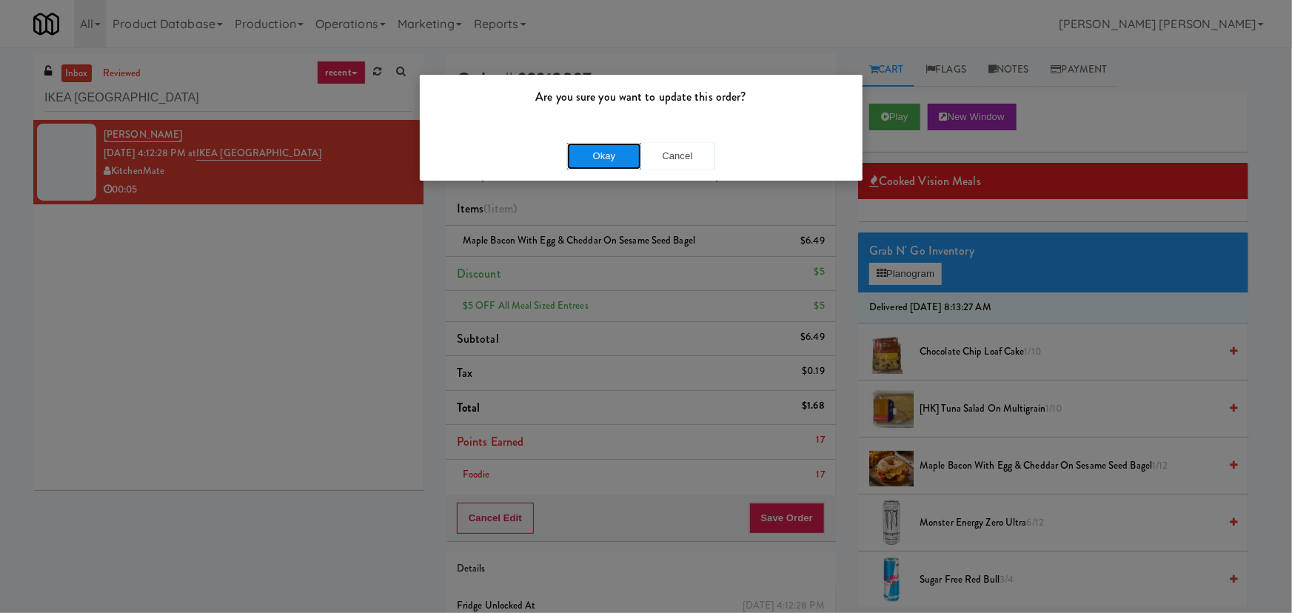
click at [595, 158] on button "Okay" at bounding box center [604, 156] width 74 height 27
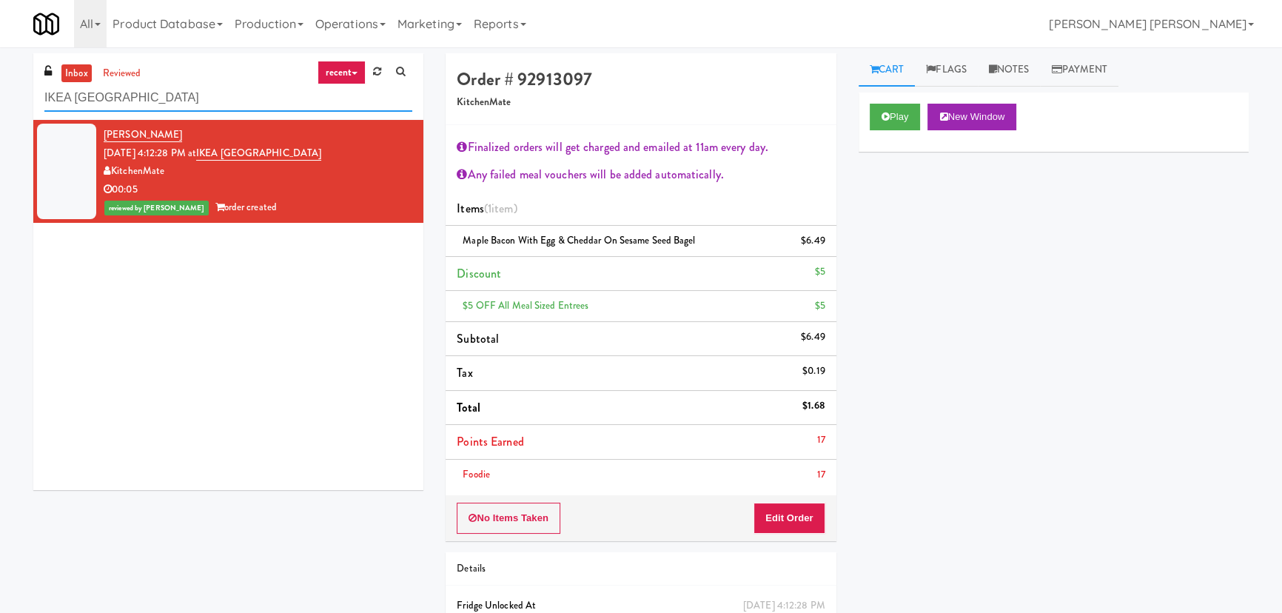
drag, startPoint x: 178, startPoint y: 98, endPoint x: 1, endPoint y: 95, distance: 177.7
click at [1, 95] on div "inbox reviewed recent all unclear take inventory issue suspicious failed recent…" at bounding box center [641, 372] width 1282 height 639
paste input "Gallery 64 - Combo Cooler - Middl"
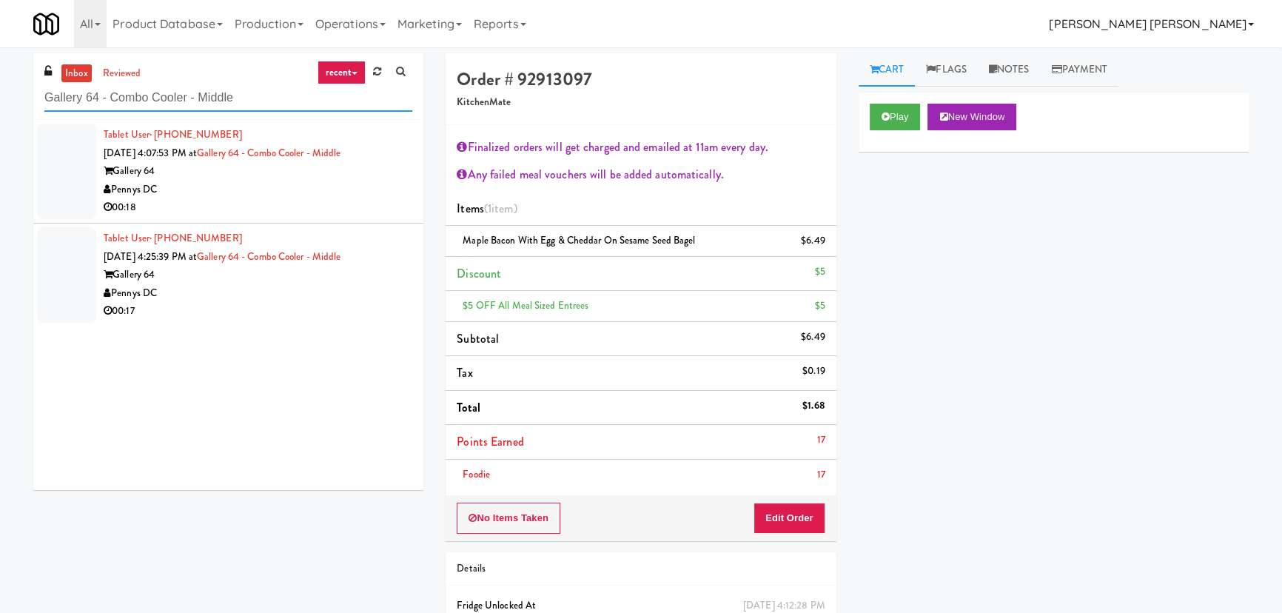
type input "Gallery 64 - Combo Cooler - Middle"
click at [275, 190] on div "Pennys DC" at bounding box center [258, 190] width 309 height 19
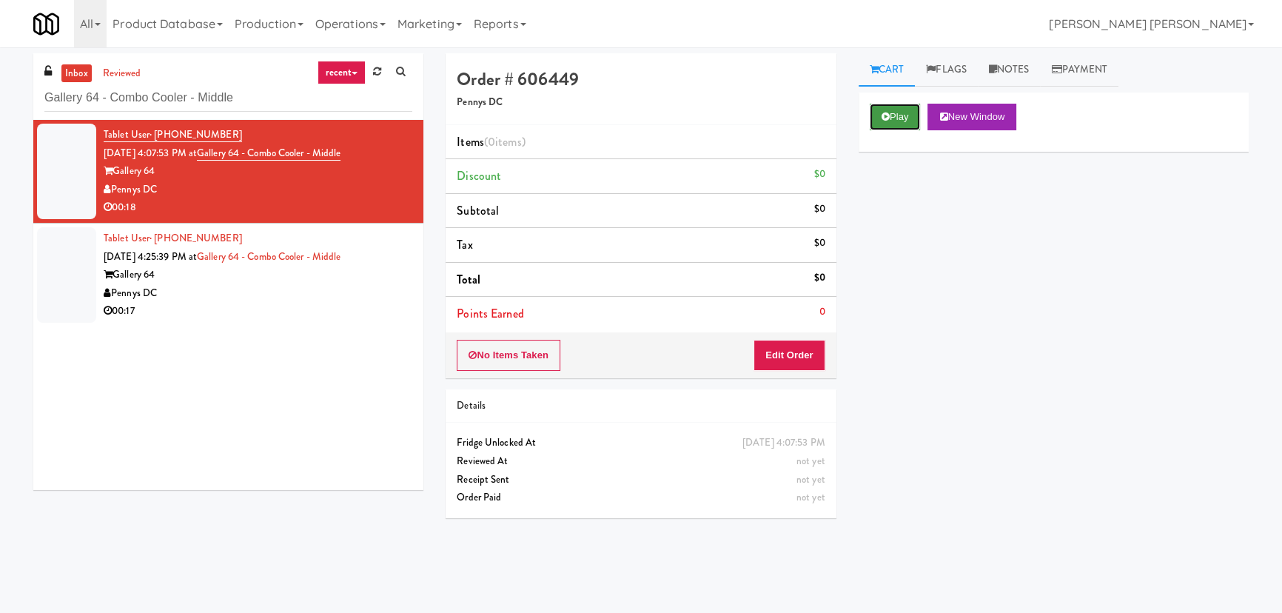
click at [884, 121] on icon at bounding box center [886, 117] width 8 height 10
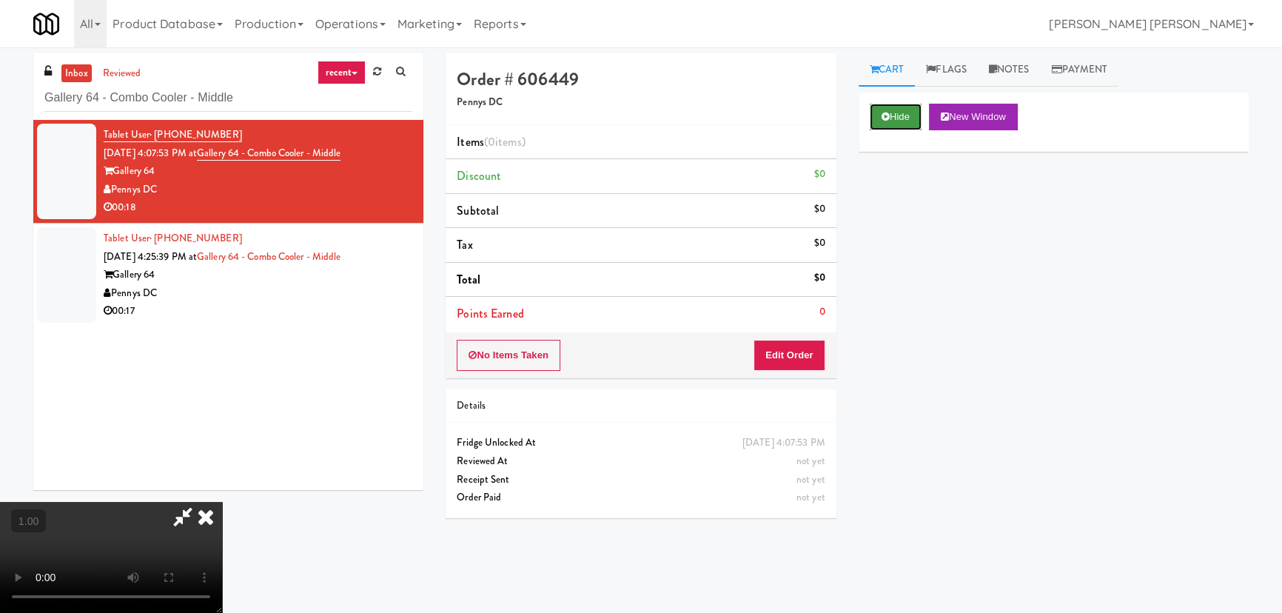
click at [891, 118] on button "Hide" at bounding box center [896, 117] width 52 height 27
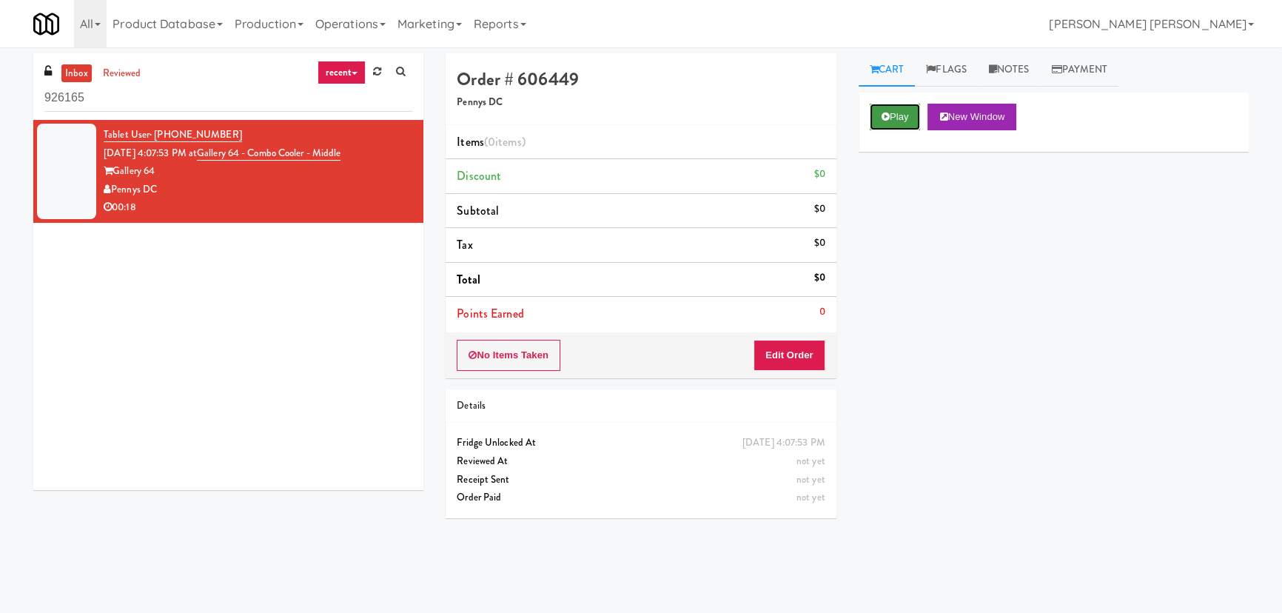
click at [898, 112] on button "Play" at bounding box center [895, 117] width 51 height 27
click at [903, 115] on button "Play" at bounding box center [895, 117] width 51 height 27
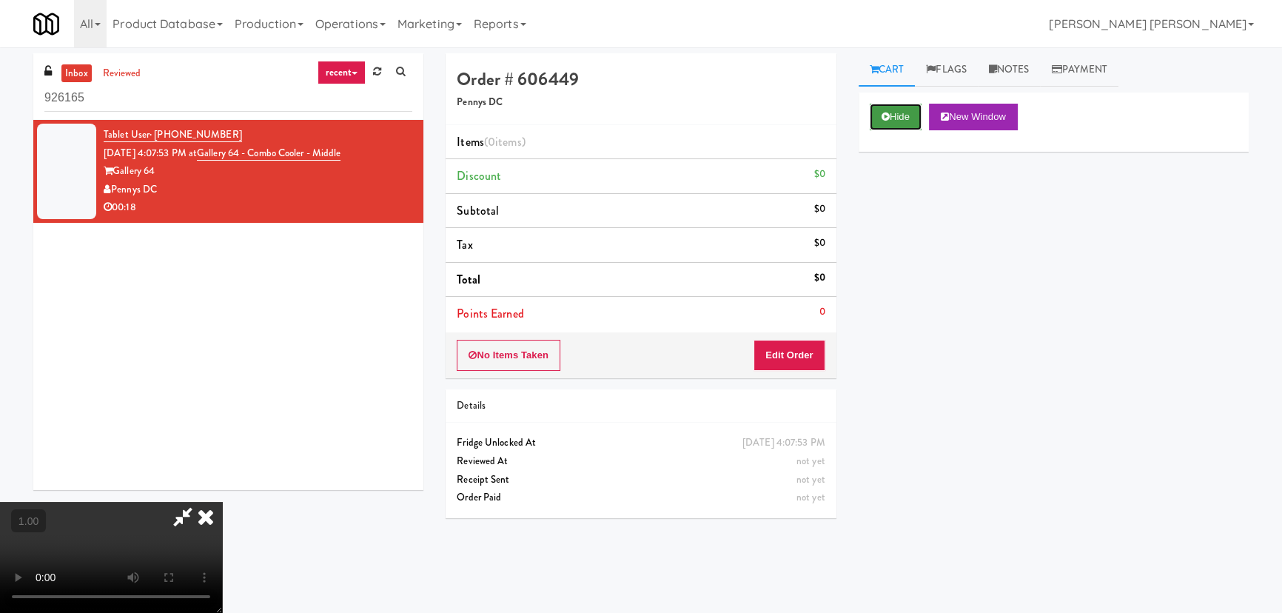
click at [901, 115] on button "Hide" at bounding box center [896, 117] width 52 height 27
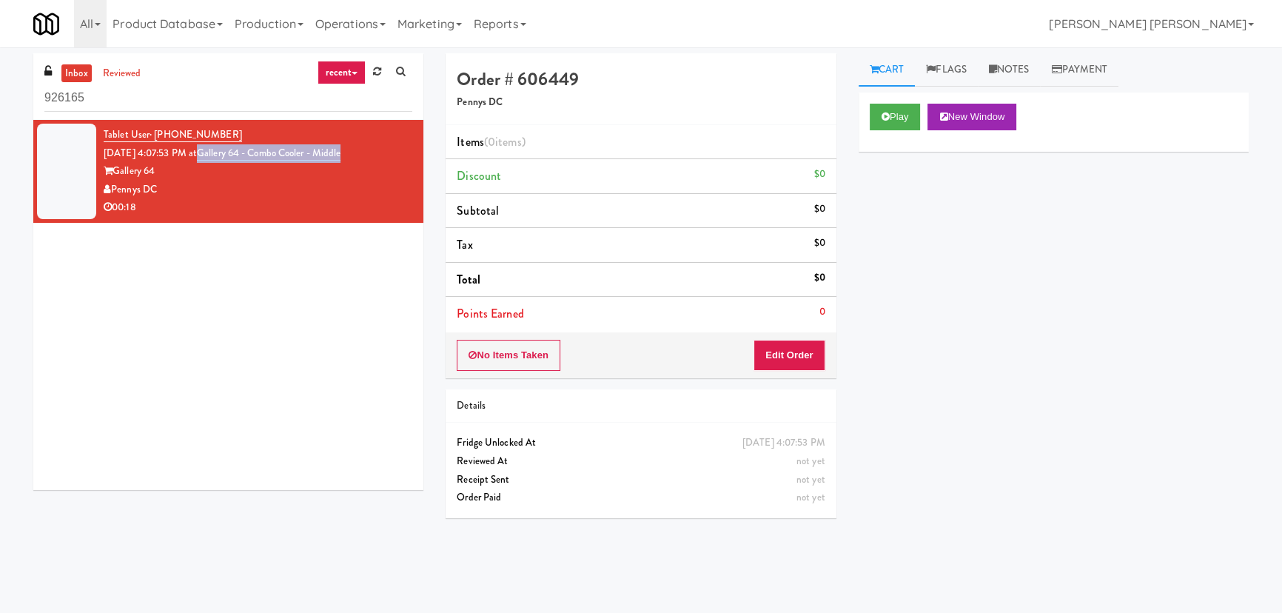
drag, startPoint x: 375, startPoint y: 153, endPoint x: 222, endPoint y: 155, distance: 153.3
click at [222, 155] on div "Tablet User · (703) 216-4369 Aug 23, 2025 4:07:53 PM at Gallery 64 - Combo Cool…" at bounding box center [258, 171] width 309 height 91
copy link "Gallery 64 - Combo Cooler - Middle"
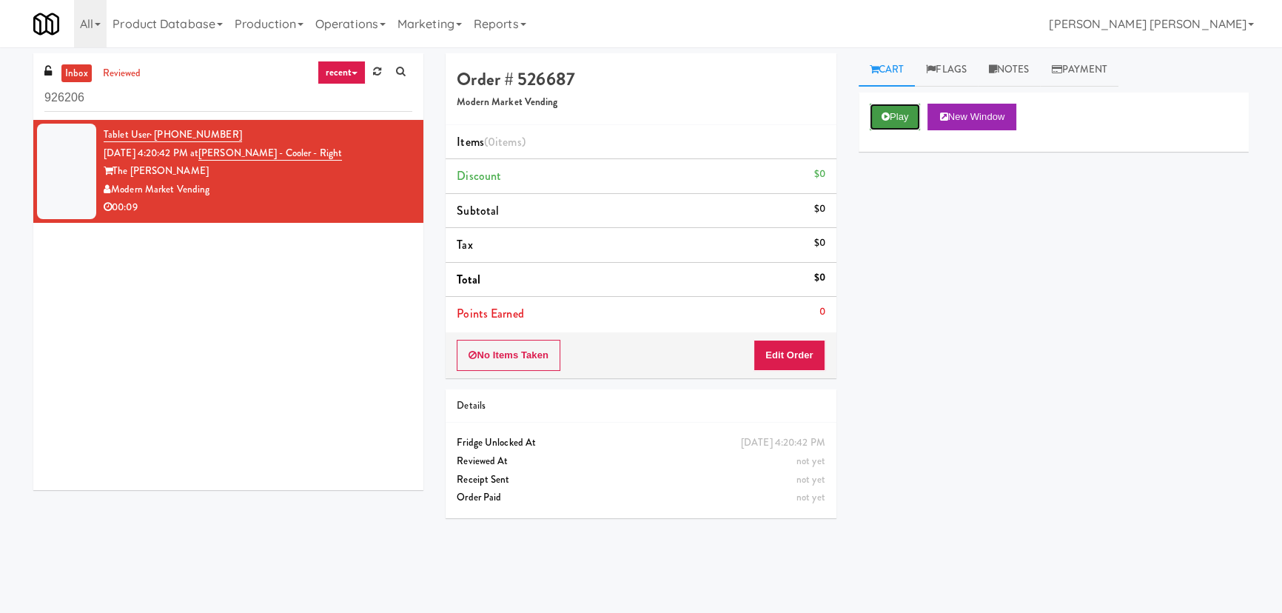
click at [893, 123] on button "Play" at bounding box center [895, 117] width 51 height 27
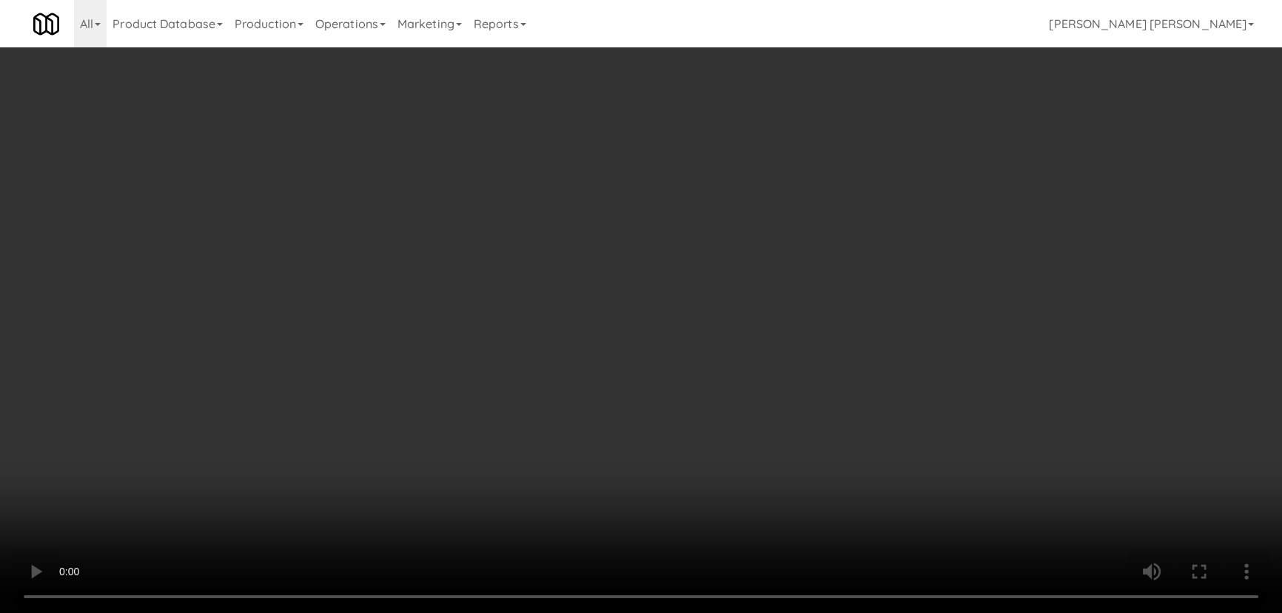
click at [923, 612] on video at bounding box center [641, 306] width 1282 height 613
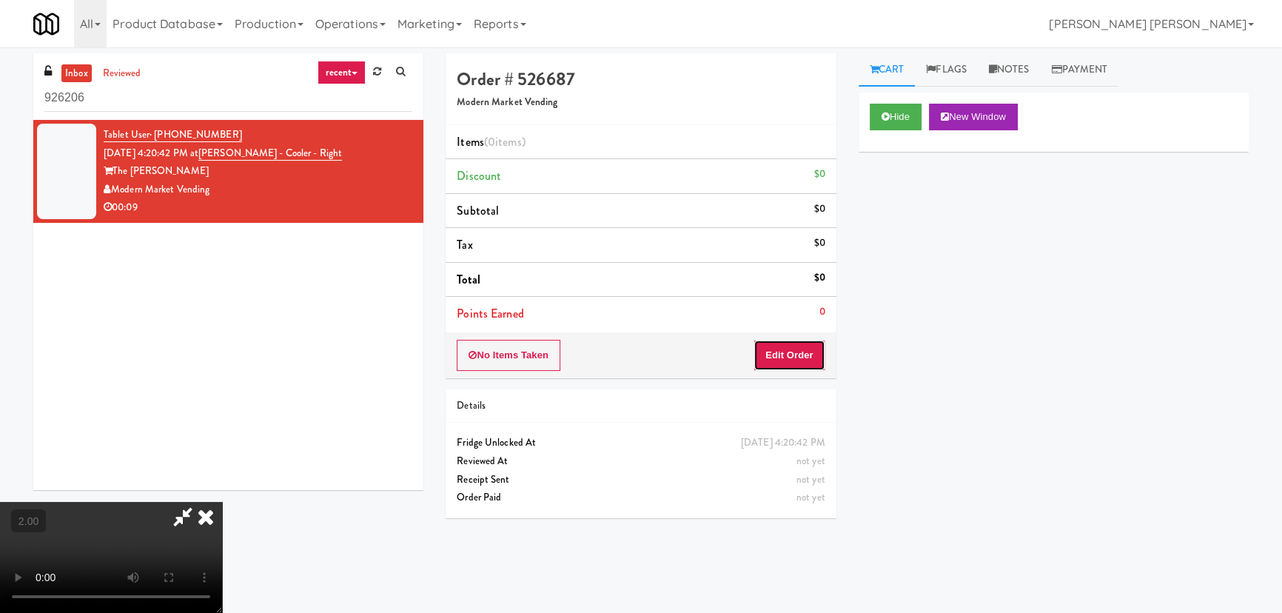
click at [807, 358] on button "Edit Order" at bounding box center [790, 355] width 72 height 31
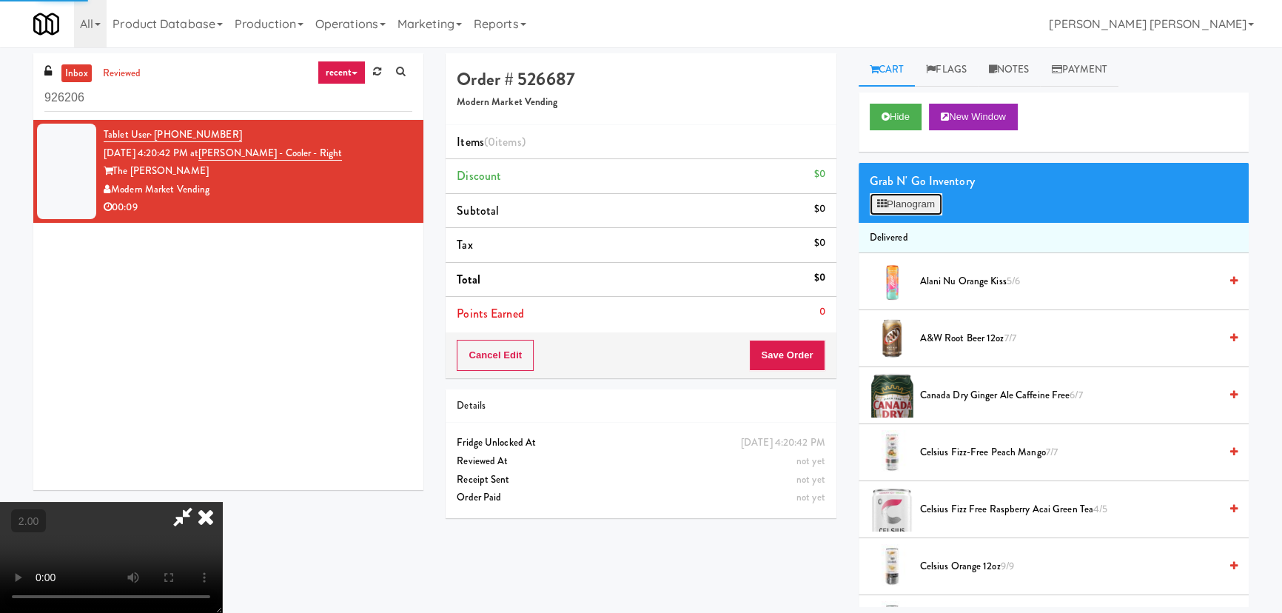
click at [906, 199] on button "Planogram" at bounding box center [906, 204] width 73 height 22
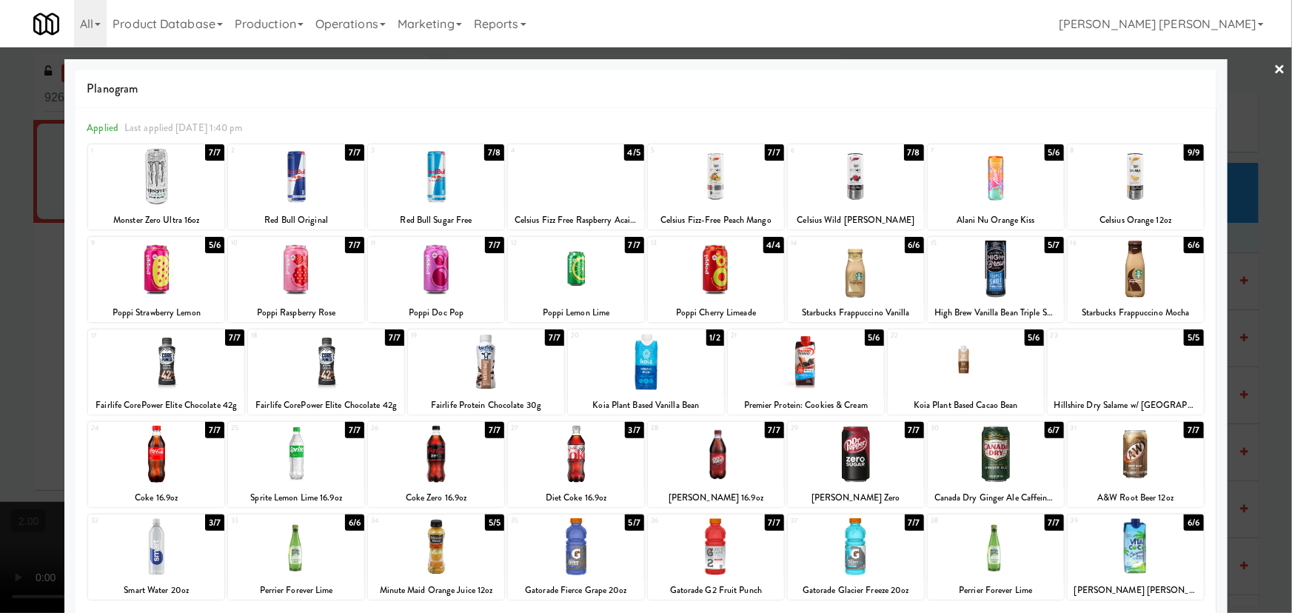
click at [851, 555] on div at bounding box center [856, 546] width 136 height 57
click at [1274, 67] on link "×" at bounding box center [1280, 70] width 12 height 46
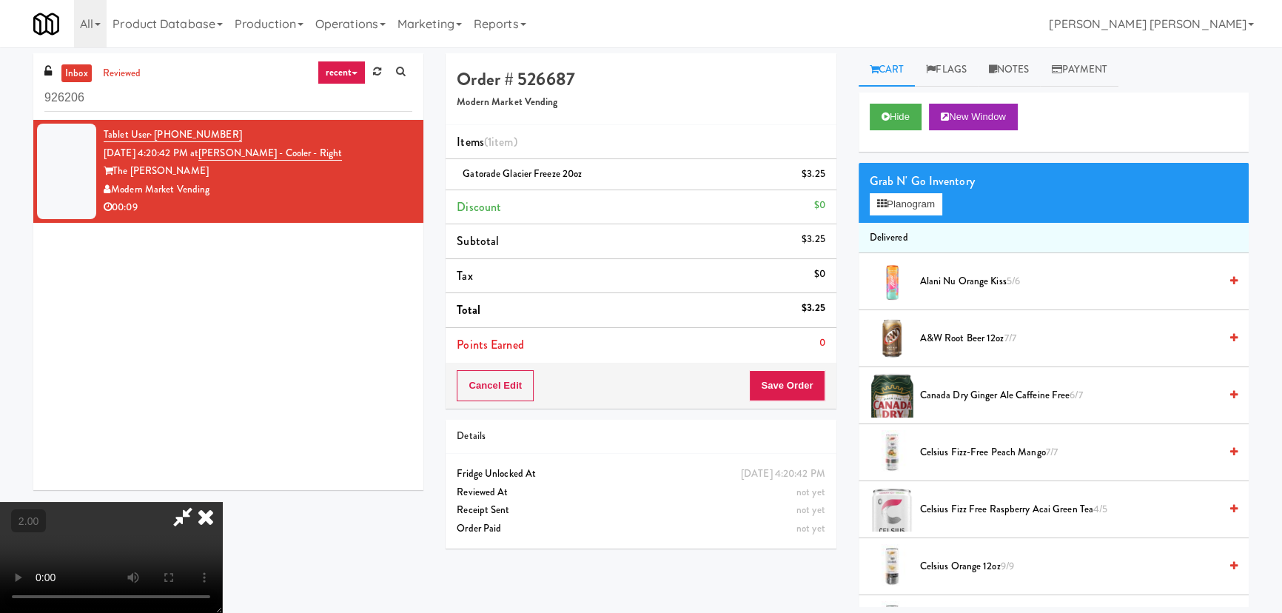
click at [222, 502] on icon at bounding box center [206, 517] width 33 height 30
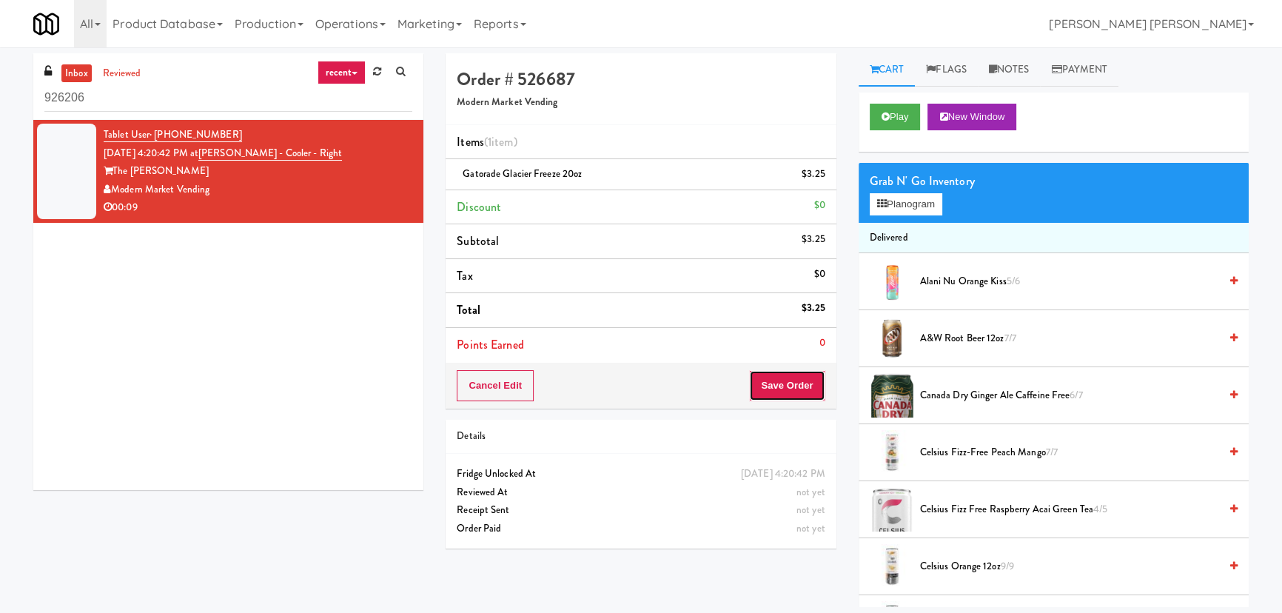
click at [781, 381] on button "Save Order" at bounding box center [787, 385] width 76 height 31
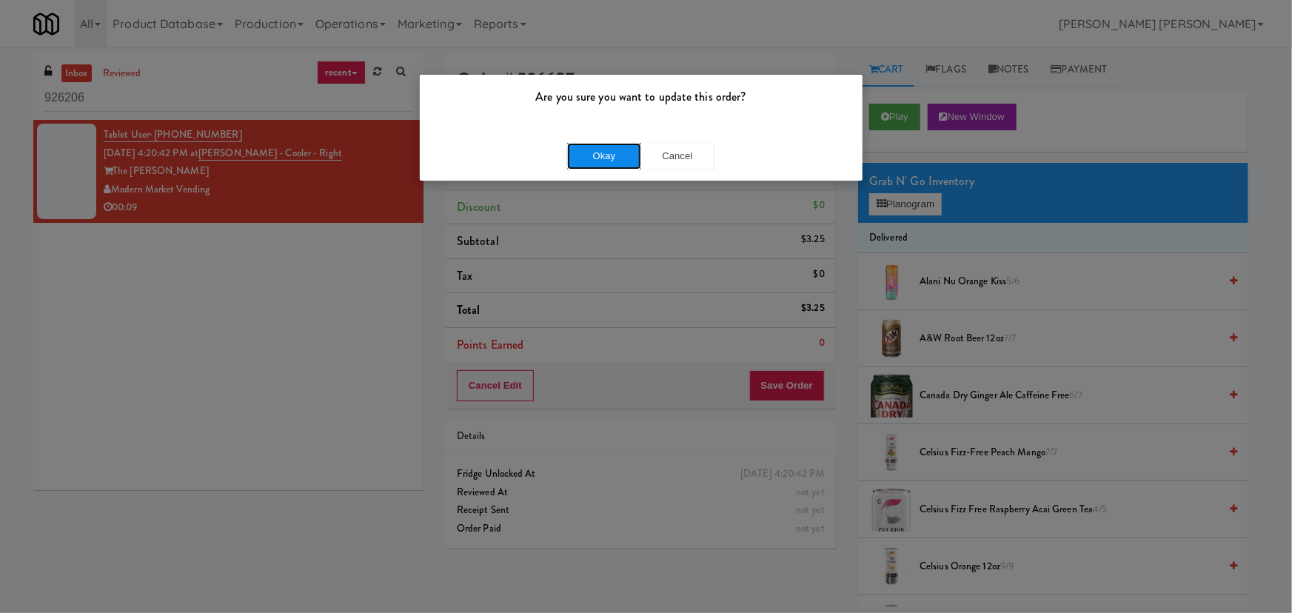
click at [600, 147] on button "Okay" at bounding box center [604, 156] width 74 height 27
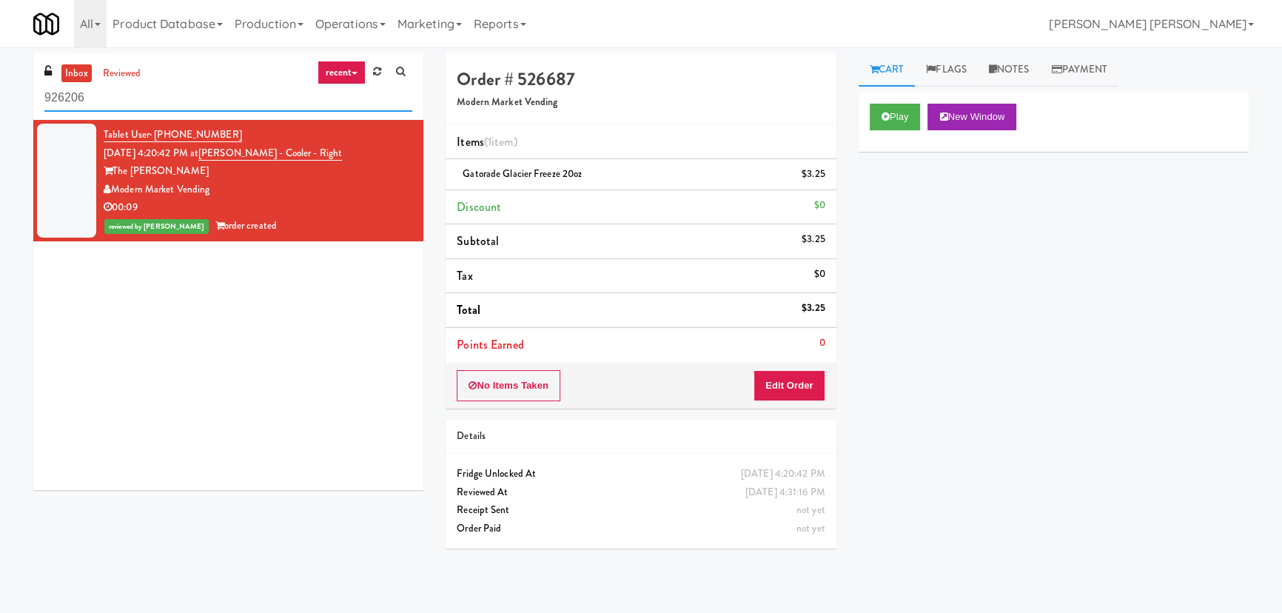
drag, startPoint x: 163, startPoint y: 94, endPoint x: -34, endPoint y: 91, distance: 196.9
click at [0, 91] on html "Are you sure you want to update this order? Okay Cancel Okay Are you sure you w…" at bounding box center [641, 306] width 1282 height 613
paste input "Peabody - Cooler"
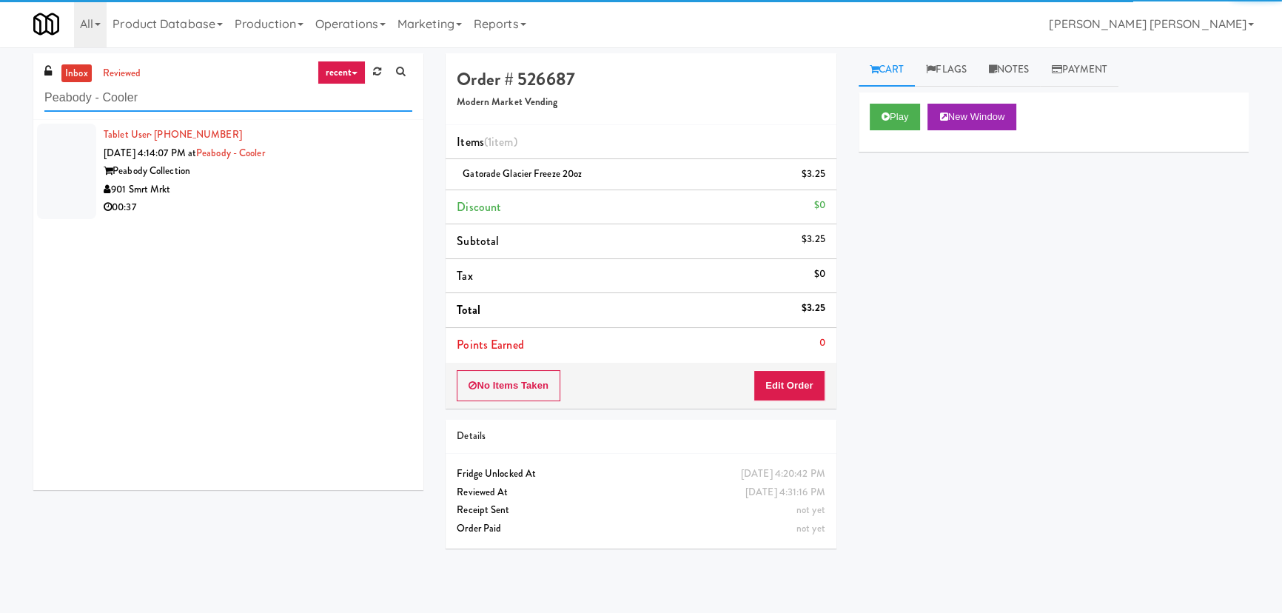
type input "Peabody - Cooler"
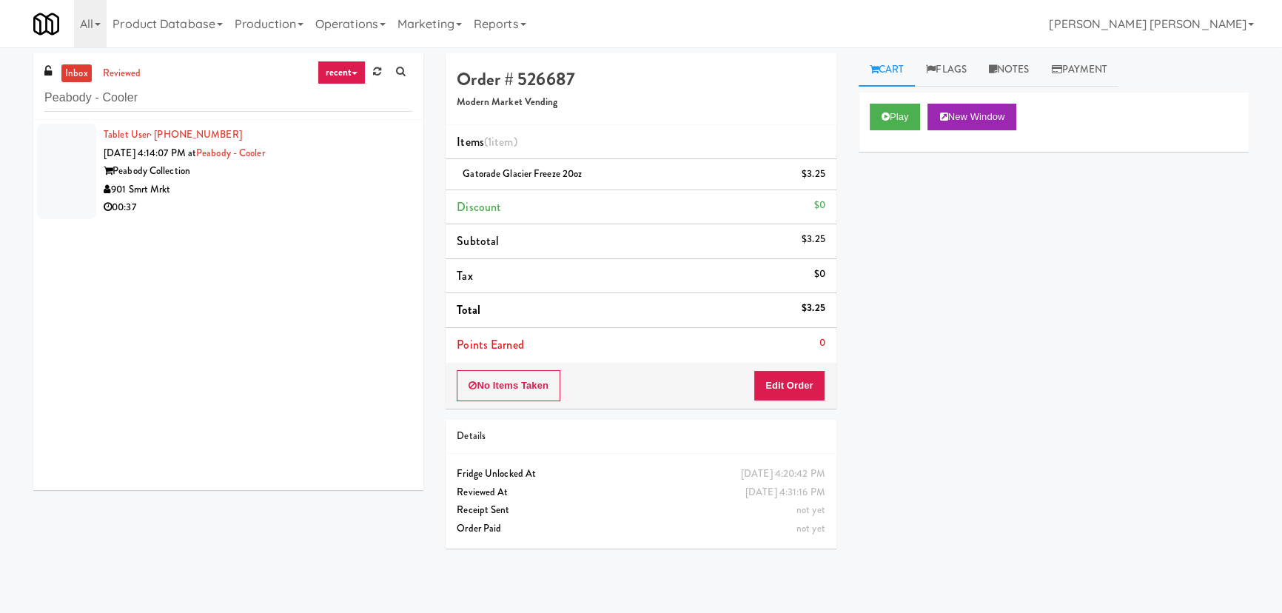
click at [280, 200] on div "00:37" at bounding box center [258, 207] width 309 height 19
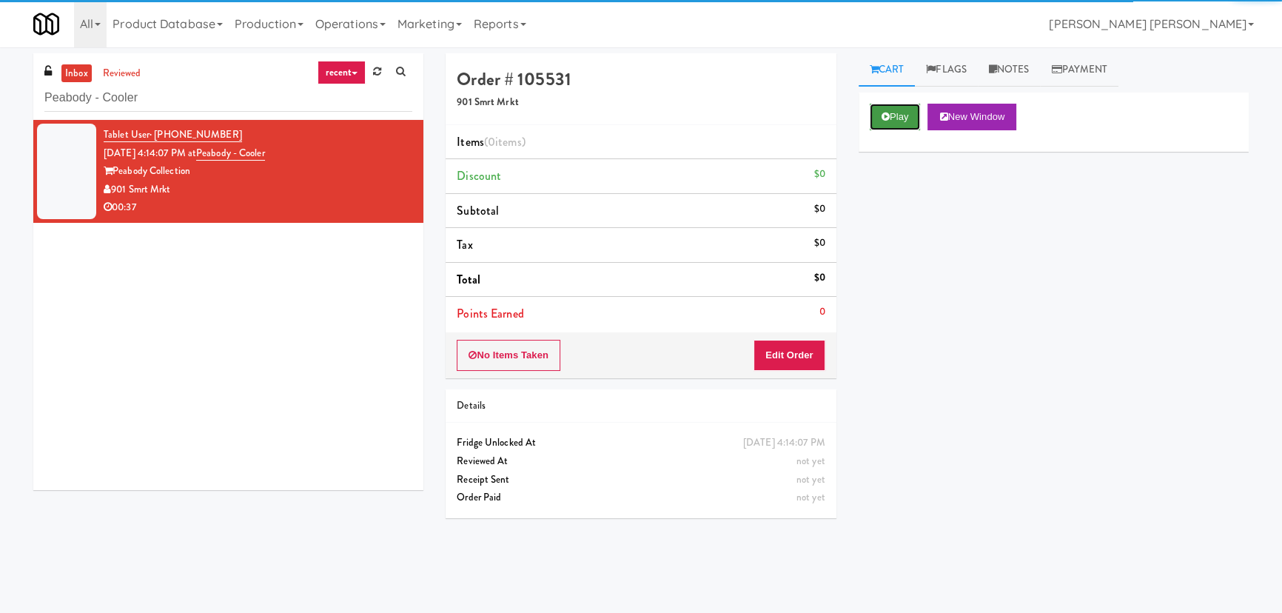
click at [898, 115] on button "Play" at bounding box center [895, 117] width 51 height 27
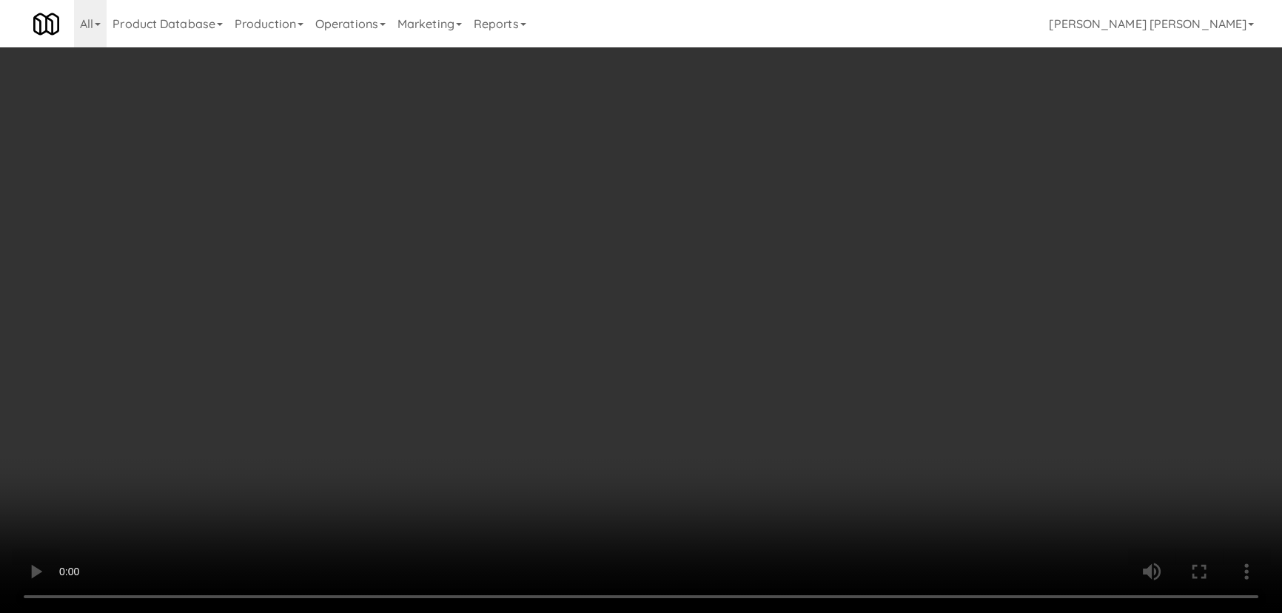
click at [771, 612] on video at bounding box center [641, 306] width 1282 height 613
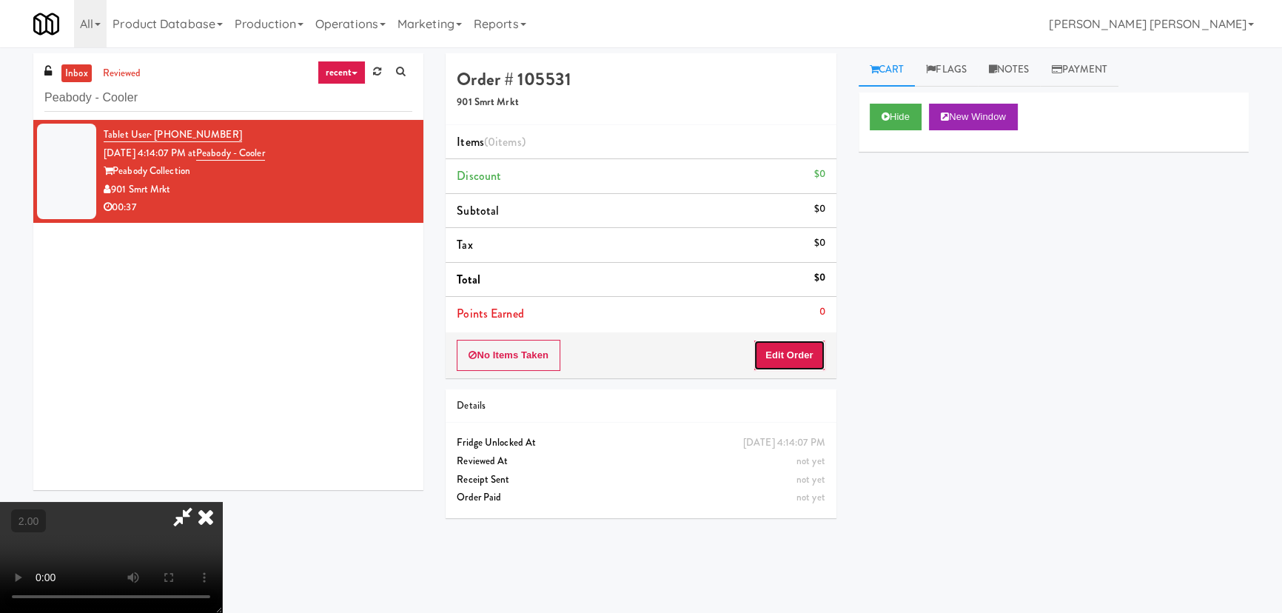
click at [819, 352] on button "Edit Order" at bounding box center [790, 355] width 72 height 31
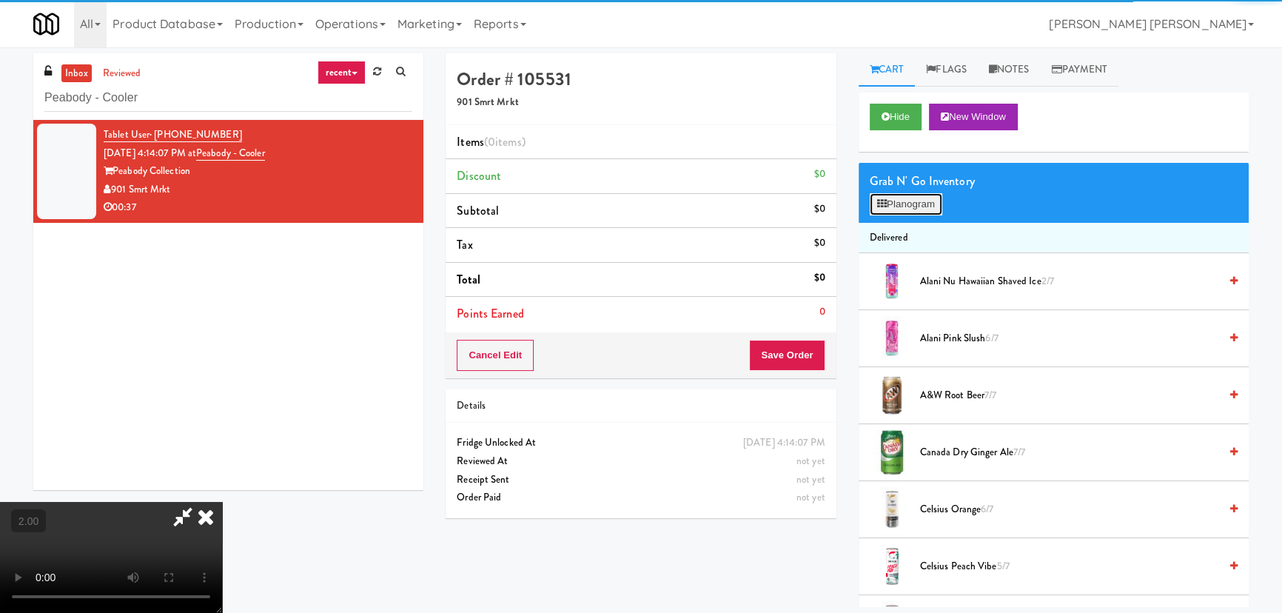
click at [910, 198] on button "Planogram" at bounding box center [906, 204] width 73 height 22
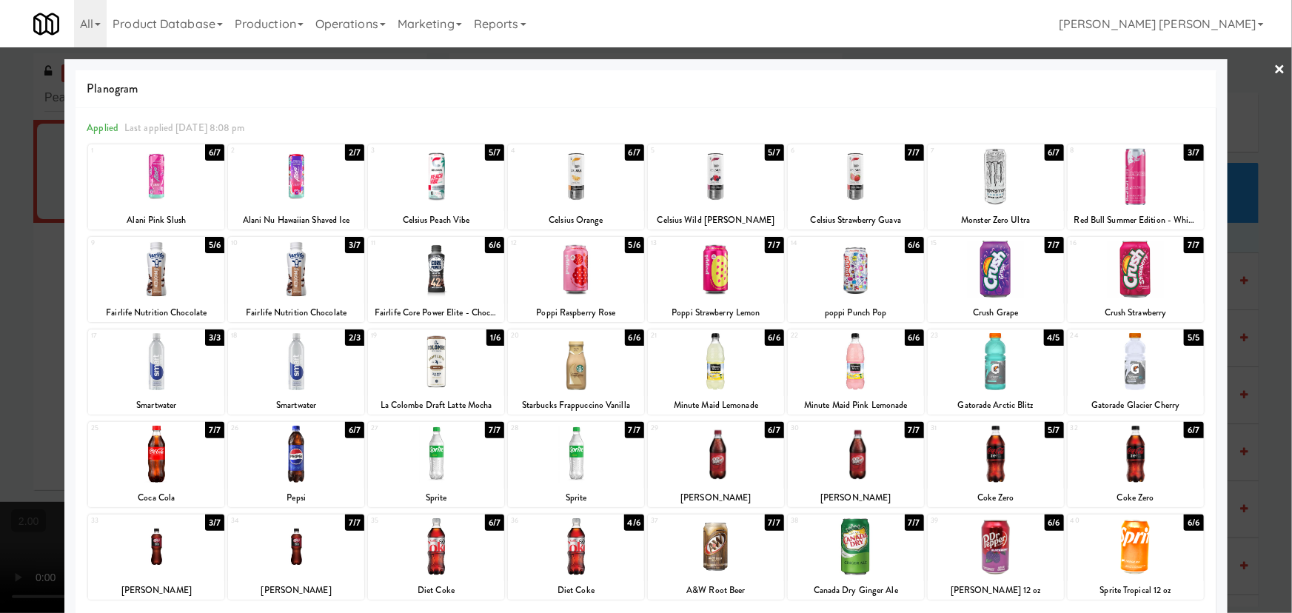
click at [433, 557] on div at bounding box center [436, 546] width 136 height 57
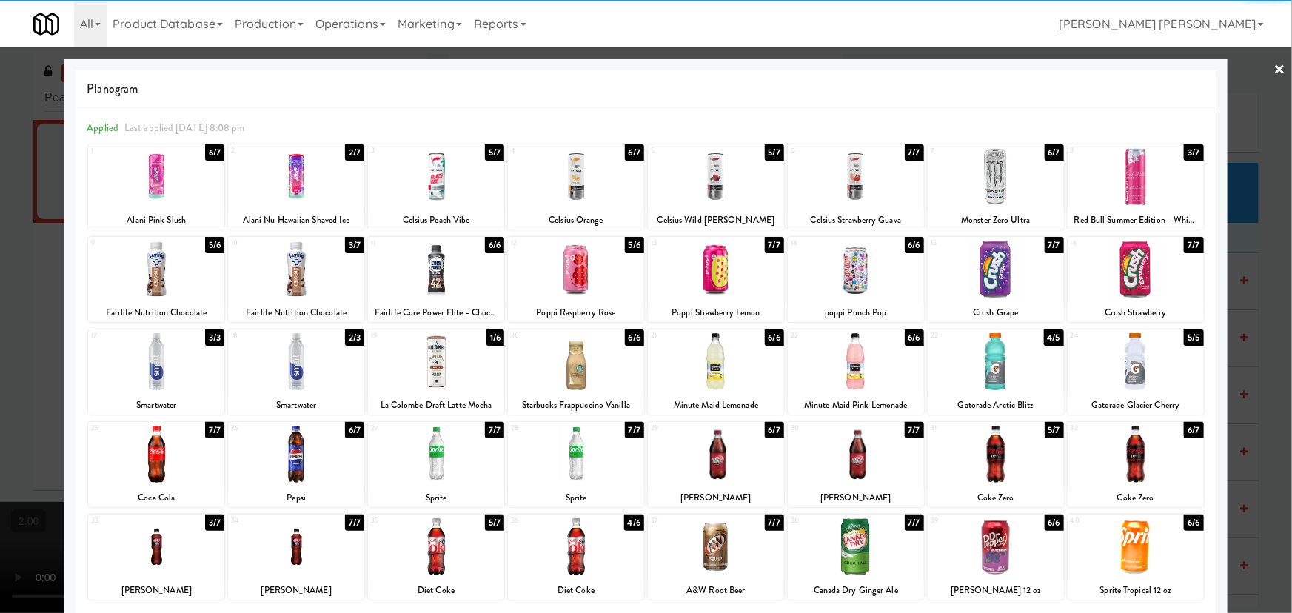
click at [985, 358] on div at bounding box center [996, 361] width 136 height 57
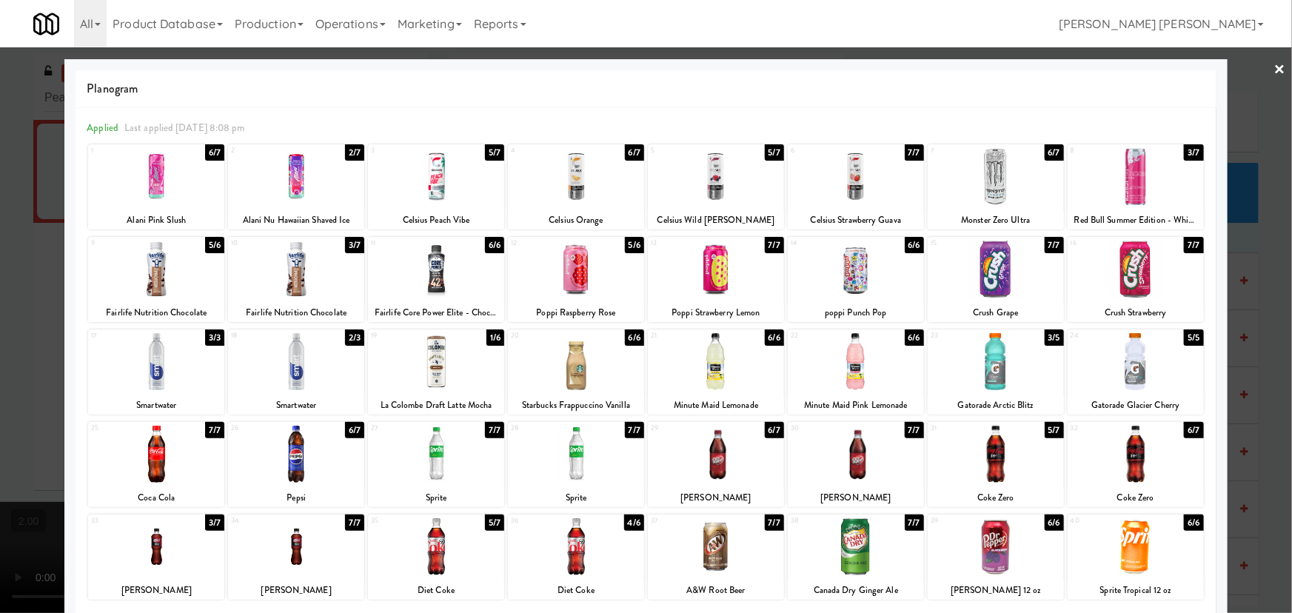
click at [1274, 70] on link "×" at bounding box center [1280, 70] width 12 height 46
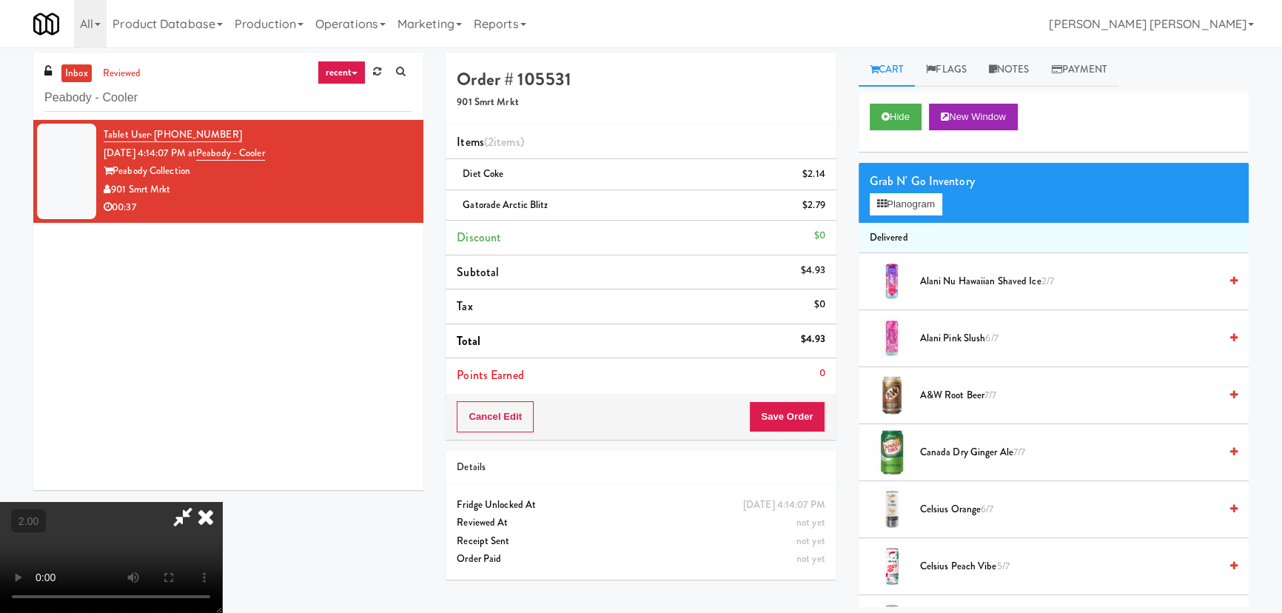
click at [222, 502] on icon at bounding box center [206, 517] width 33 height 30
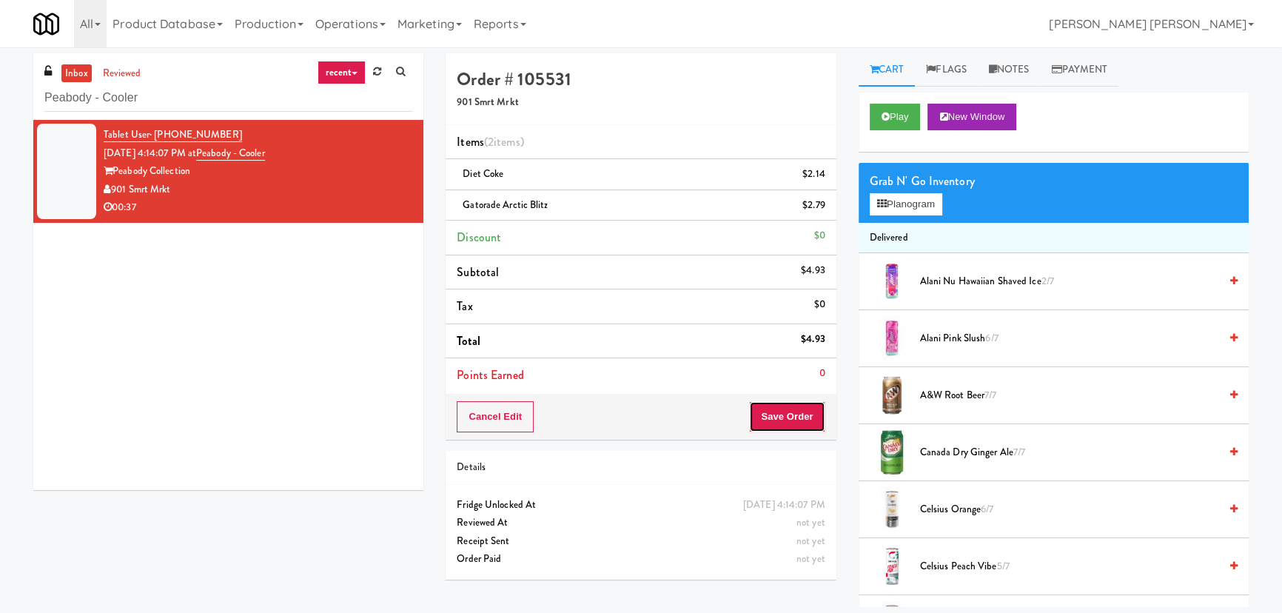
click at [787, 427] on button "Save Order" at bounding box center [787, 416] width 76 height 31
click at [789, 414] on body "Are you sure you want to update this order? Okay Cancel Okay Are you sure you w…" at bounding box center [641, 353] width 1282 height 613
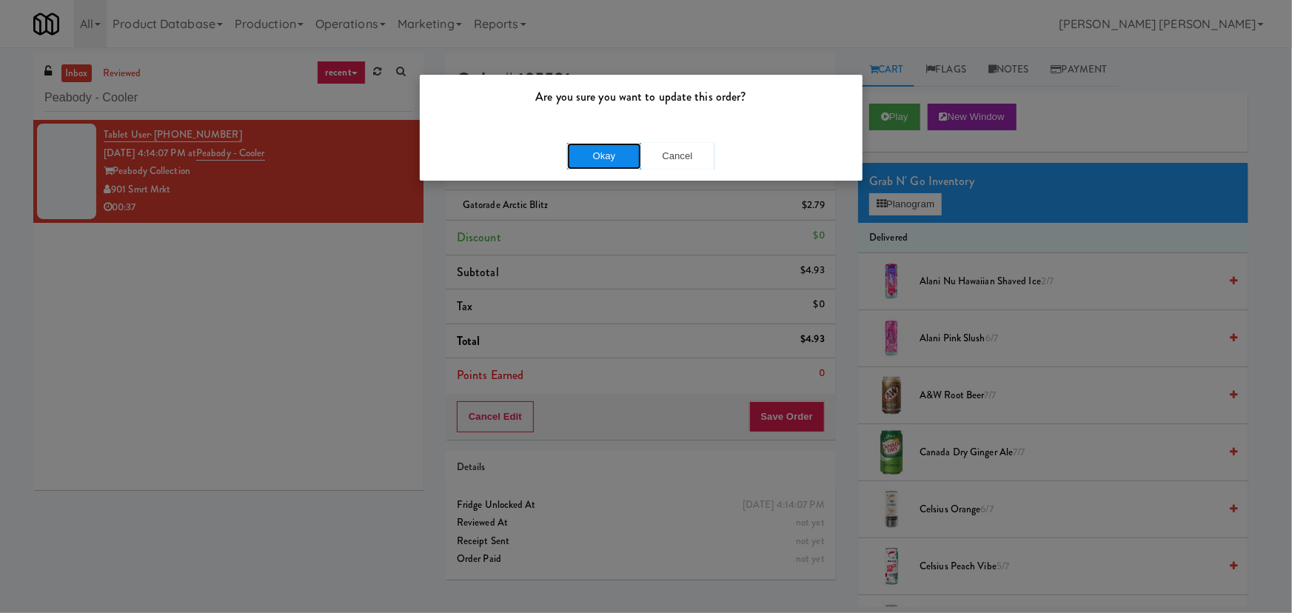
click at [606, 161] on button "Okay" at bounding box center [604, 156] width 74 height 27
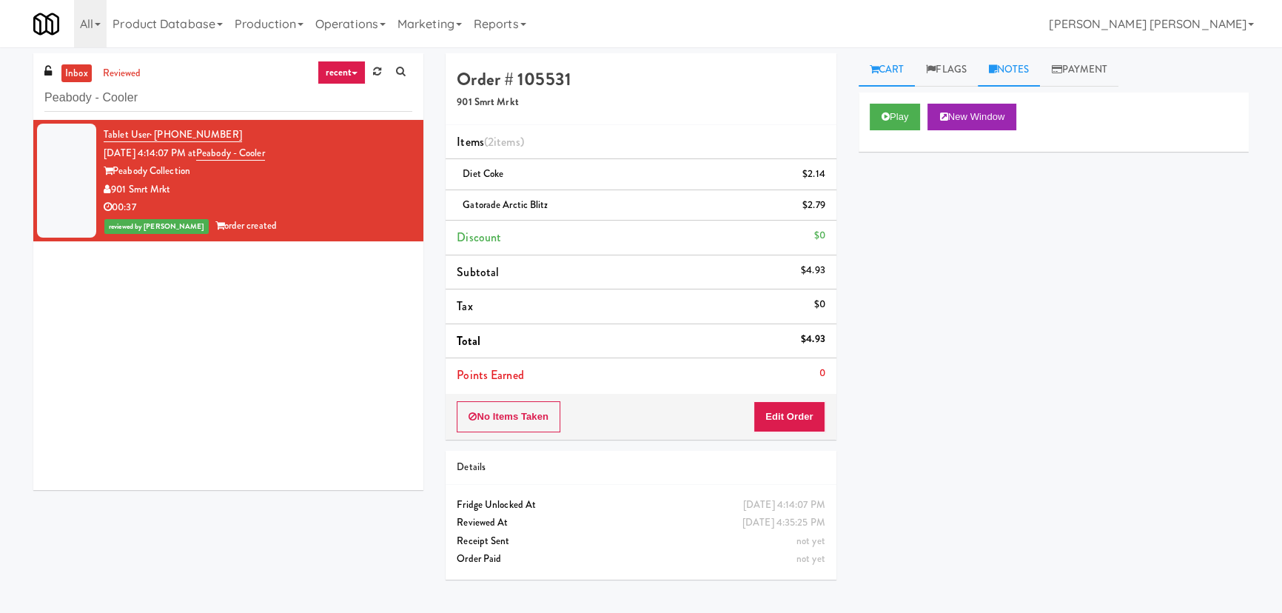
click at [1029, 67] on link "Notes" at bounding box center [1009, 69] width 63 height 33
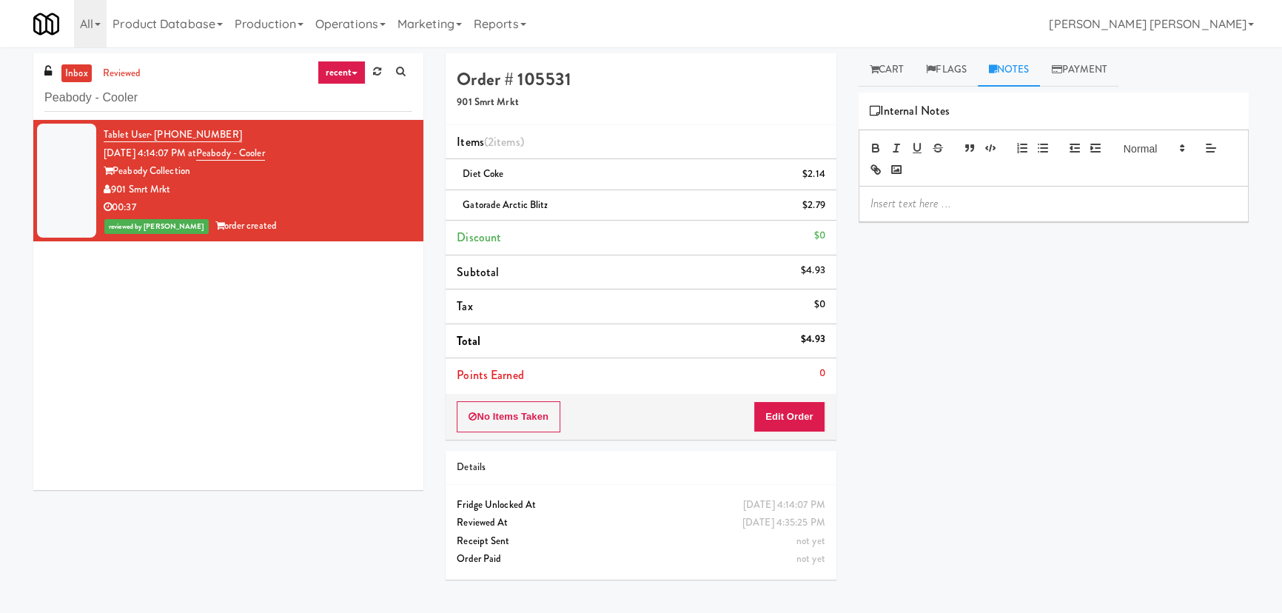
click at [970, 210] on p at bounding box center [1054, 203] width 366 height 16
click at [991, 201] on p "Erick- #DisabledCamera #BottomLeft" at bounding box center [1054, 203] width 366 height 16
click at [894, 65] on link "Cart" at bounding box center [887, 69] width 57 height 33
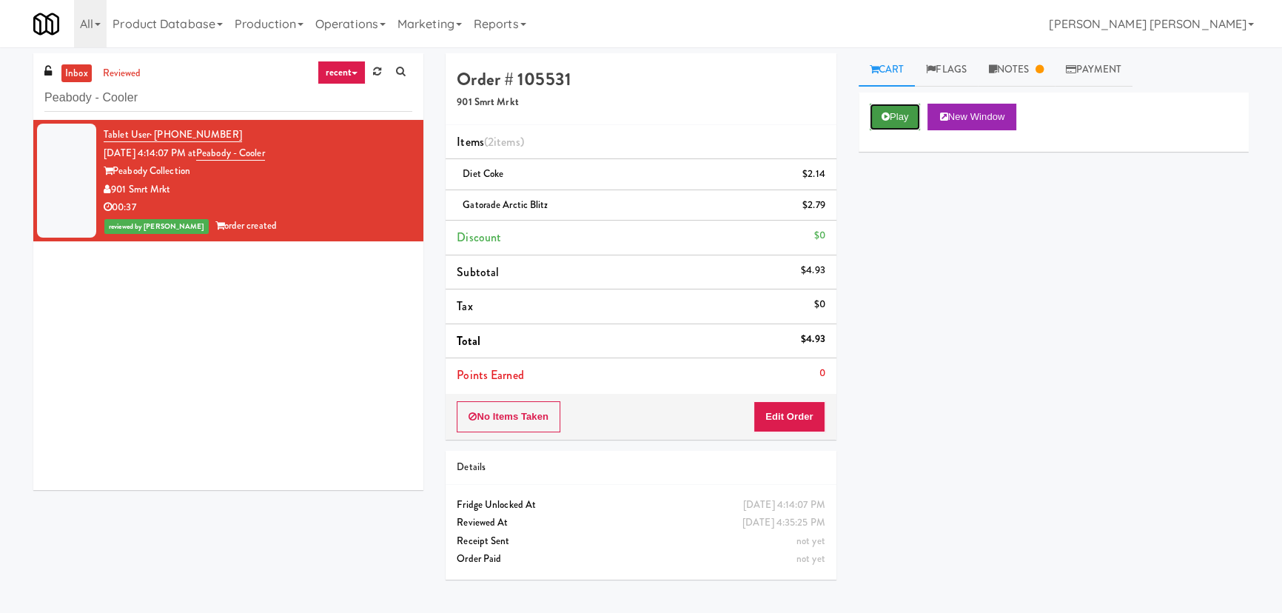
click at [902, 118] on button "Play" at bounding box center [895, 117] width 51 height 27
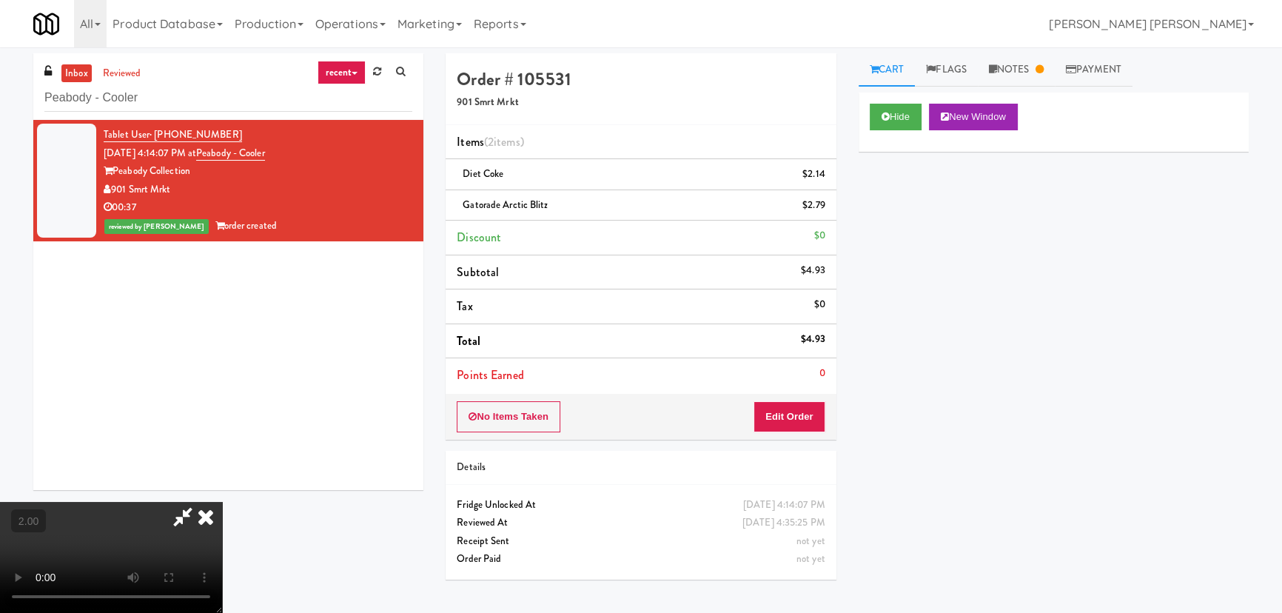
click at [222, 502] on icon at bounding box center [206, 517] width 33 height 30
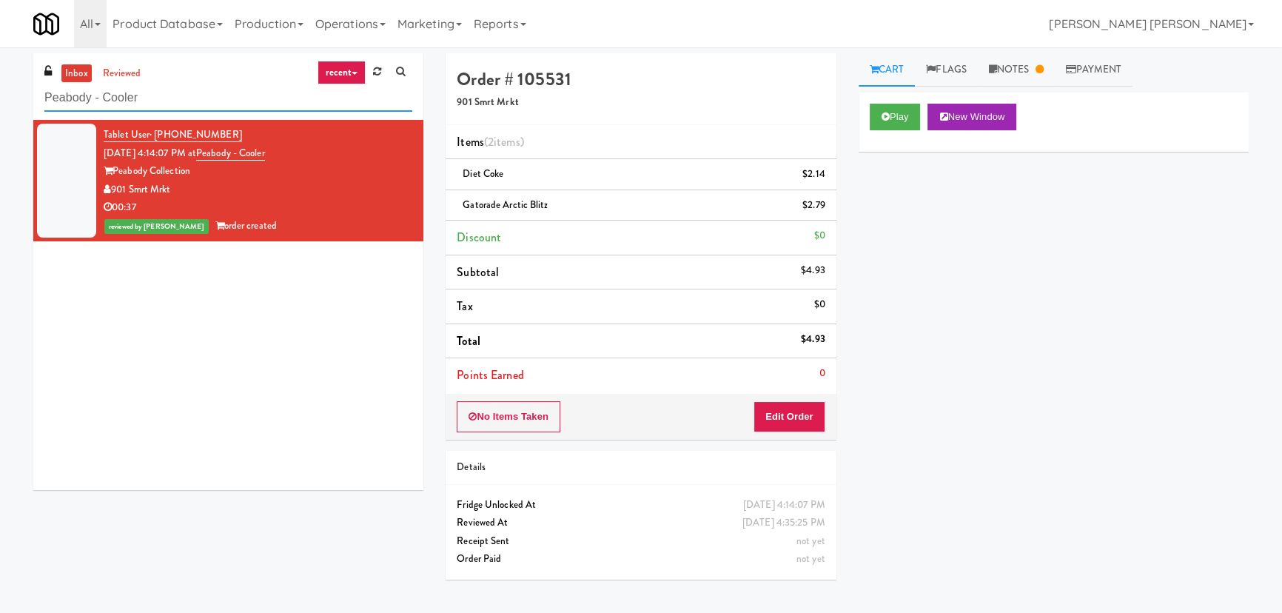
drag, startPoint x: 155, startPoint y: 102, endPoint x: 7, endPoint y: 102, distance: 148.1
click at [7, 102] on div "inbox reviewed recent all unclear take inventory issue suspicious failed recent…" at bounding box center [641, 330] width 1282 height 554
paste input "Hale - Cooler - Right"
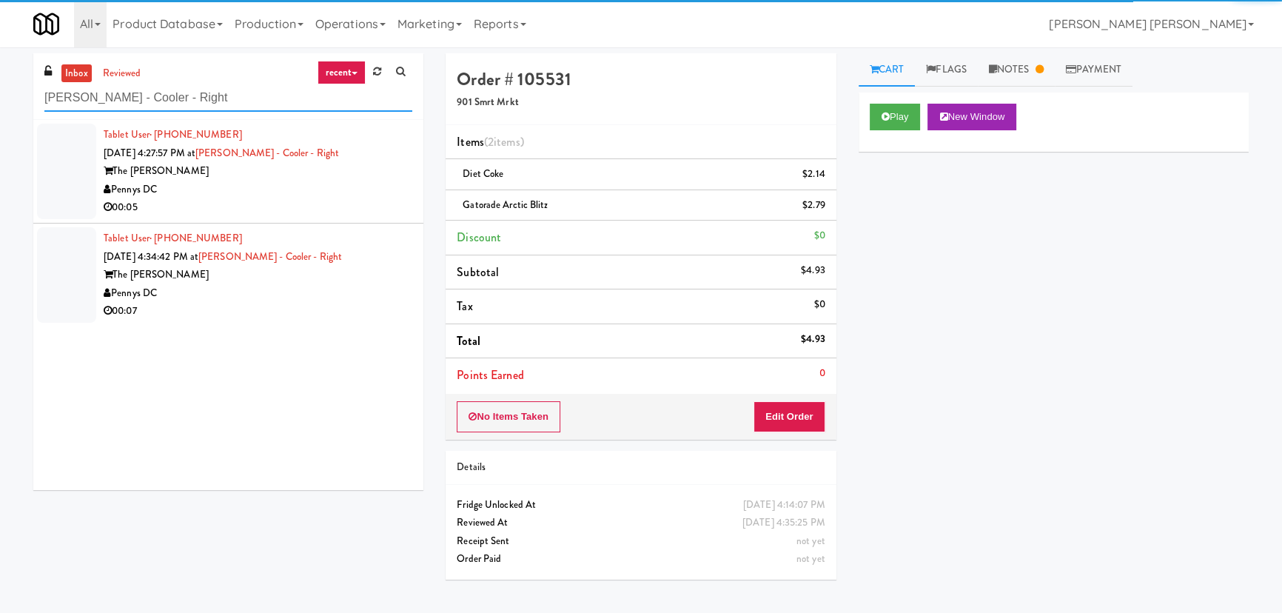
type input "Hale - Cooler - Right"
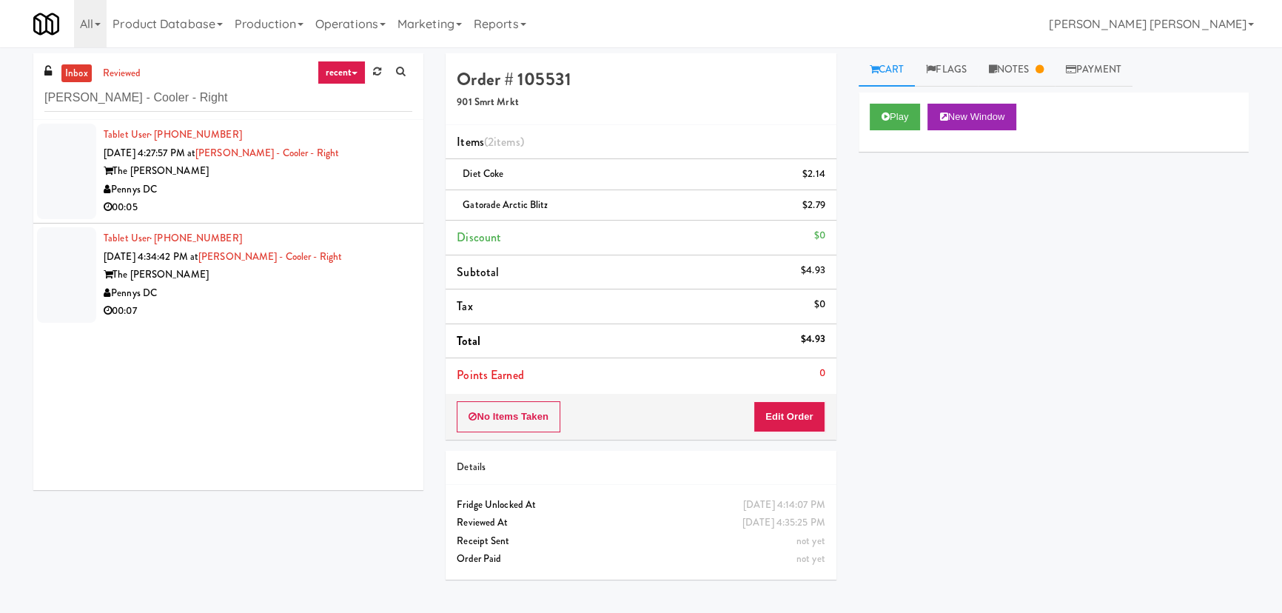
click at [360, 307] on div "00:07" at bounding box center [258, 311] width 309 height 19
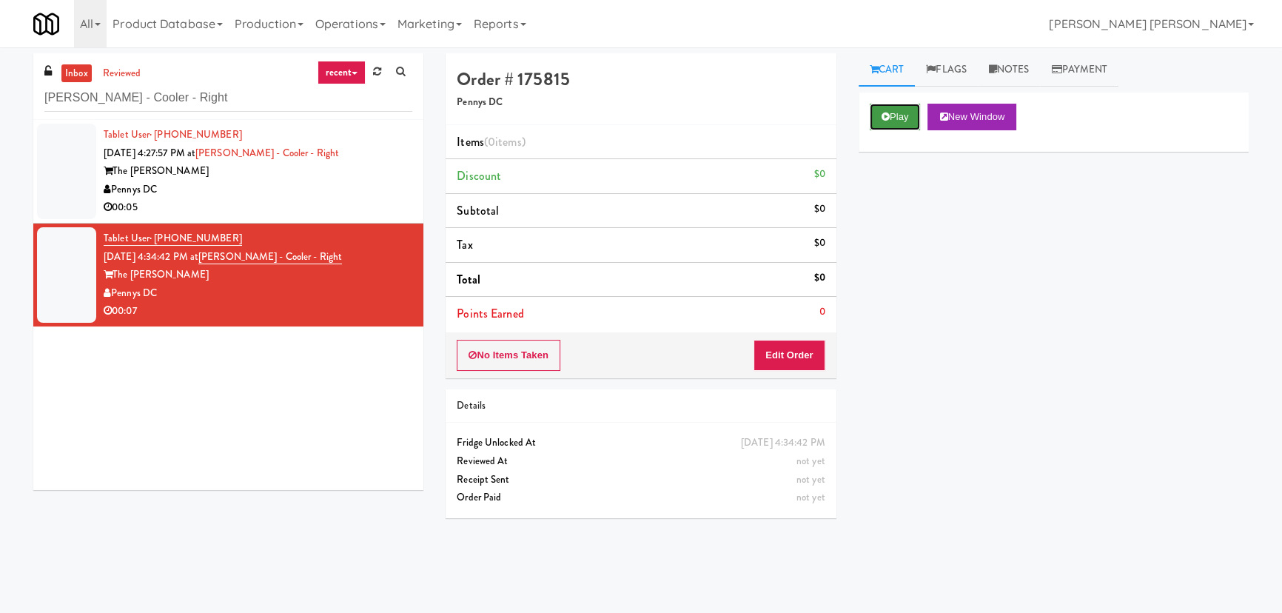
click at [885, 120] on icon at bounding box center [886, 117] width 8 height 10
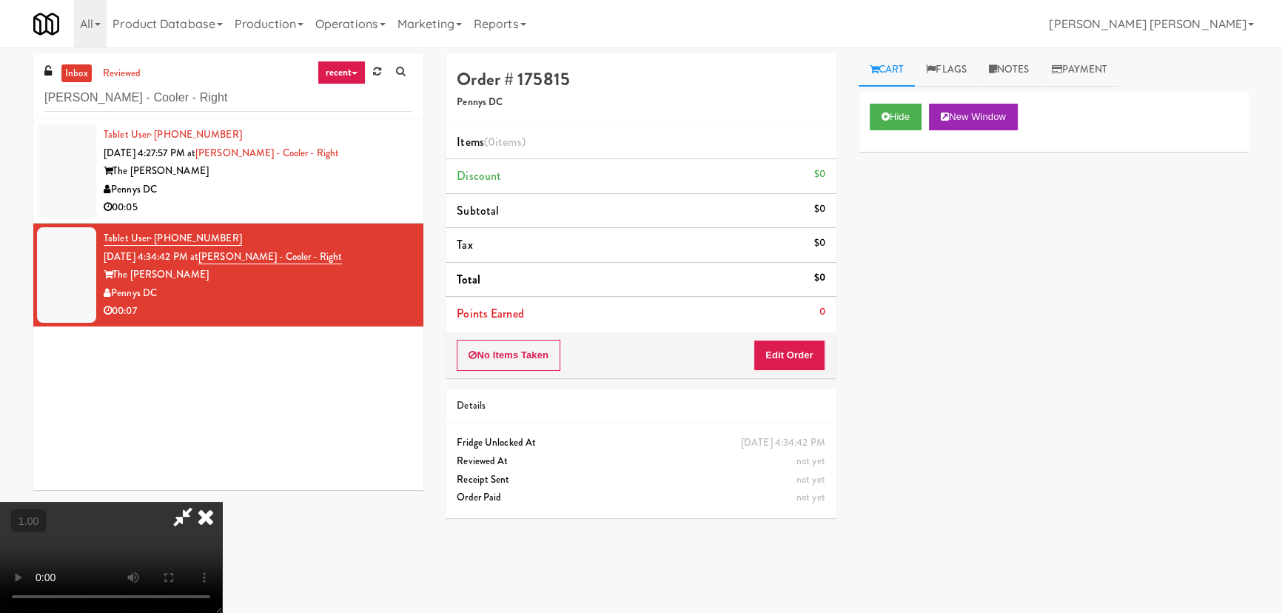
click at [222, 612] on video at bounding box center [111, 557] width 222 height 111
click at [776, 346] on button "Edit Order" at bounding box center [790, 355] width 72 height 31
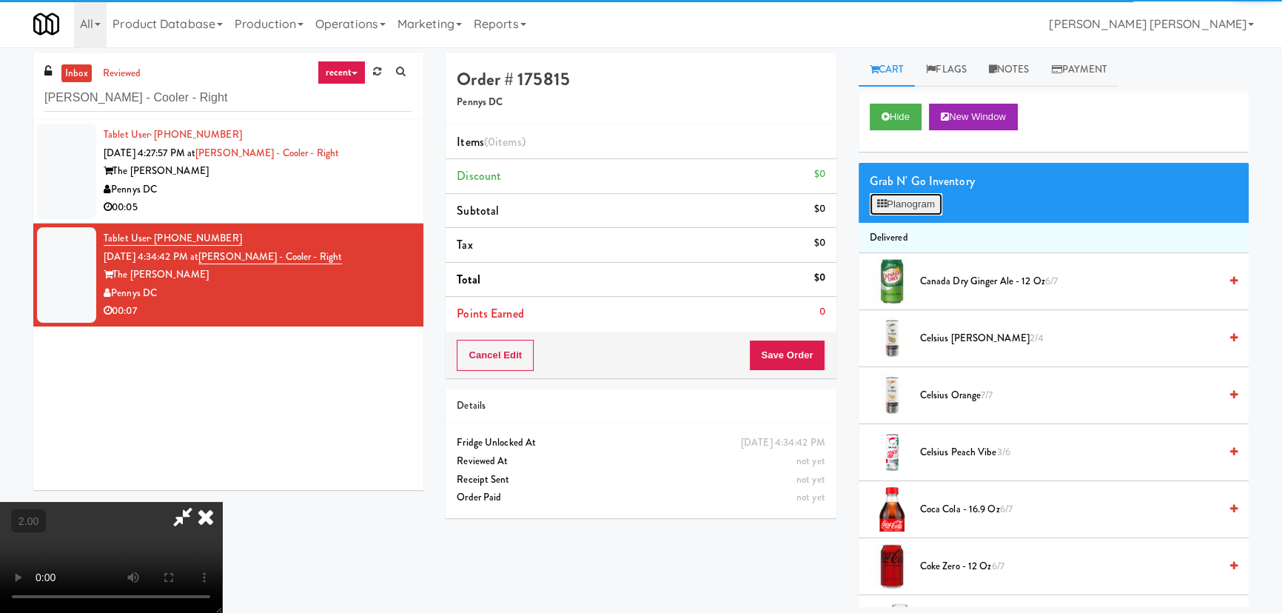
click at [899, 195] on button "Planogram" at bounding box center [906, 204] width 73 height 22
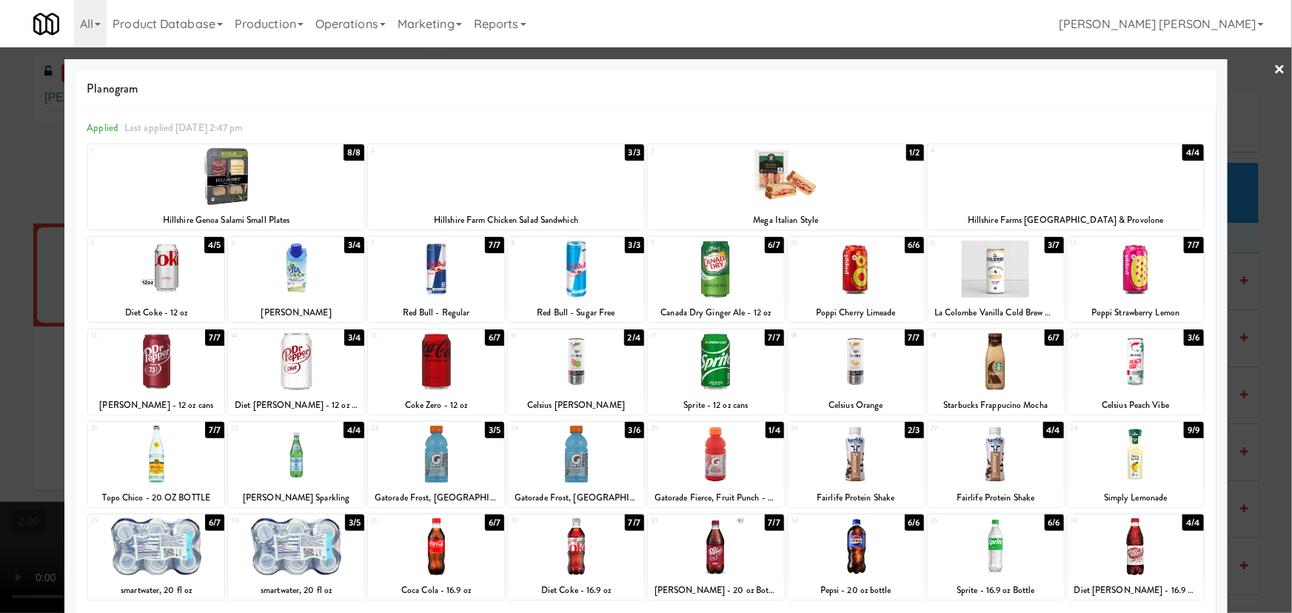
click at [571, 462] on div at bounding box center [576, 454] width 136 height 57
click at [700, 463] on div at bounding box center [716, 454] width 136 height 57
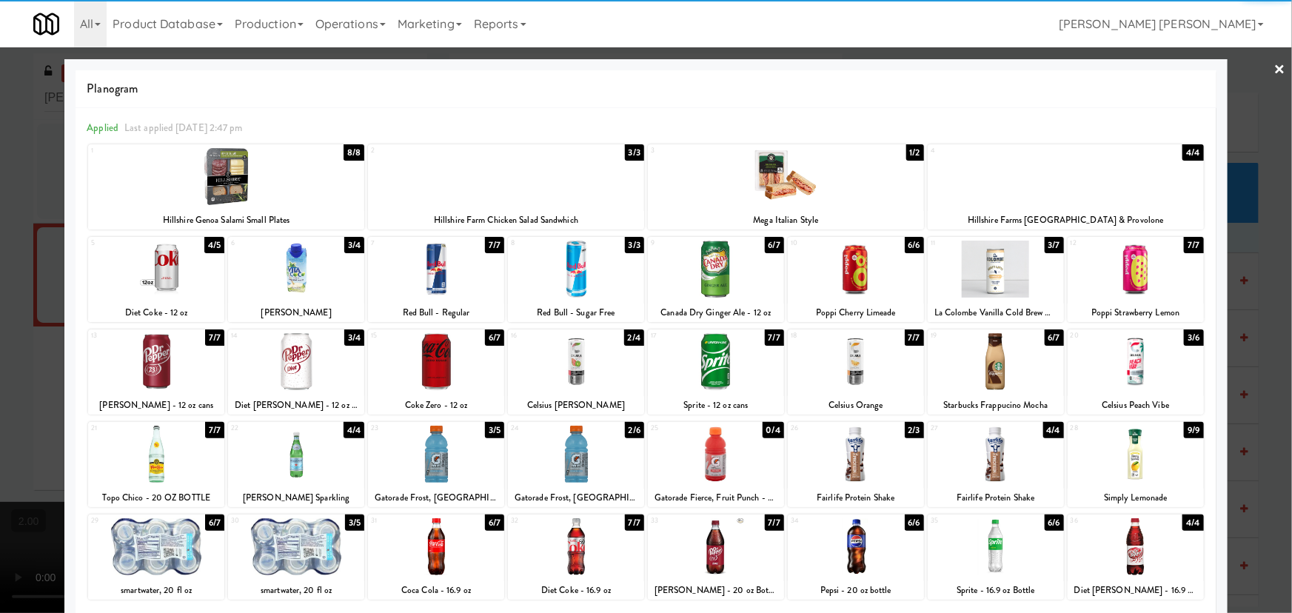
click at [1275, 65] on link "×" at bounding box center [1280, 70] width 12 height 46
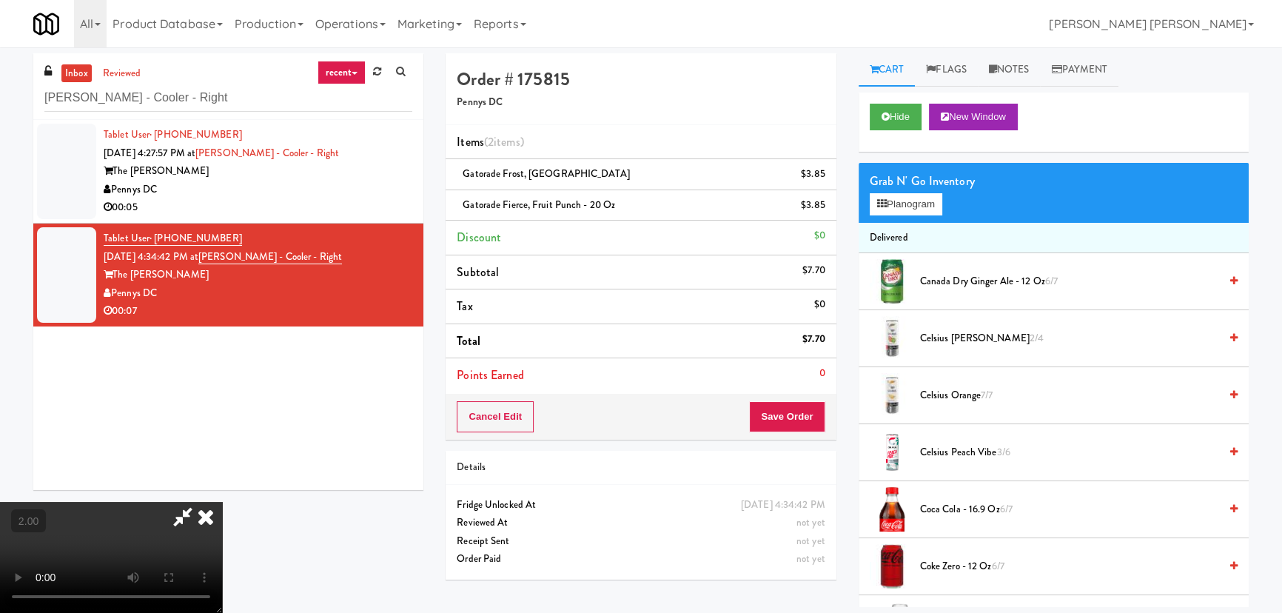
click at [222, 502] on video at bounding box center [111, 557] width 222 height 111
drag, startPoint x: 756, startPoint y: 192, endPoint x: 811, endPoint y: 368, distance: 184.7
click at [222, 502] on icon at bounding box center [206, 517] width 33 height 30
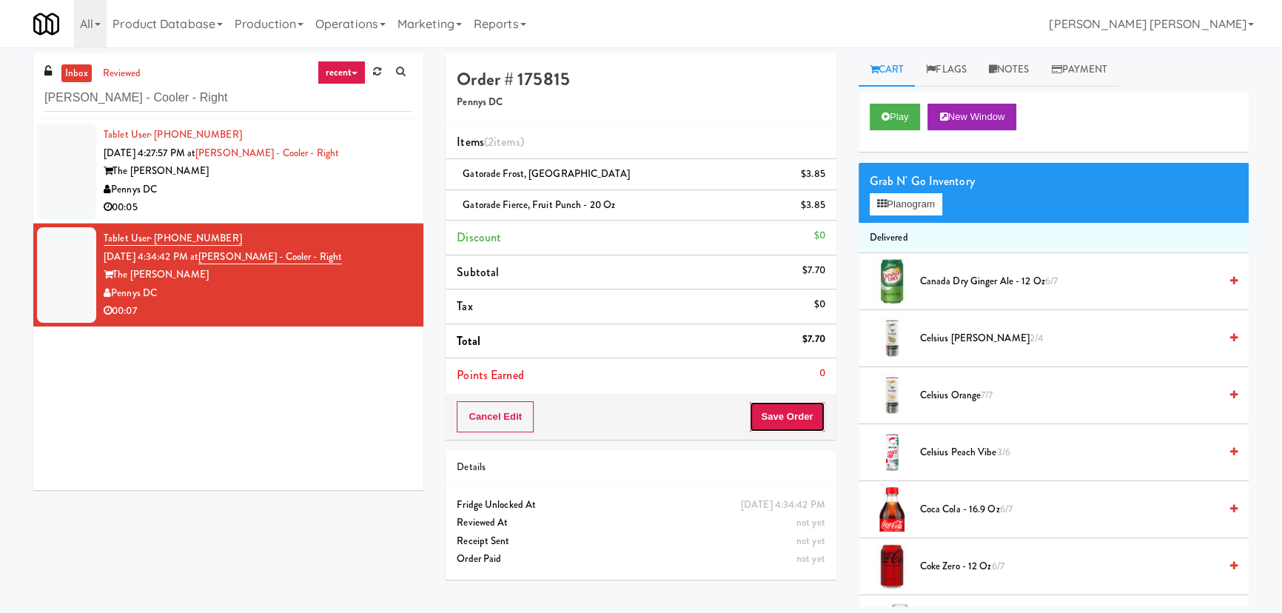
click at [785, 414] on button "Save Order" at bounding box center [787, 416] width 76 height 31
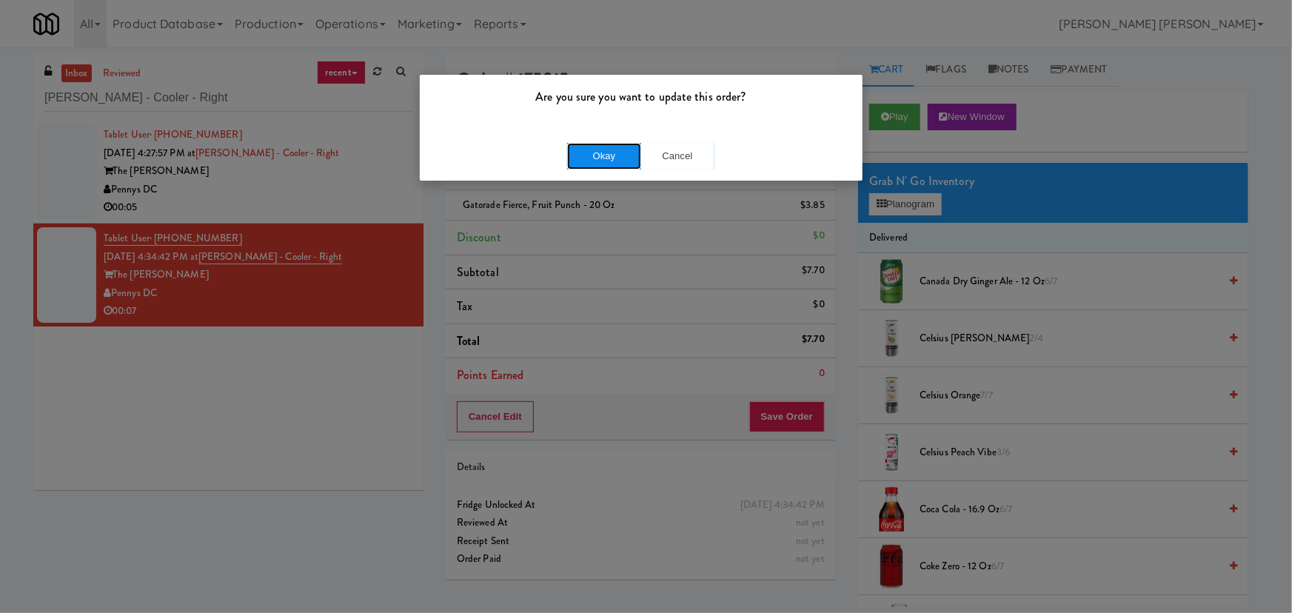
click at [617, 152] on button "Okay" at bounding box center [604, 156] width 74 height 27
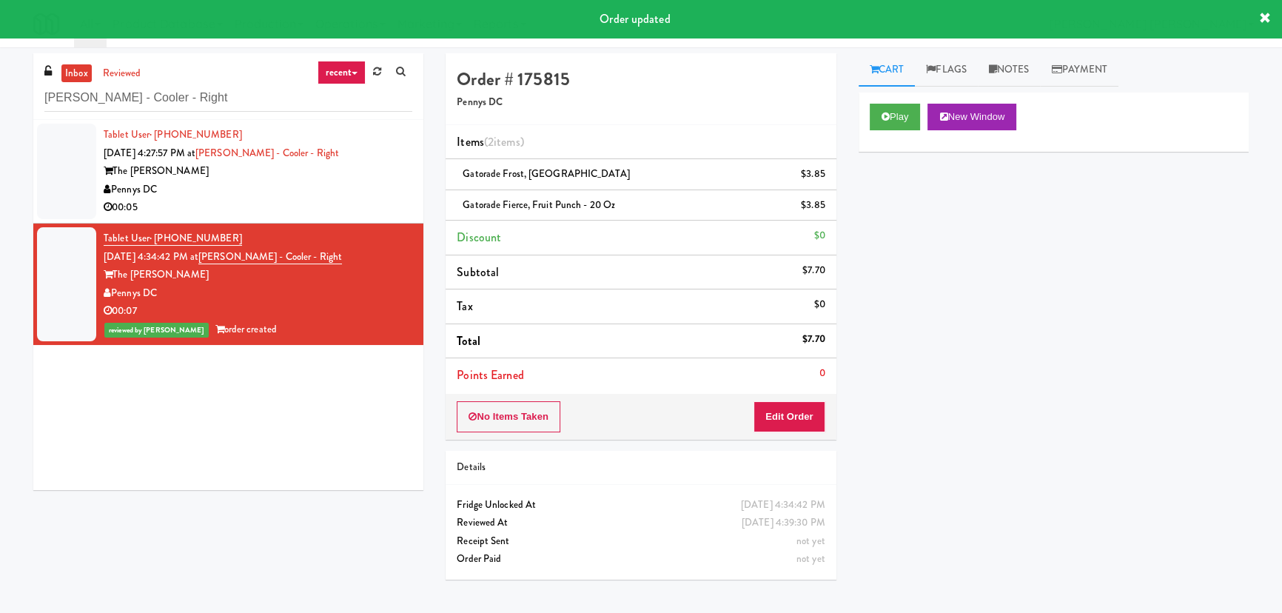
click at [264, 204] on div "00:05" at bounding box center [258, 207] width 309 height 19
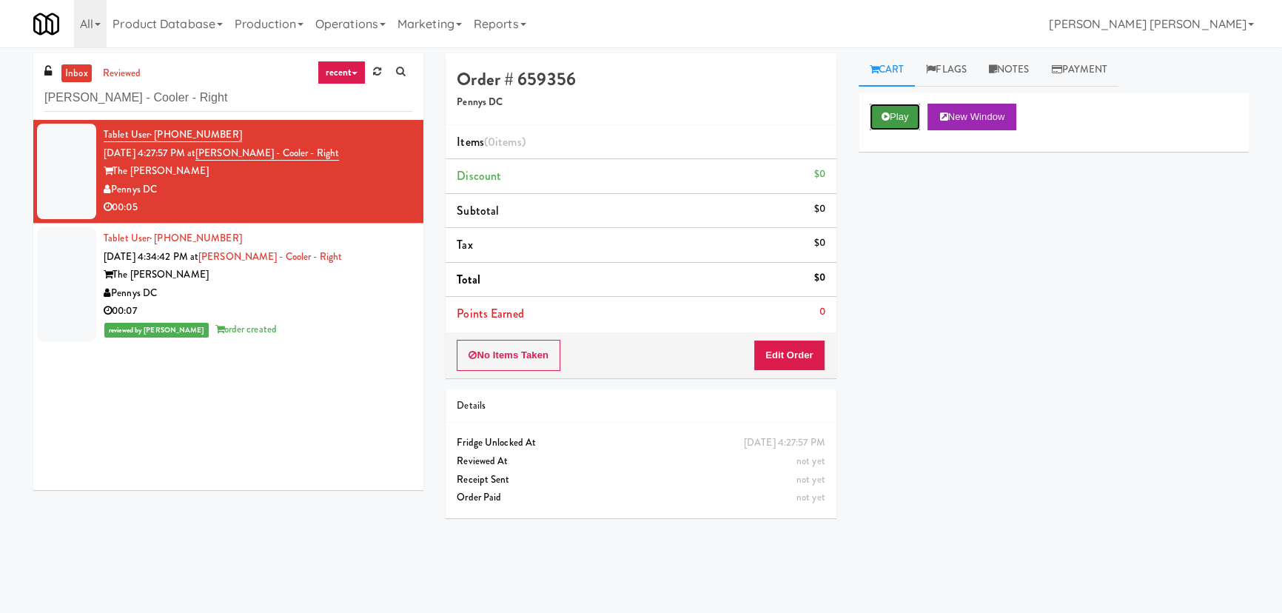
click at [879, 118] on button "Play" at bounding box center [895, 117] width 51 height 27
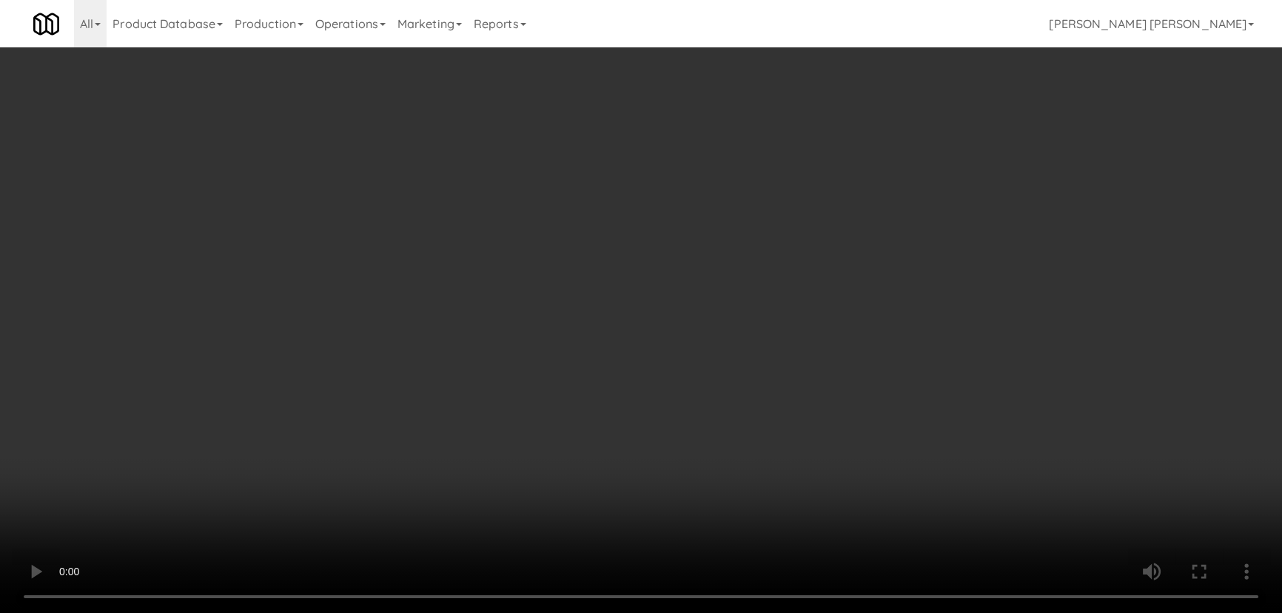
click at [743, 612] on video at bounding box center [641, 306] width 1282 height 613
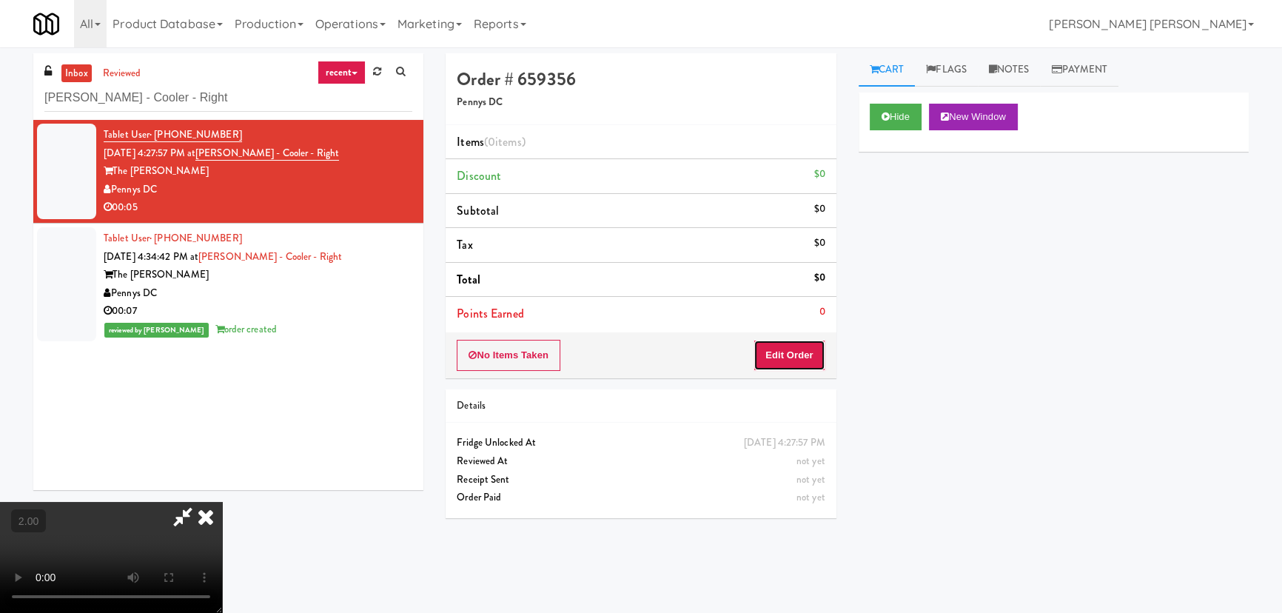
click at [803, 347] on button "Edit Order" at bounding box center [790, 355] width 72 height 31
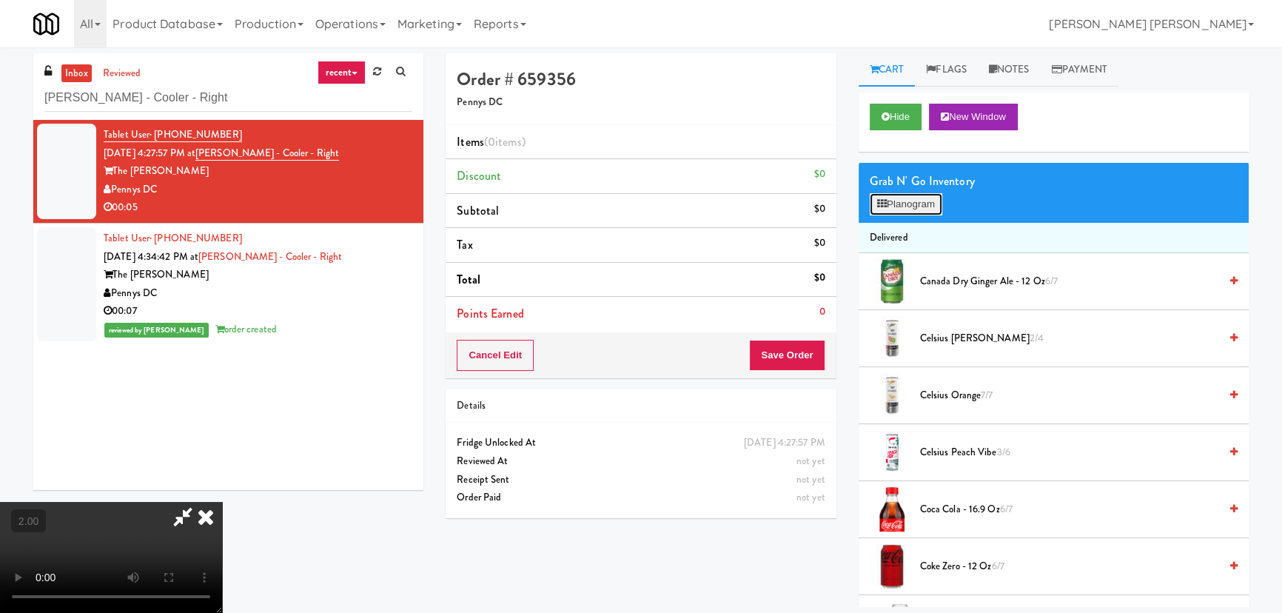
click at [911, 195] on button "Planogram" at bounding box center [906, 204] width 73 height 22
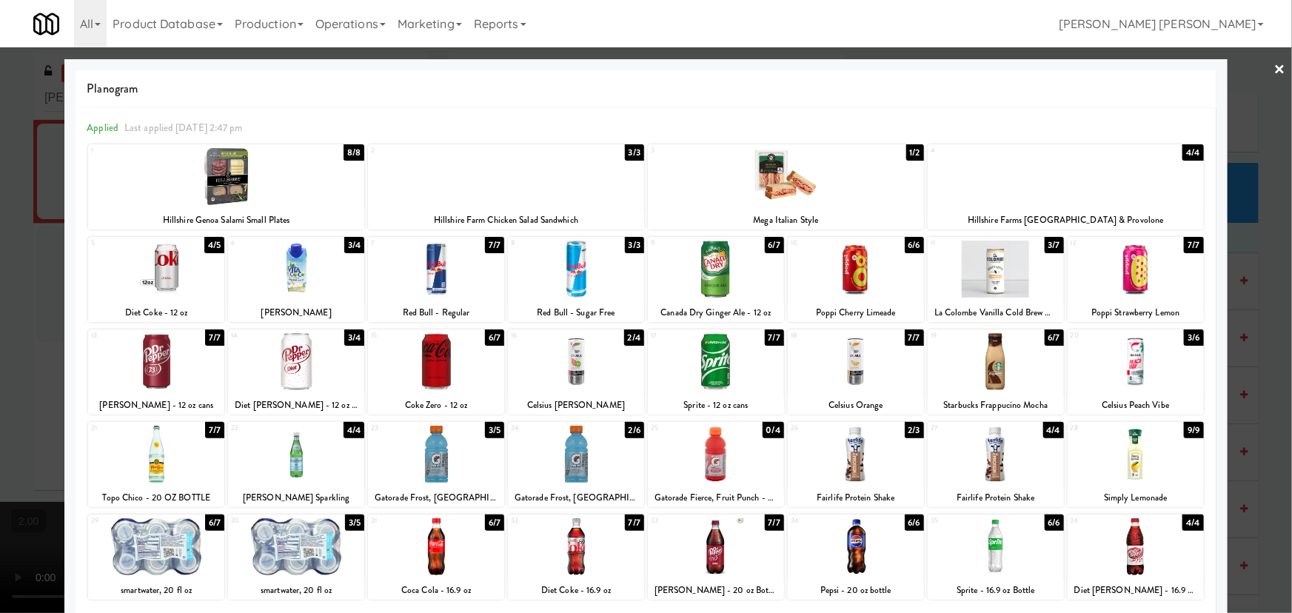
click at [1127, 377] on div at bounding box center [1136, 361] width 136 height 57
click at [1274, 64] on link "×" at bounding box center [1280, 70] width 12 height 46
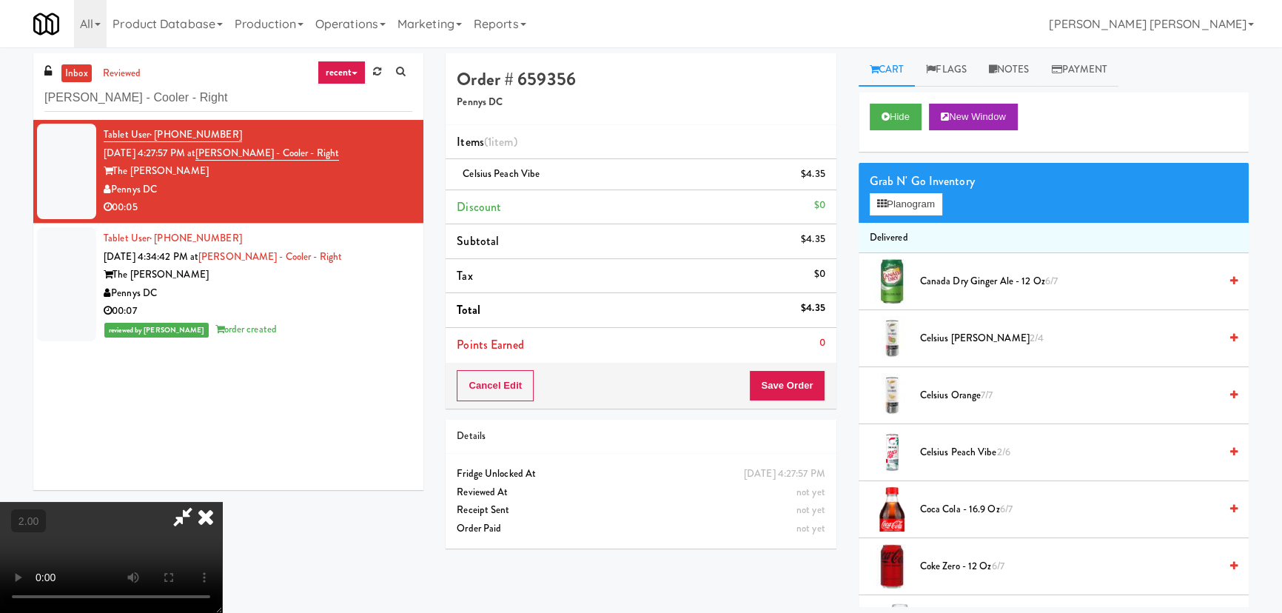
click at [222, 502] on icon at bounding box center [206, 517] width 33 height 30
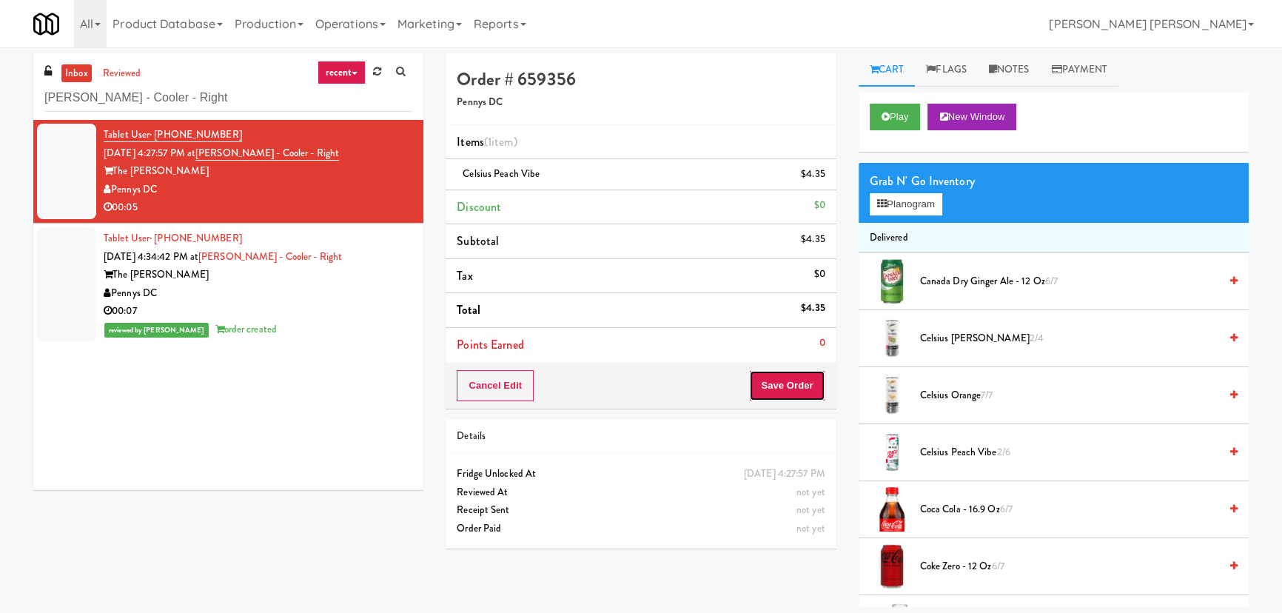
click at [794, 383] on button "Save Order" at bounding box center [787, 385] width 76 height 31
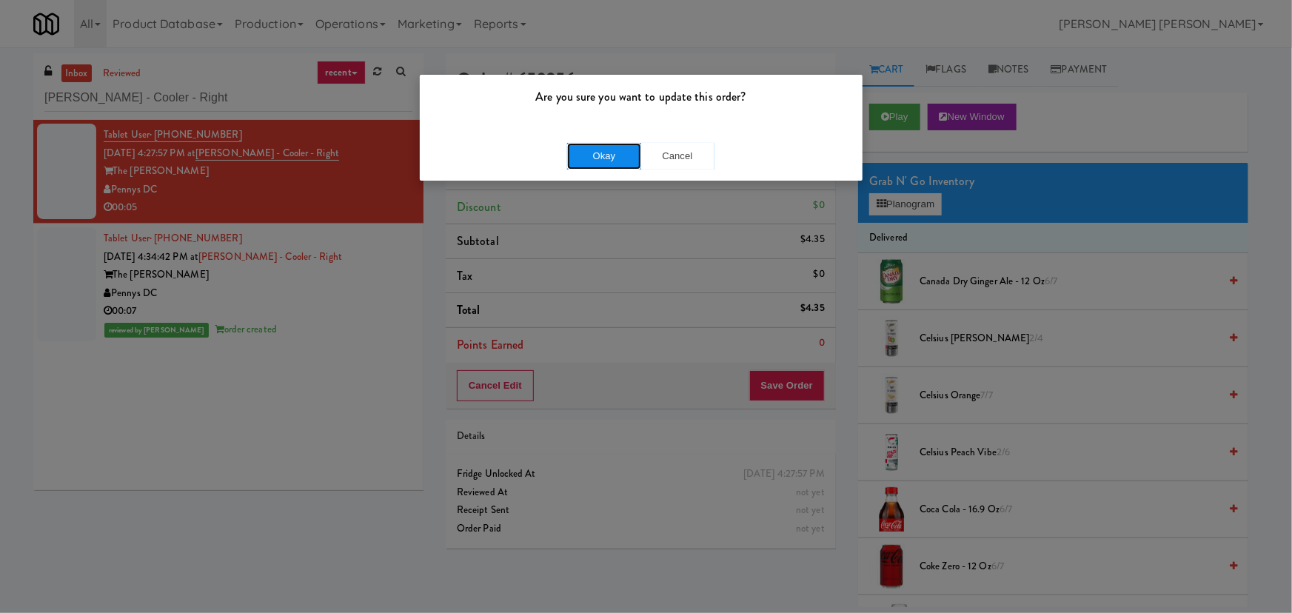
click at [606, 149] on button "Okay" at bounding box center [604, 156] width 74 height 27
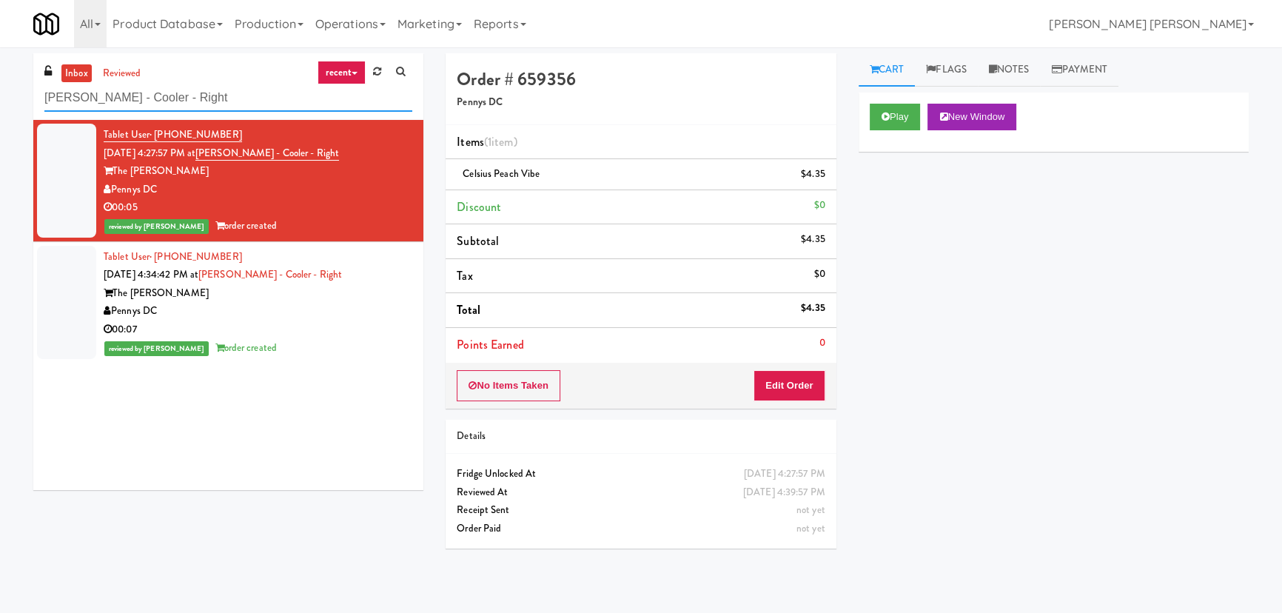
drag, startPoint x: 175, startPoint y: 100, endPoint x: -141, endPoint y: 87, distance: 316.4
click at [0, 87] on html "Are you sure you want to update this order? Okay Cancel Okay Are you sure you w…" at bounding box center [641, 306] width 1282 height 613
paste input "Anton - Cooler"
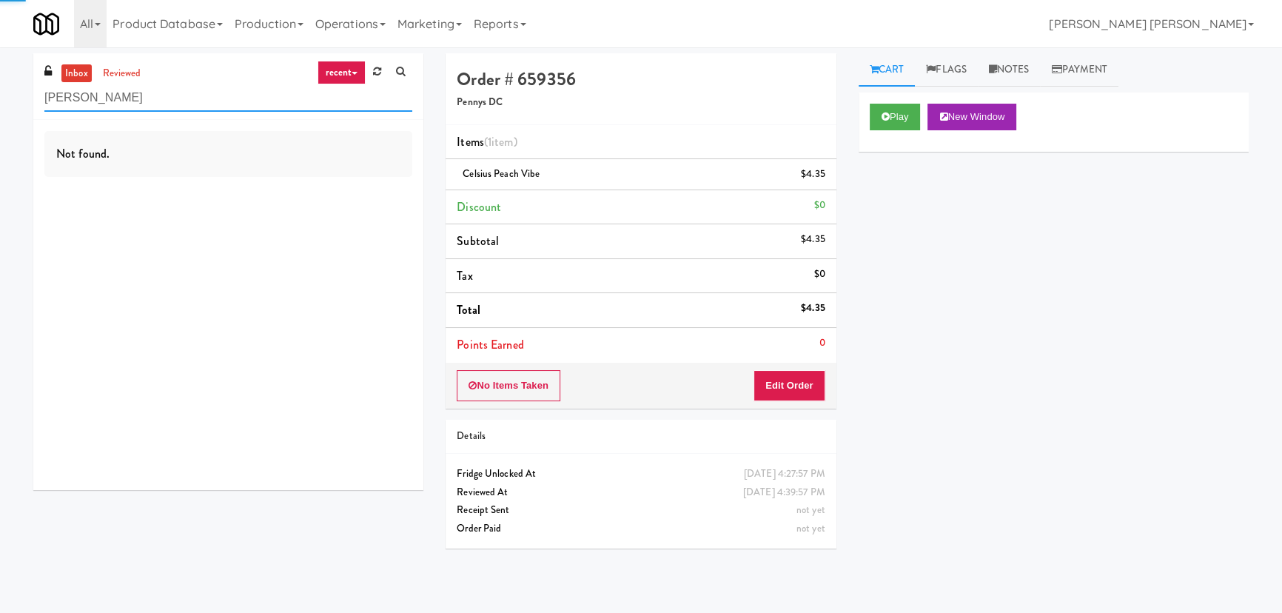
type input "Anton - Cooler"
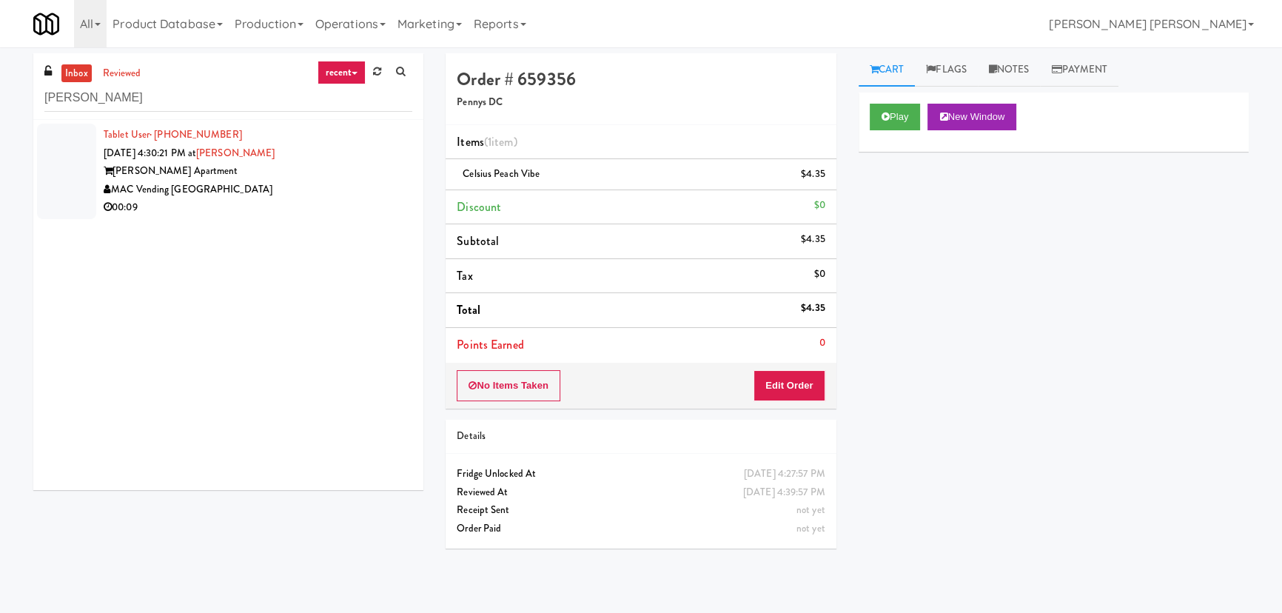
click at [314, 201] on div "00:09" at bounding box center [258, 207] width 309 height 19
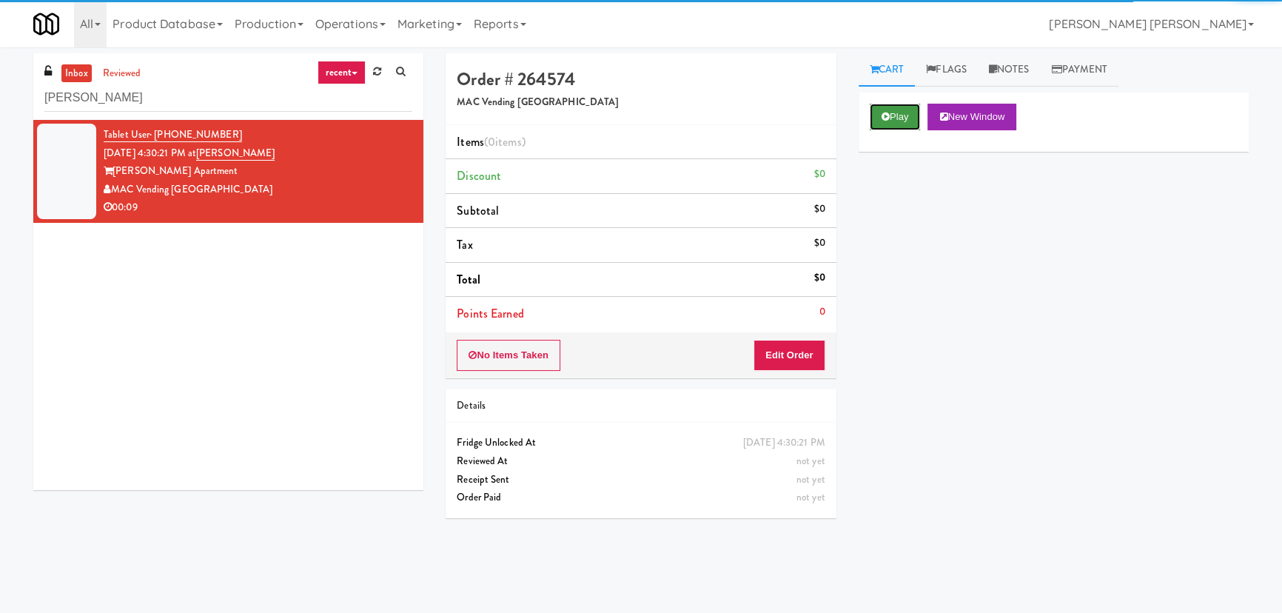
click at [907, 116] on button "Play" at bounding box center [895, 117] width 51 height 27
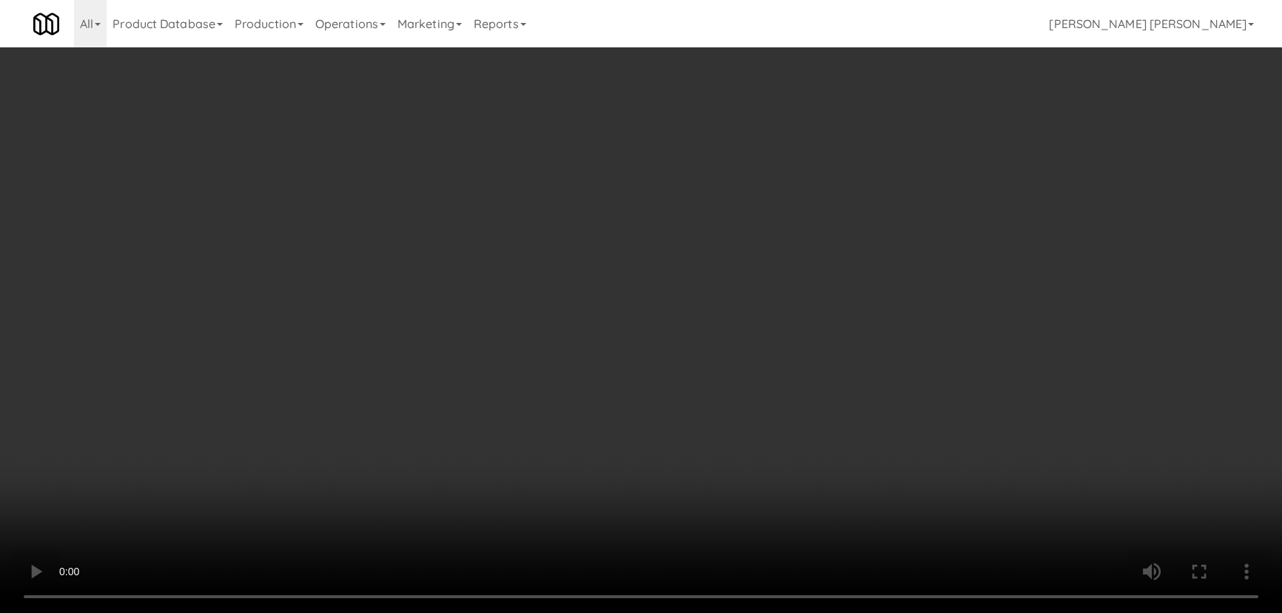
drag, startPoint x: 701, startPoint y: 657, endPoint x: 1287, endPoint y: 660, distance: 586.3
click at [720, 612] on video at bounding box center [641, 306] width 1282 height 613
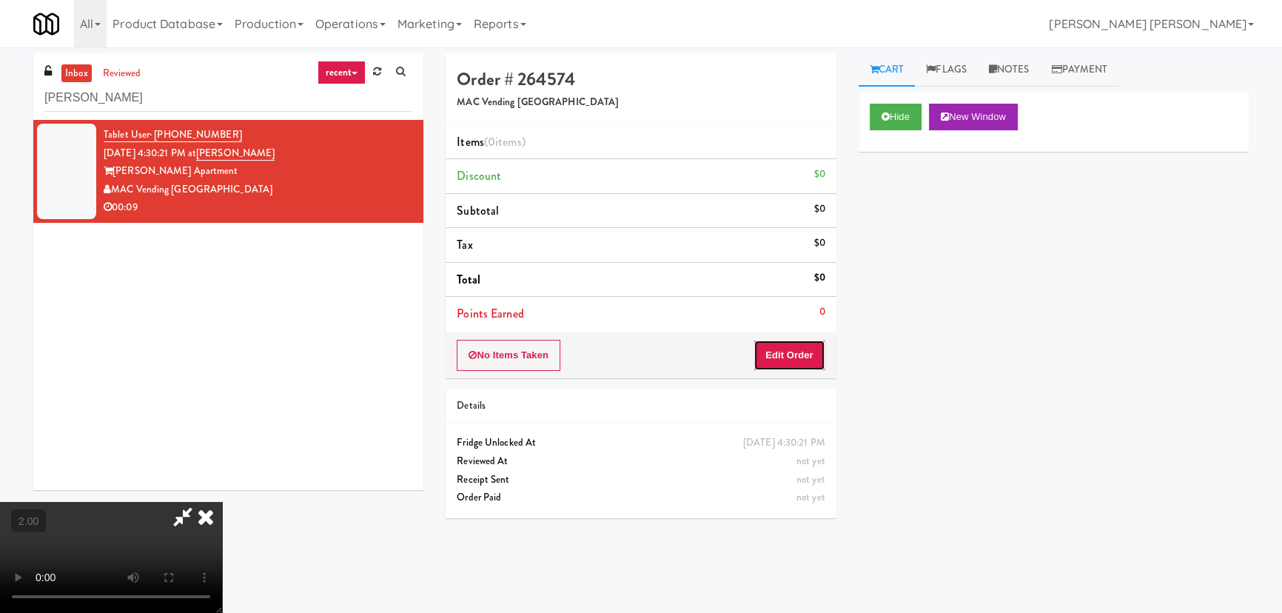
click at [800, 349] on button "Edit Order" at bounding box center [790, 355] width 72 height 31
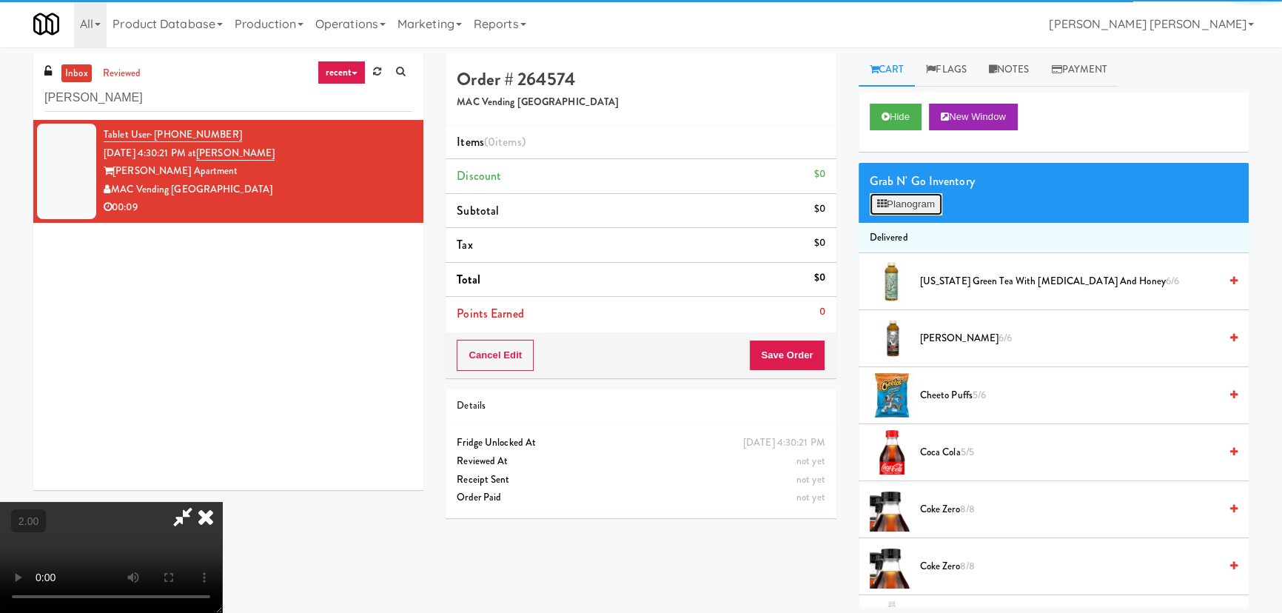
click at [894, 207] on button "Planogram" at bounding box center [906, 204] width 73 height 22
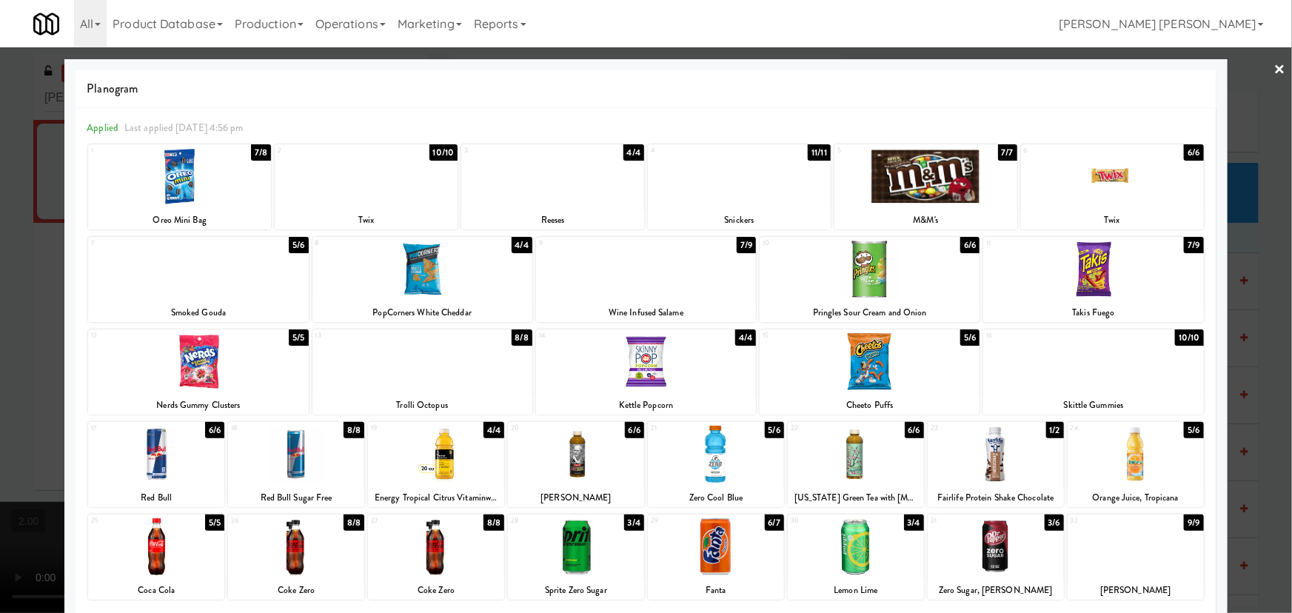
click at [720, 453] on div at bounding box center [716, 454] width 136 height 57
click at [1277, 63] on div at bounding box center [646, 306] width 1292 height 613
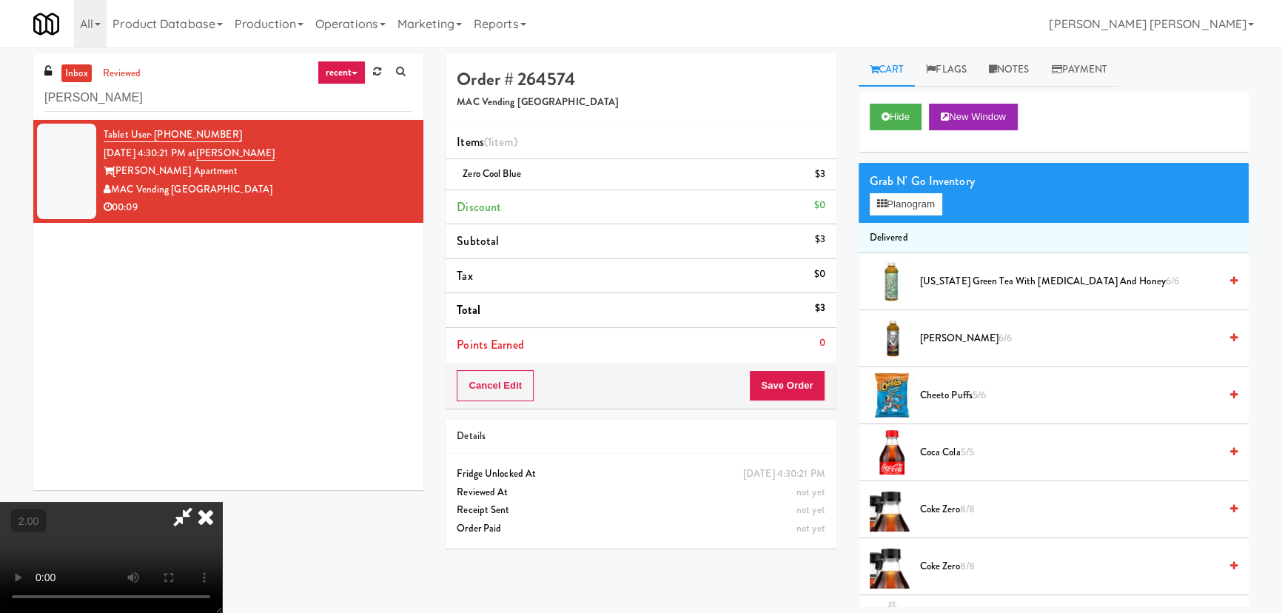
click at [200, 502] on icon at bounding box center [183, 517] width 34 height 30
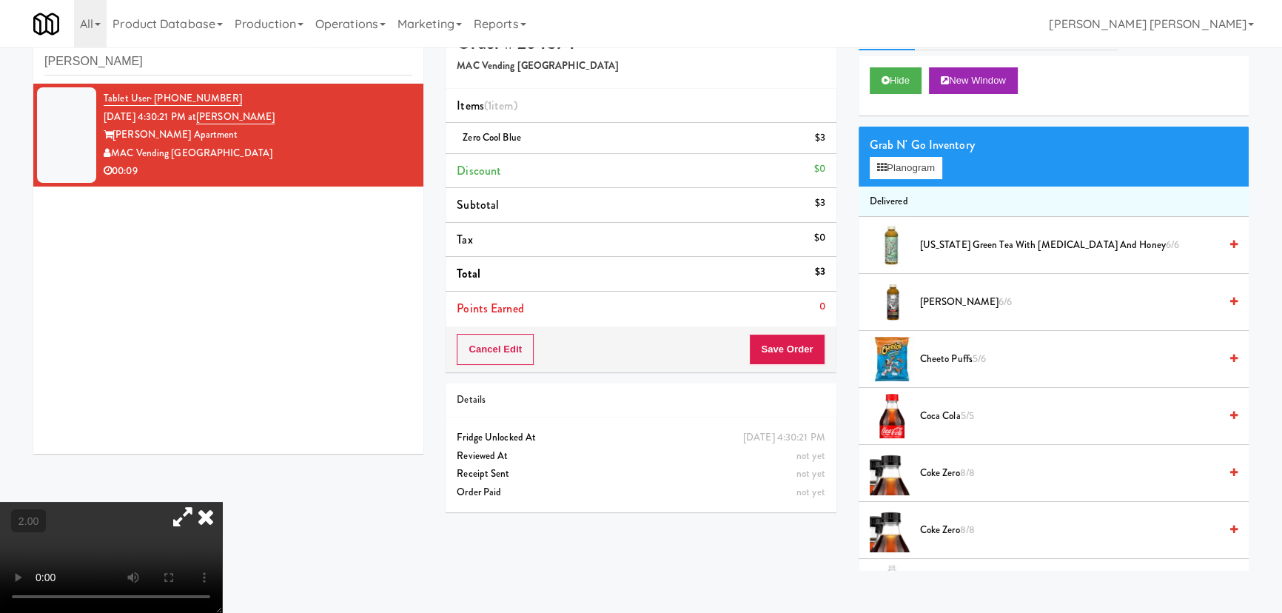
scroll to position [47, 0]
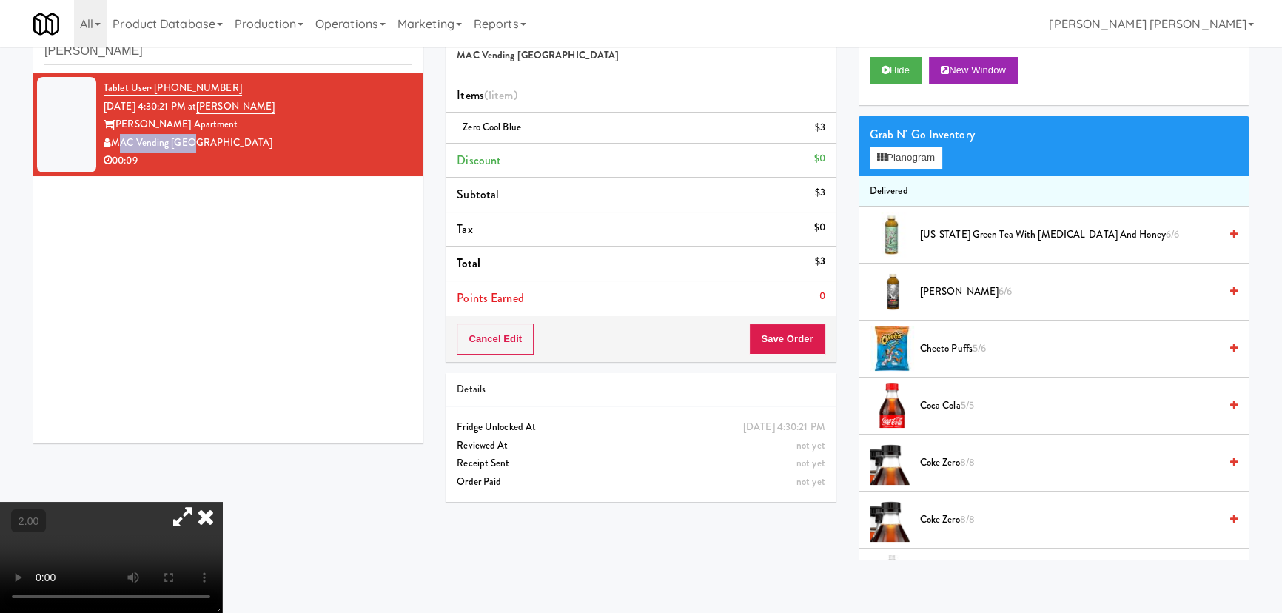
drag, startPoint x: 202, startPoint y: 138, endPoint x: 115, endPoint y: 136, distance: 87.4
click at [115, 136] on div "MAC Vending [GEOGRAPHIC_DATA]" at bounding box center [258, 143] width 309 height 19
copy div "MAC Vending [GEOGRAPHIC_DATA]"
click at [910, 147] on button "Planogram" at bounding box center [906, 158] width 73 height 22
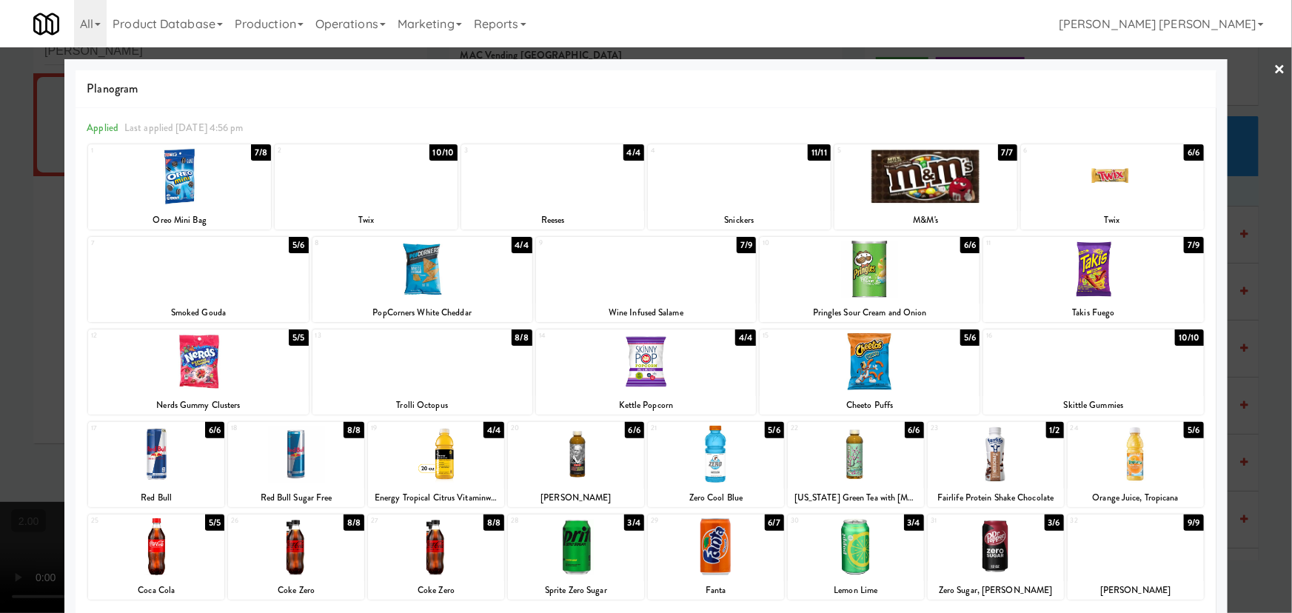
click at [992, 561] on div at bounding box center [996, 546] width 136 height 57
click at [1274, 67] on link "×" at bounding box center [1280, 70] width 12 height 46
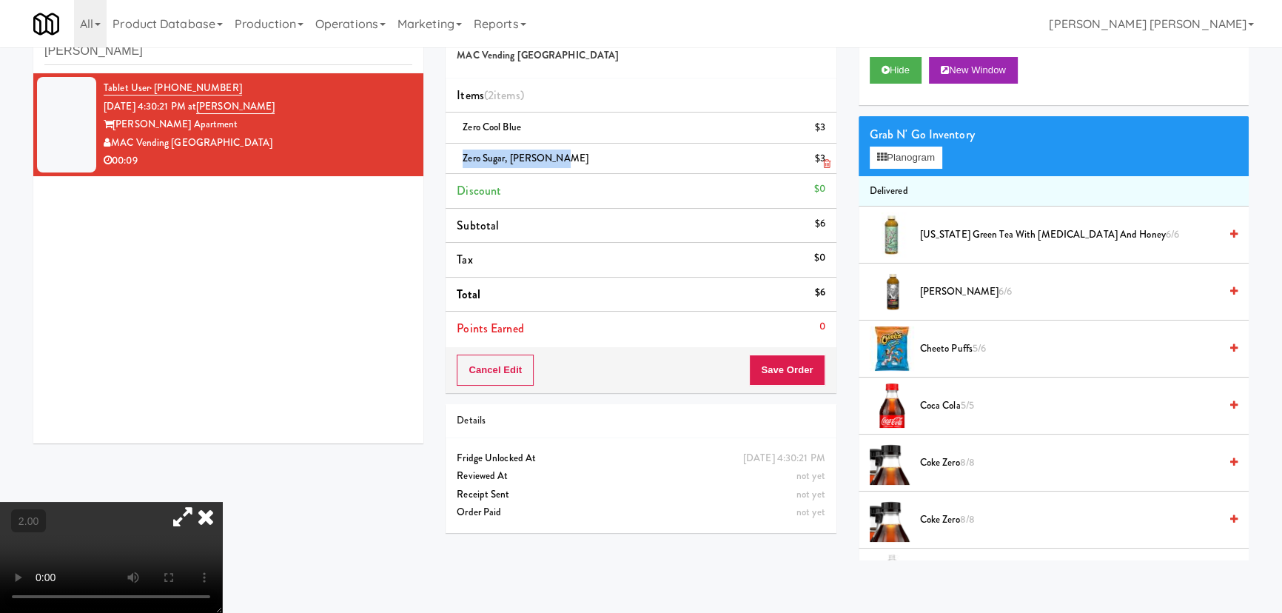
drag, startPoint x: 564, startPoint y: 162, endPoint x: 460, endPoint y: 155, distance: 103.9
click at [460, 155] on div "Zero Sugar, Dr Pepper $3" at bounding box center [641, 159] width 368 height 19
copy span "Zero Sugar, Dr Pepper"
drag, startPoint x: 440, startPoint y: 151, endPoint x: 712, endPoint y: 232, distance: 284.3
click at [222, 502] on icon at bounding box center [206, 517] width 33 height 30
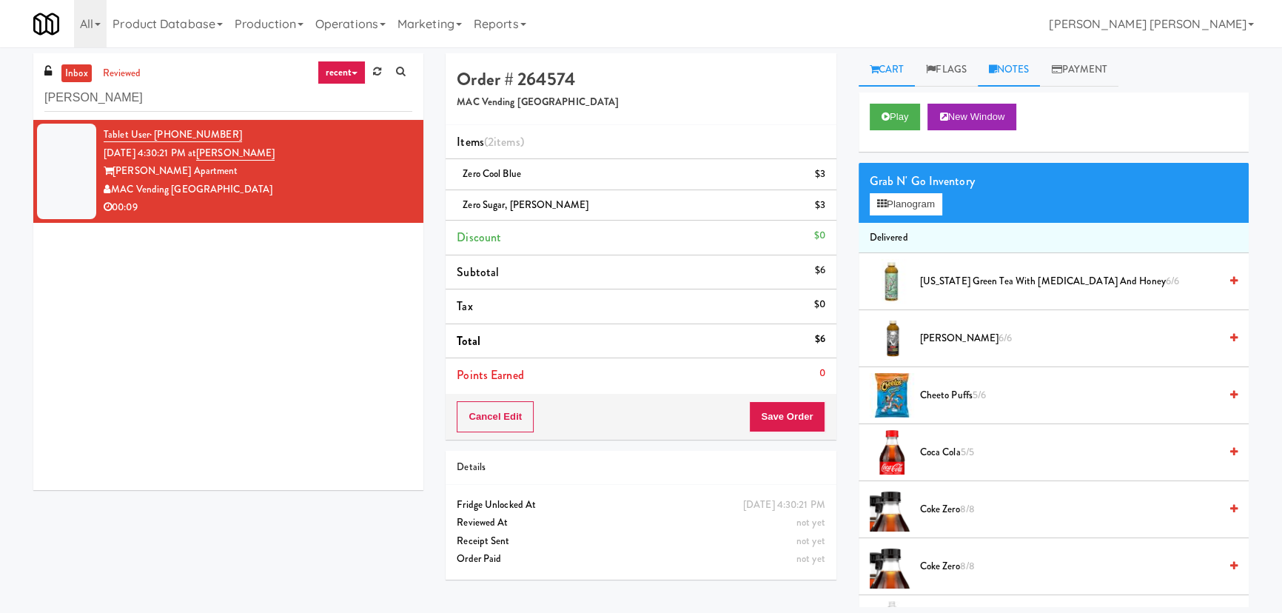
click at [1015, 67] on link "Notes" at bounding box center [1009, 69] width 63 height 33
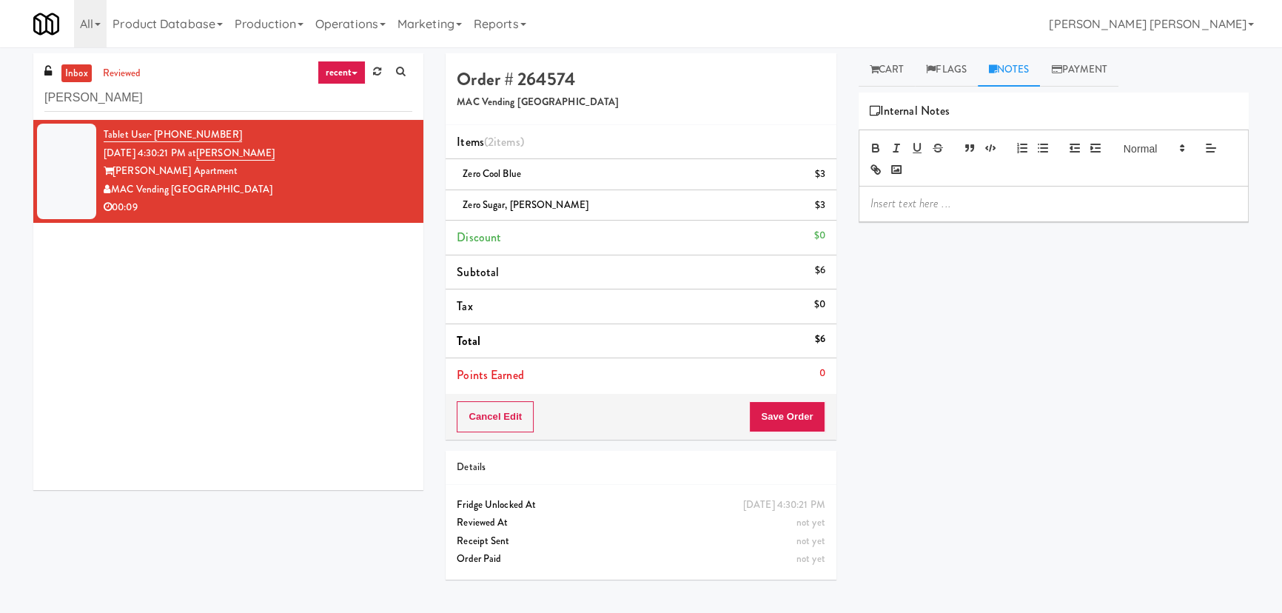
click at [963, 195] on p at bounding box center [1054, 203] width 366 height 16
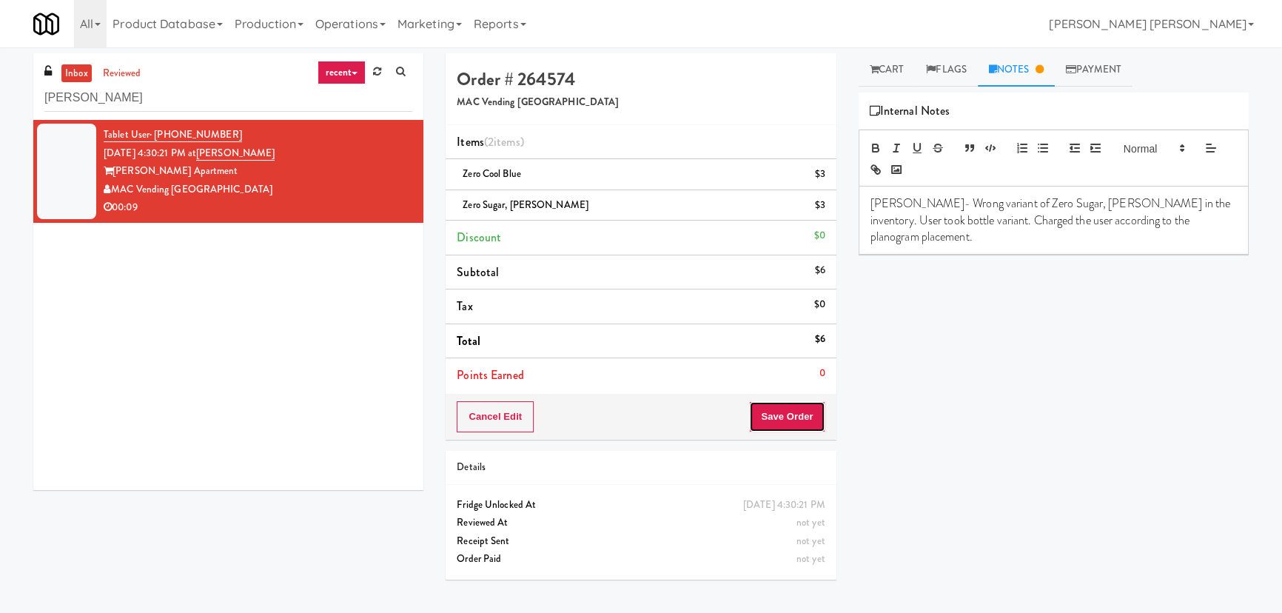
click at [788, 424] on button "Save Order" at bounding box center [787, 416] width 76 height 31
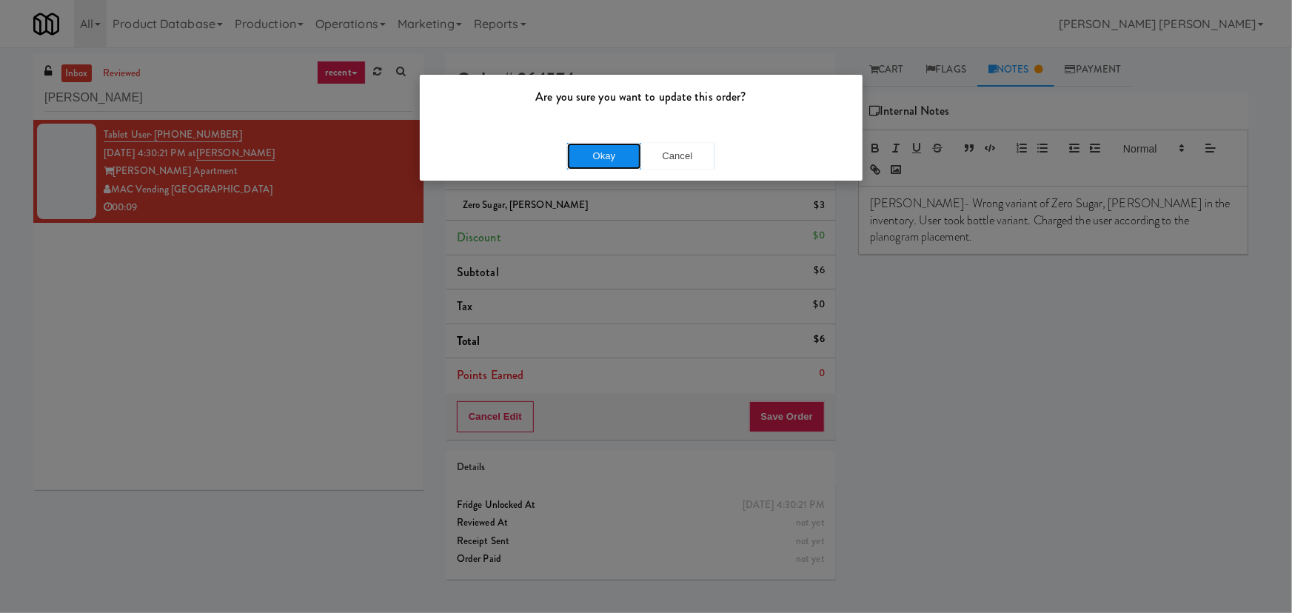
click at [597, 144] on button "Okay" at bounding box center [604, 156] width 74 height 27
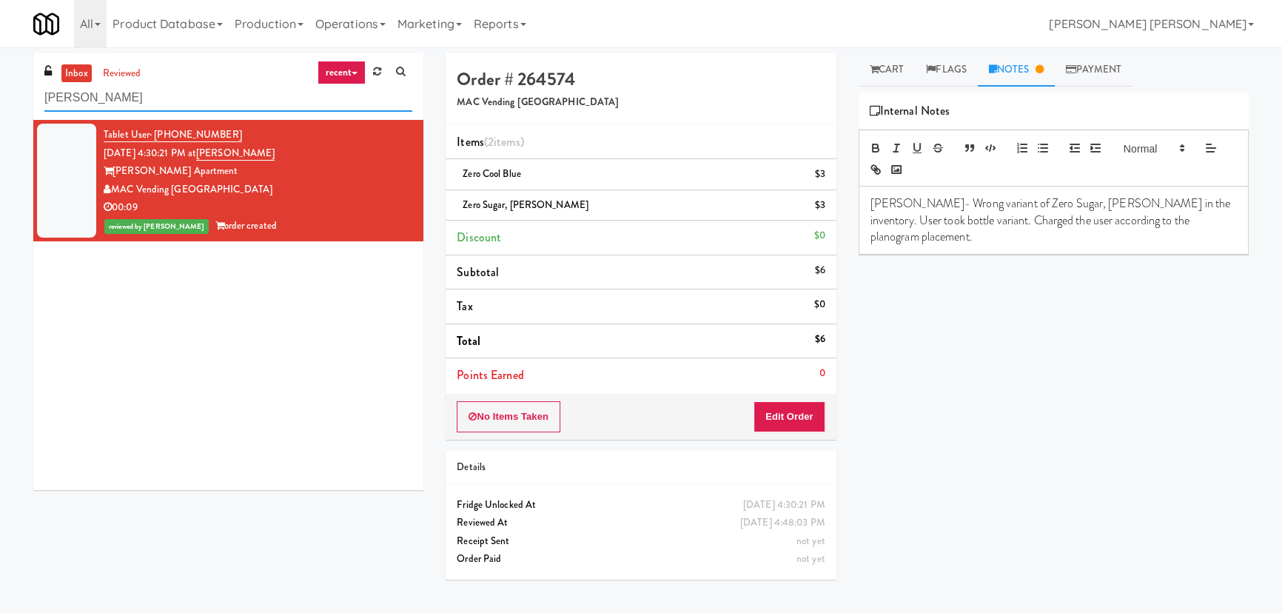
drag, startPoint x: 221, startPoint y: 102, endPoint x: -30, endPoint y: 83, distance: 251.7
click at [0, 83] on html "Are you sure you want to update this order? Okay Cancel Okay Are you sure you w…" at bounding box center [641, 306] width 1282 height 613
paste input "Greenvue Apartments"
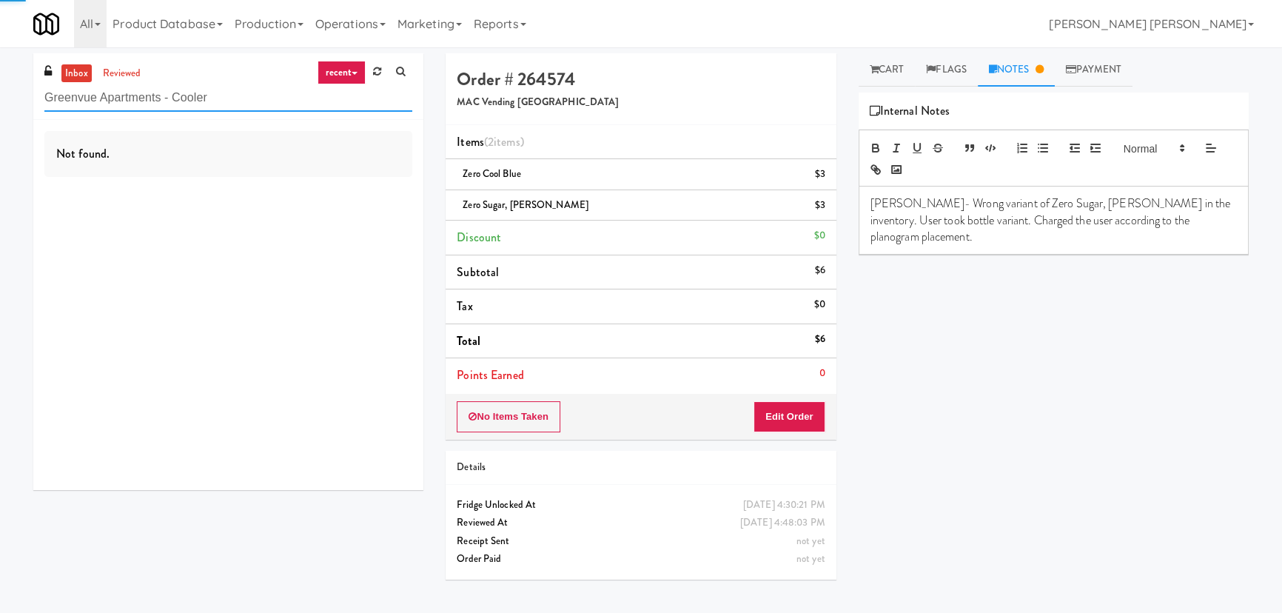
type input "Greenvue Apartments - Cooler"
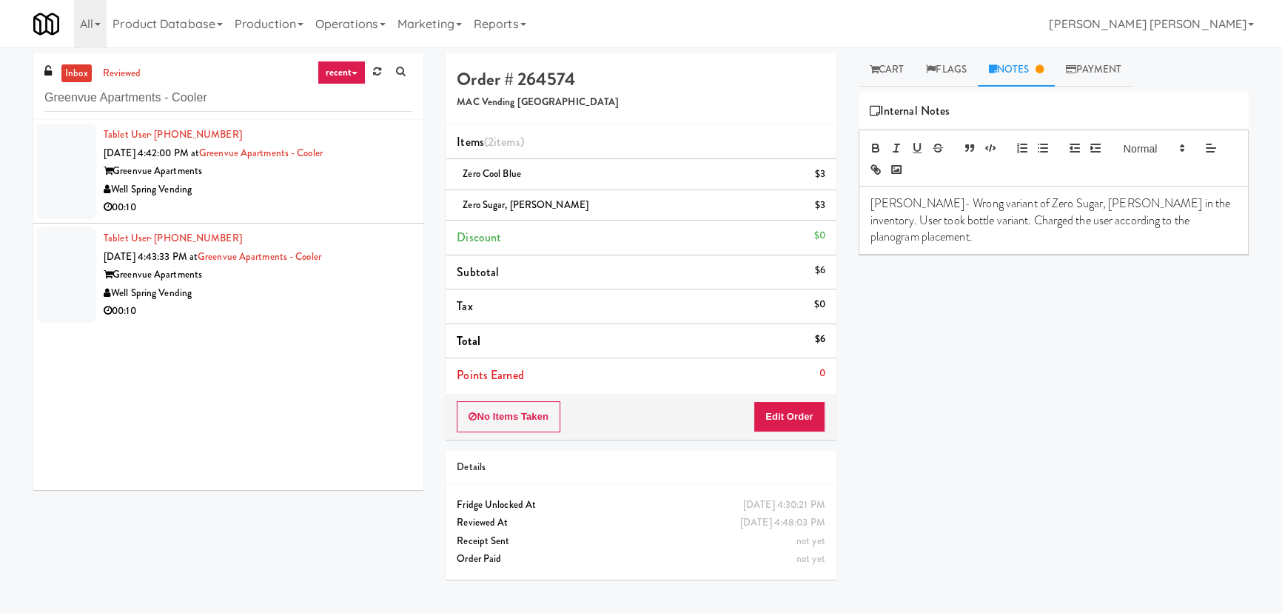
click at [287, 202] on div "00:10" at bounding box center [258, 207] width 309 height 19
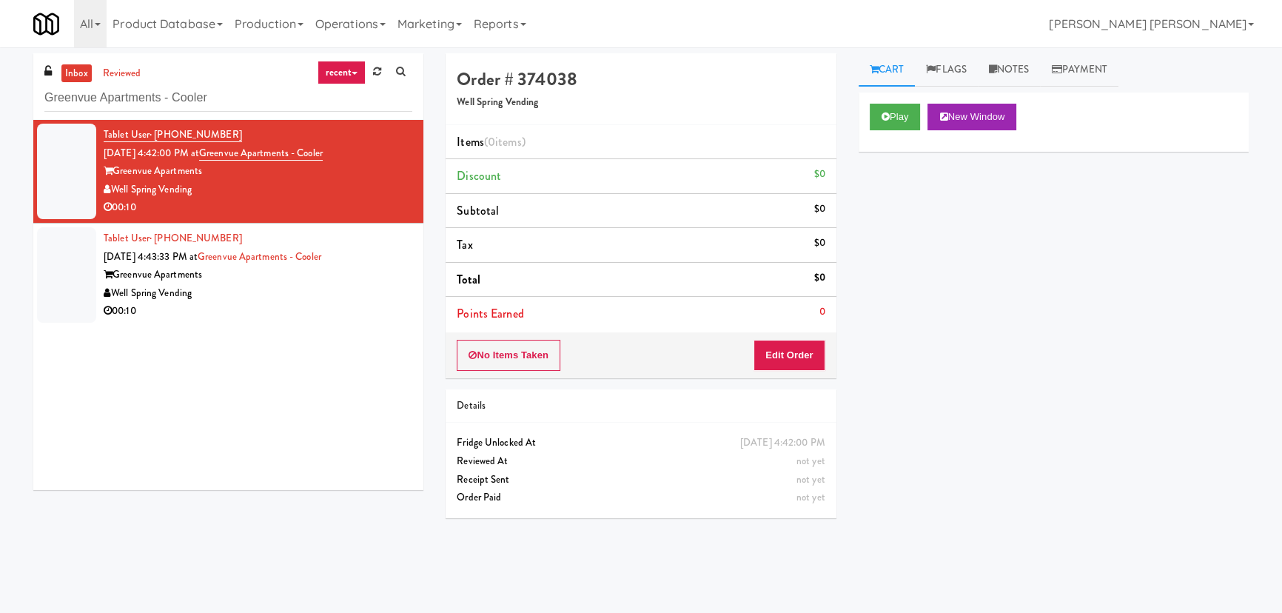
click at [312, 278] on div "Greenvue Apartments" at bounding box center [258, 275] width 309 height 19
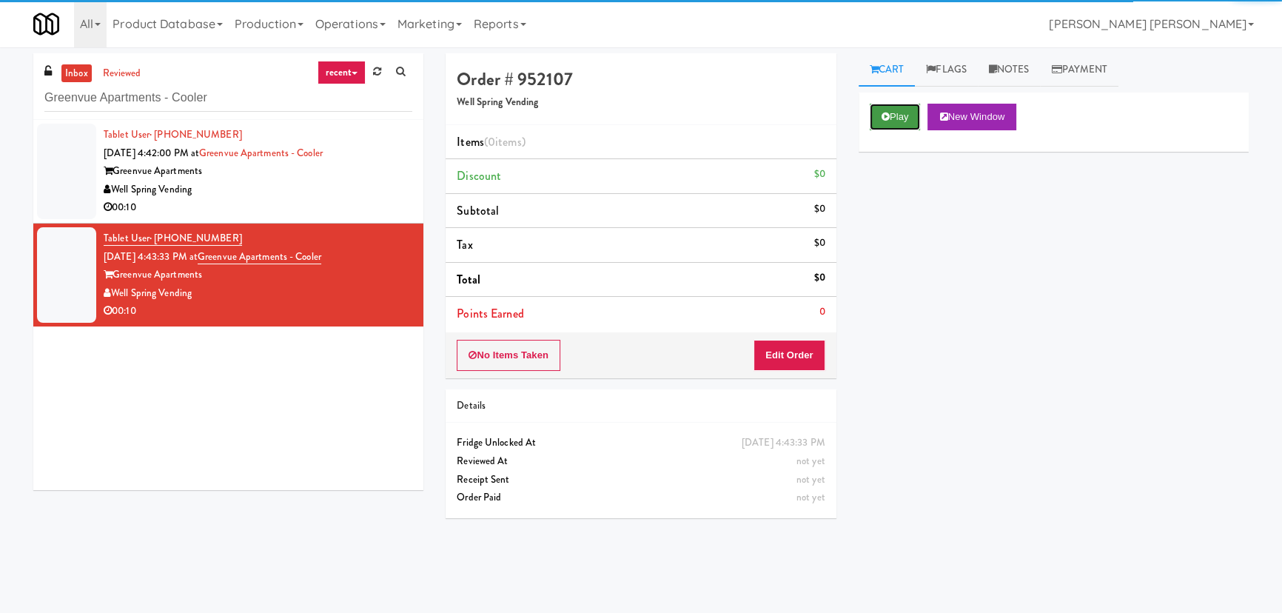
click at [901, 124] on button "Play" at bounding box center [895, 117] width 51 height 27
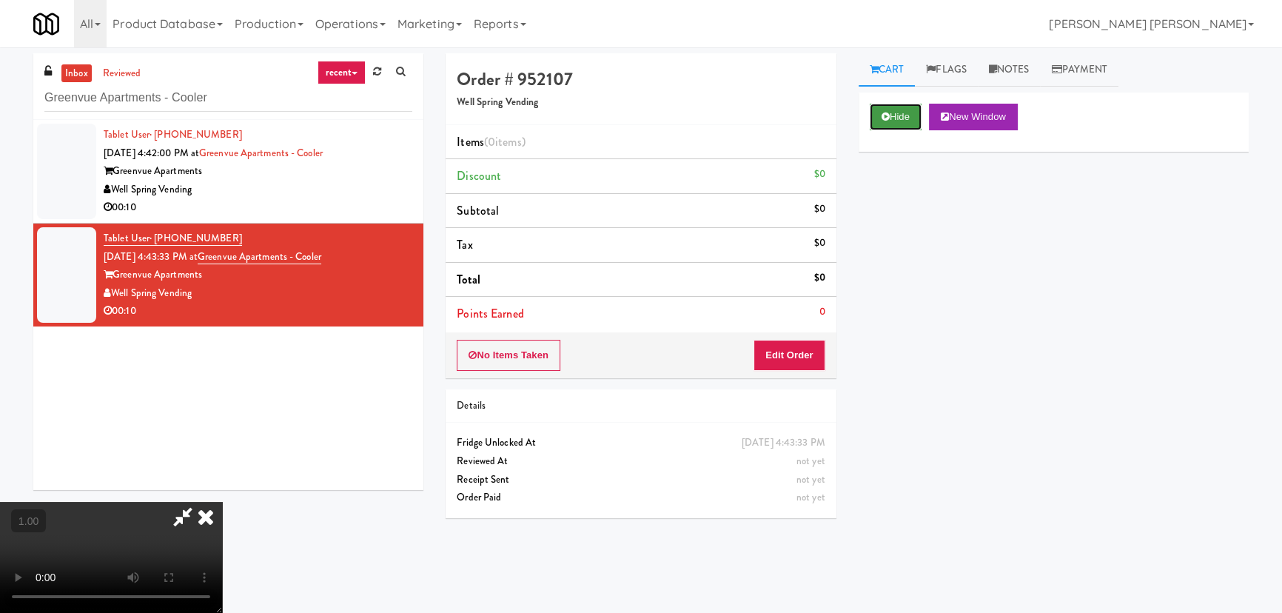
click at [892, 114] on button "Hide" at bounding box center [896, 117] width 52 height 27
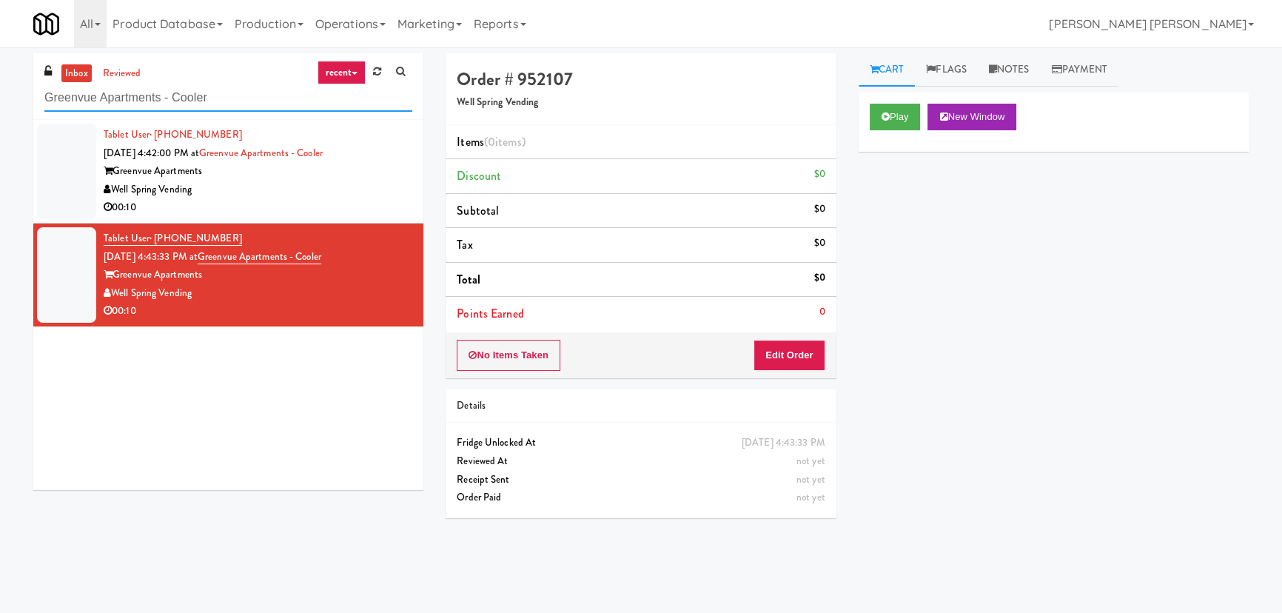
drag, startPoint x: 222, startPoint y: 98, endPoint x: 30, endPoint y: 101, distance: 191.8
click at [30, 101] on div "inbox reviewed recent all unclear take inventory issue suspicious failed recent…" at bounding box center [228, 277] width 412 height 448
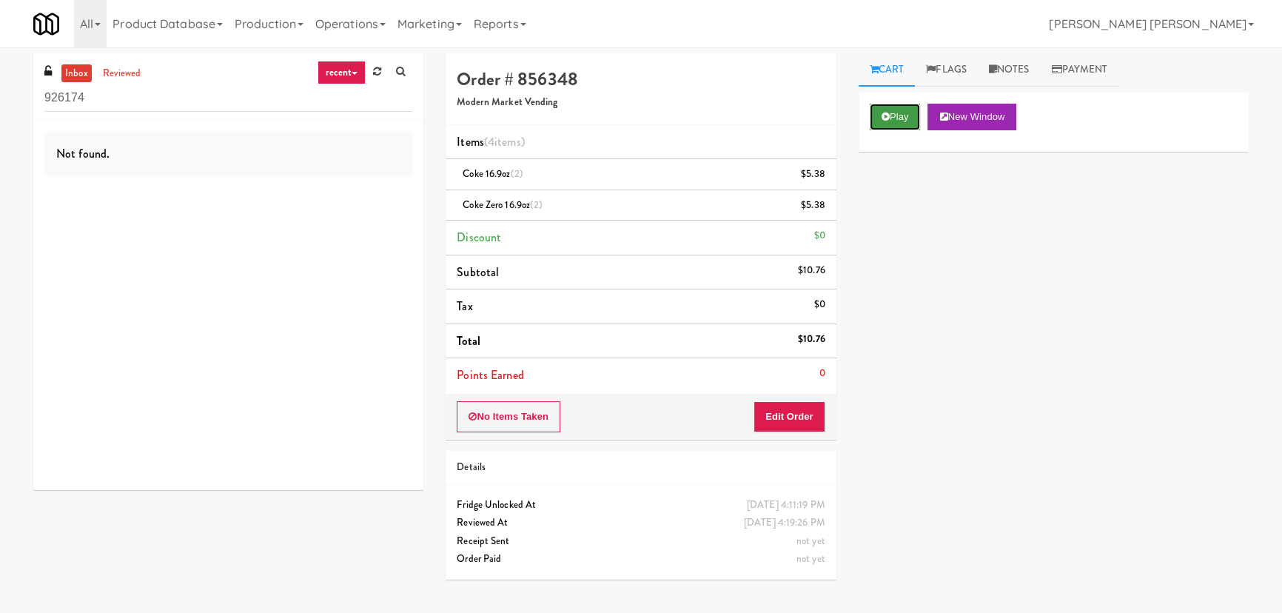
click at [903, 114] on button "Play" at bounding box center [895, 117] width 51 height 27
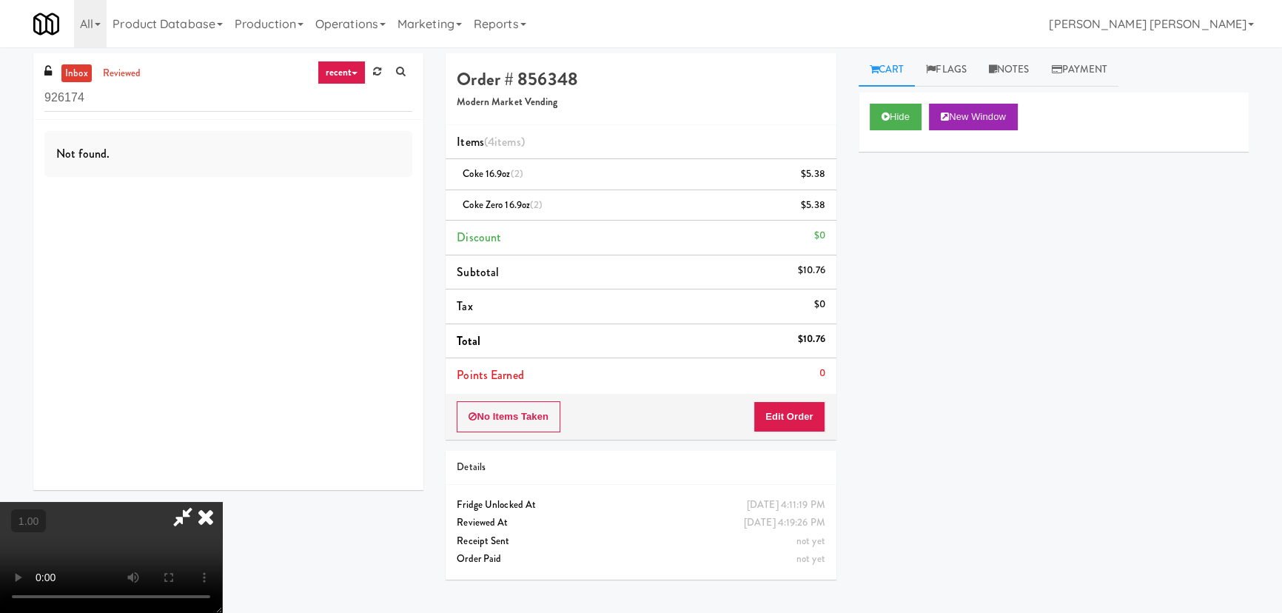
click at [222, 502] on icon at bounding box center [206, 517] width 33 height 30
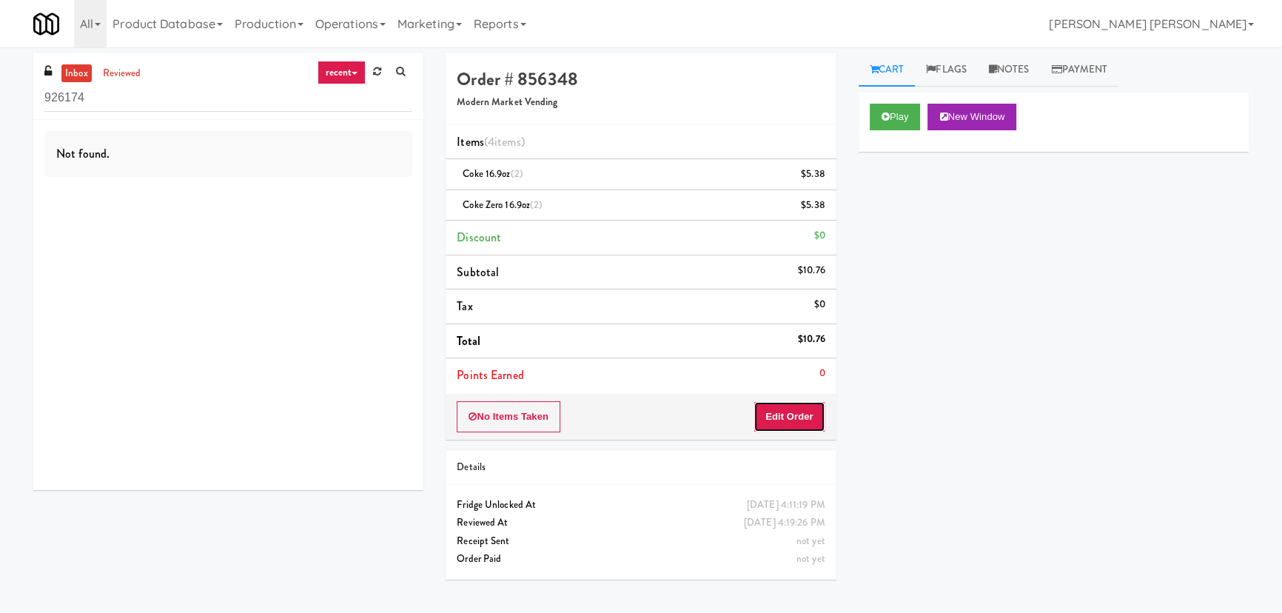
click at [797, 417] on button "Edit Order" at bounding box center [790, 416] width 72 height 31
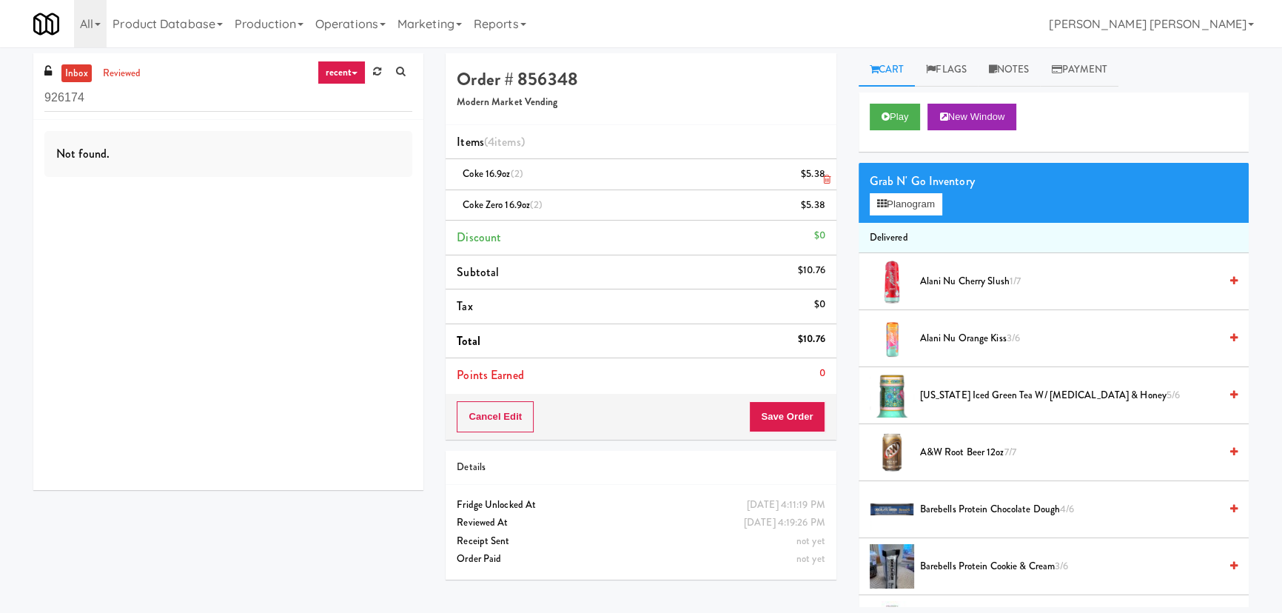
click at [826, 177] on icon at bounding box center [826, 180] width 7 height 10
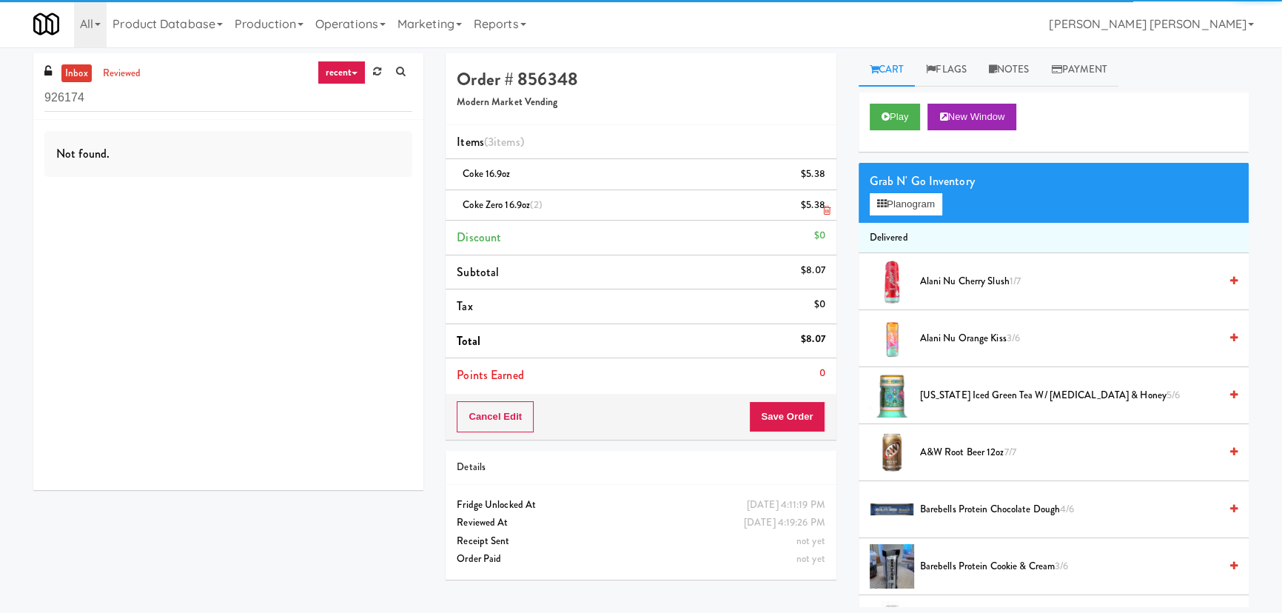
click at [826, 208] on icon at bounding box center [826, 211] width 7 height 10
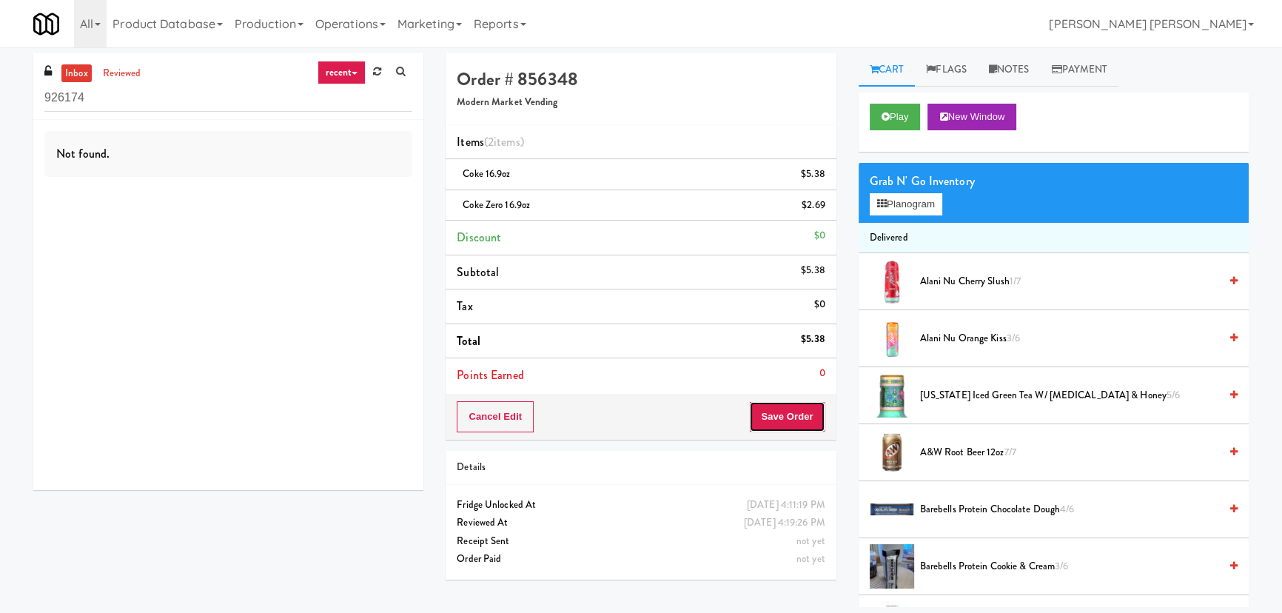
click at [796, 410] on button "Save Order" at bounding box center [787, 416] width 76 height 31
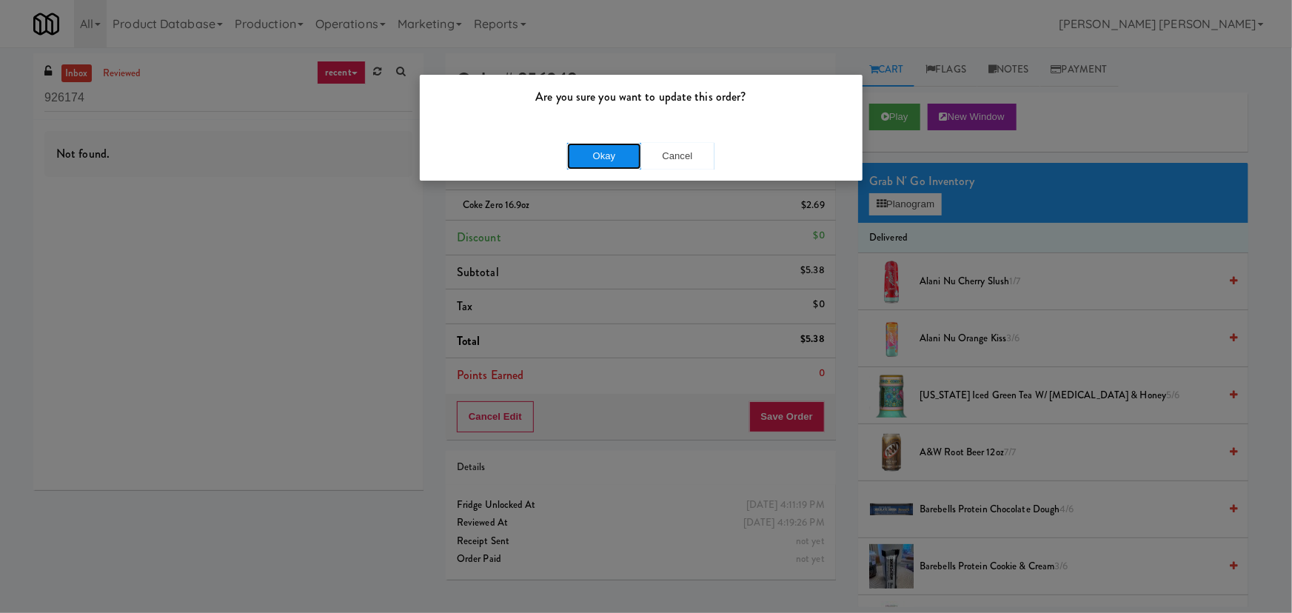
click at [606, 151] on button "Okay" at bounding box center [604, 156] width 74 height 27
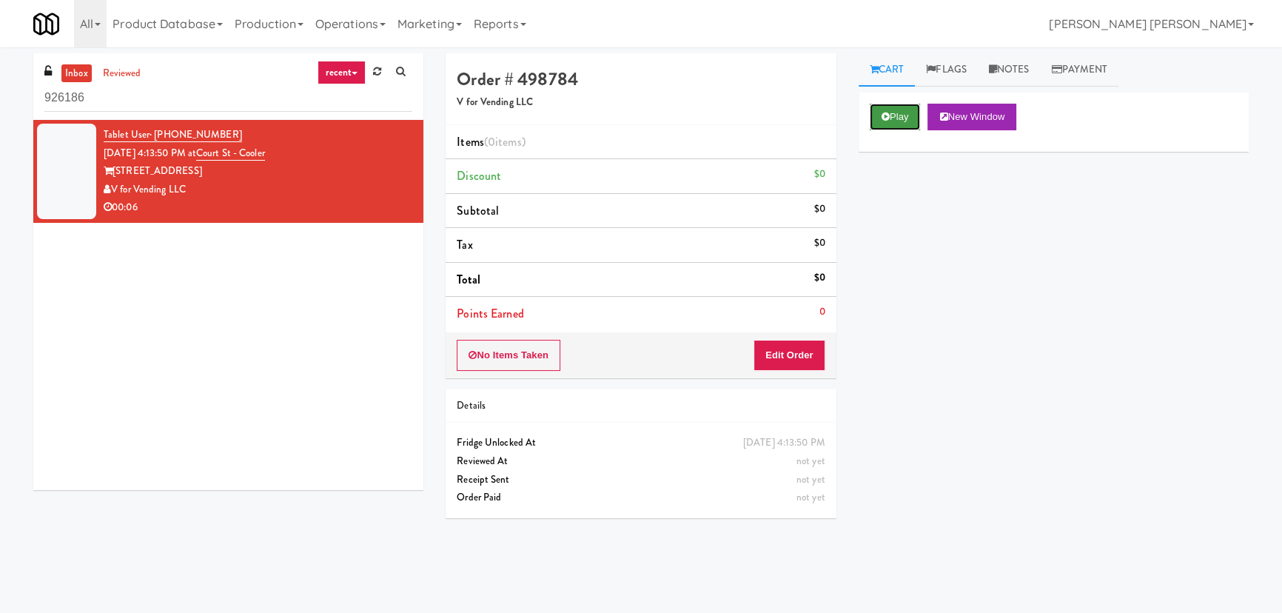
click at [895, 122] on button "Play" at bounding box center [895, 117] width 51 height 27
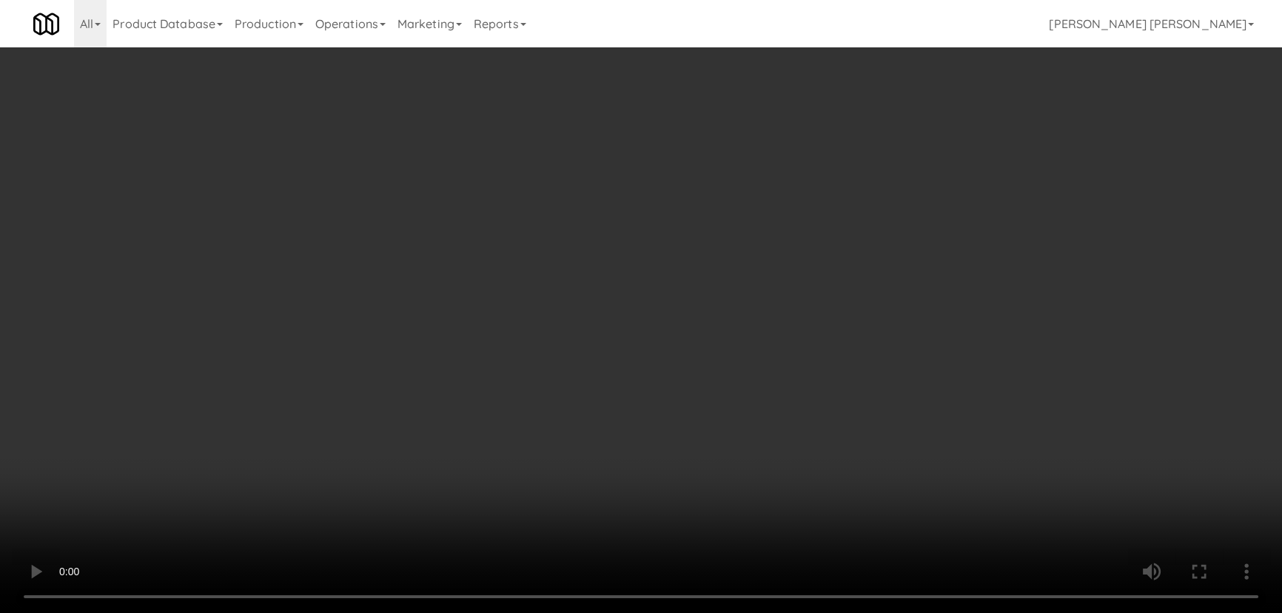
click at [770, 612] on video at bounding box center [641, 306] width 1282 height 613
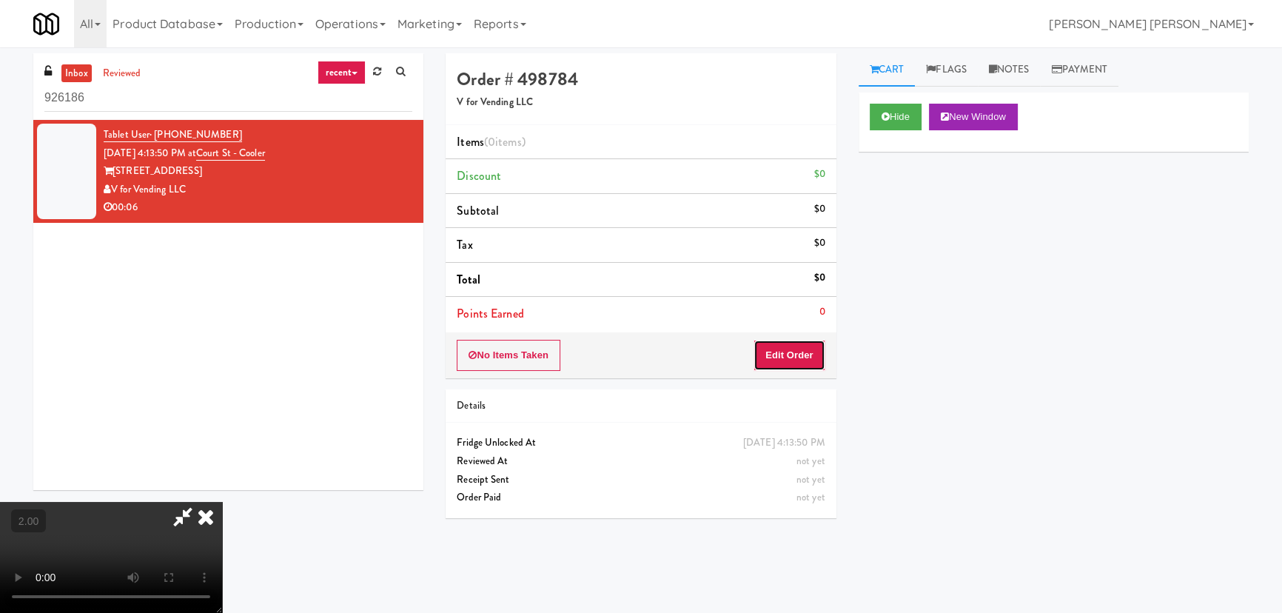
click at [800, 354] on button "Edit Order" at bounding box center [790, 355] width 72 height 31
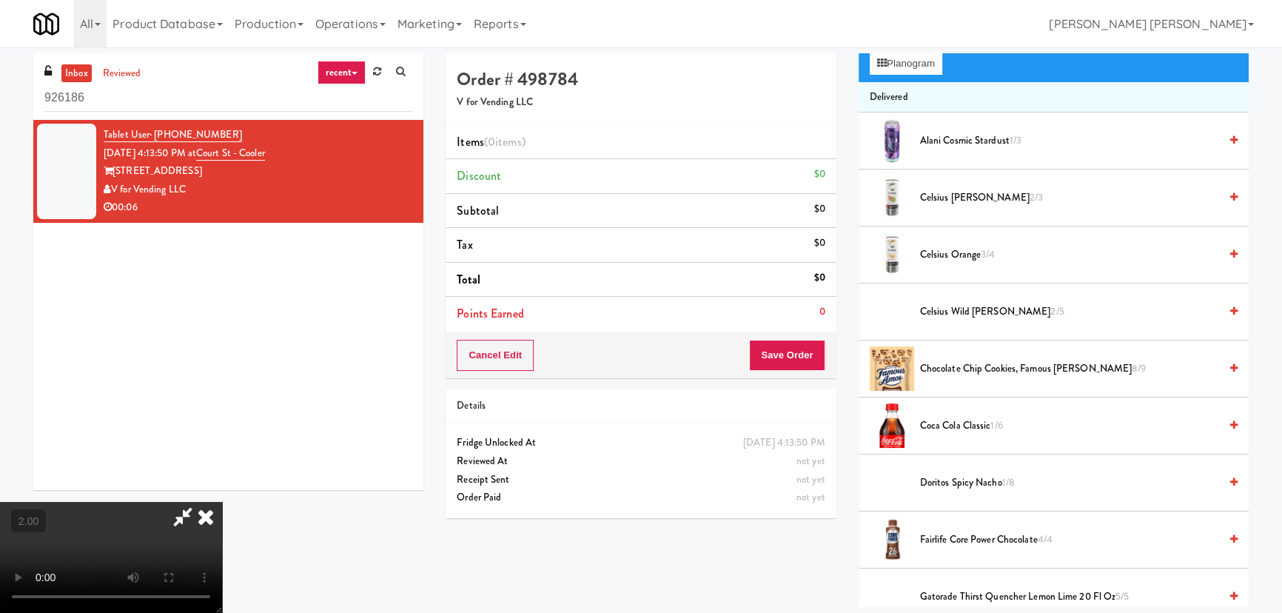
scroll to position [269, 0]
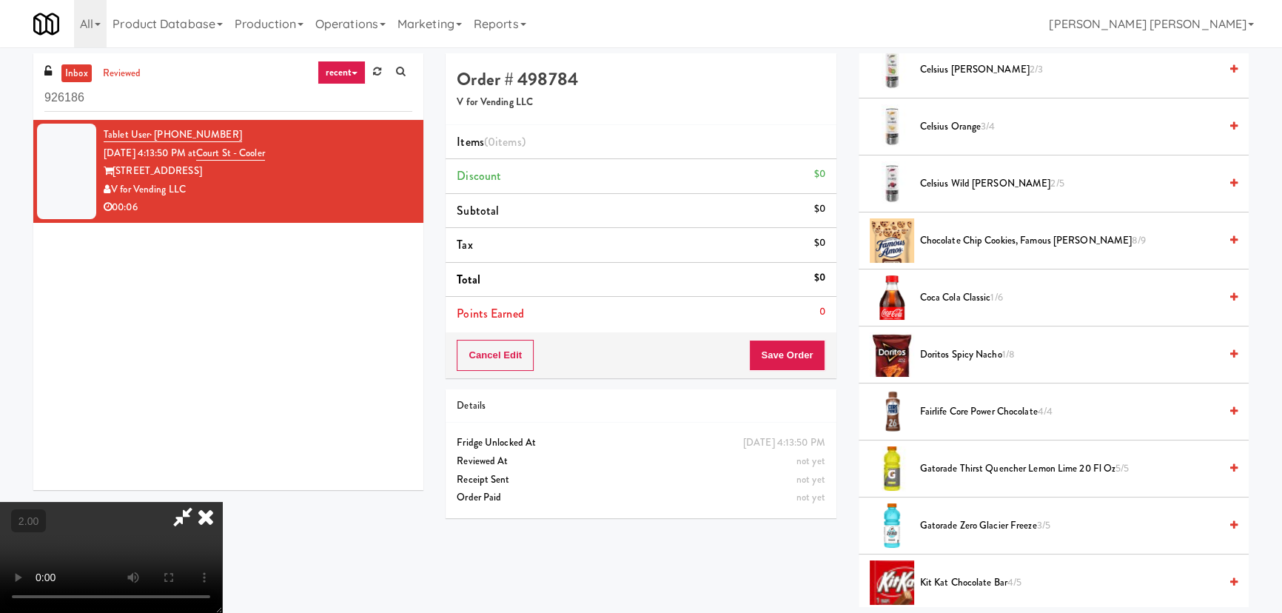
click at [929, 289] on span "Coca Cola Classic 1/6" at bounding box center [1069, 298] width 299 height 19
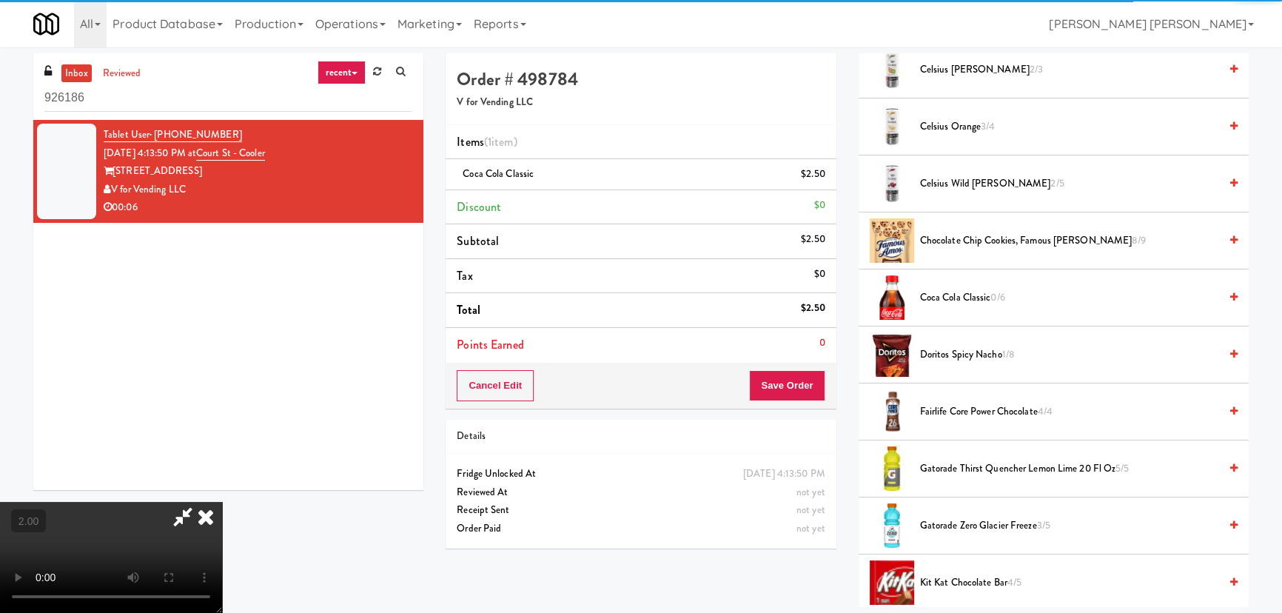
click at [222, 502] on icon at bounding box center [206, 517] width 33 height 30
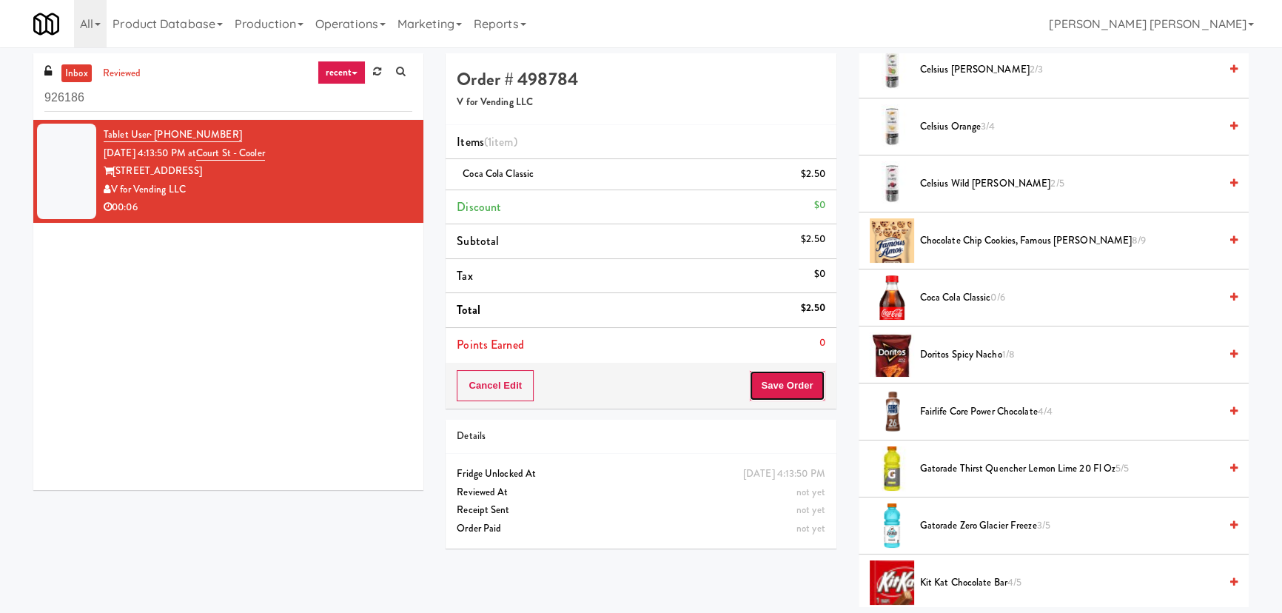
click at [794, 386] on button "Save Order" at bounding box center [787, 385] width 76 height 31
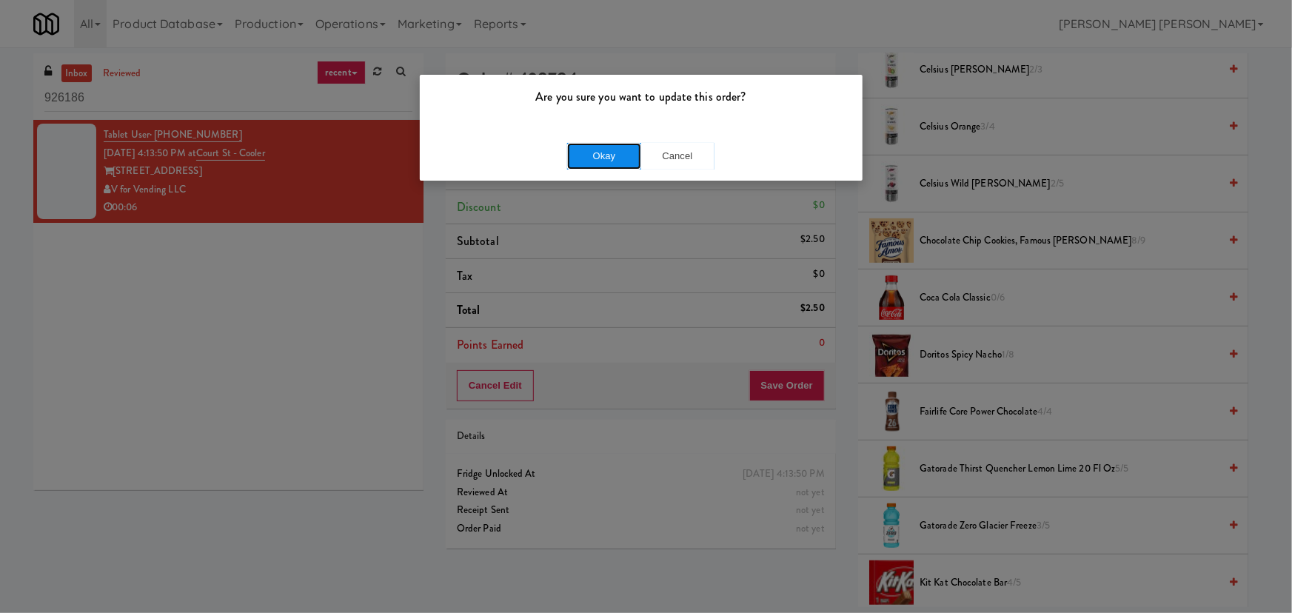
click at [625, 158] on button "Okay" at bounding box center [604, 156] width 74 height 27
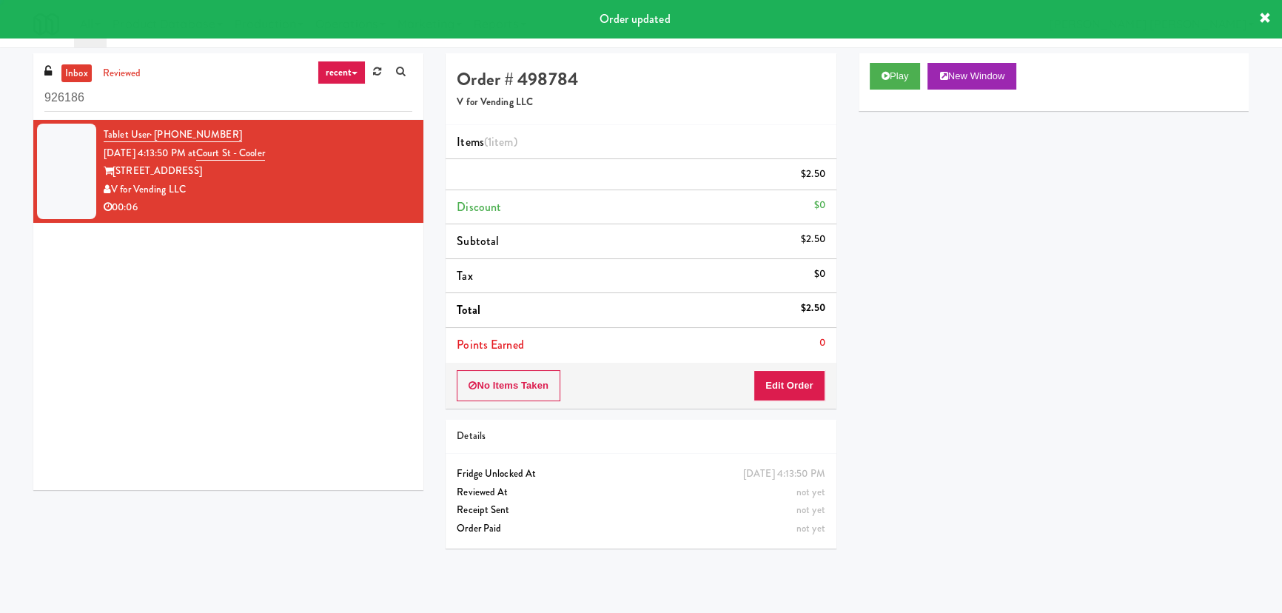
scroll to position [40, 0]
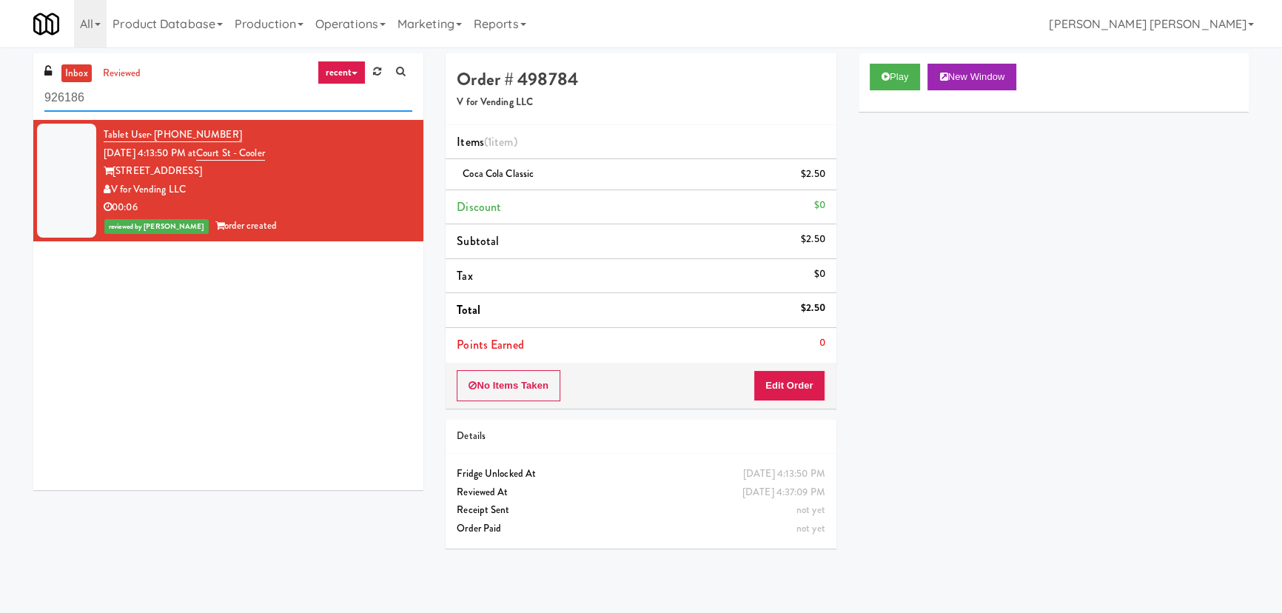
drag, startPoint x: 104, startPoint y: 98, endPoint x: -10, endPoint y: 102, distance: 113.4
click at [0, 102] on html "Are you sure you want to update this order? Okay Cancel Okay Are you sure you w…" at bounding box center [641, 306] width 1282 height 613
paste input "Sage - Right - Ambient"
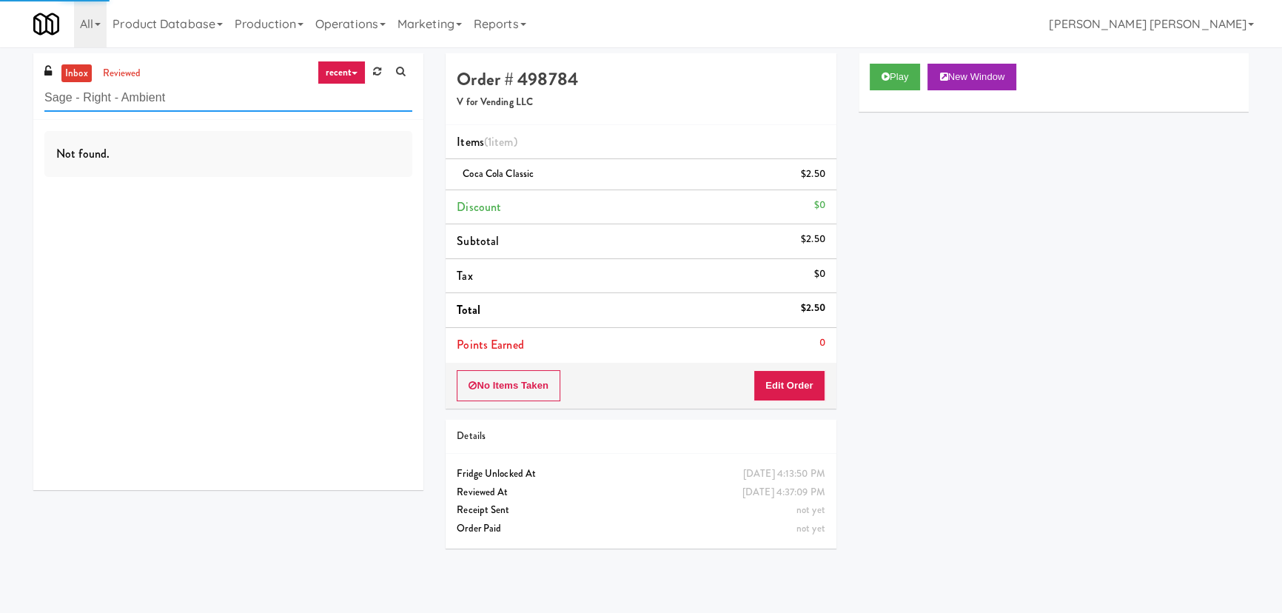
type input "Sage - Right - Ambient"
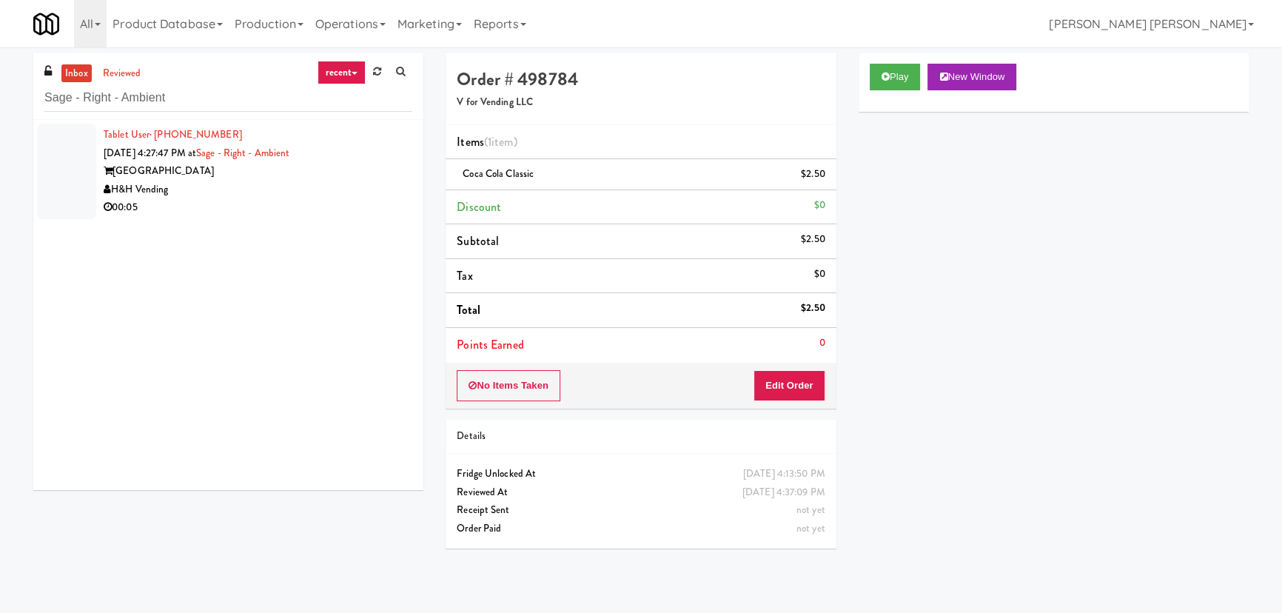
click at [258, 204] on div "00:05" at bounding box center [258, 207] width 309 height 19
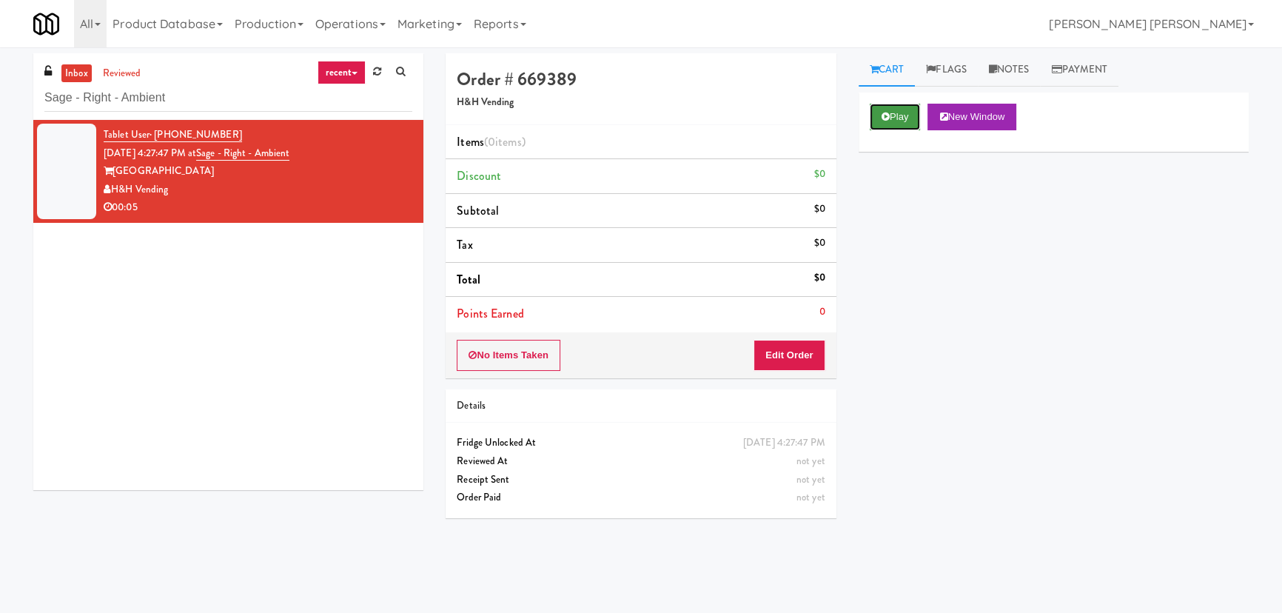
click at [888, 113] on icon at bounding box center [886, 117] width 8 height 10
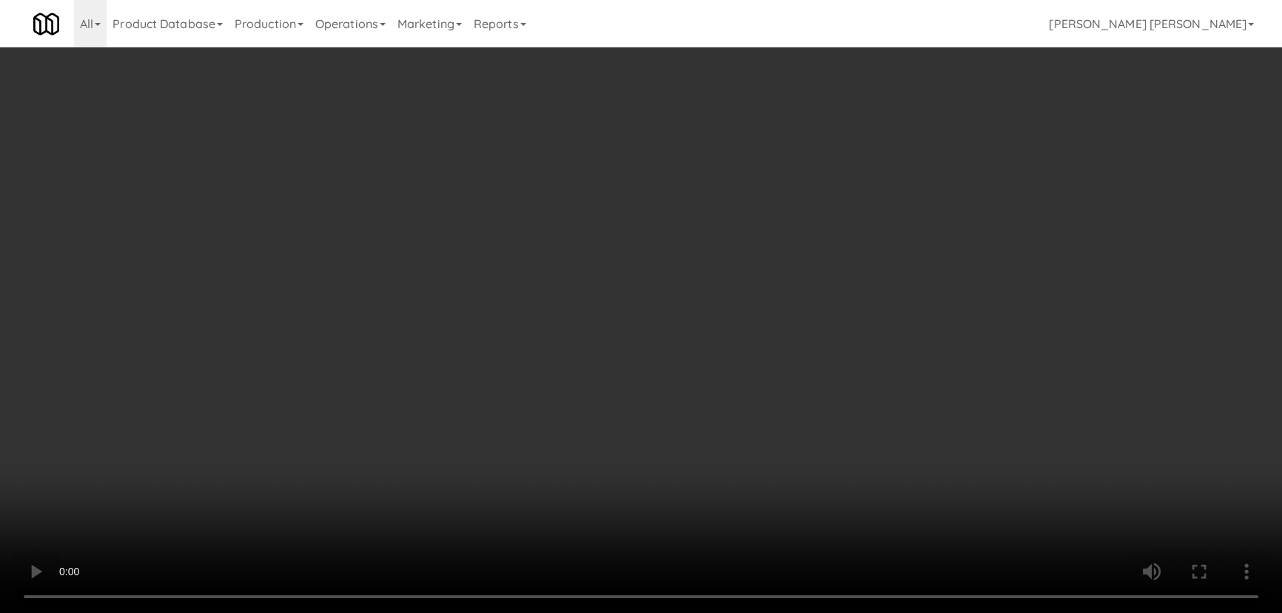
click at [732, 612] on video at bounding box center [641, 306] width 1282 height 613
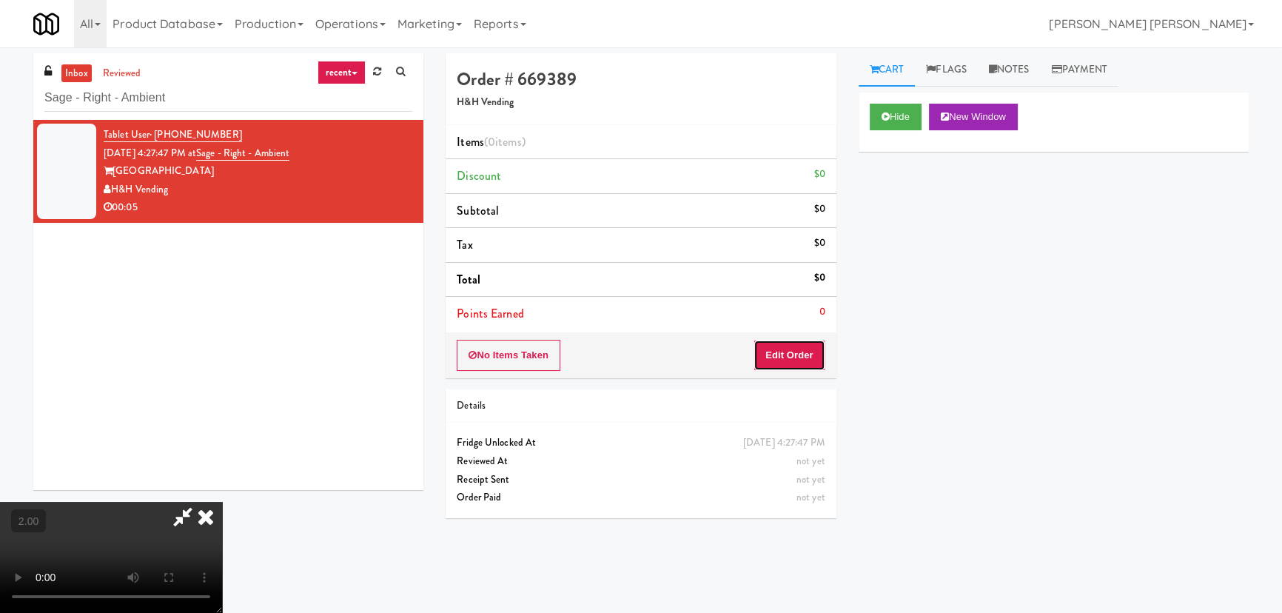
click at [810, 353] on button "Edit Order" at bounding box center [790, 355] width 72 height 31
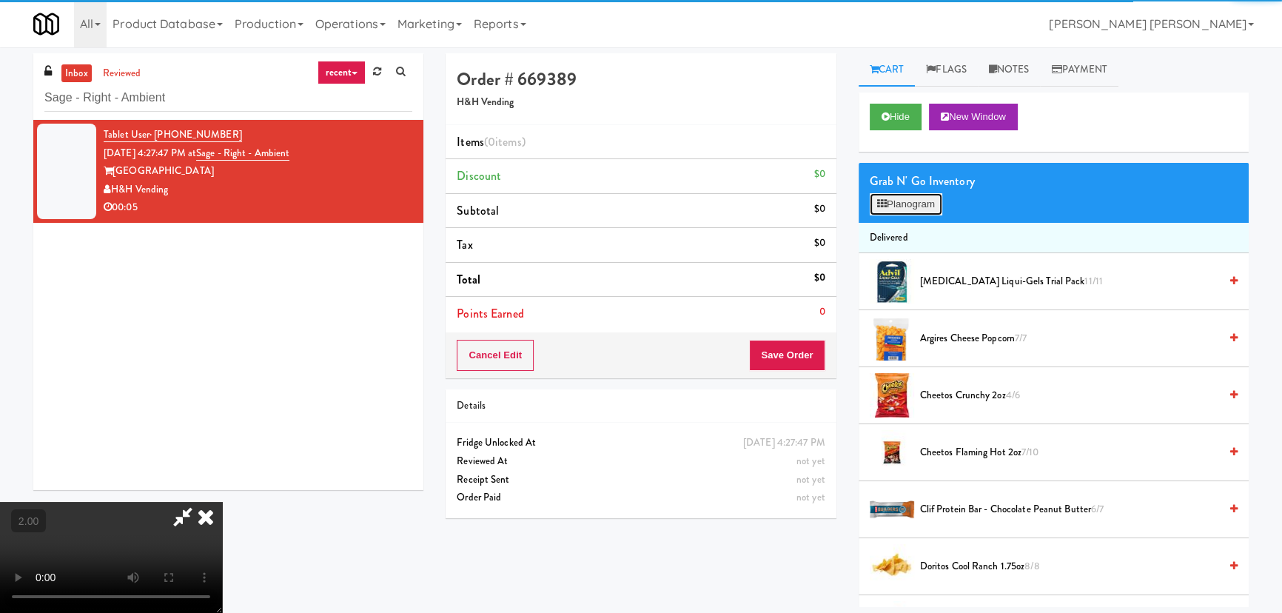
click at [885, 209] on button "Planogram" at bounding box center [906, 204] width 73 height 22
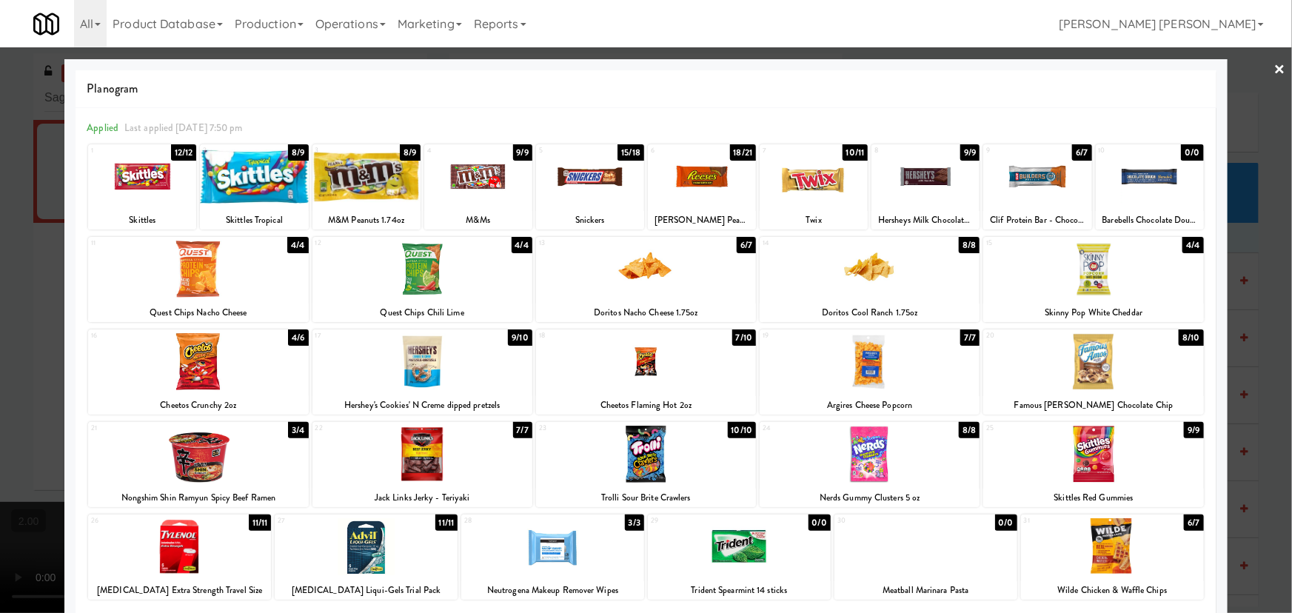
drag, startPoint x: 586, startPoint y: 179, endPoint x: 651, endPoint y: 165, distance: 65.9
click at [587, 179] on div at bounding box center [590, 176] width 108 height 57
click at [704, 179] on div at bounding box center [702, 176] width 108 height 57
click at [1274, 67] on link "×" at bounding box center [1280, 70] width 12 height 46
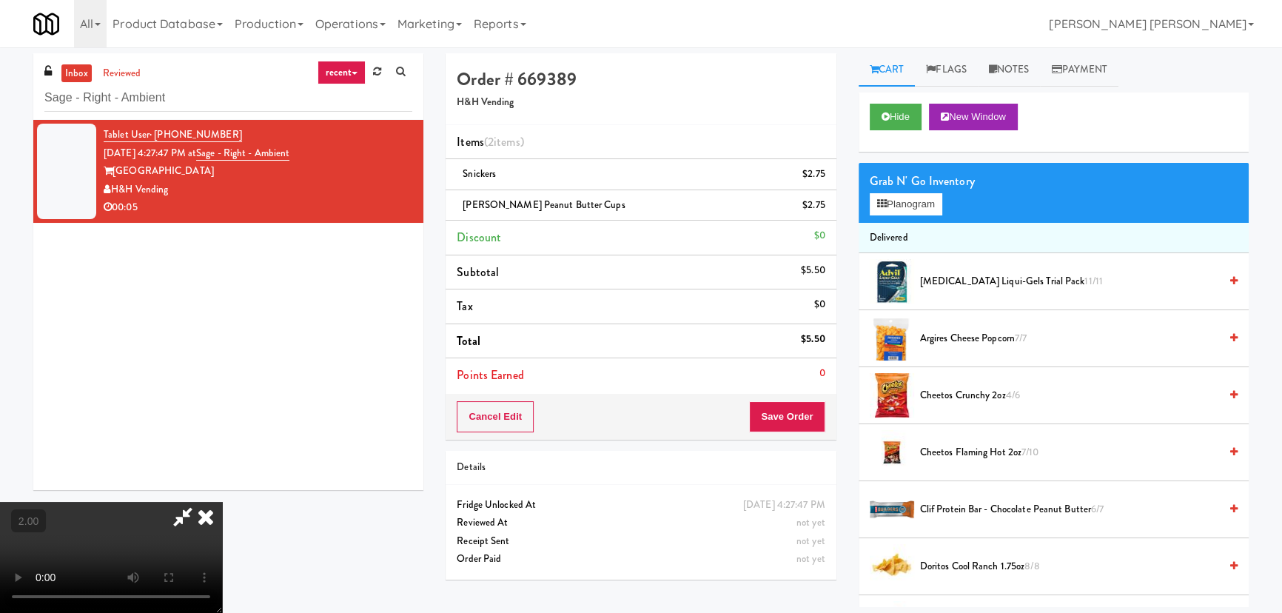
click at [222, 502] on icon at bounding box center [206, 517] width 33 height 30
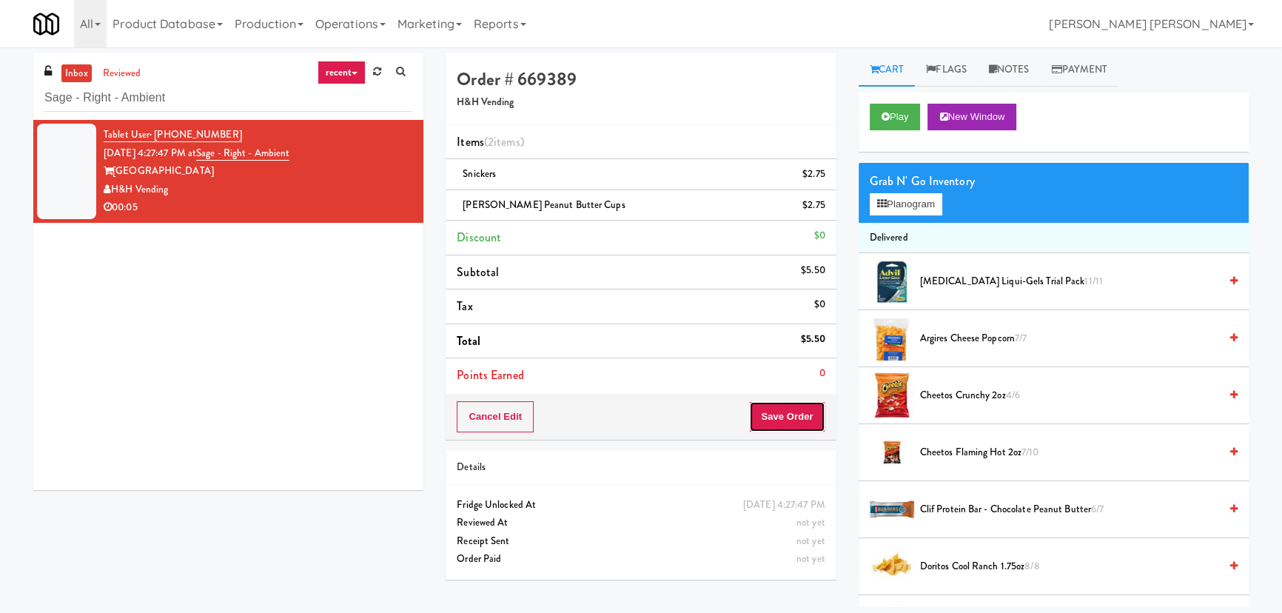
click at [783, 418] on button "Save Order" at bounding box center [787, 416] width 76 height 31
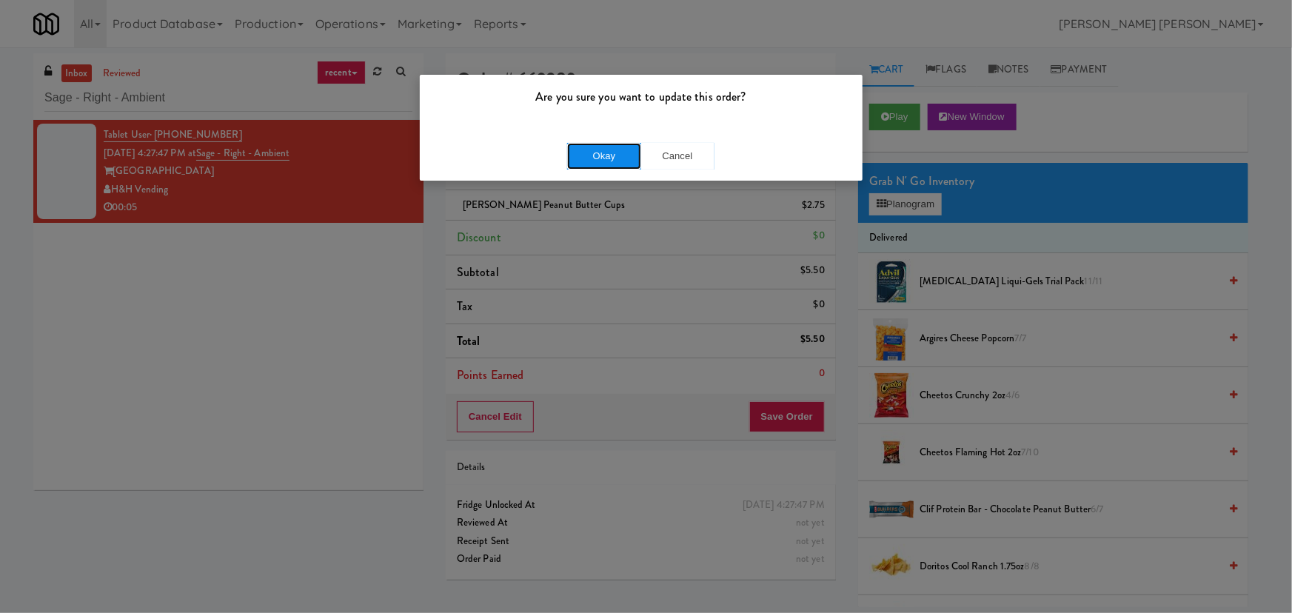
click at [605, 154] on button "Okay" at bounding box center [604, 156] width 74 height 27
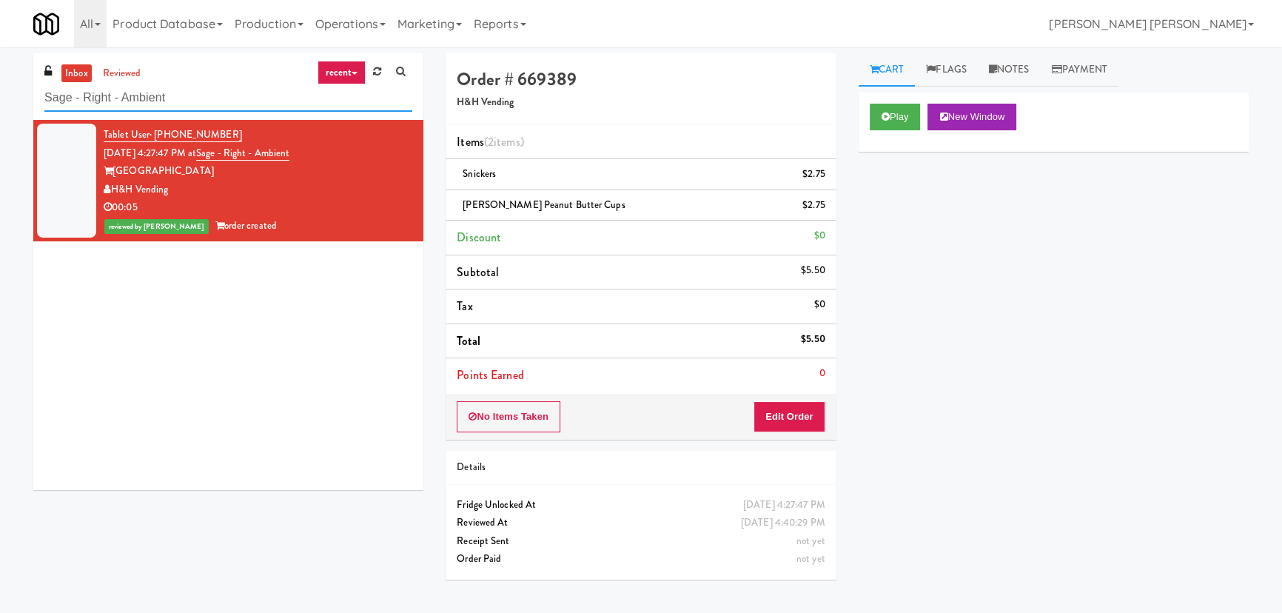
drag, startPoint x: 190, startPoint y: 104, endPoint x: -76, endPoint y: 87, distance: 266.3
click at [0, 87] on html "Are you sure you want to update this order? Okay Cancel Okay Are you sure you w…" at bounding box center [641, 306] width 1282 height 613
paste input "Tapestry Station Evanston-Combo"
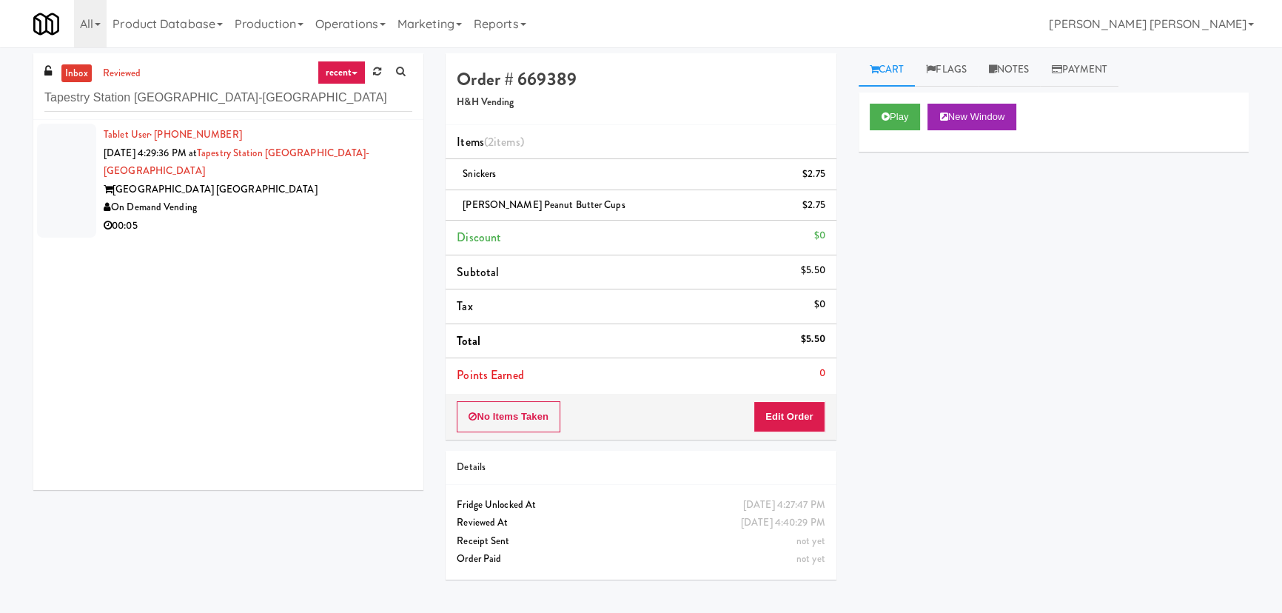
click at [281, 218] on li "Tablet User · (541) 579-1627 Aug 23, 2025 4:29:36 PM at Tapestry Station Evanst…" at bounding box center [228, 180] width 390 height 121
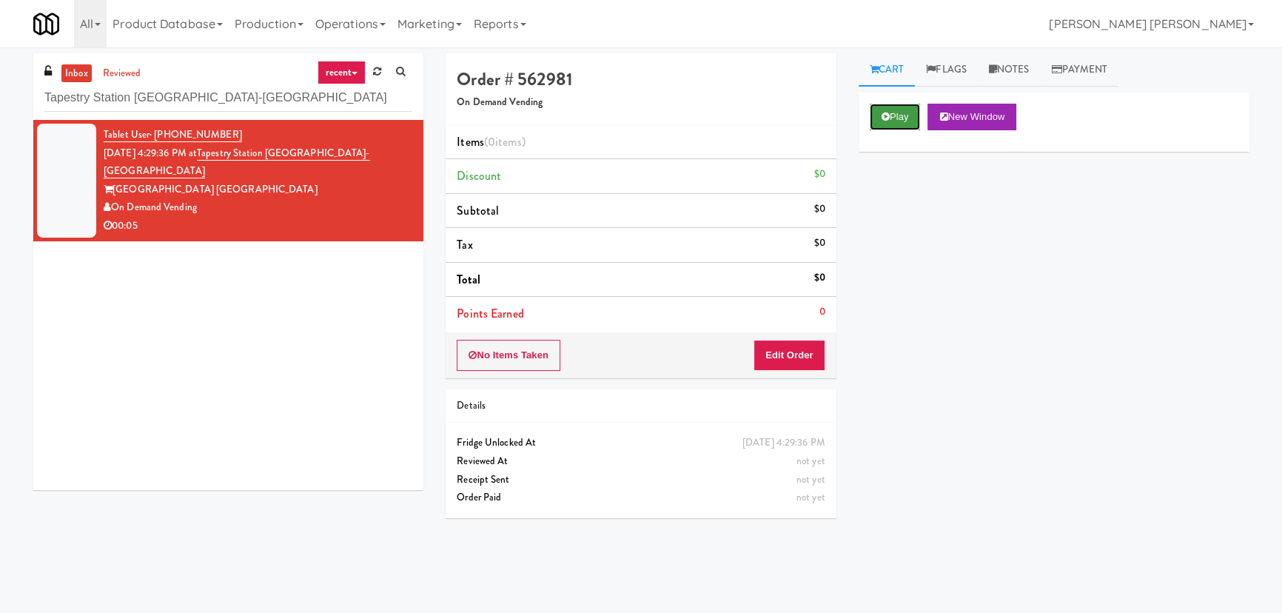
click at [899, 118] on button "Play" at bounding box center [895, 117] width 51 height 27
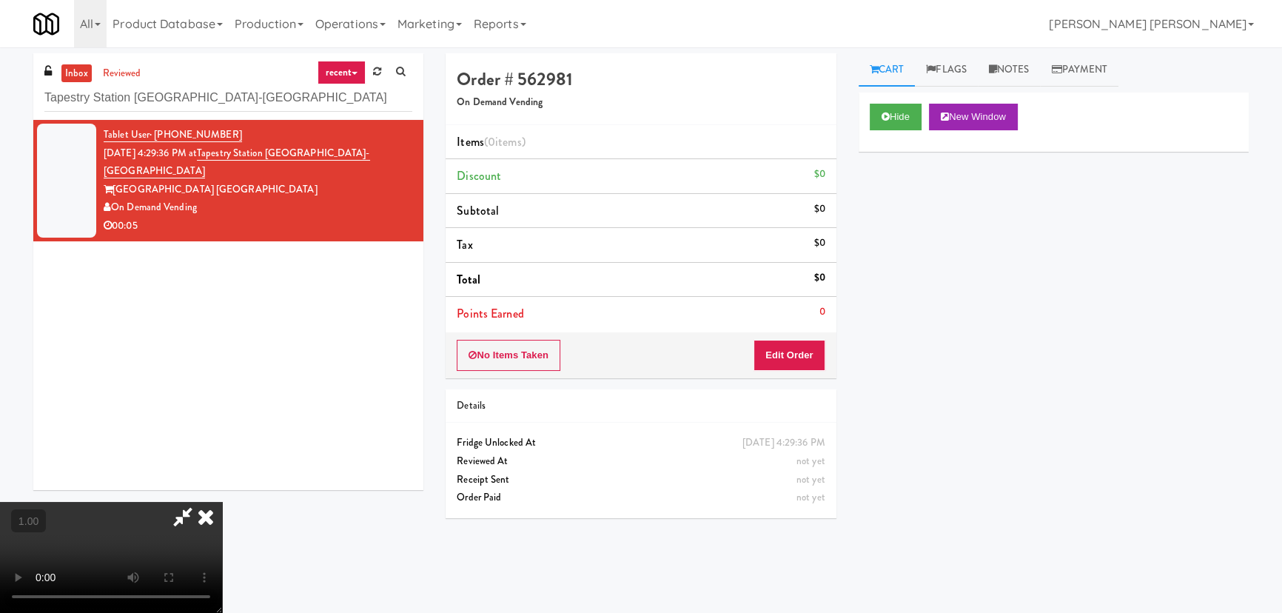
scroll to position [30, 0]
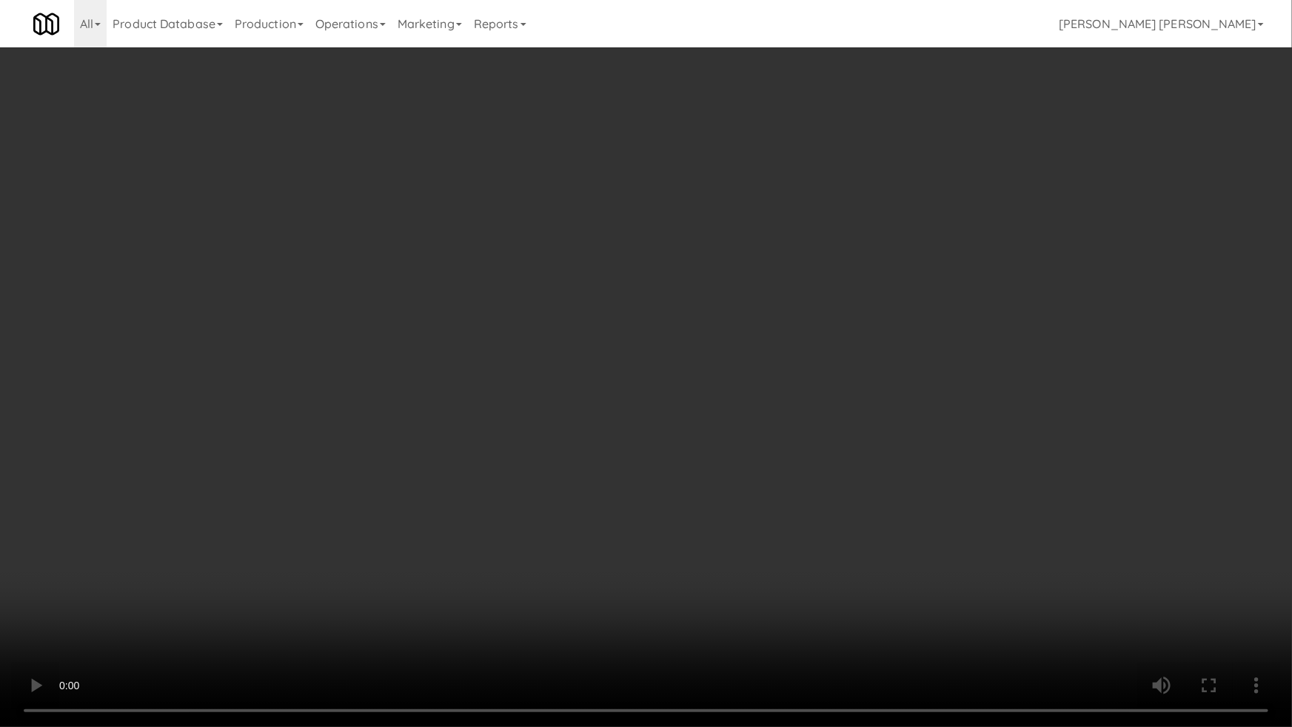
click at [845, 530] on video at bounding box center [646, 363] width 1292 height 727
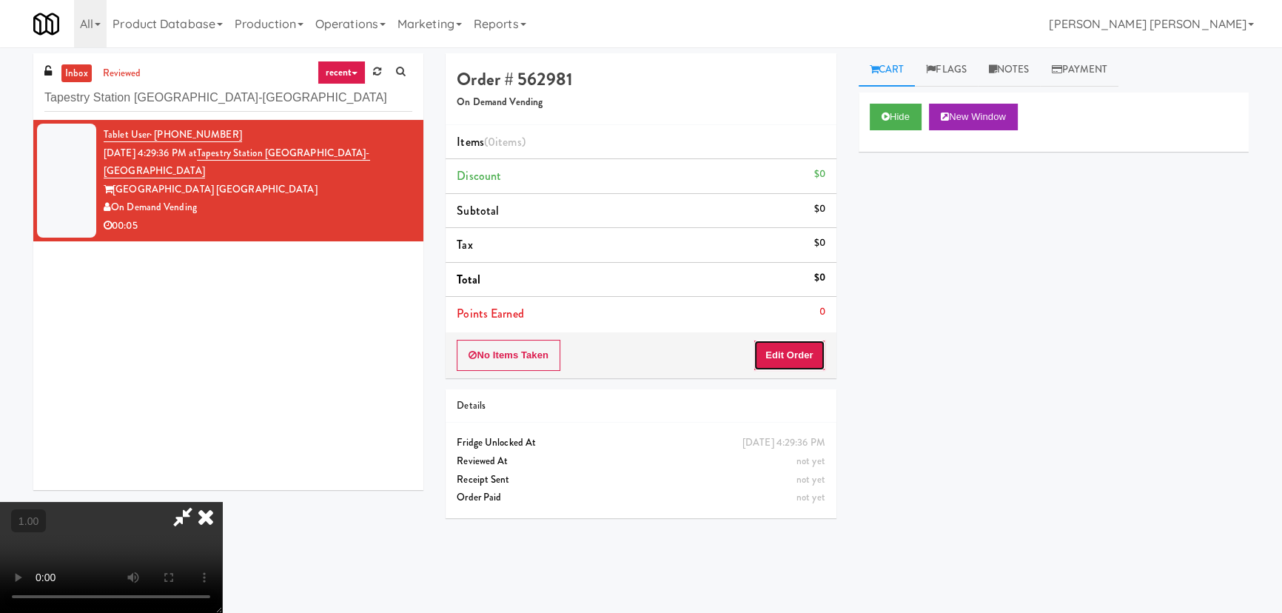
click at [819, 346] on button "Edit Order" at bounding box center [790, 355] width 72 height 31
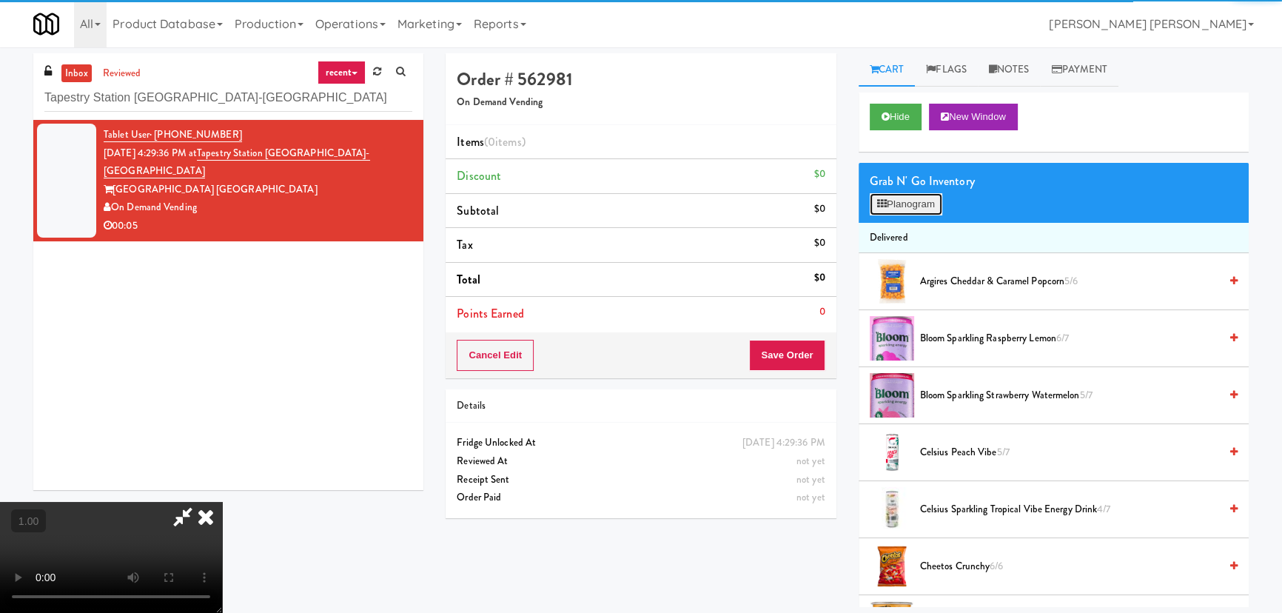
click at [927, 201] on button "Planogram" at bounding box center [906, 204] width 73 height 22
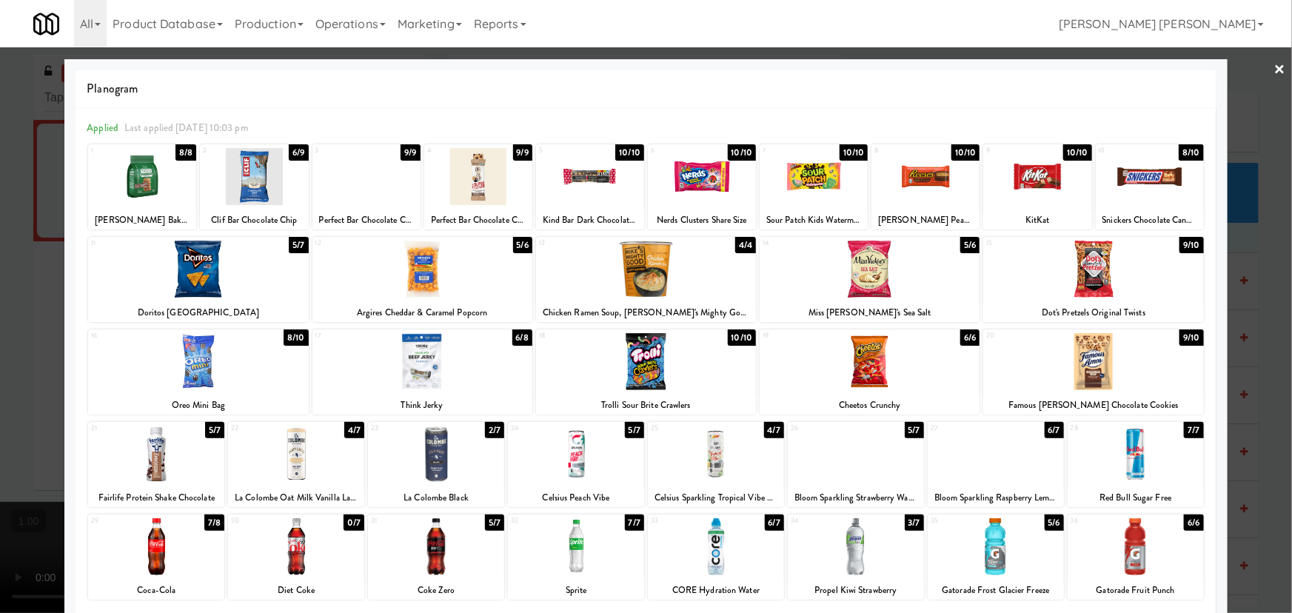
click at [982, 558] on div at bounding box center [996, 546] width 136 height 57
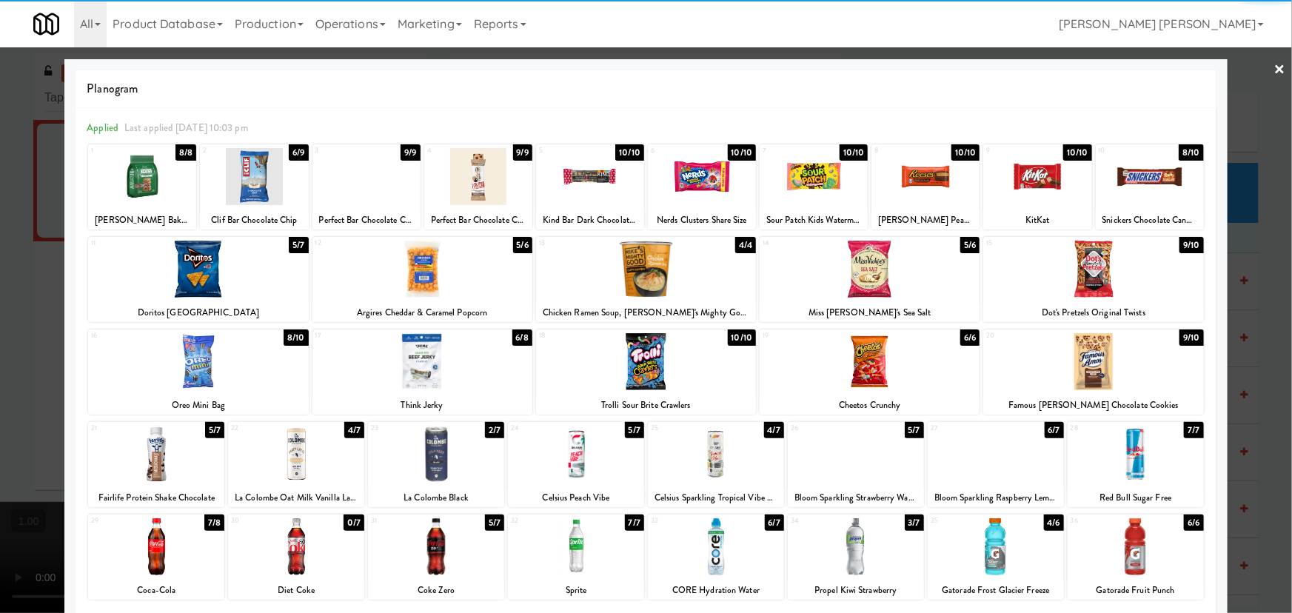
click at [1274, 67] on link "×" at bounding box center [1280, 70] width 12 height 46
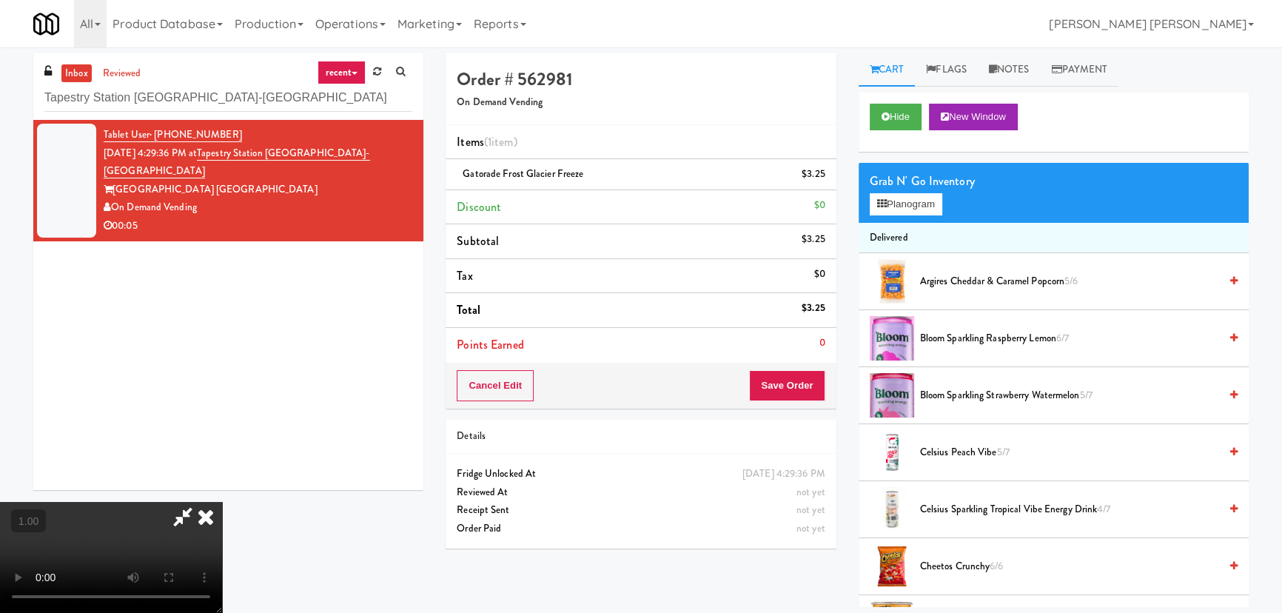
click at [222, 502] on icon at bounding box center [206, 517] width 33 height 30
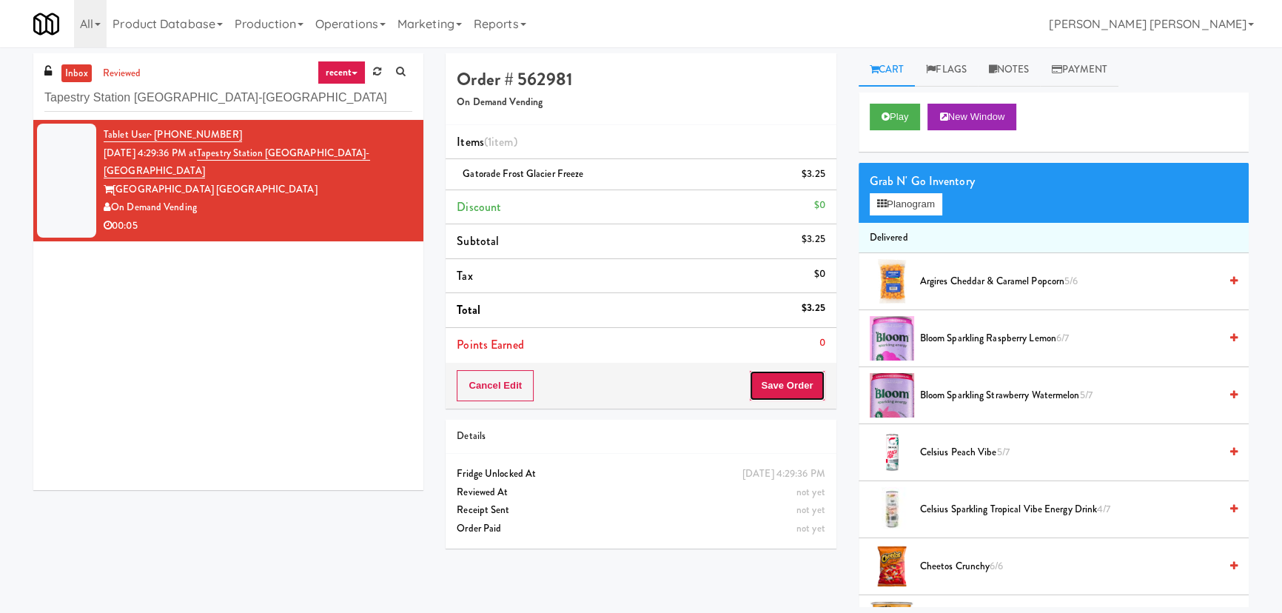
click at [794, 372] on button "Save Order" at bounding box center [787, 385] width 76 height 31
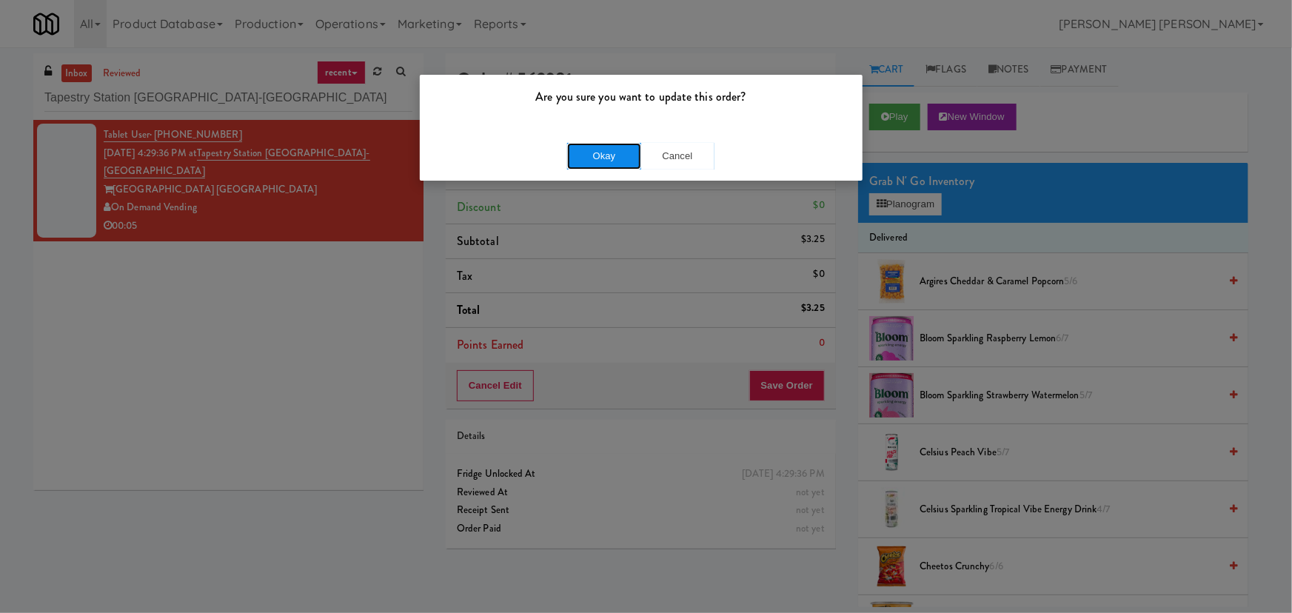
click at [608, 159] on button "Okay" at bounding box center [604, 156] width 74 height 27
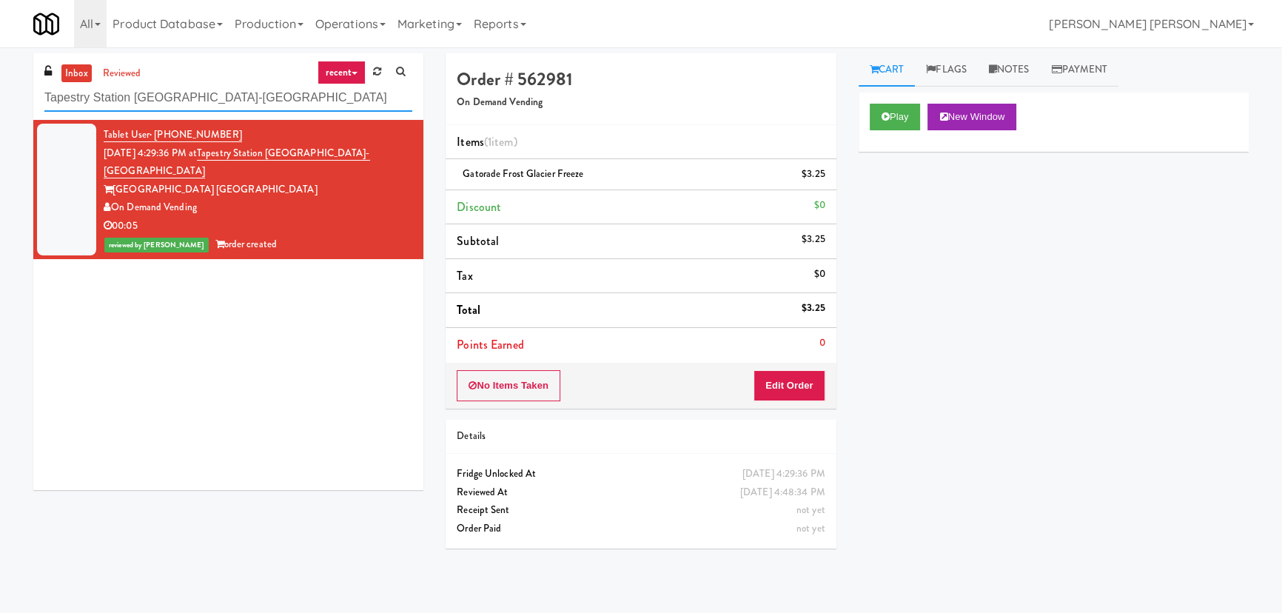
drag, startPoint x: 249, startPoint y: 93, endPoint x: -56, endPoint y: 78, distance: 305.4
click at [0, 78] on html "Are you sure you want to update this order? Okay Cancel Okay Are you sure you w…" at bounding box center [641, 306] width 1282 height 613
paste input "Rock Solid Reboot (Left)"
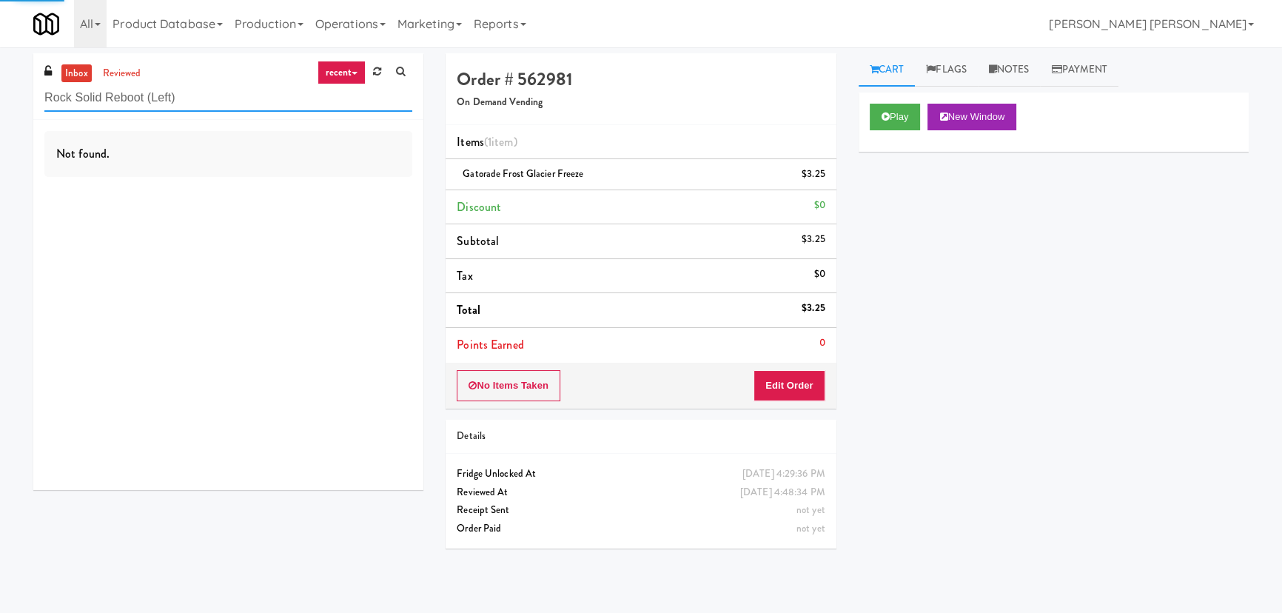
type input "Rock Solid Reboot (Left)"
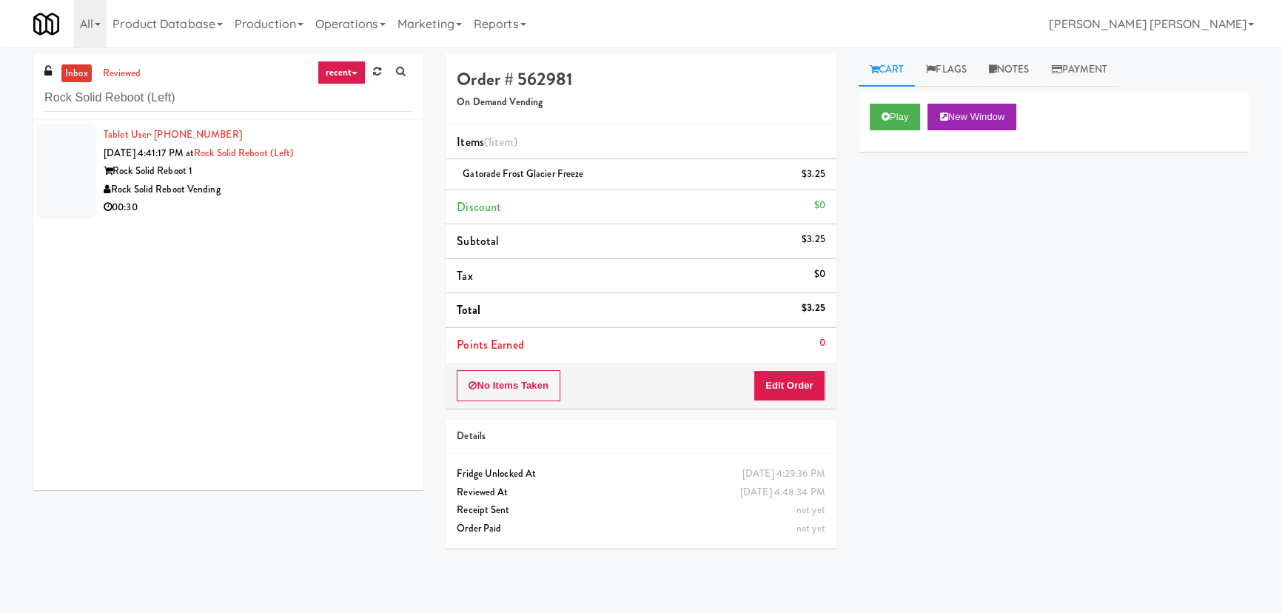
click at [301, 194] on div "Rock Solid Reboot Vending" at bounding box center [258, 190] width 309 height 19
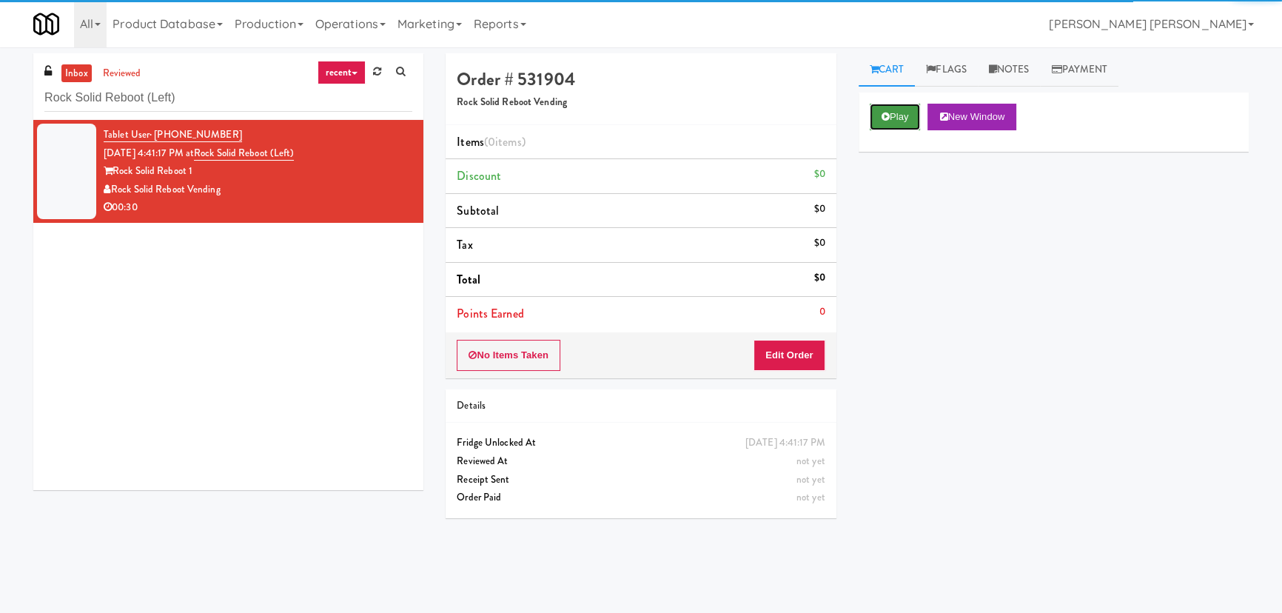
click at [894, 118] on button "Play" at bounding box center [895, 117] width 51 height 27
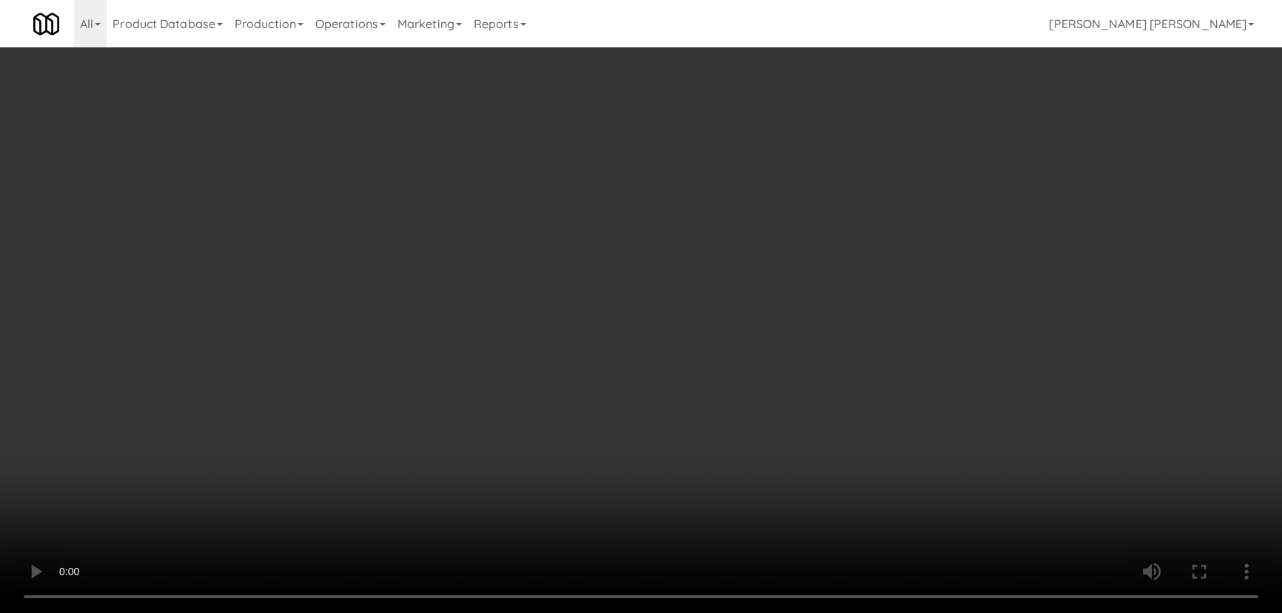
click at [720, 612] on video at bounding box center [641, 306] width 1282 height 613
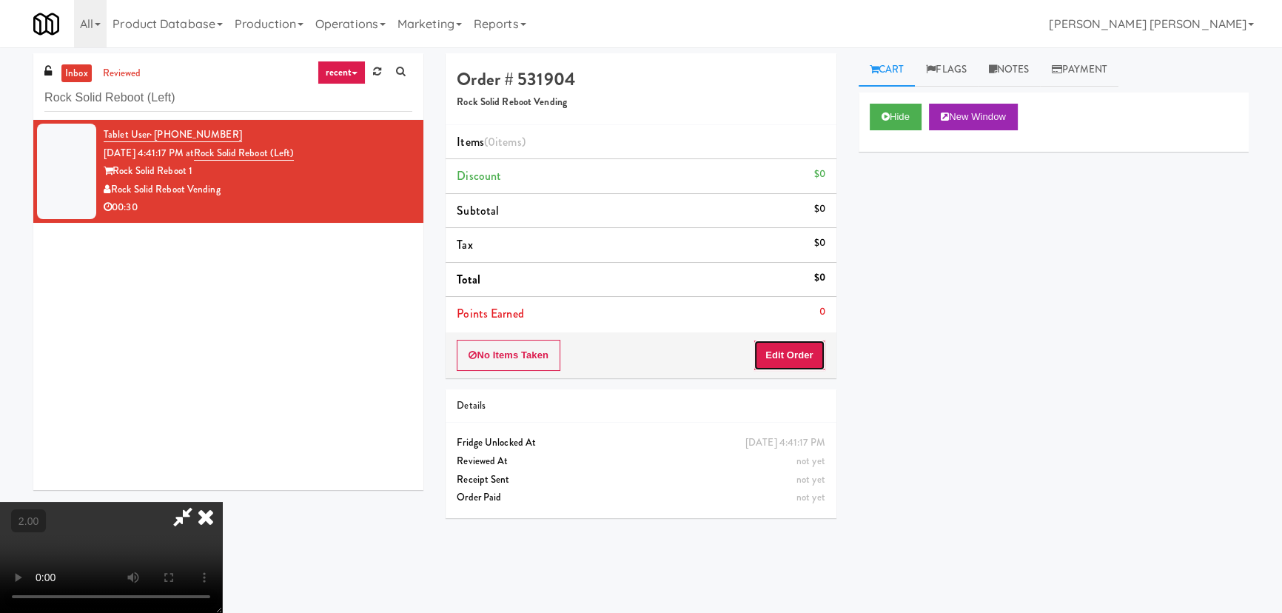
click at [820, 353] on button "Edit Order" at bounding box center [790, 355] width 72 height 31
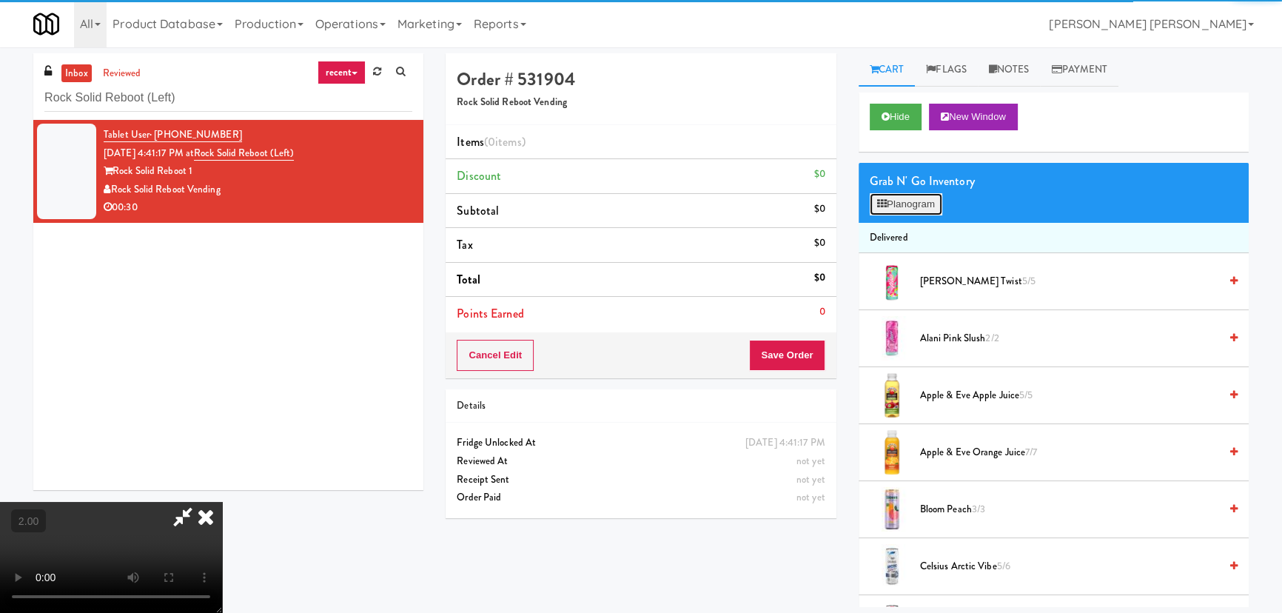
click at [911, 200] on button "Planogram" at bounding box center [906, 204] width 73 height 22
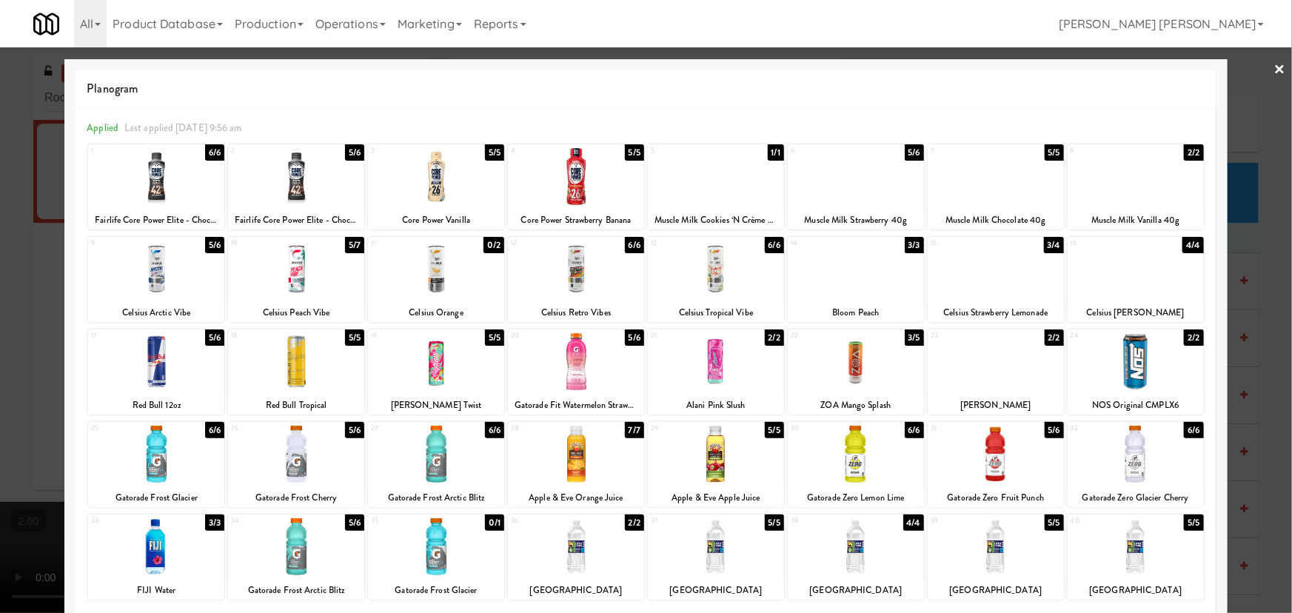
click at [864, 472] on div at bounding box center [856, 454] width 136 height 57
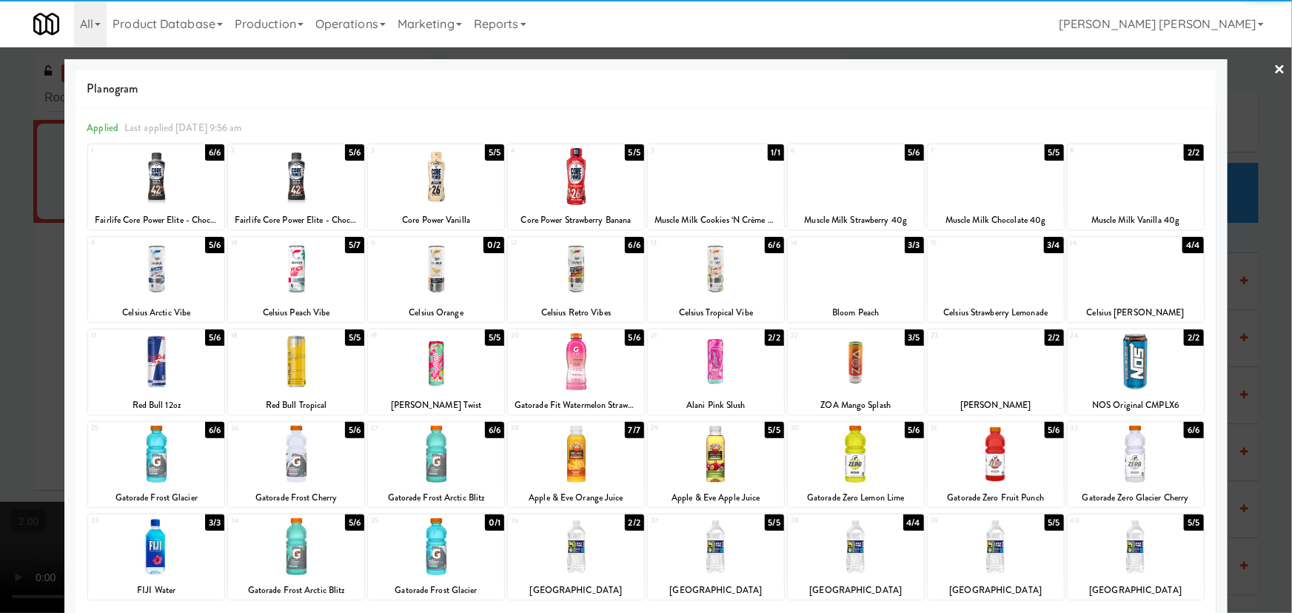
click at [432, 186] on div at bounding box center [436, 176] width 136 height 57
click at [1274, 72] on link "×" at bounding box center [1280, 70] width 12 height 46
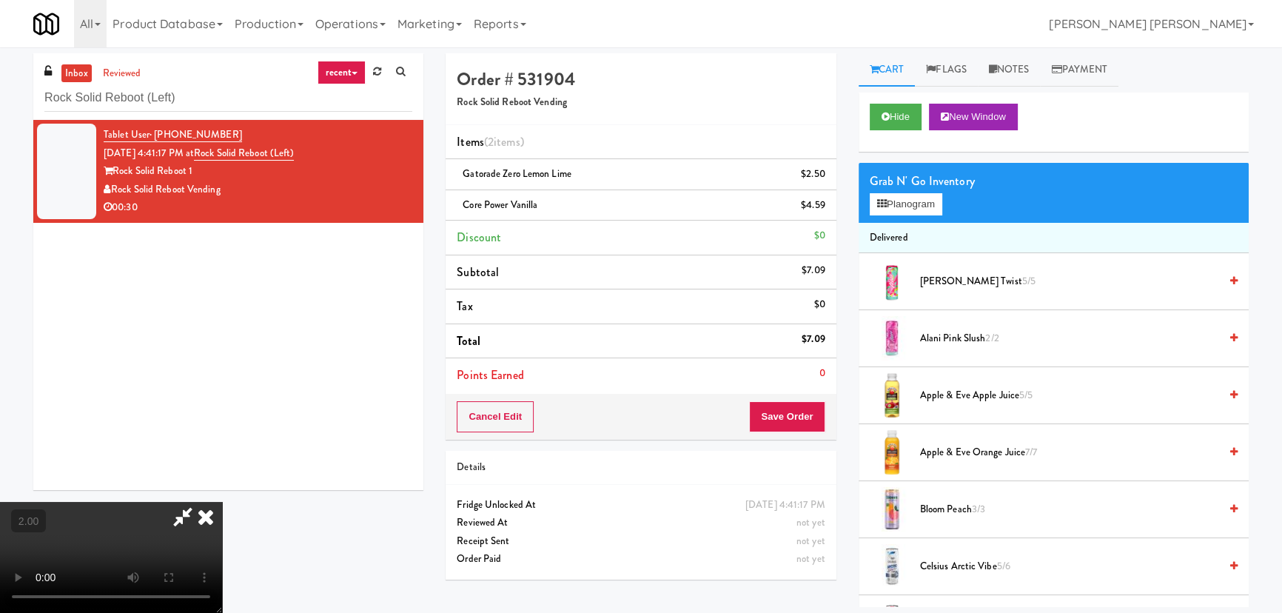
scroll to position [30, 0]
click at [920, 202] on button "Planogram" at bounding box center [906, 204] width 73 height 22
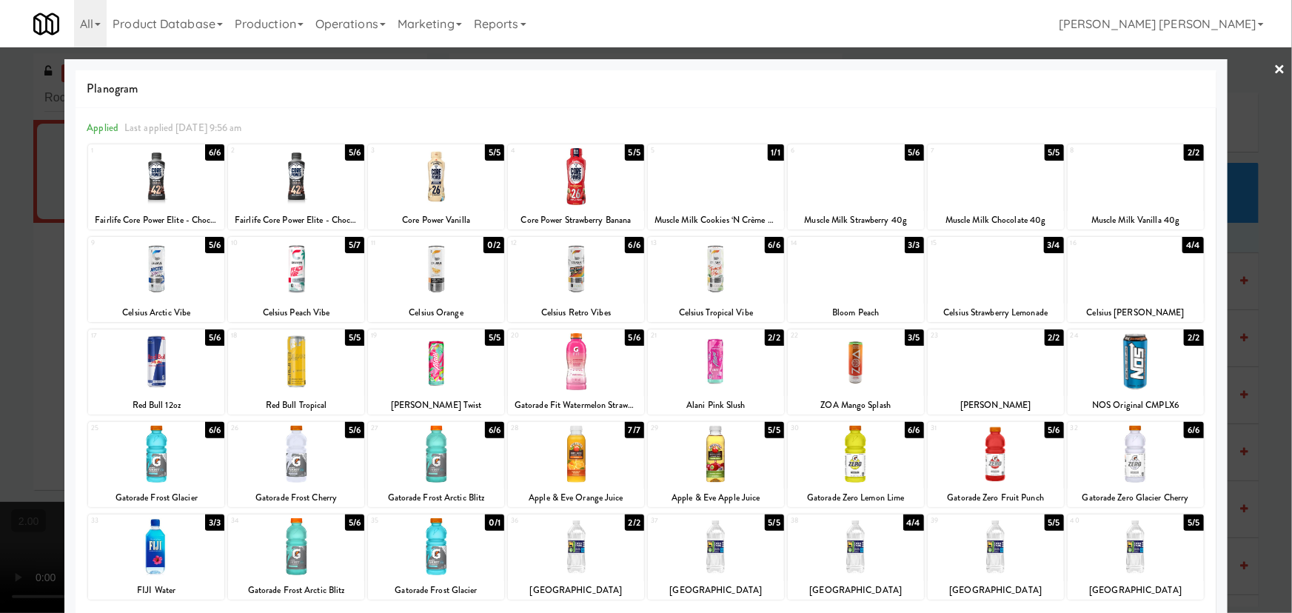
drag, startPoint x: 155, startPoint y: 449, endPoint x: 998, endPoint y: 353, distance: 848.7
click at [155, 450] on div at bounding box center [156, 454] width 136 height 57
click at [1274, 70] on link "×" at bounding box center [1280, 70] width 12 height 46
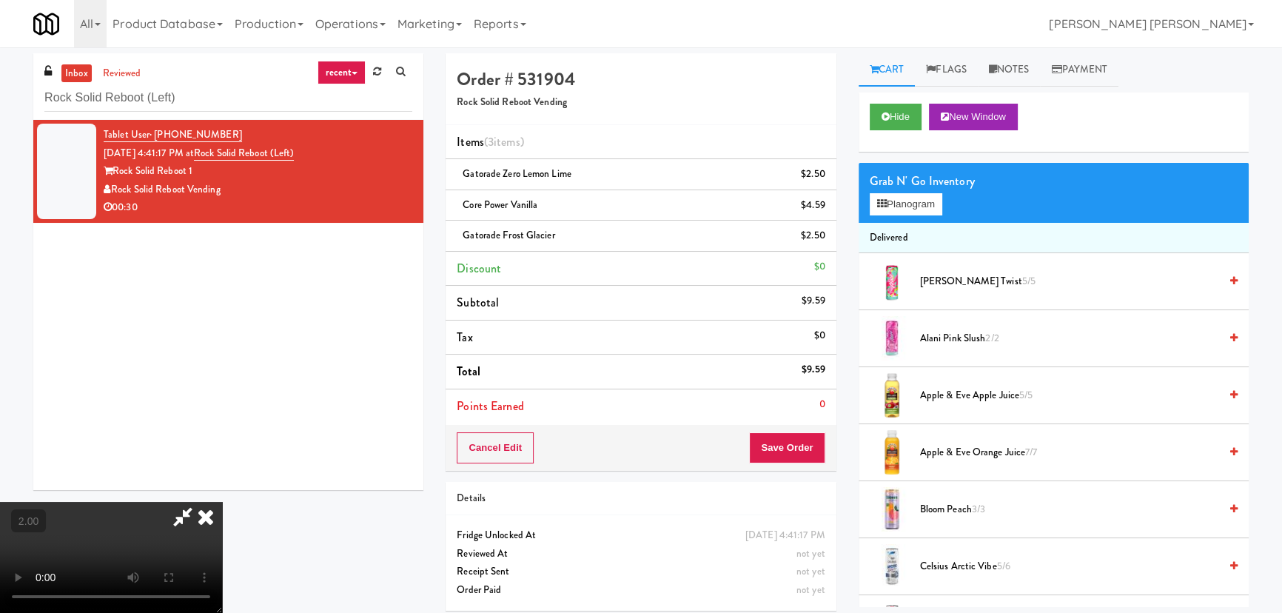
click at [222, 502] on icon at bounding box center [206, 517] width 33 height 30
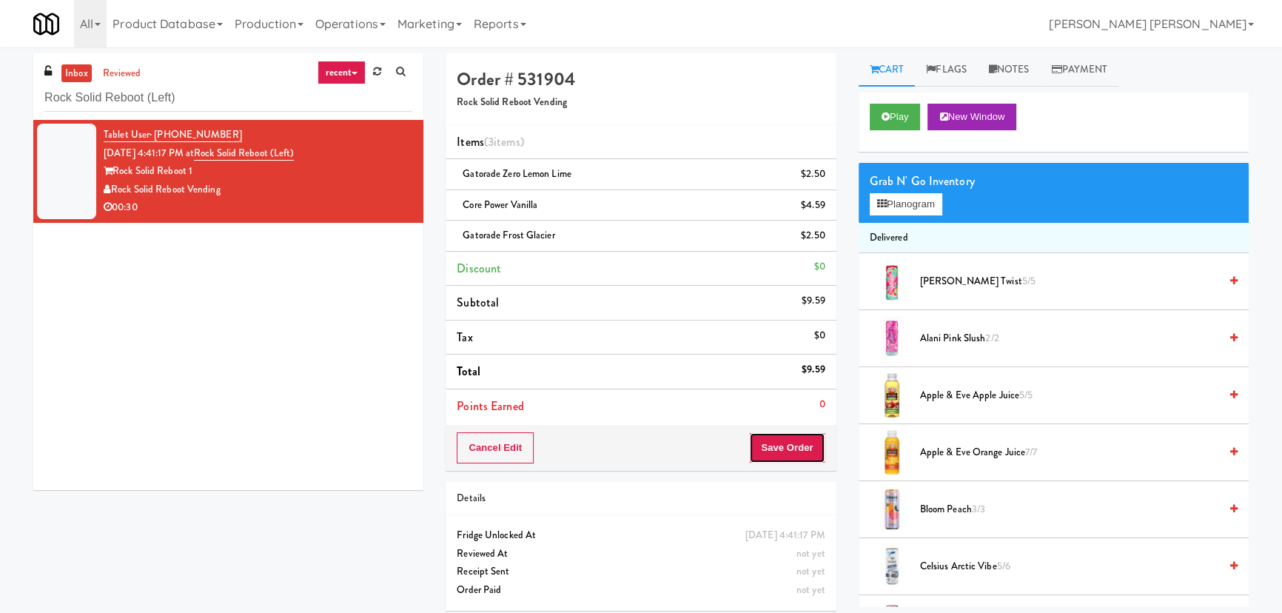
click at [802, 442] on button "Save Order" at bounding box center [787, 447] width 76 height 31
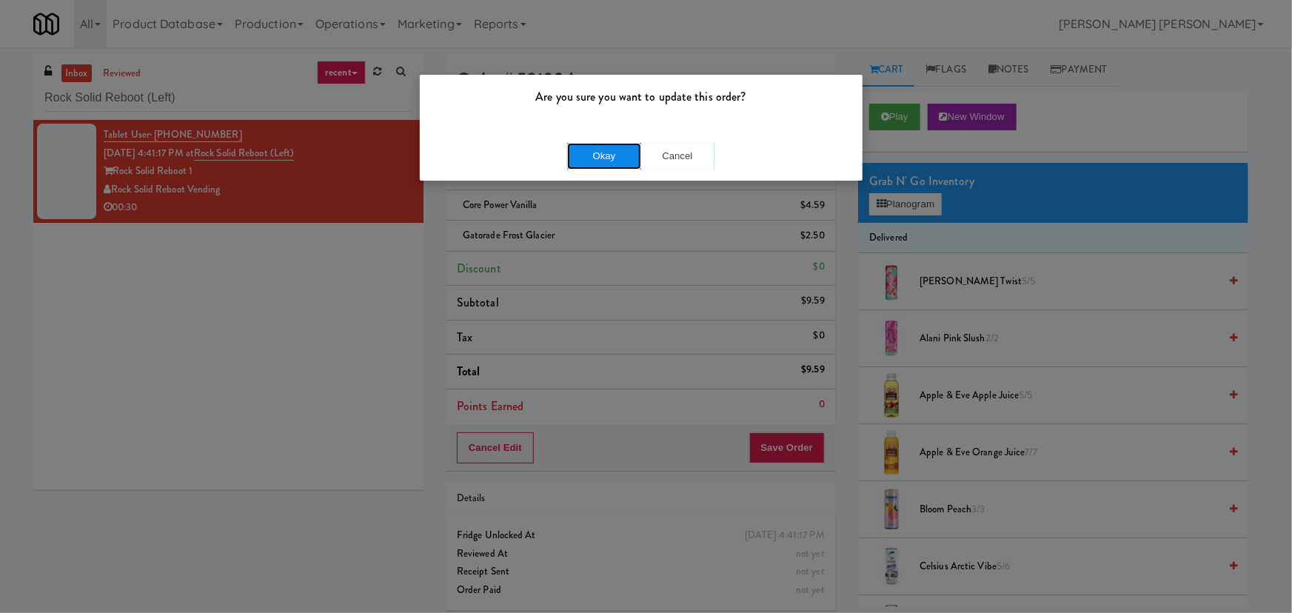
click at [600, 161] on button "Okay" at bounding box center [604, 156] width 74 height 27
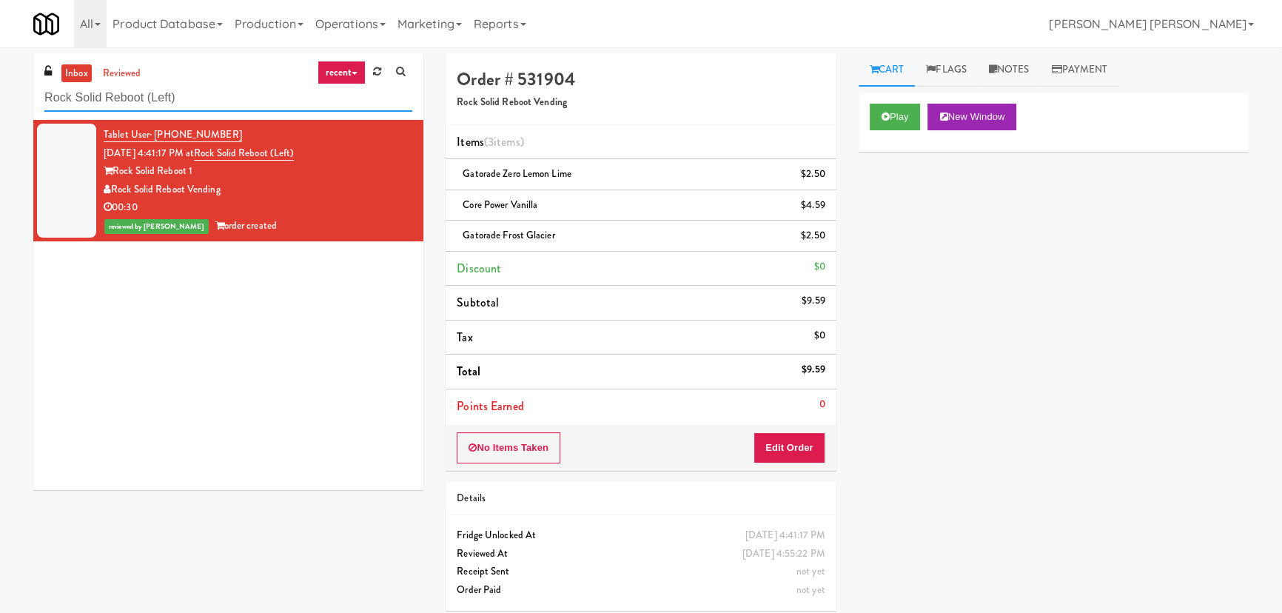
drag, startPoint x: 192, startPoint y: 102, endPoint x: -104, endPoint y: 98, distance: 296.9
click at [0, 98] on html "Are you sure you want to update this order? Okay Cancel Okay Are you sure you w…" at bounding box center [641, 306] width 1282 height 613
paste input "Woodlands - Combo"
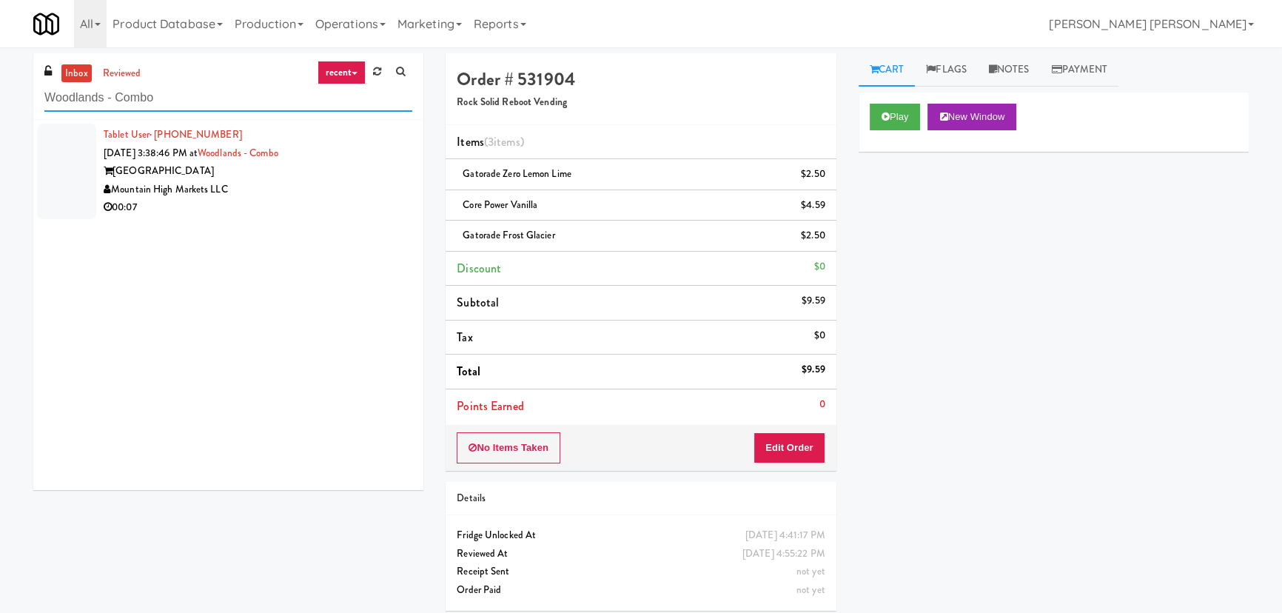
type input "Woodlands - Combo"
click at [269, 199] on div "00:07" at bounding box center [258, 207] width 309 height 19
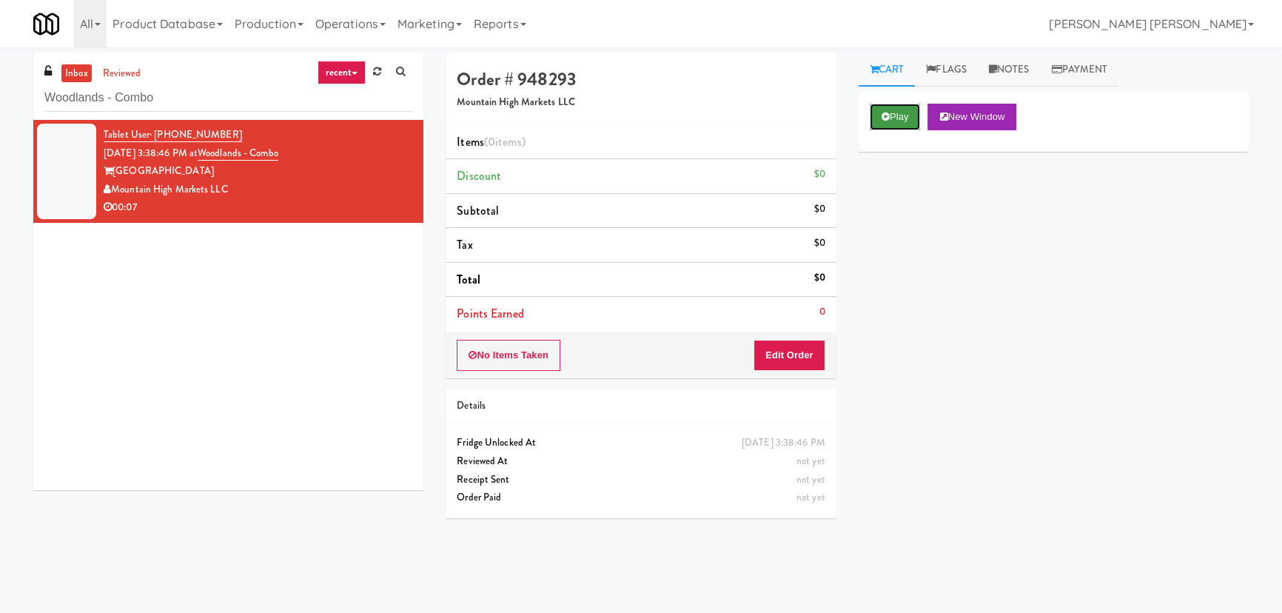
click at [896, 110] on button "Play" at bounding box center [895, 117] width 51 height 27
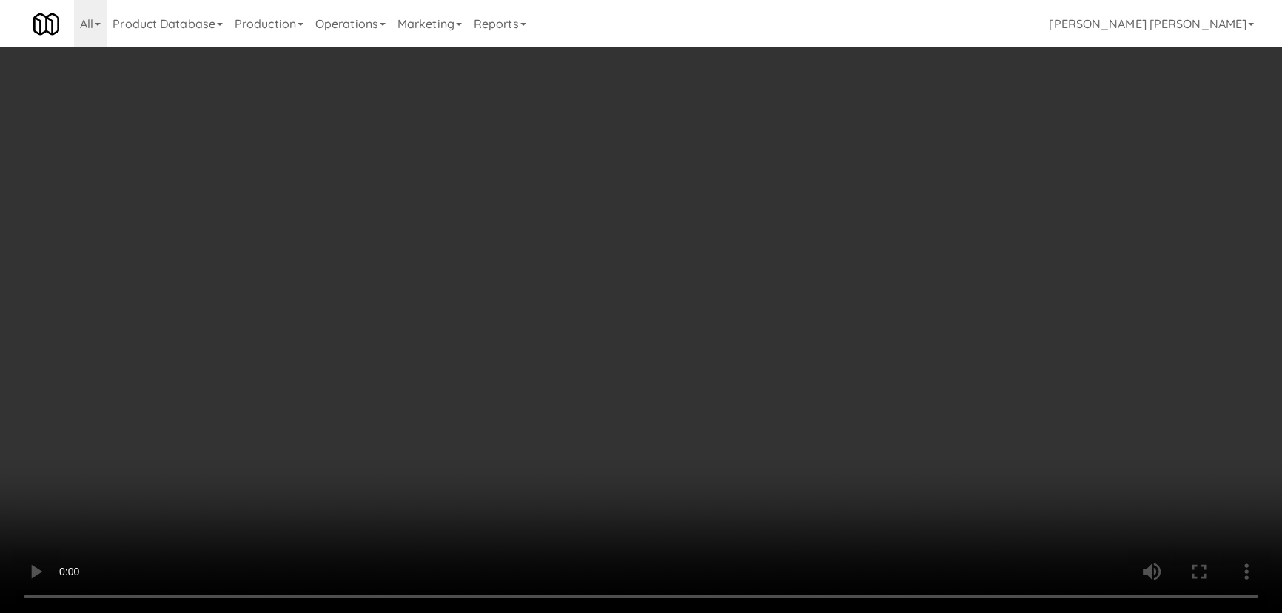
click at [766, 612] on video at bounding box center [641, 306] width 1282 height 613
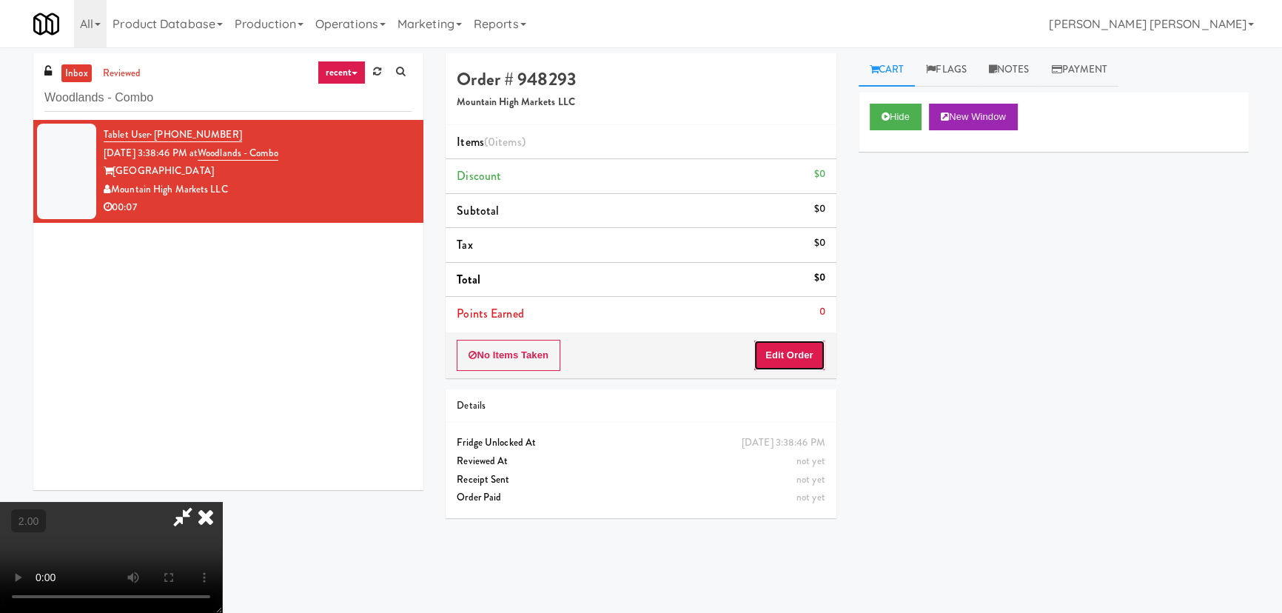
click at [809, 358] on button "Edit Order" at bounding box center [790, 355] width 72 height 31
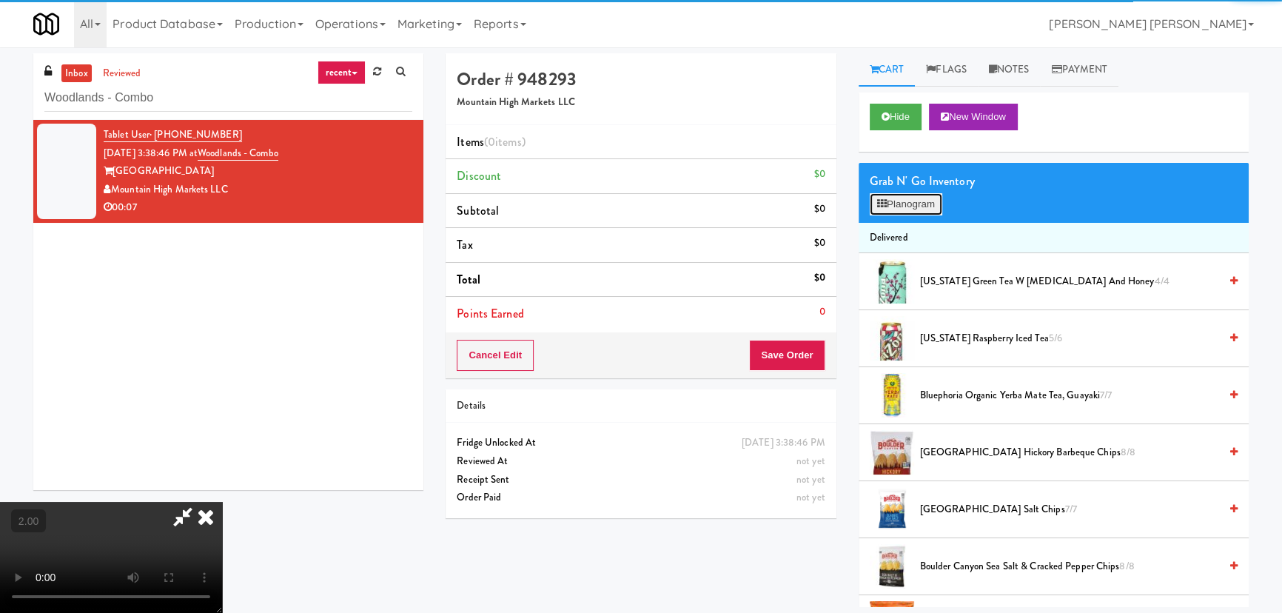
click at [906, 206] on button "Planogram" at bounding box center [906, 204] width 73 height 22
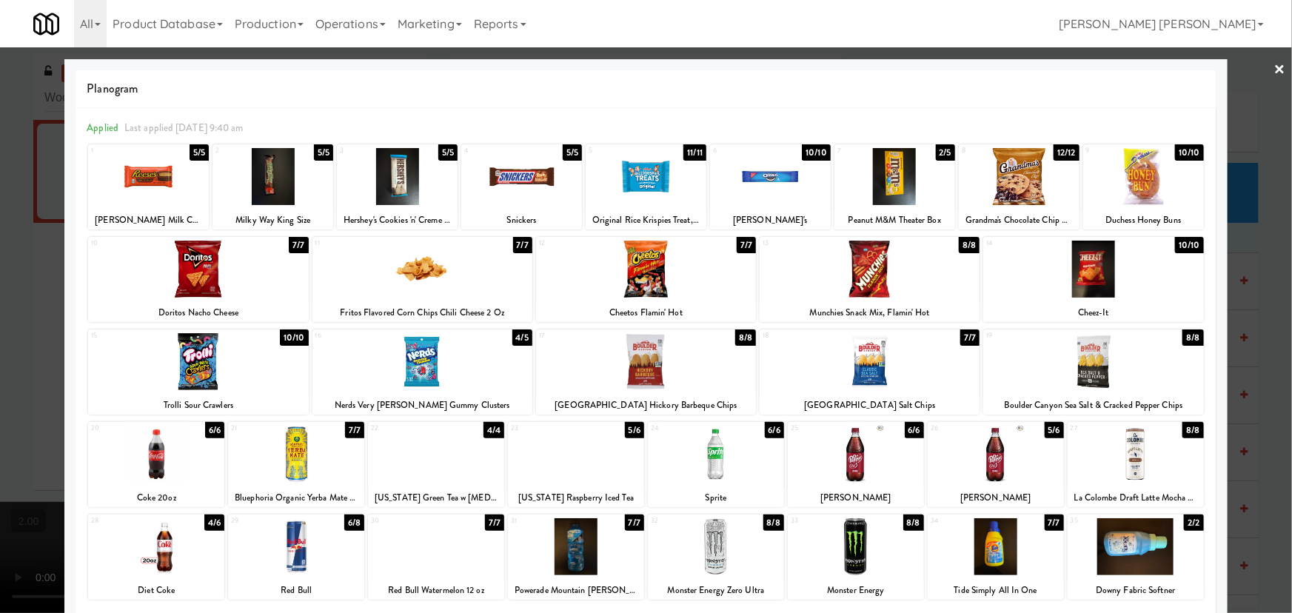
click at [865, 381] on div at bounding box center [870, 361] width 220 height 57
click at [1274, 67] on link "×" at bounding box center [1280, 70] width 12 height 46
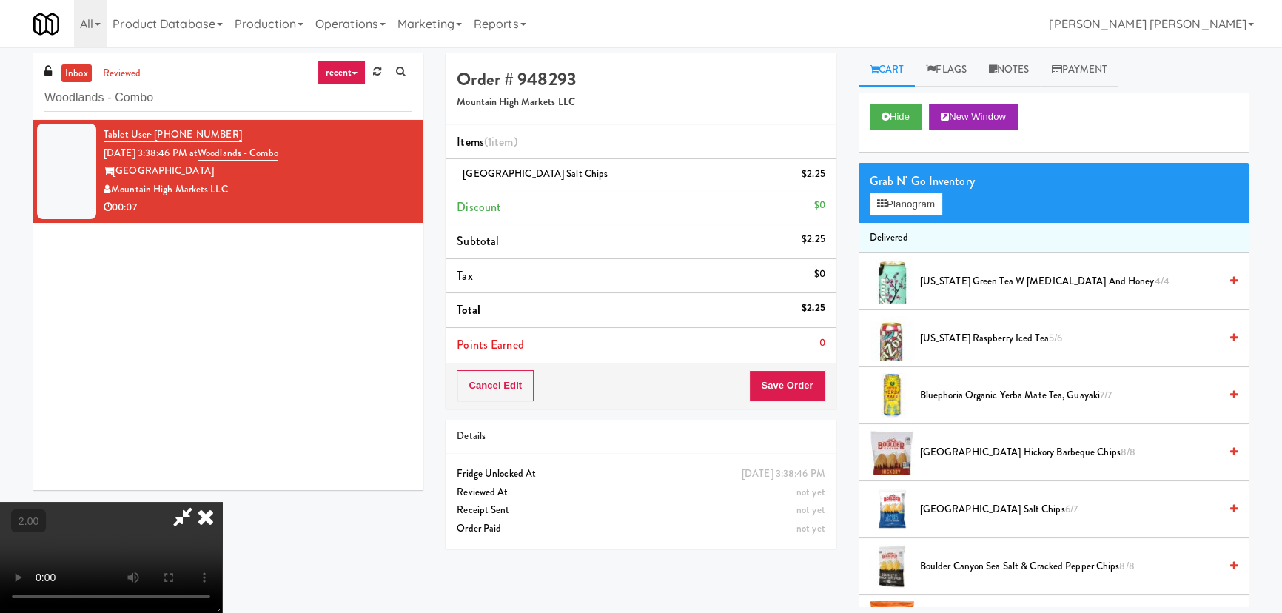
click at [222, 502] on icon at bounding box center [206, 517] width 33 height 30
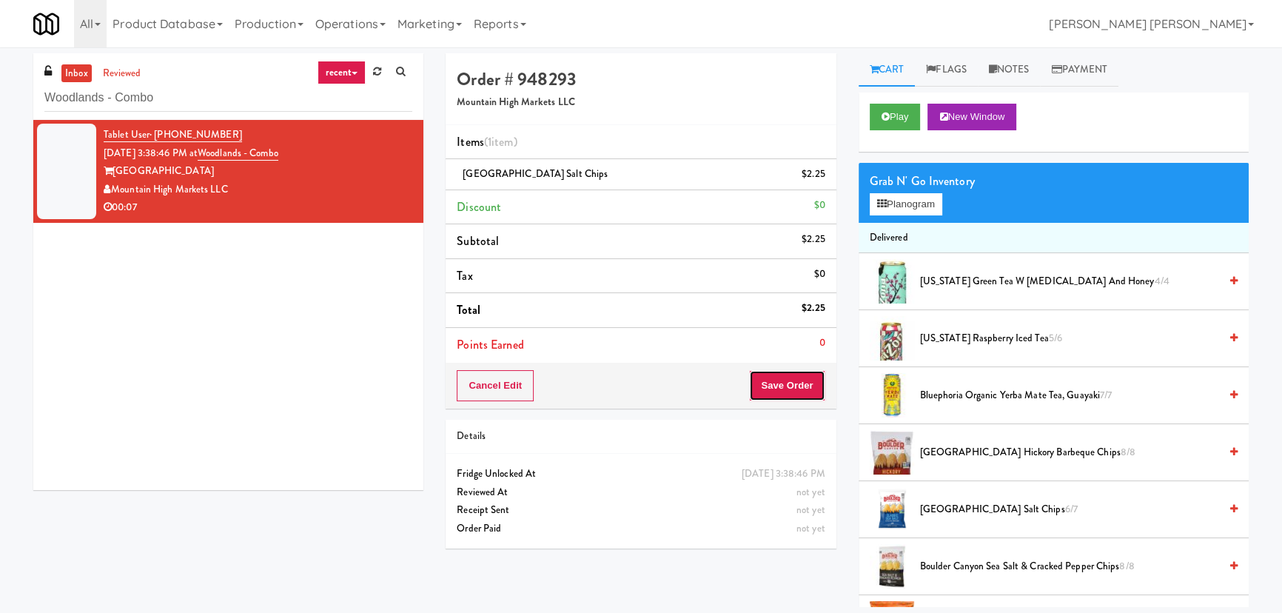
click at [780, 383] on button "Save Order" at bounding box center [787, 385] width 76 height 31
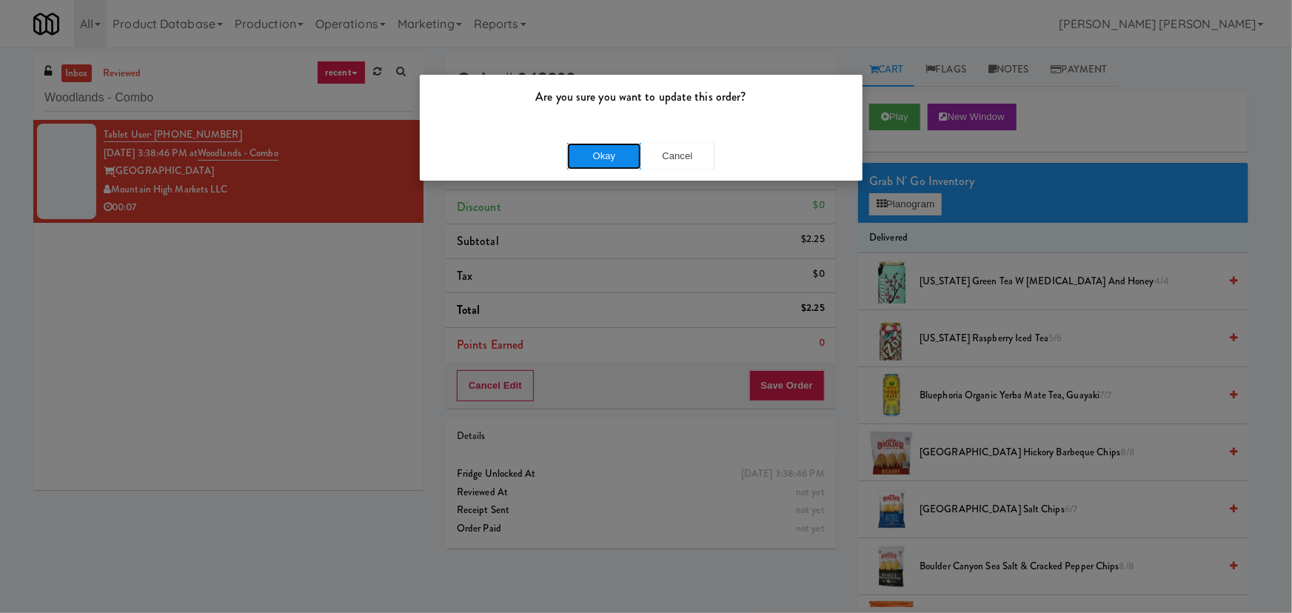
click at [597, 156] on button "Okay" at bounding box center [604, 156] width 74 height 27
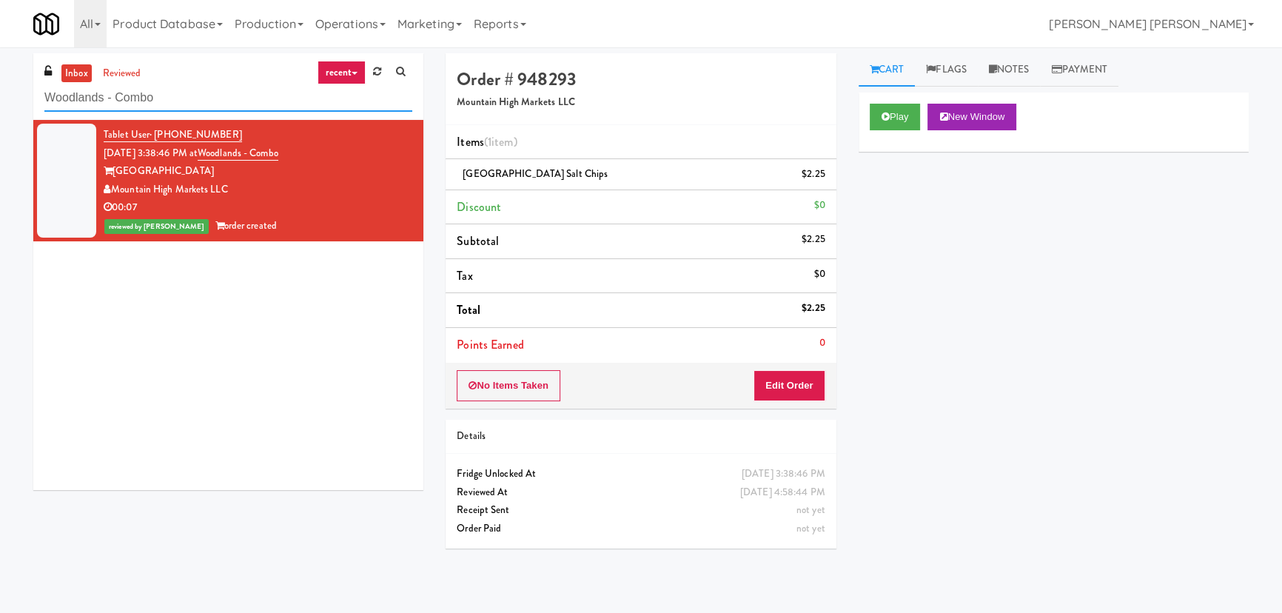
drag, startPoint x: 164, startPoint y: 98, endPoint x: -45, endPoint y: 104, distance: 209.6
click at [0, 104] on html "Are you sure you want to update this order? Okay Cancel Okay Are you sure you w…" at bounding box center [641, 306] width 1282 height 613
paste input "399 Fremont - Cooler"
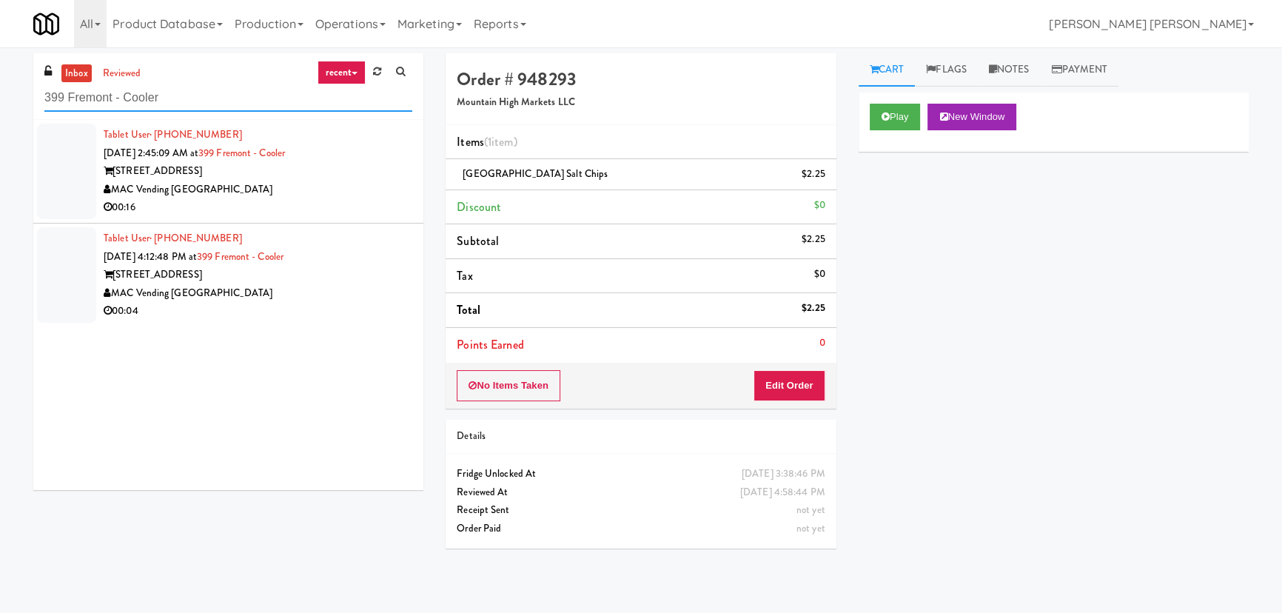
type input "399 Fremont - Cooler"
click at [277, 289] on div "MAC Vending [GEOGRAPHIC_DATA]" at bounding box center [258, 293] width 309 height 19
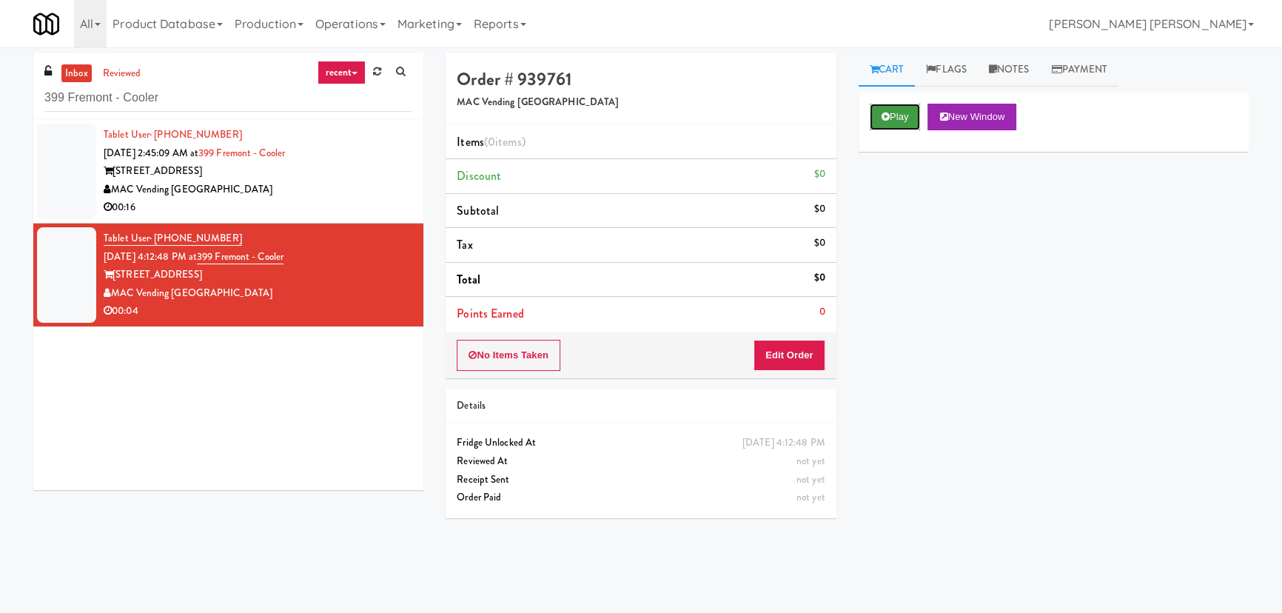
click at [904, 113] on button "Play" at bounding box center [895, 117] width 51 height 27
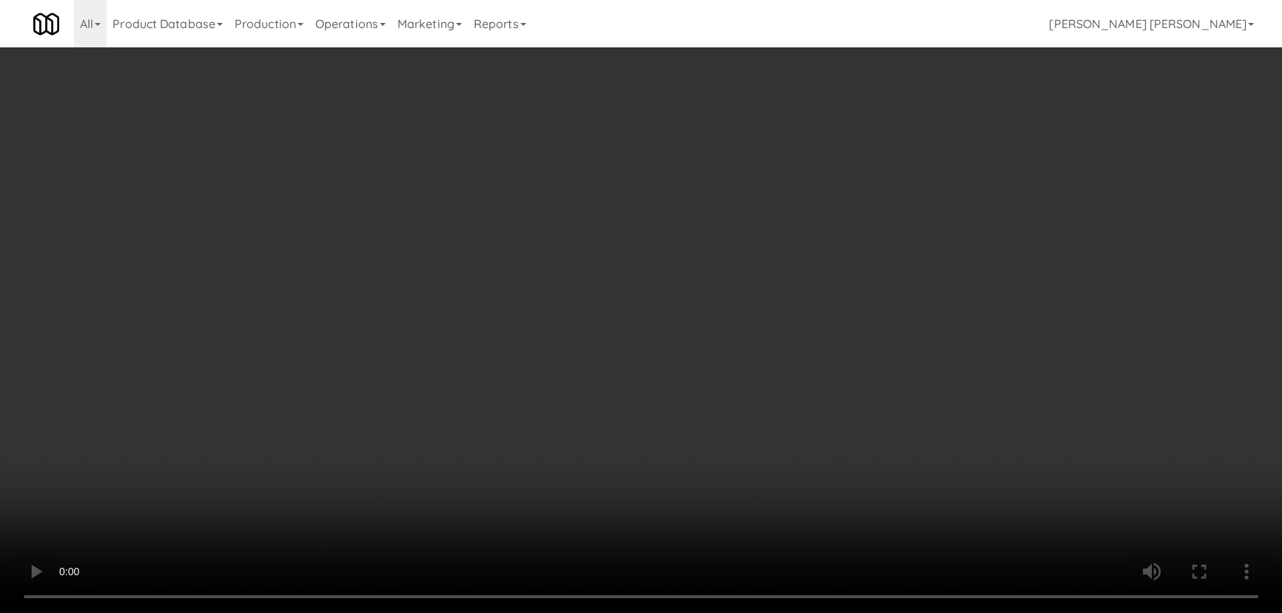
click at [777, 612] on video at bounding box center [641, 306] width 1282 height 613
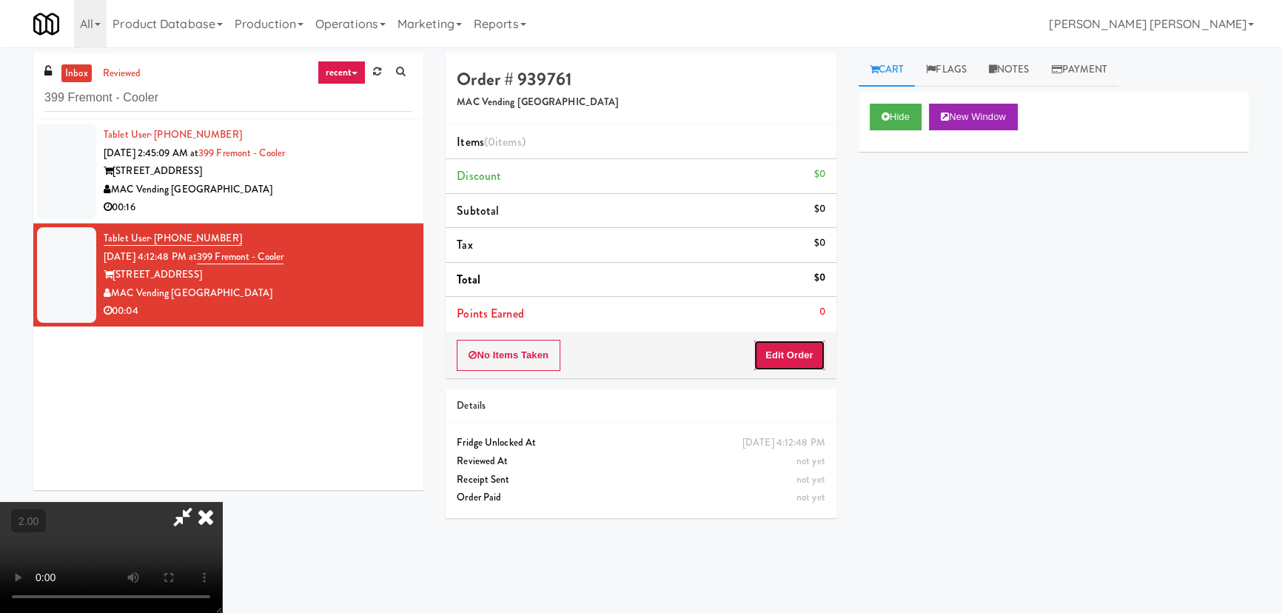
click at [798, 342] on button "Edit Order" at bounding box center [790, 355] width 72 height 31
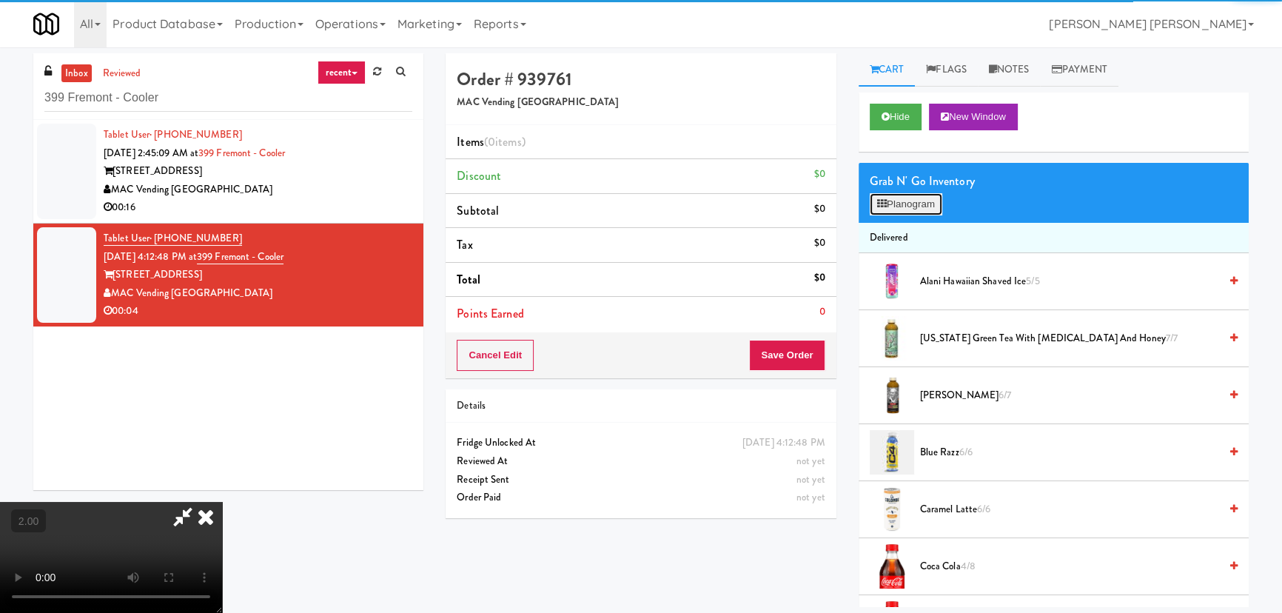
click at [910, 206] on button "Planogram" at bounding box center [906, 204] width 73 height 22
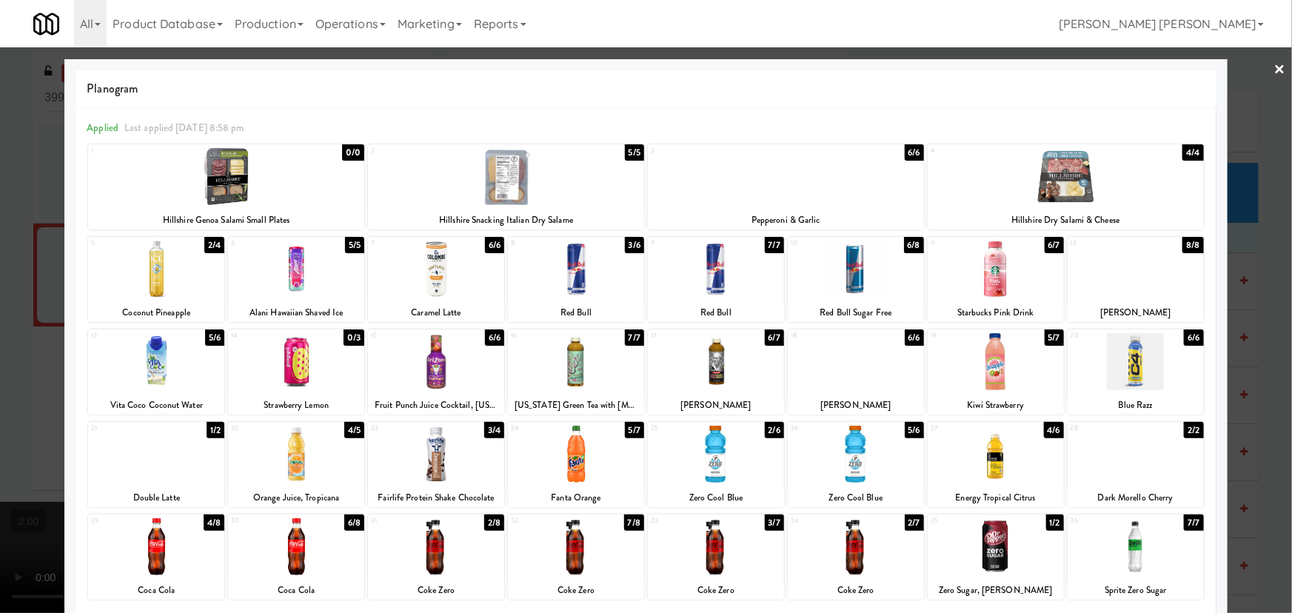
click at [577, 559] on div at bounding box center [576, 546] width 136 height 57
click at [1274, 65] on link "×" at bounding box center [1280, 70] width 12 height 46
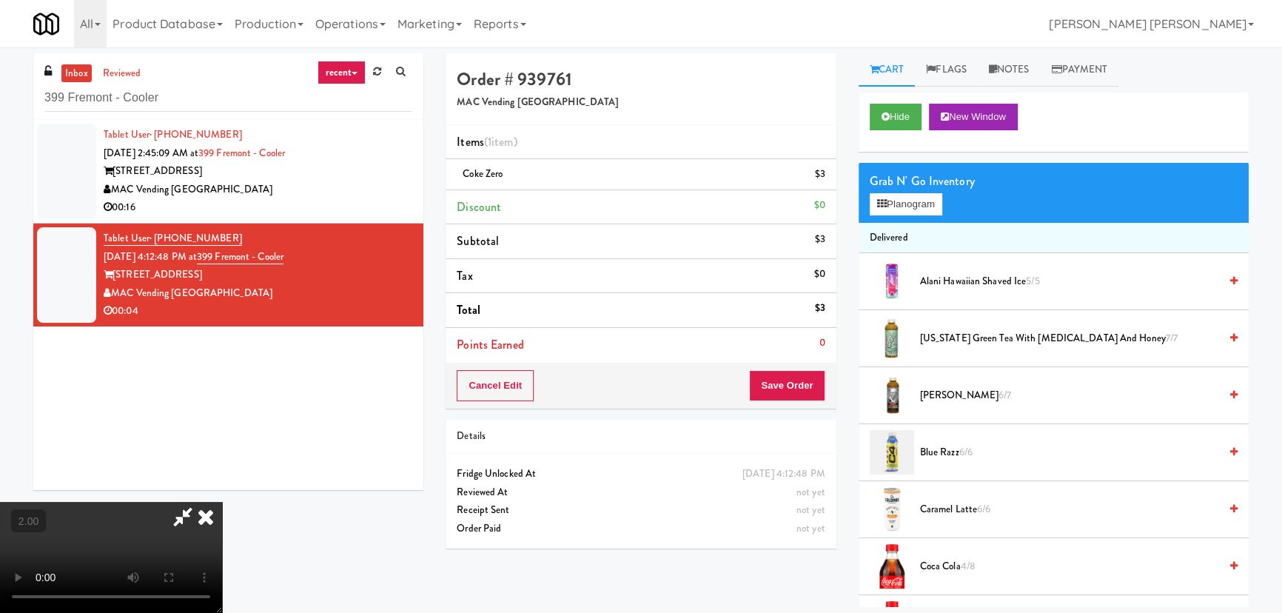
click at [222, 502] on icon at bounding box center [206, 517] width 33 height 30
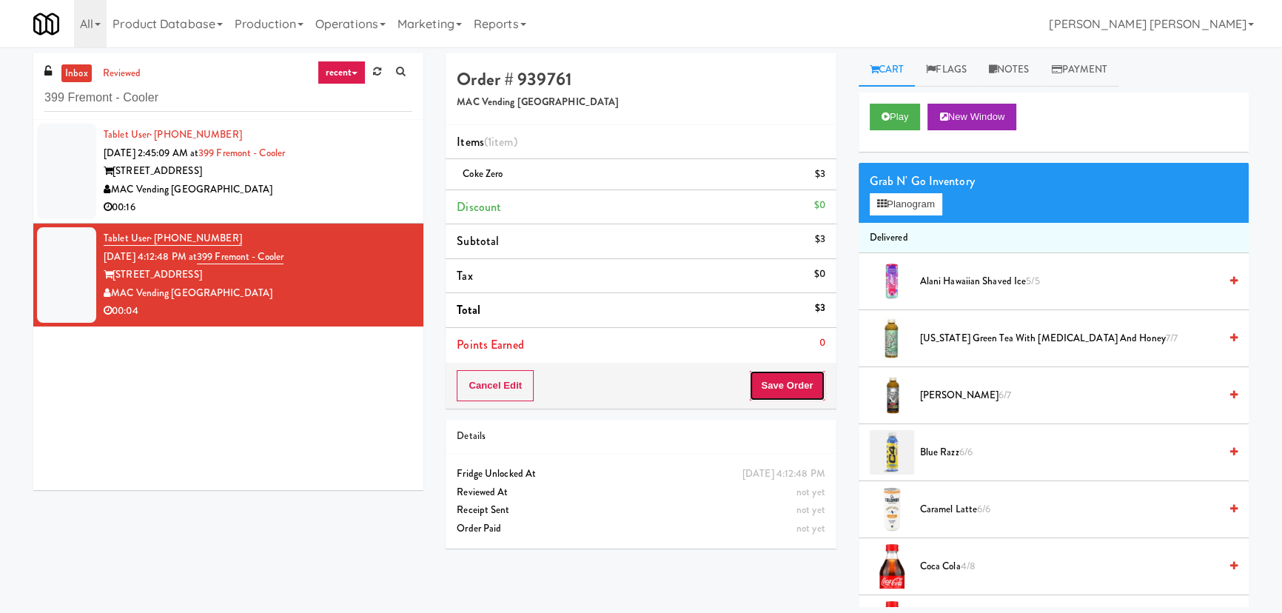
click at [788, 389] on button "Save Order" at bounding box center [787, 385] width 76 height 31
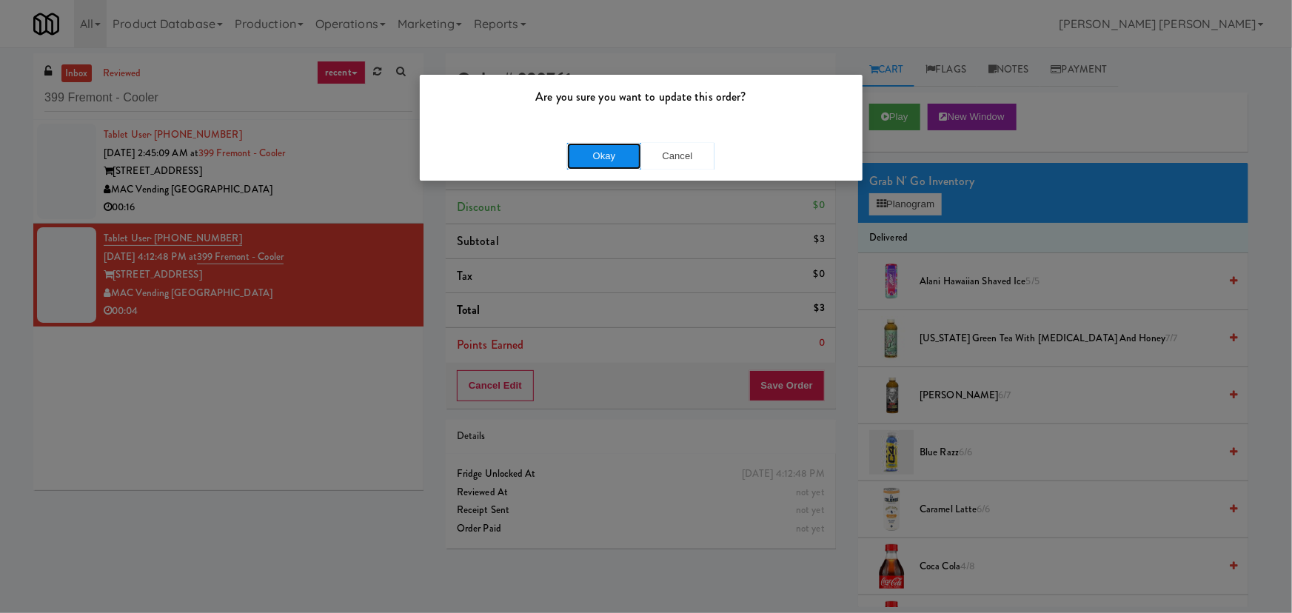
click at [609, 149] on button "Okay" at bounding box center [604, 156] width 74 height 27
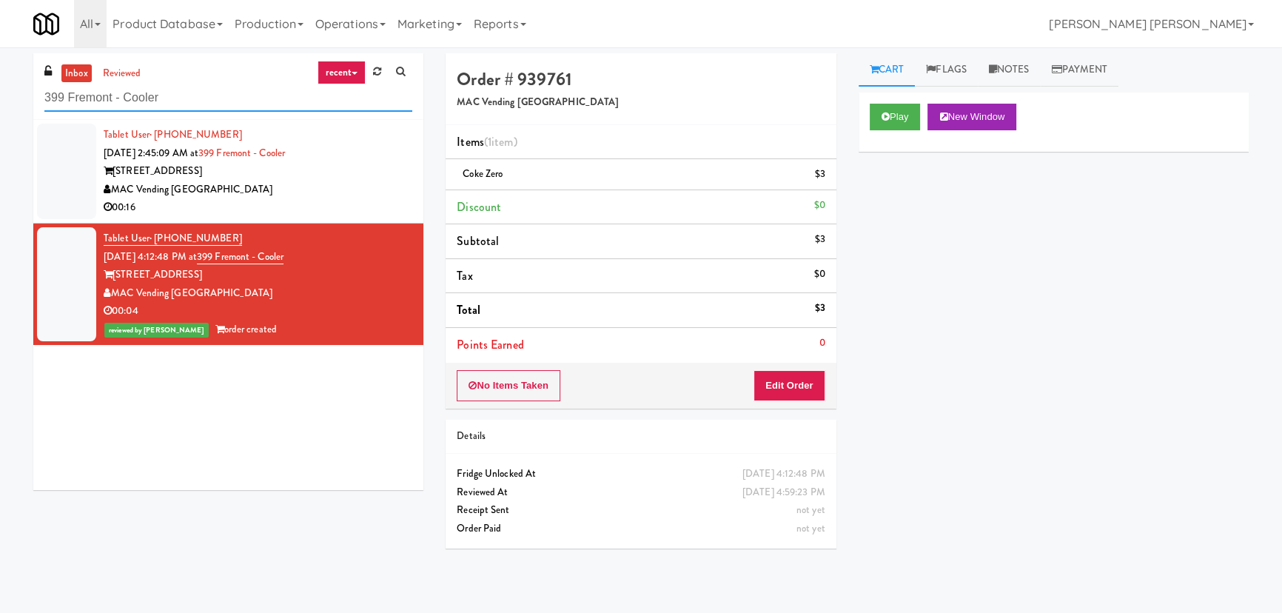
drag, startPoint x: 177, startPoint y: 98, endPoint x: -29, endPoint y: 97, distance: 205.8
click at [0, 97] on html "Are you sure you want to update this order? Okay Cancel Okay Are you sure you w…" at bounding box center [641, 306] width 1282 height 613
paste input "City Gate - Cooler"
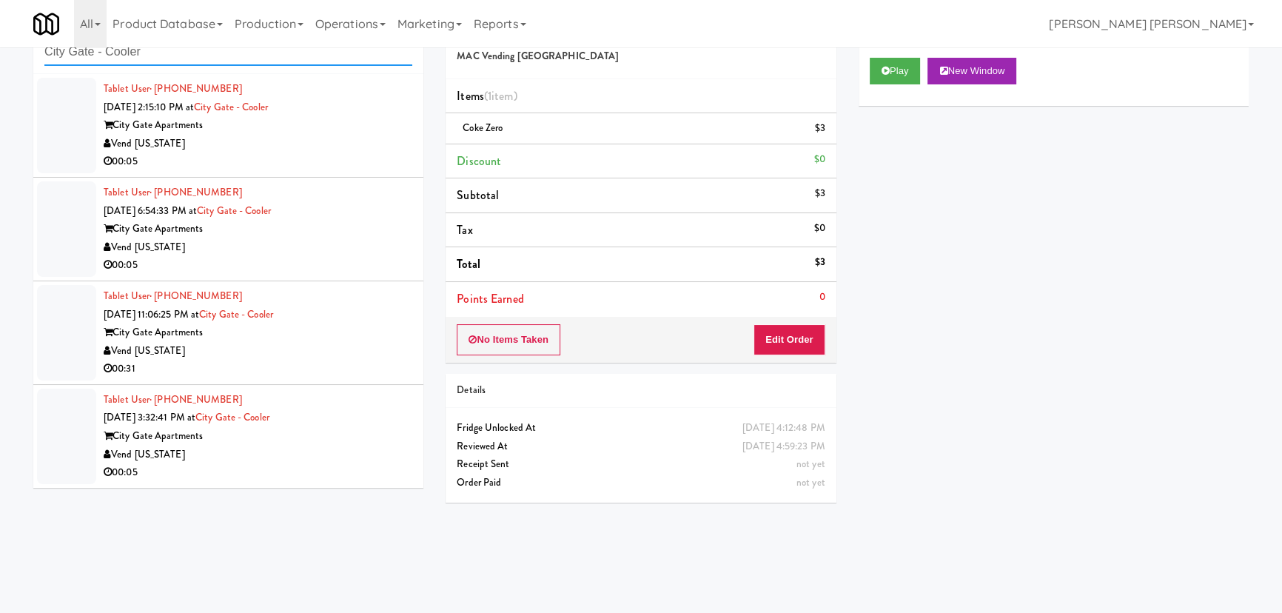
scroll to position [47, 0]
type input "City Gate - Cooler"
click at [310, 439] on div "City Gate Apartments" at bounding box center [258, 435] width 309 height 19
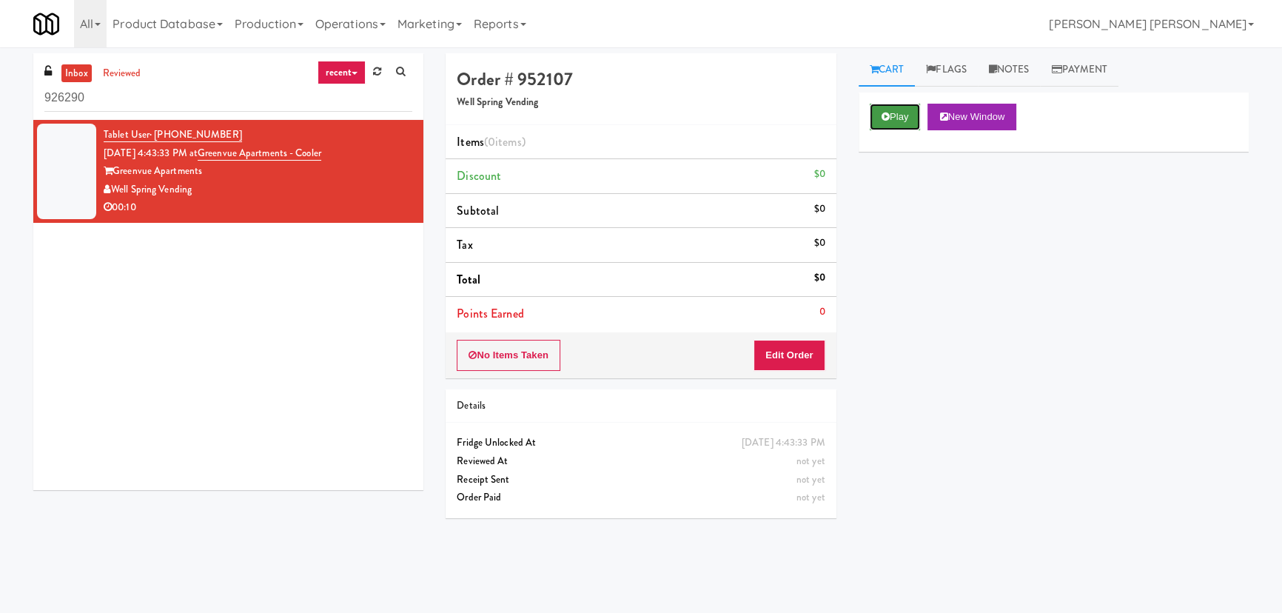
click at [882, 116] on icon at bounding box center [886, 117] width 8 height 10
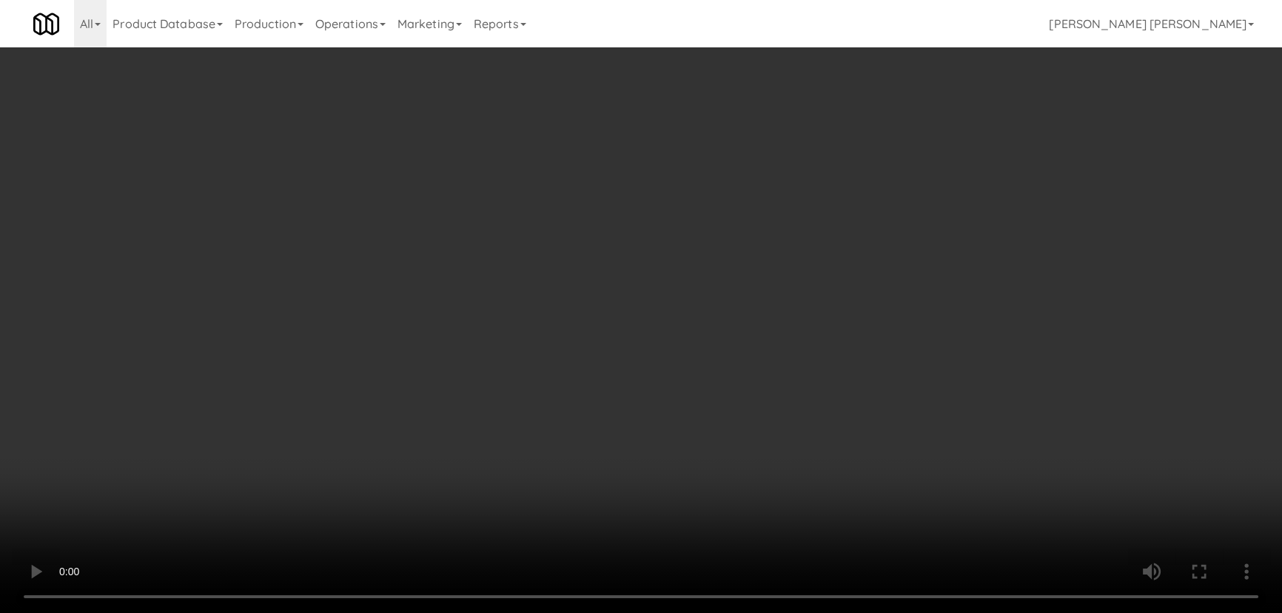
click at [809, 612] on video at bounding box center [641, 306] width 1282 height 613
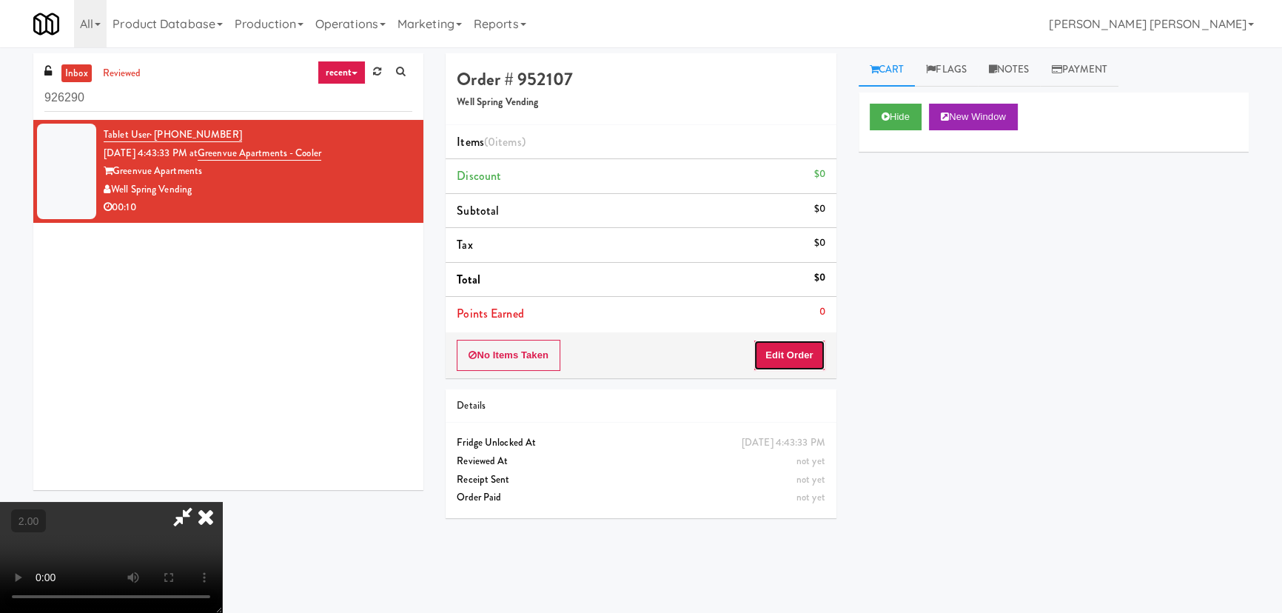
click at [807, 353] on button "Edit Order" at bounding box center [790, 355] width 72 height 31
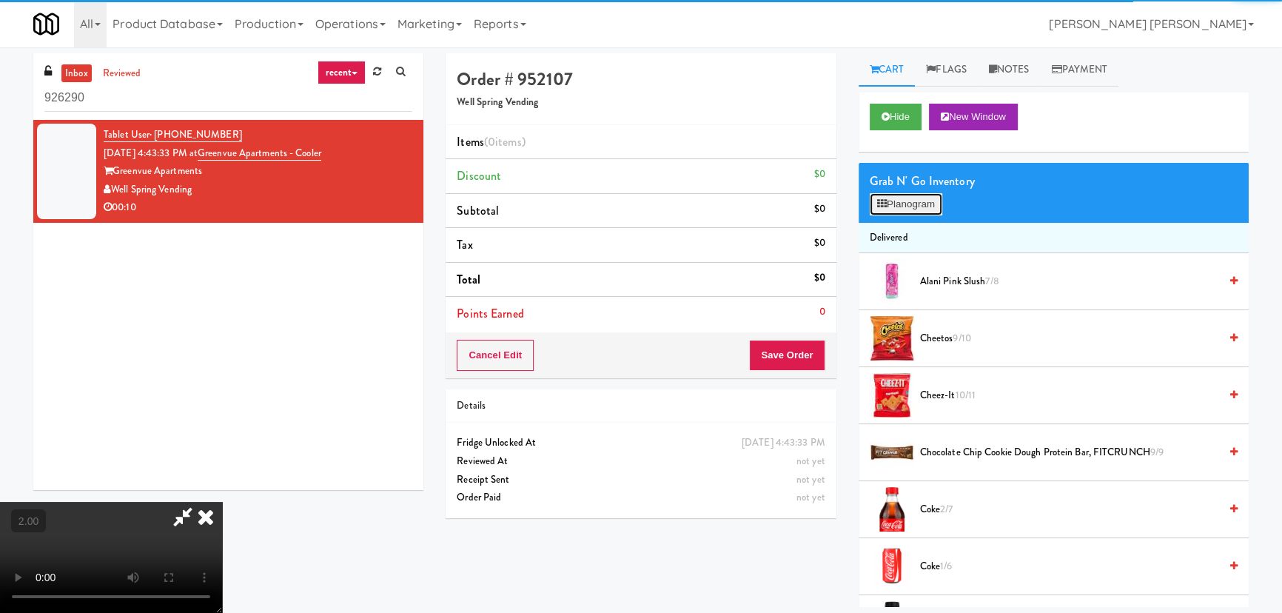
click at [892, 193] on button "Planogram" at bounding box center [906, 204] width 73 height 22
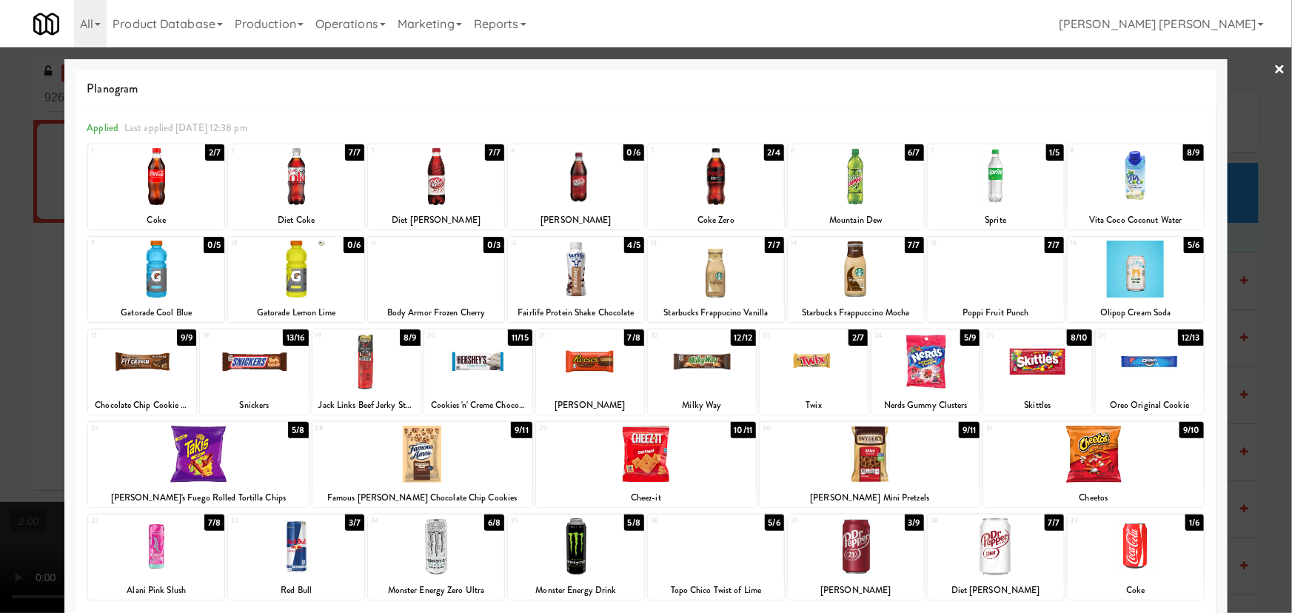
click at [982, 281] on div at bounding box center [996, 269] width 136 height 57
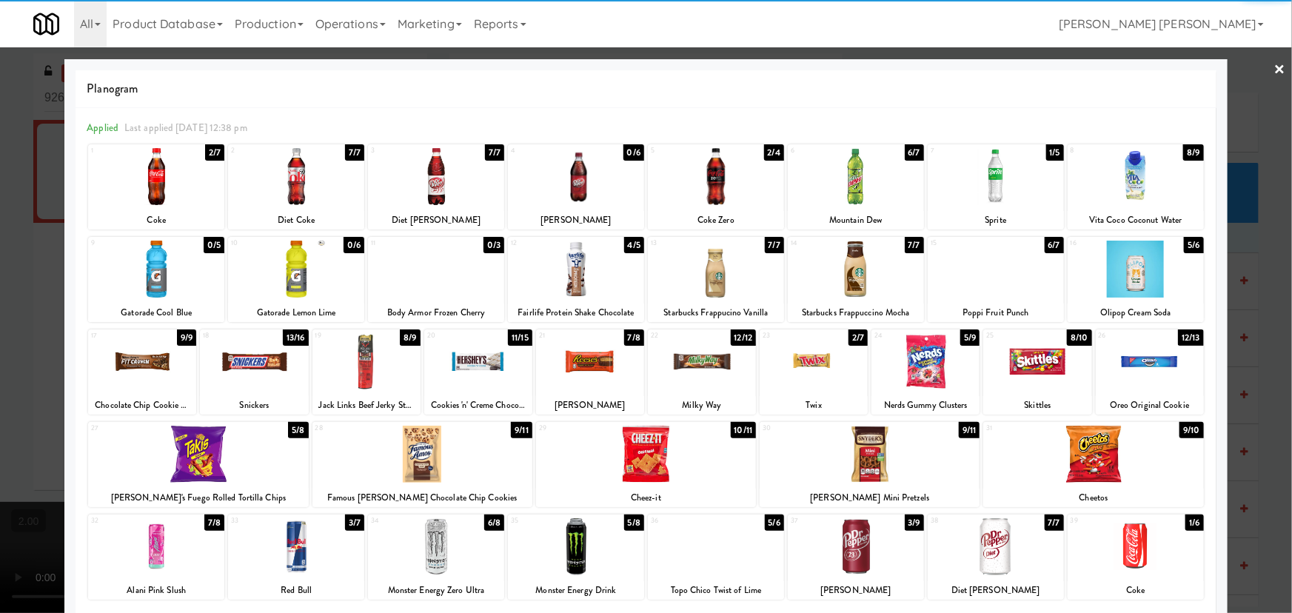
click at [1274, 67] on link "×" at bounding box center [1280, 70] width 12 height 46
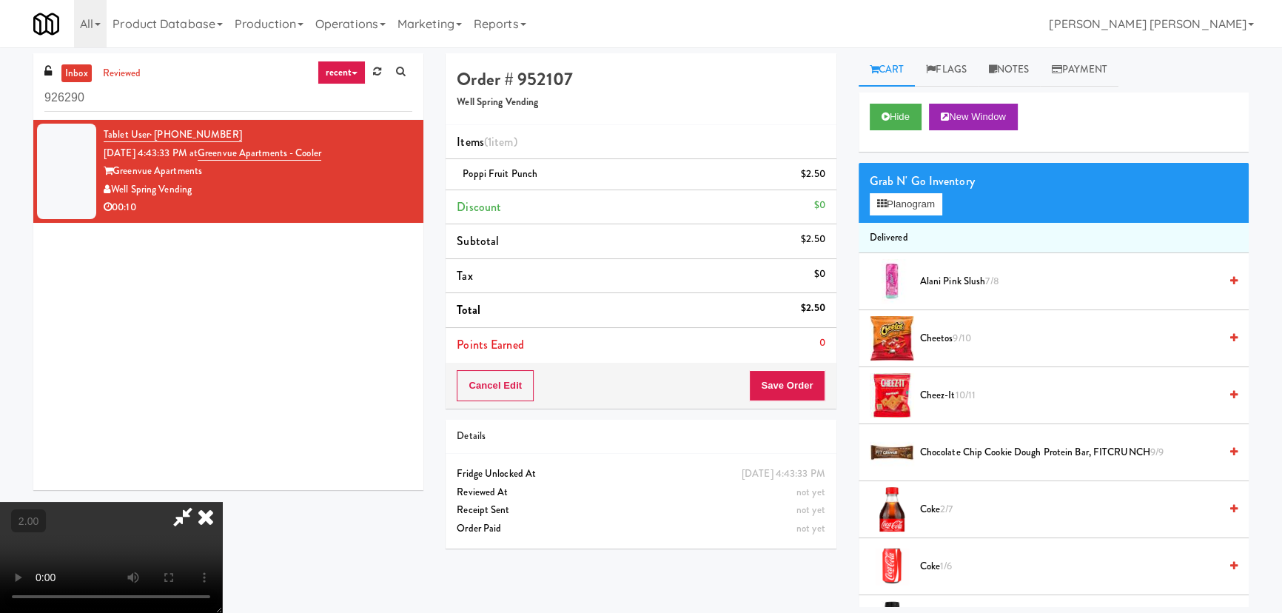
click at [222, 502] on icon at bounding box center [206, 517] width 33 height 30
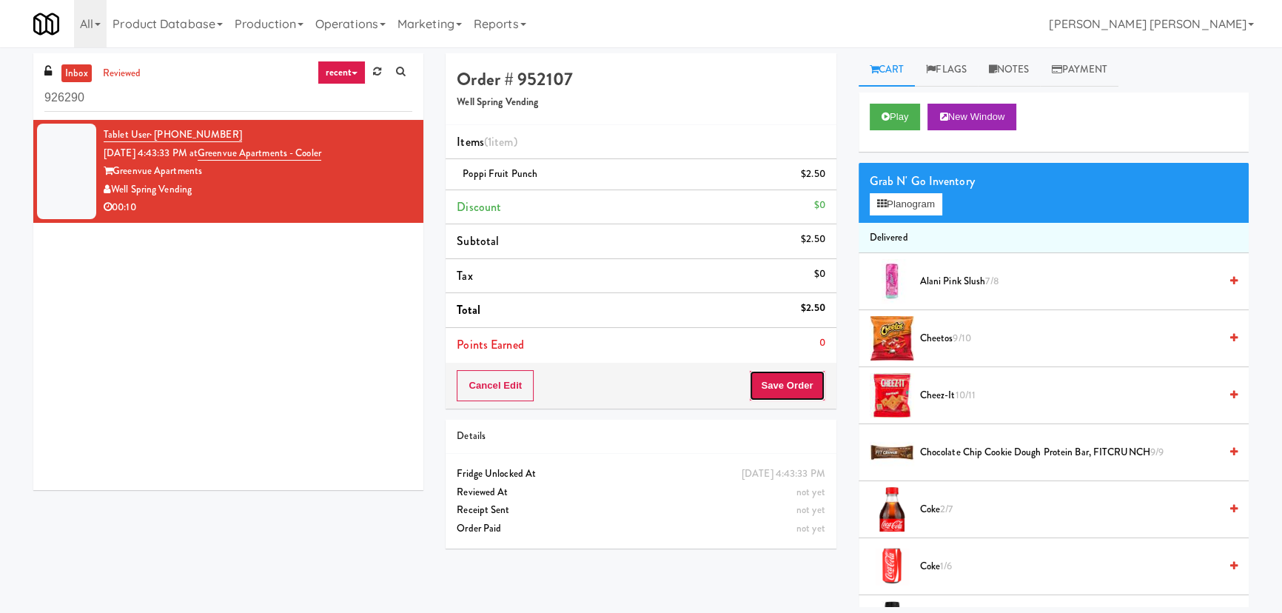
click at [781, 397] on button "Save Order" at bounding box center [787, 385] width 76 height 31
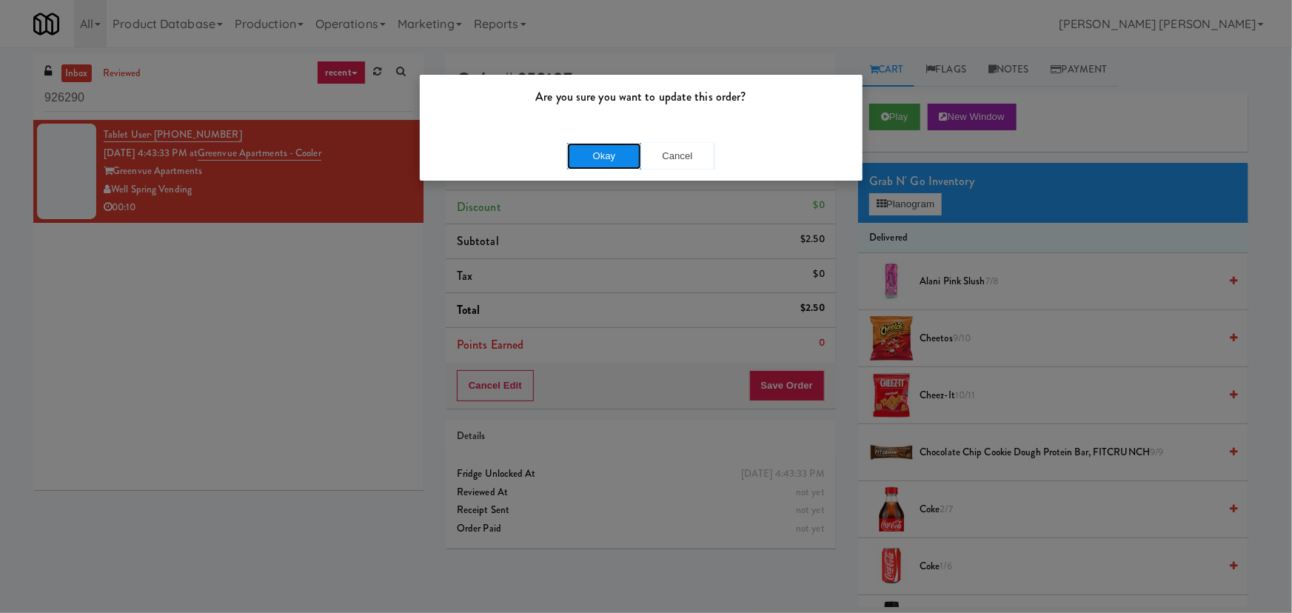
click at [589, 157] on button "Okay" at bounding box center [604, 156] width 74 height 27
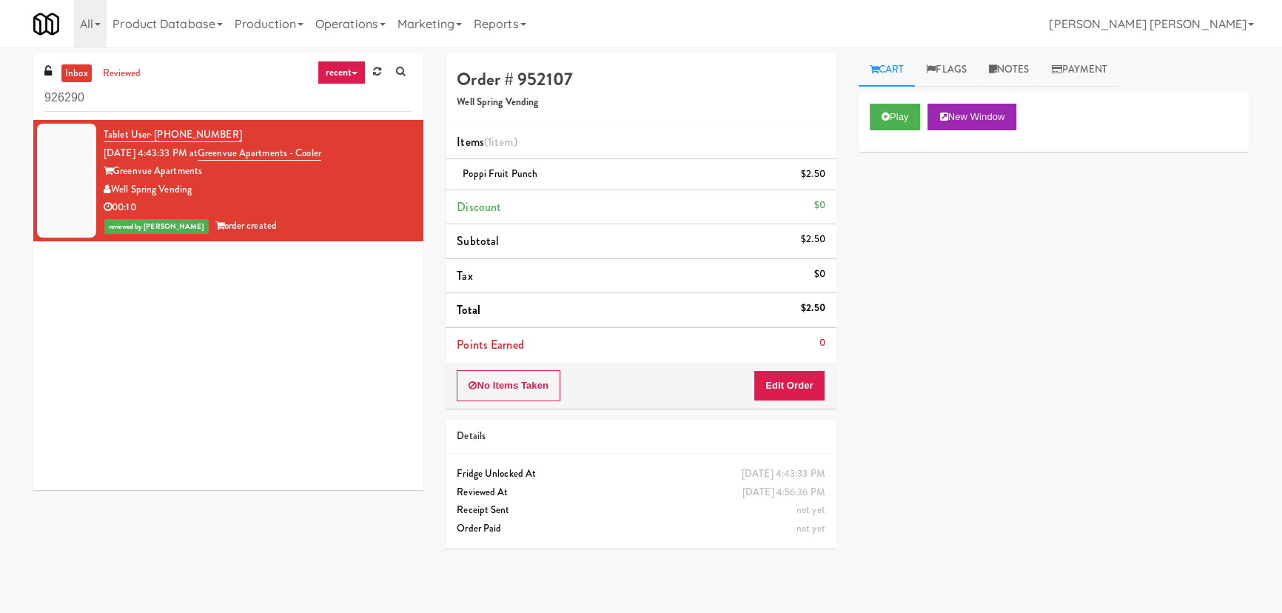
drag, startPoint x: 354, startPoint y: 153, endPoint x: 220, endPoint y: 145, distance: 134.2
click at [220, 145] on div "Tablet User · (214) 850-6451 [DATE] 4:43:33 PM at [GEOGRAPHIC_DATA] - [GEOGRAPH…" at bounding box center [258, 181] width 309 height 110
click at [80, 69] on link "inbox" at bounding box center [76, 73] width 30 height 19
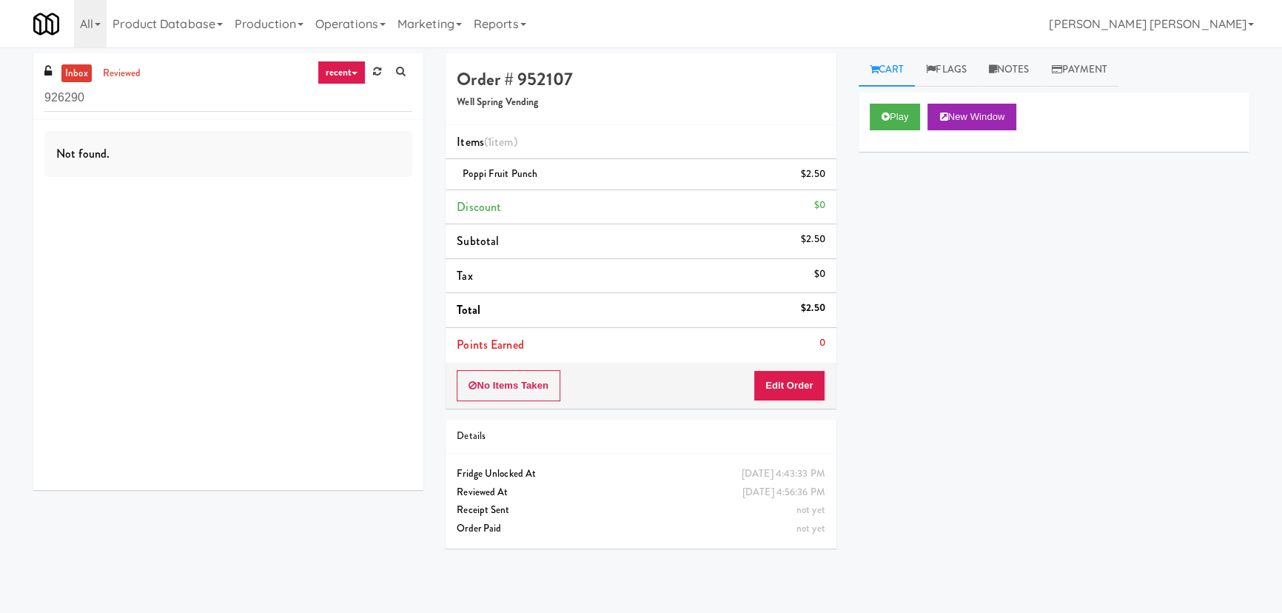
click at [71, 75] on link "inbox" at bounding box center [76, 73] width 30 height 19
click at [82, 68] on link "inbox" at bounding box center [76, 73] width 30 height 19
drag, startPoint x: 11, startPoint y: 98, endPoint x: -16, endPoint y: 100, distance: 26.7
click at [0, 100] on html "Are you sure you want to update this order? Okay Cancel Okay Are you sure you w…" at bounding box center [641, 306] width 1282 height 613
paste input "Greenvue Apartments - Cooler"
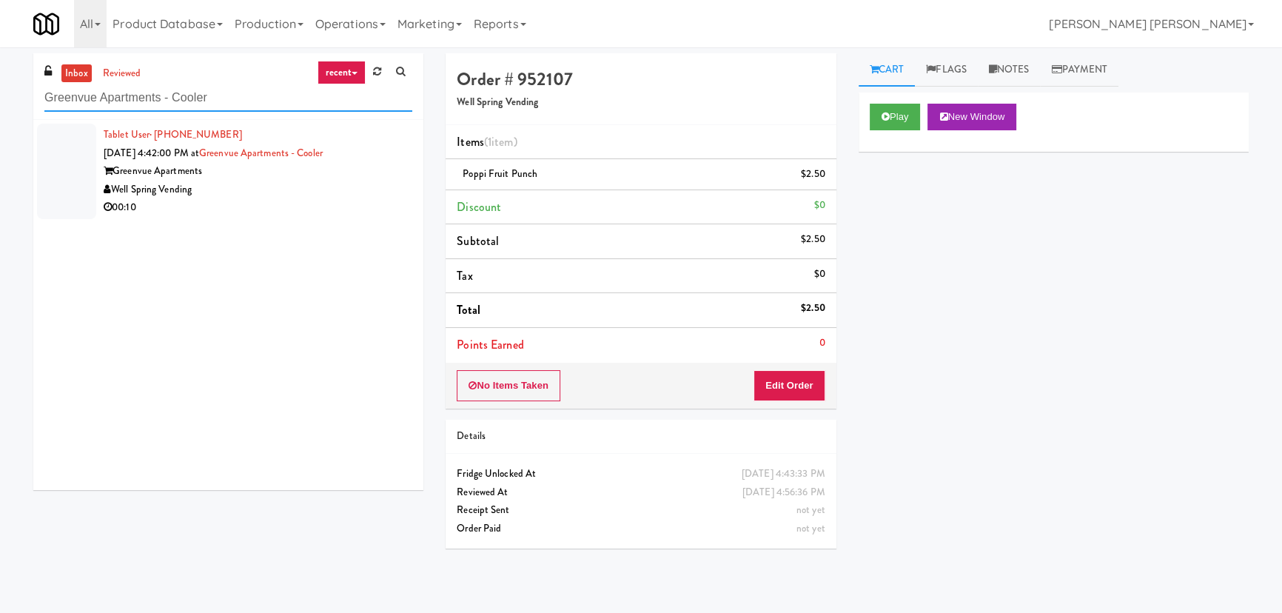
type input "Greenvue Apartments - Cooler"
click at [301, 195] on div "Well Spring Vending" at bounding box center [258, 190] width 309 height 19
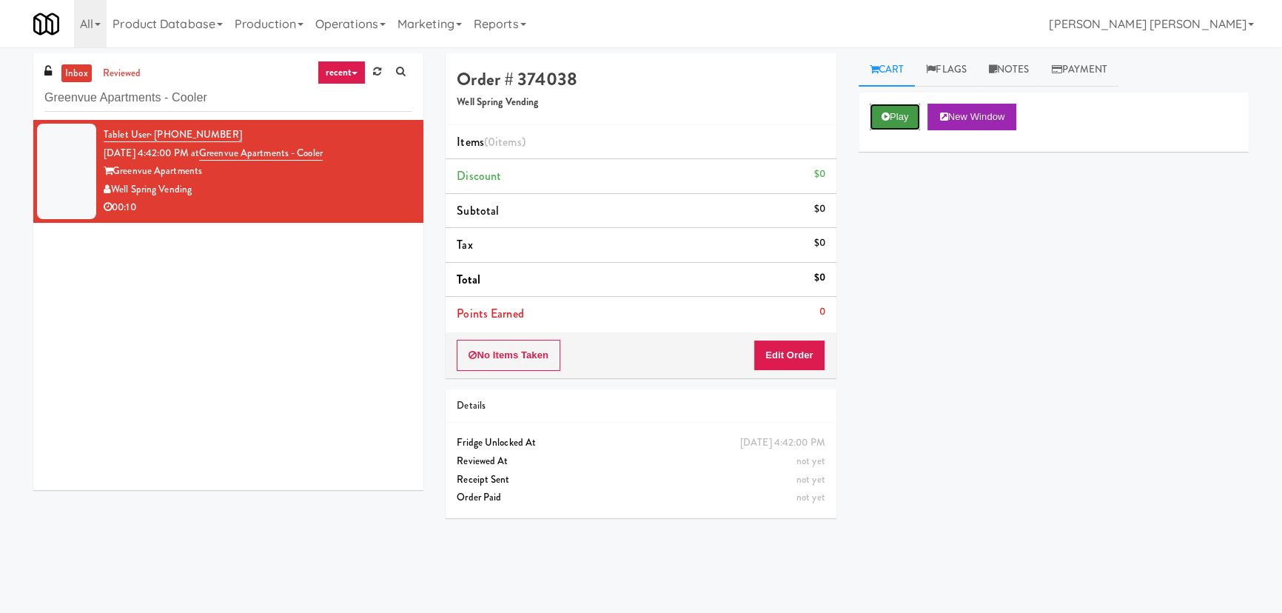
click at [899, 122] on button "Play" at bounding box center [895, 117] width 51 height 27
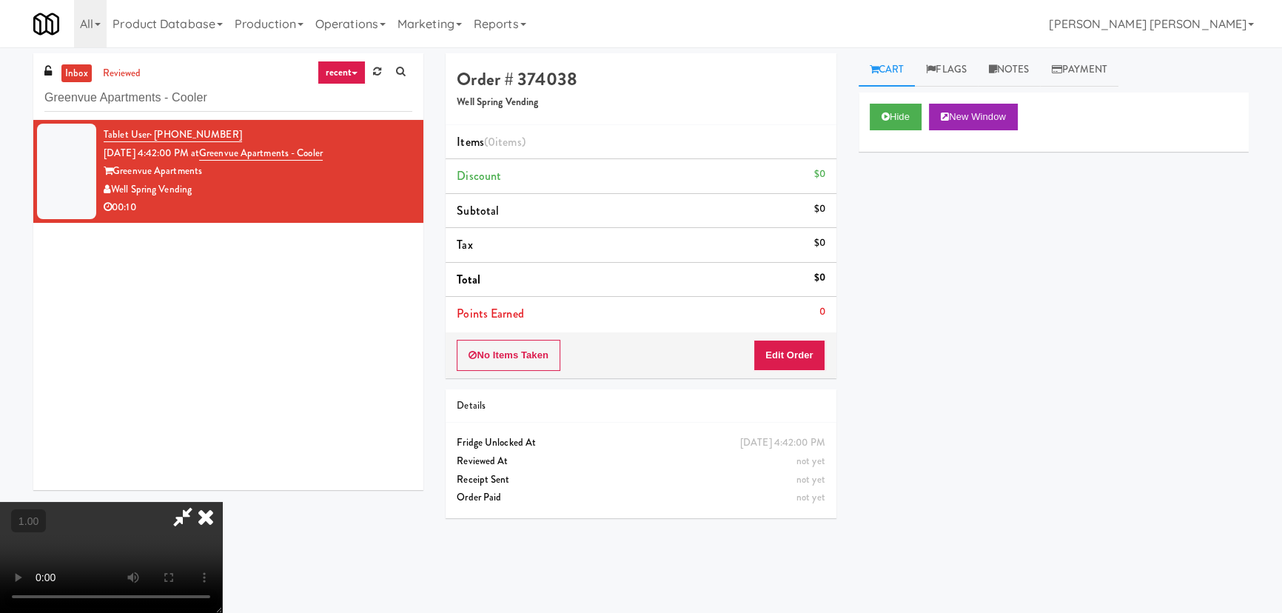
drag, startPoint x: 698, startPoint y: 657, endPoint x: 910, endPoint y: 641, distance: 212.4
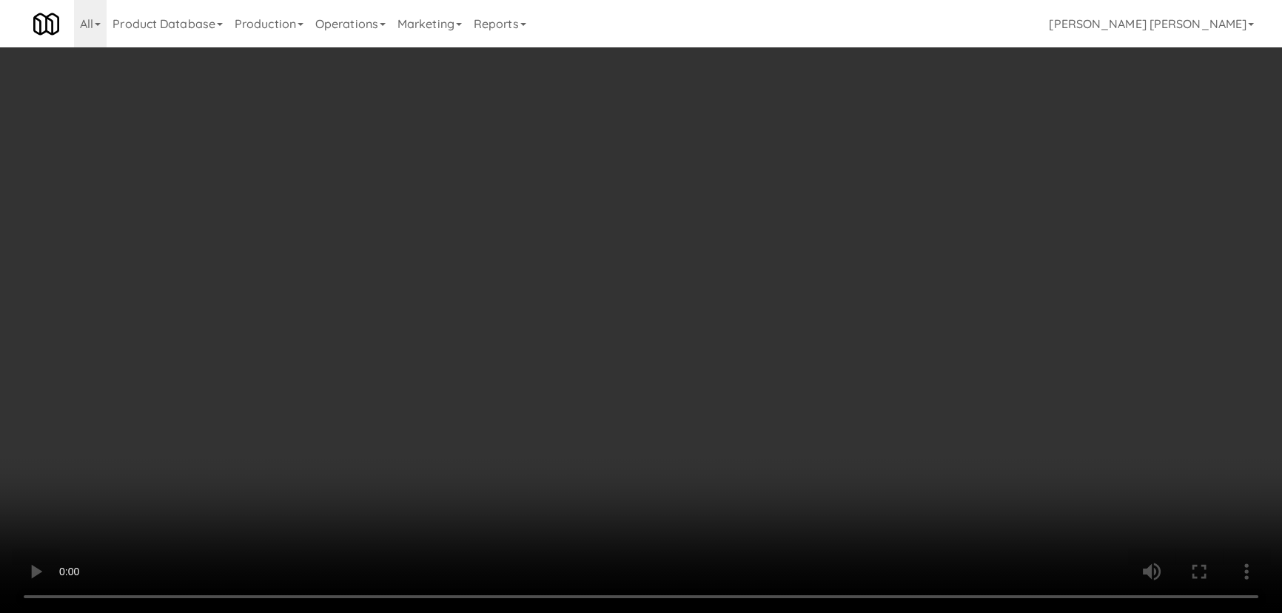
click at [710, 612] on video at bounding box center [641, 306] width 1282 height 613
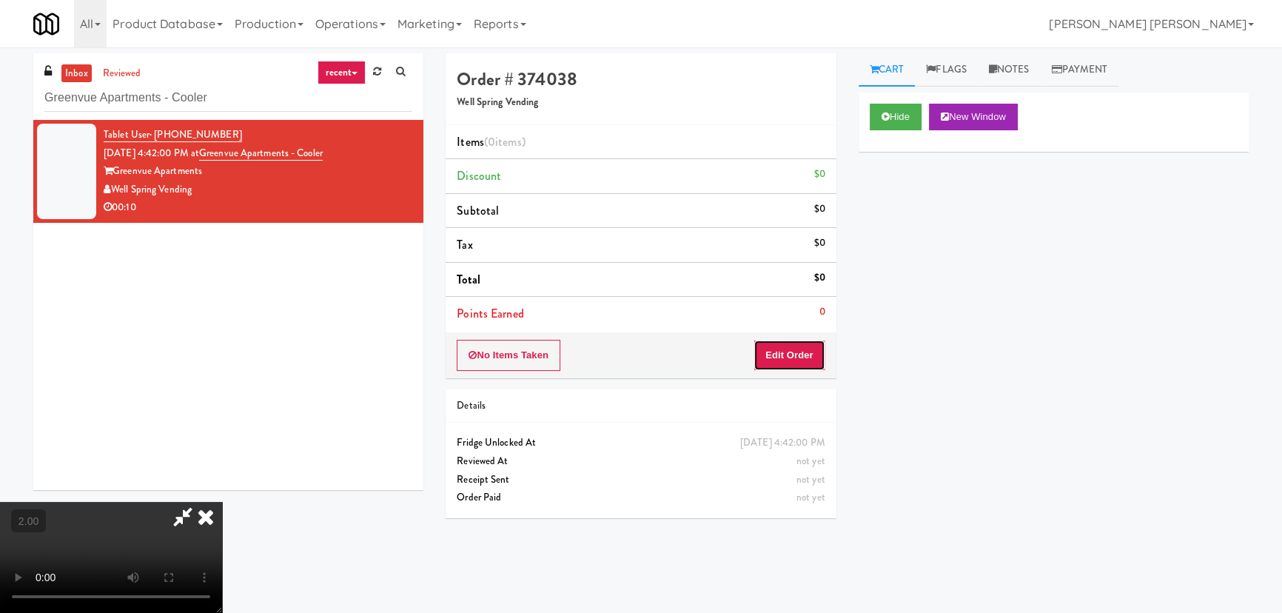
click at [799, 350] on button "Edit Order" at bounding box center [790, 355] width 72 height 31
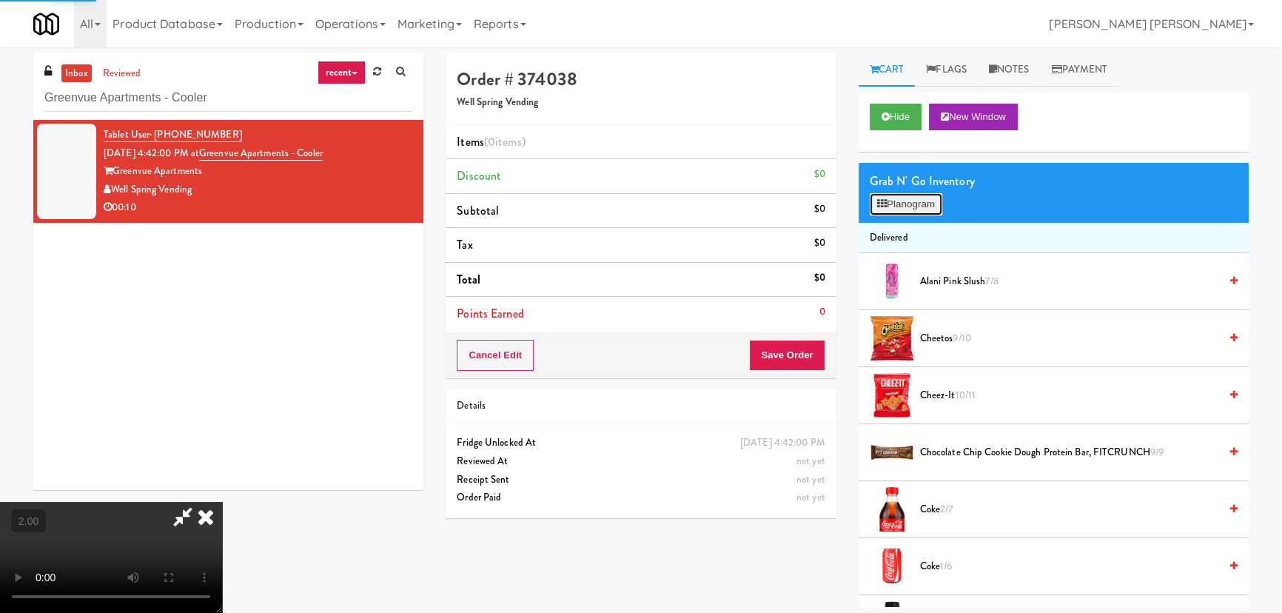
click at [896, 196] on button "Planogram" at bounding box center [906, 204] width 73 height 22
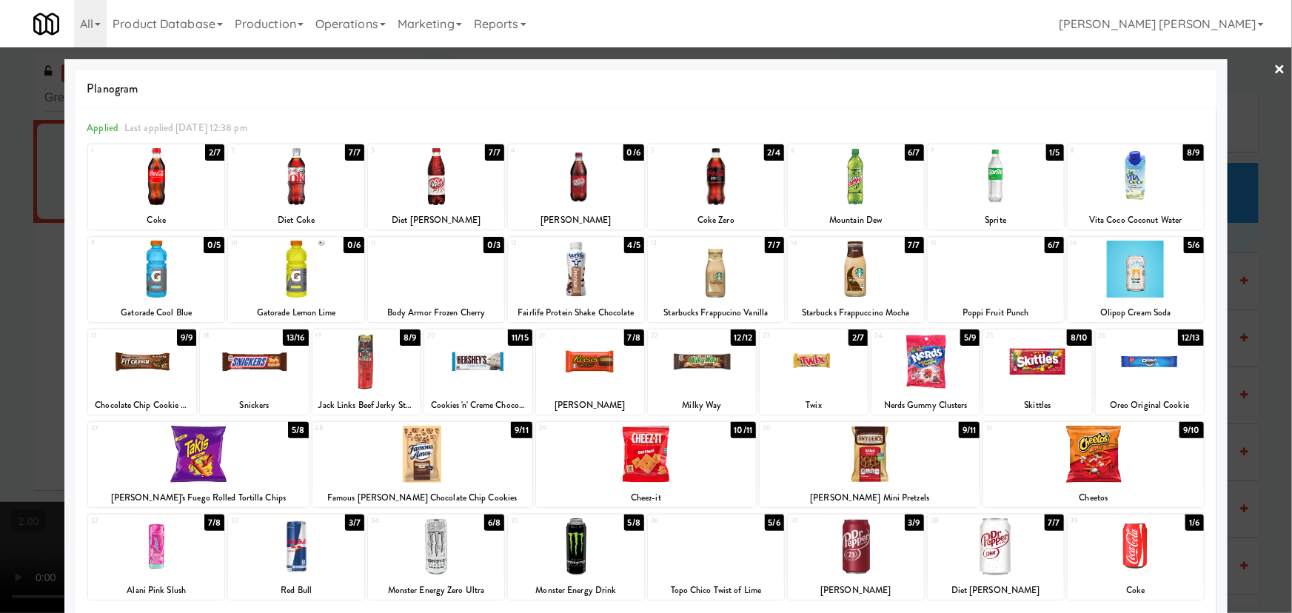
click at [156, 550] on div at bounding box center [156, 546] width 136 height 57
click at [1274, 68] on link "×" at bounding box center [1280, 70] width 12 height 46
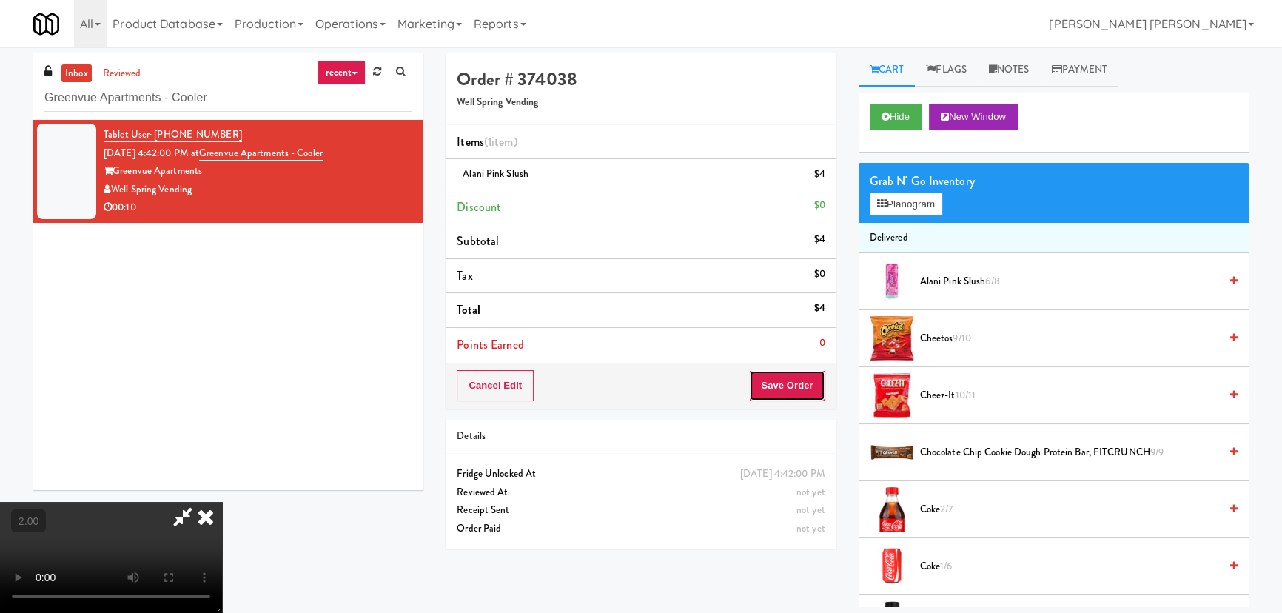
click at [792, 384] on button "Save Order" at bounding box center [787, 385] width 76 height 31
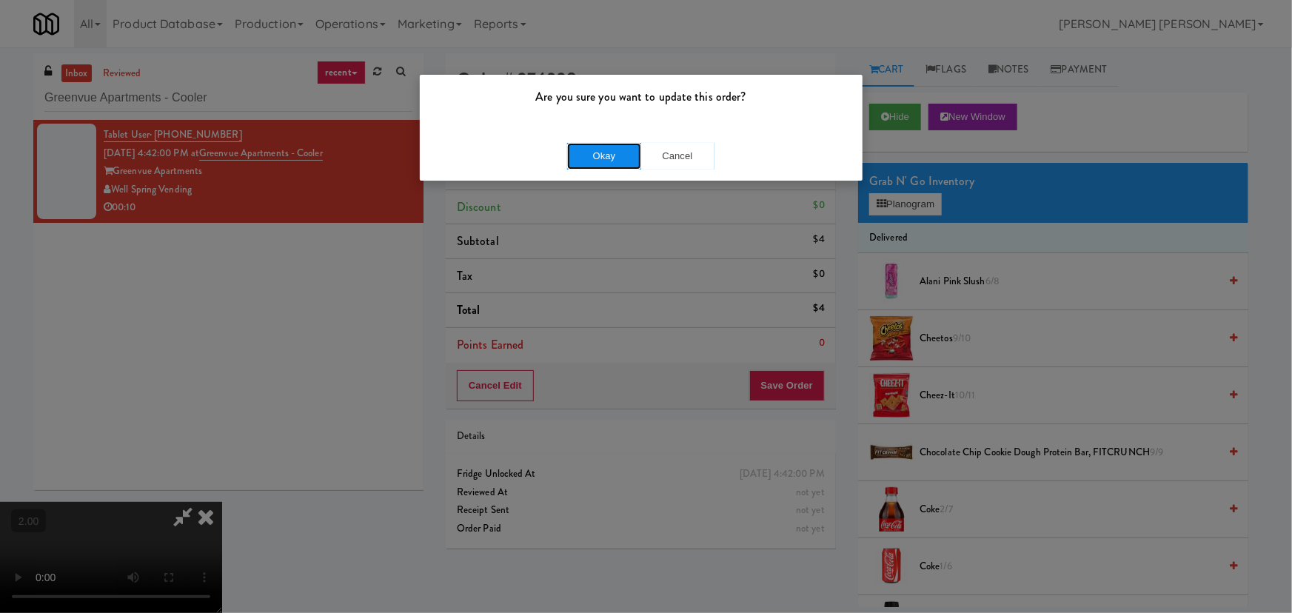
click at [594, 148] on button "Okay" at bounding box center [604, 156] width 74 height 27
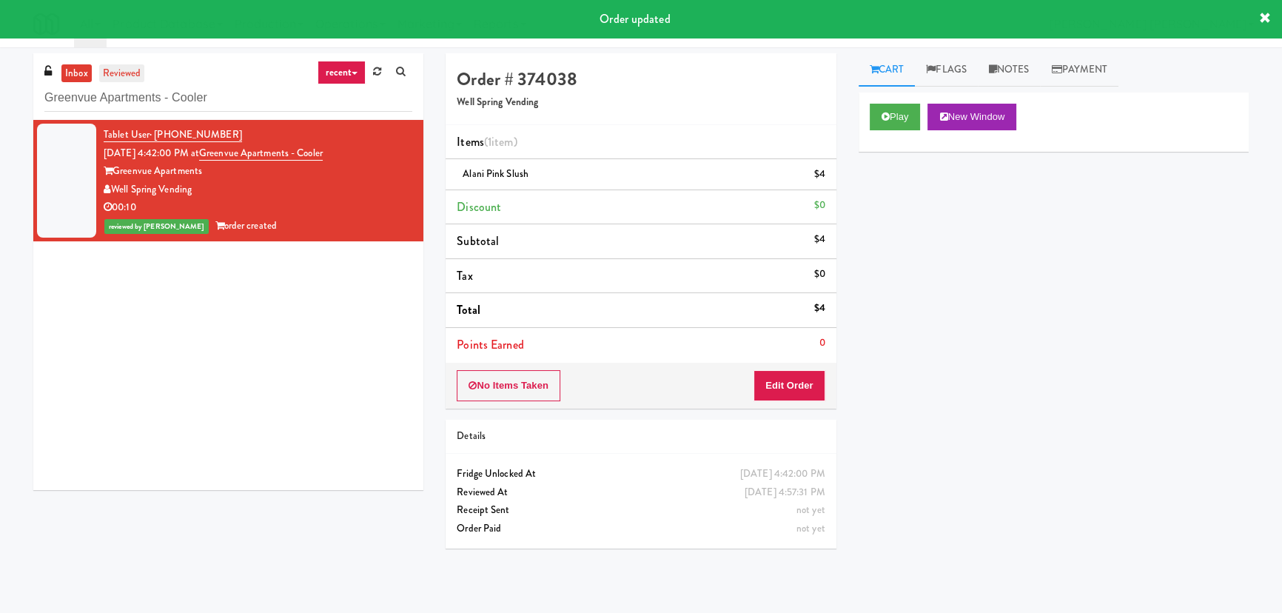
click at [131, 73] on link "reviewed" at bounding box center [122, 73] width 46 height 19
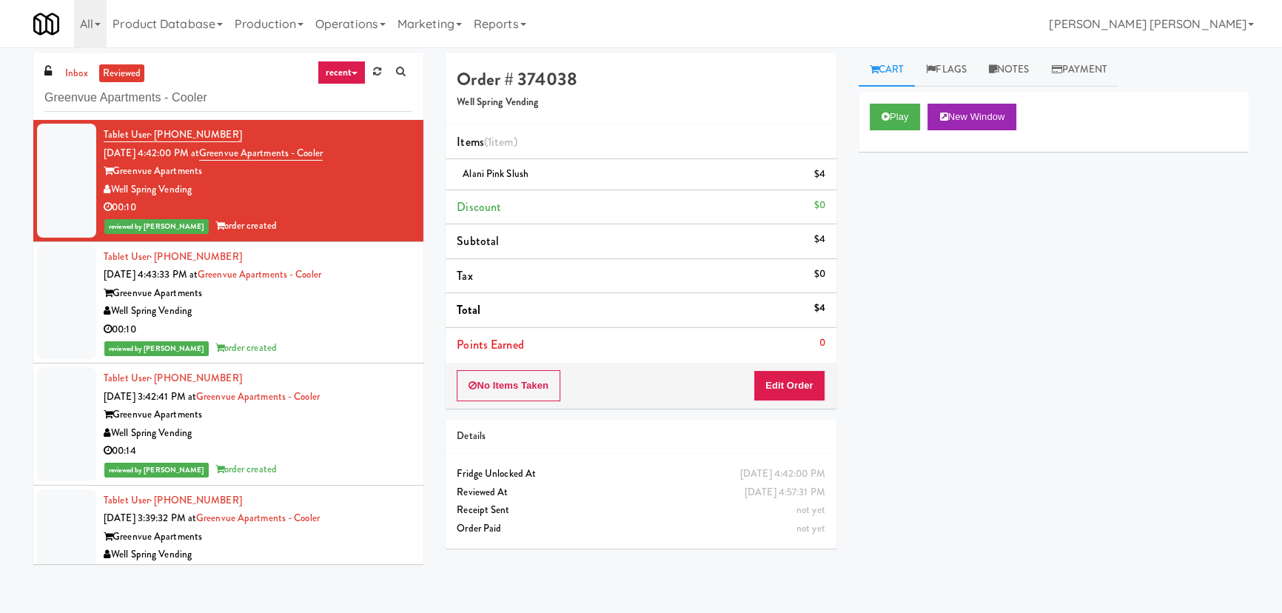
click at [340, 316] on div "Well Spring Vending" at bounding box center [258, 311] width 309 height 19
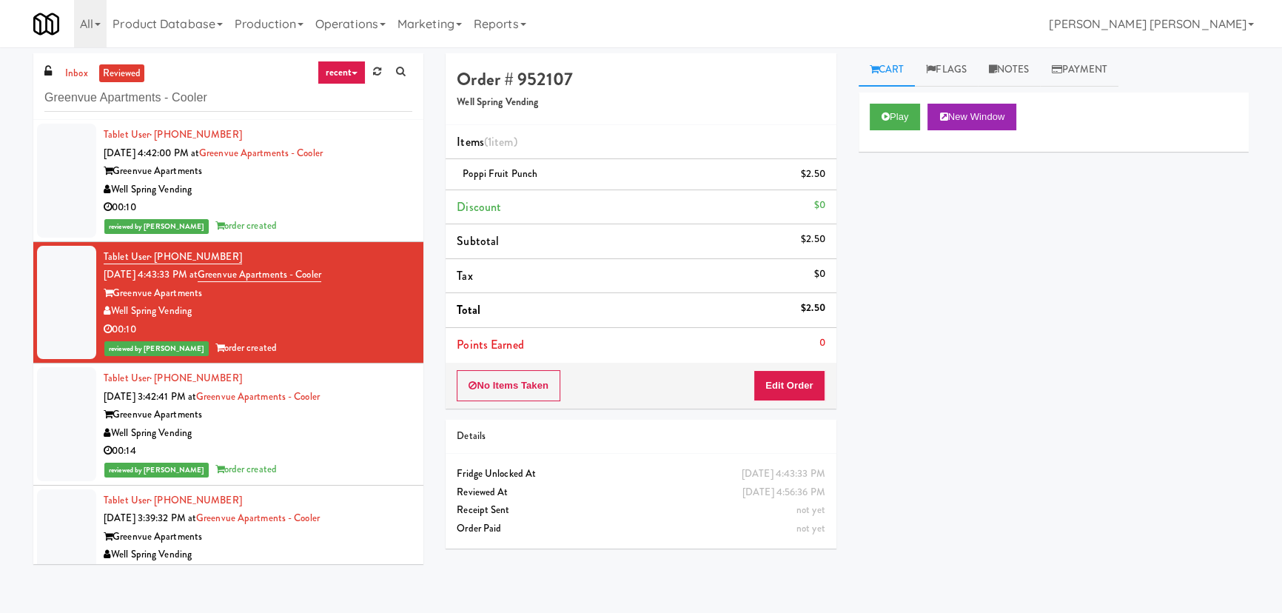
click at [379, 205] on div "00:10" at bounding box center [258, 207] width 309 height 19
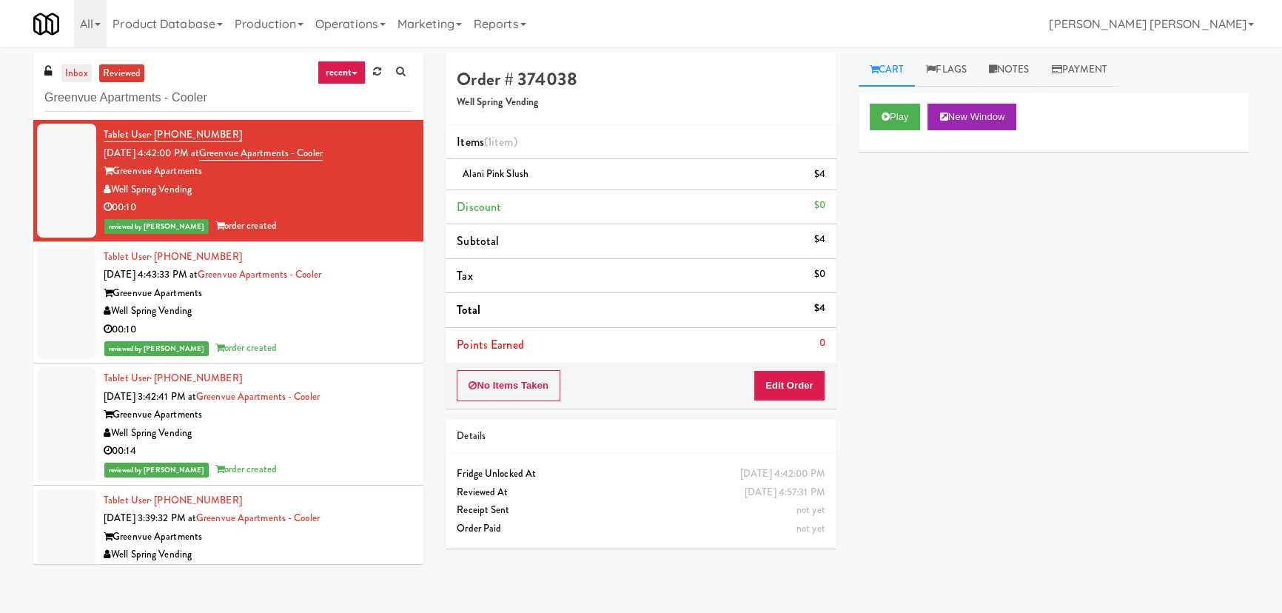
click at [81, 67] on link "inbox" at bounding box center [76, 73] width 30 height 19
